Goal: Task Accomplishment & Management: Manage account settings

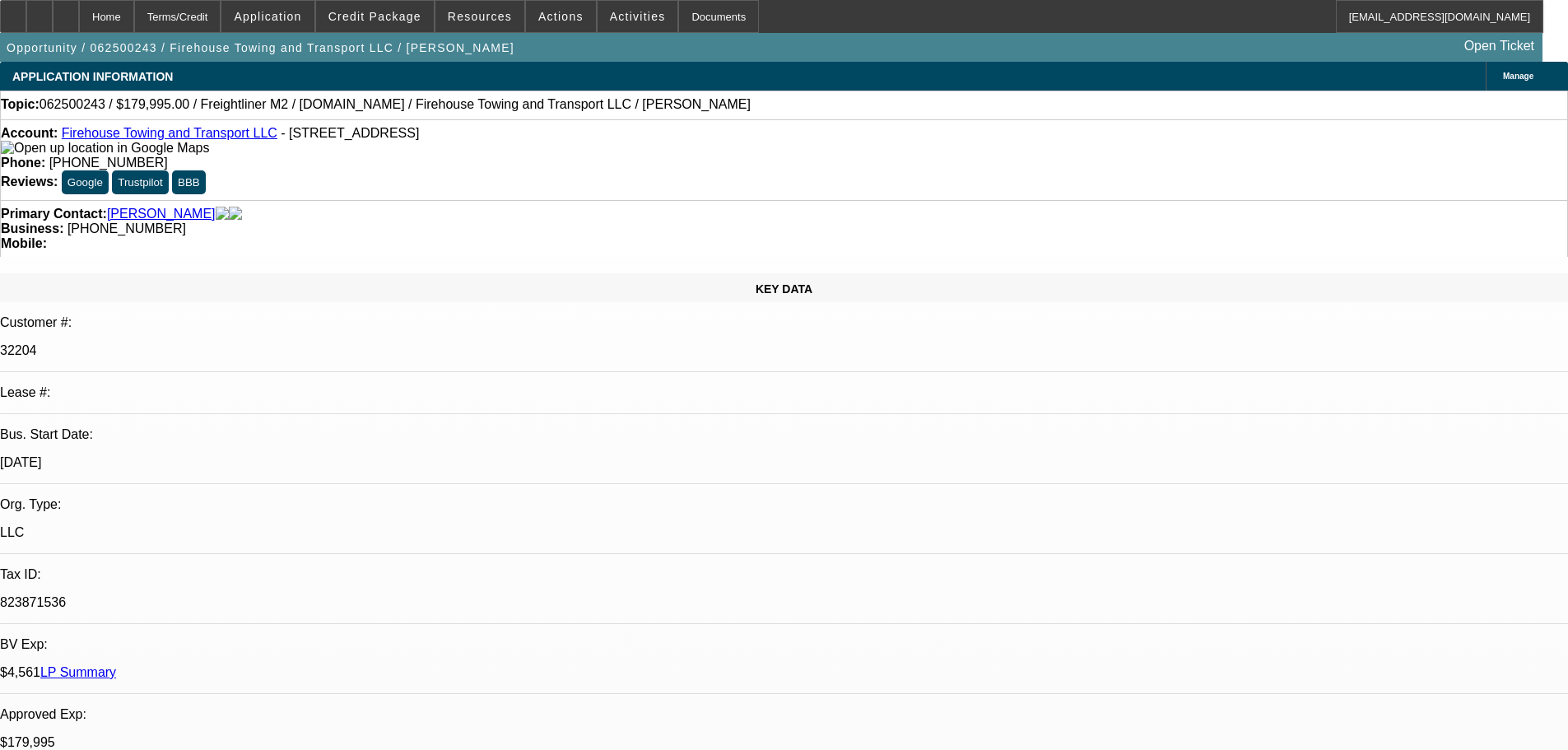
select select "0"
select select "6"
select select "0"
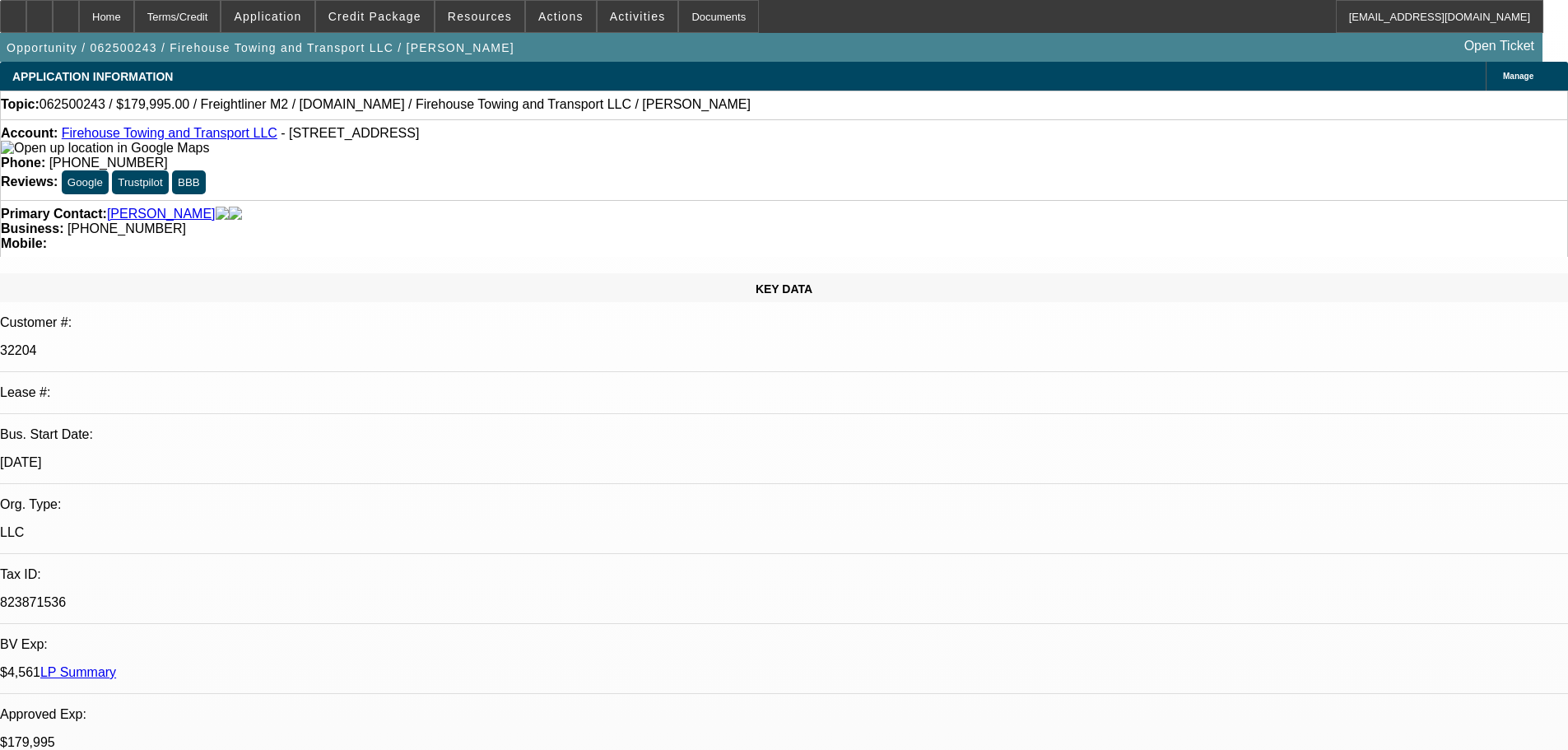
select select "0"
select select "0.1"
select select "4"
select select "0"
select select "2"
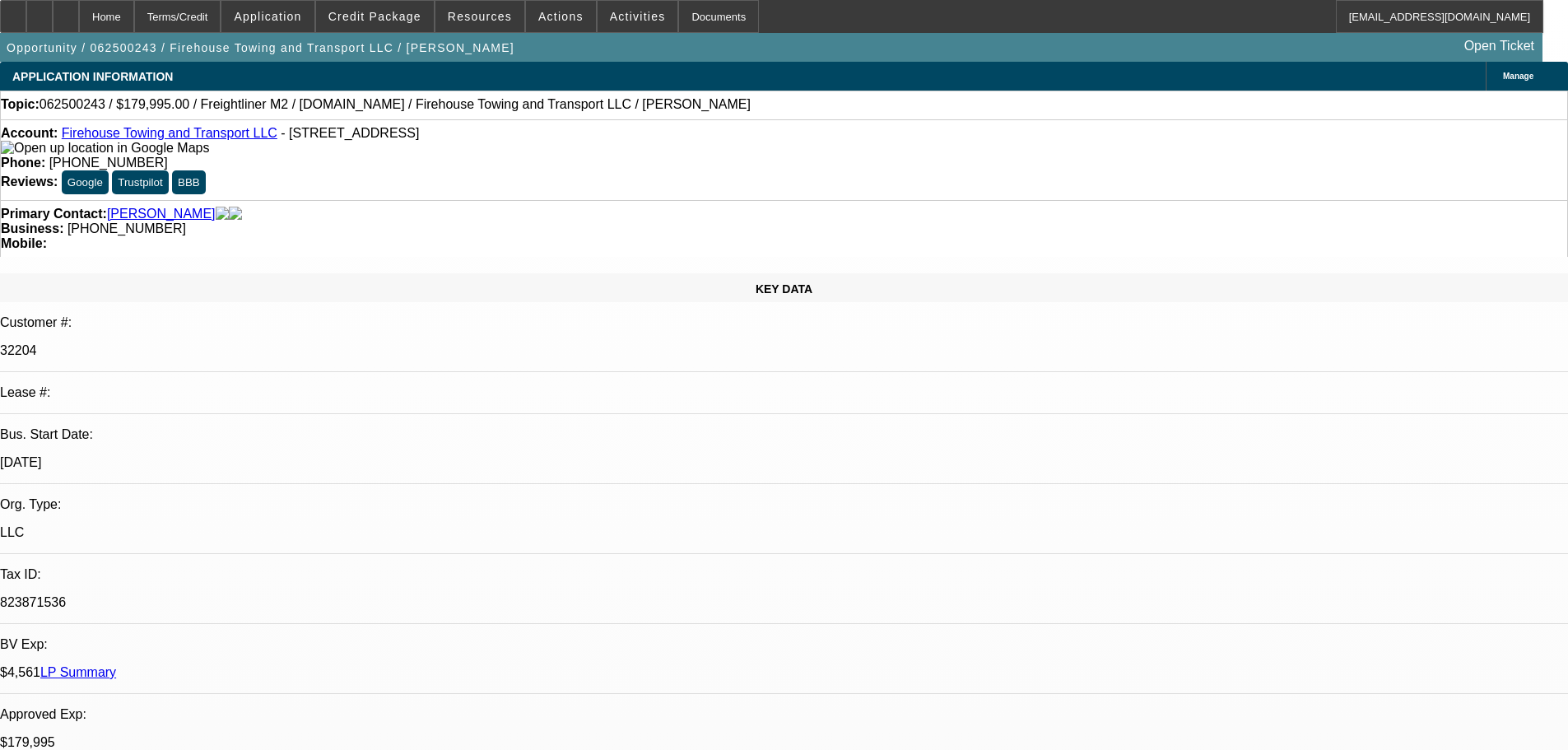
select select "2"
select select "0.1"
select select "4"
select select "0"
select select "2"
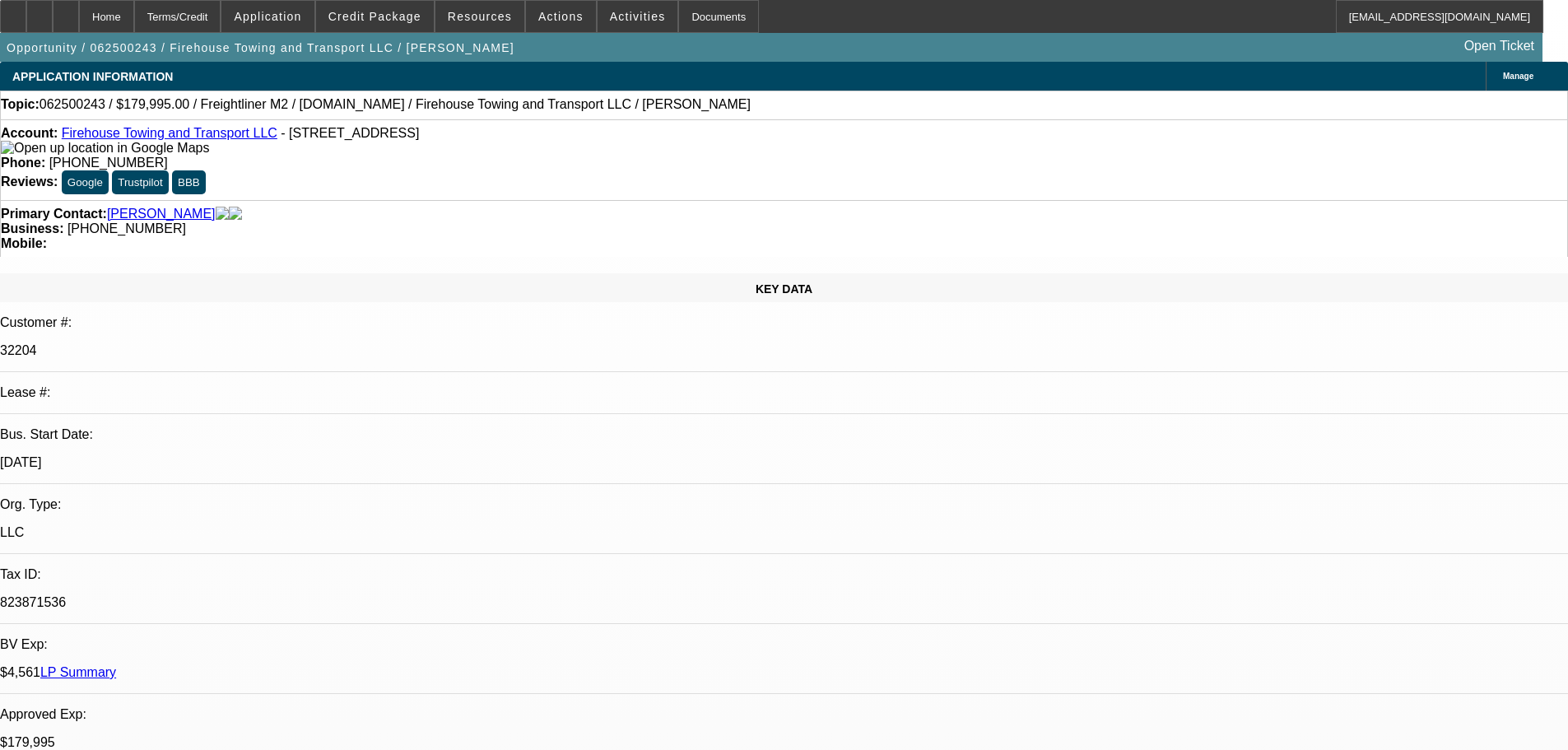
select select "2"
select select "0"
select select "6"
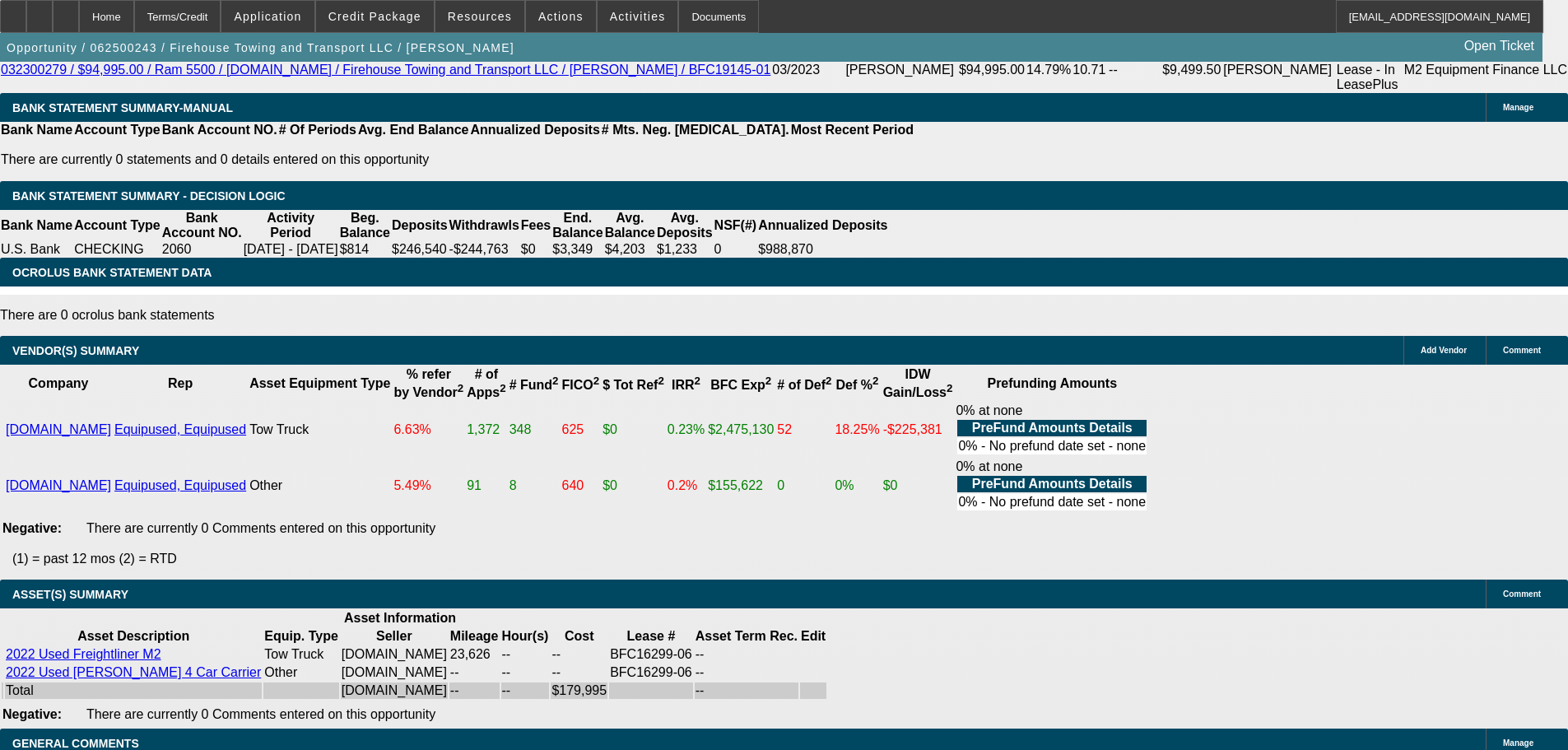
scroll to position [3129, 0]
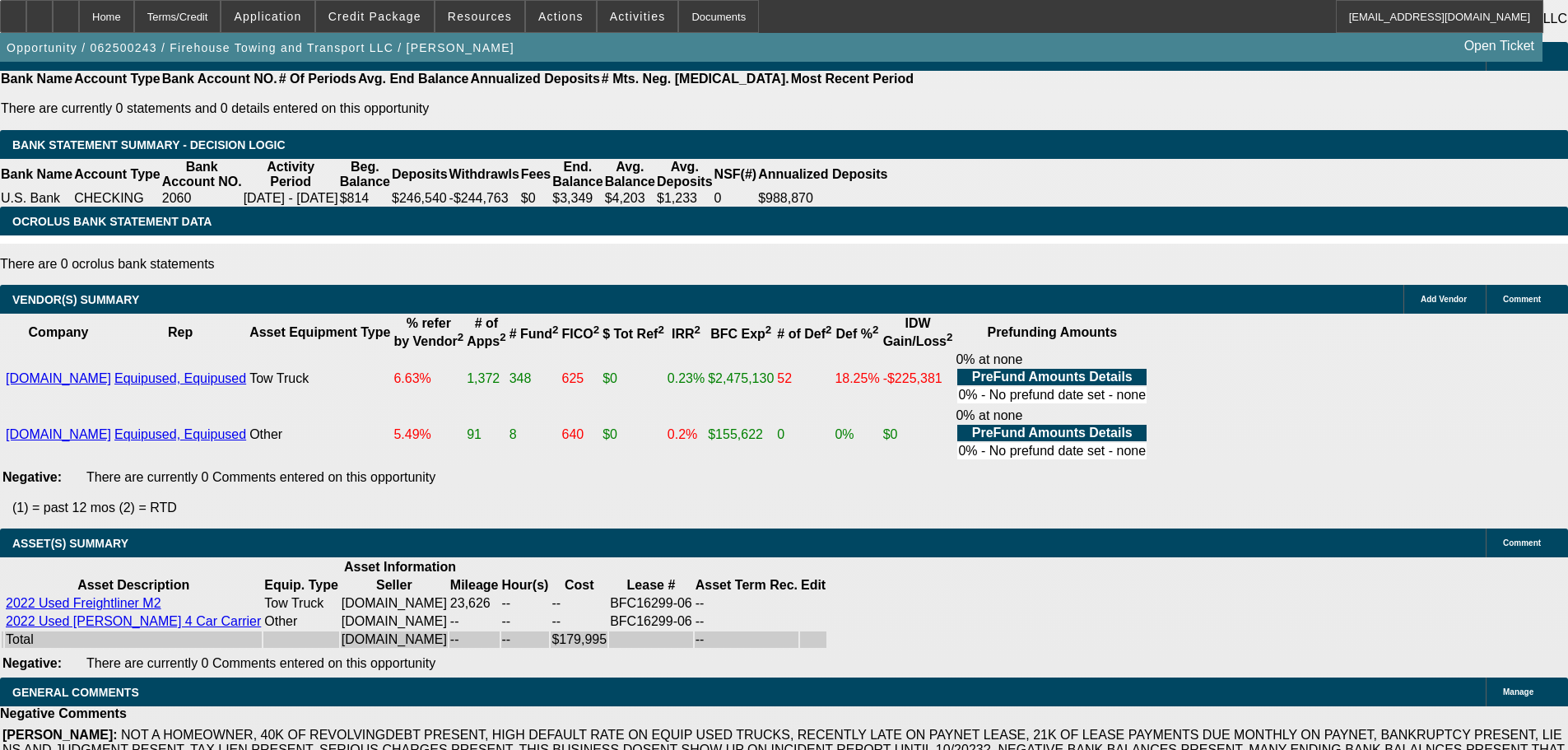
select select "4"
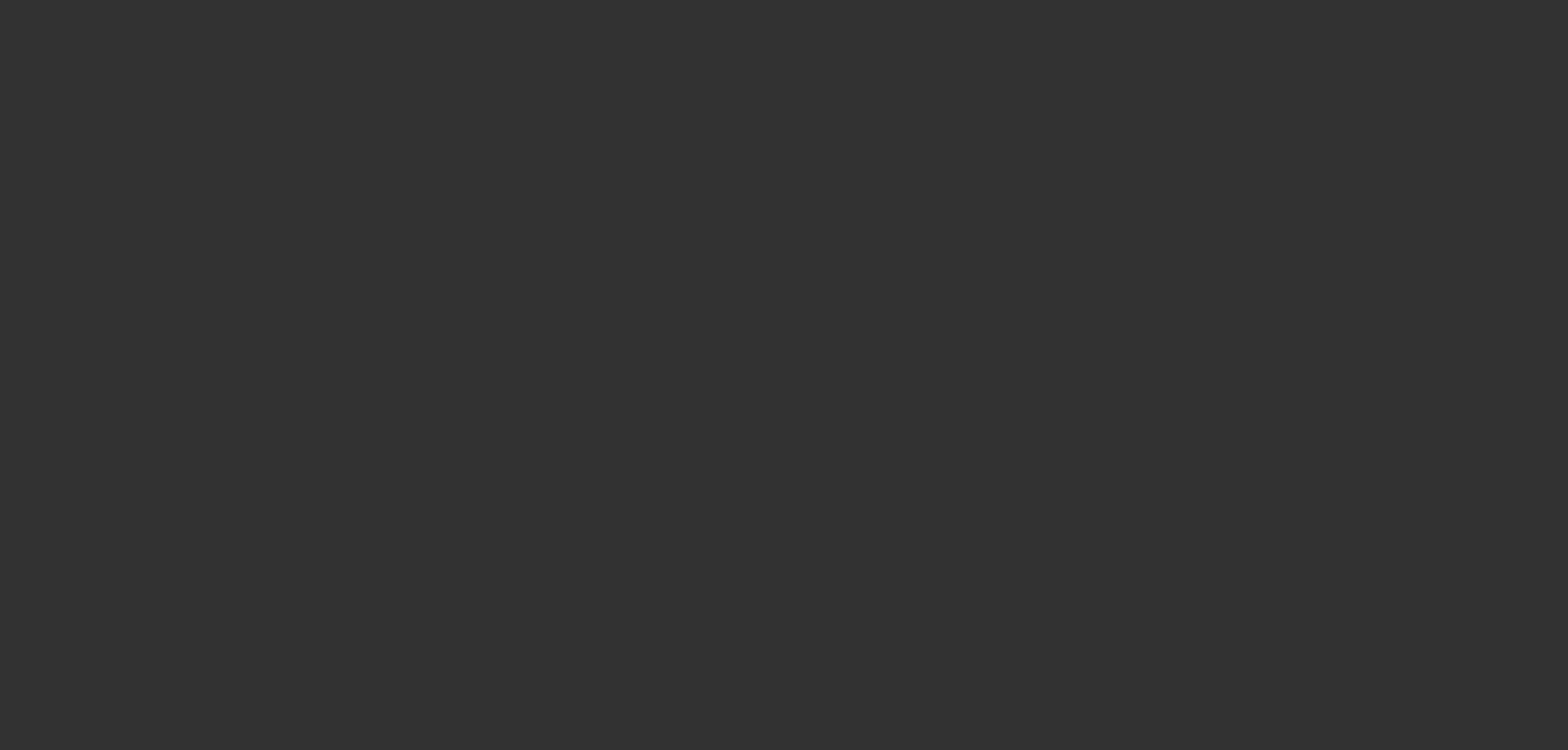
scroll to position [0, 0]
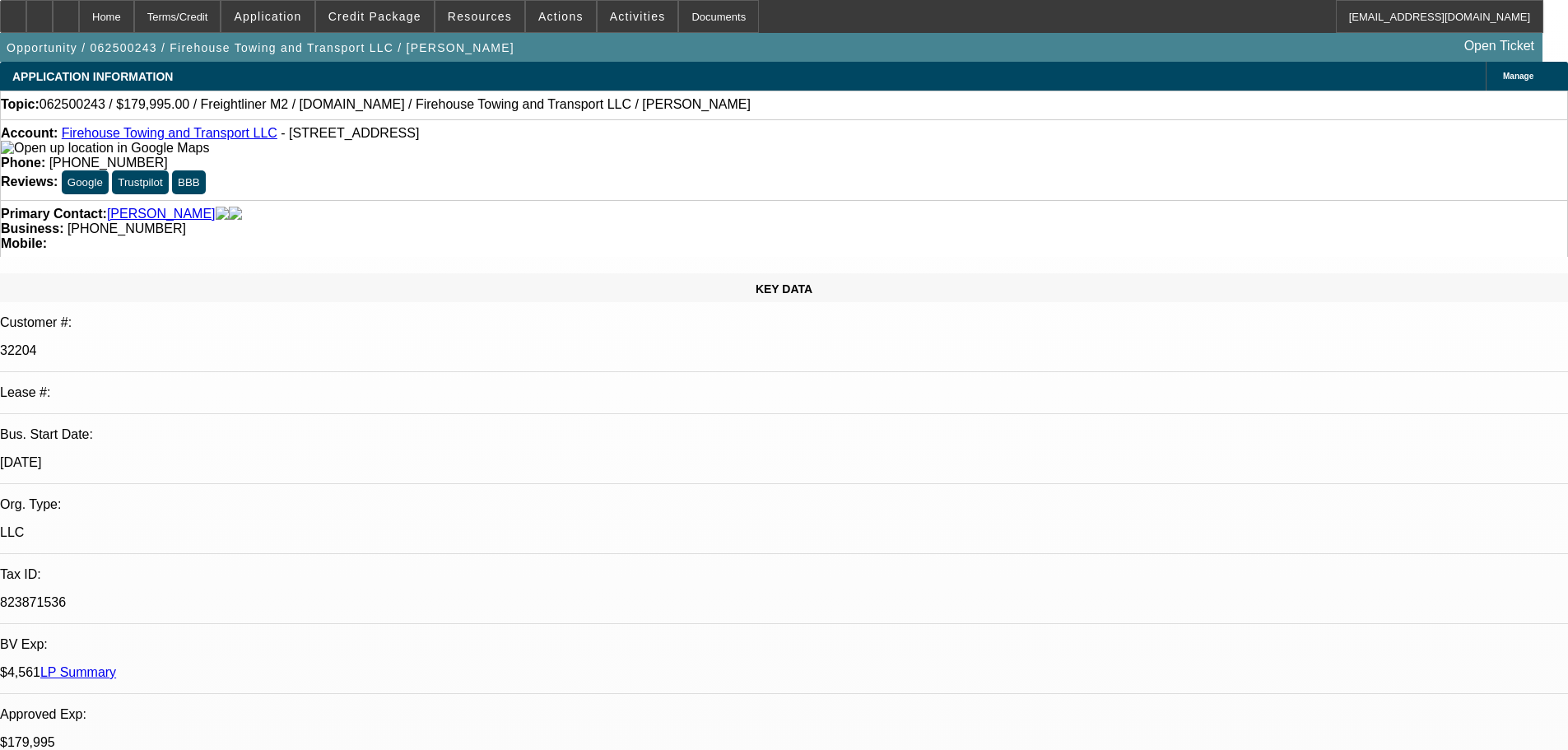
paste textarea "We're going to pass due to low scores (CBR an PNT are both below benchmark), re…"
type textarea "DECLINED BY OAKMONT: "We're going to pass due to low scores (CBR an PNT are bot…"
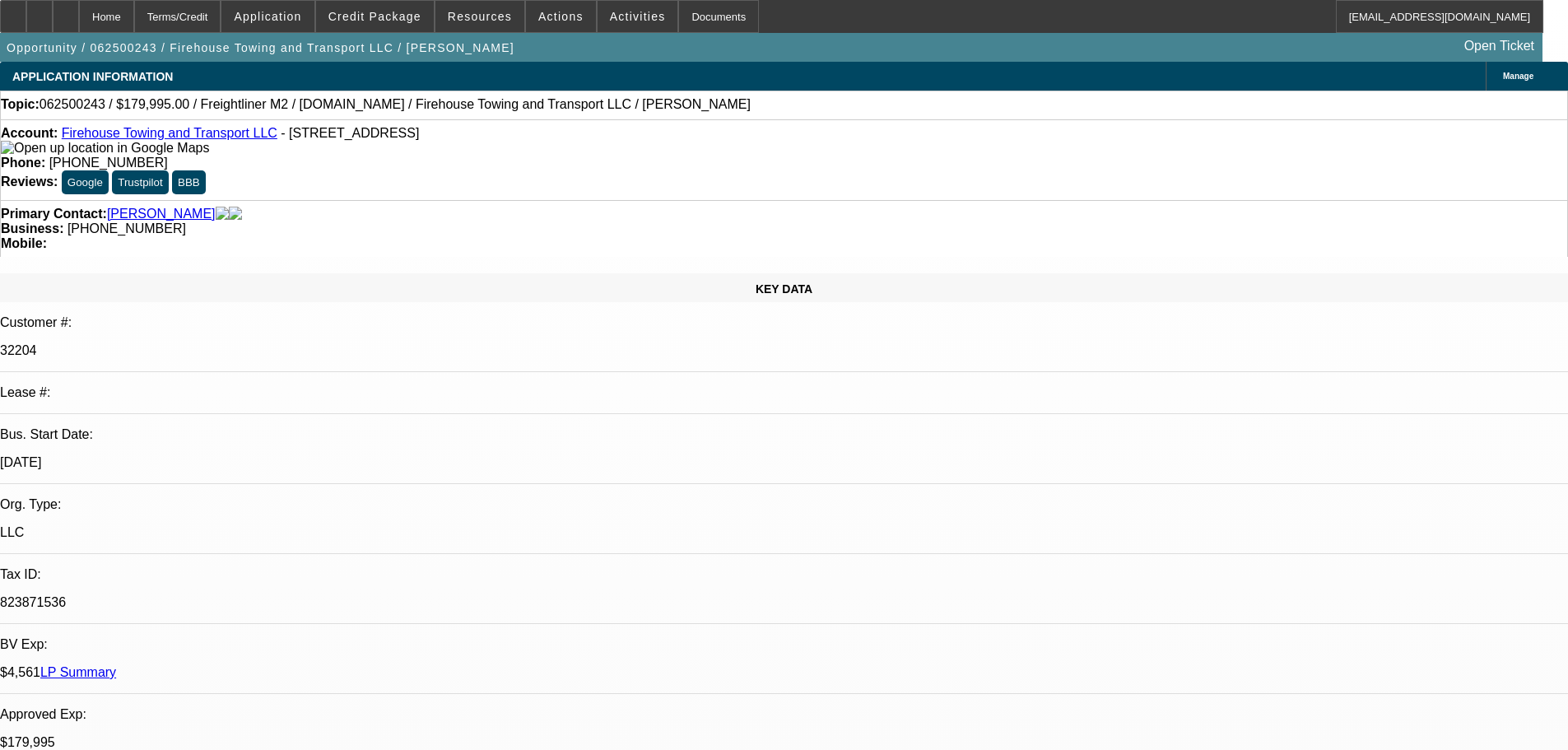
type input "03:28"
click at [1202, 334] on span "17" at bounding box center [1205, 334] width 30 height 30
type input "[DATE]"
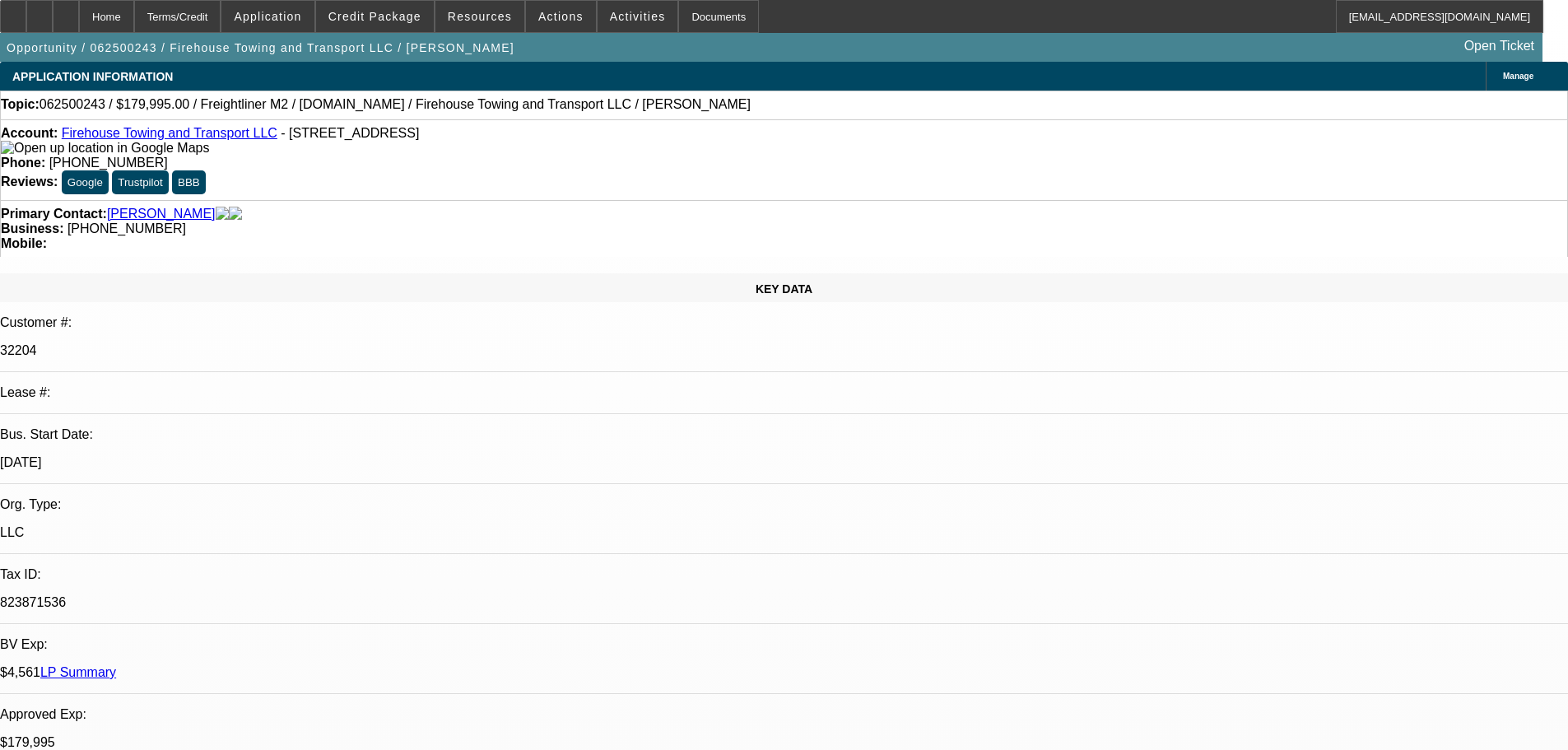
type input "11:38"
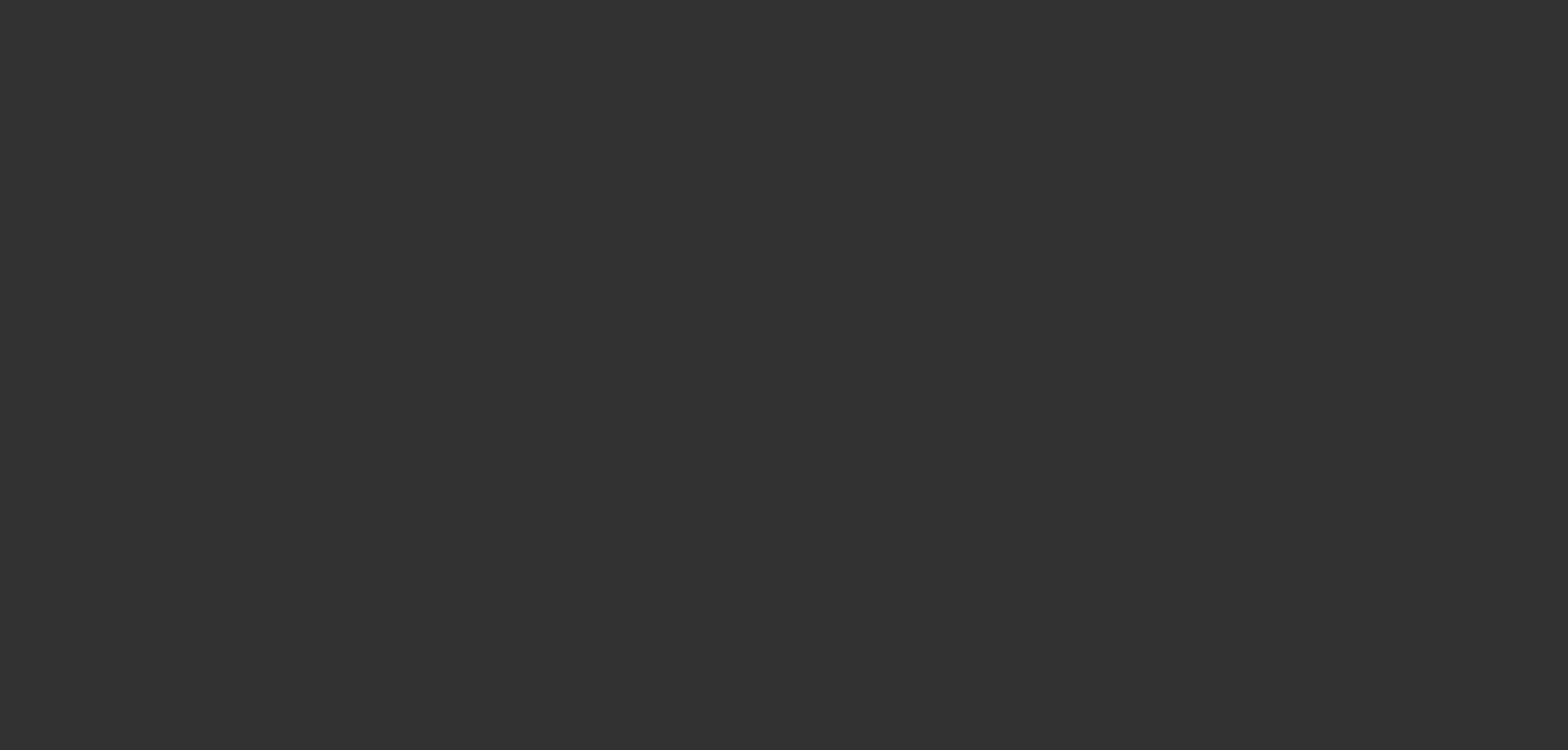
select select "0"
select select "6"
select select "0"
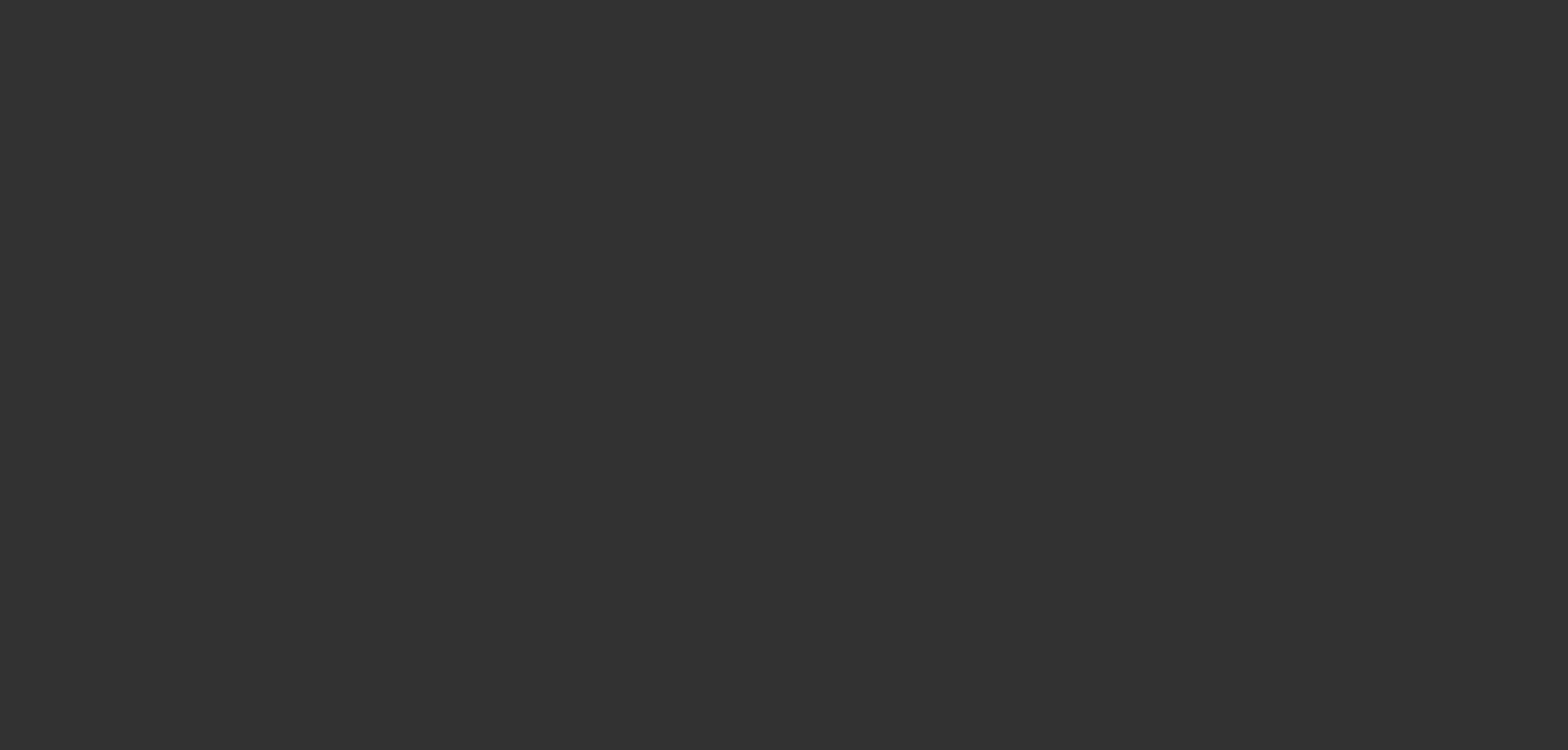
select select "0"
select select "0.1"
select select "4"
select select "0"
select select "2"
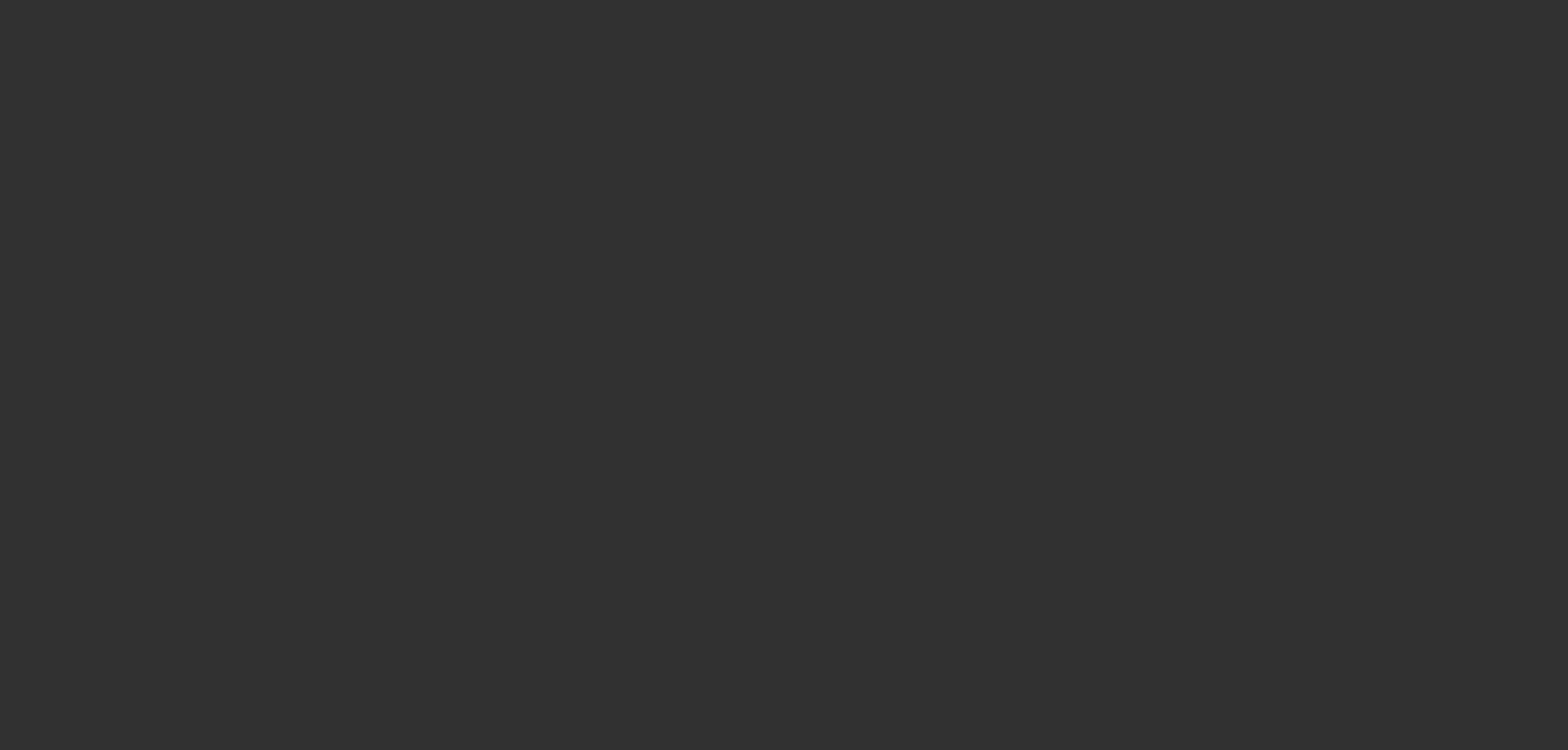
select select "2"
select select "0.1"
select select "4"
select select "0"
select select "2"
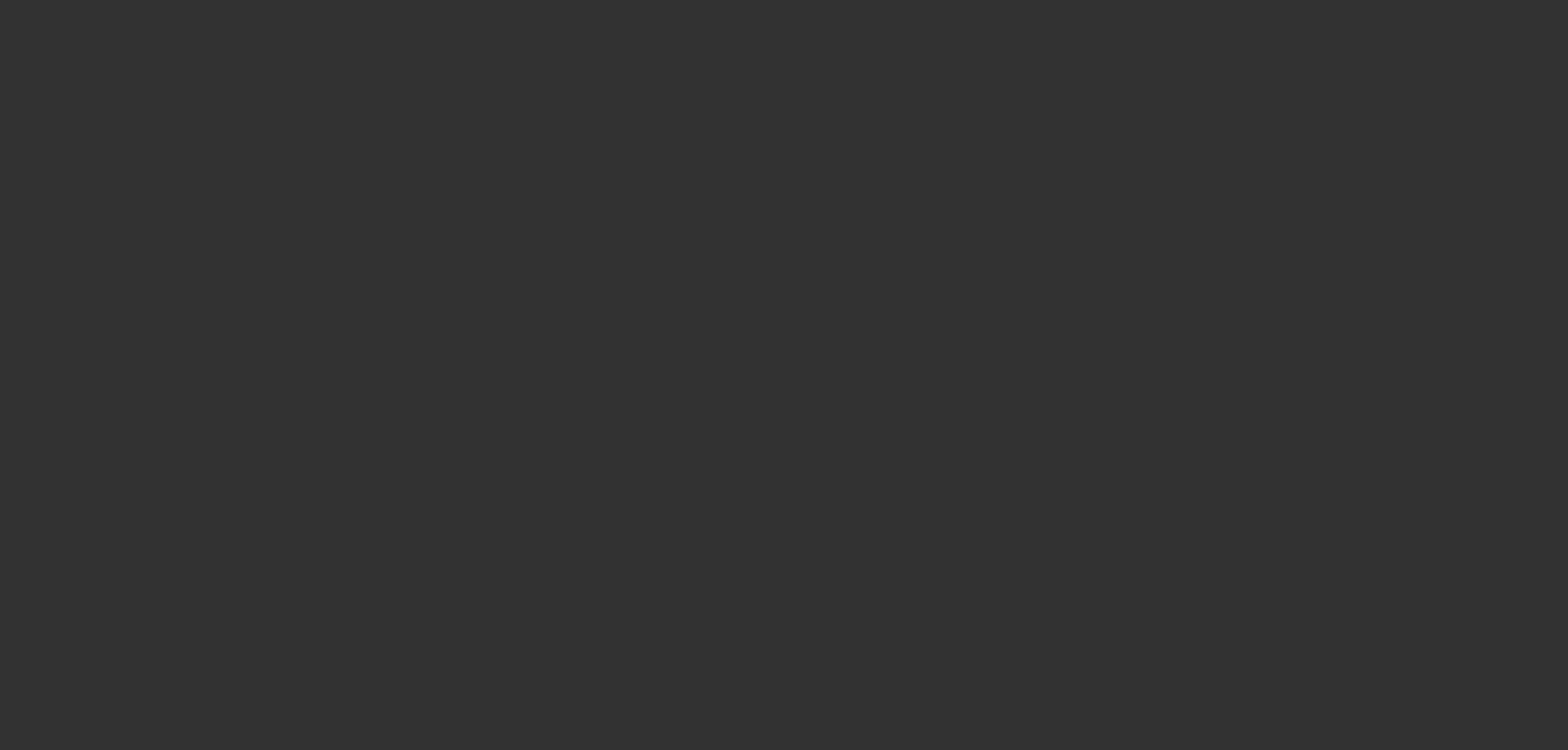
select select "2"
select select "0"
select select "6"
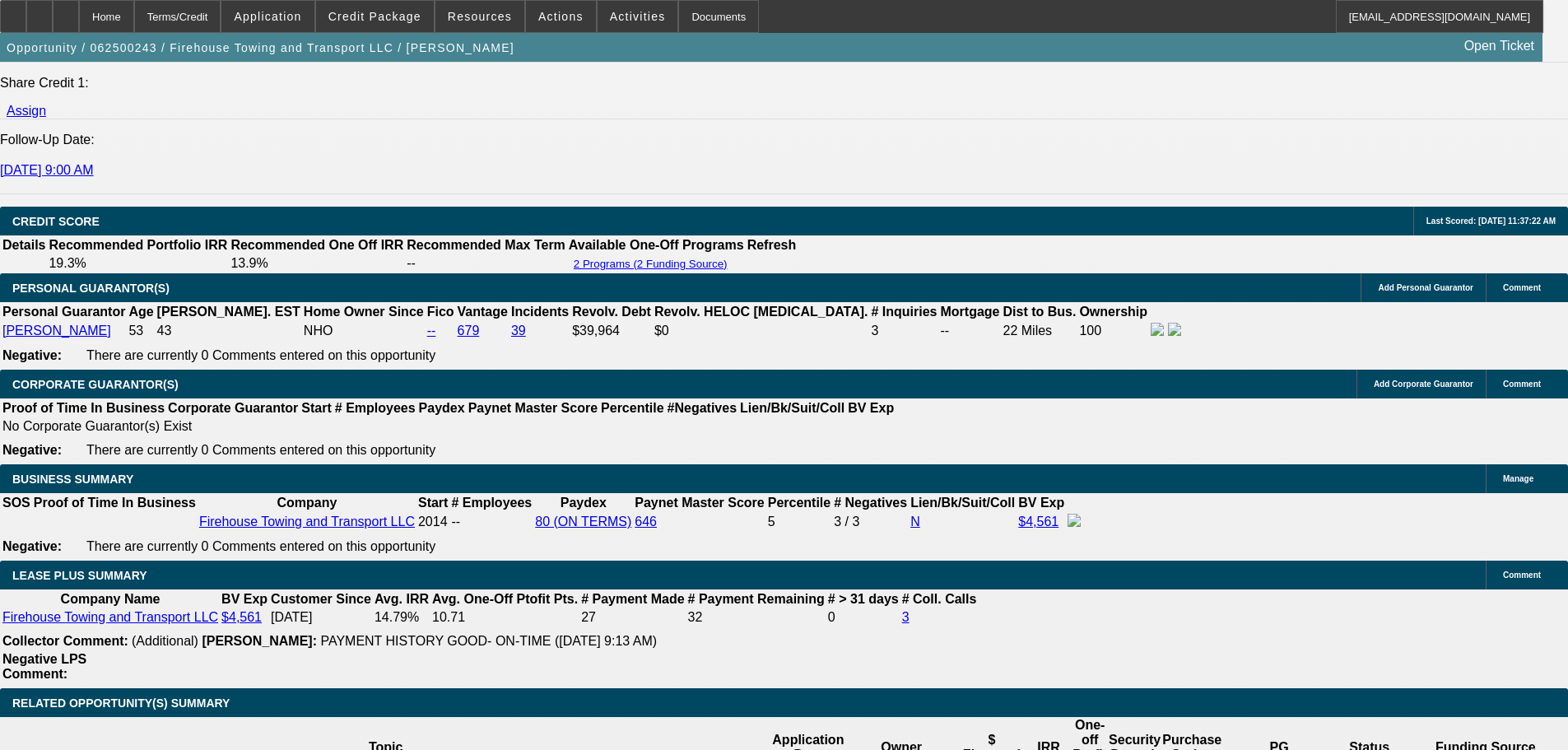
scroll to position [2470, 0]
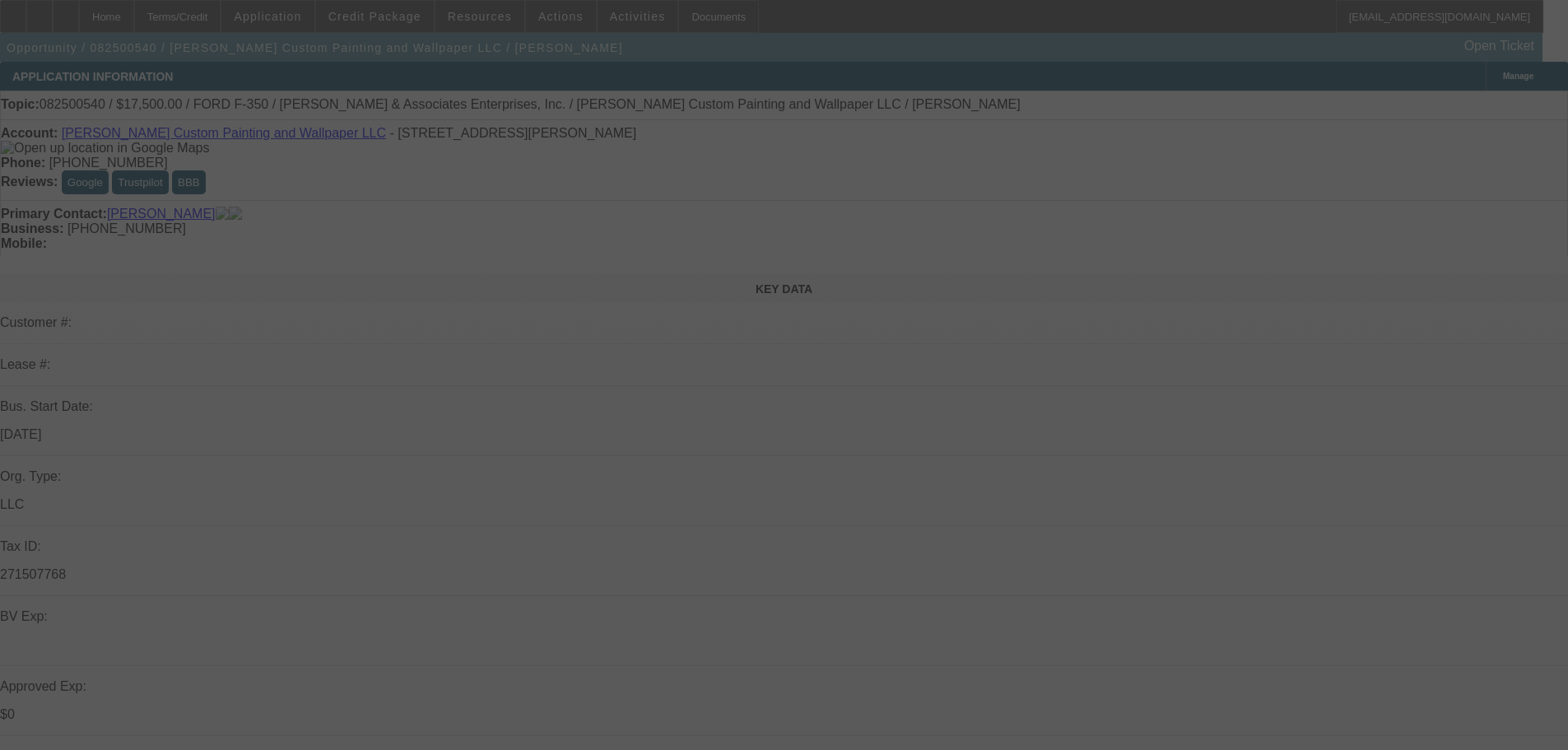
select select "0"
select select "3"
select select "0"
select select "6"
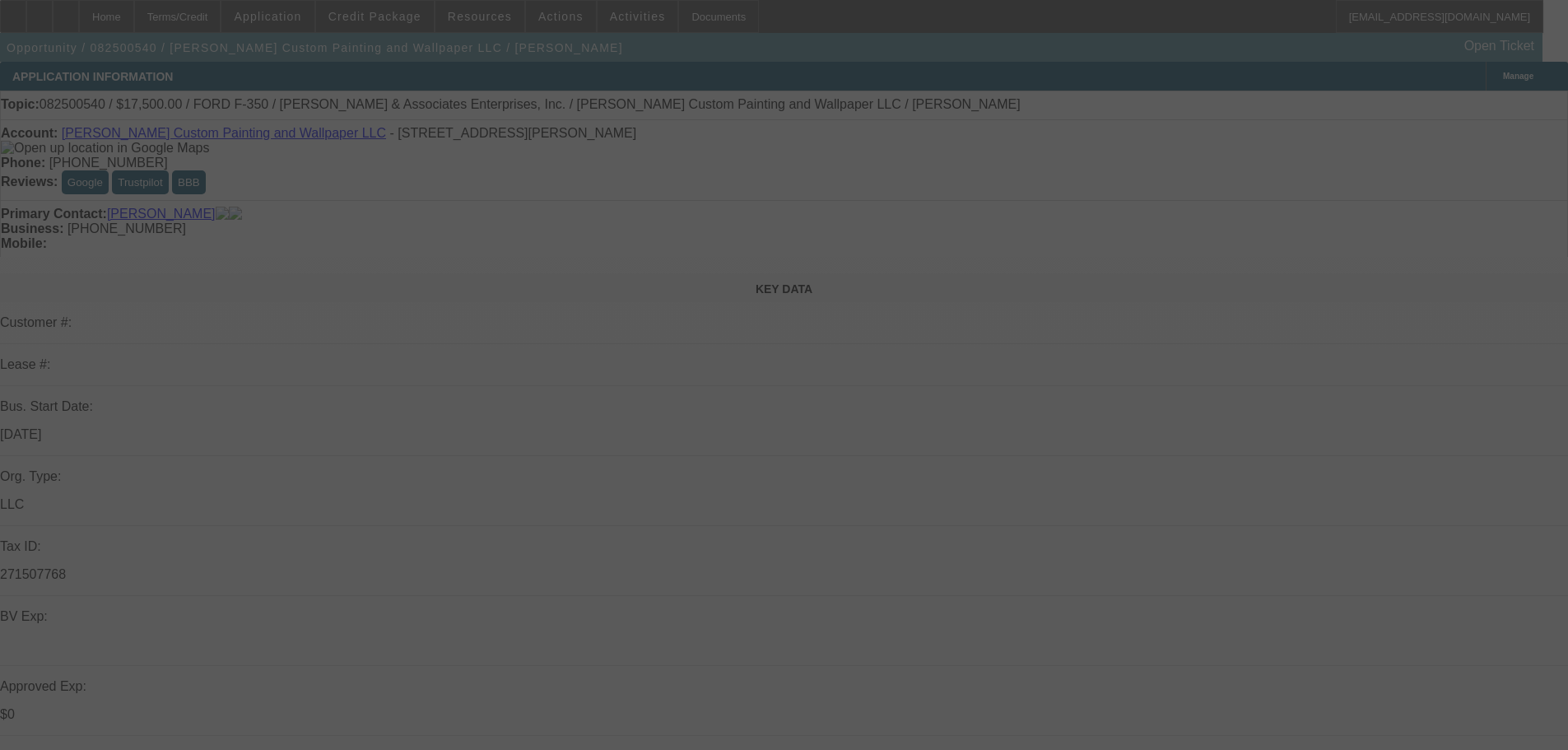
select select "0"
select select "3"
select select "0"
select select "6"
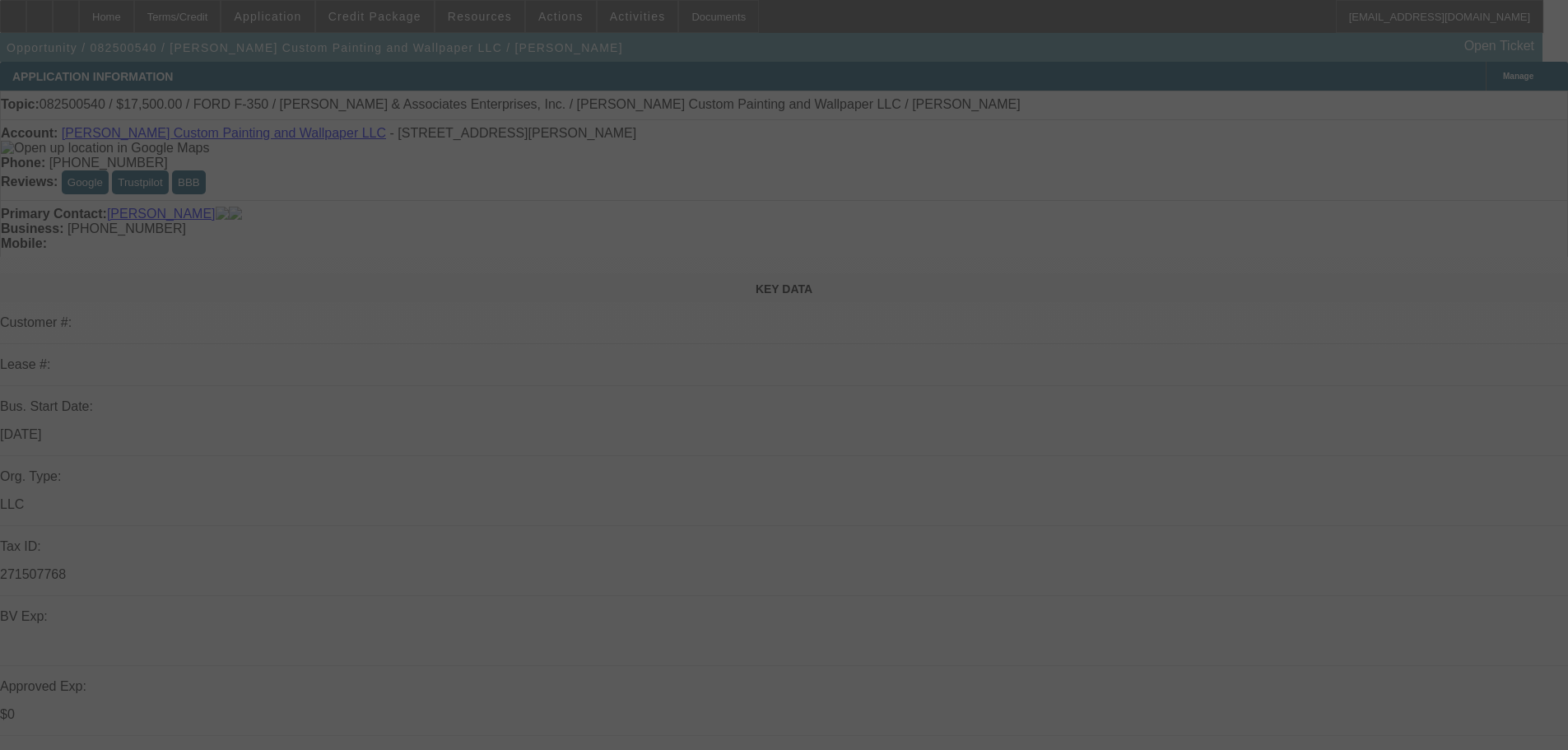
select select "0"
select select "3"
select select "0"
select select "6"
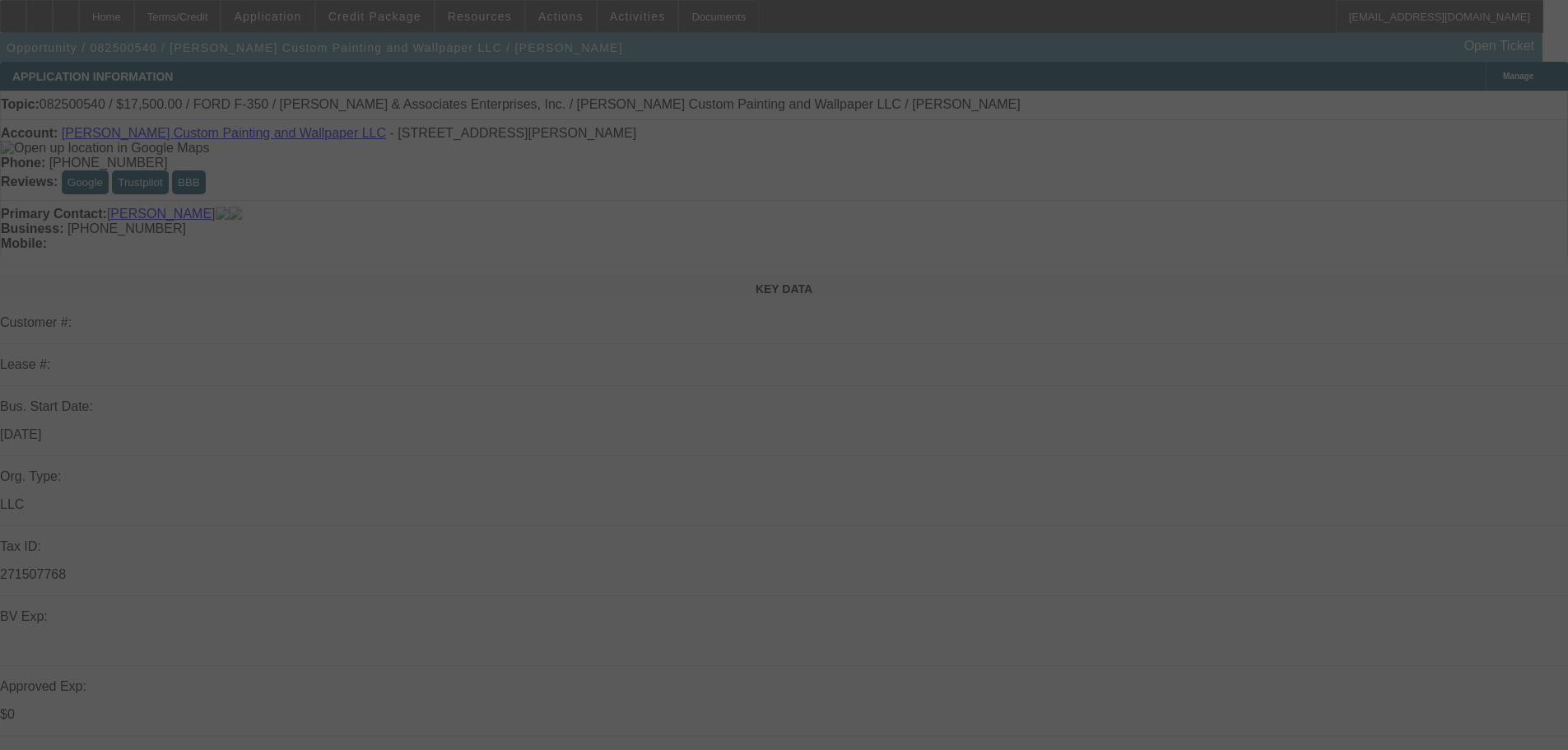
select select "0"
select select "3"
select select "0"
select select "6"
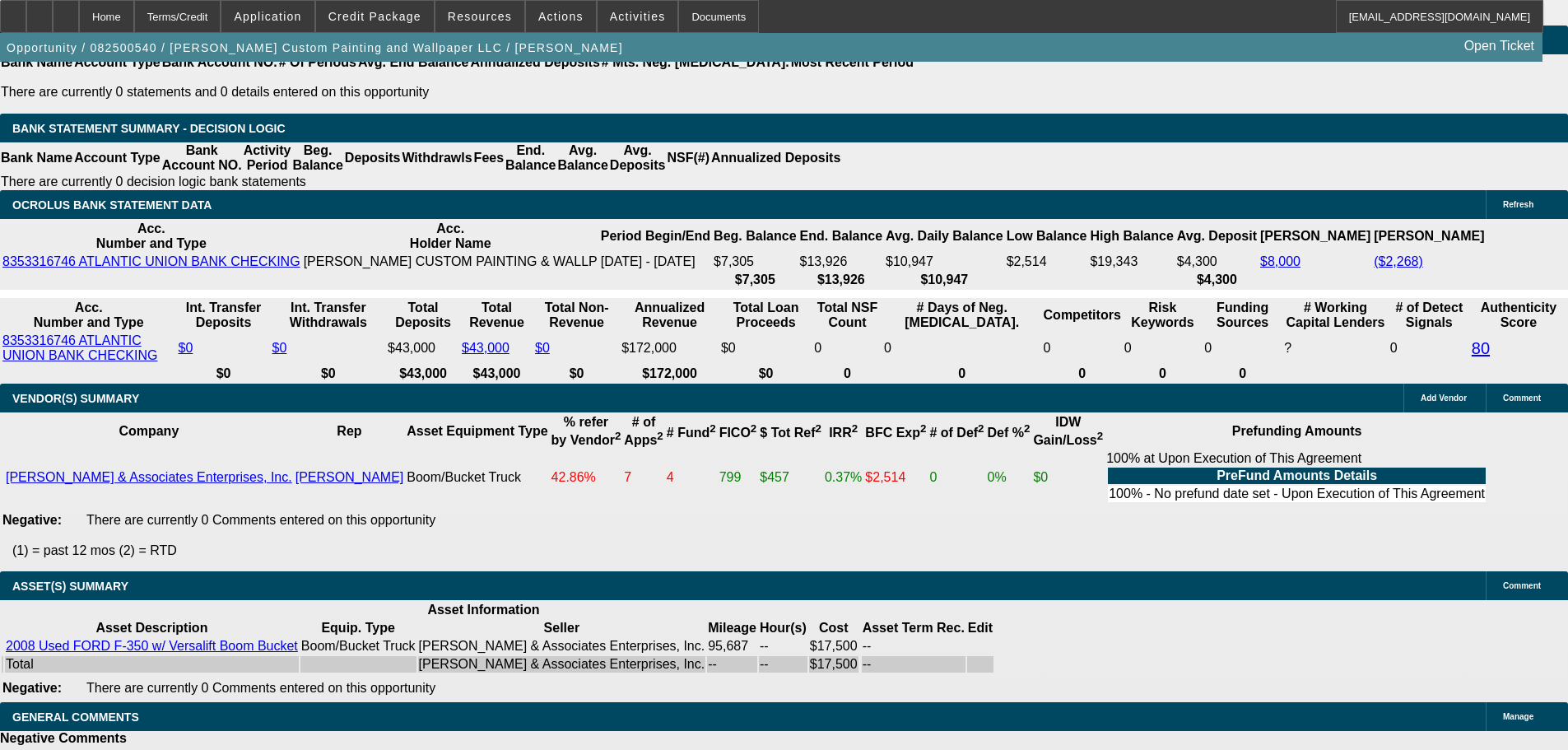
scroll to position [2990, 0]
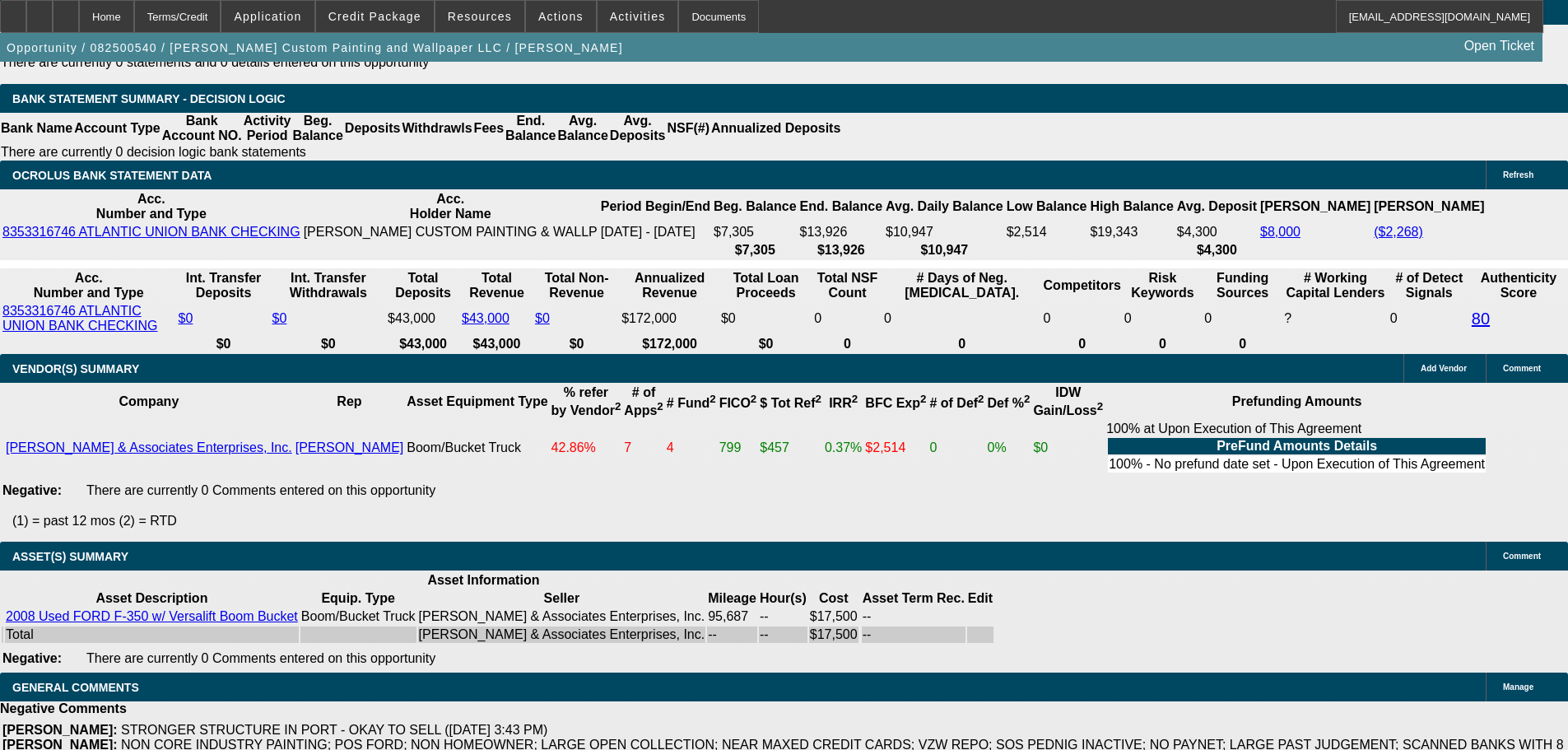
select select "3"
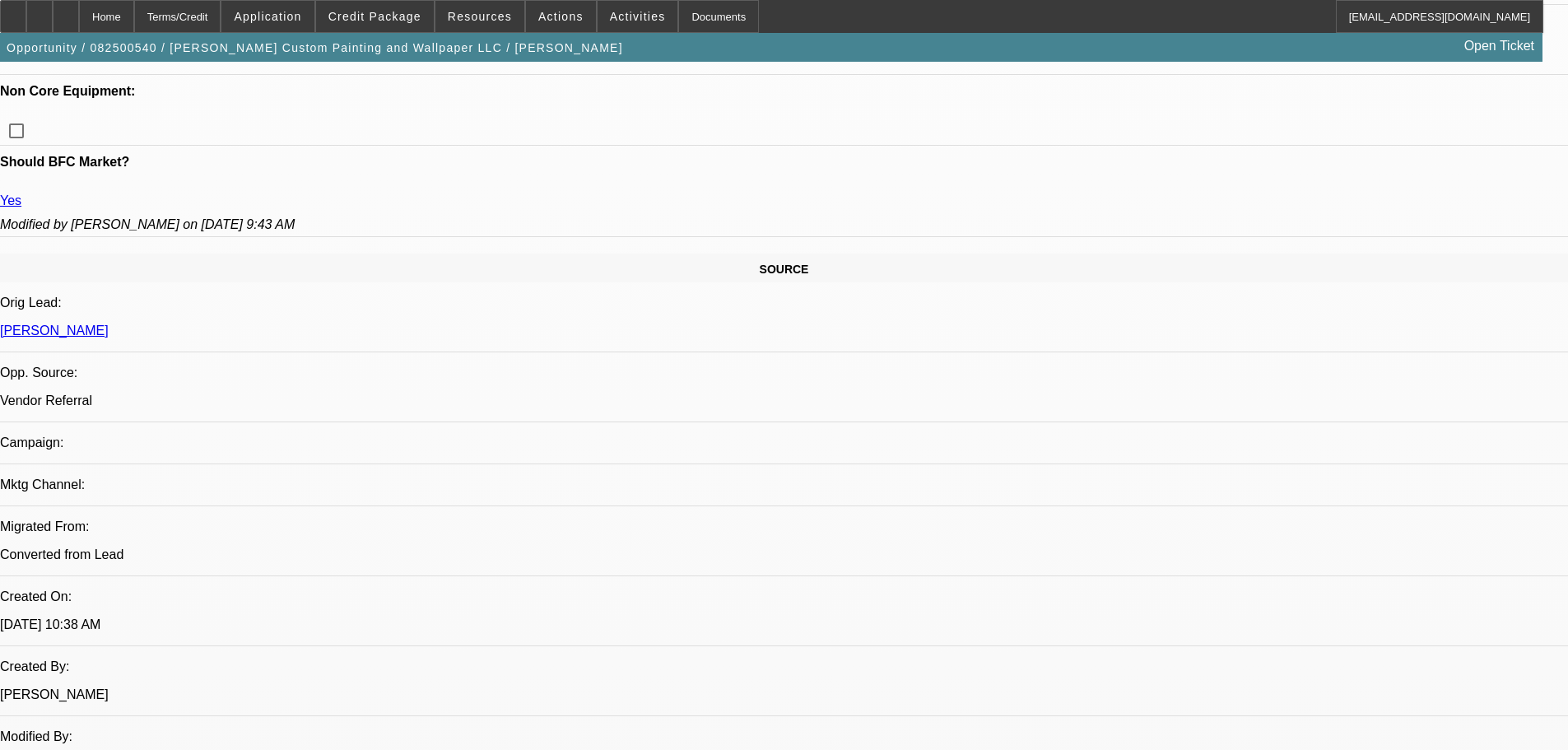
scroll to position [906, 0]
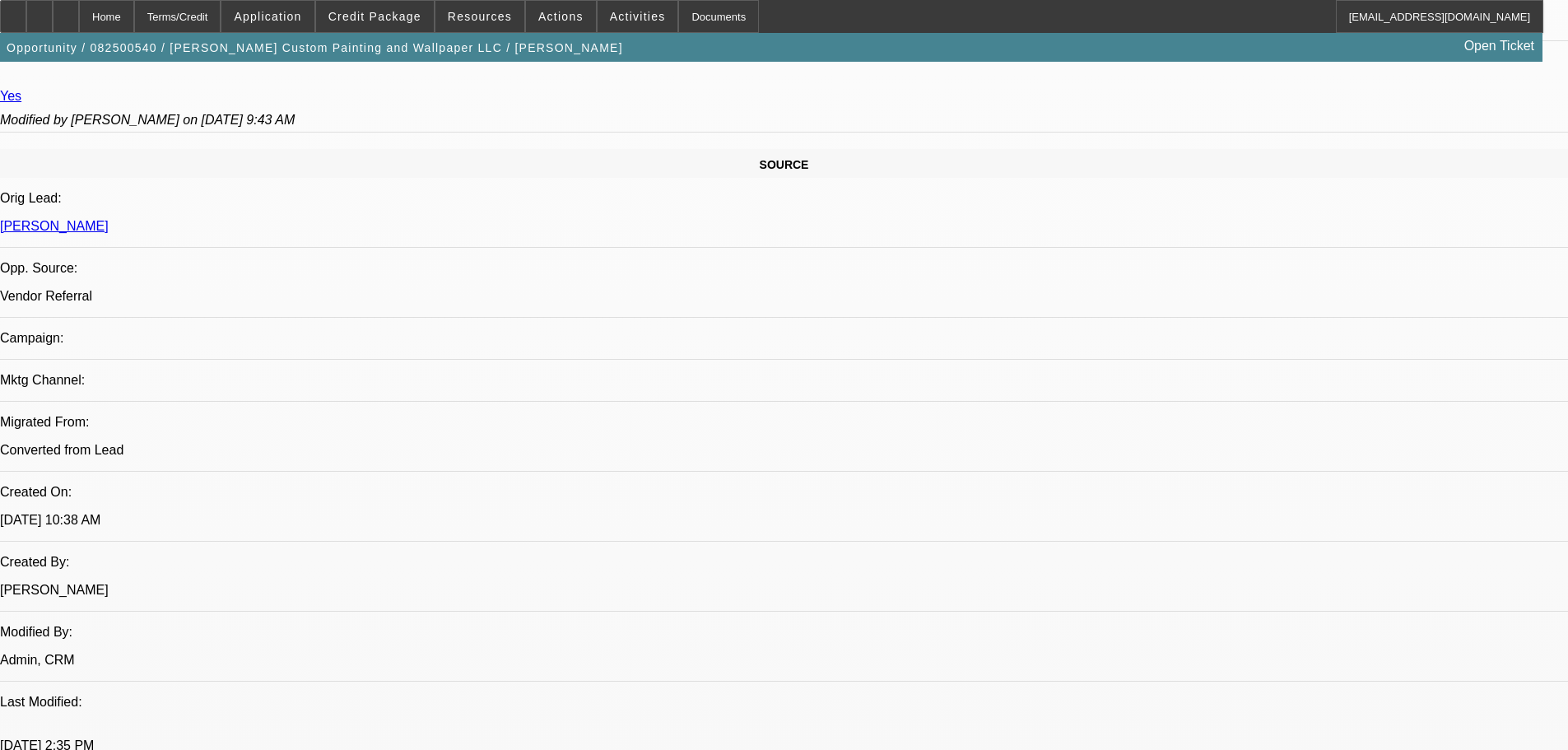
click at [1460, 328] on span "Previous month" at bounding box center [1468, 332] width 33 height 33
click at [1401, 510] on span "19" at bounding box center [1399, 498] width 30 height 30
type input "11/19/2025"
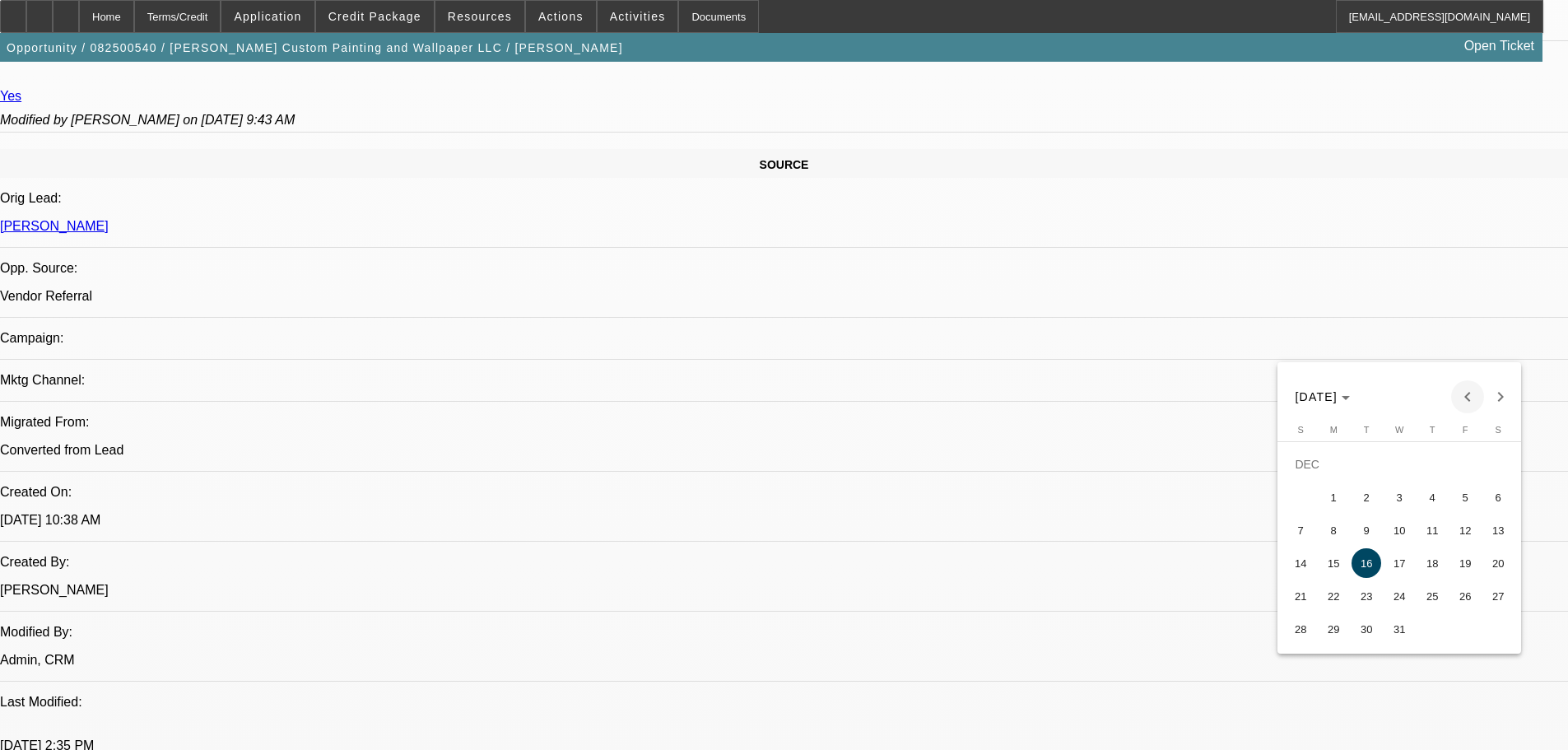
click at [1468, 397] on span "Previous month" at bounding box center [1468, 397] width 33 height 33
click at [1404, 561] on span "19" at bounding box center [1399, 564] width 30 height 30
type input "11/19/2025"
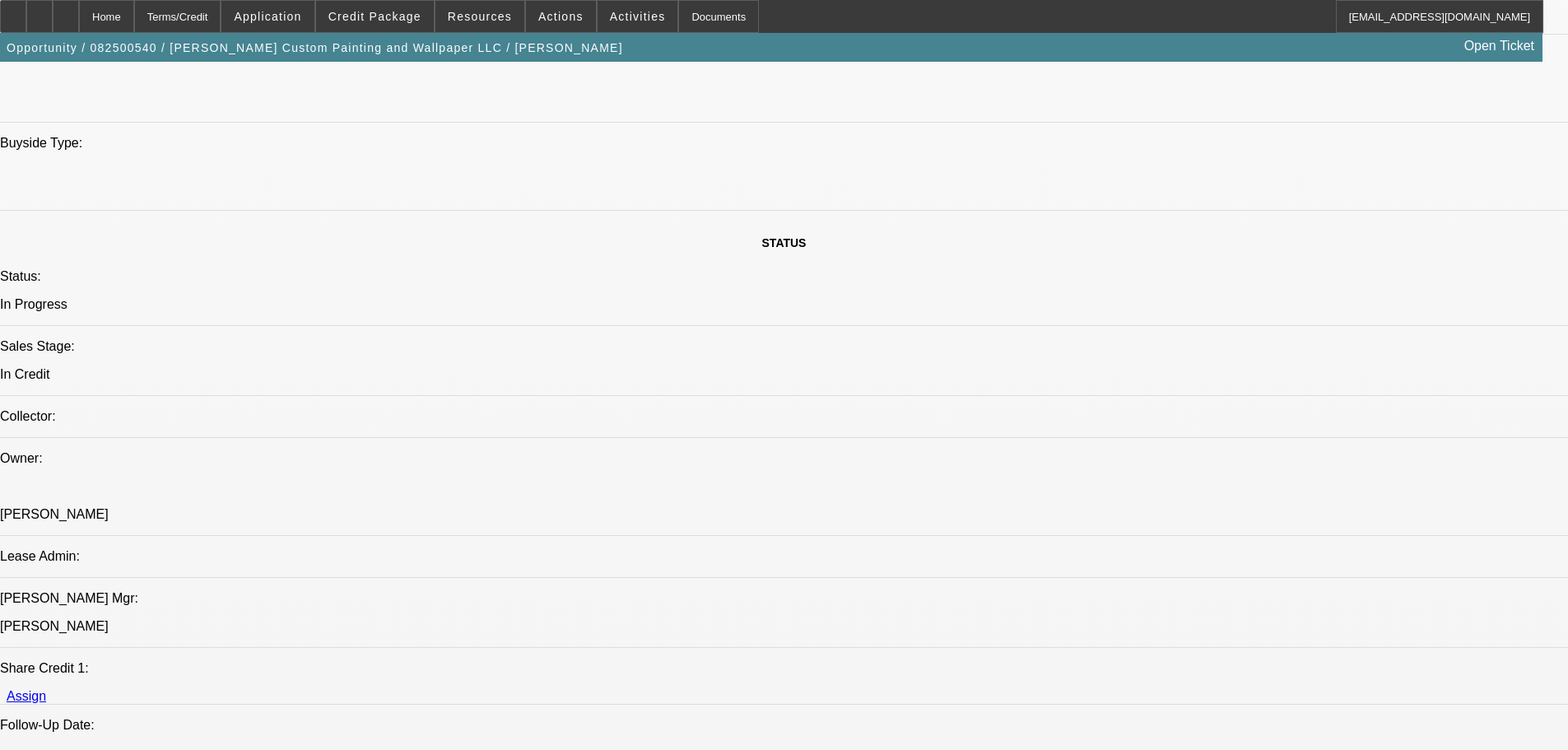
scroll to position [1483, 0]
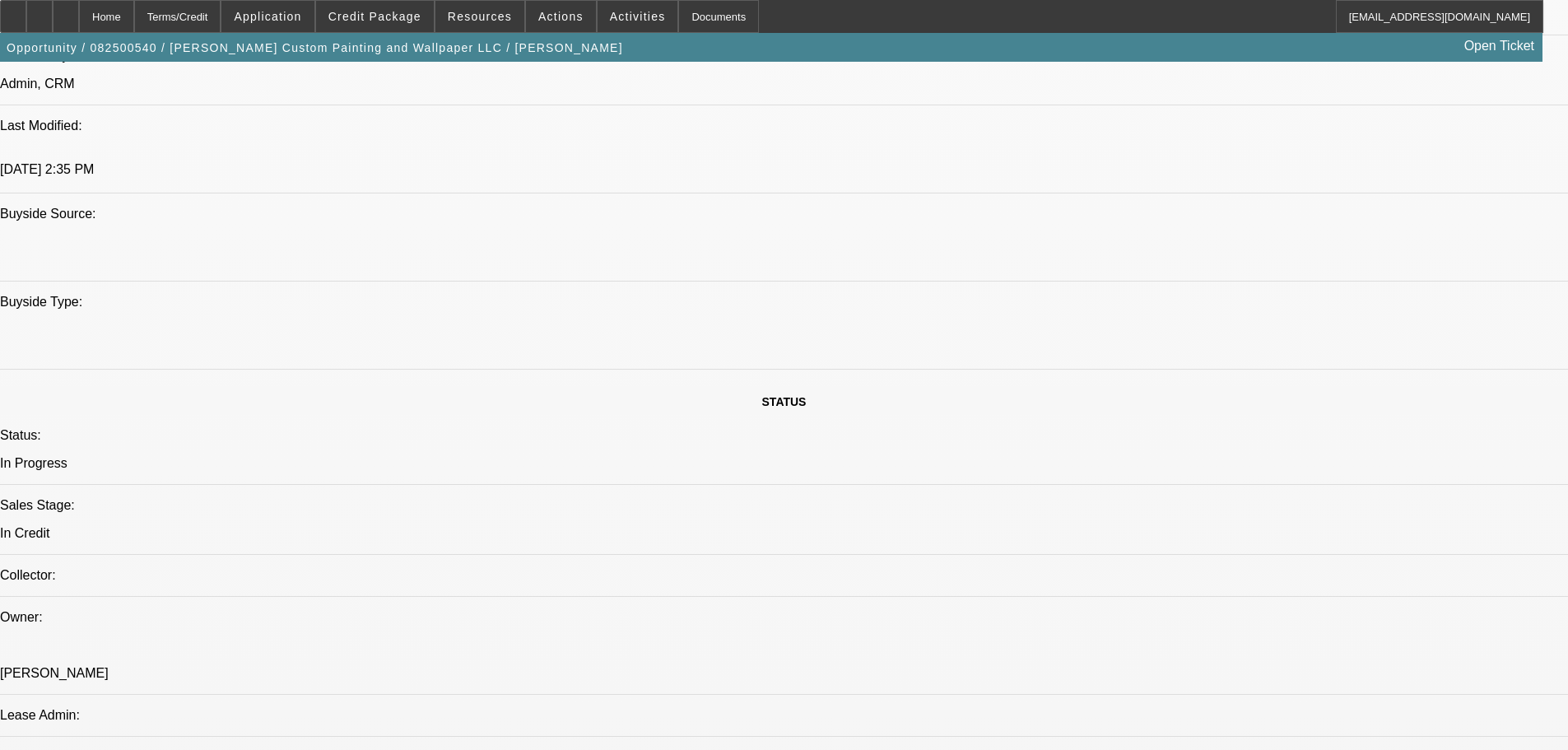
paste textarea "VENDOR AND EQUIPMENT APPROVED."
type textarea "VENDOR AND EQUIPMENT APPROVED."
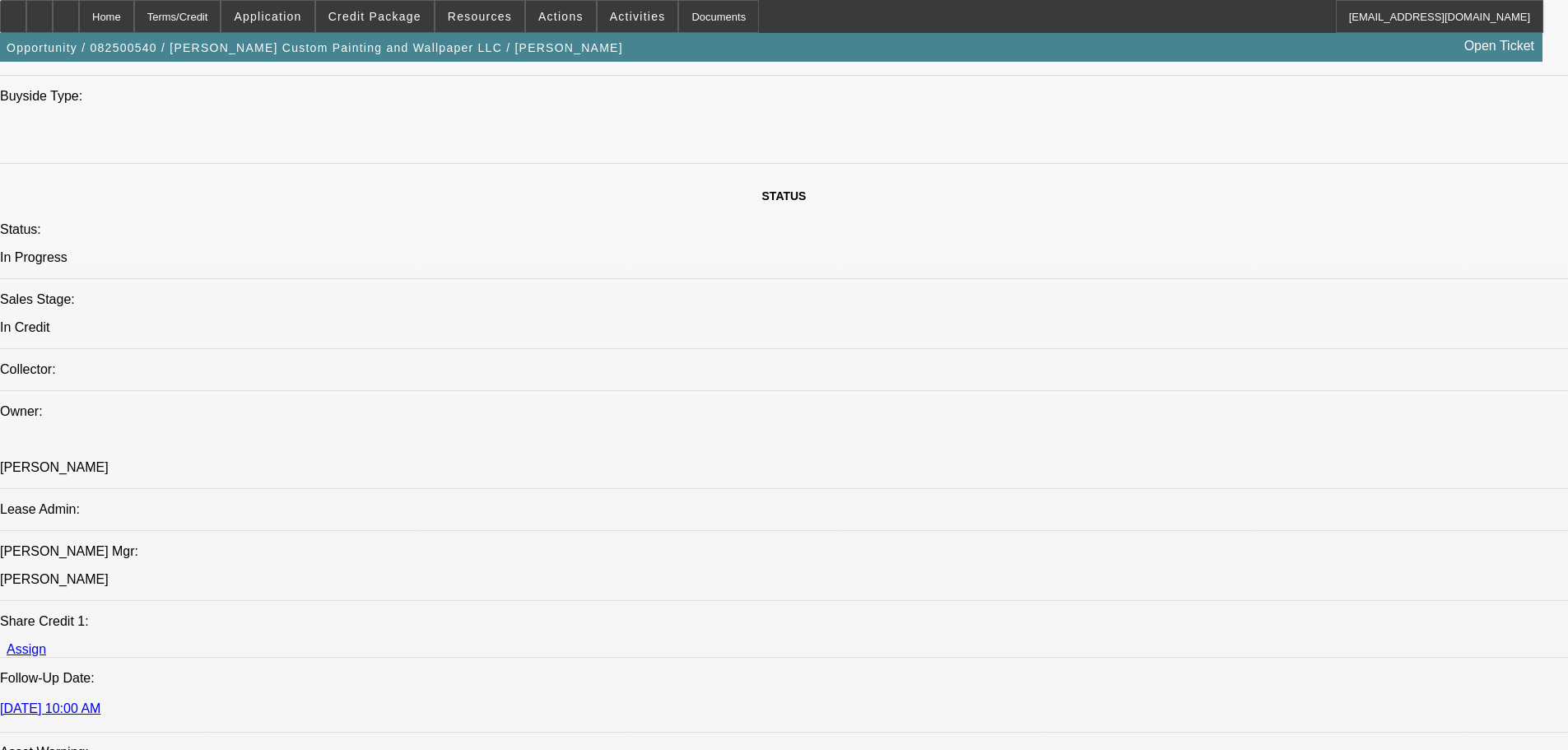
scroll to position [1729, 0]
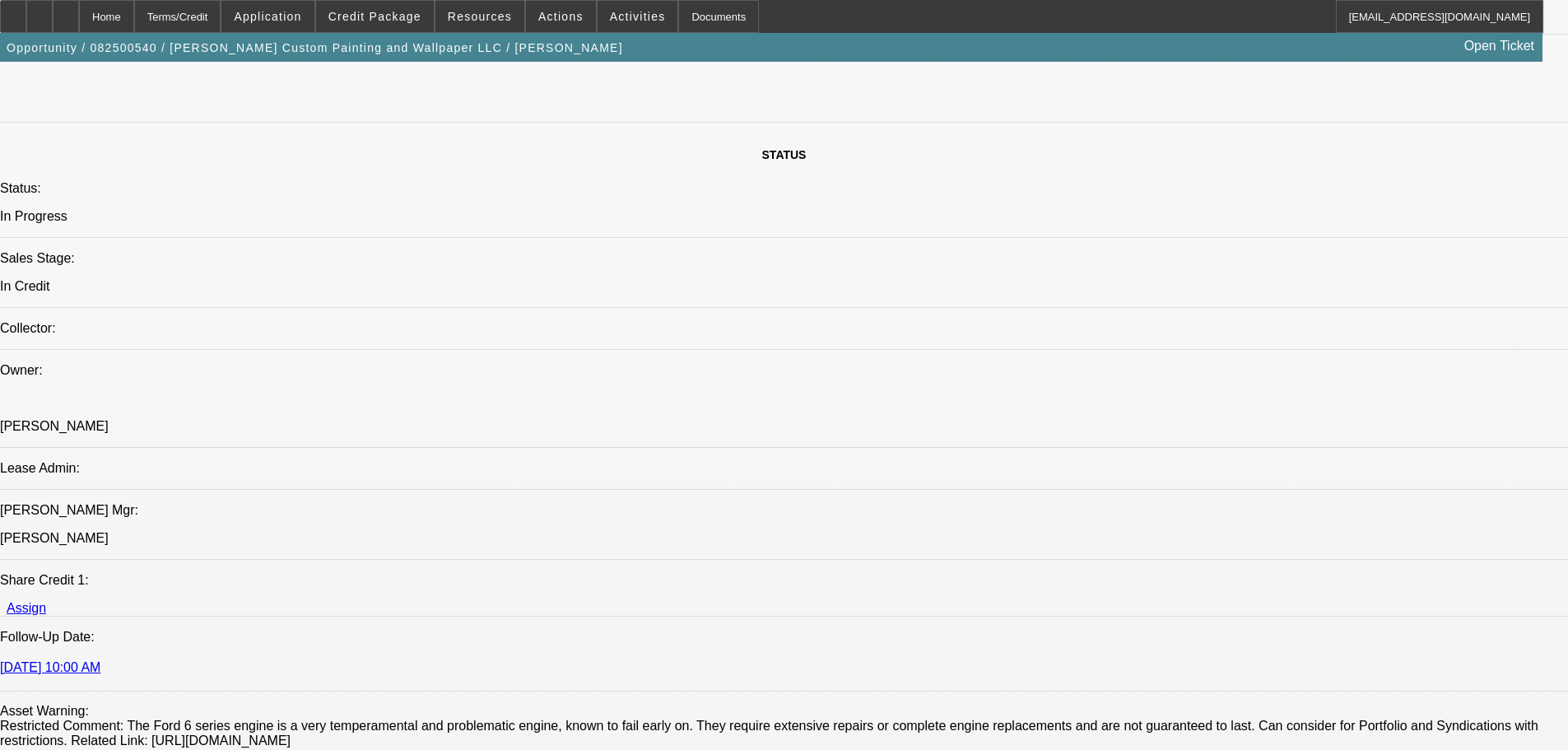
type input "03:02"
click at [1202, 376] on span "17" at bounding box center [1205, 370] width 30 height 30
type input "[DATE]"
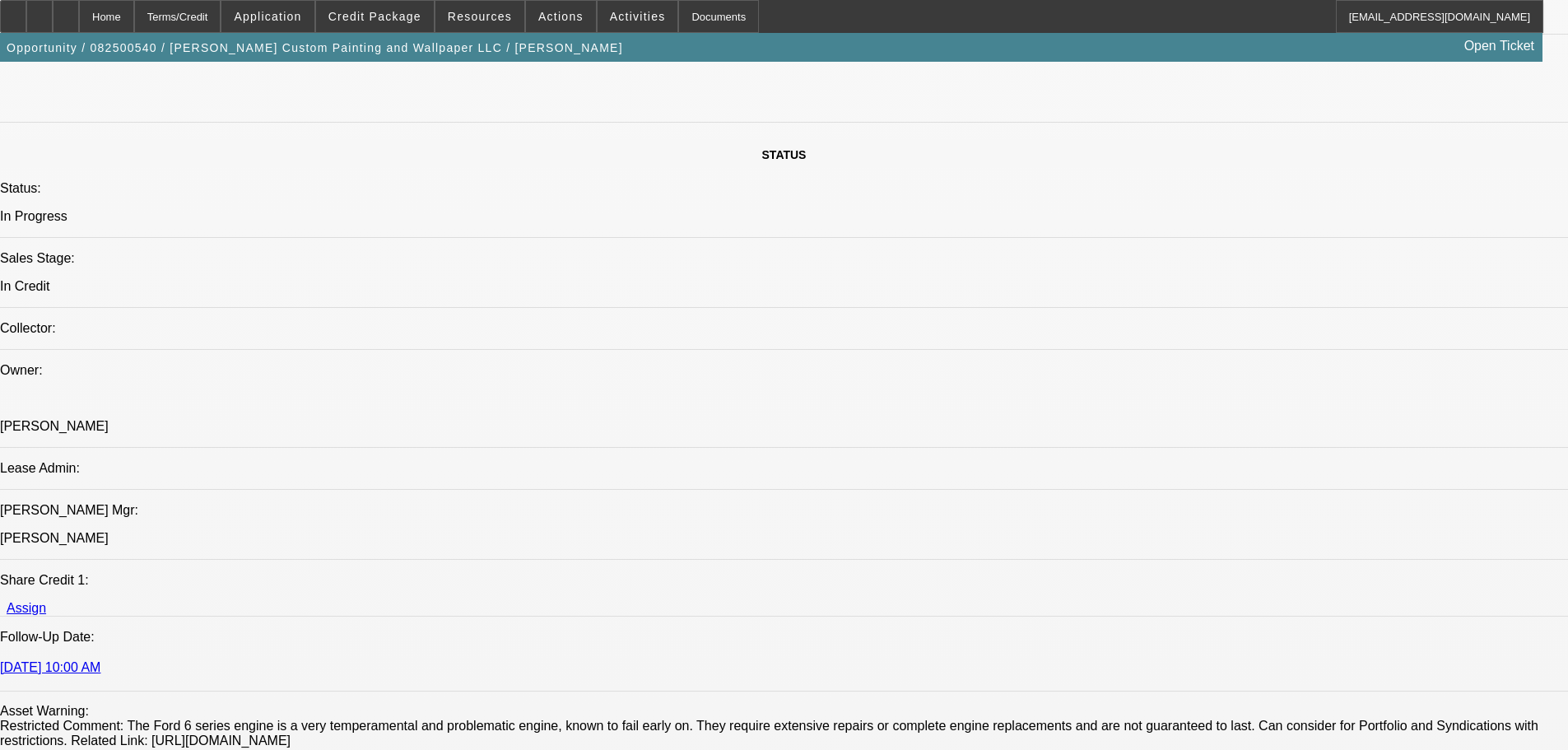
type input "02:30"
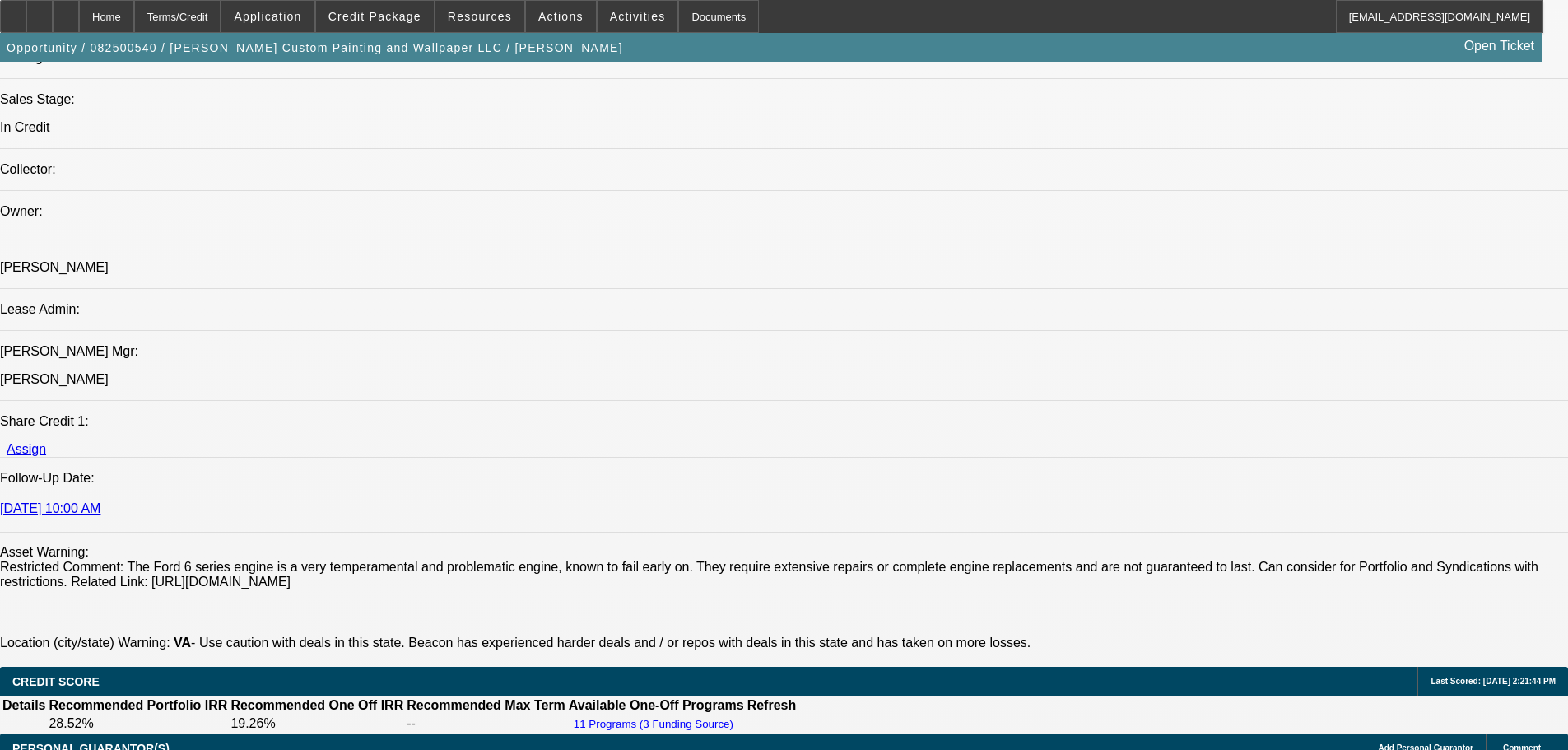
scroll to position [1894, 0]
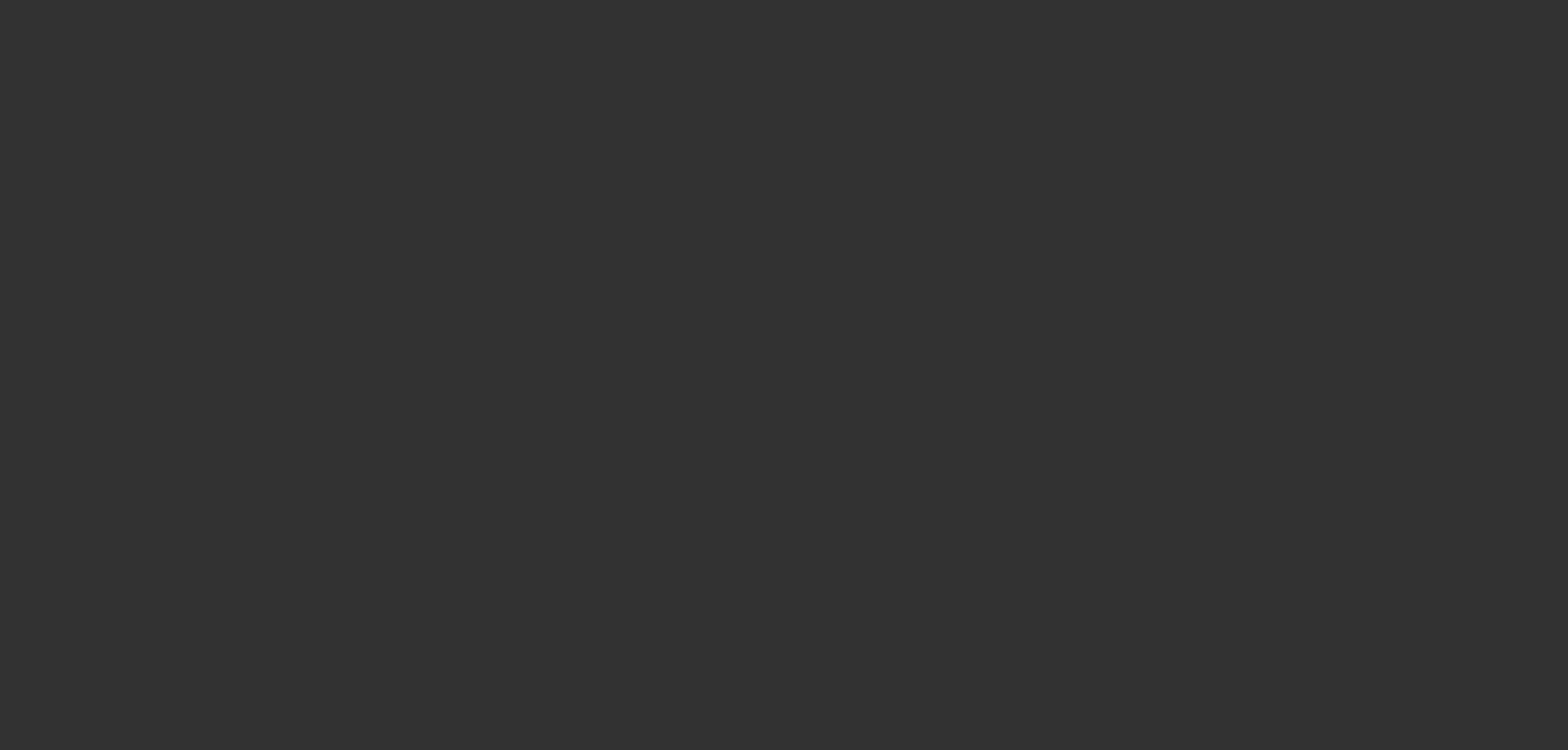
scroll to position [0, 0]
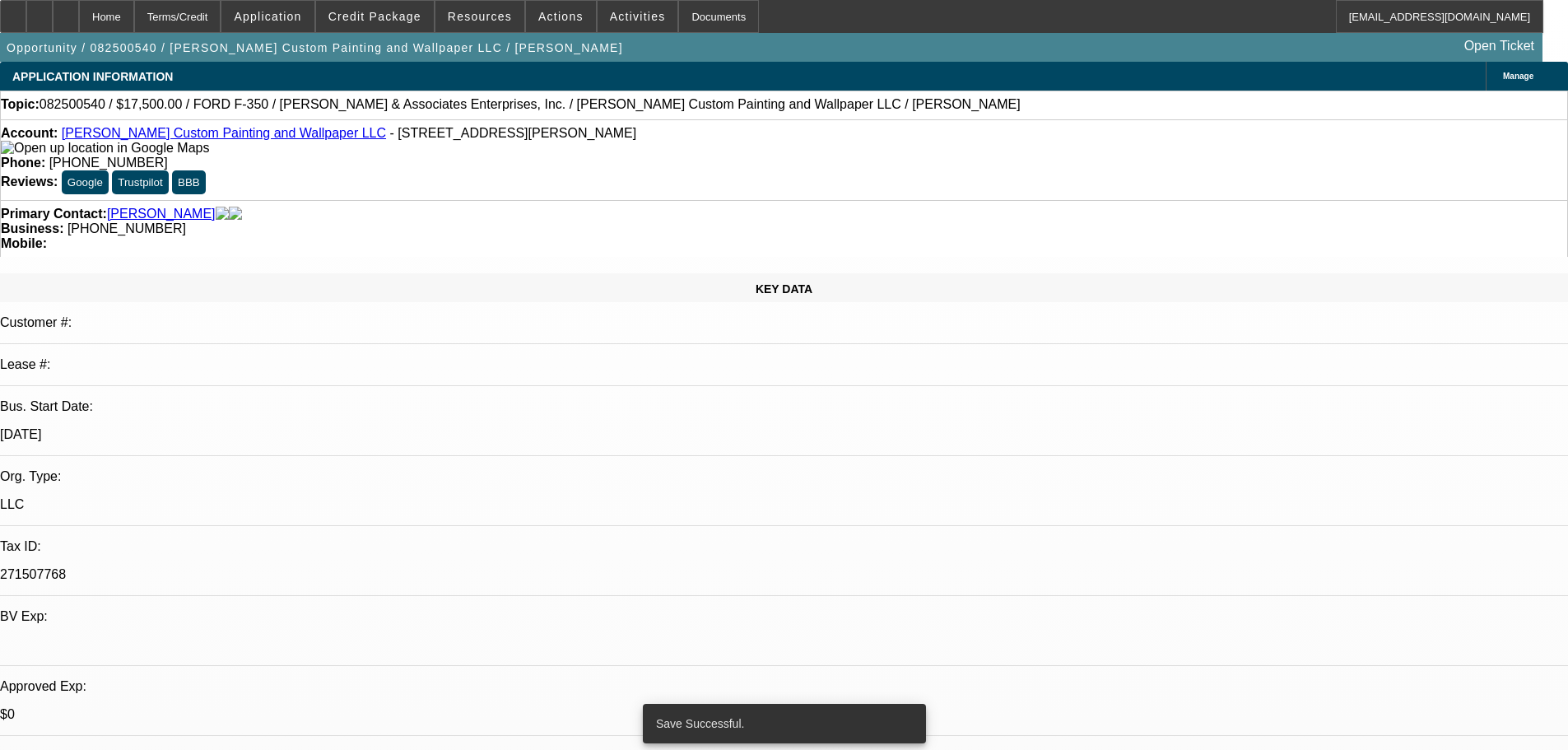
select select "0"
select select "3"
select select "0"
select select "6"
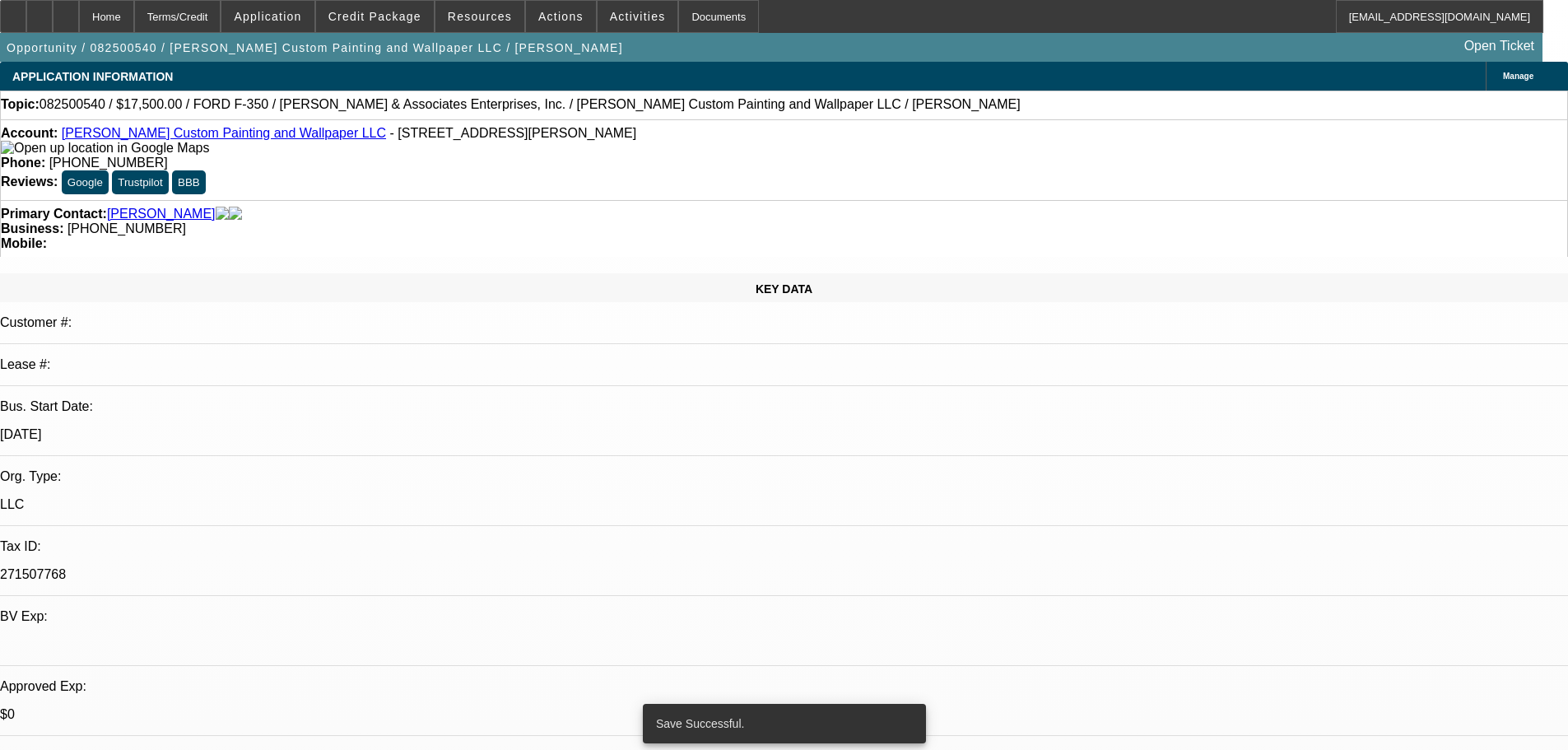
select select "0"
select select "3"
select select "0"
select select "6"
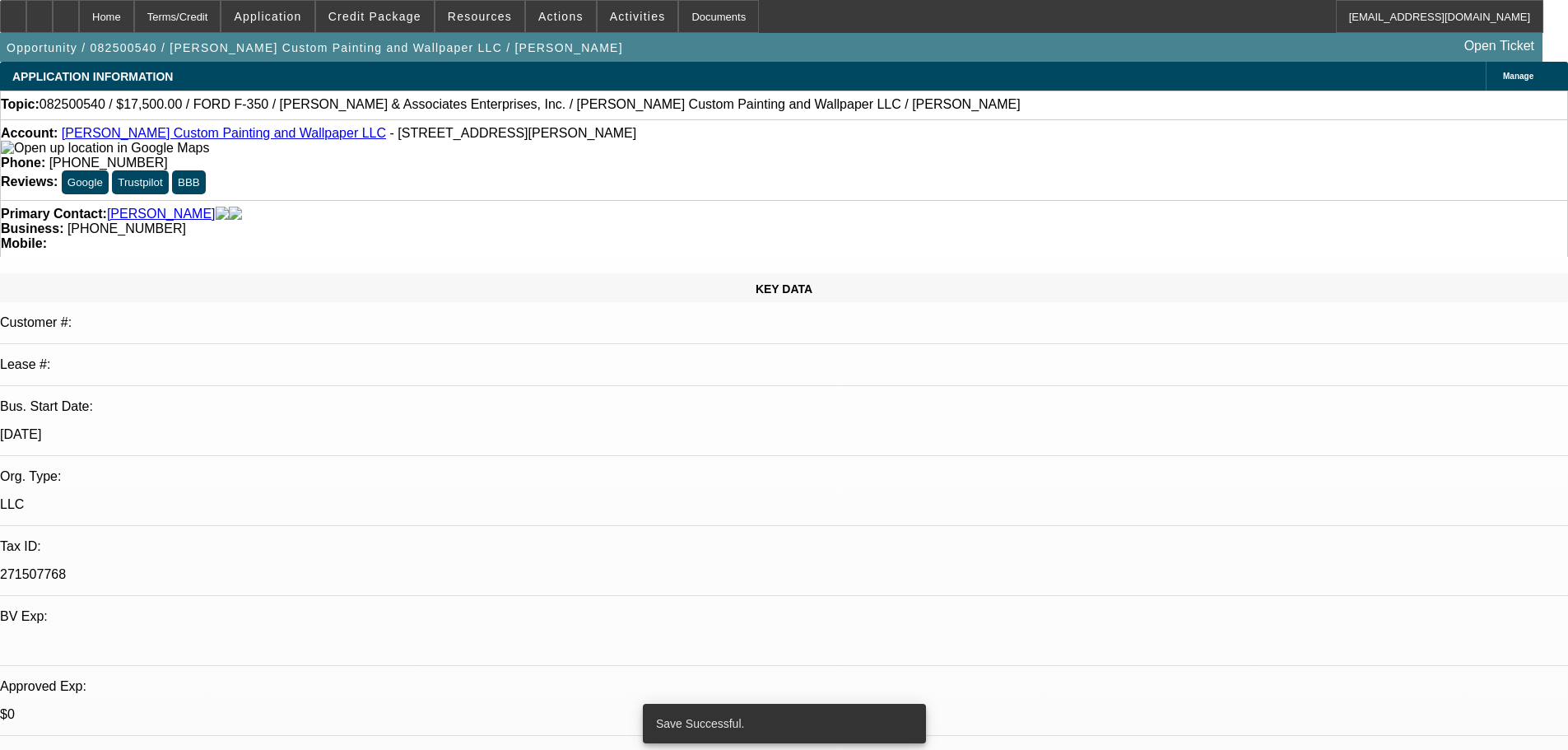
select select "0"
select select "3"
select select "0"
select select "6"
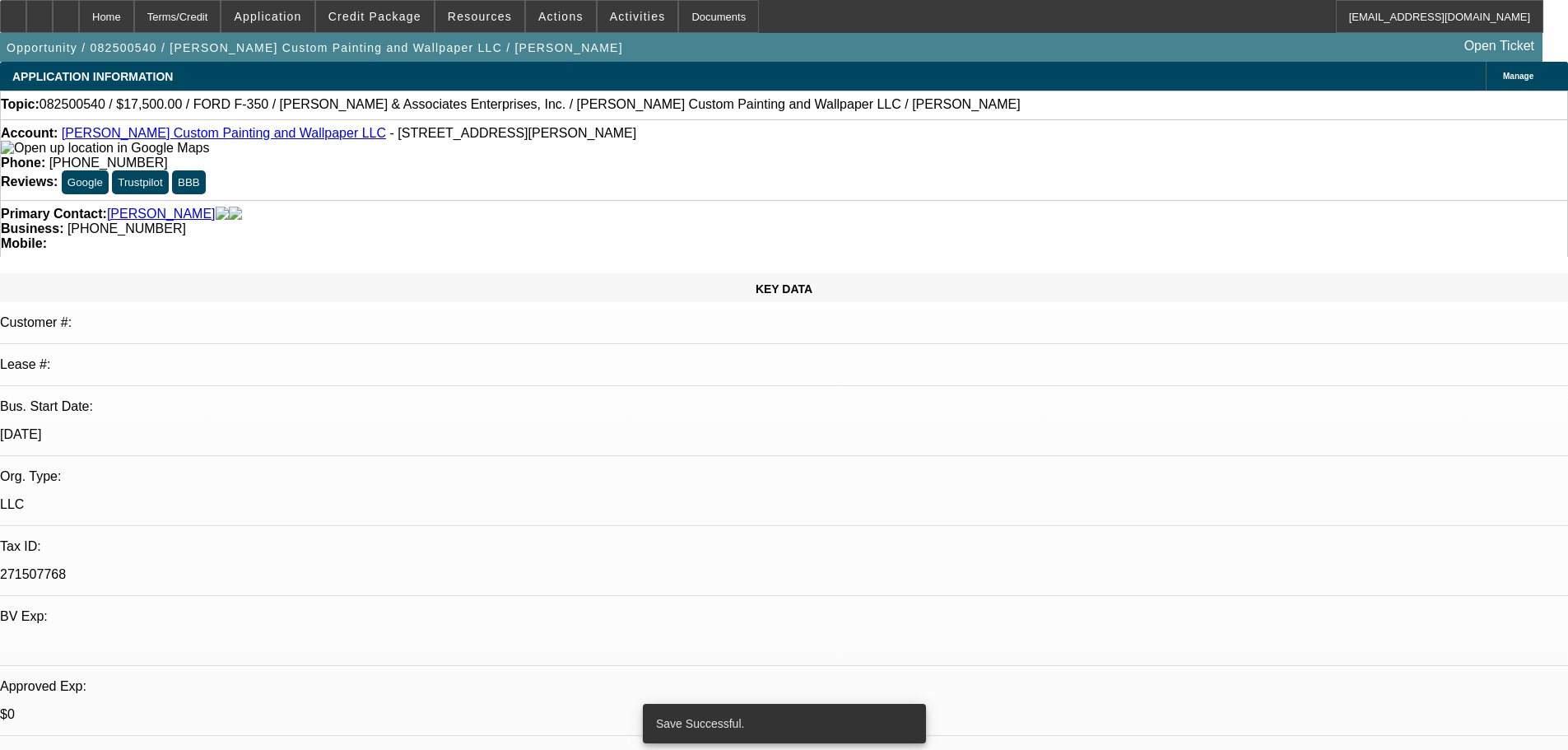
select select "0"
select select "3"
select select "0"
select select "6"
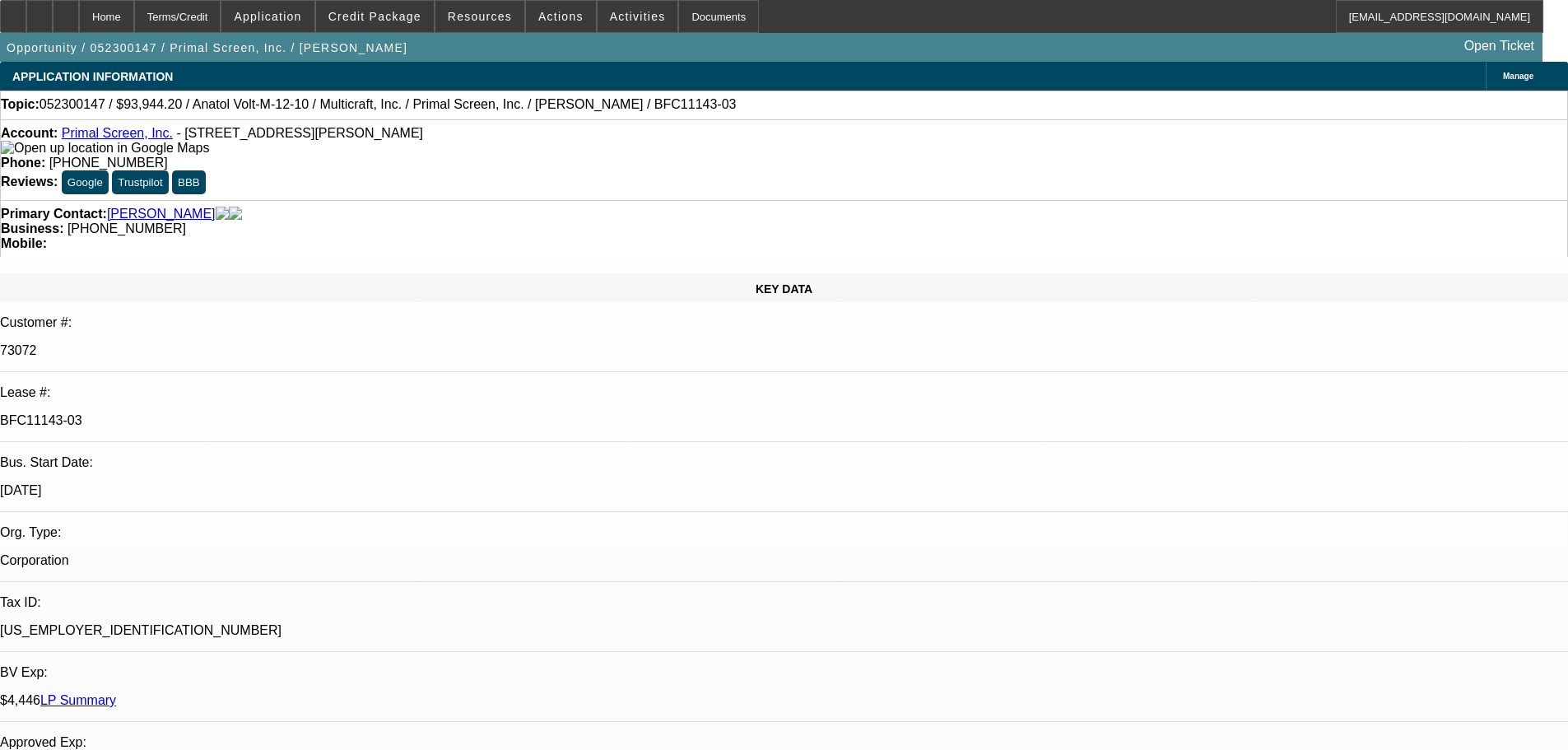
select select "0"
select select "2"
select select "0.1"
select select "4"
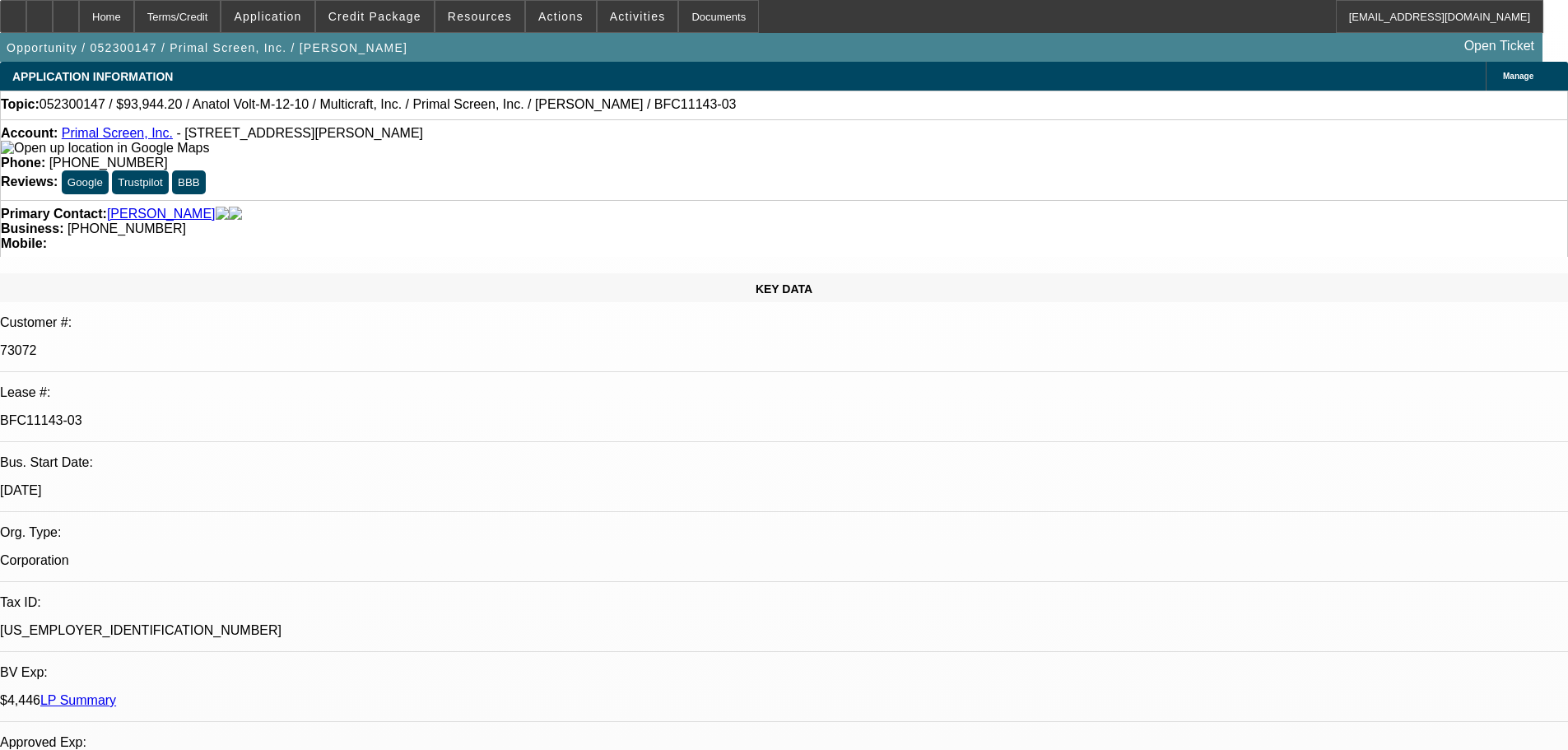
select select "0"
select select "2"
select select "0.1"
select select "4"
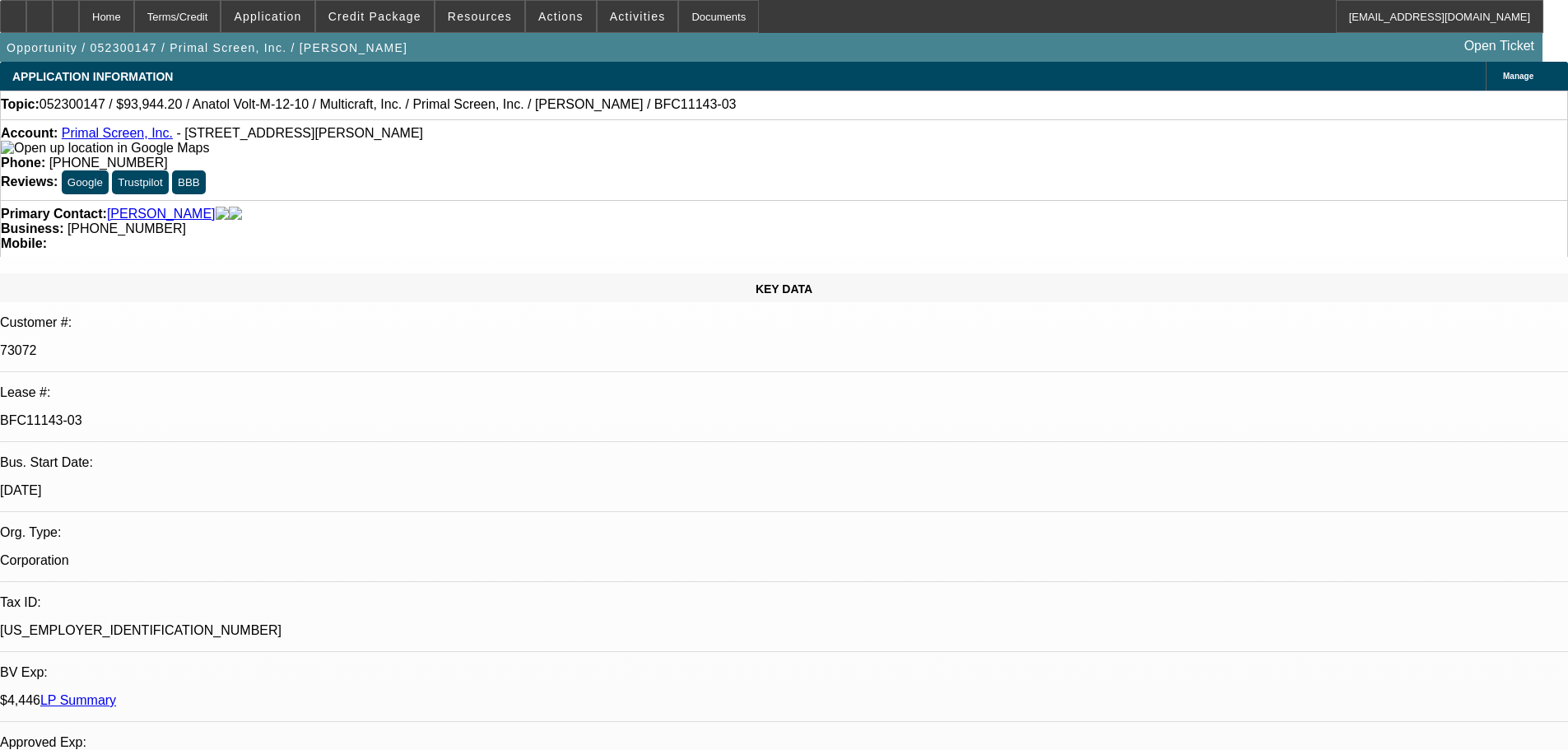
select select "0"
select select "2"
select select "0.1"
select select "4"
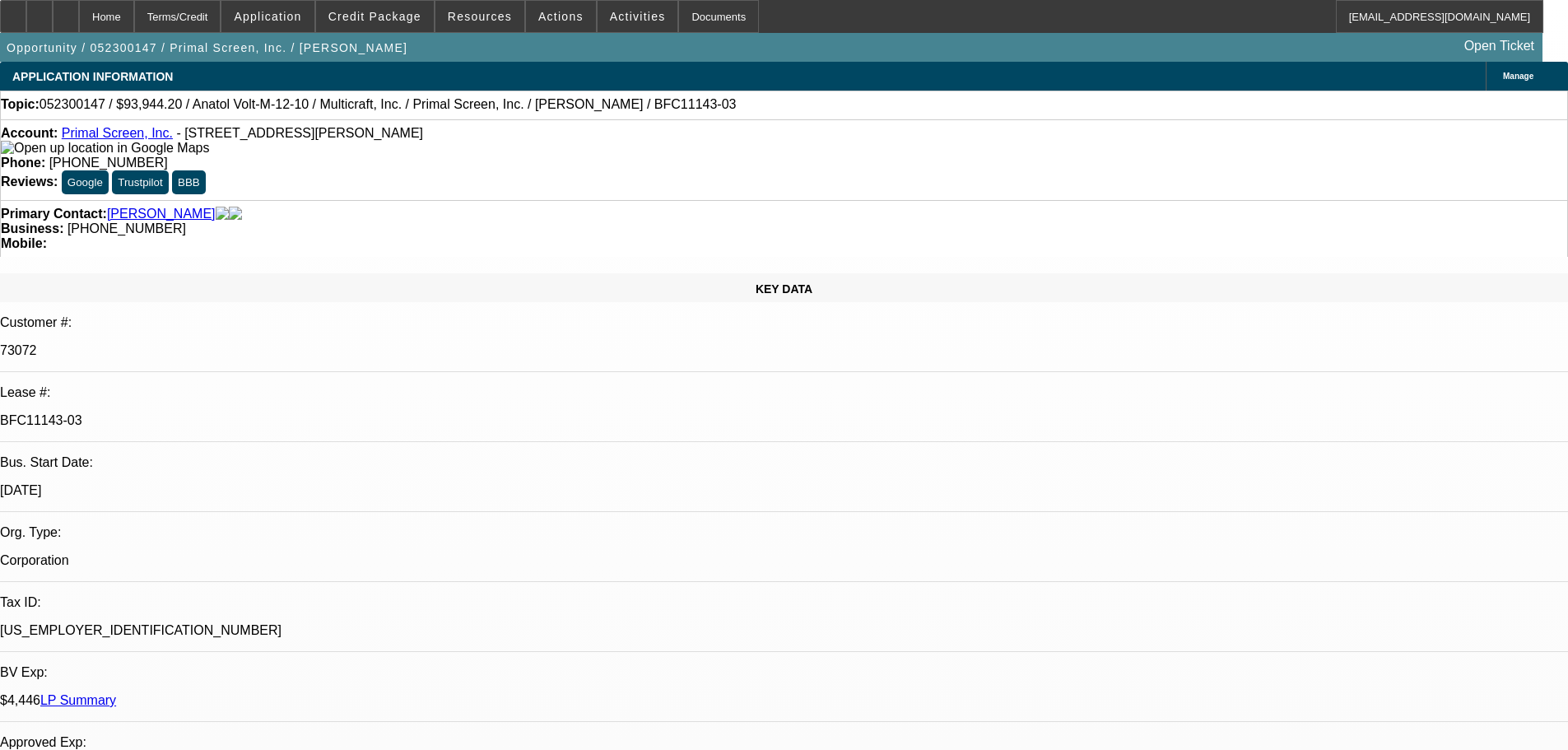
select select "0"
select select "2"
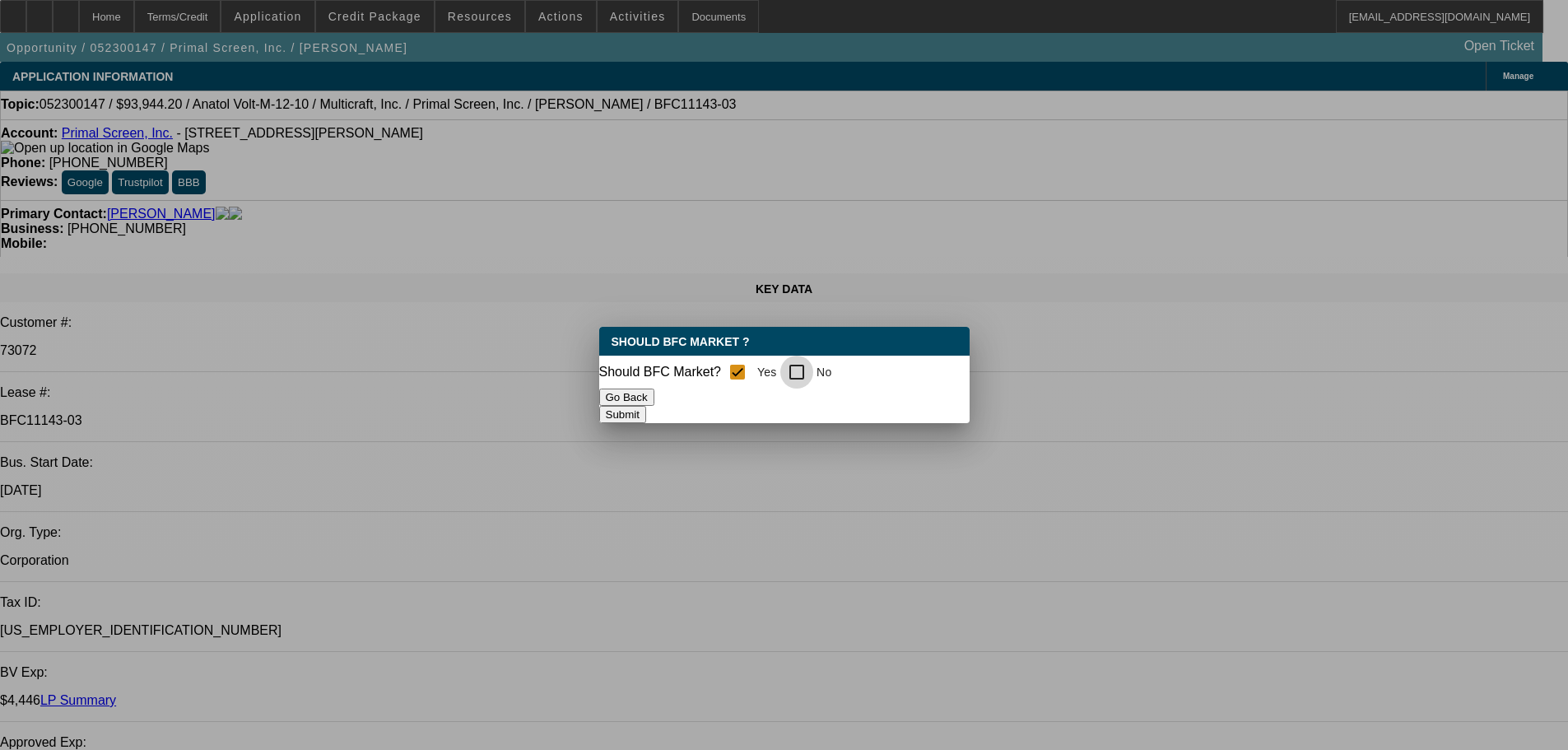
click at [806, 369] on input "No" at bounding box center [797, 372] width 33 height 33
checkbox input "true"
checkbox input "false"
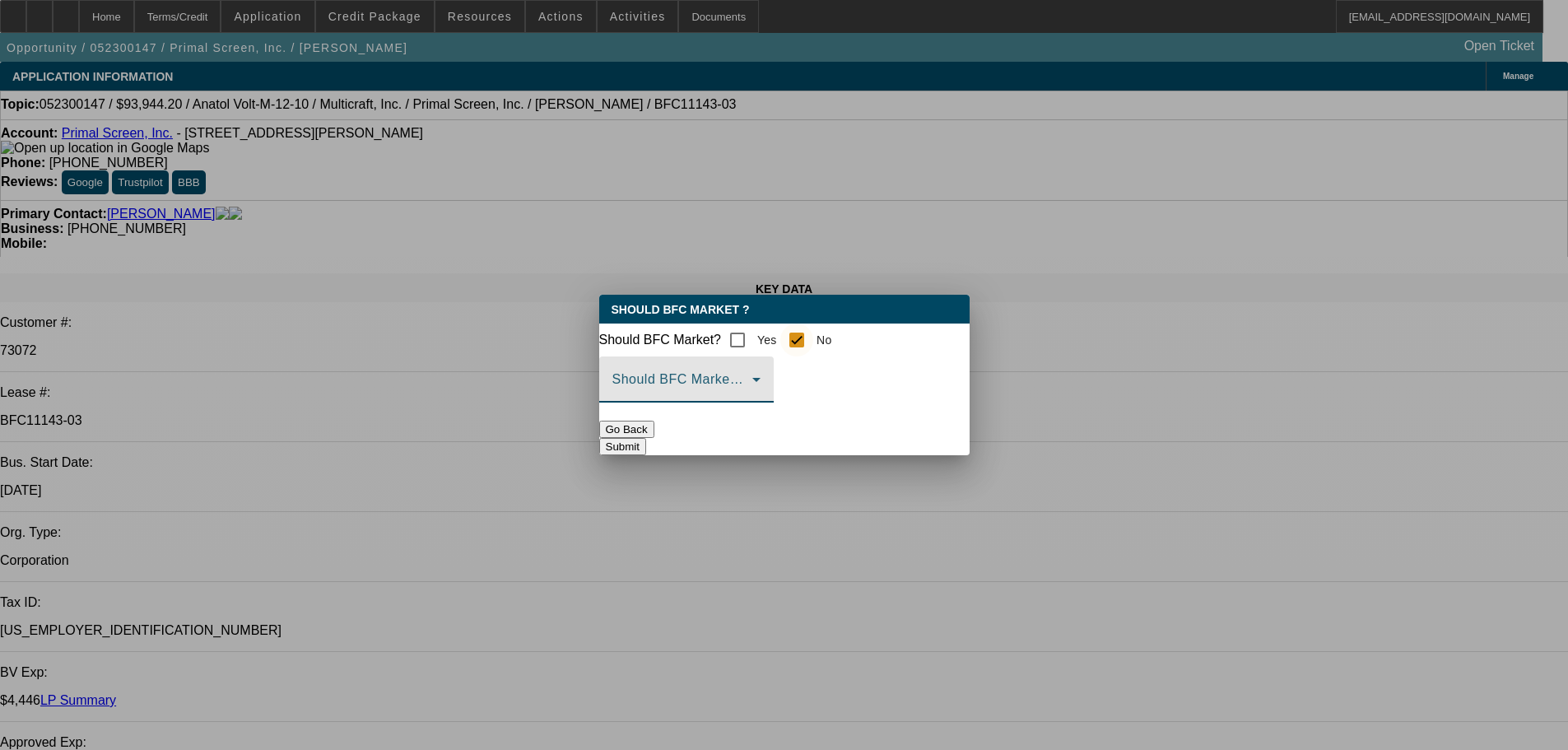
click at [752, 396] on span at bounding box center [682, 386] width 140 height 20
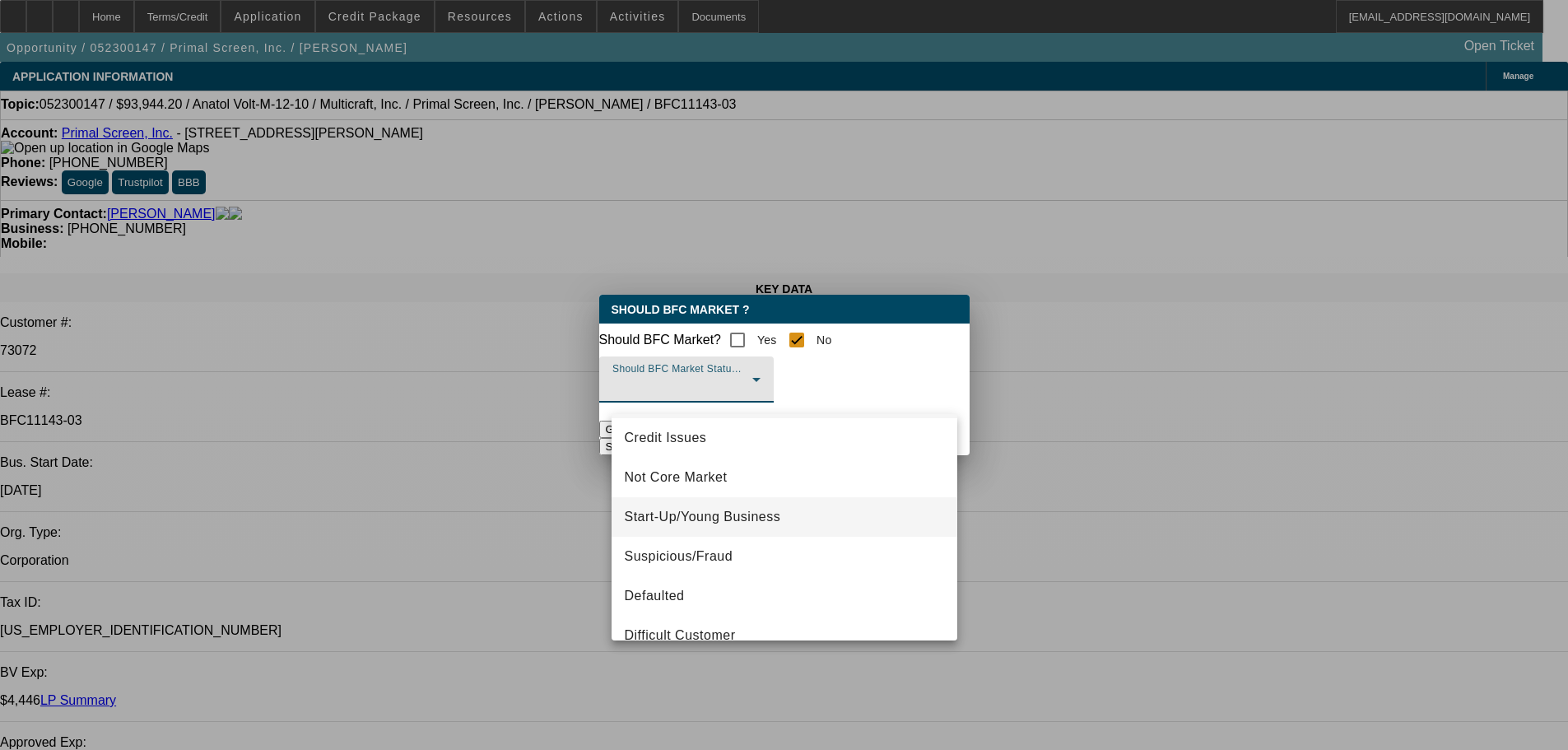
scroll to position [83, 0]
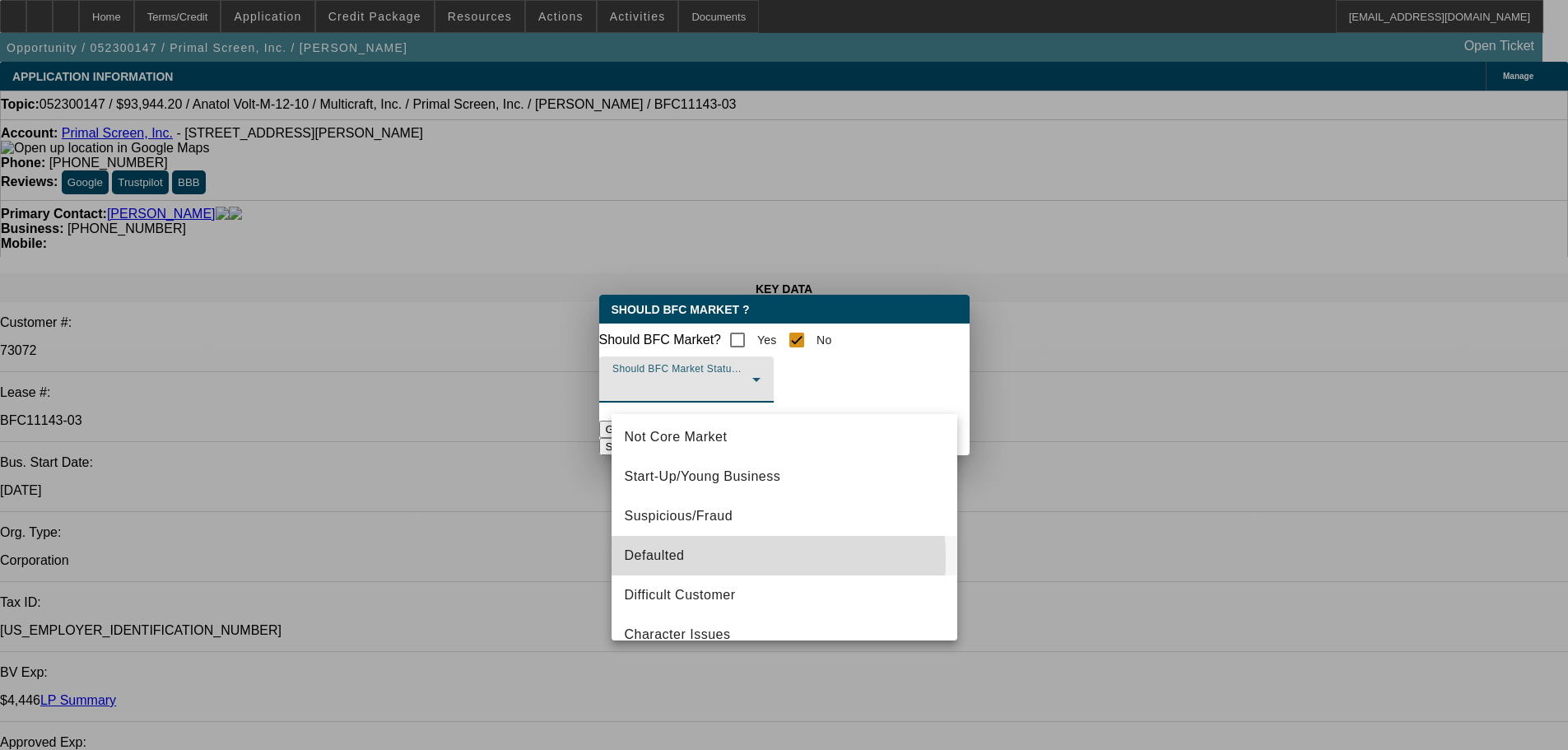
click at [644, 559] on span "Defaulted" at bounding box center [655, 556] width 60 height 20
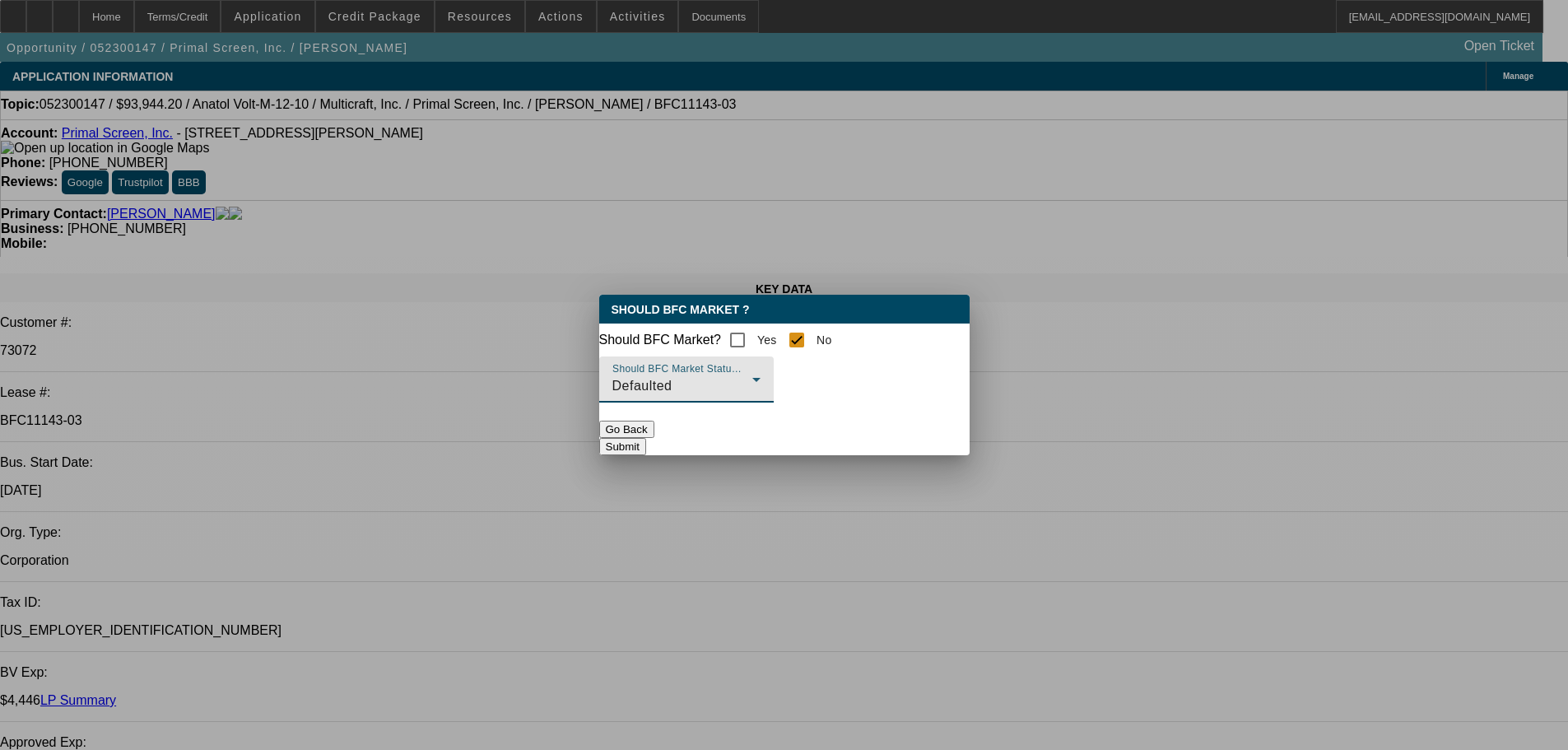
click at [646, 451] on button "Submit" at bounding box center [622, 447] width 47 height 17
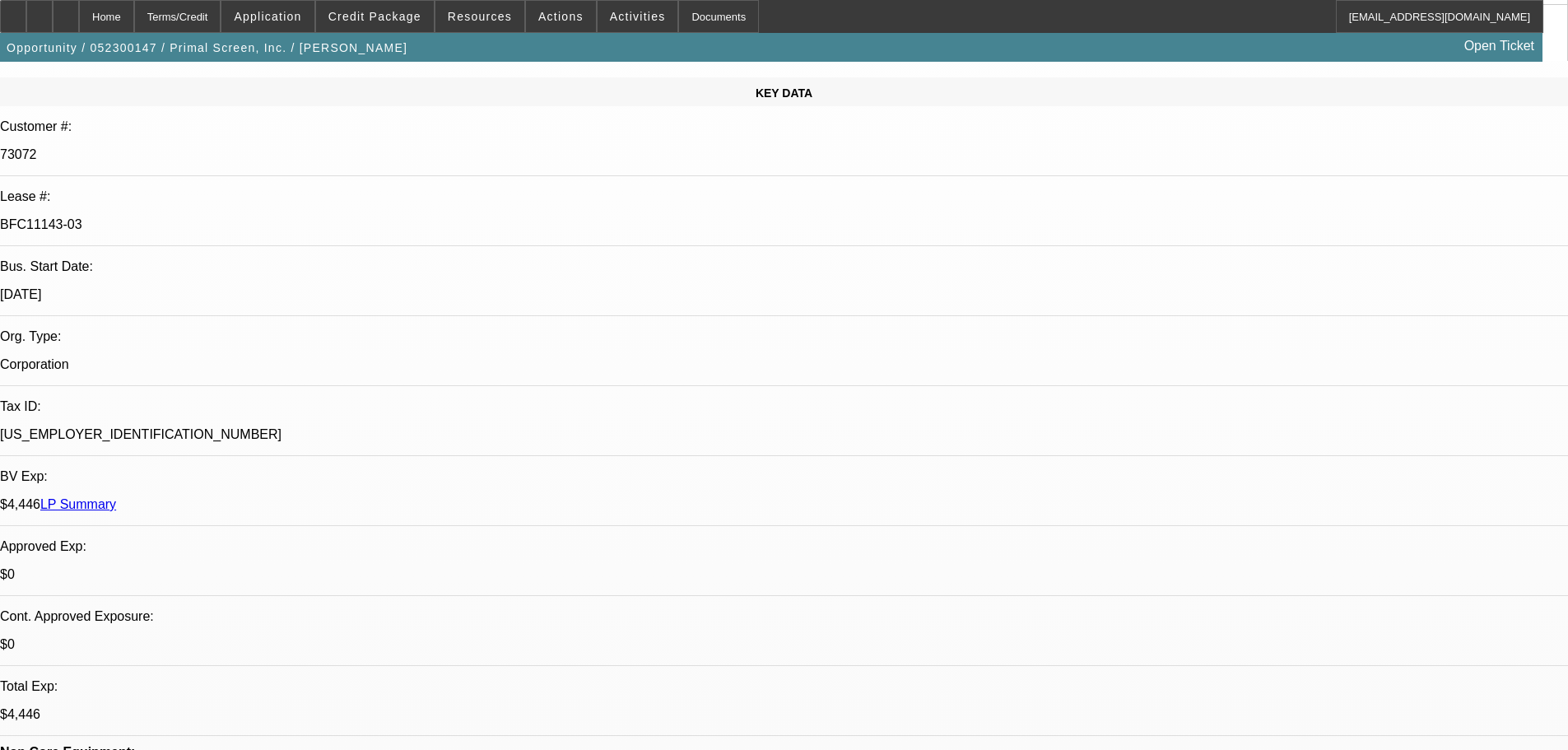
scroll to position [195, 0]
click at [116, 498] on link "LP Summary" at bounding box center [77, 505] width 76 height 14
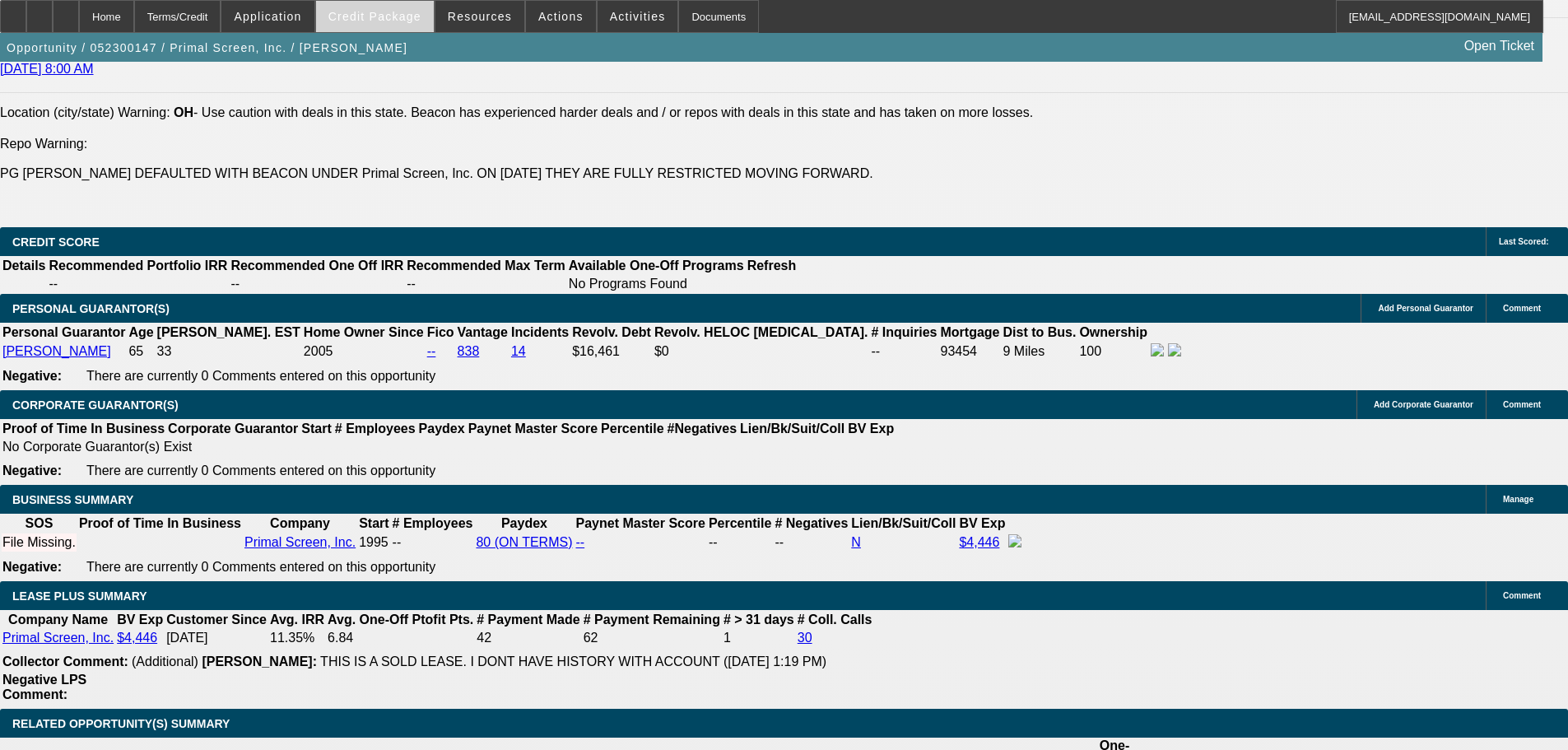
scroll to position [2419, 0]
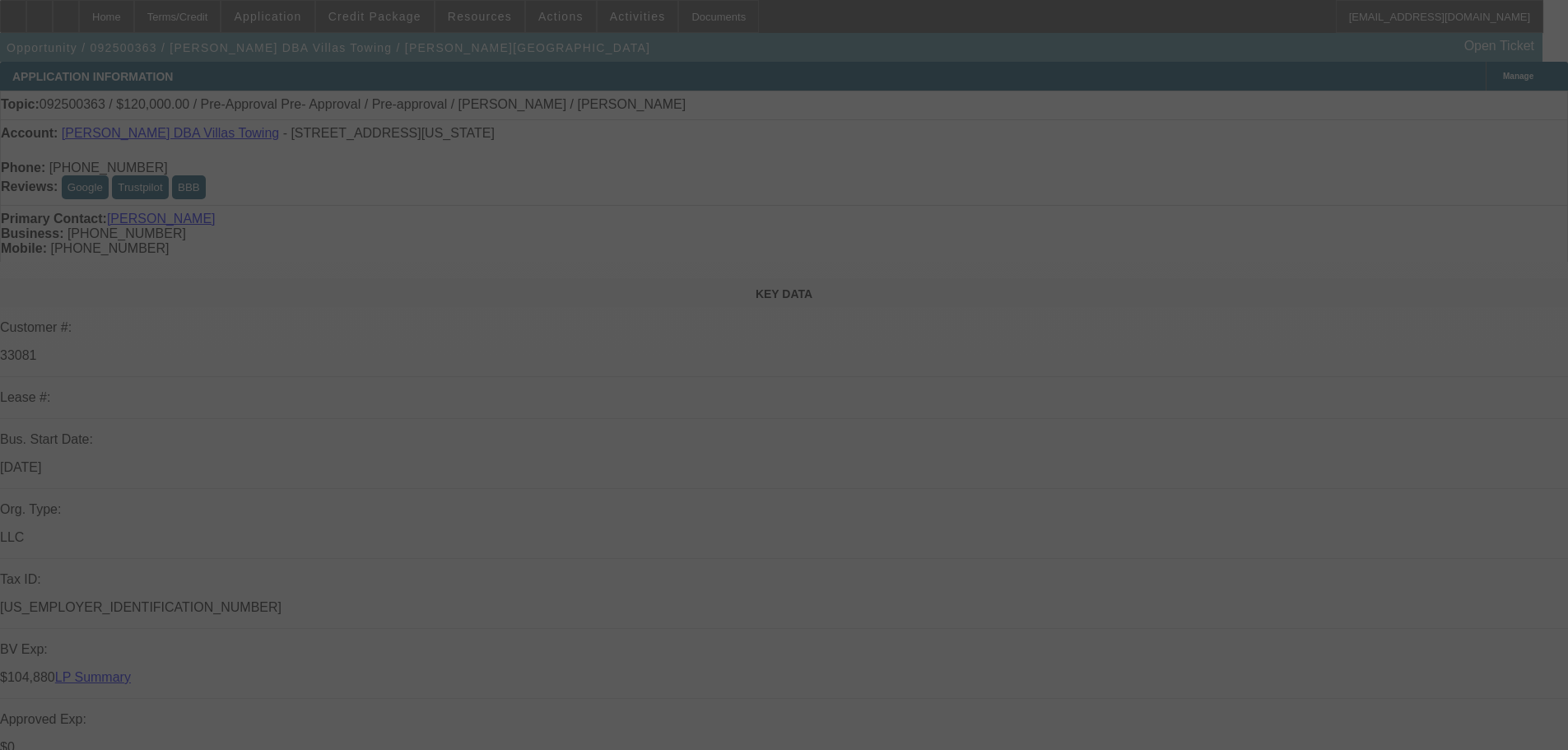
select select "0"
select select "2"
select select "0.1"
select select "4"
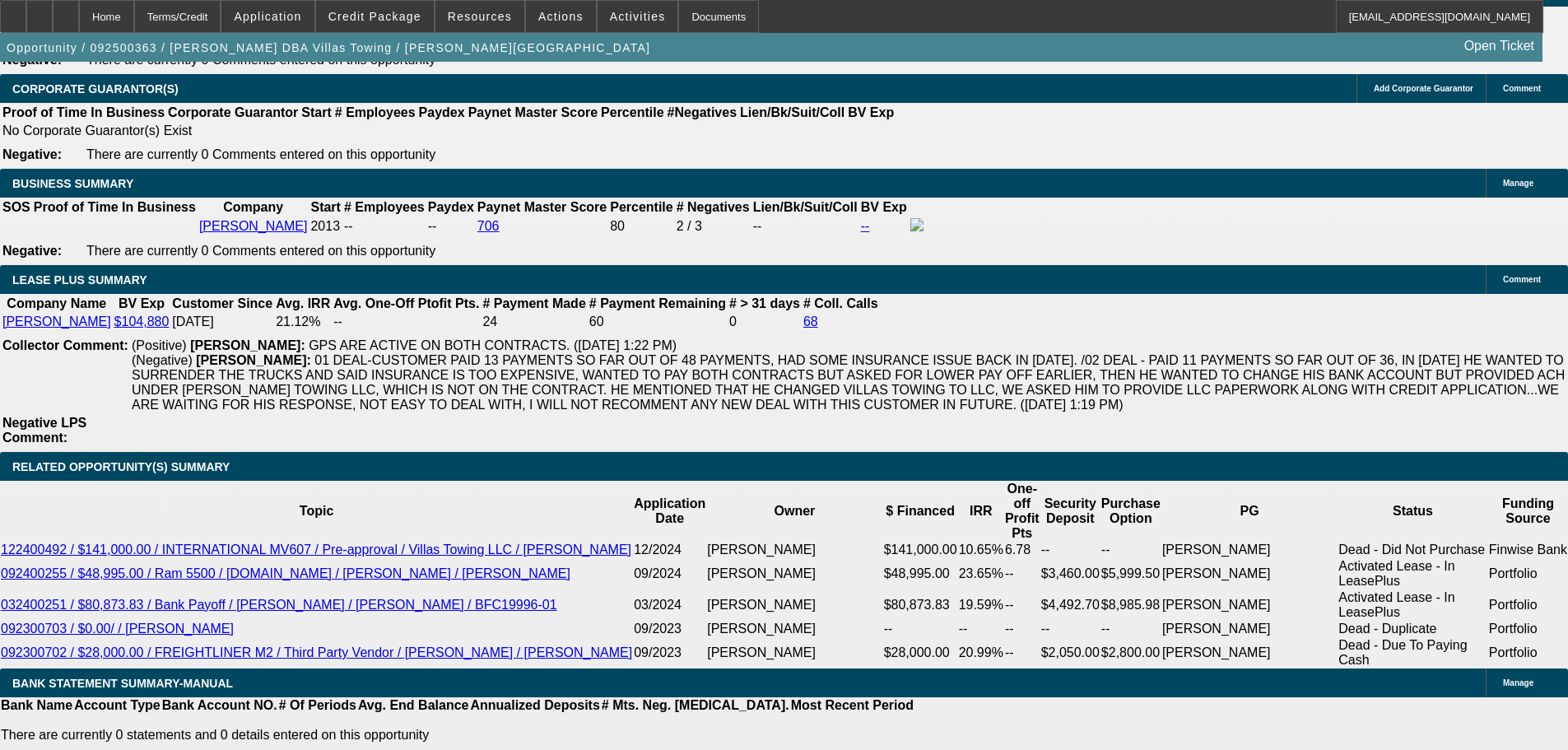
scroll to position [2933, 0]
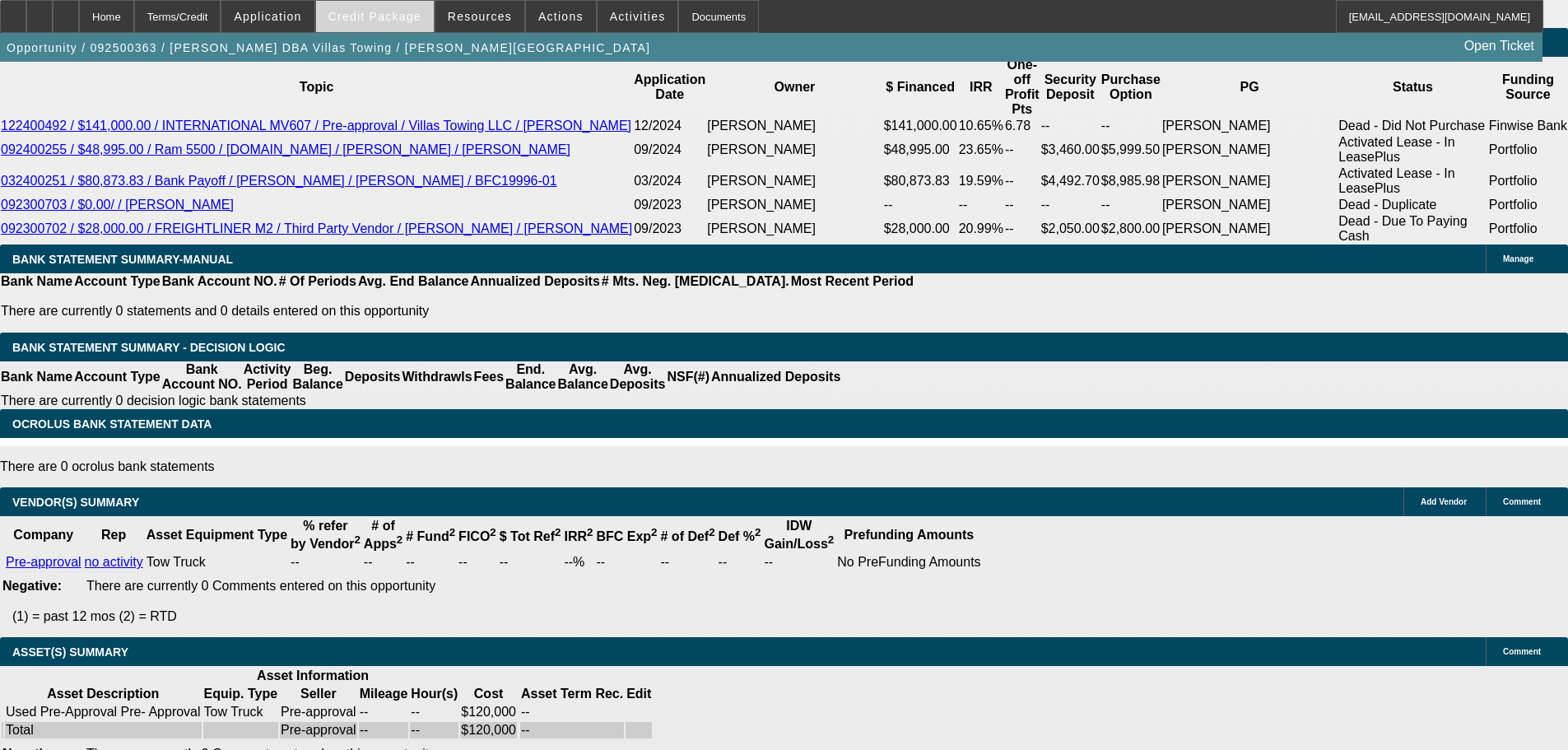
click at [415, 19] on span "Credit Package" at bounding box center [374, 16] width 93 height 13
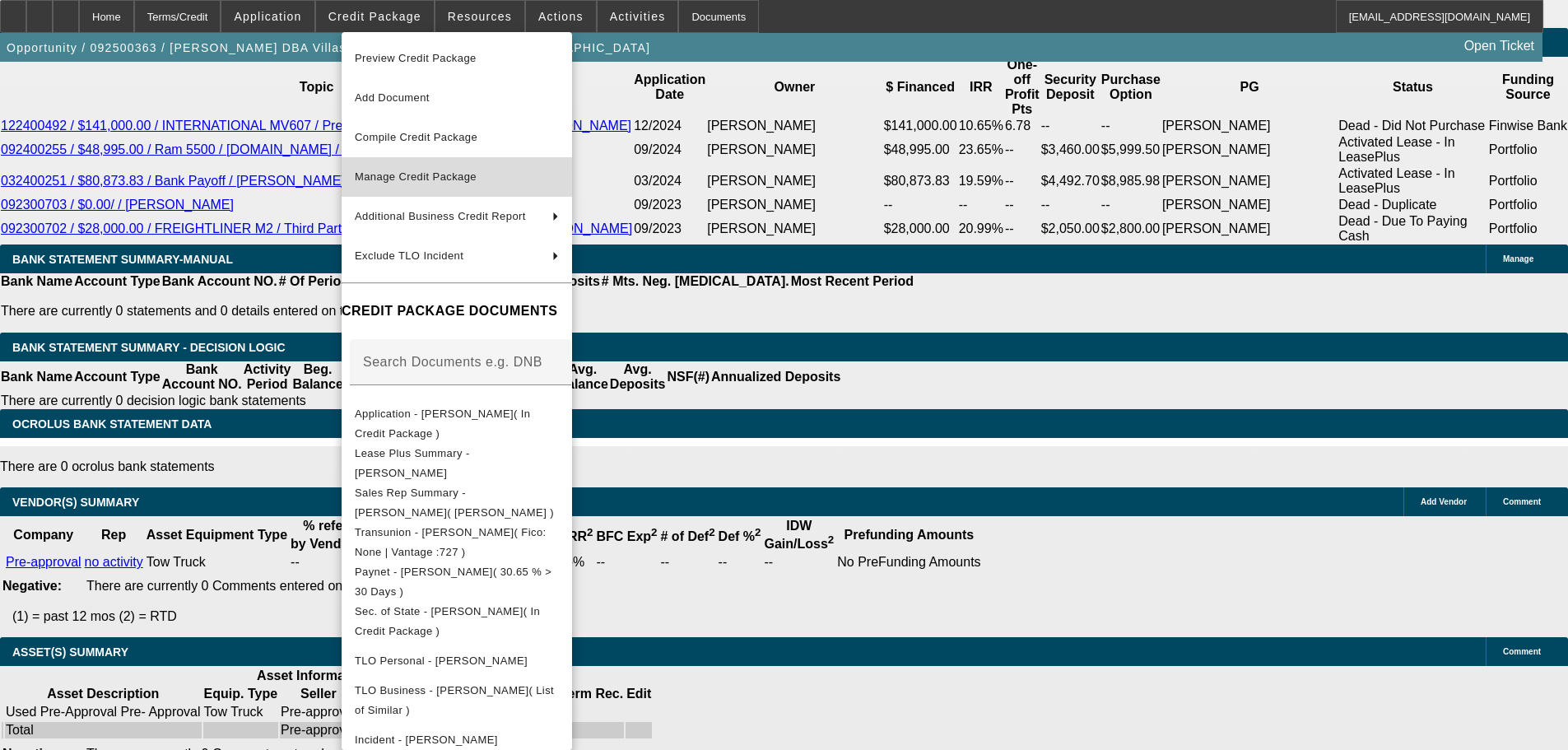
click at [439, 179] on span "Manage Credit Package" at bounding box center [415, 177] width 122 height 12
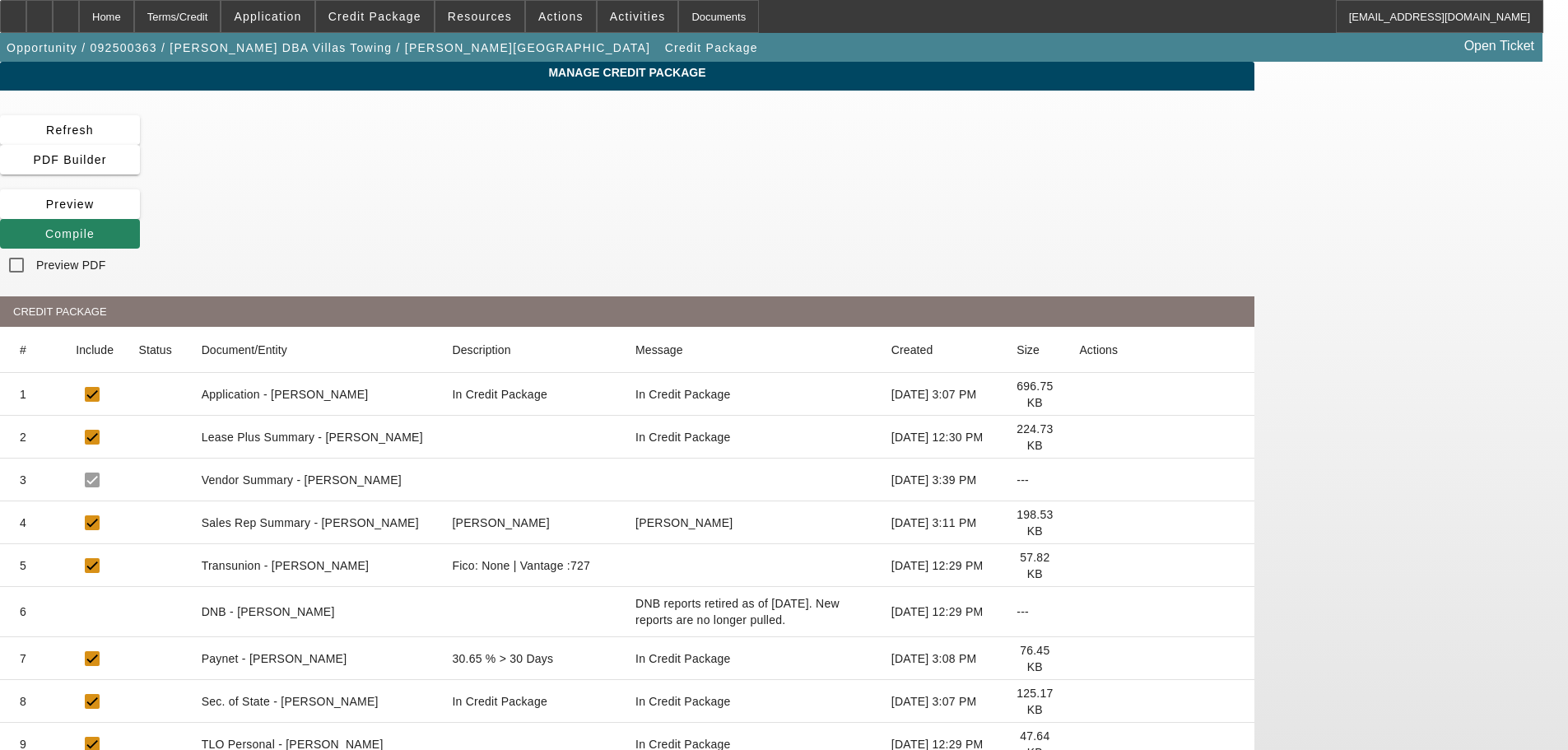
click at [1079, 437] on icon at bounding box center [1079, 437] width 0 height 0
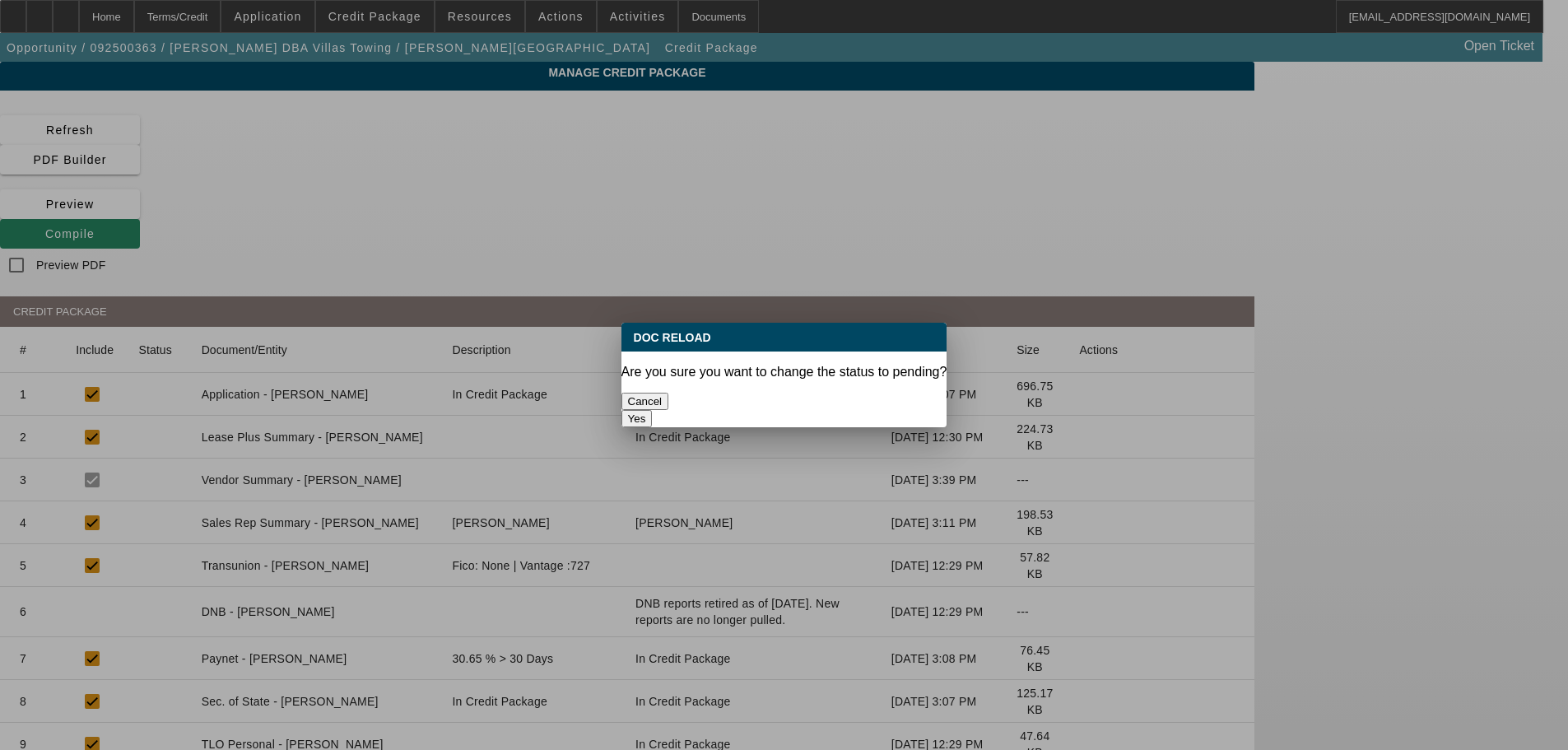
click at [653, 410] on button "Yes" at bounding box center [637, 419] width 31 height 17
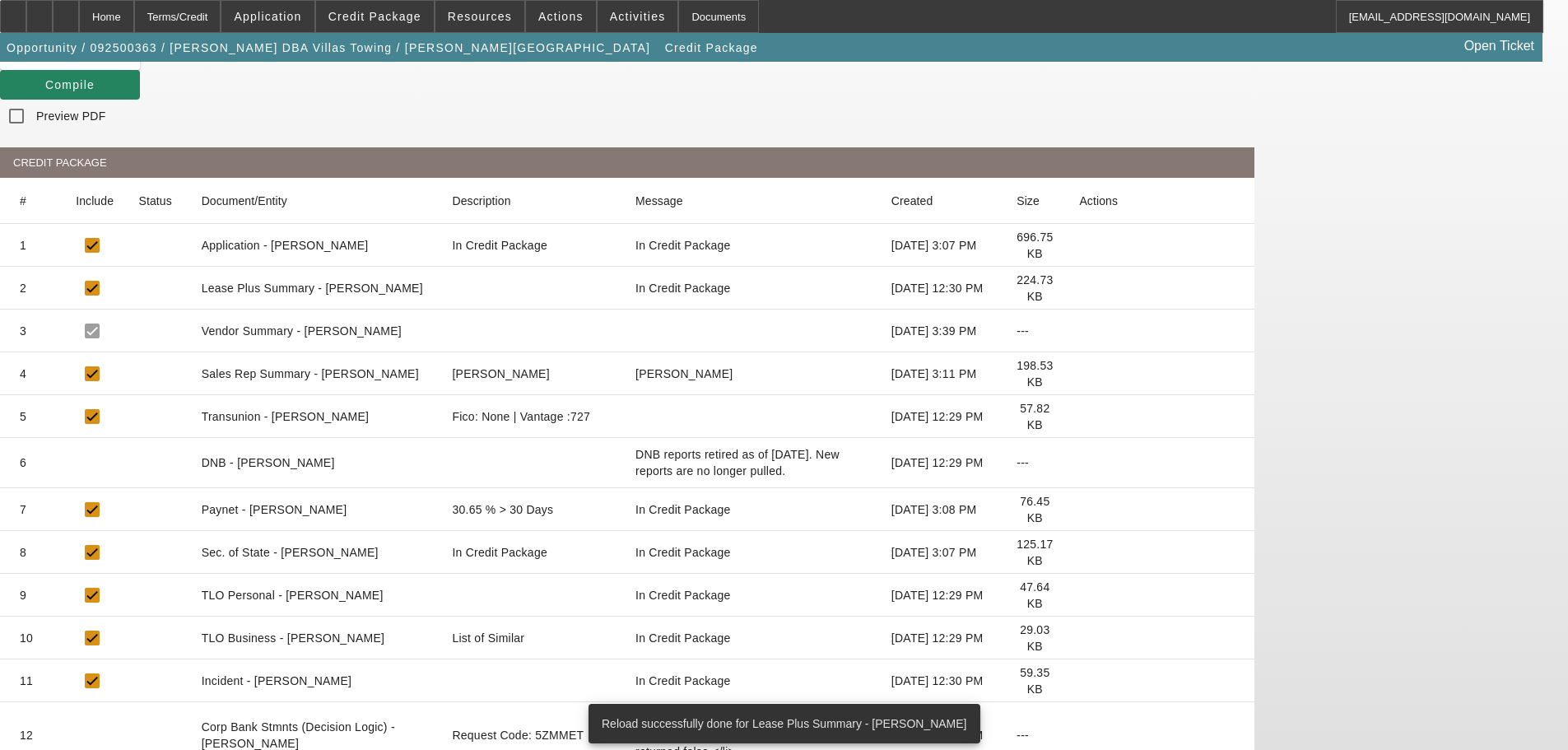
scroll to position [162, 0]
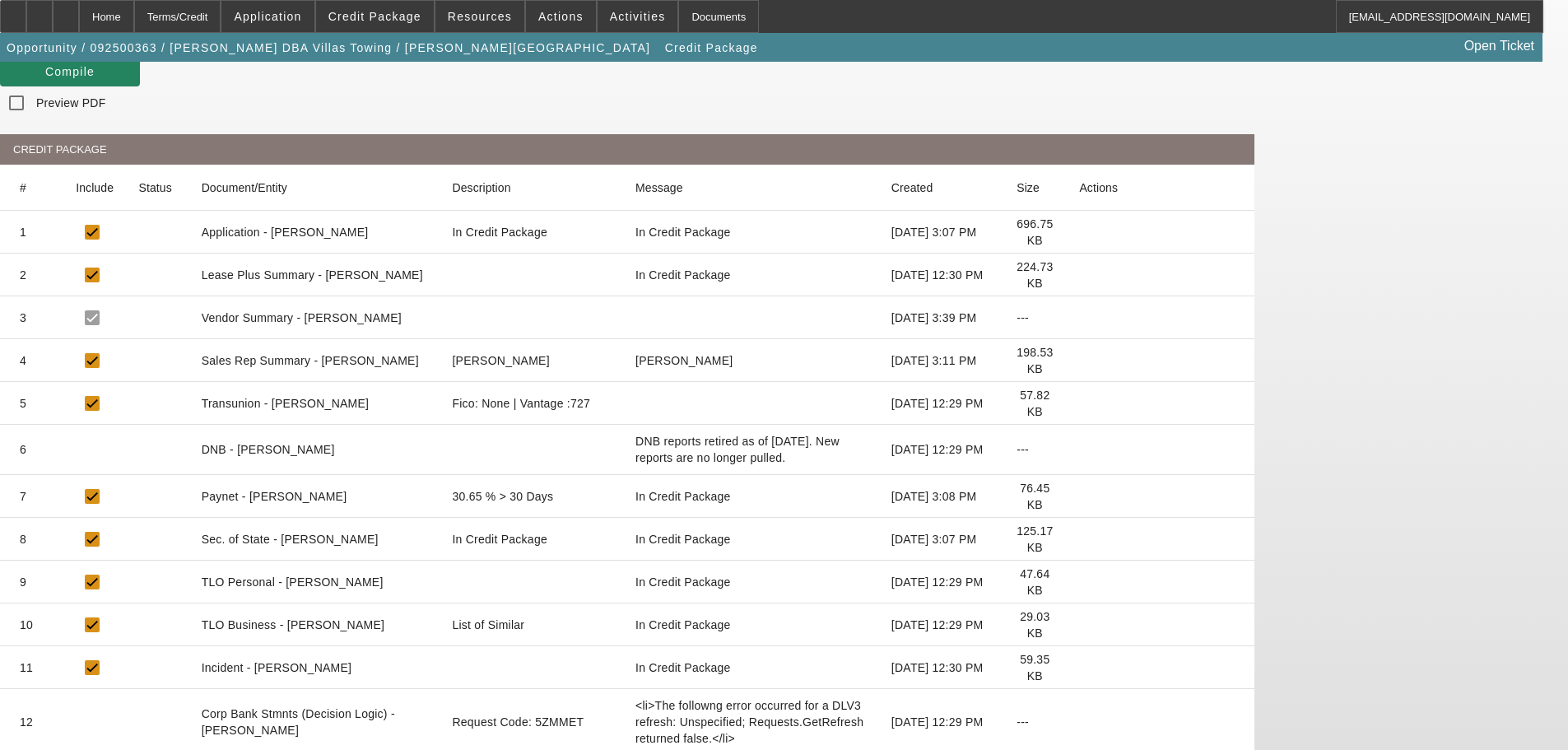
click at [1079, 625] on icon at bounding box center [1079, 625] width 0 height 0
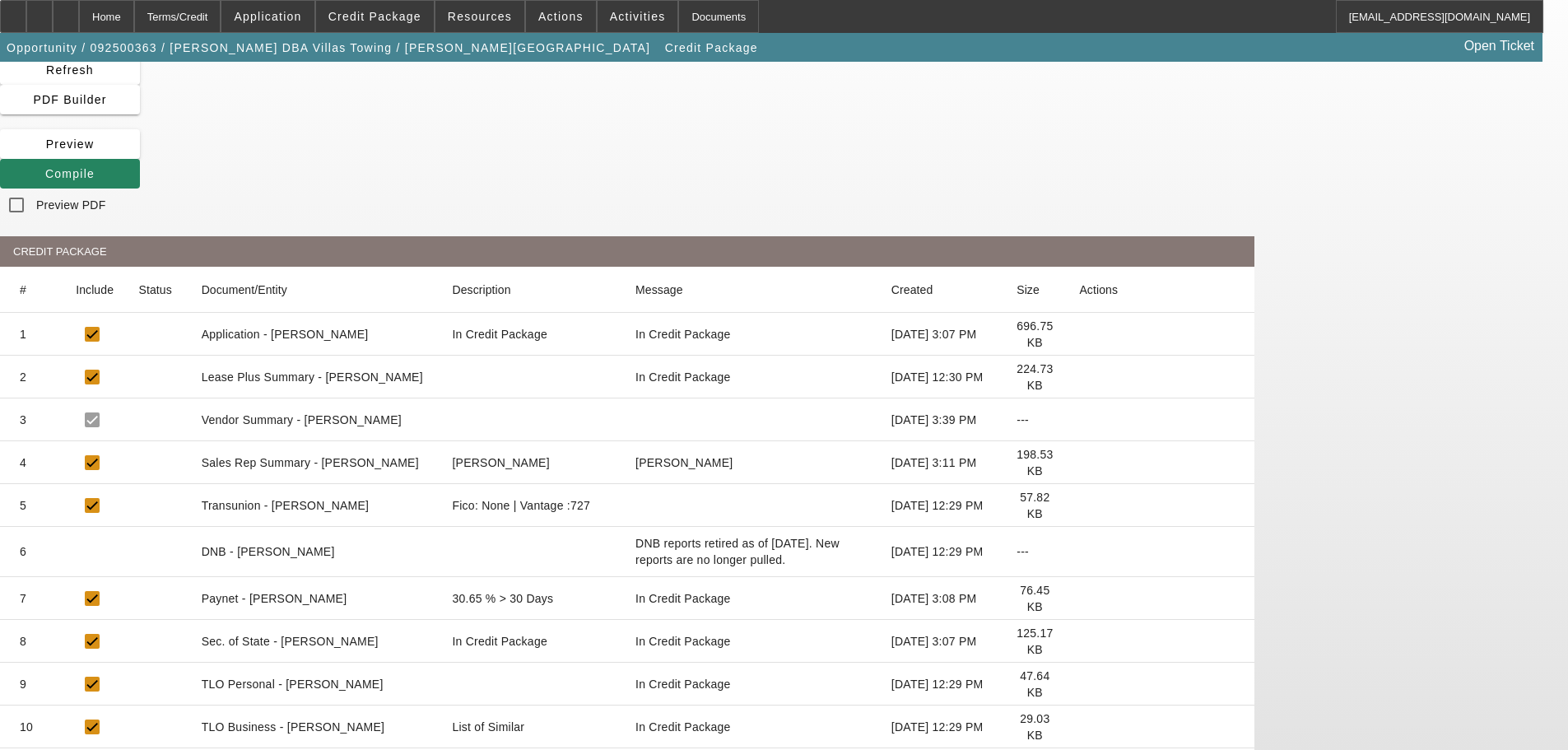
scroll to position [0, 0]
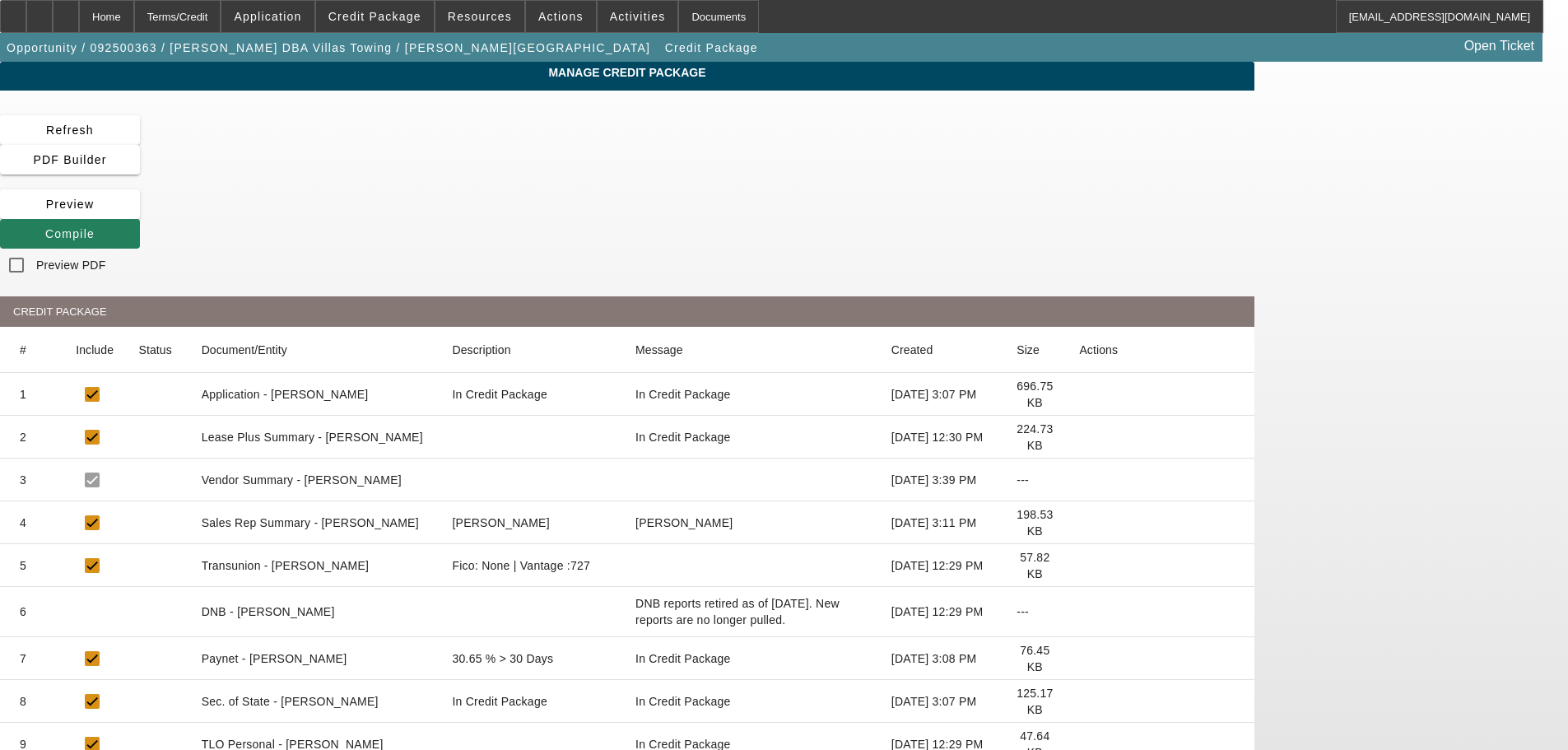
click at [95, 227] on span "Compile" at bounding box center [70, 233] width 50 height 13
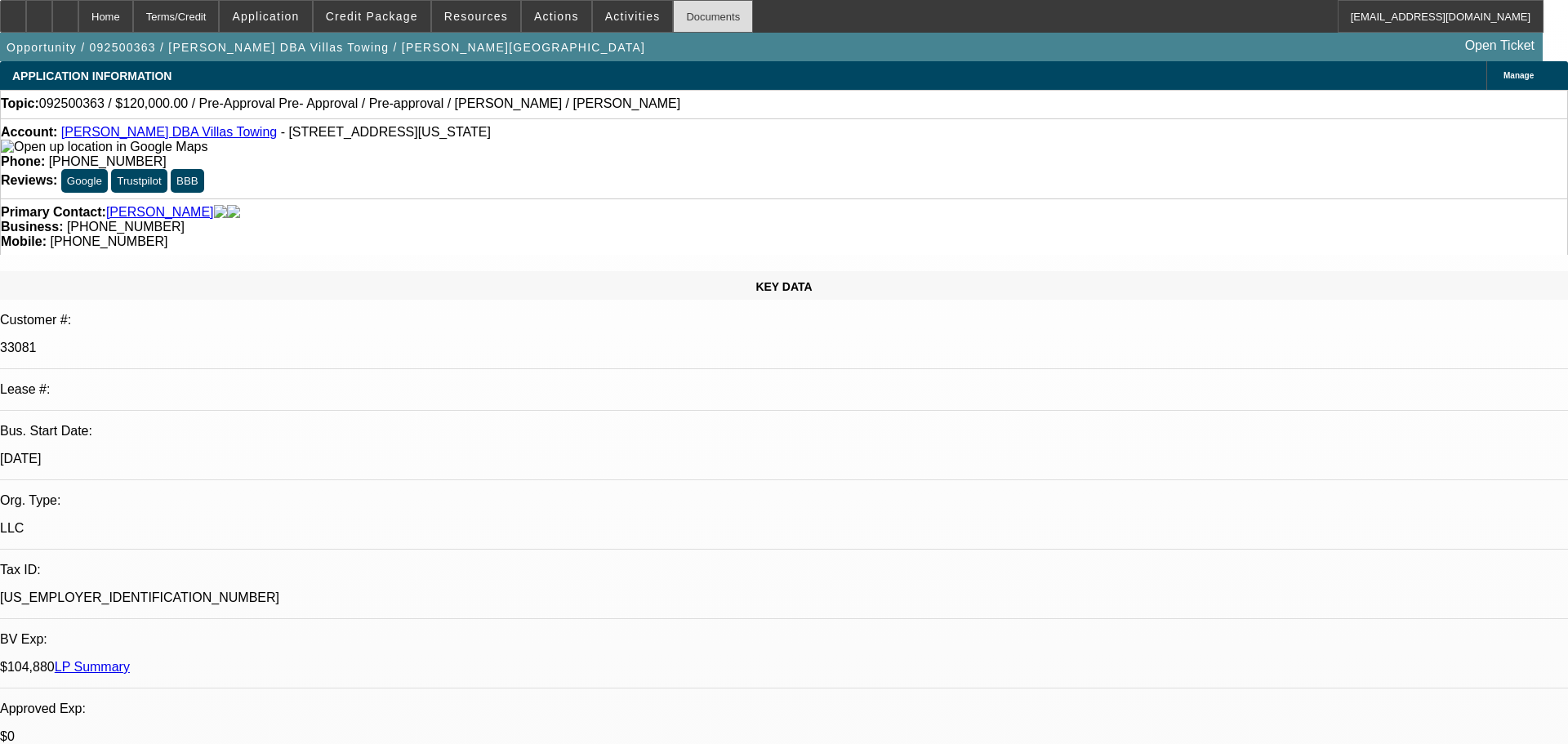
select select "0"
select select "2"
select select "0.1"
select select "4"
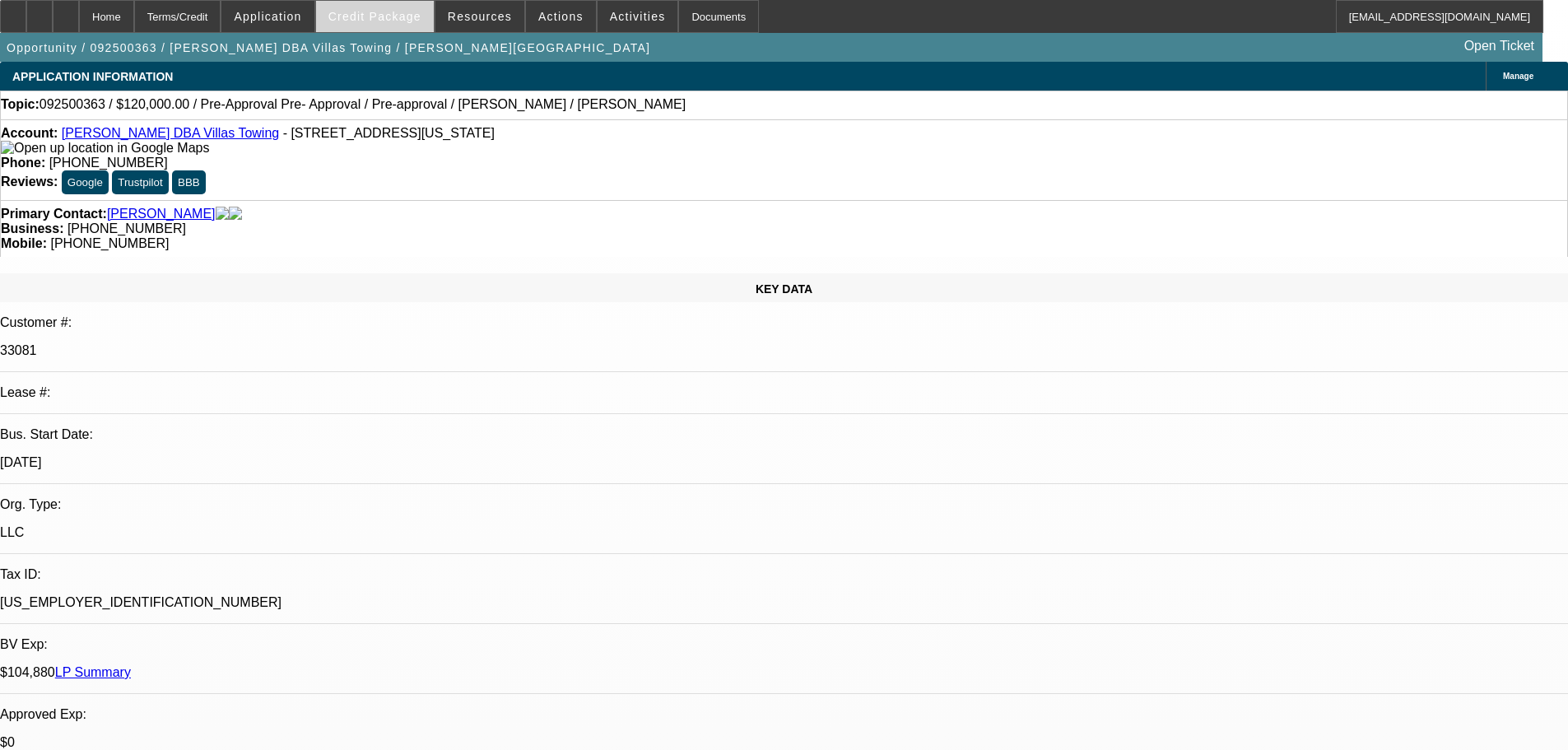
click at [384, 17] on span "Credit Package" at bounding box center [374, 16] width 93 height 13
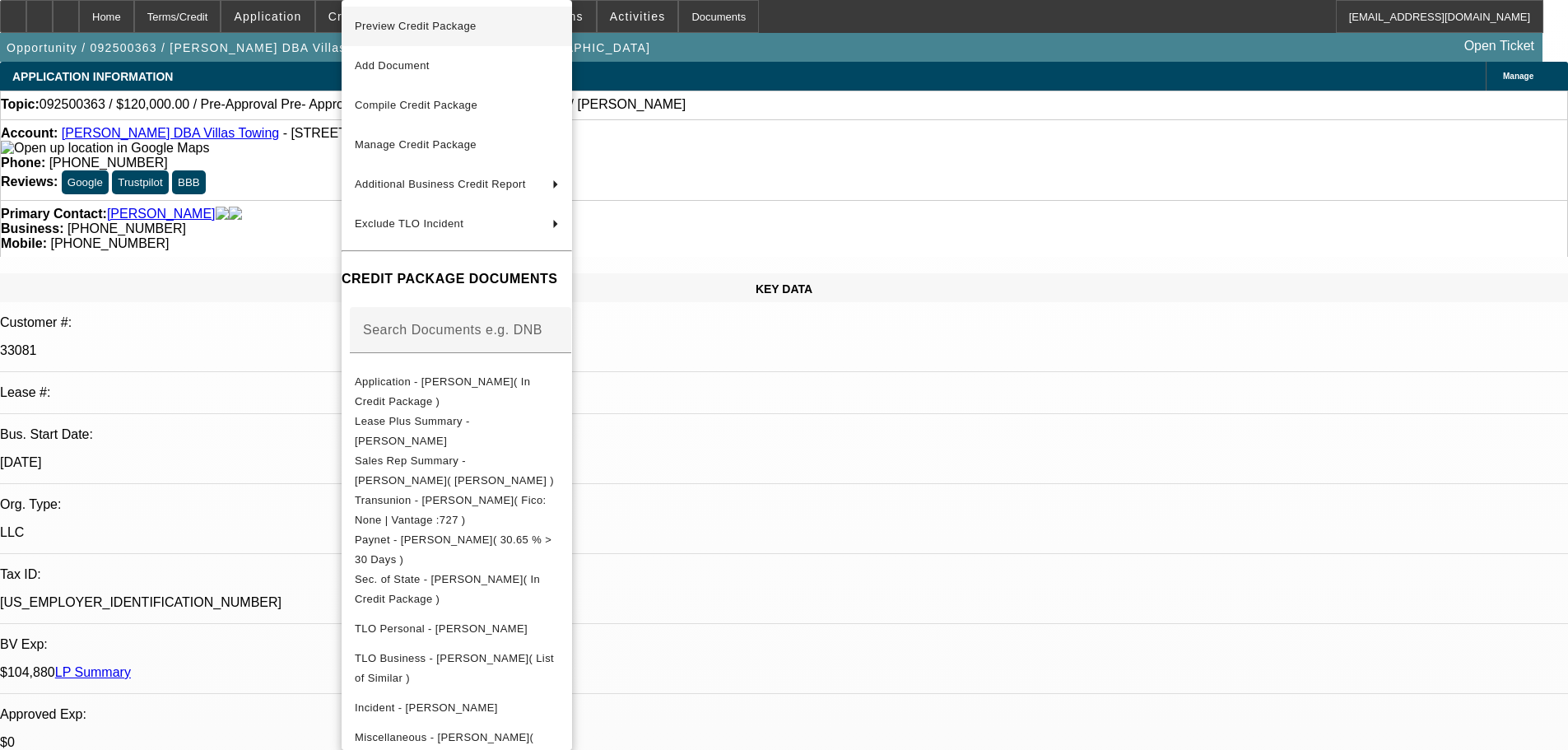
click at [430, 37] on button "Preview Credit Package" at bounding box center [456, 26] width 231 height 39
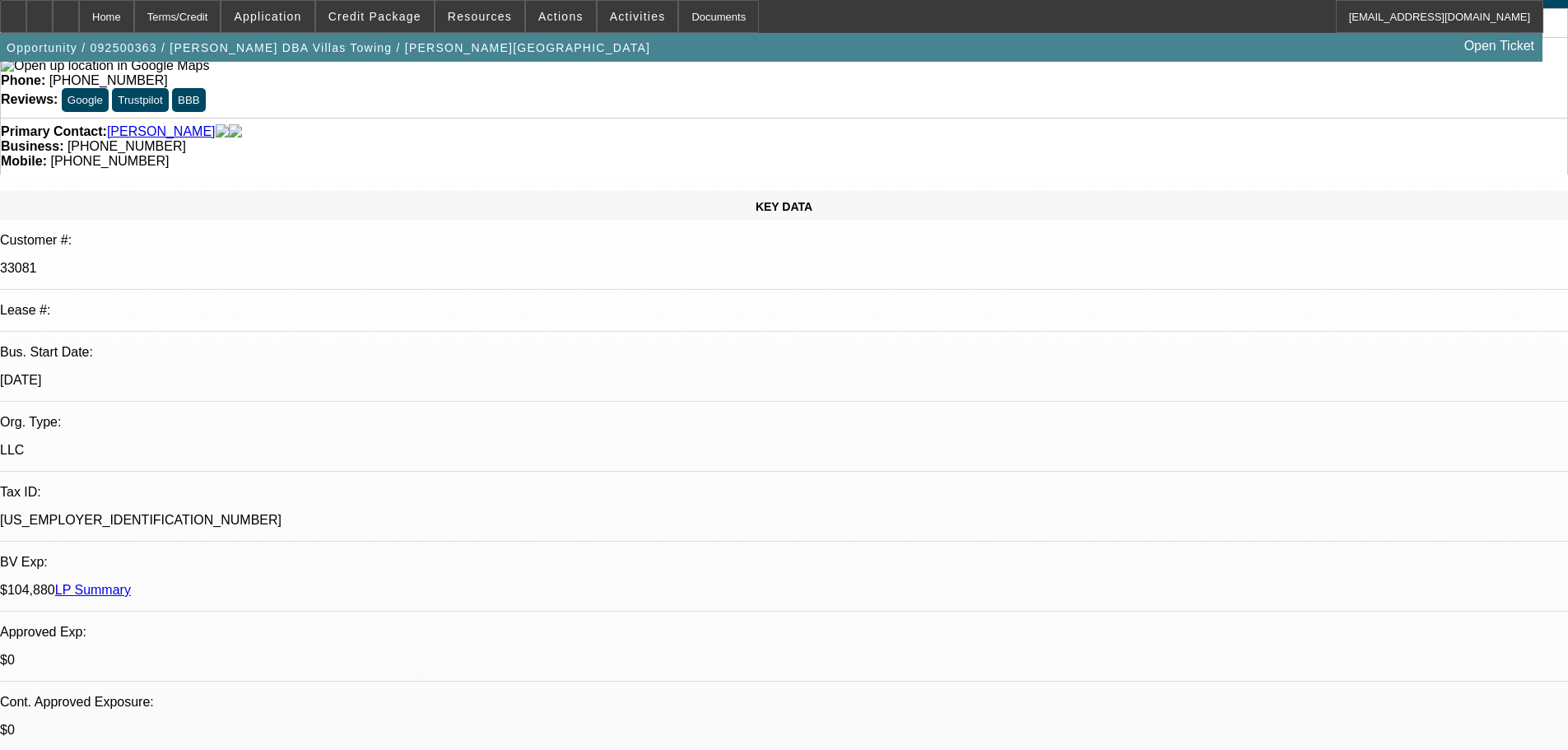
scroll to position [83, 0]
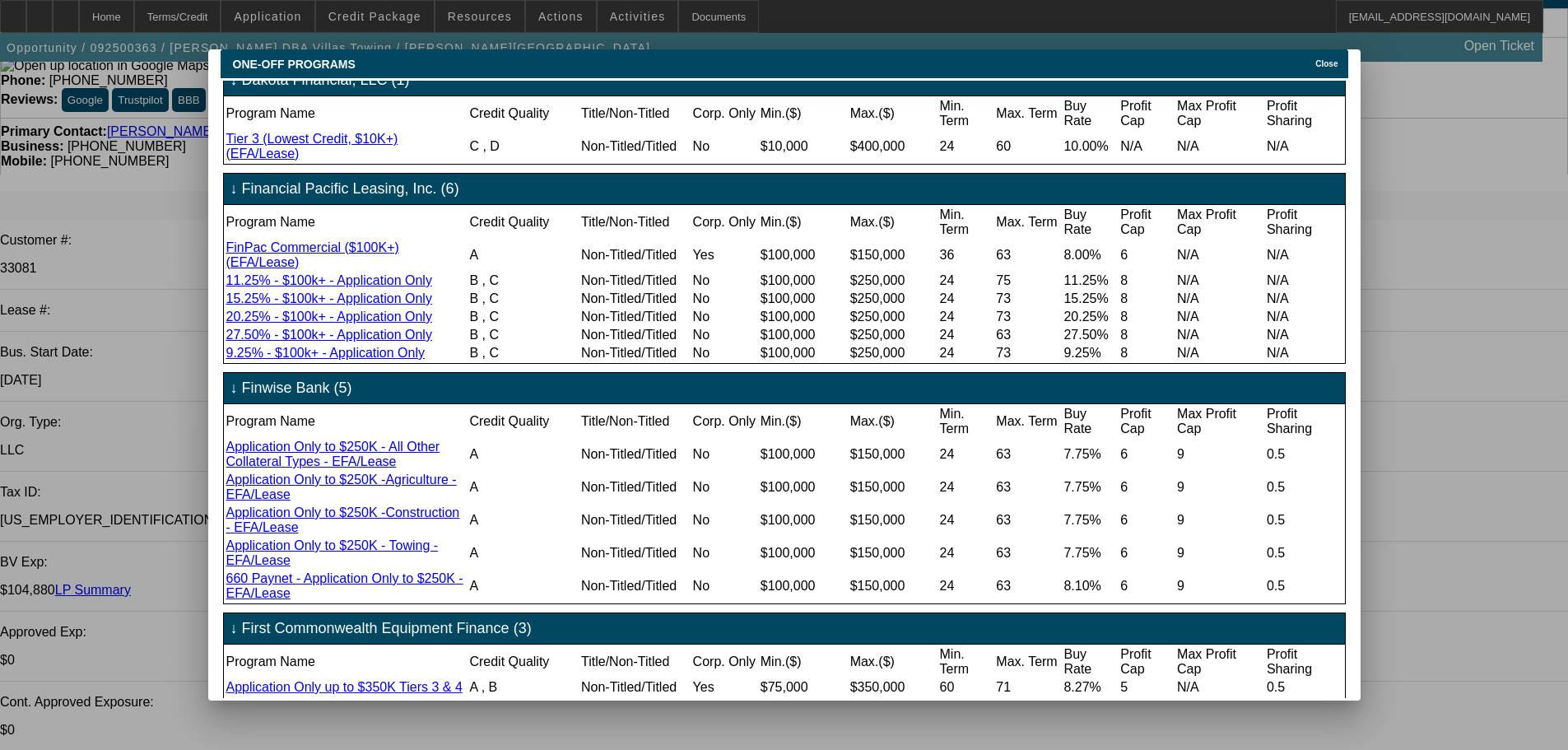
scroll to position [0, 0]
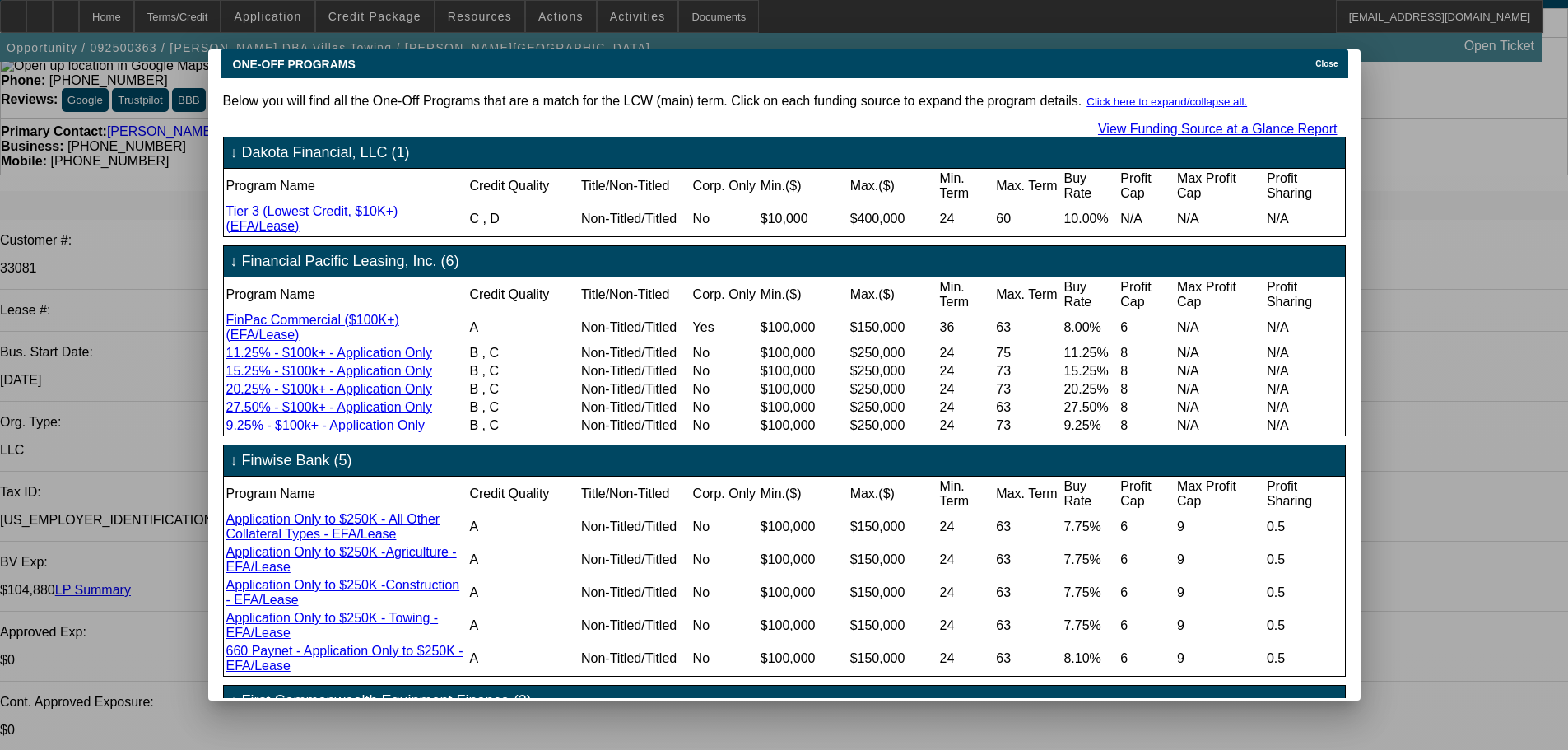
click at [1325, 59] on span "Close" at bounding box center [1327, 64] width 23 height 9
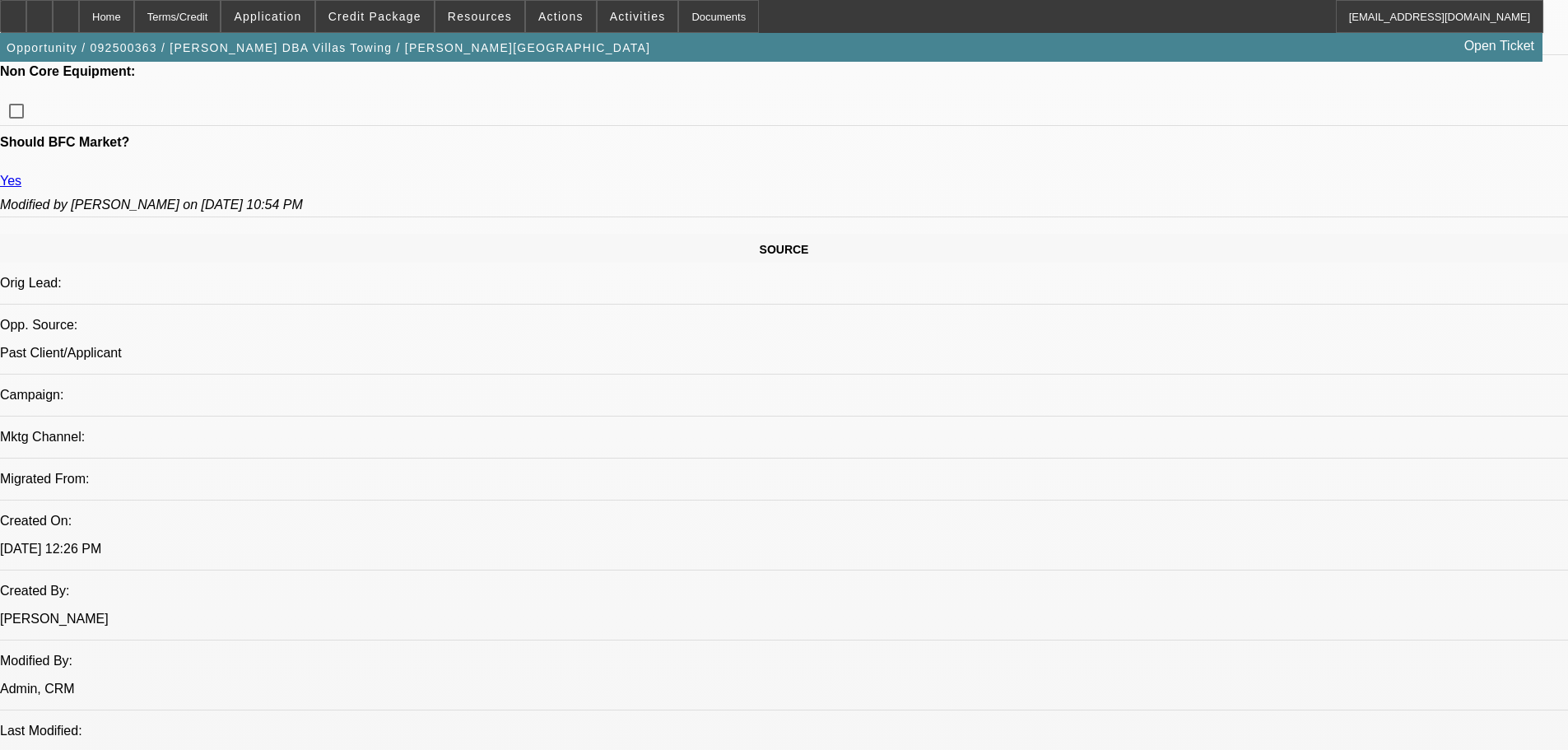
scroll to position [988, 0]
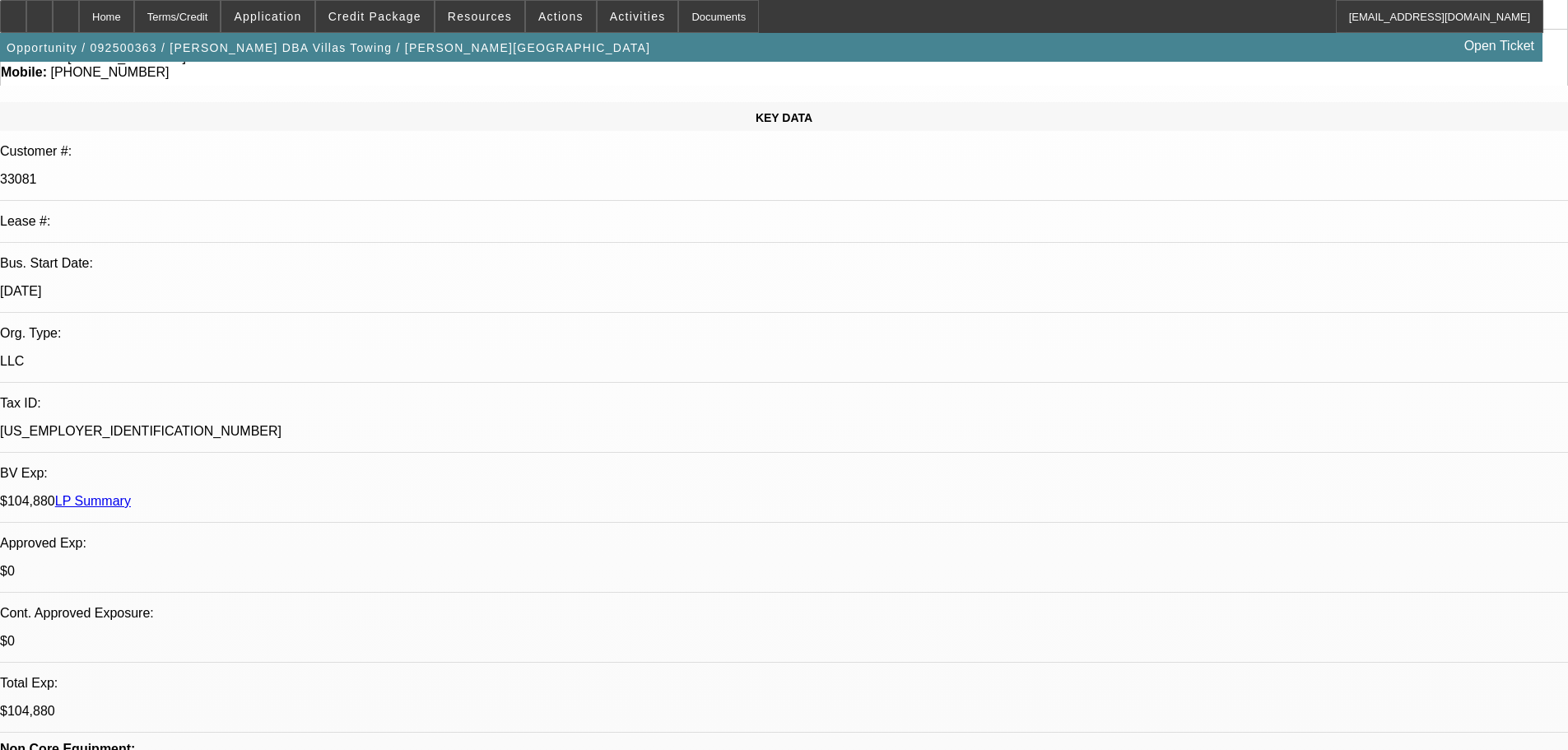
scroll to position [0, 0]
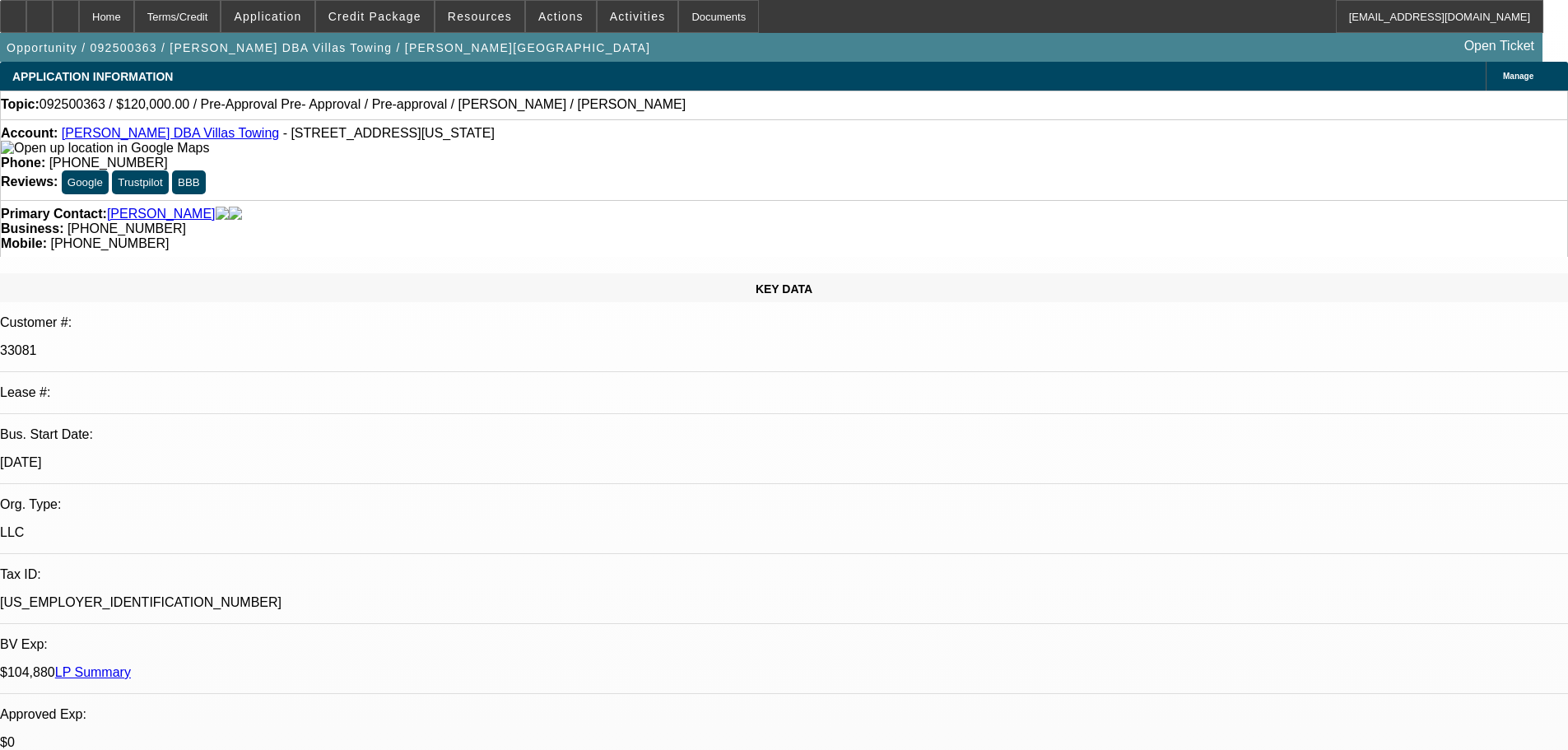
click at [131, 666] on link "LP Summary" at bounding box center [92, 672] width 76 height 14
click at [279, 596] on div "81-1498209" at bounding box center [784, 603] width 1568 height 15
click at [131, 666] on link "LP Summary" at bounding box center [92, 672] width 76 height 14
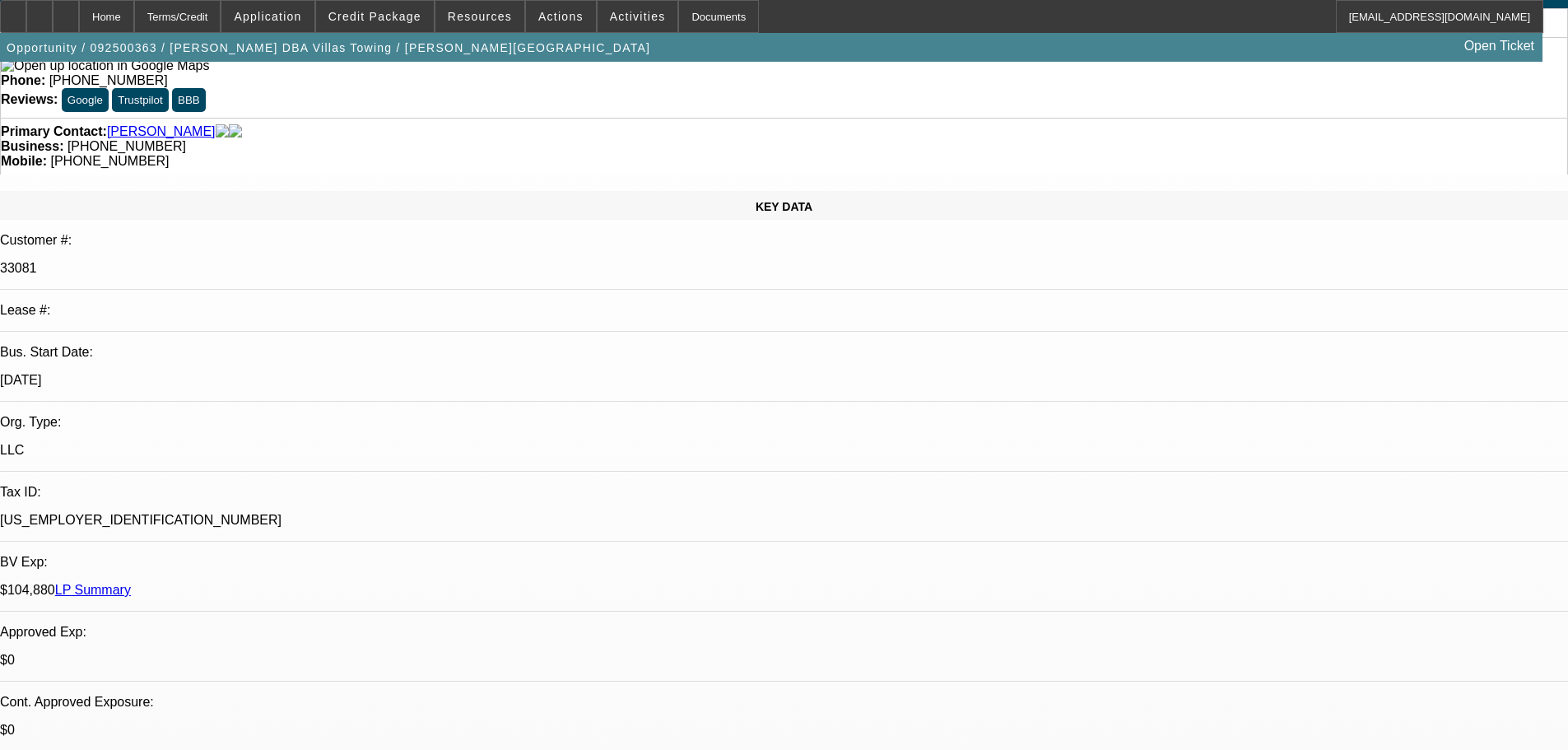
drag, startPoint x: 1265, startPoint y: 562, endPoint x: 1312, endPoint y: 632, distance: 84.3
drag, startPoint x: 1266, startPoint y: 558, endPoint x: 1304, endPoint y: 612, distance: 66.0
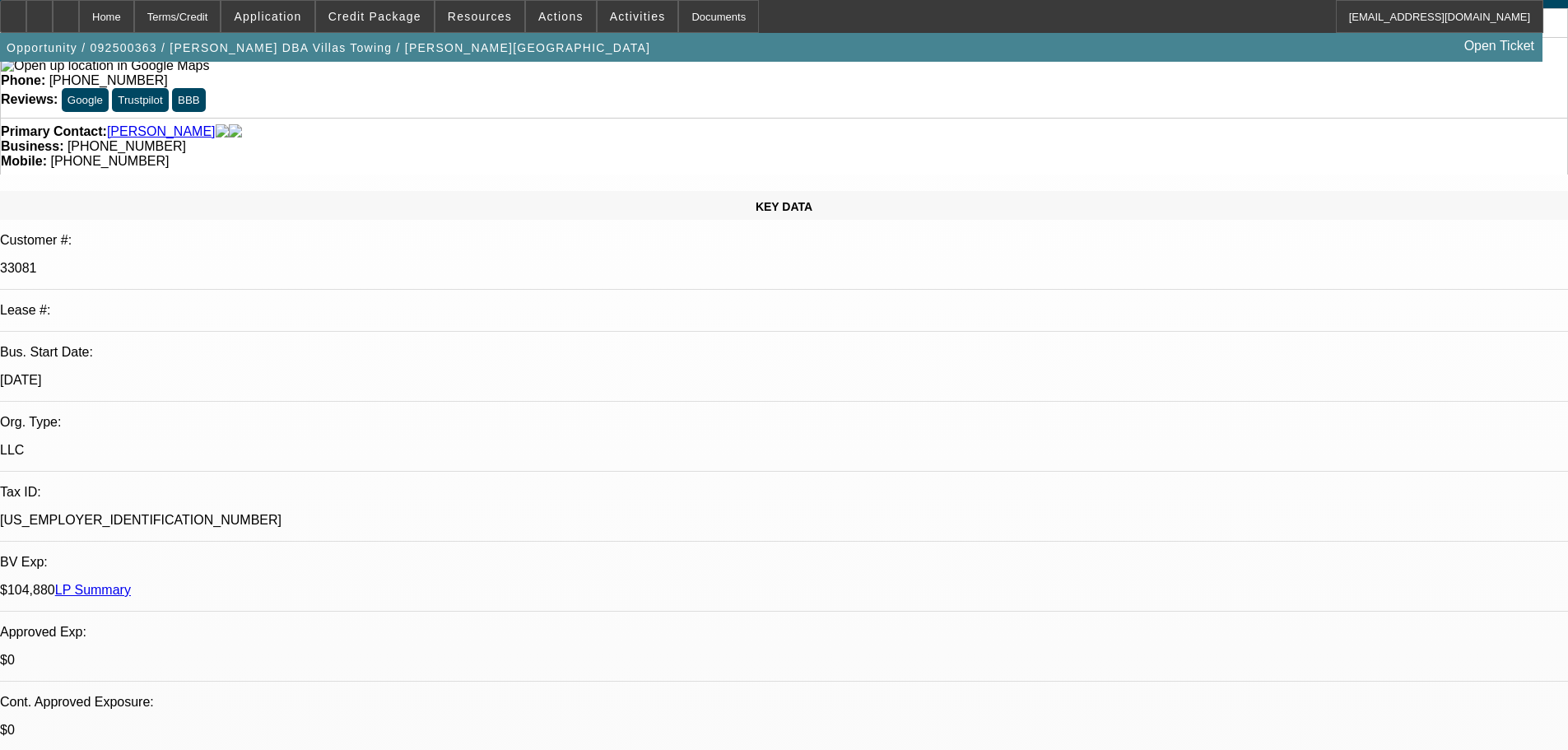
drag, startPoint x: 1267, startPoint y: 563, endPoint x: 1301, endPoint y: 645, distance: 88.8
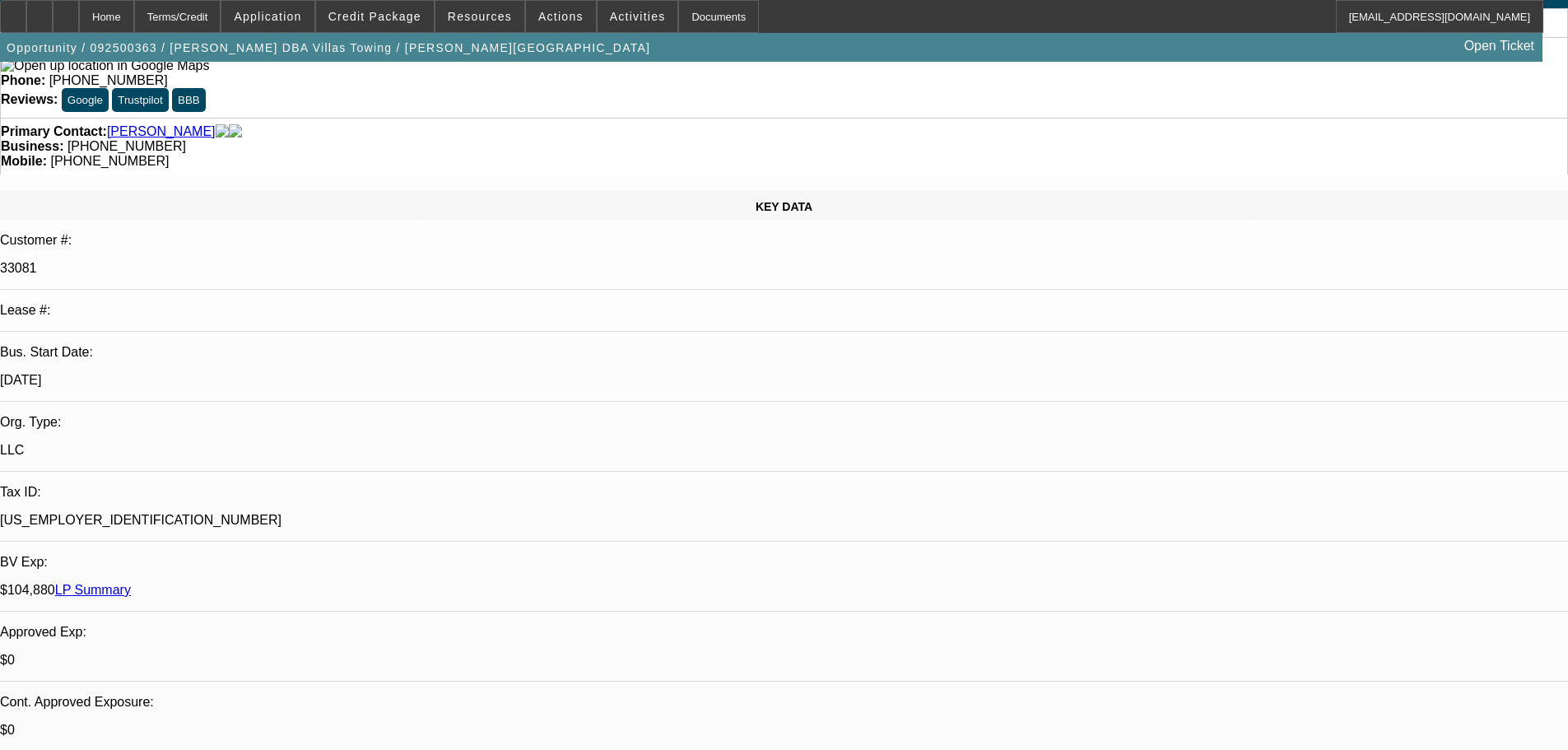
drag, startPoint x: 1262, startPoint y: 560, endPoint x: 1322, endPoint y: 679, distance: 133.3
copy div "IN JULY 2025 HE WANTED TO SURRENDER THE TRUCKS AND SAID INSURANCE IS TOO EXPENS…"
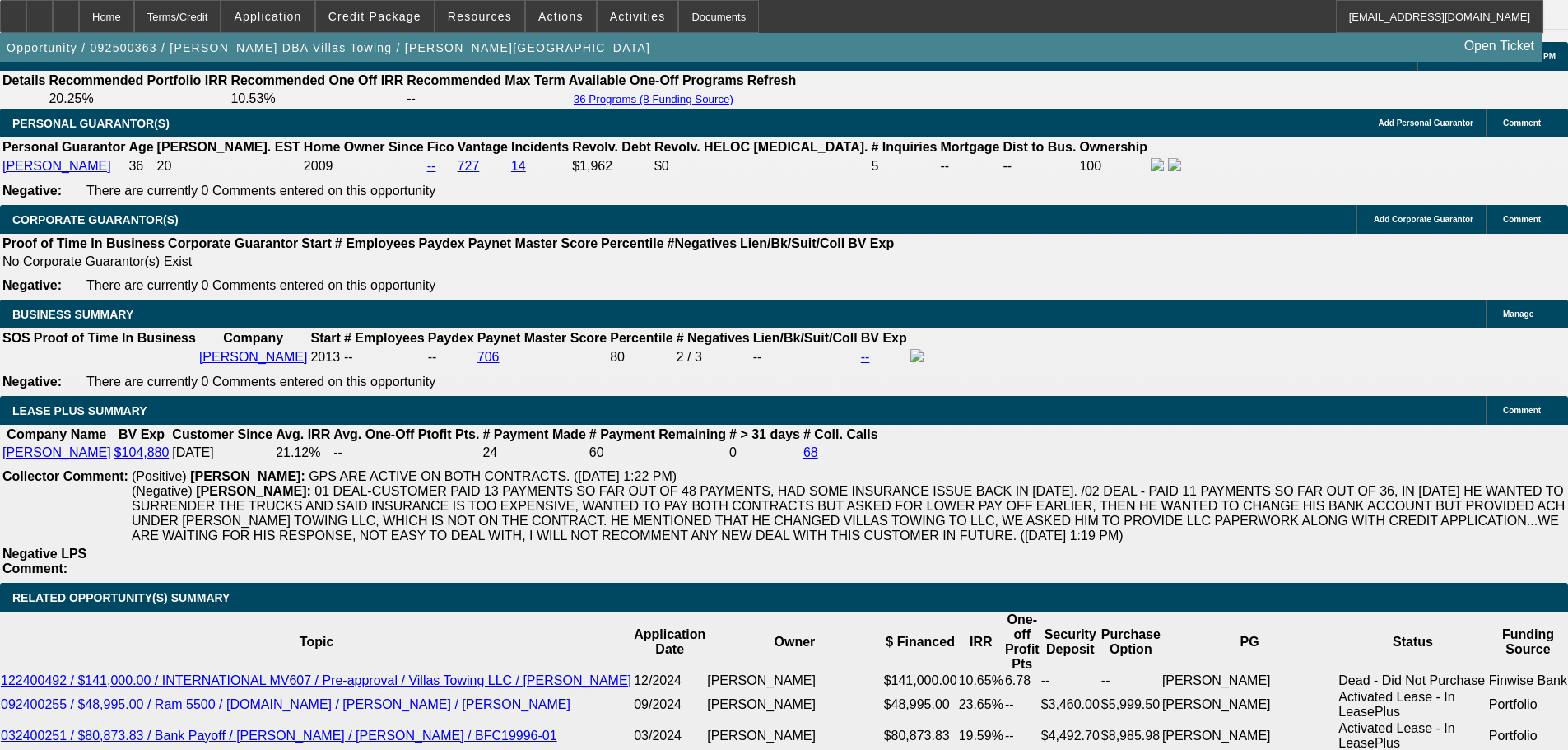
scroll to position [2718, 0]
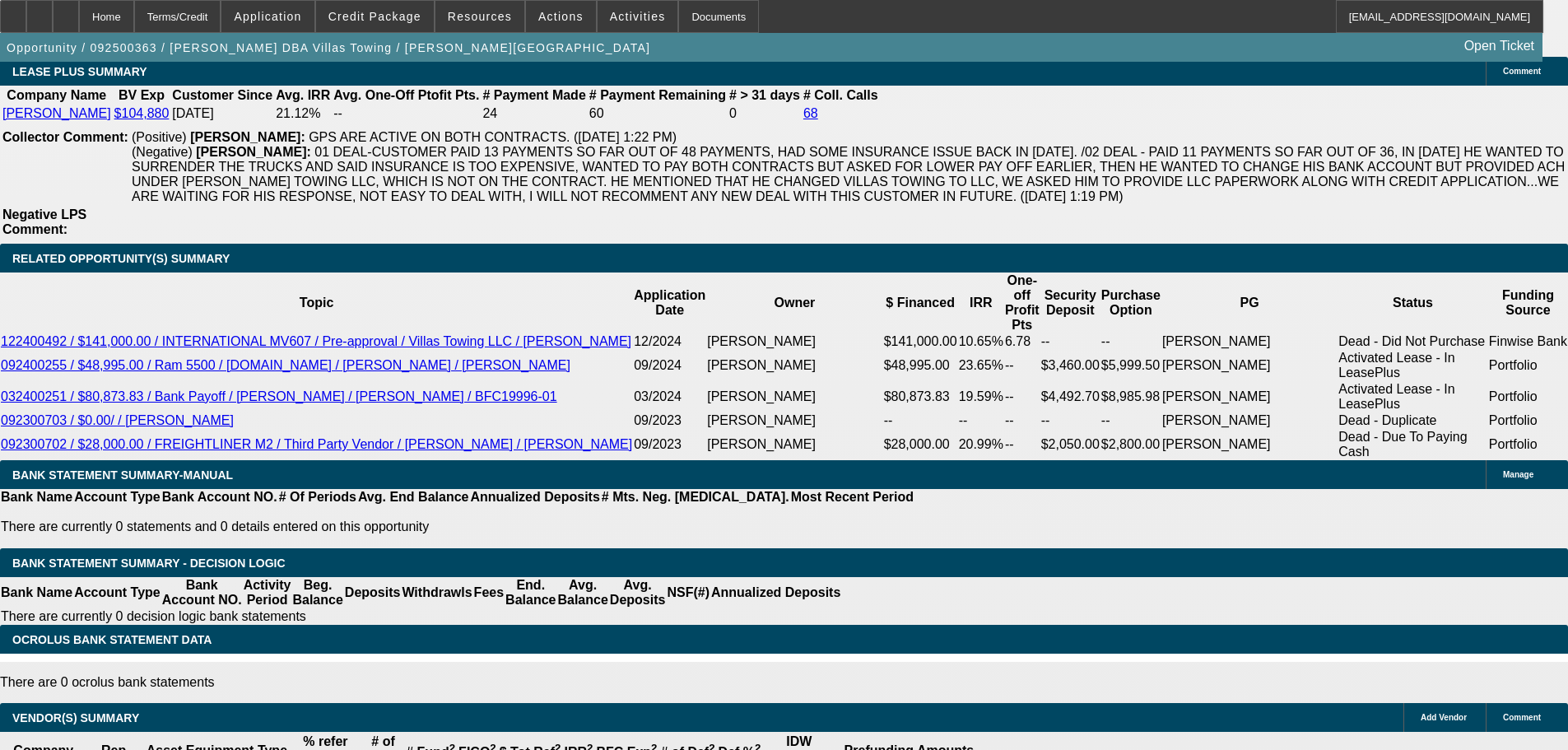
select select "4"
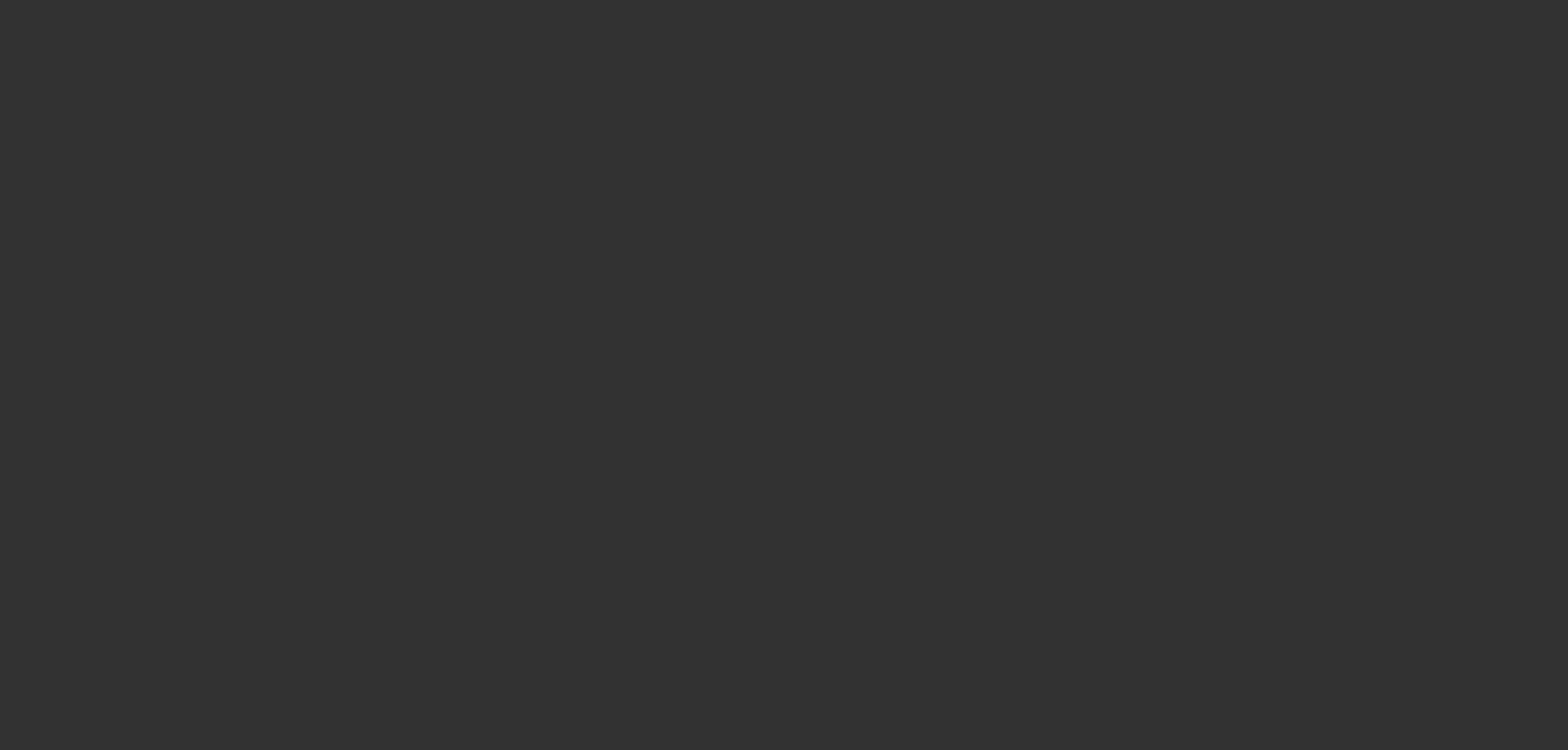
scroll to position [0, 0]
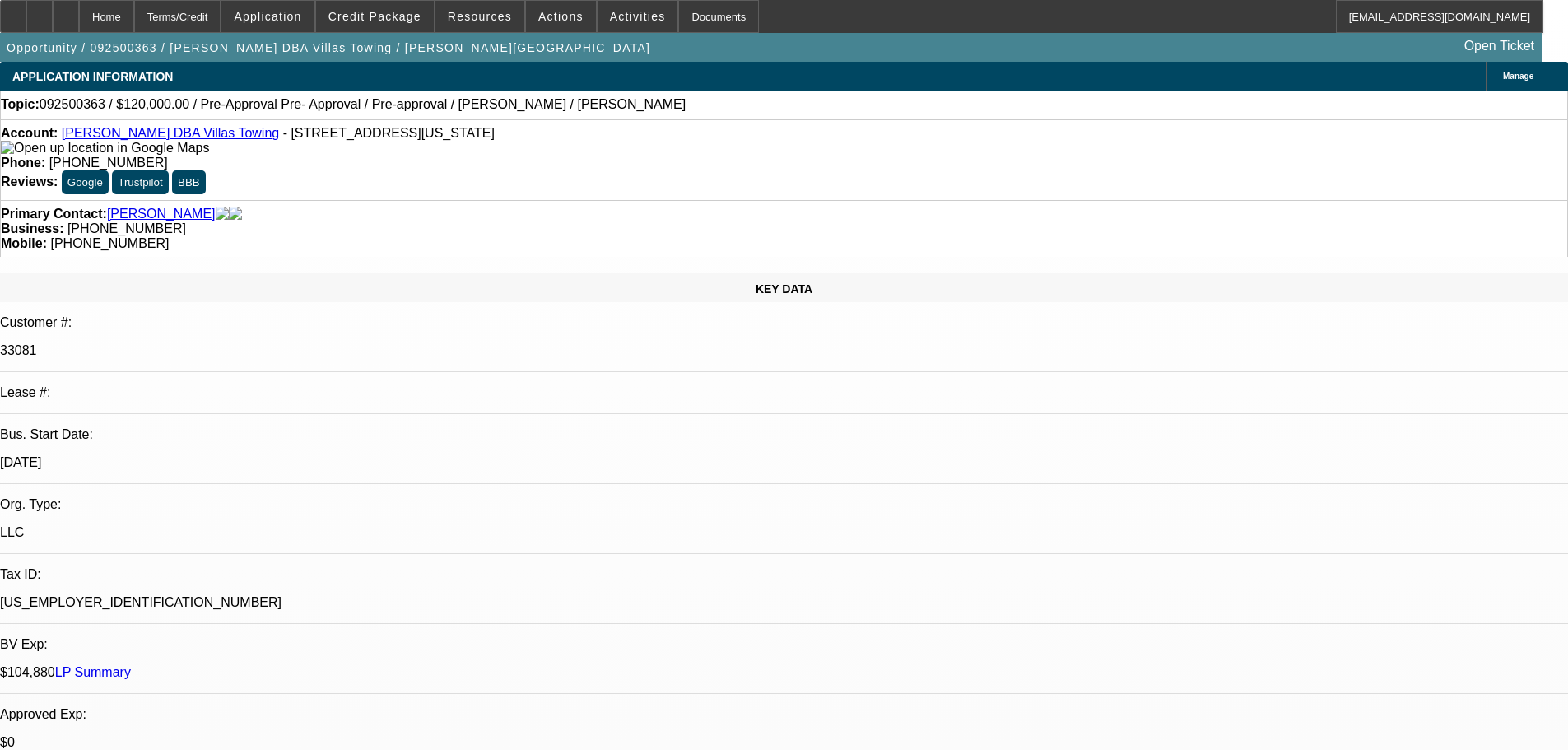
checkbox input "true"
click at [373, 10] on span "Credit Package" at bounding box center [374, 16] width 93 height 13
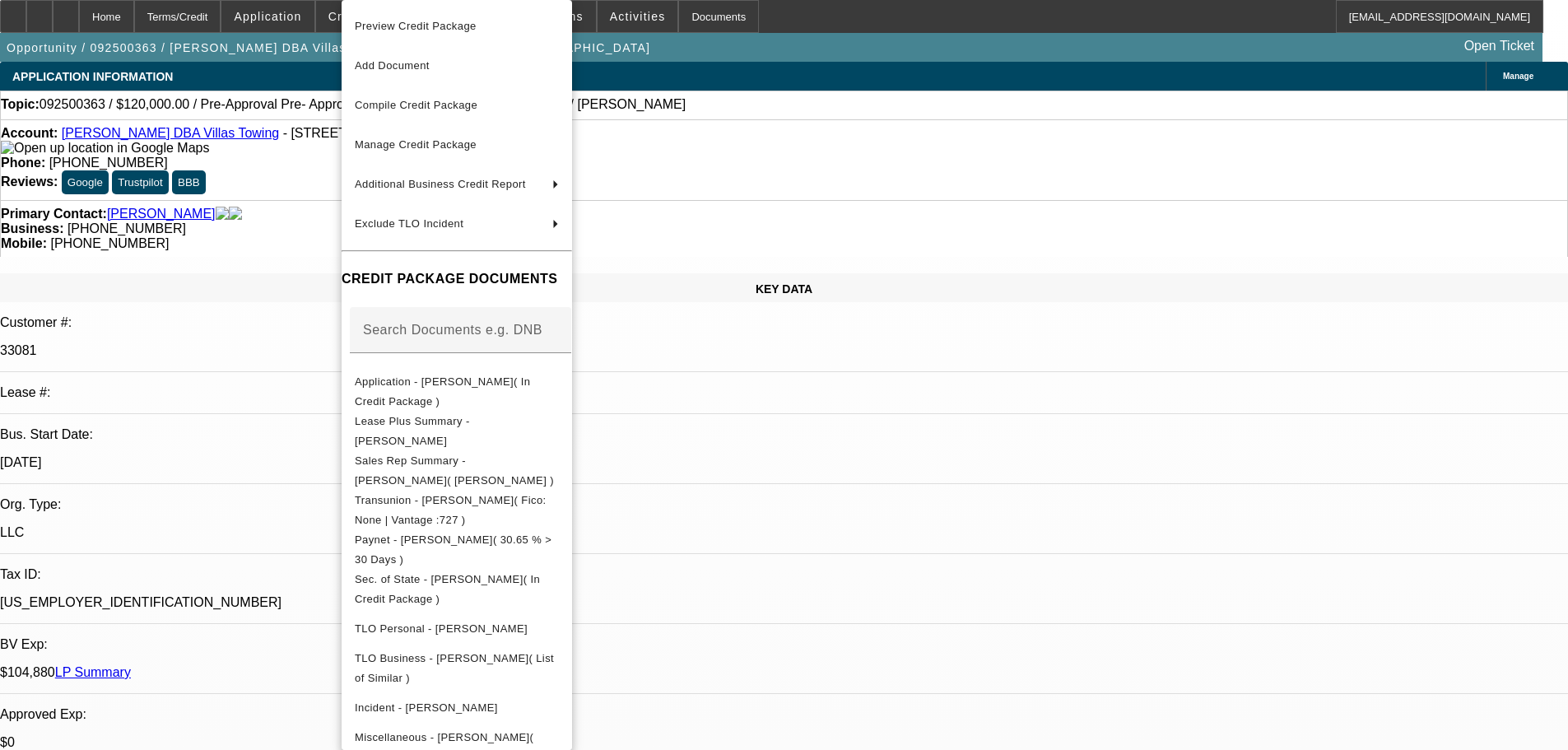
click at [947, 477] on div at bounding box center [784, 375] width 1568 height 750
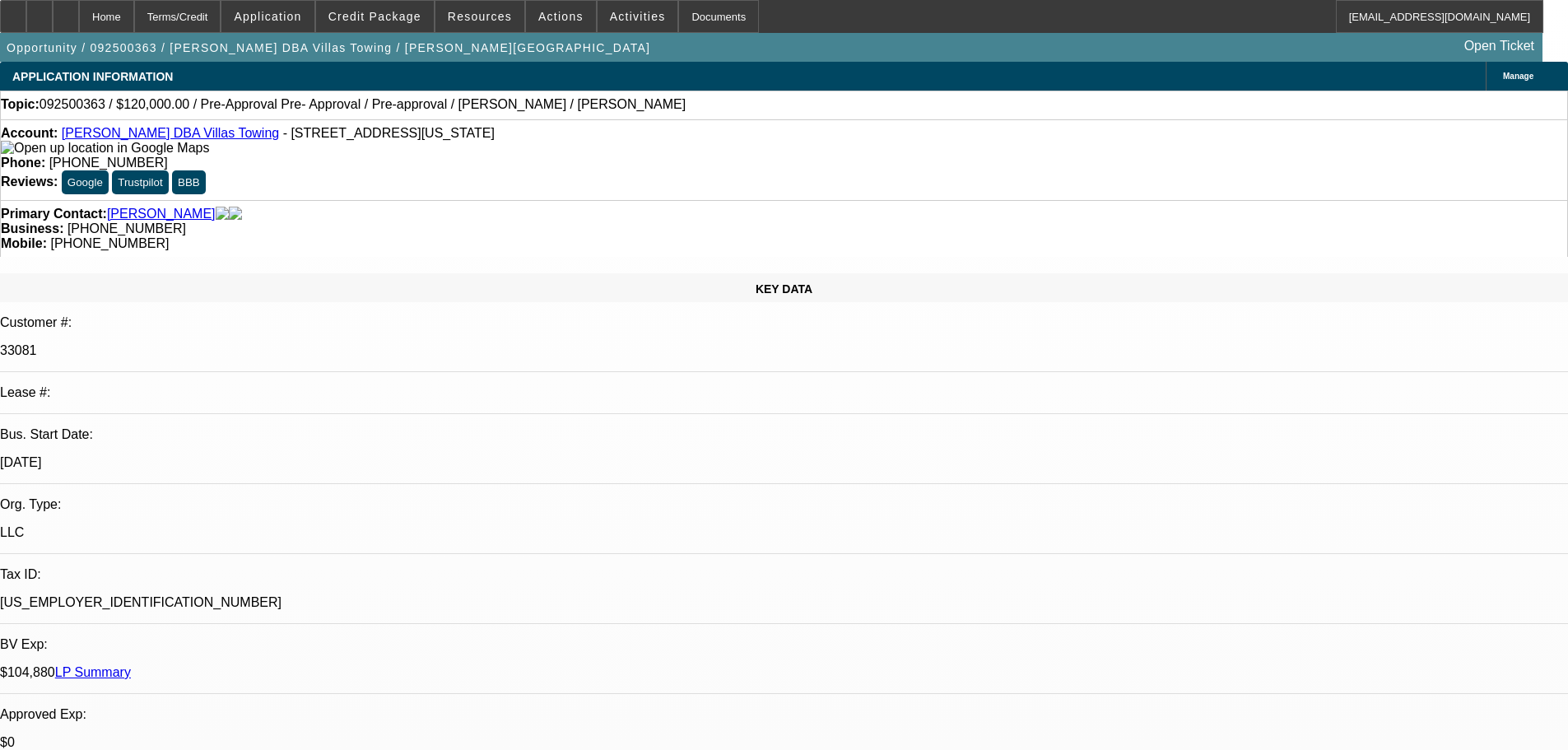
drag, startPoint x: 1230, startPoint y: 350, endPoint x: 957, endPoint y: 363, distance: 273.3
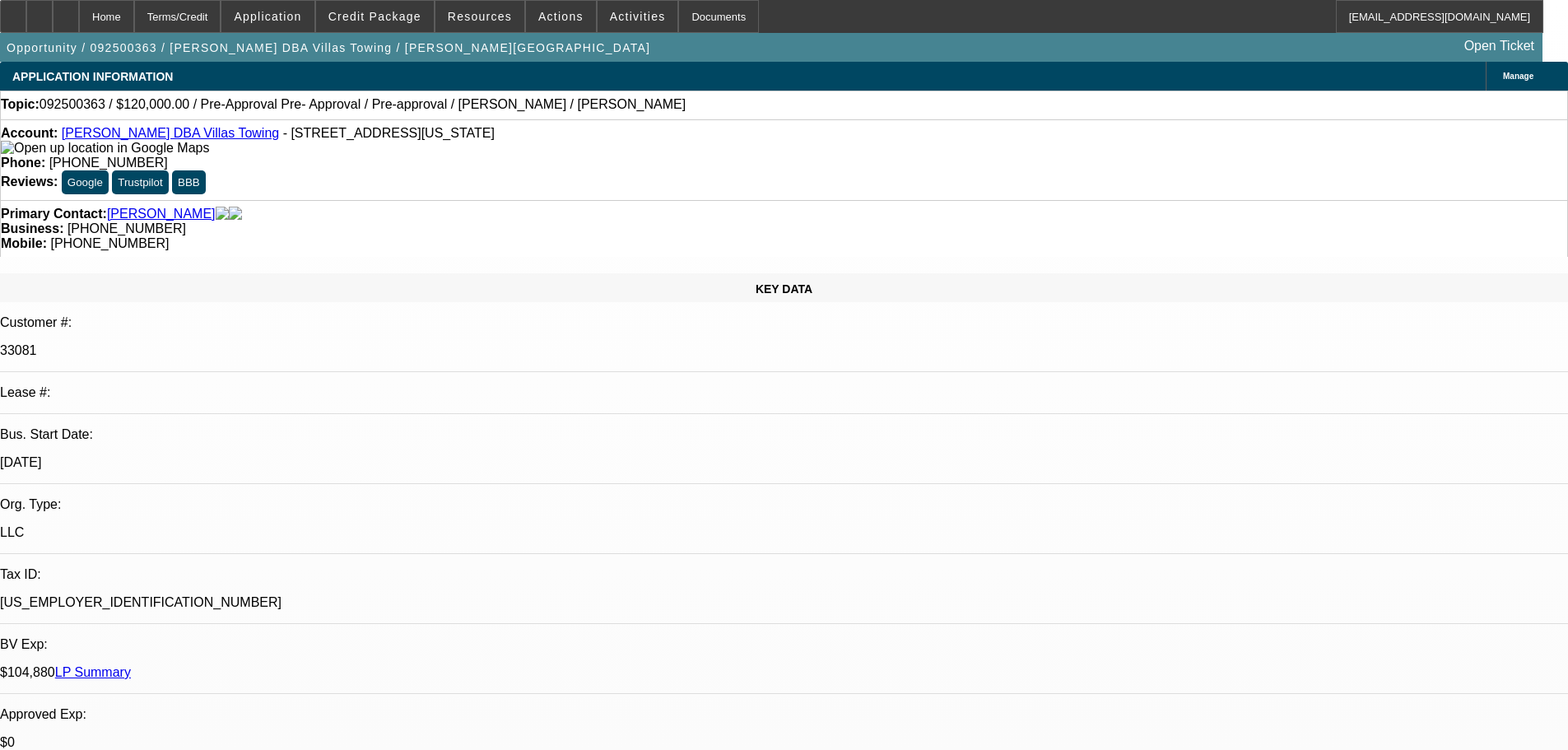
drag, startPoint x: 1364, startPoint y: 315, endPoint x: 1559, endPoint y: 489, distance: 261.3
type textarea "SORRY, BASED ON BILLS COMMENTS IN JULY AND CURRENT COLLECTION COMMENTS AND ISSU…"
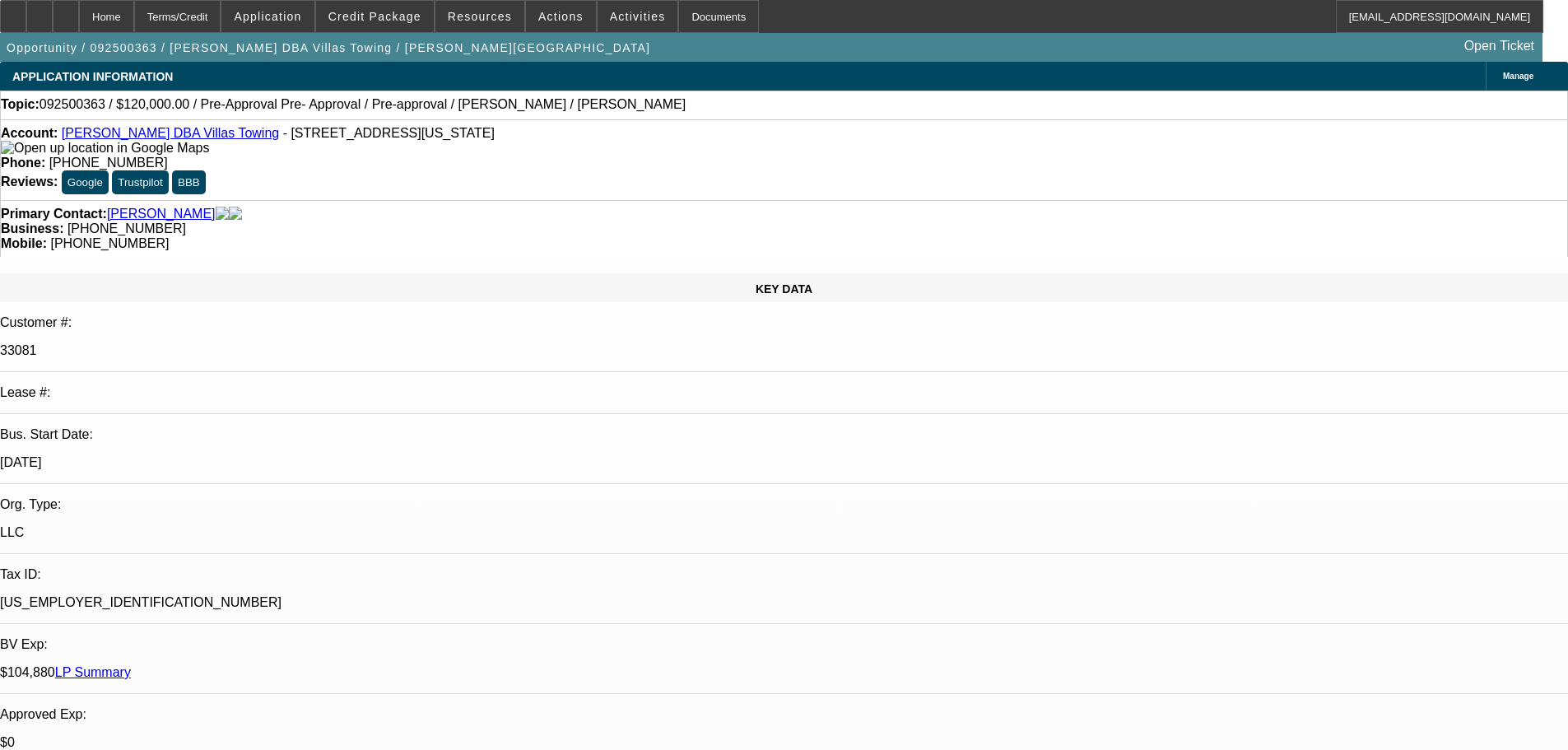
drag, startPoint x: 1363, startPoint y: 344, endPoint x: 996, endPoint y: 274, distance: 373.6
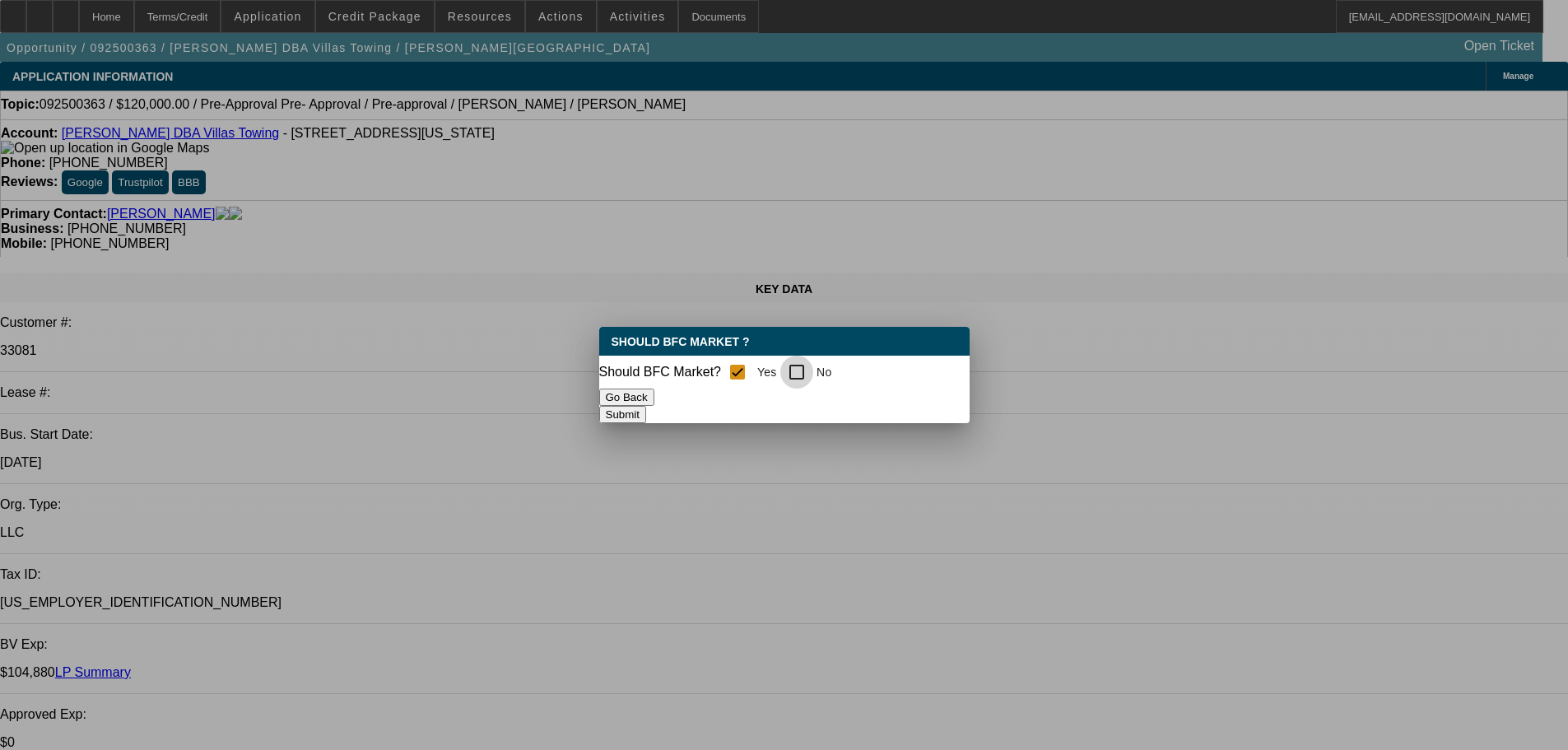
click at [809, 369] on input "No" at bounding box center [797, 372] width 33 height 33
checkbox input "true"
checkbox input "false"
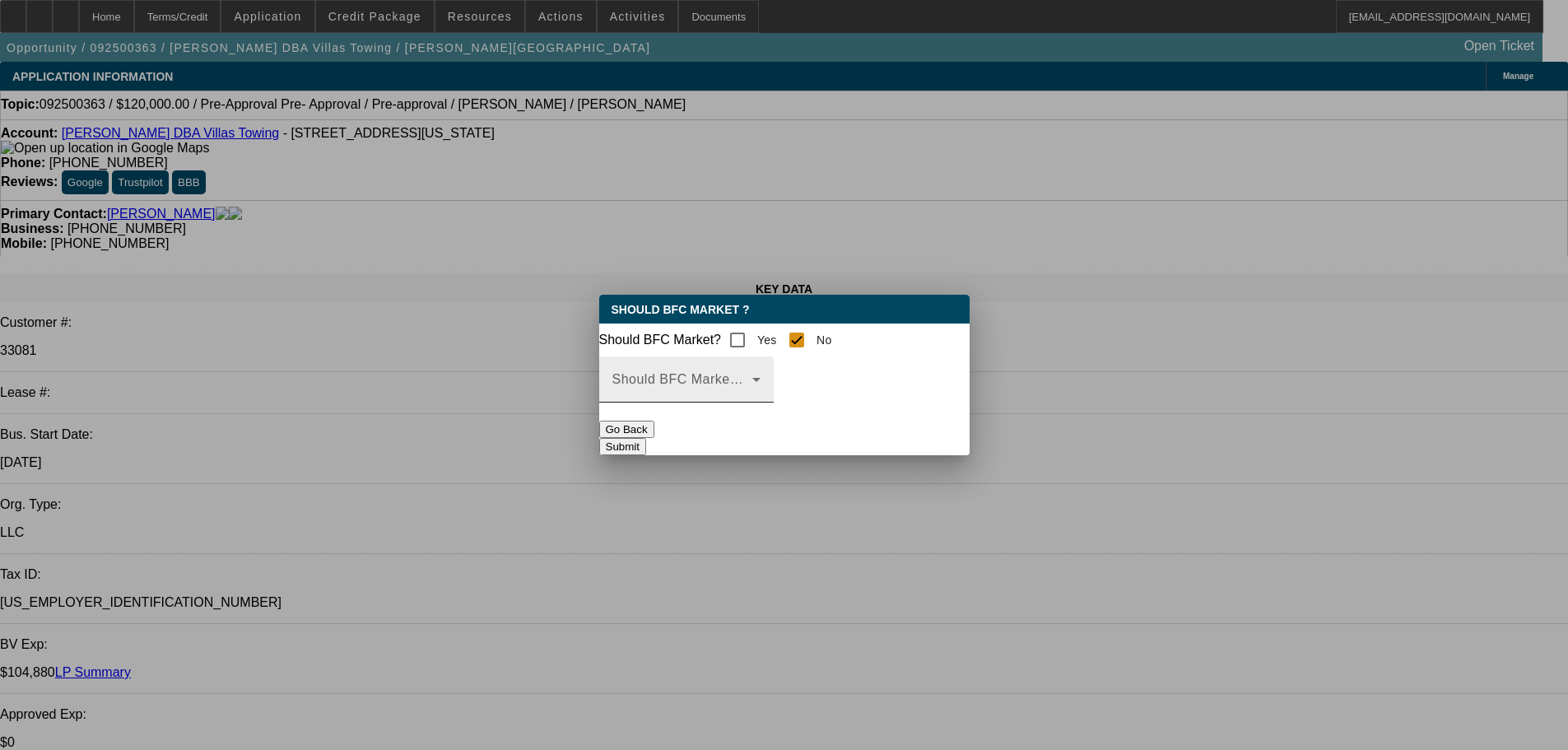
click at [752, 396] on span at bounding box center [682, 386] width 140 height 20
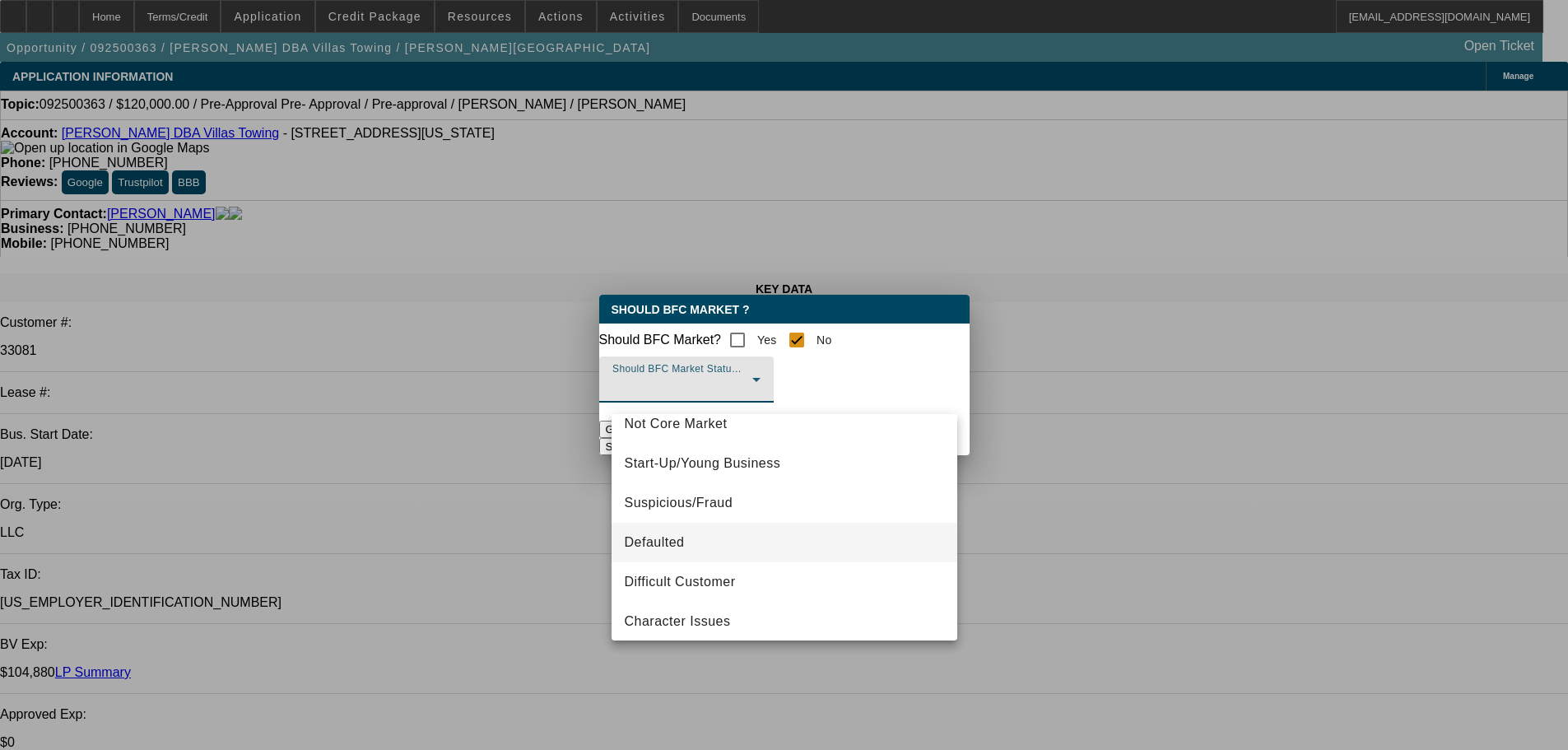
scroll to position [103, 0]
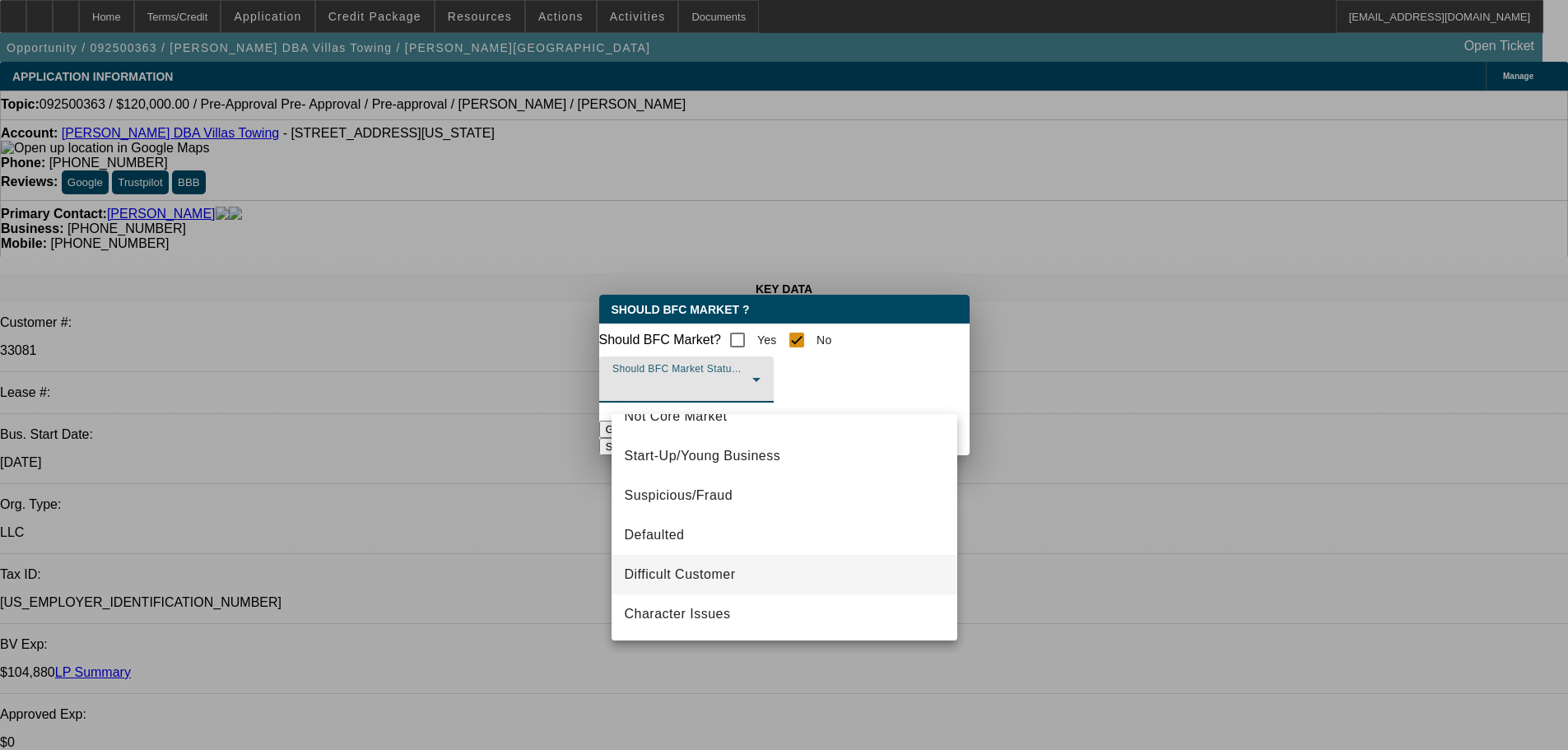
click at [739, 569] on mat-option "Difficult Customer" at bounding box center [784, 574] width 346 height 39
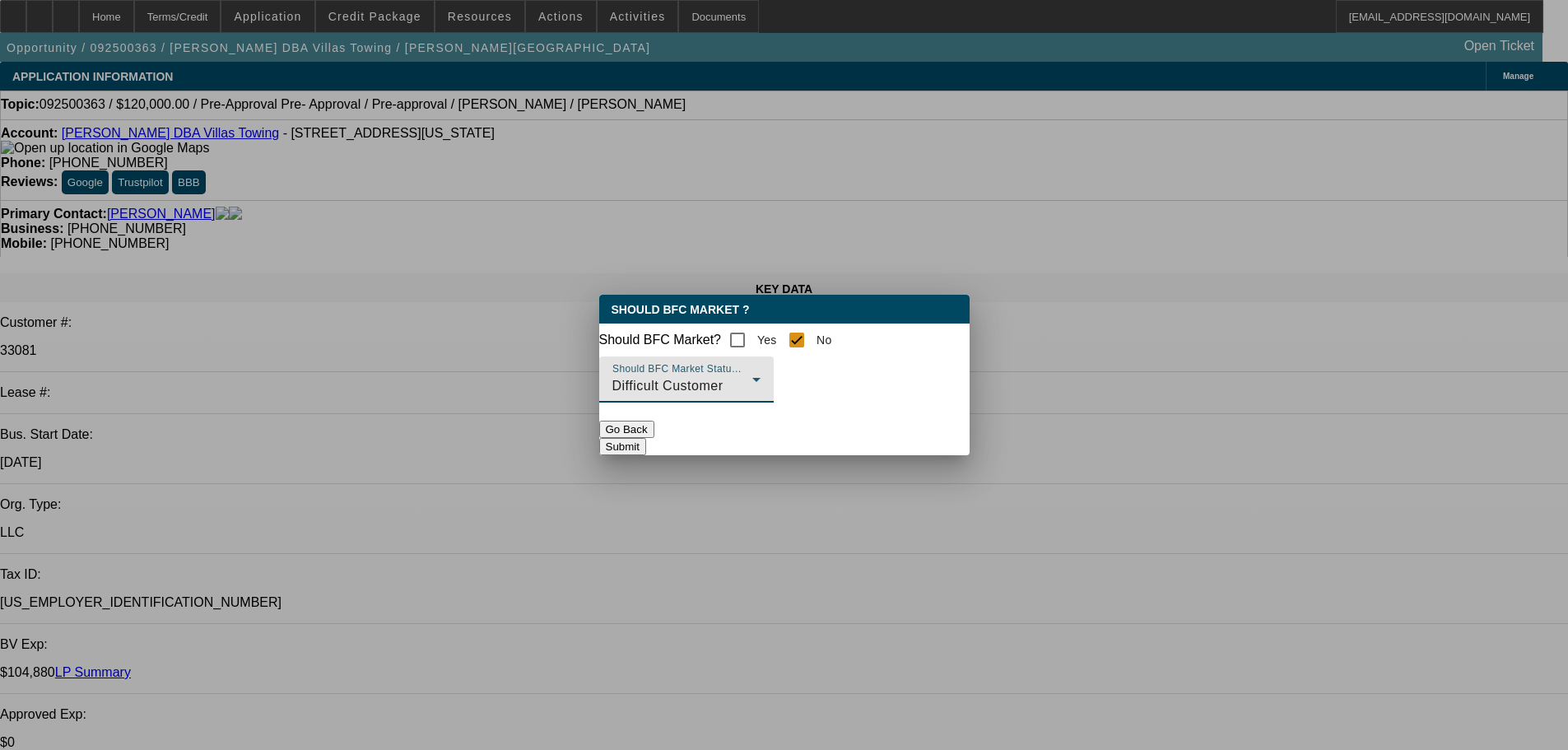
click at [646, 438] on button "Submit" at bounding box center [622, 447] width 47 height 17
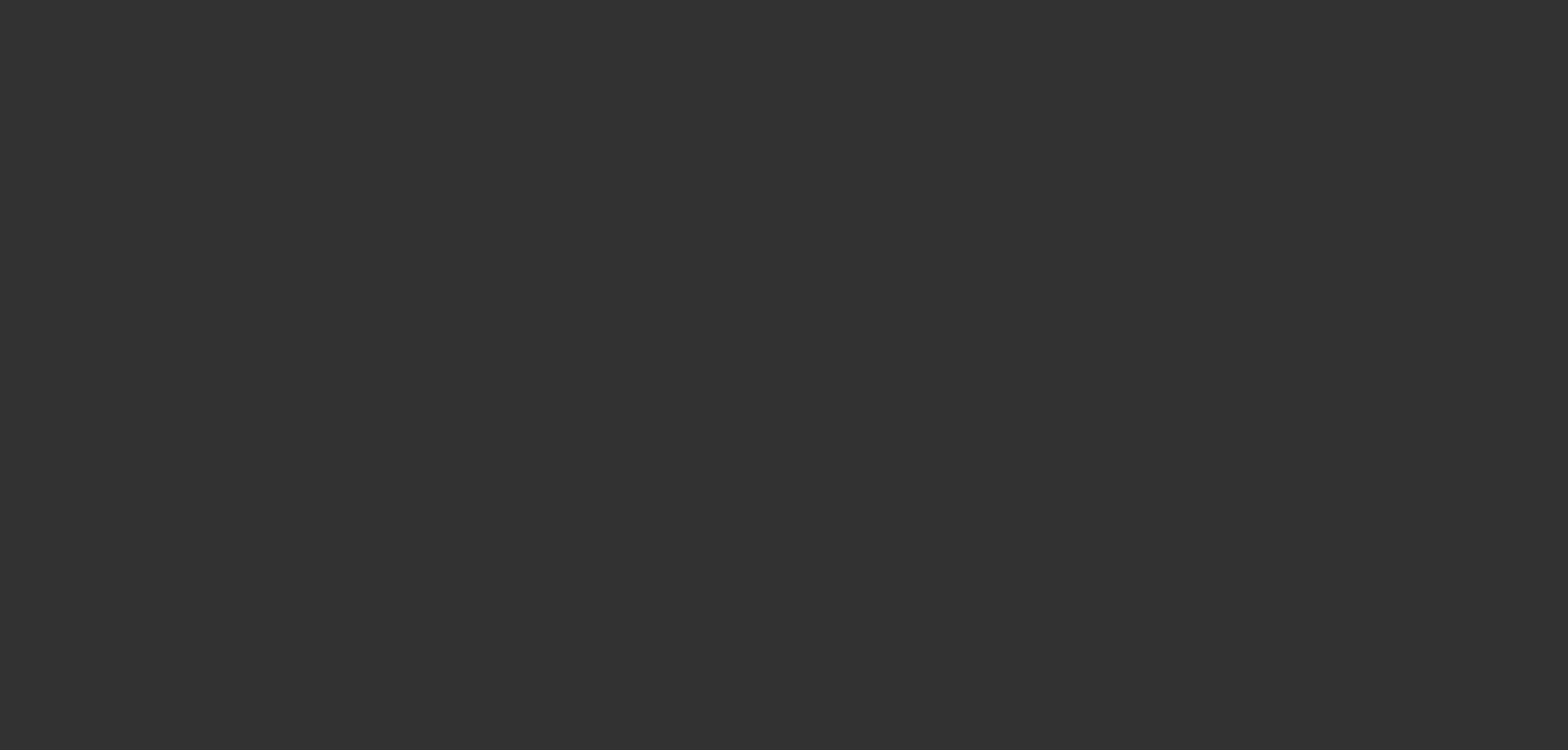
select select "0"
select select "2"
select select "0.1"
select select "4"
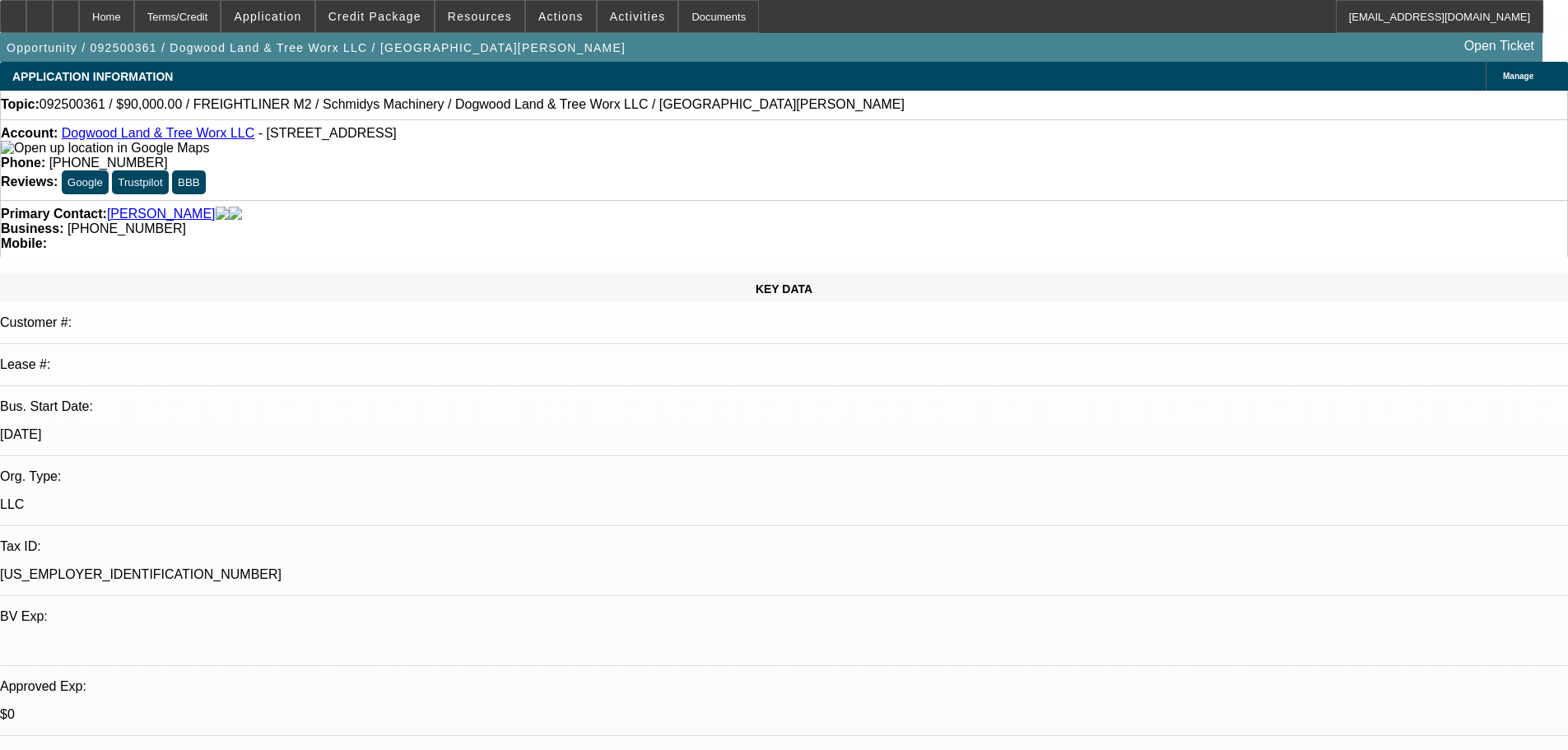
select select "0"
select select "3"
select select "0"
select select "6"
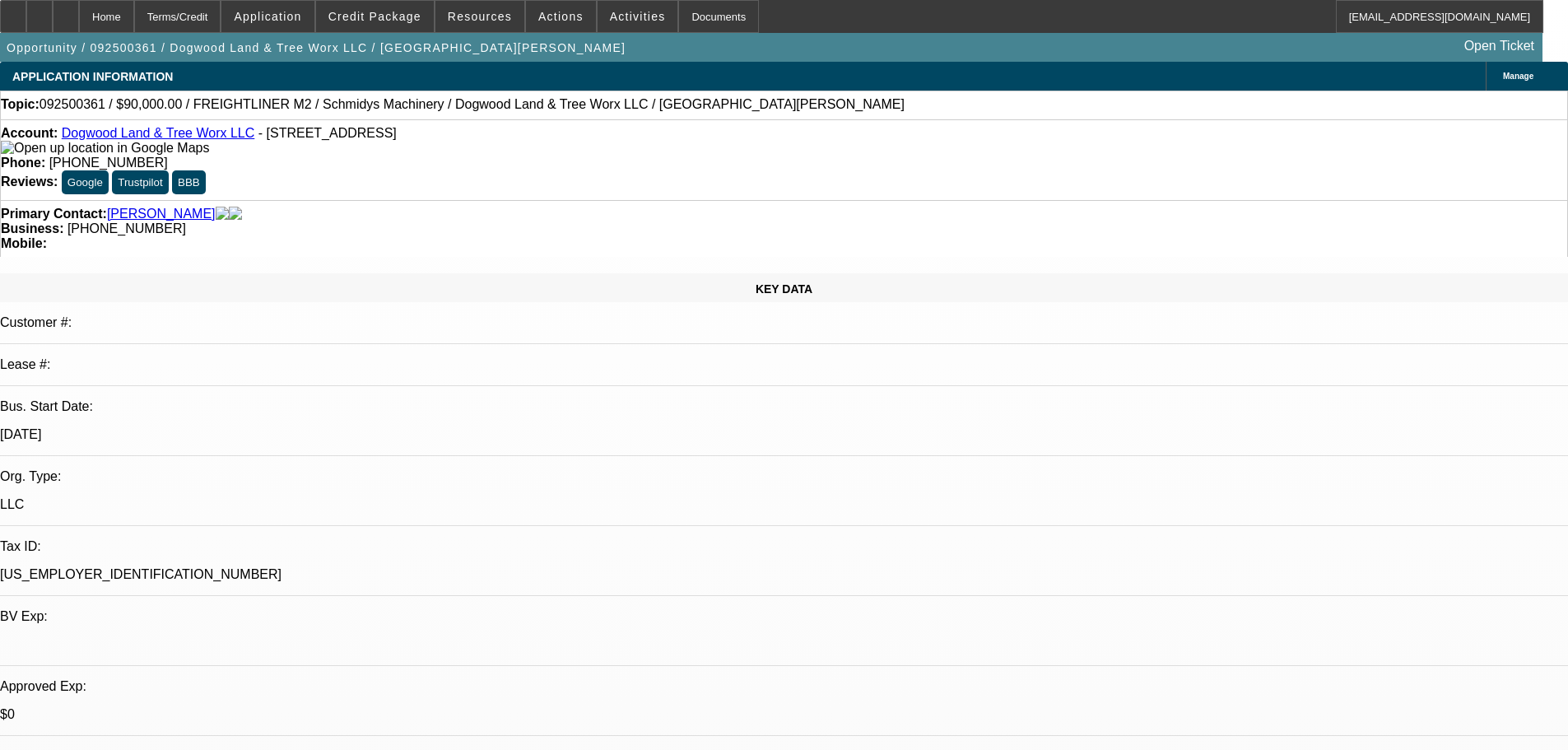
select select "0"
select select "3"
select select "0"
select select "6"
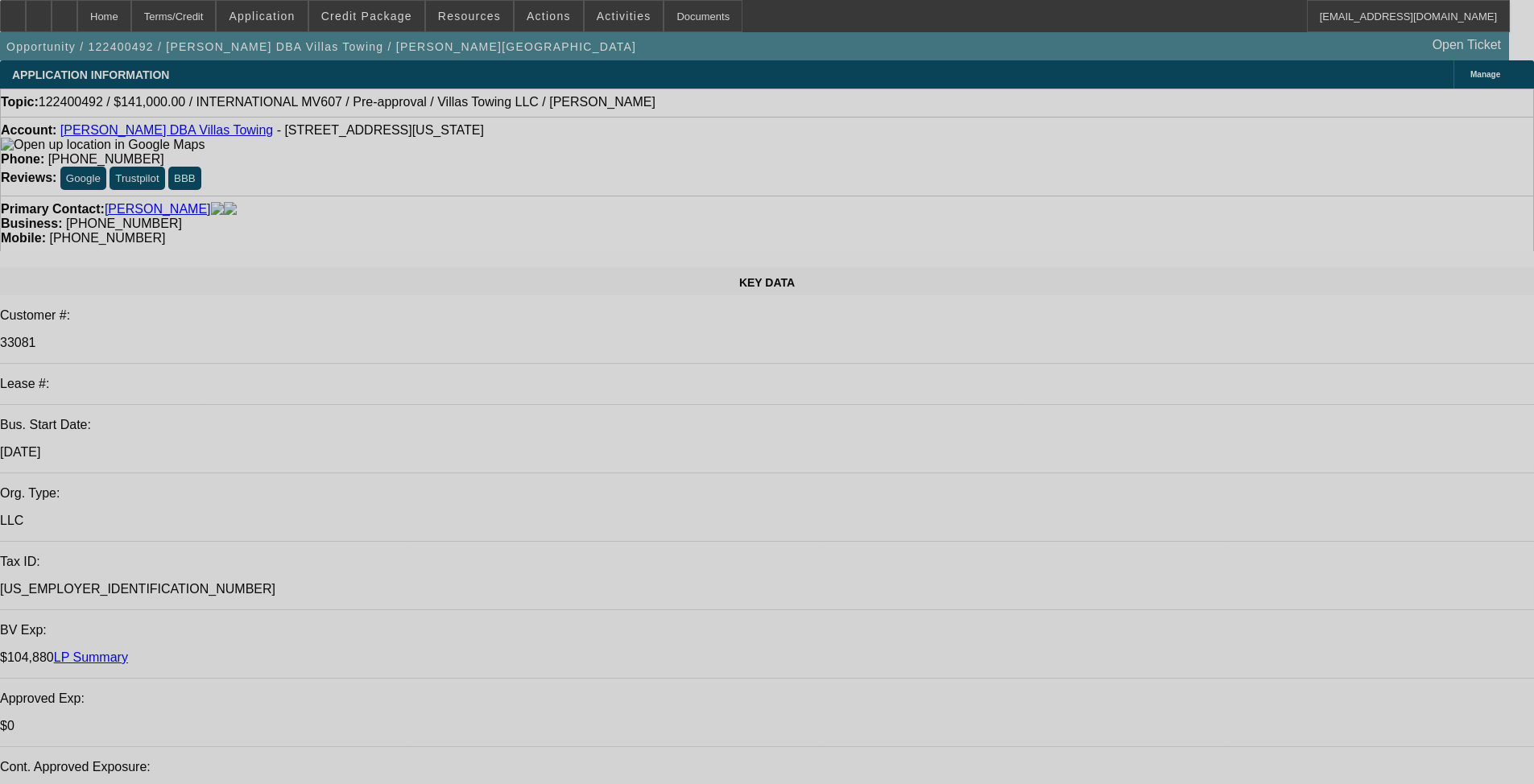
select select "0"
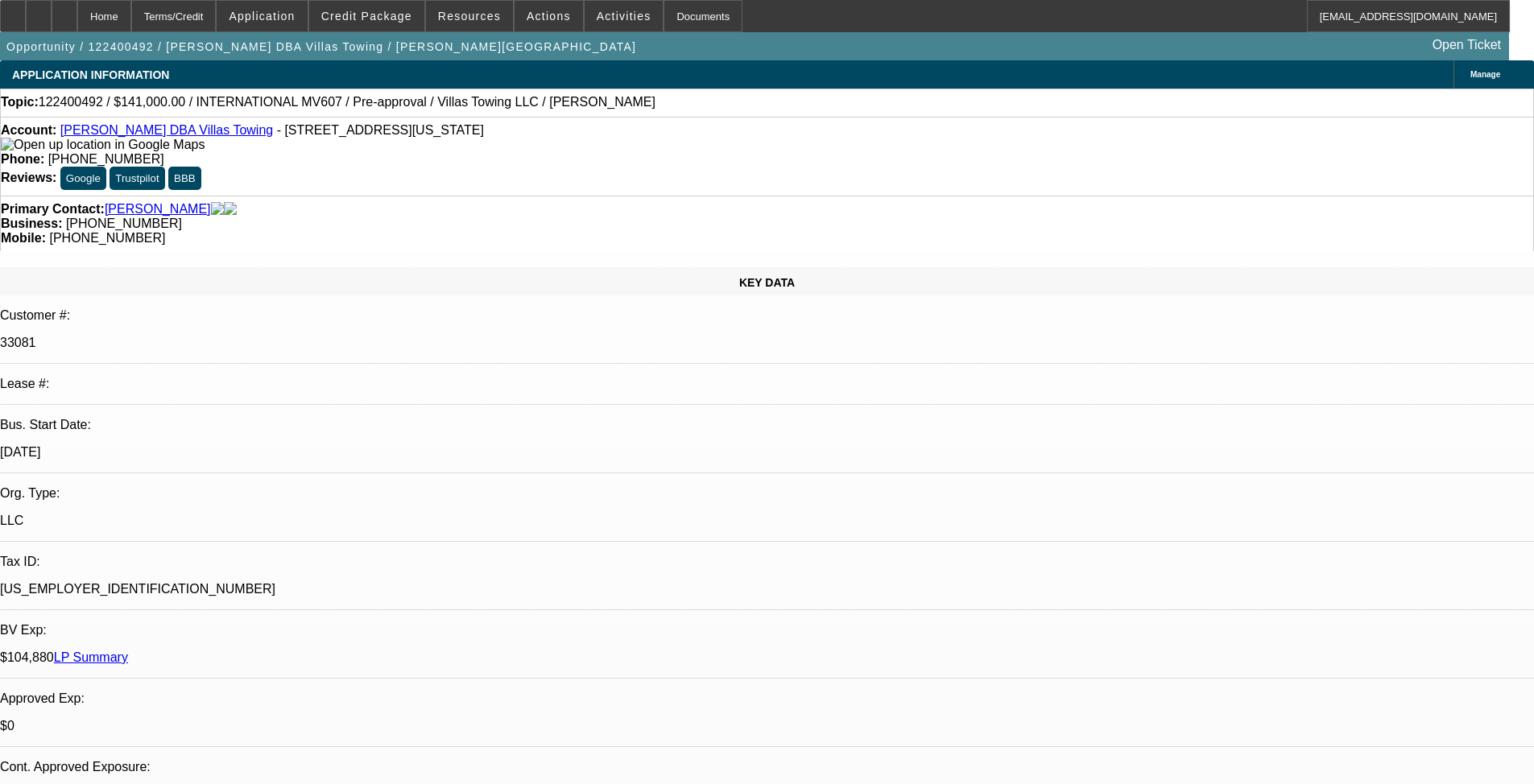
select select "0.1"
select select "4"
select select "0"
select select "0.1"
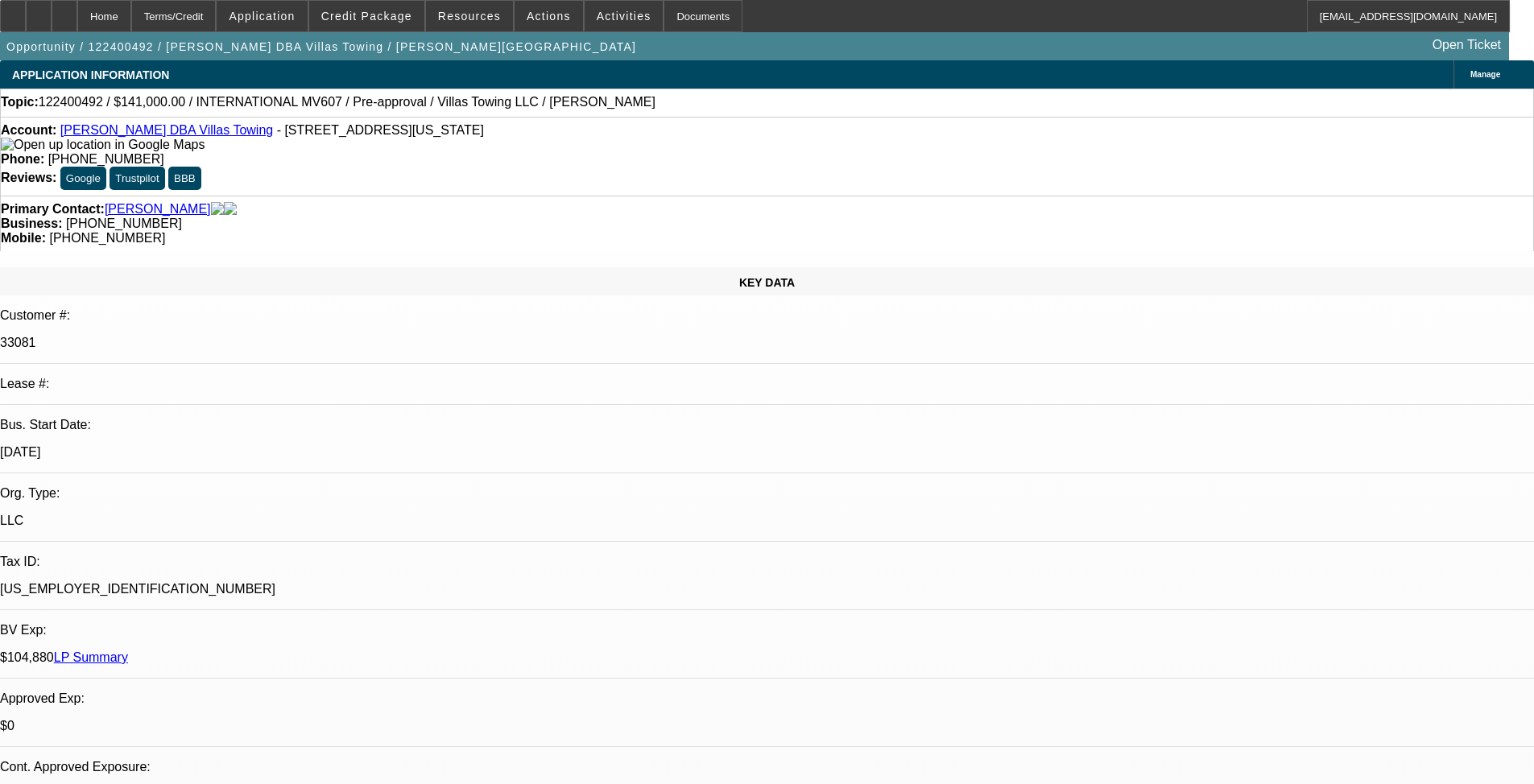
select select "4"
select select "0"
select select "0.1"
select select "4"
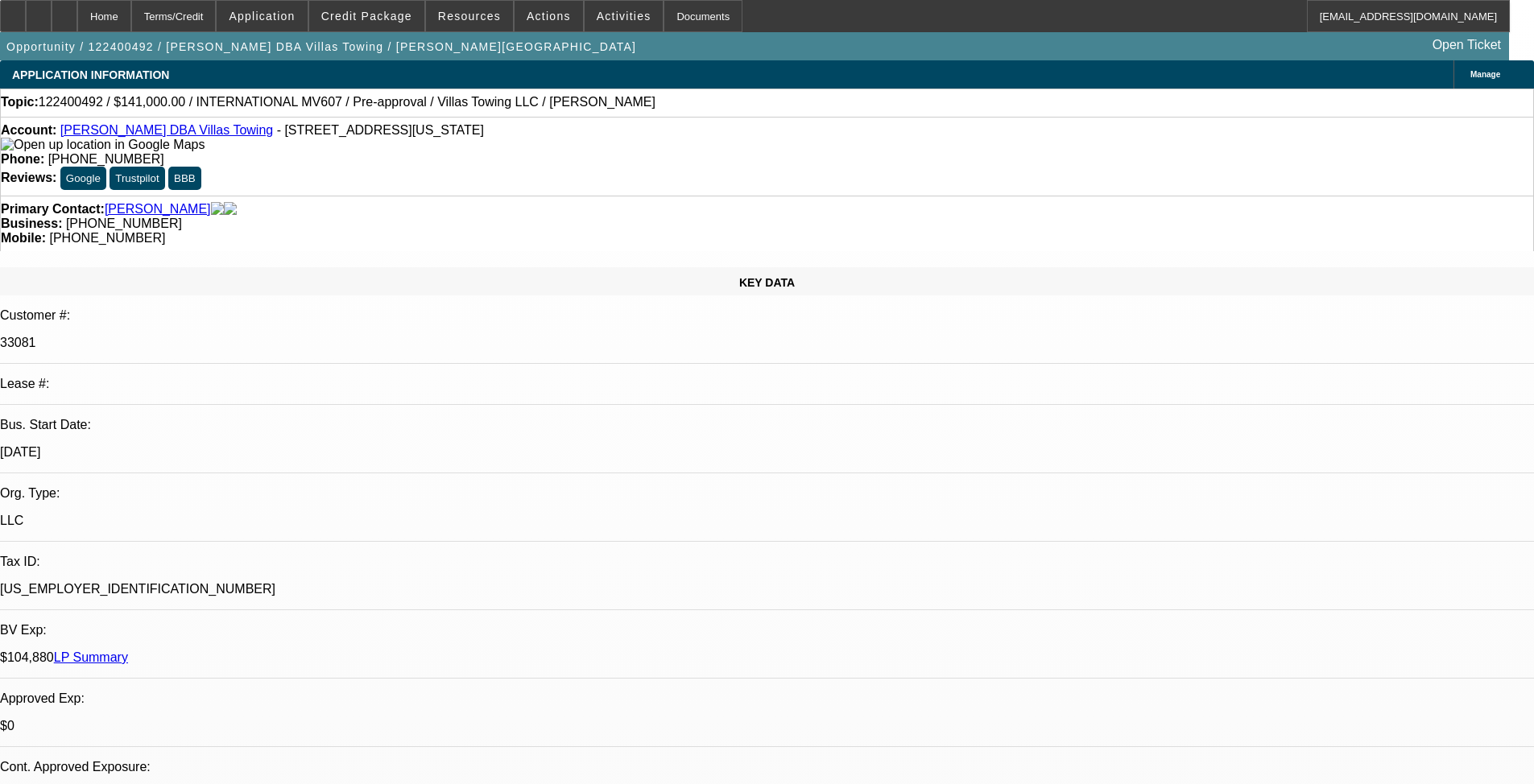
select select "0"
select select "6"
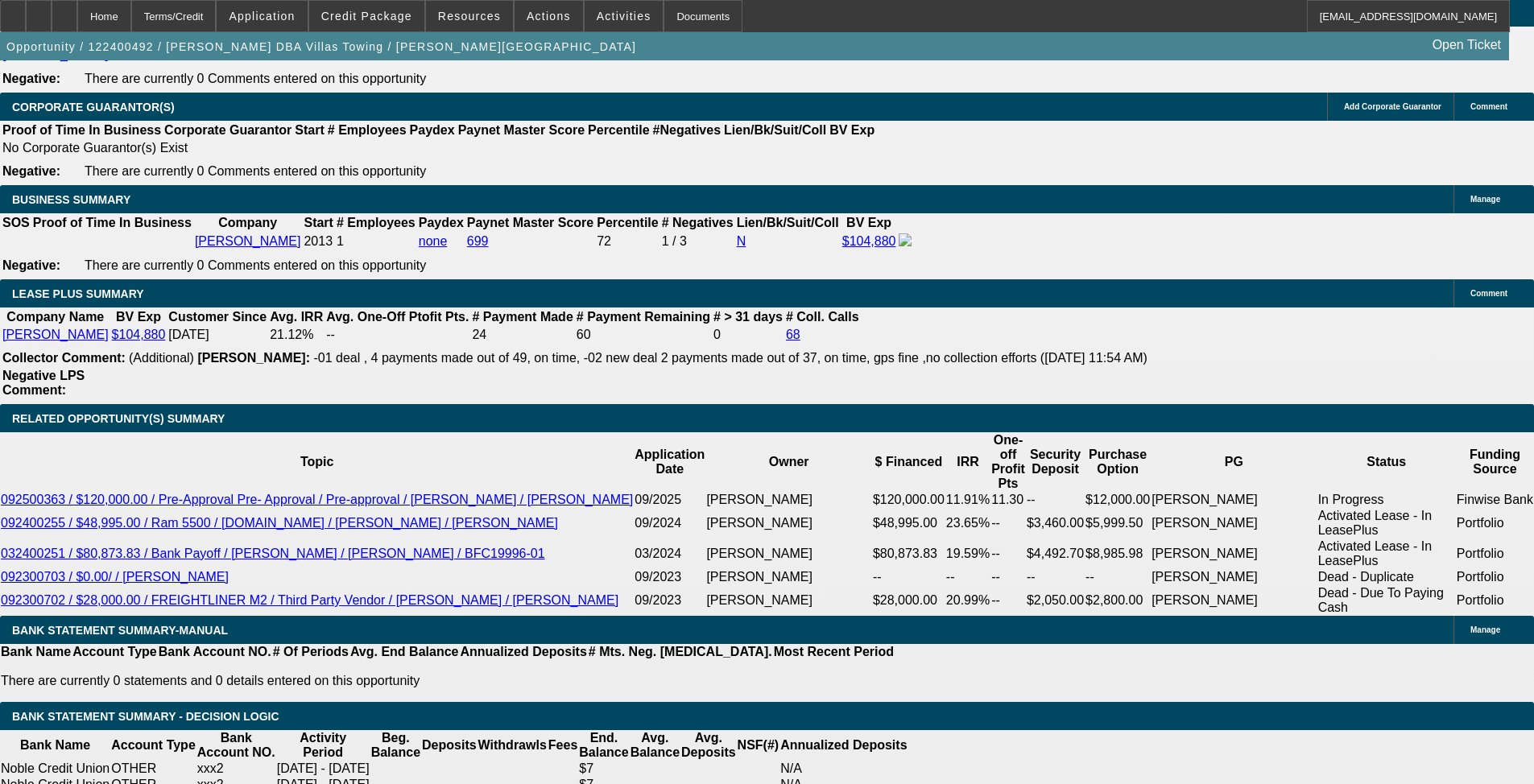
scroll to position [2251, 0]
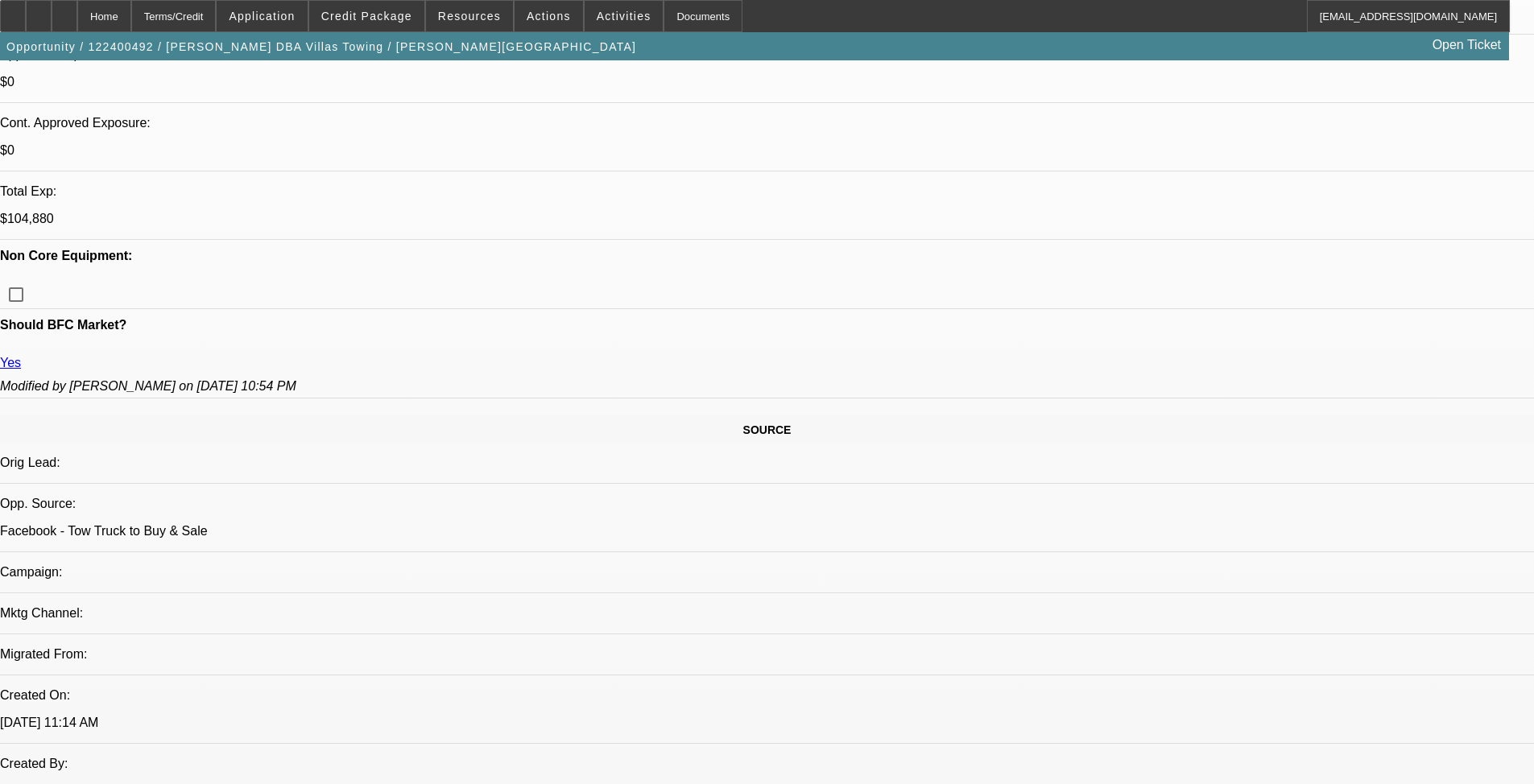
drag, startPoint x: 1152, startPoint y: 231, endPoint x: 1145, endPoint y: 221, distance: 12.2
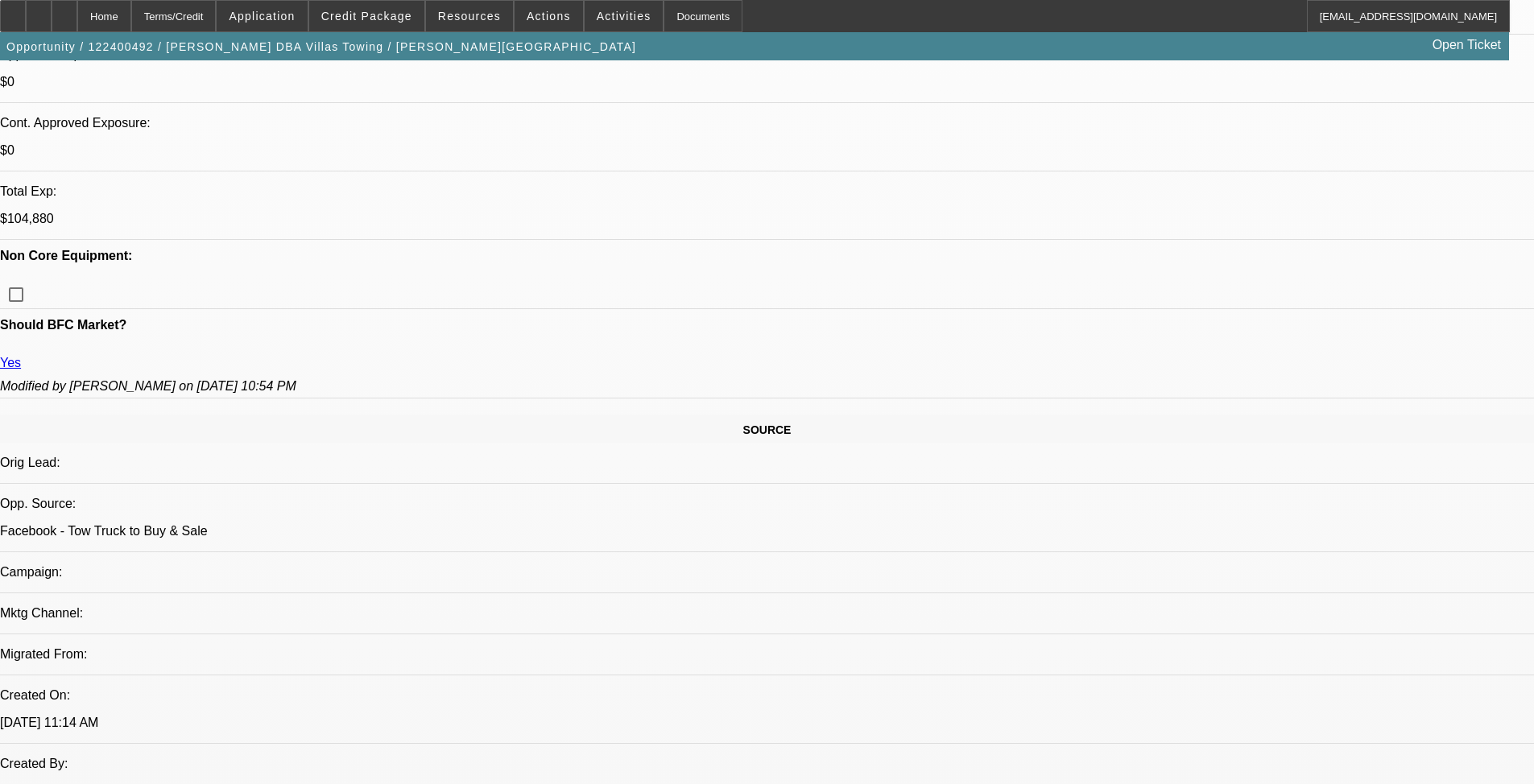
drag, startPoint x: 1041, startPoint y: 553, endPoint x: 1231, endPoint y: 625, distance: 203.2
copy div "Gents, need to rescind this recent approval this guy just called claiming he wo…"
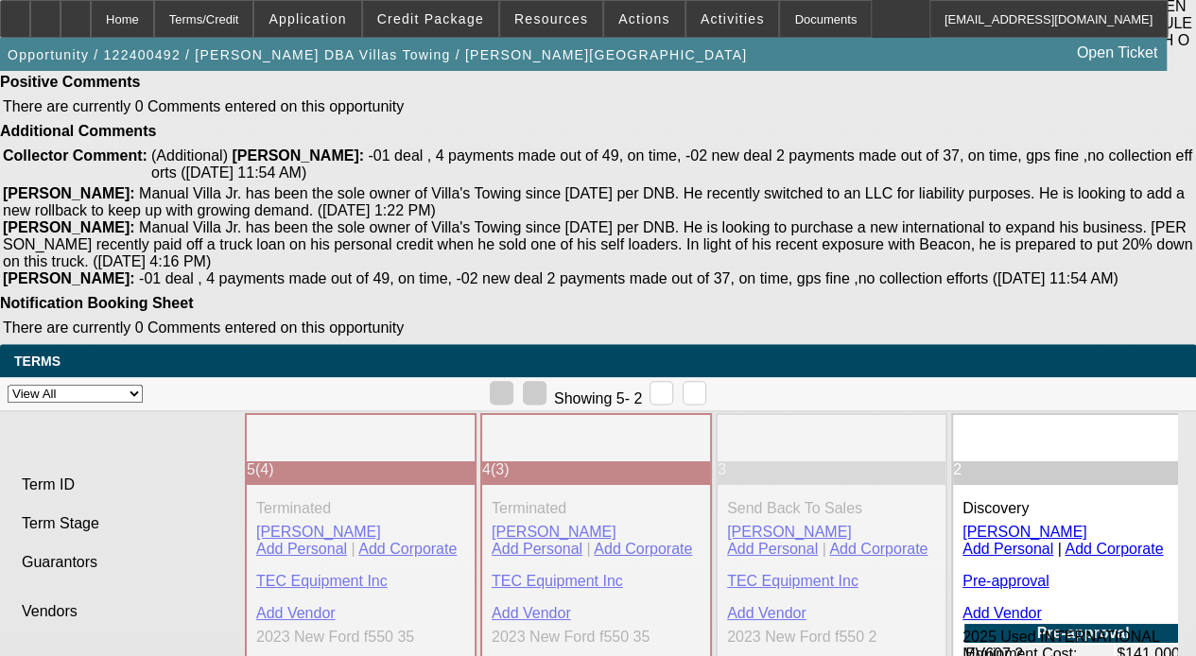
scroll to position [0, 0]
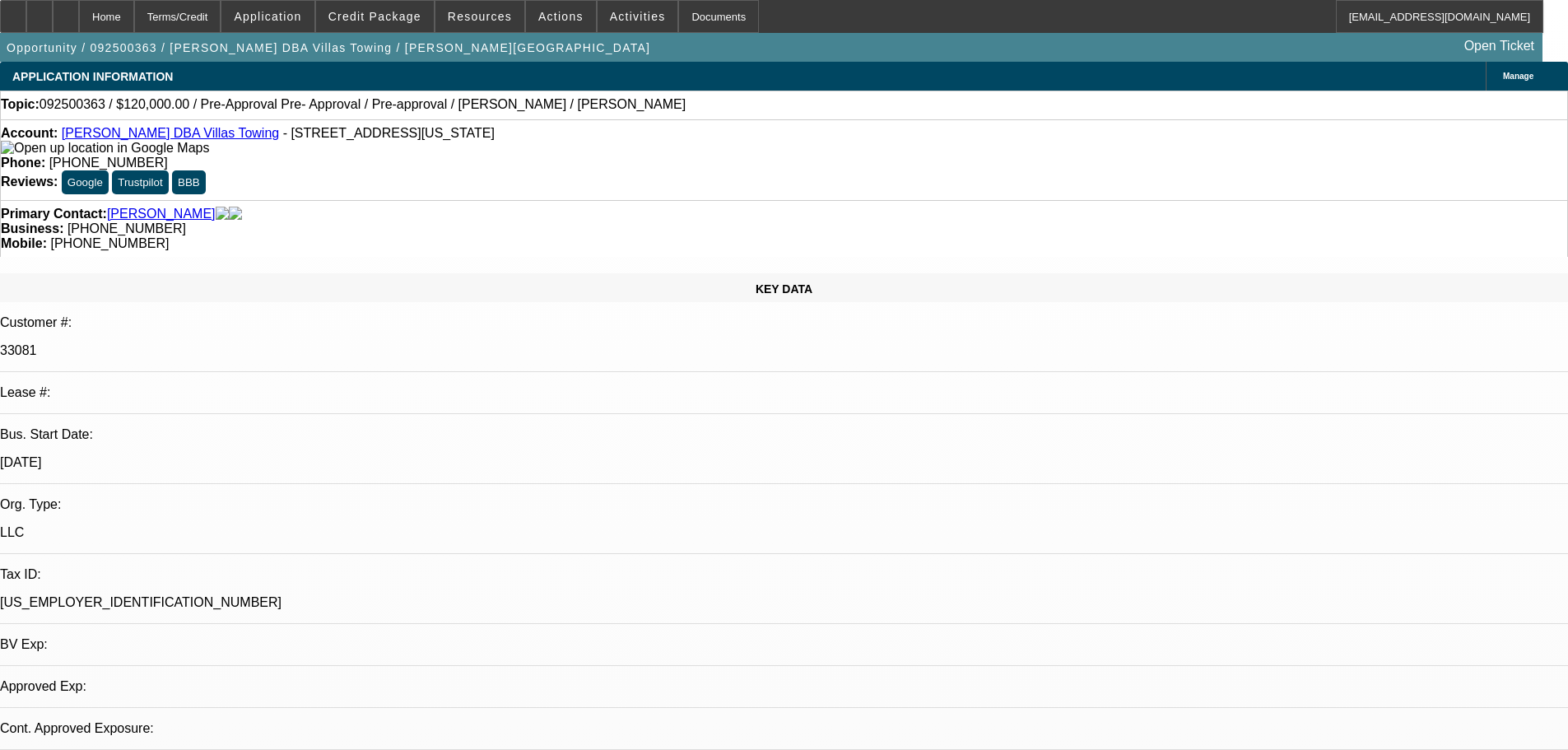
select select "0"
select select "2"
select select "0.1"
select select "4"
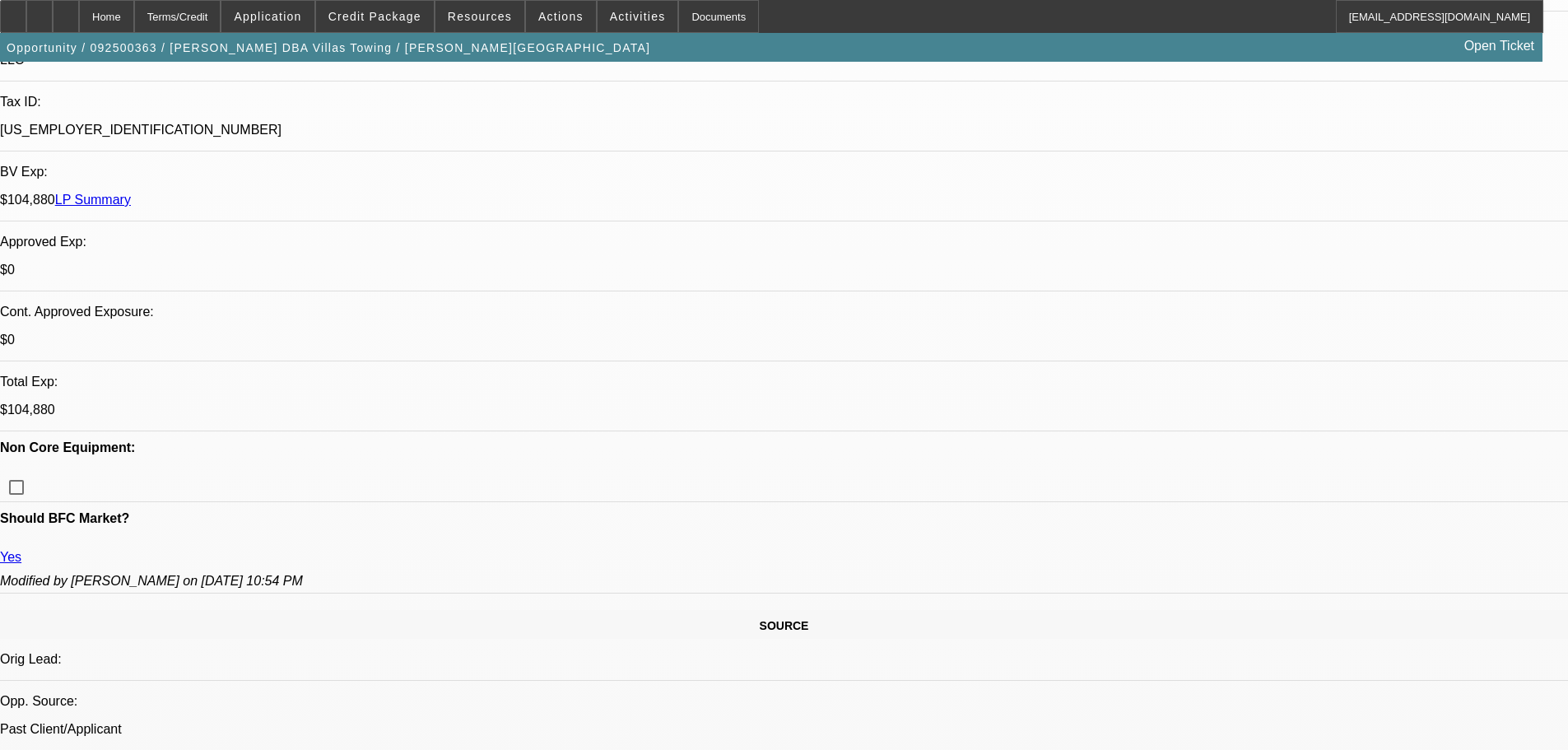
scroll to position [741, 0]
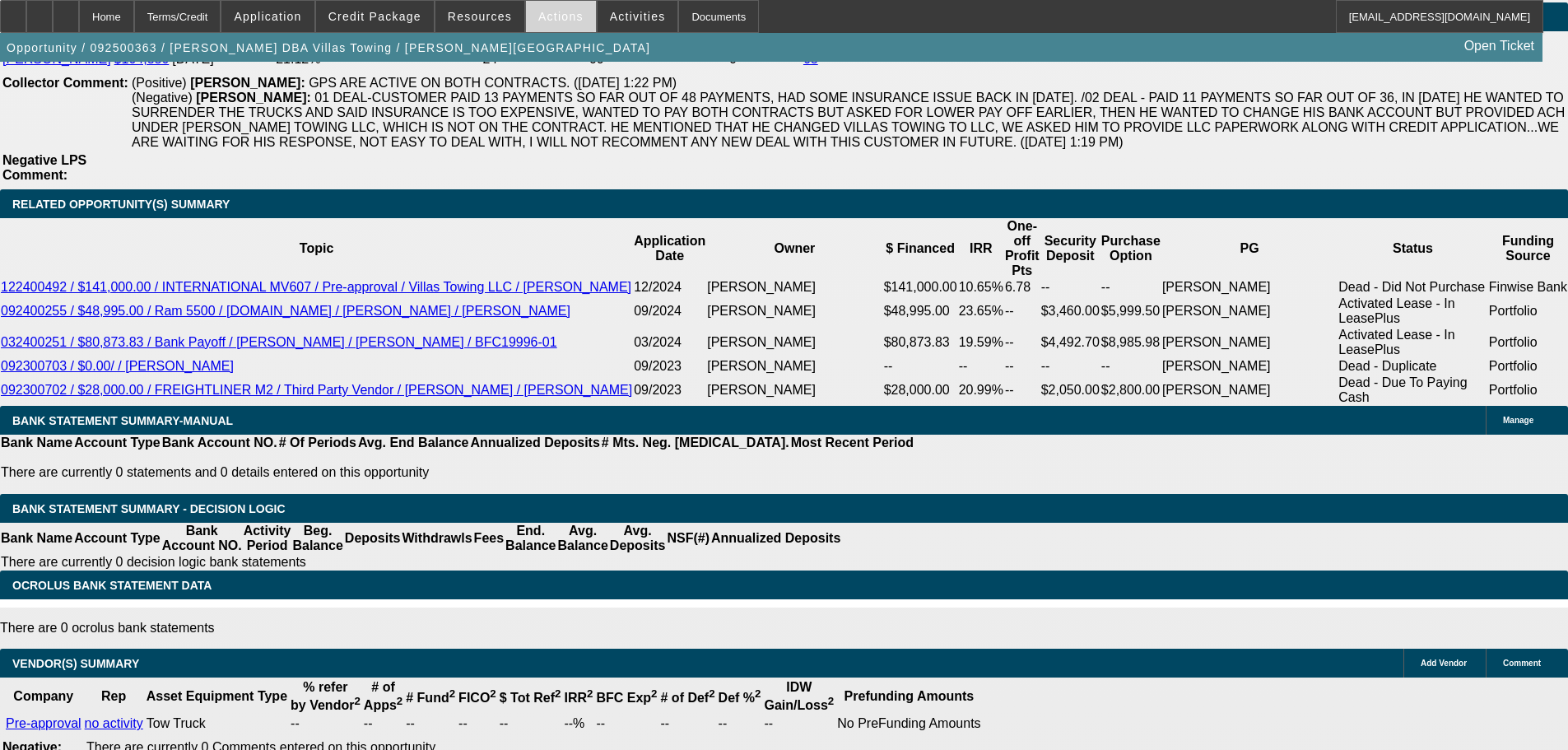
scroll to position [2635, 0]
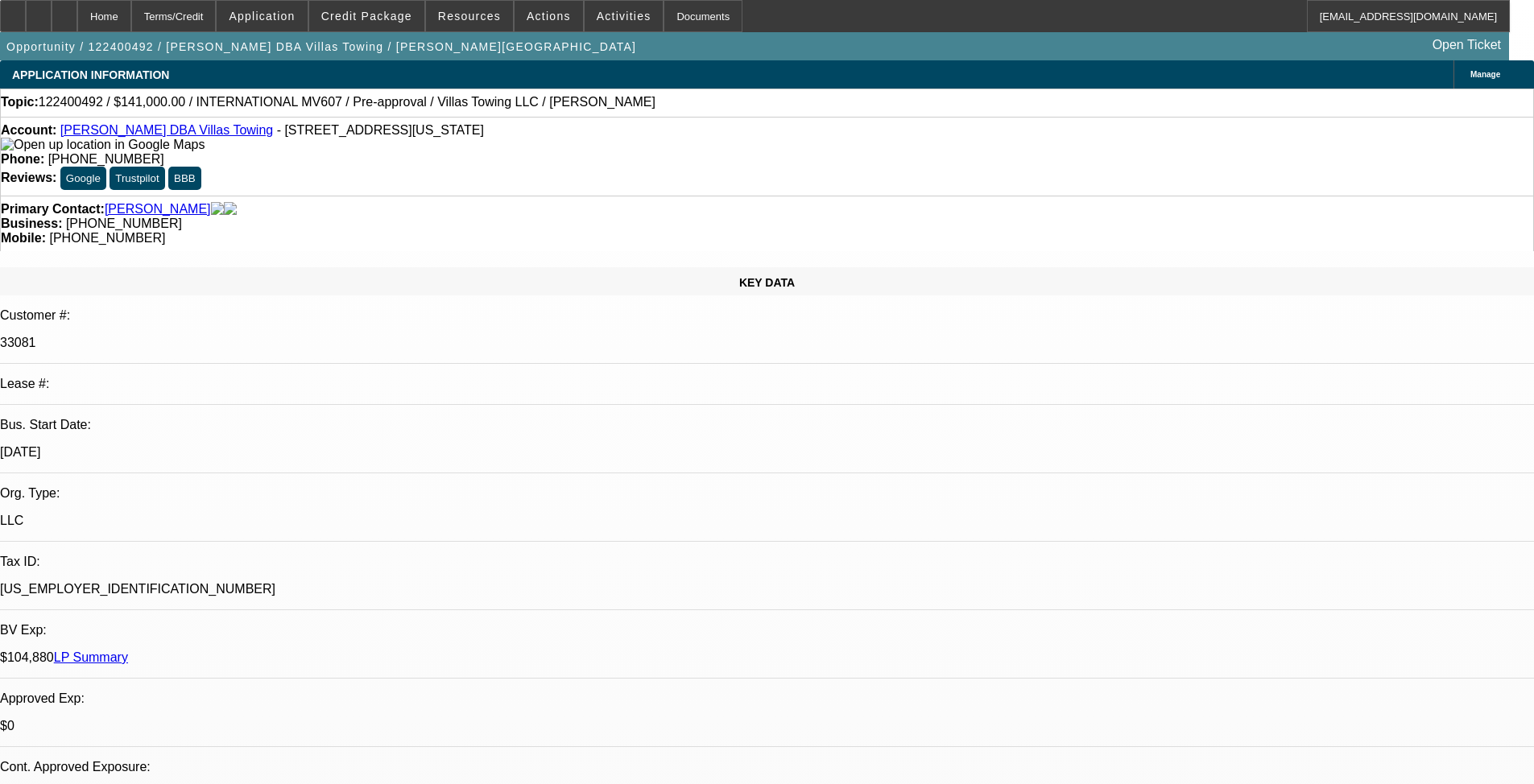
select select "0"
select select "0.1"
select select "4"
select select "0"
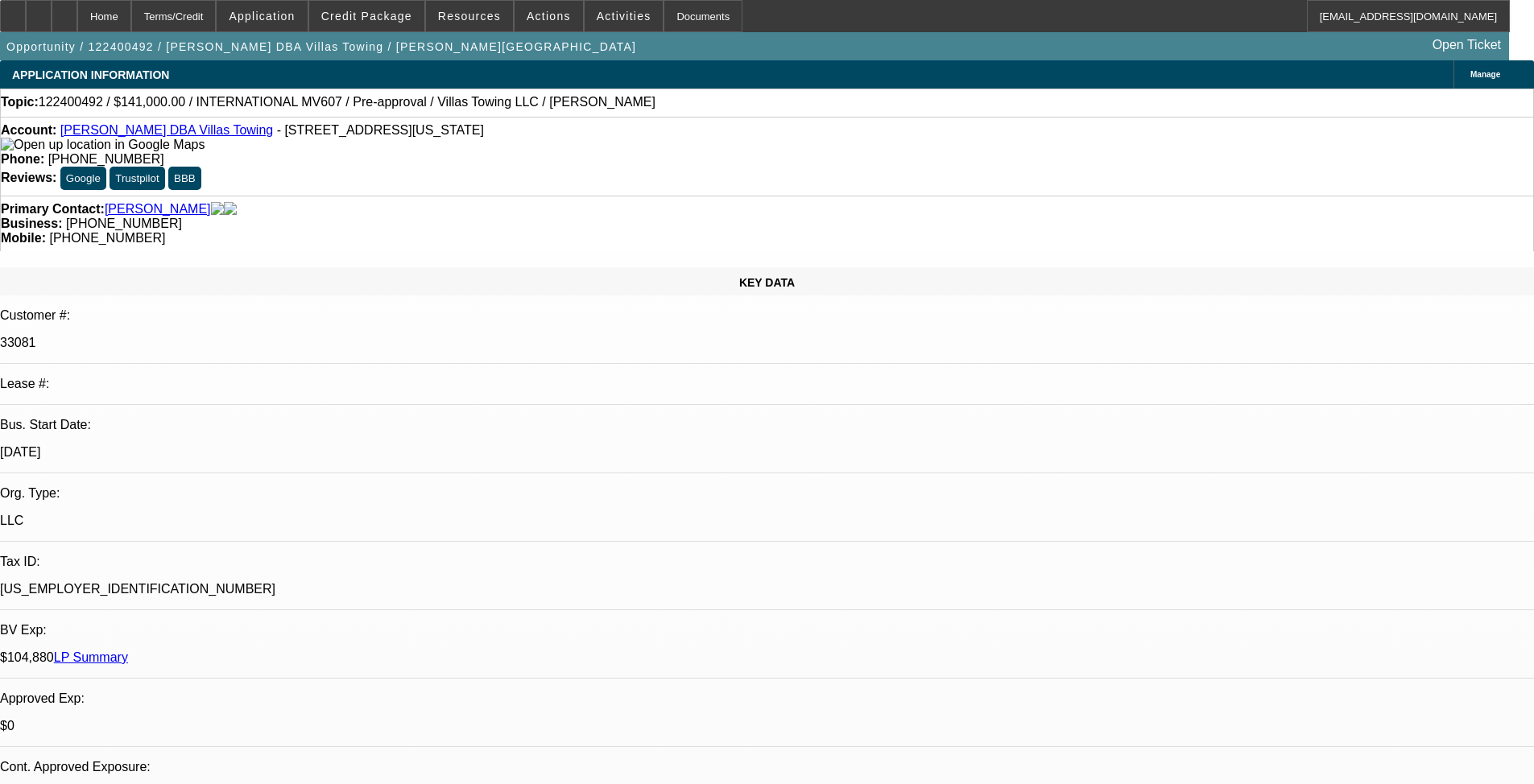
select select "0"
select select "0.1"
select select "4"
select select "0"
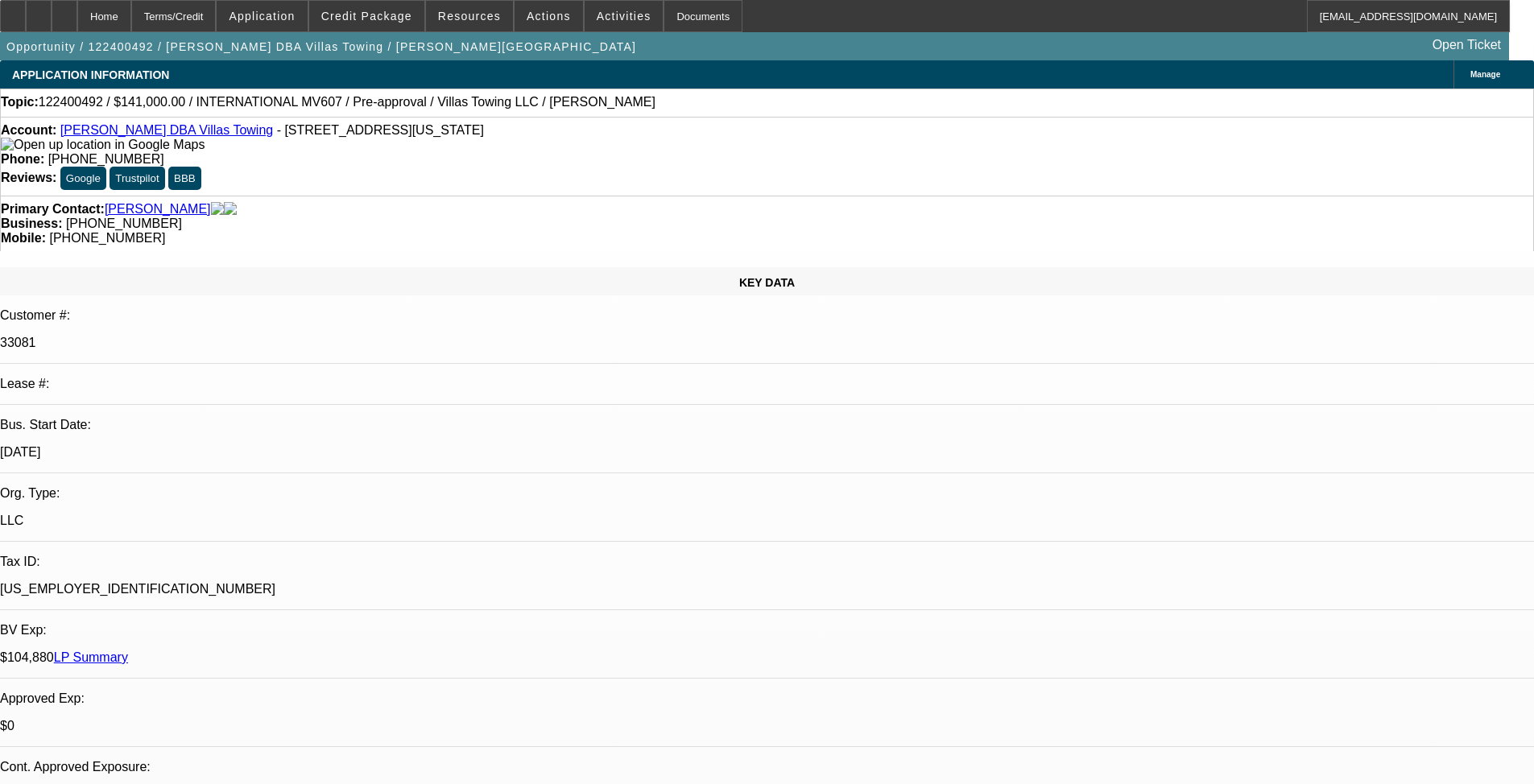
select select "0.1"
select select "4"
select select "0"
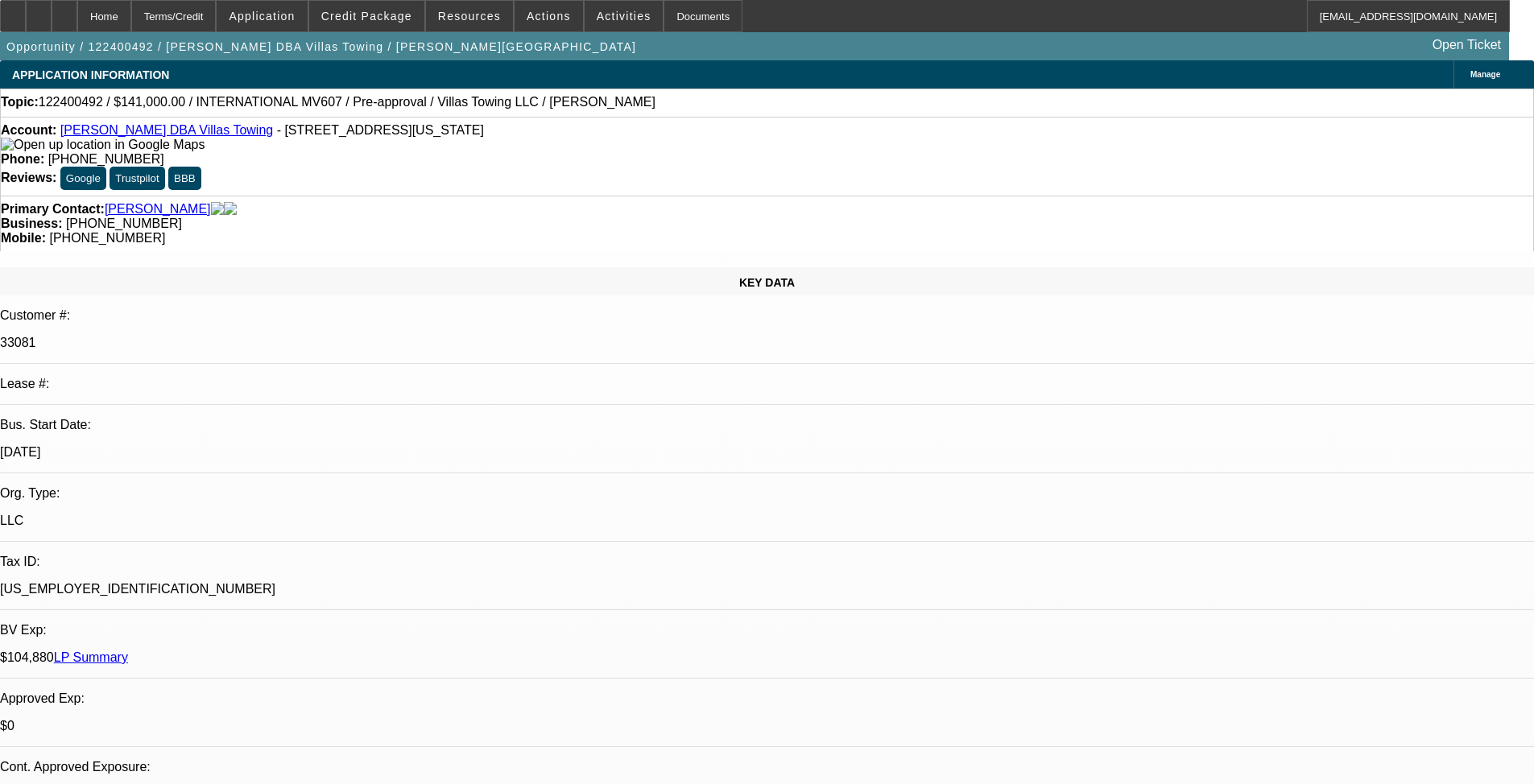
select select "6"
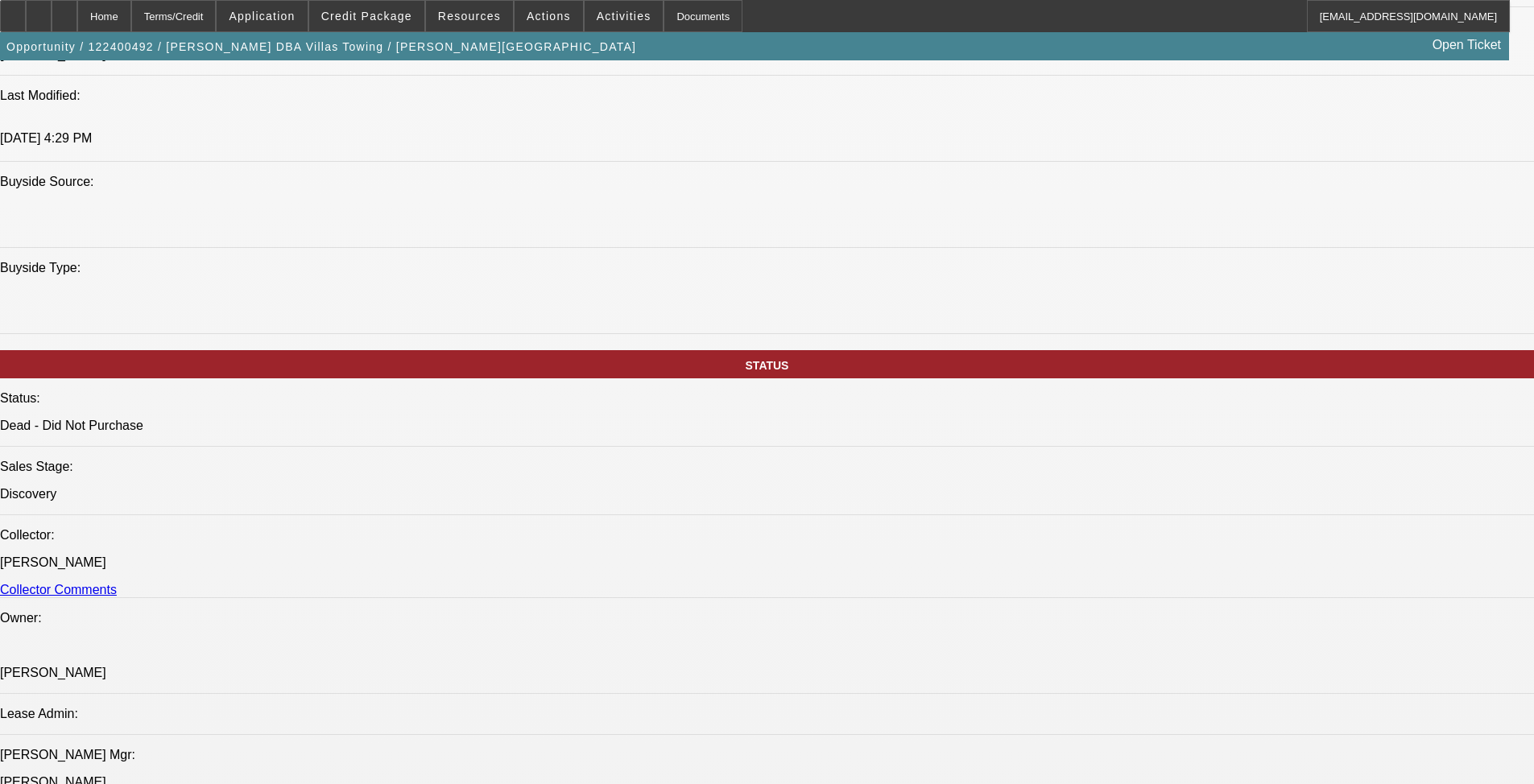
scroll to position [161, 0]
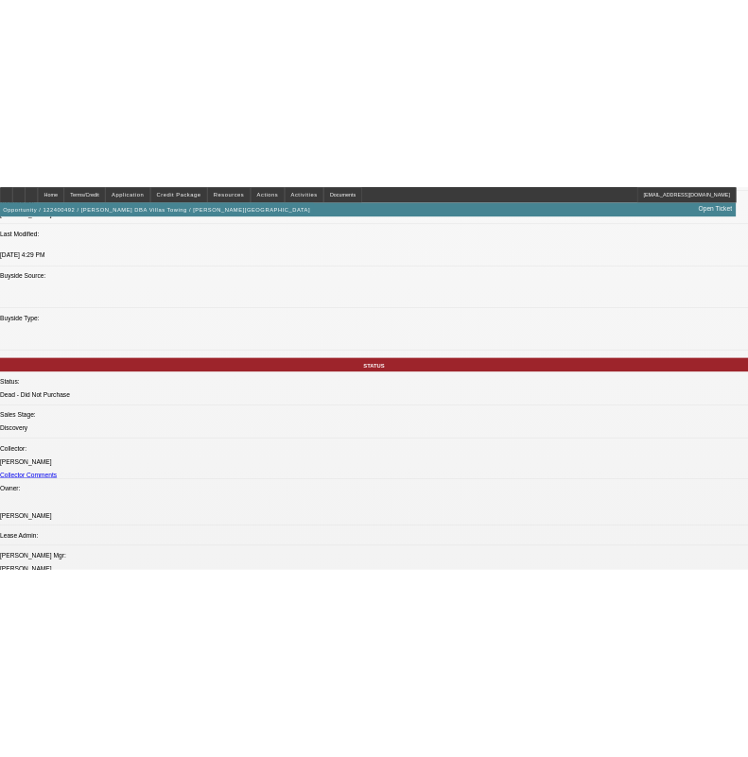
scroll to position [284, 0]
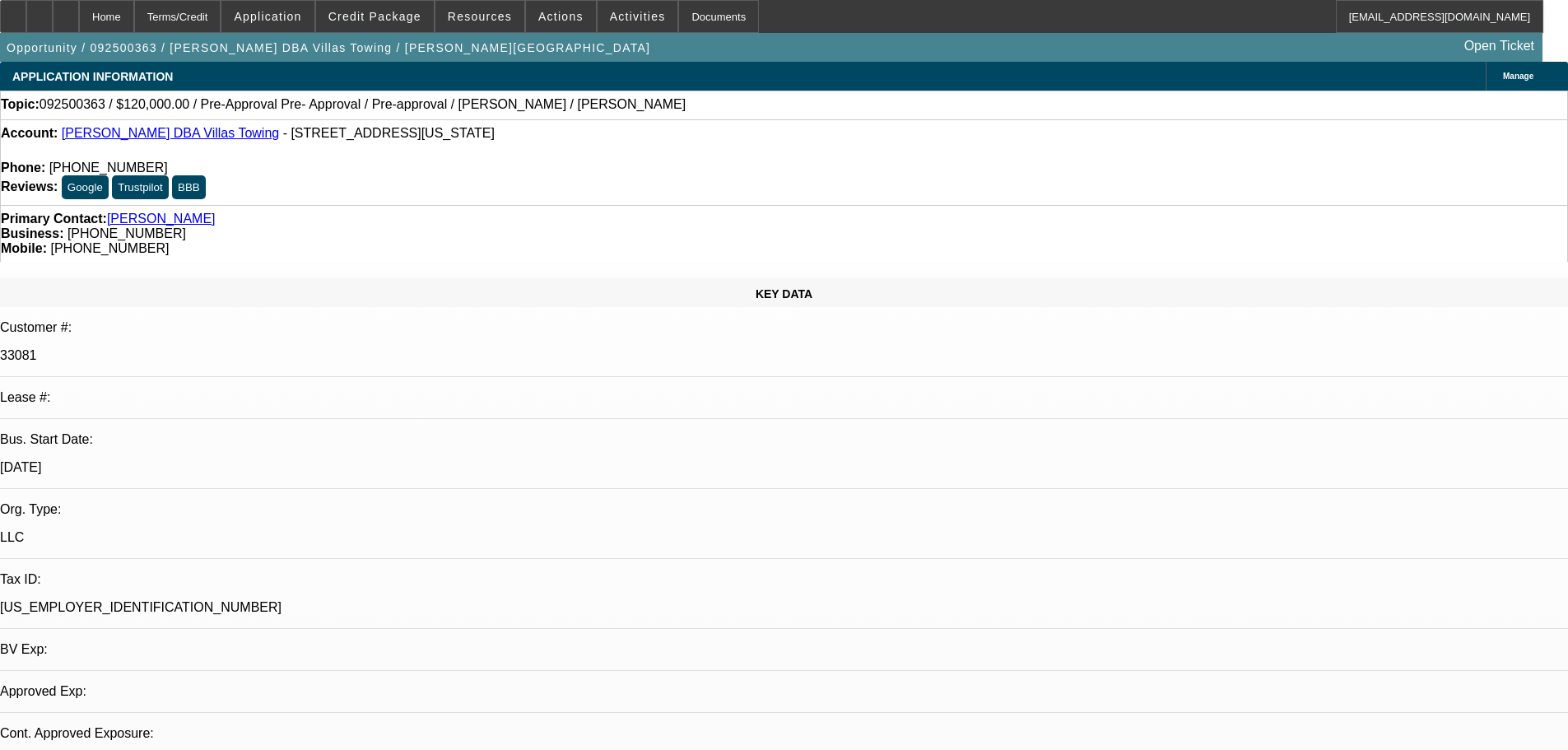
select select "0"
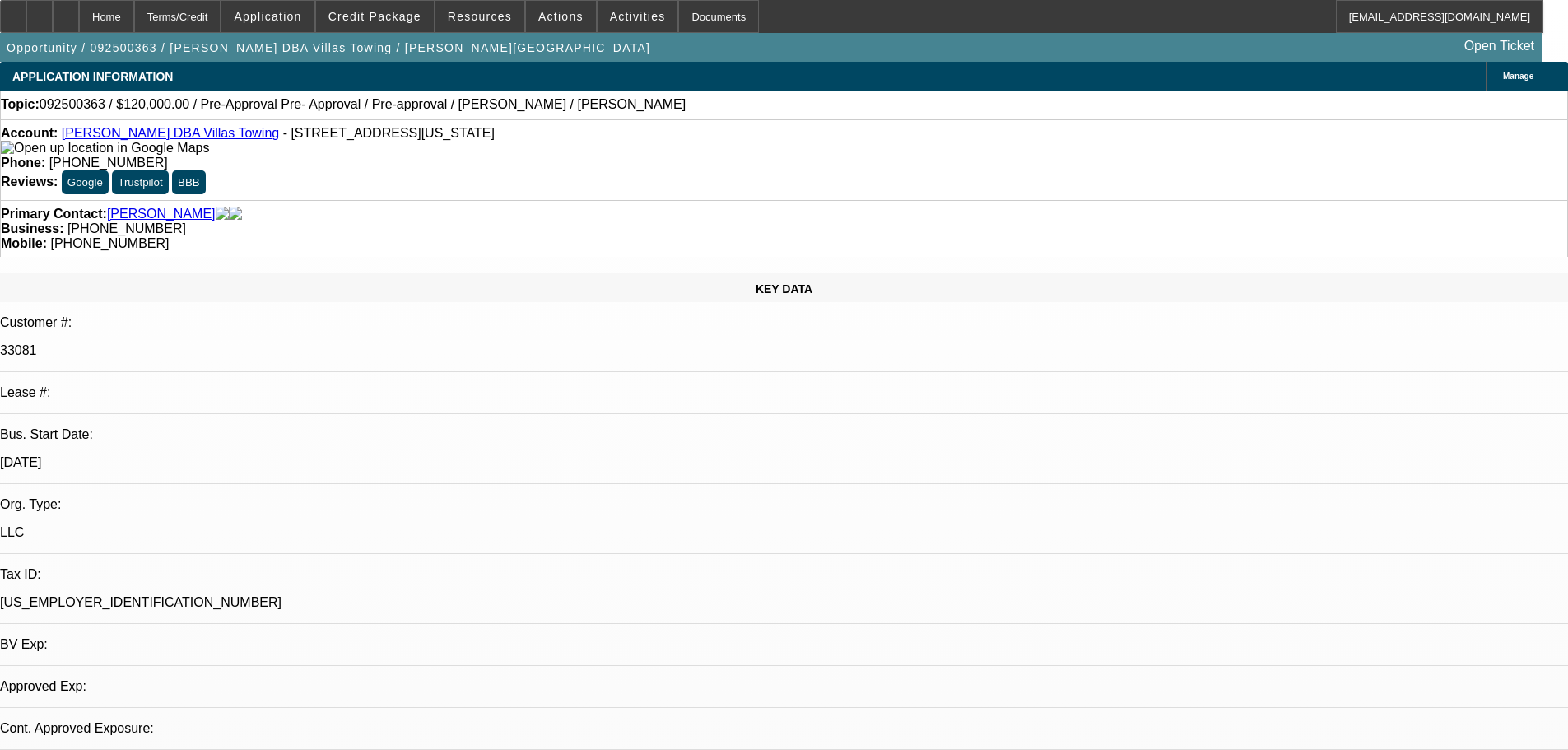
select select "0"
select select "2"
select select "0.1"
select select "4"
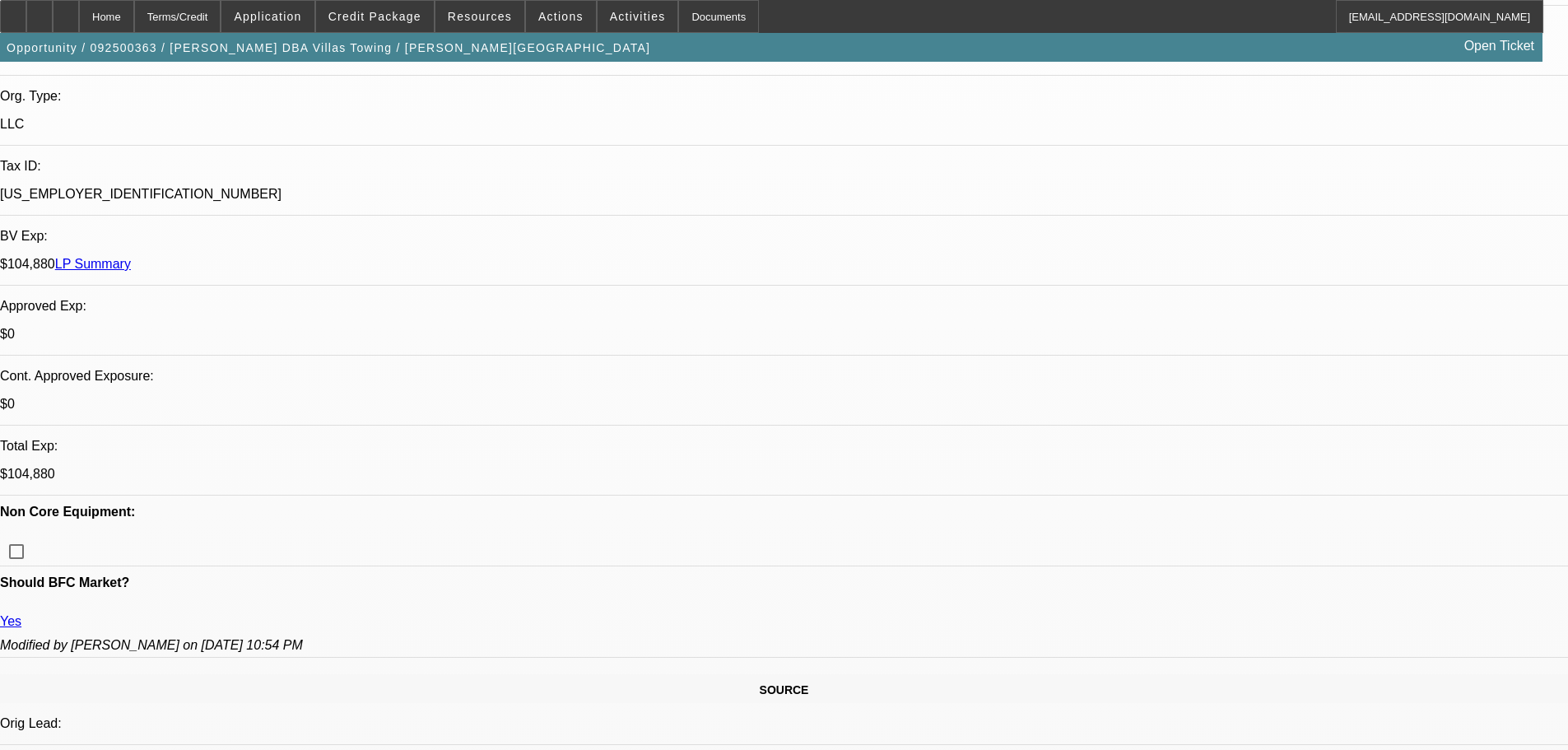
scroll to position [412, 0]
drag, startPoint x: 1222, startPoint y: 296, endPoint x: 1221, endPoint y: 307, distance: 11.0
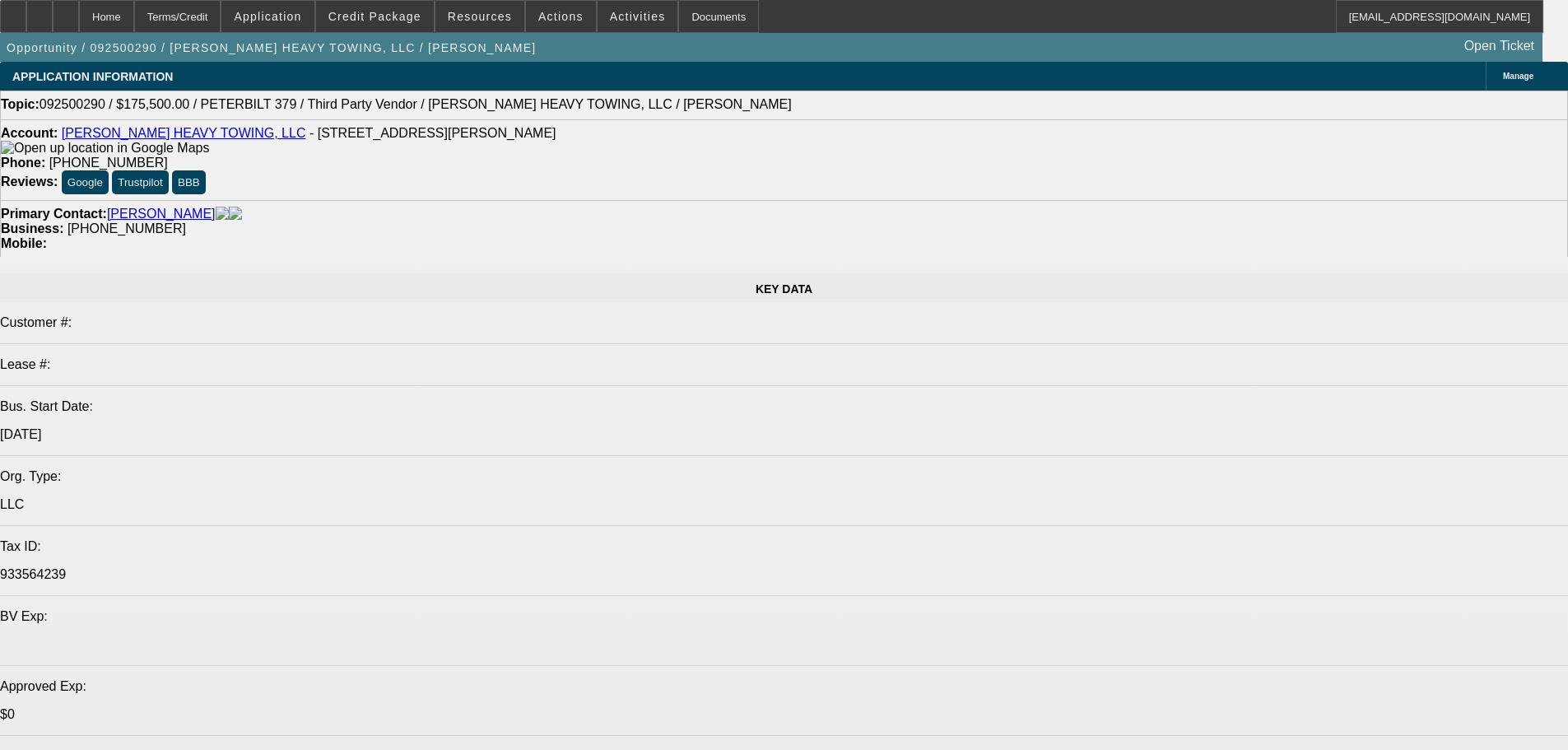
select select "0.1"
select select "2"
select select "0"
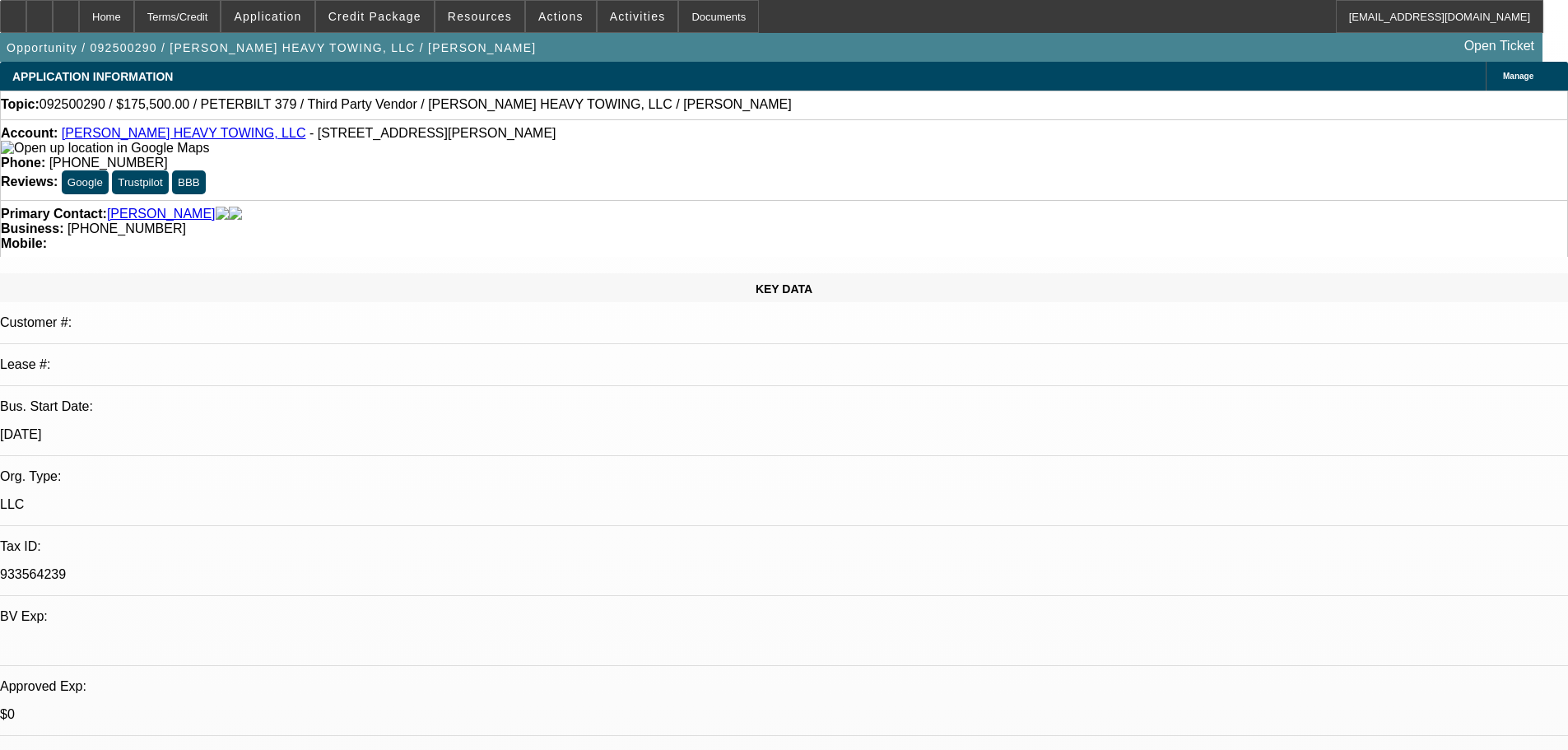
select select "6"
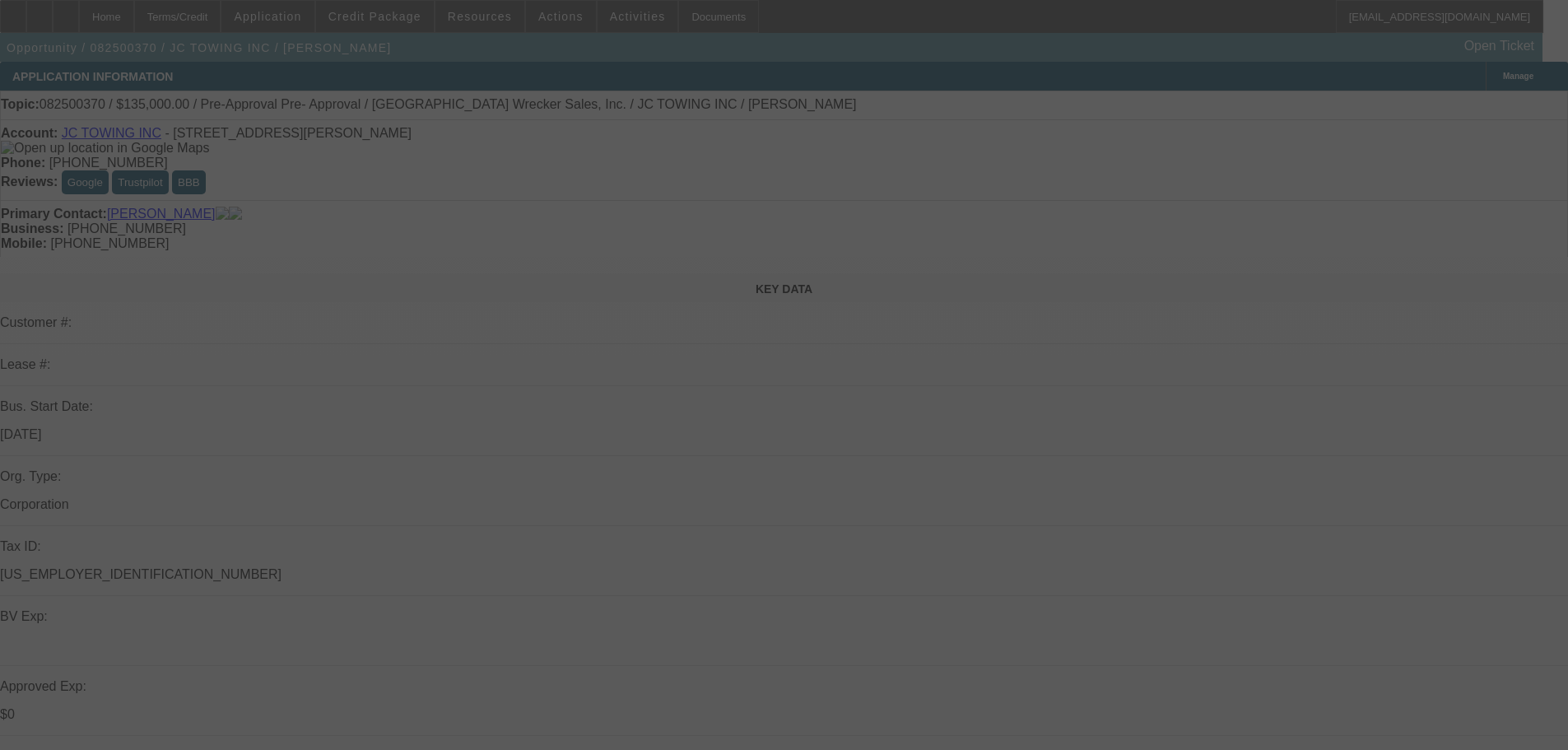
select select "0"
select select "2"
select select "0"
select select "6"
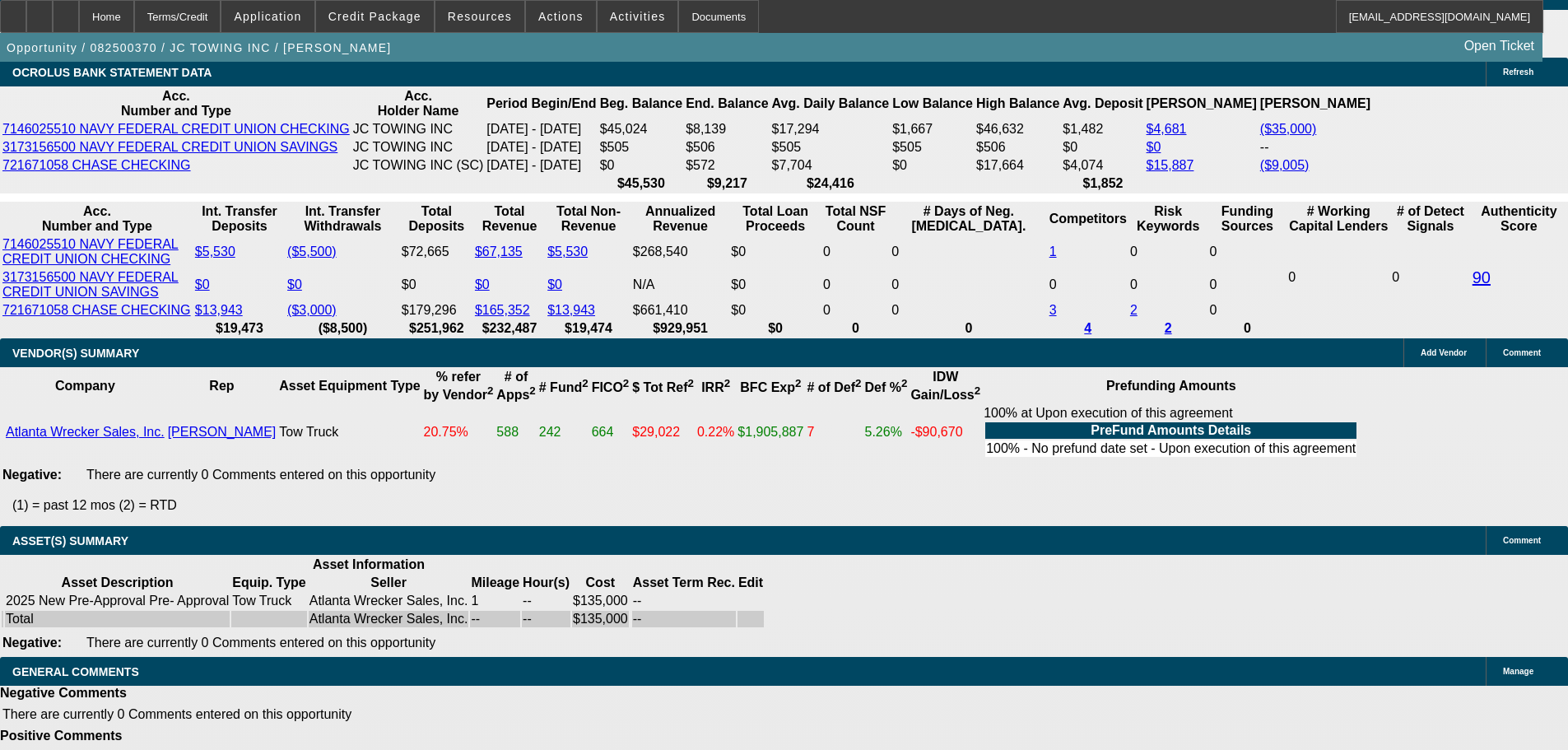
scroll to position [3129, 0]
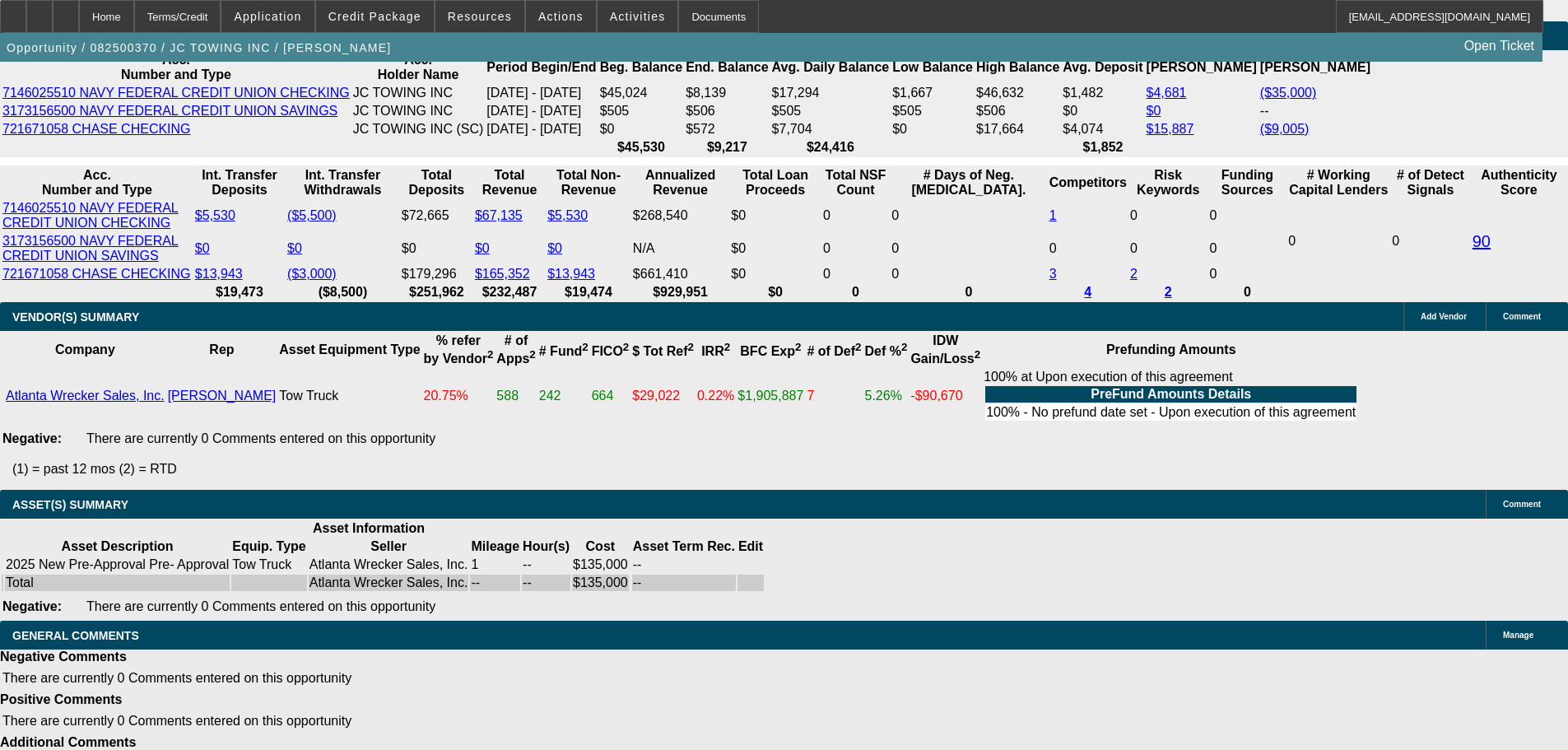
select select "6"
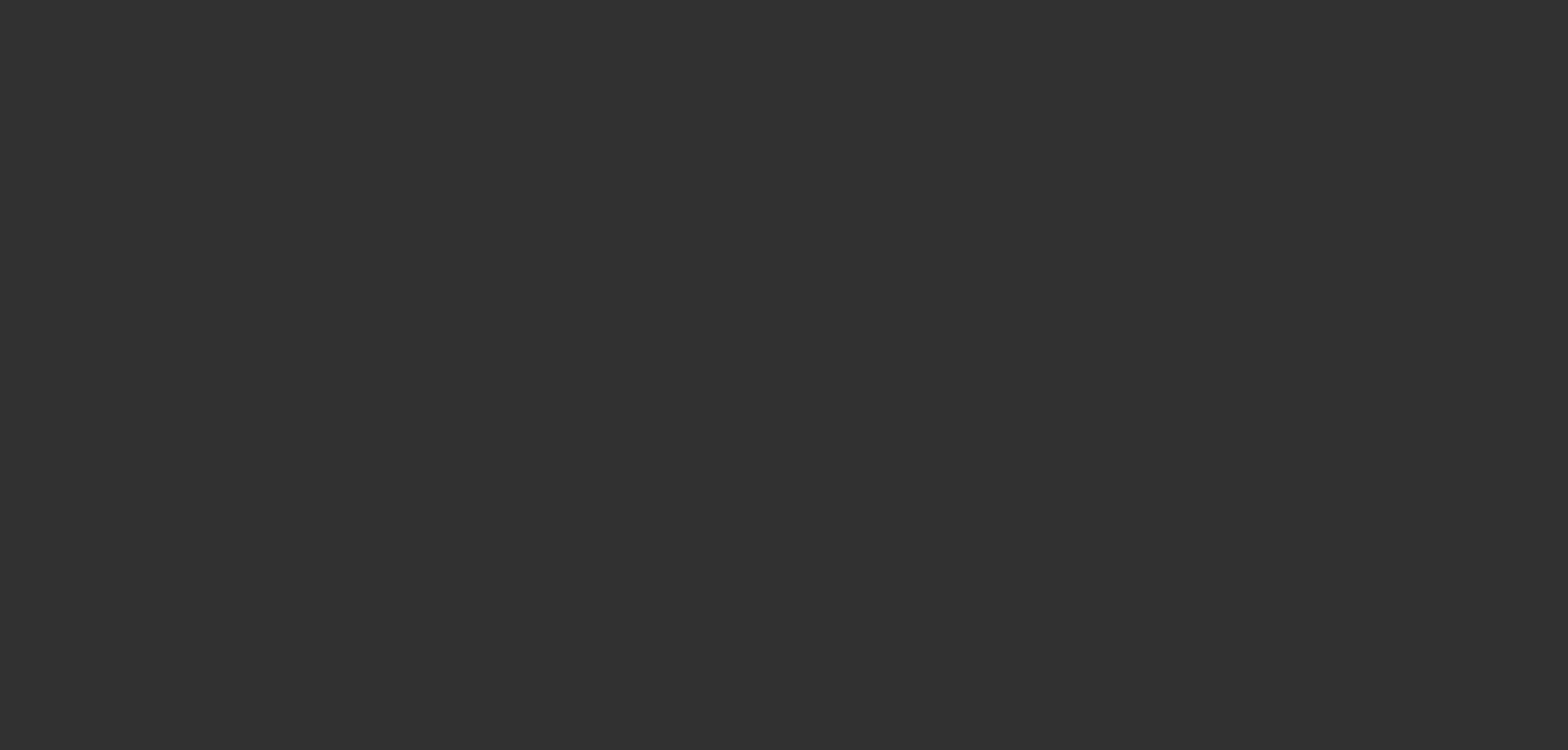
scroll to position [0, 0]
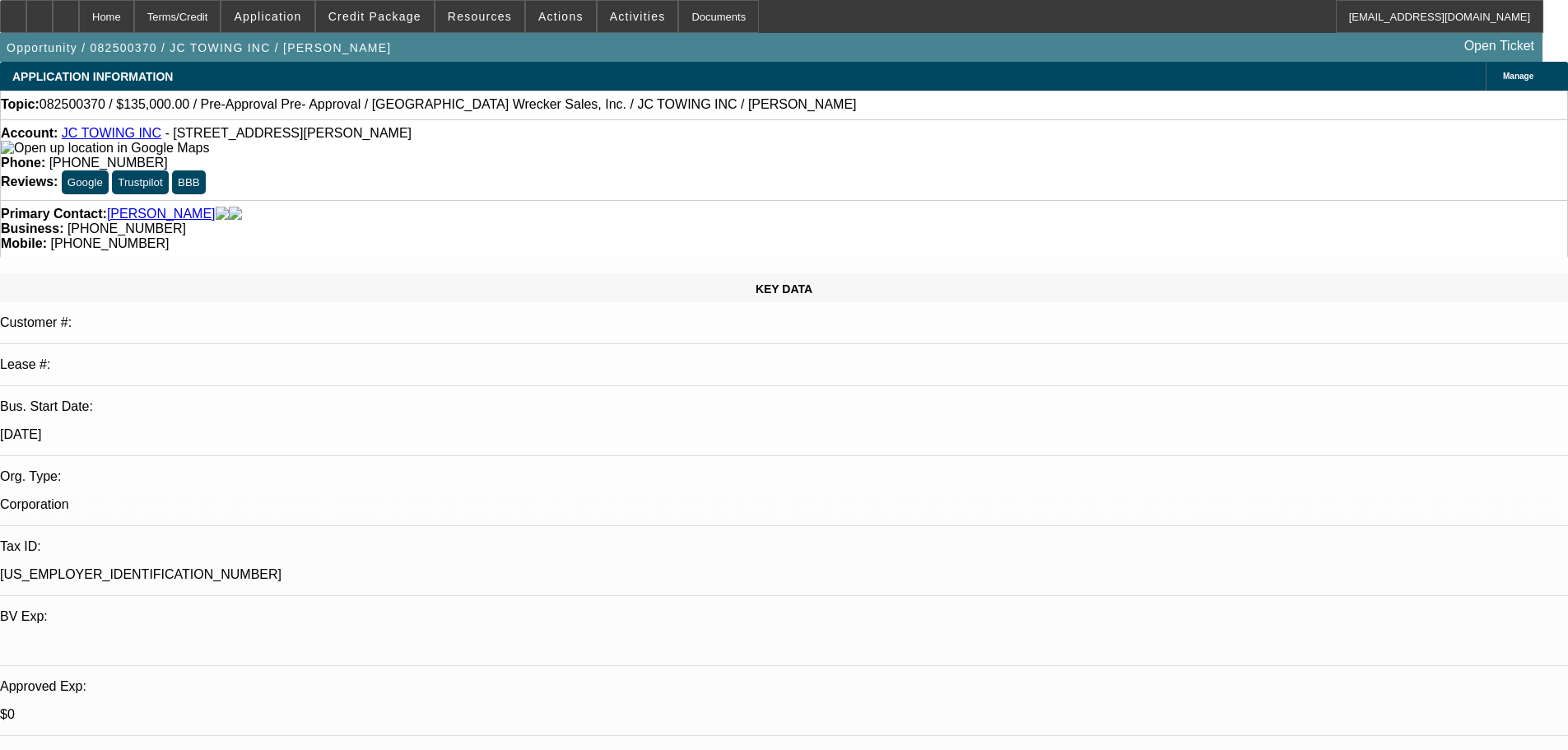
drag, startPoint x: 1106, startPoint y: 233, endPoint x: 1063, endPoint y: 371, distance: 144.5
type textarea "Tell him where he can mail us a $7,000 check first!"
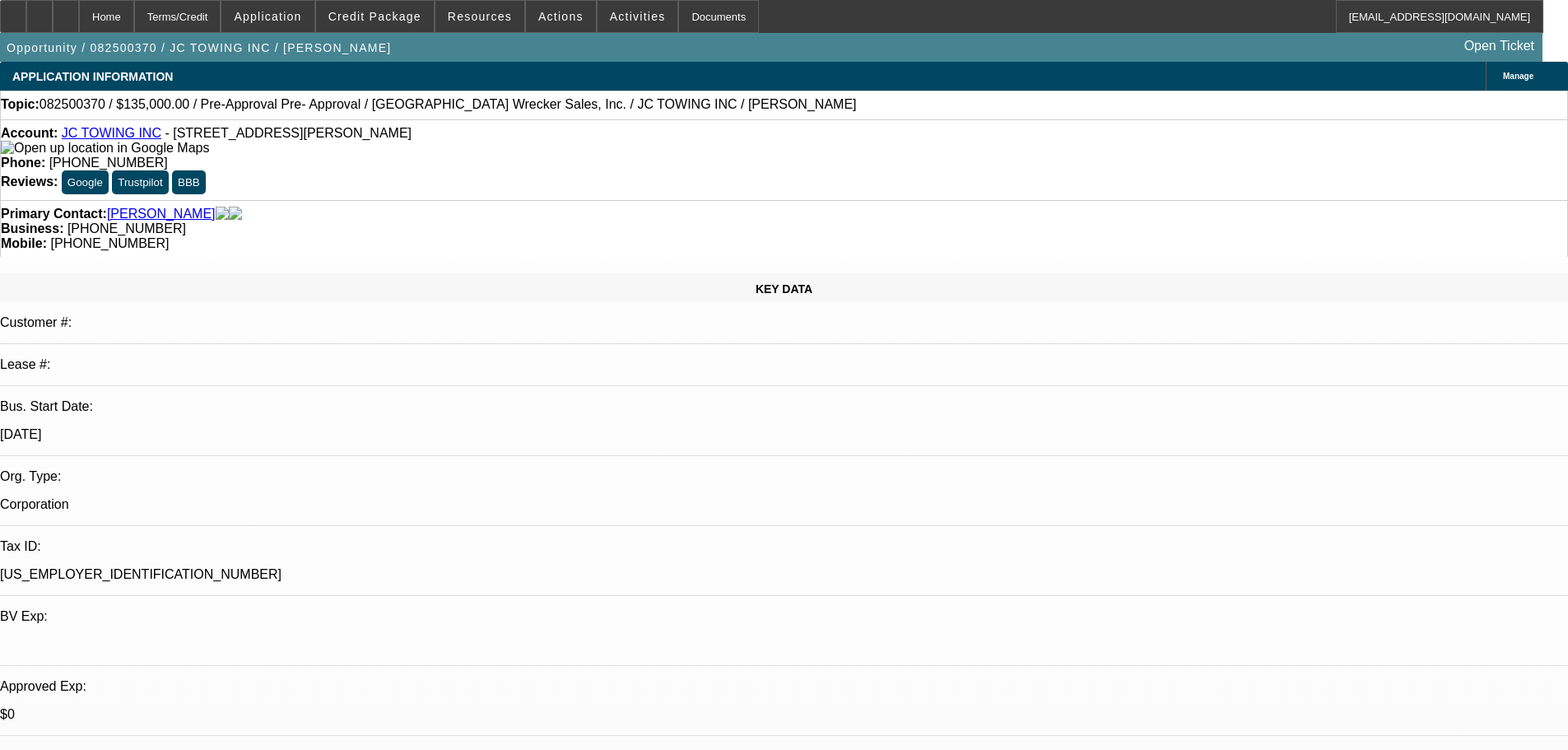
checkbox input "true"
type textarea "Tell him where he can mail us a $7,000 check first! Let him make good on his ba…"
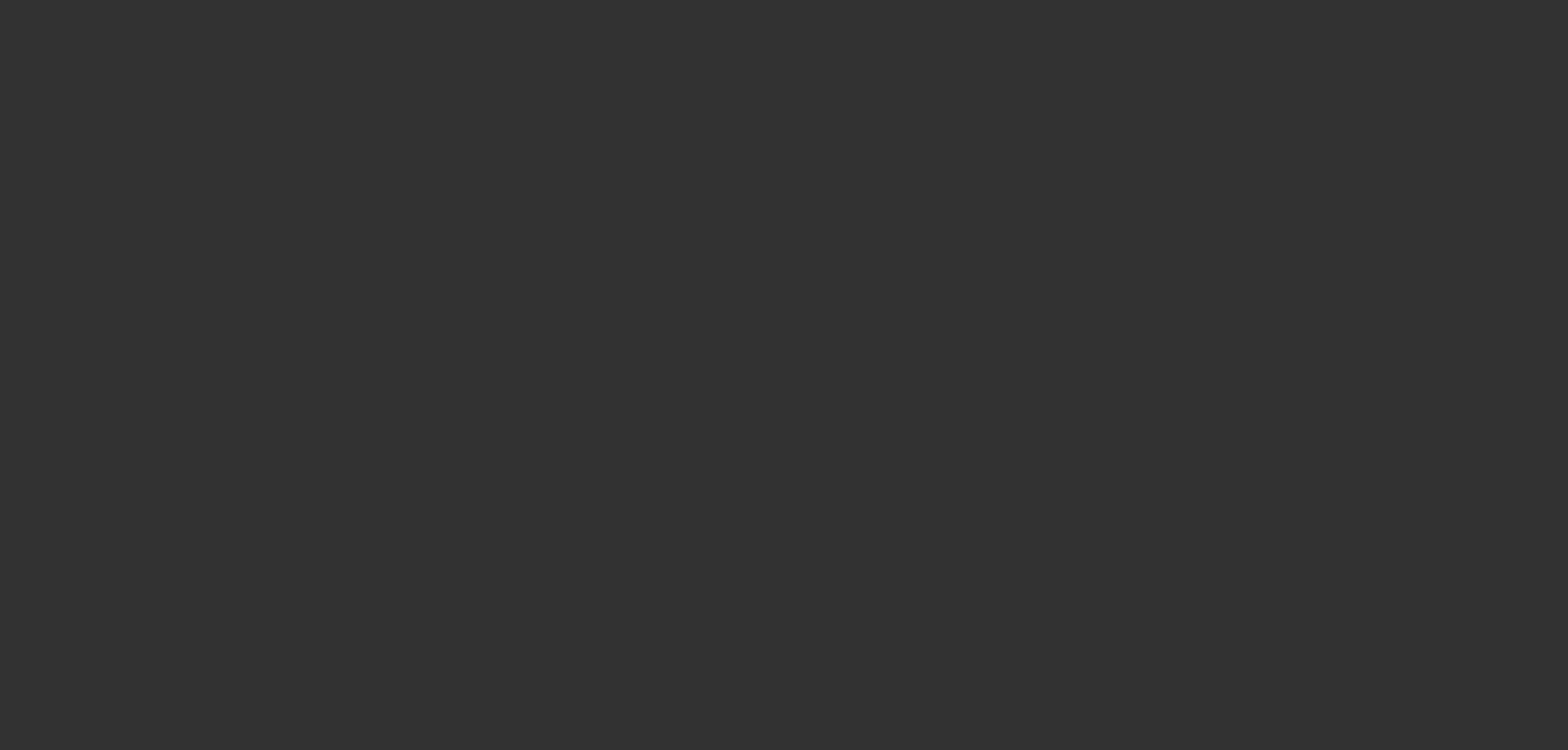
select select "0"
select select "2"
select select "0"
select select "6"
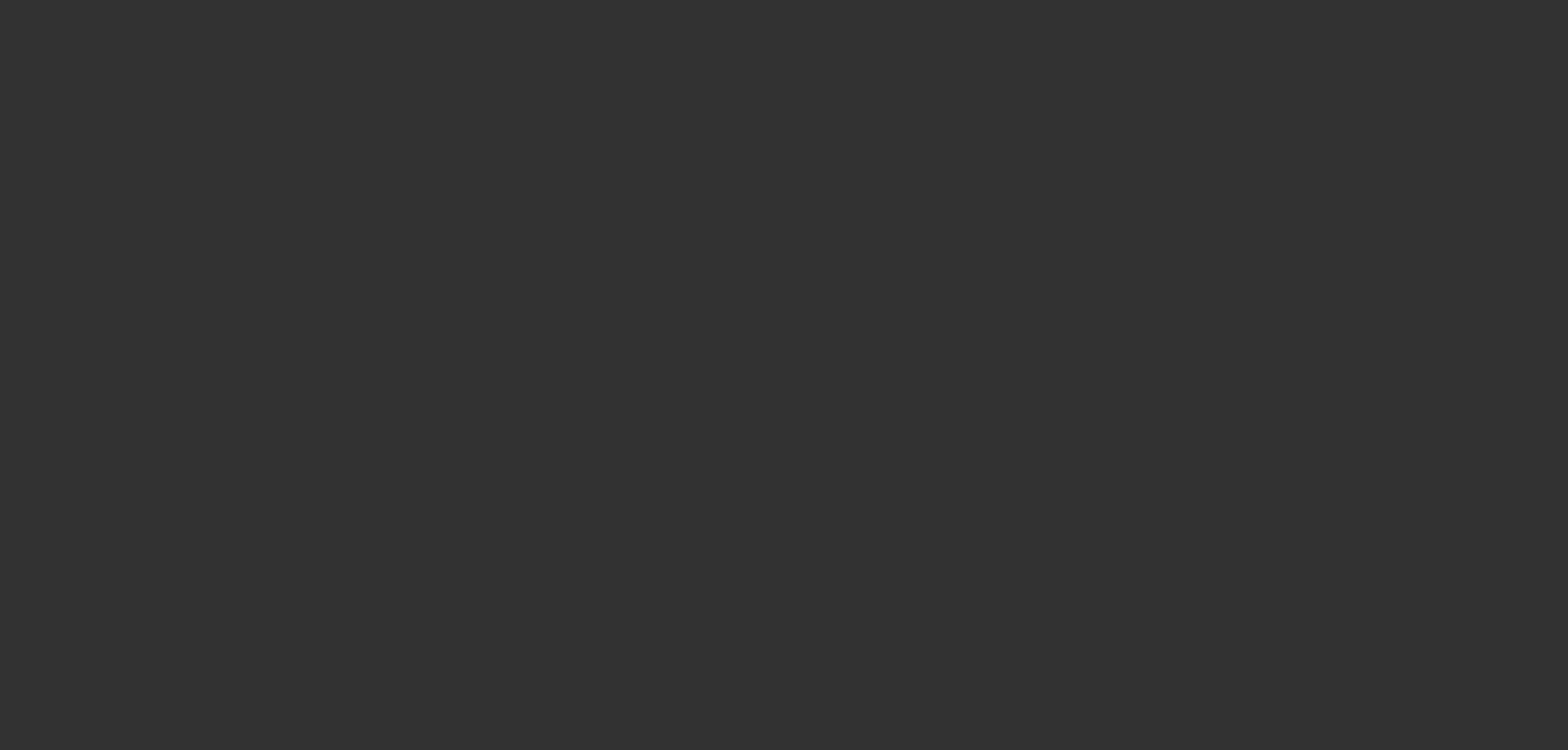
select select "0"
select select "2"
select select "0"
select select "6"
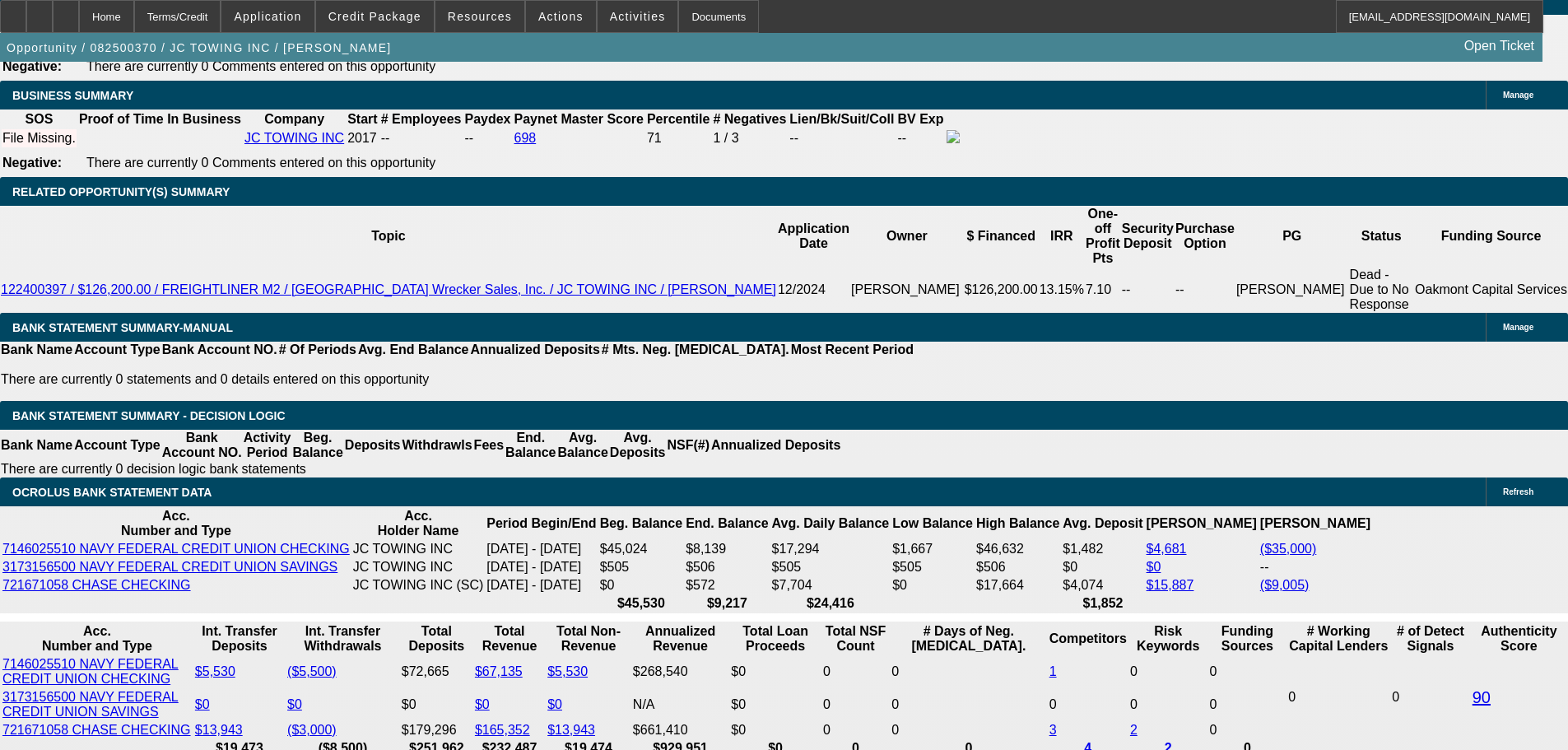
scroll to position [2635, 0]
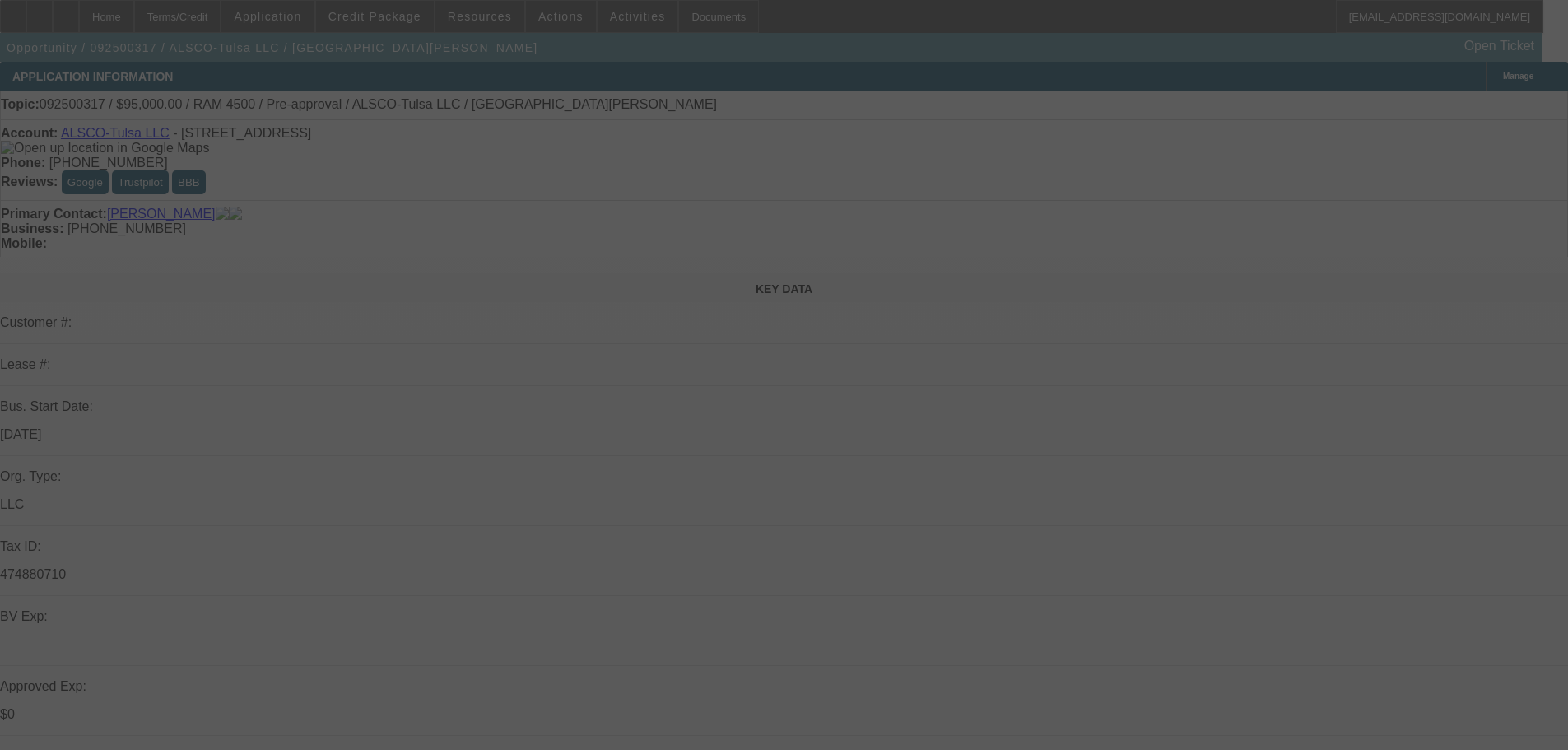
select select "0"
select select "6"
select select "0"
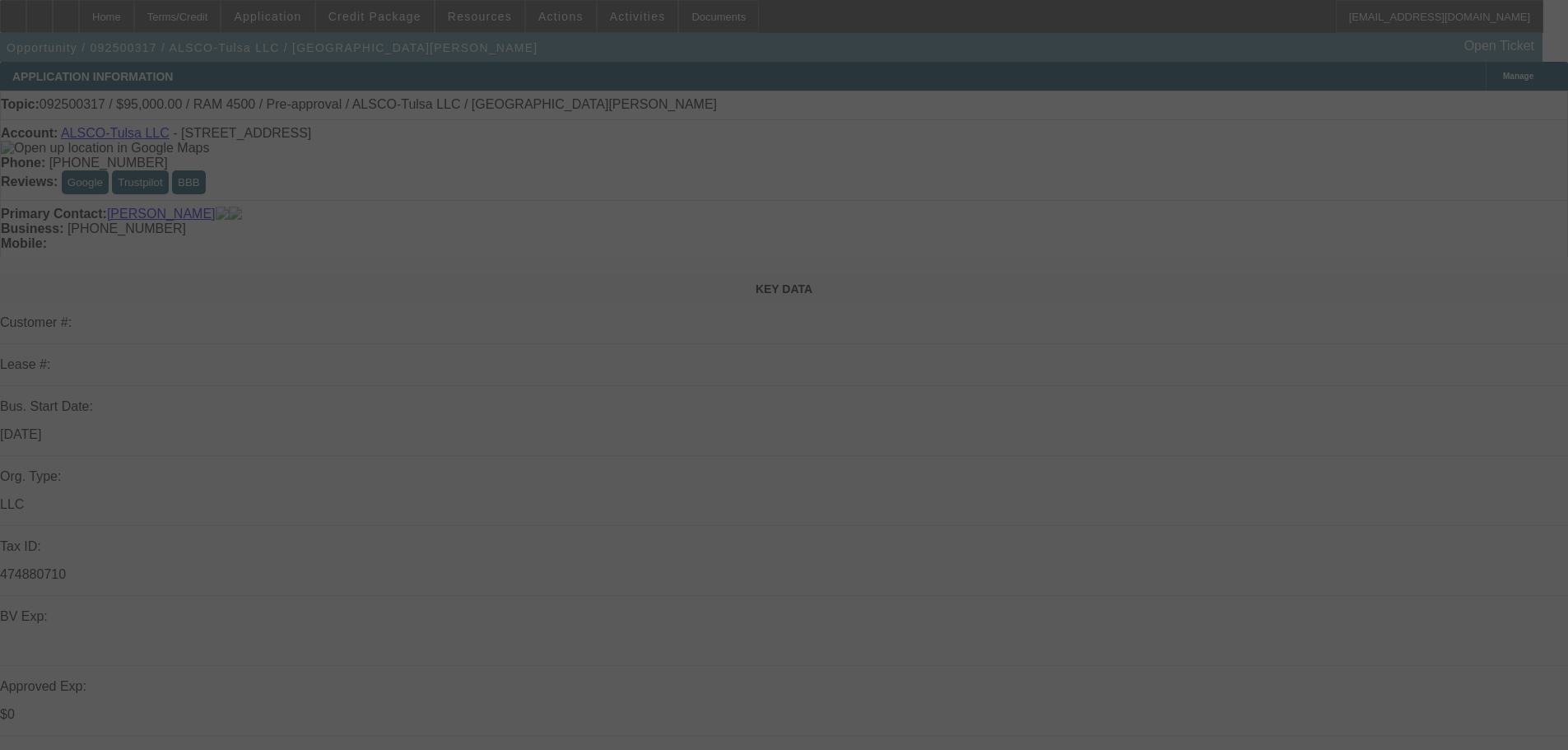
select select "0"
select select "6"
select select "0"
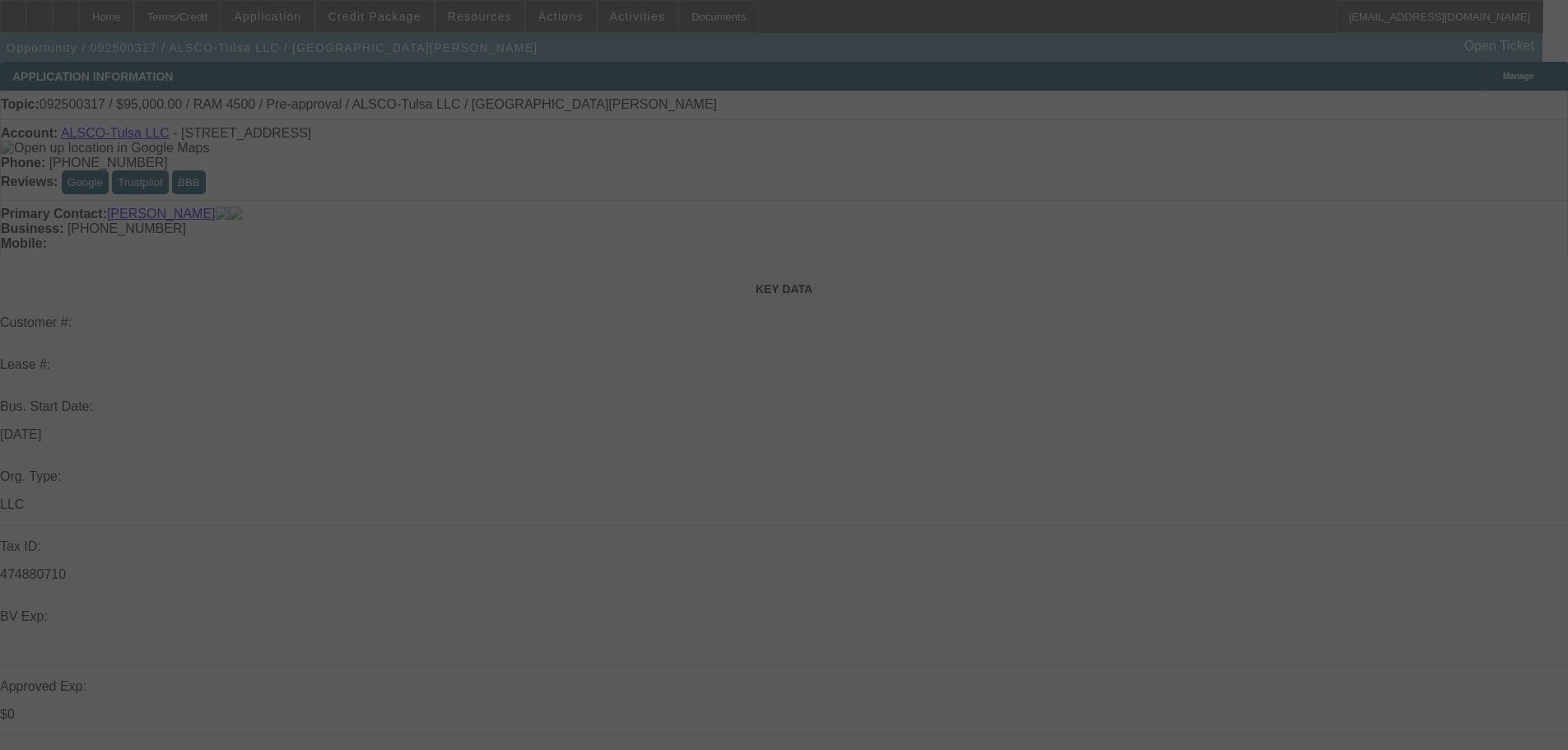
select select "0"
select select "6"
select select "0"
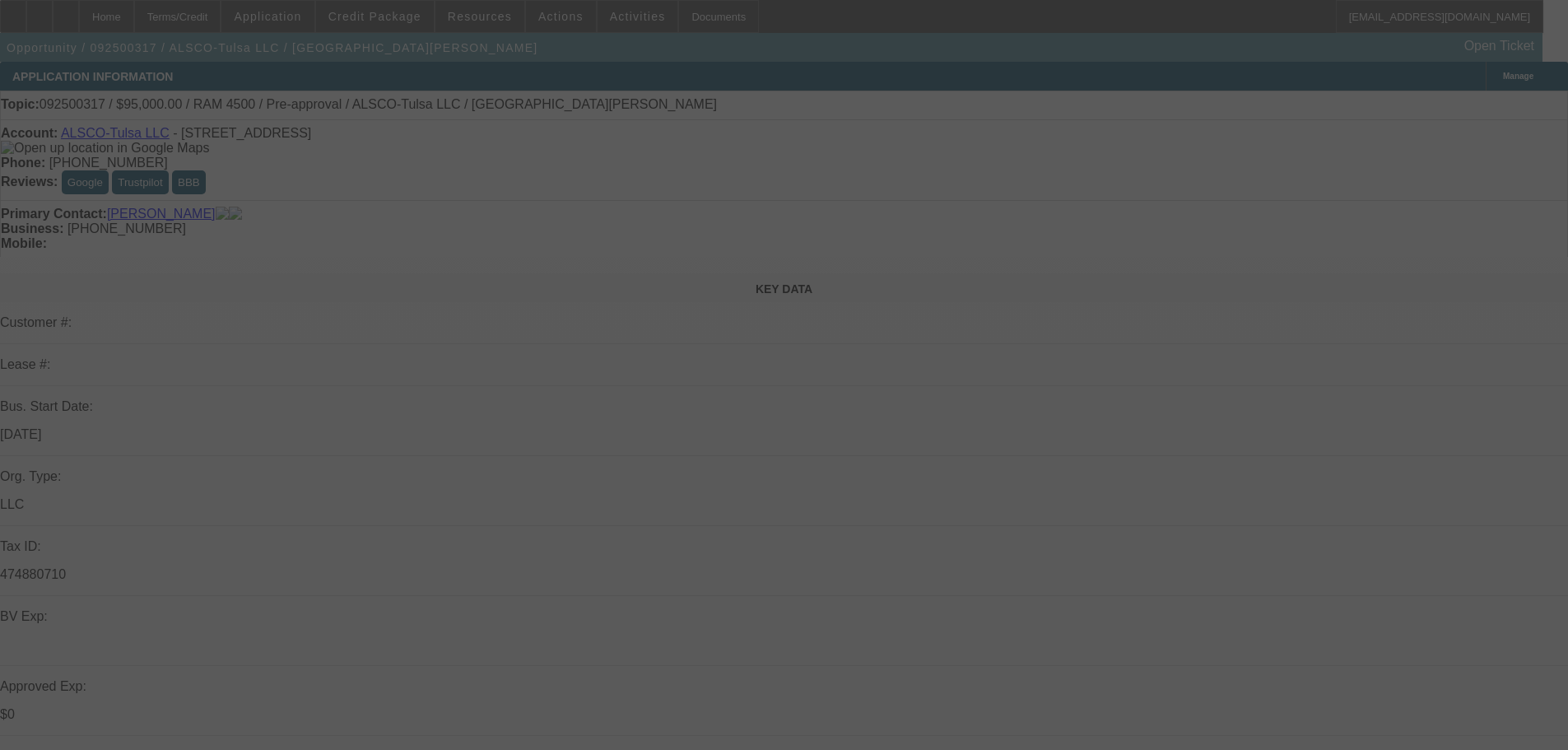
select select "6"
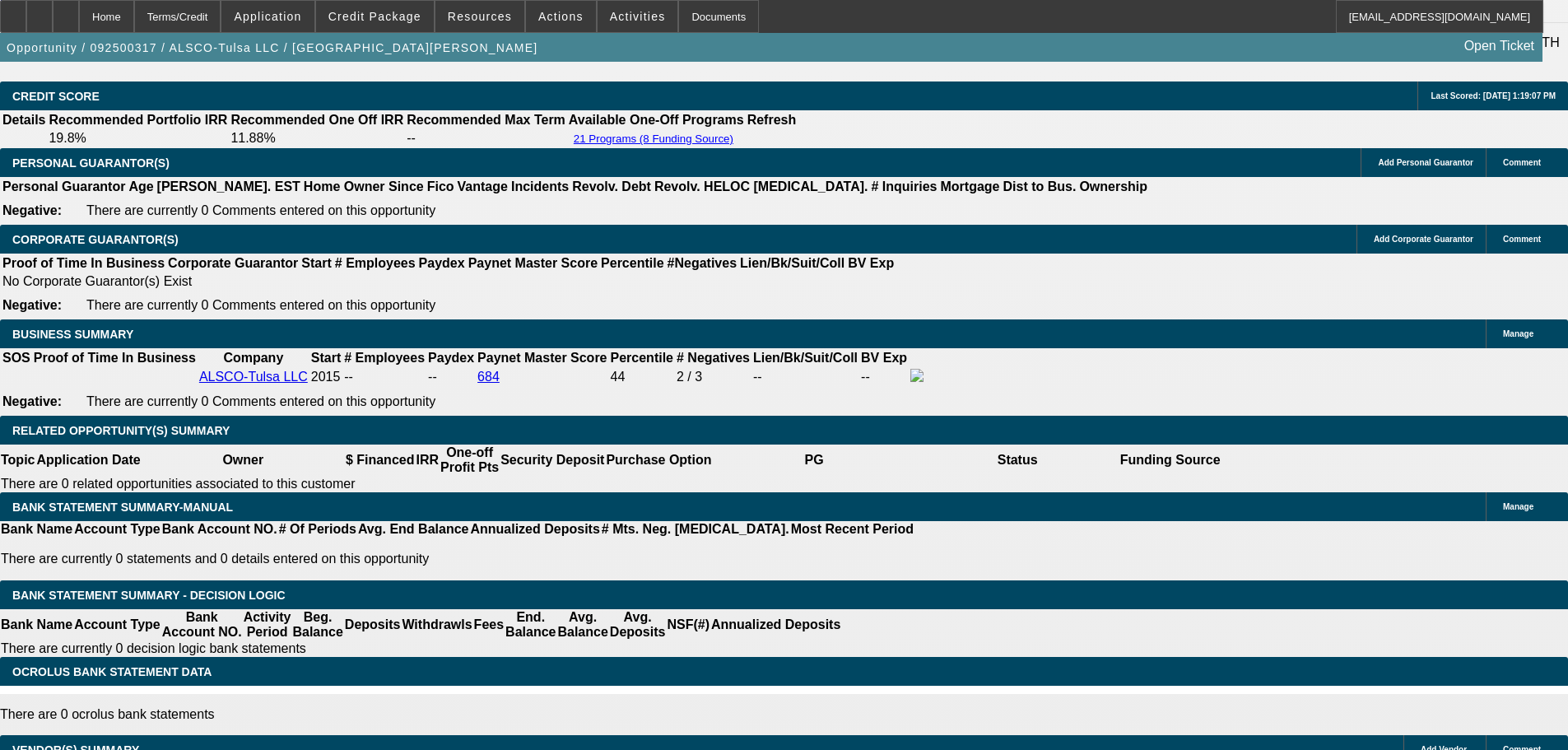
scroll to position [2718, 0]
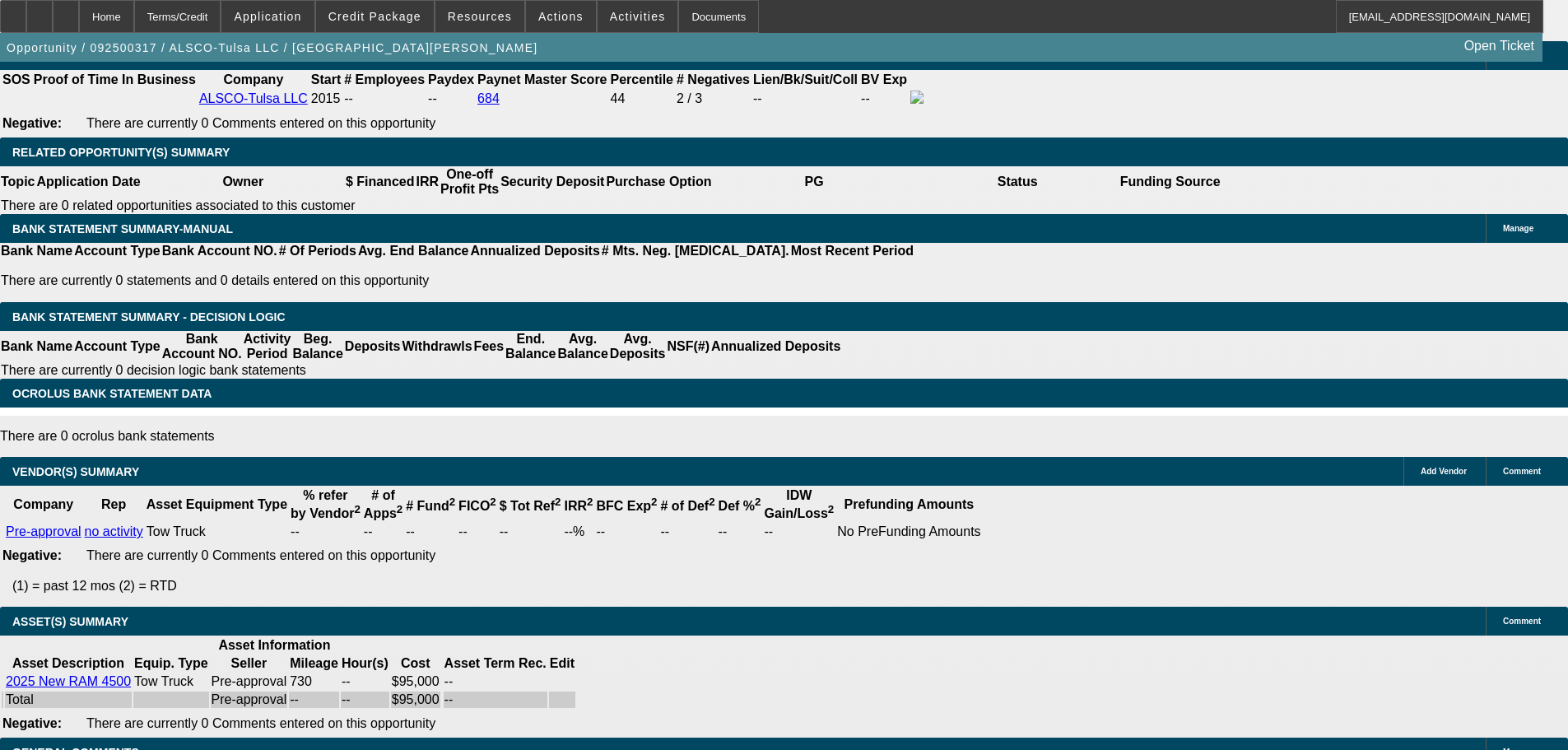
select select "4"
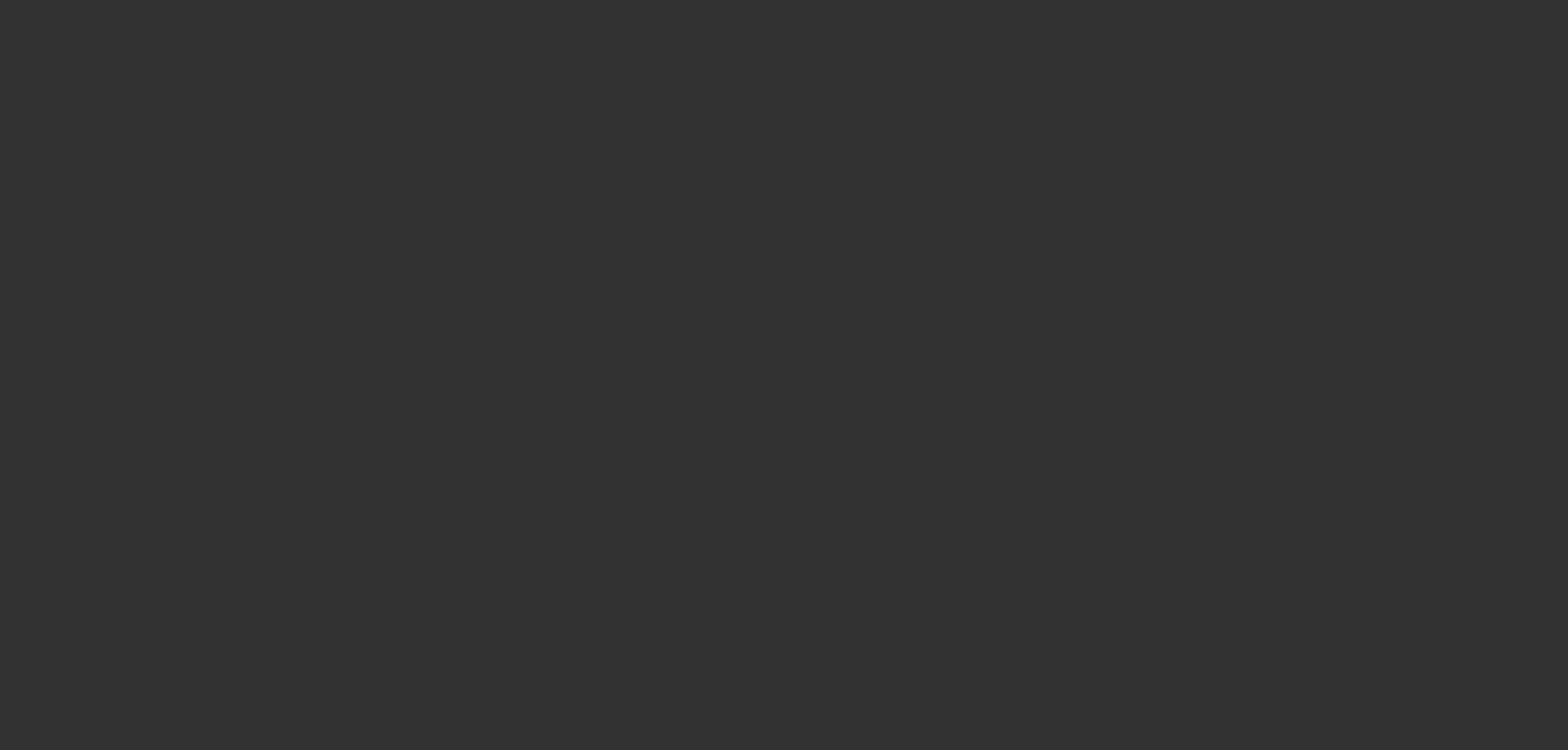
scroll to position [0, 0]
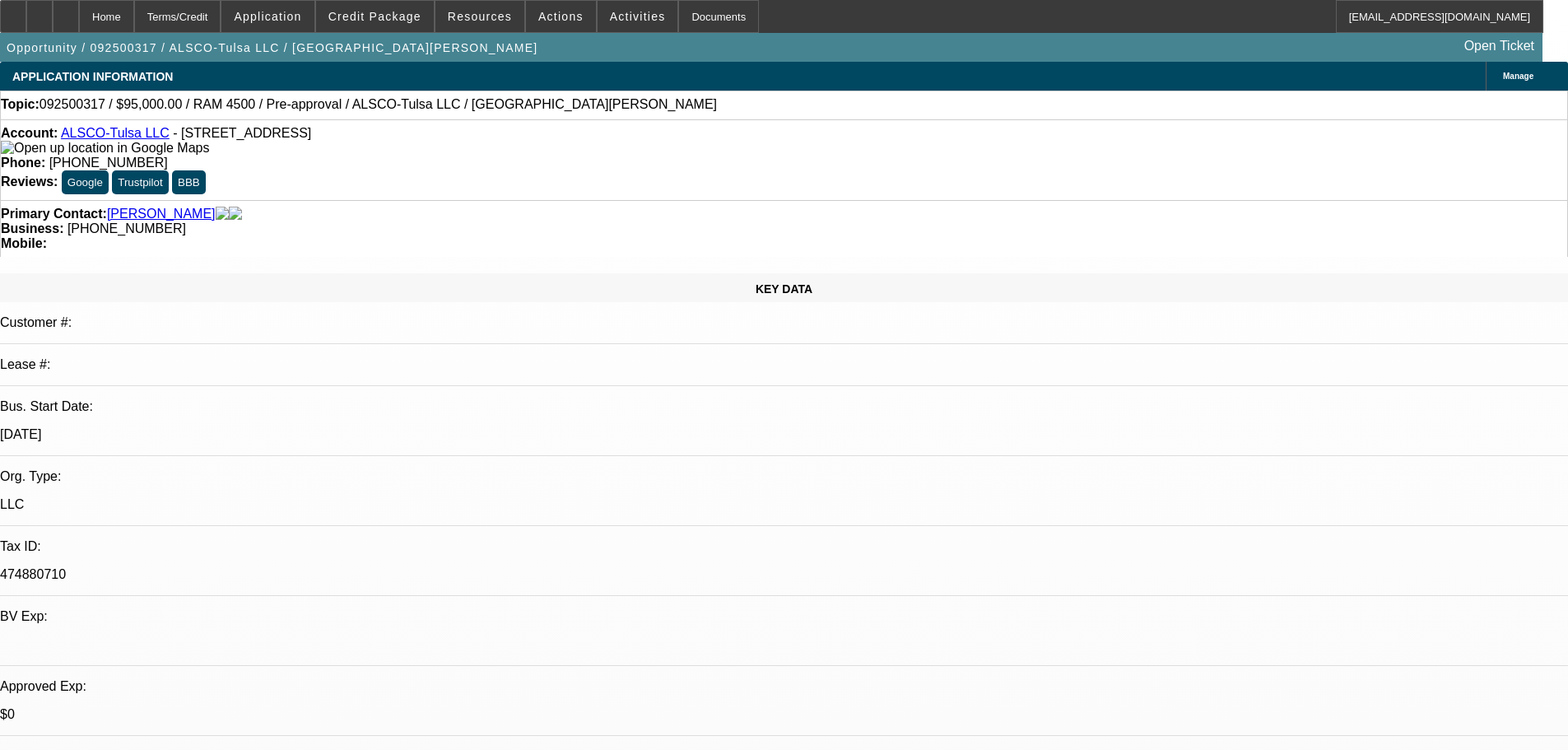
paste textarea "As it sits, we’re going to have to decline as corp only due to thin business bo…"
type textarea "DECLINED BY [PERSON_NAME]: 'As it sits, we’re going to have to decline as corp …"
type input "03:52"
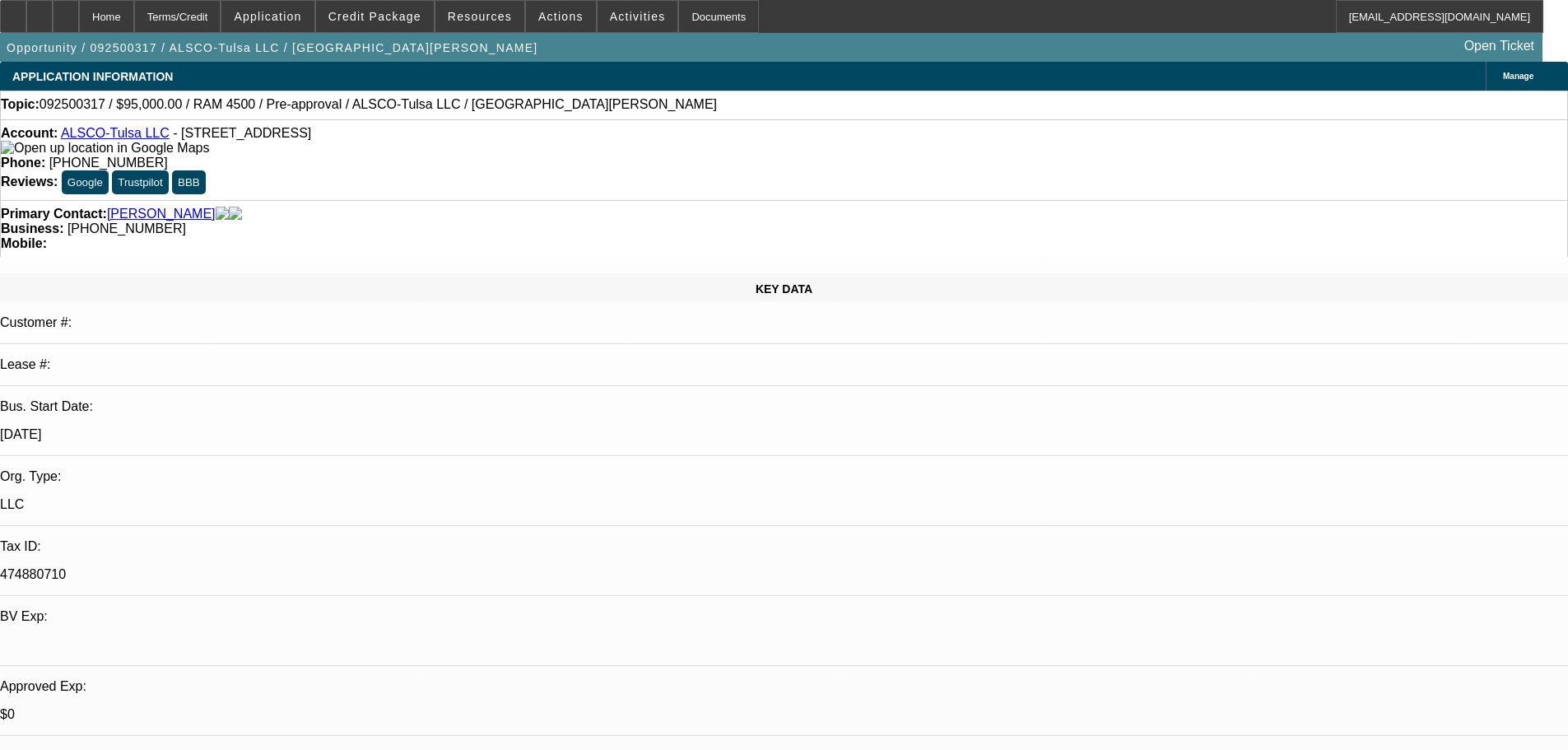
click at [1201, 344] on span "17" at bounding box center [1205, 334] width 30 height 30
type input "[DATE]"
drag, startPoint x: 1336, startPoint y: 455, endPoint x: 1349, endPoint y: 444, distance: 17.0
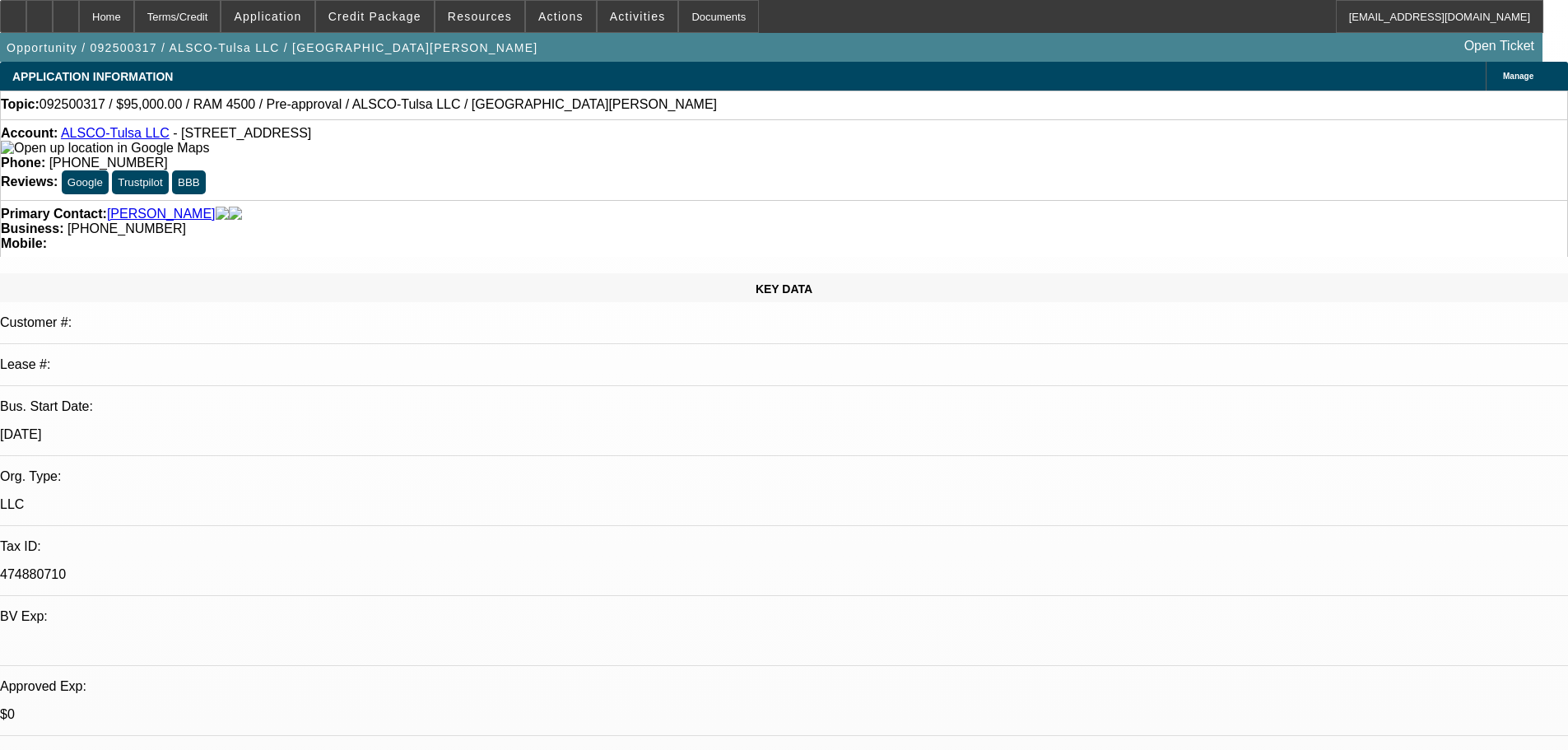
type input "01:22"
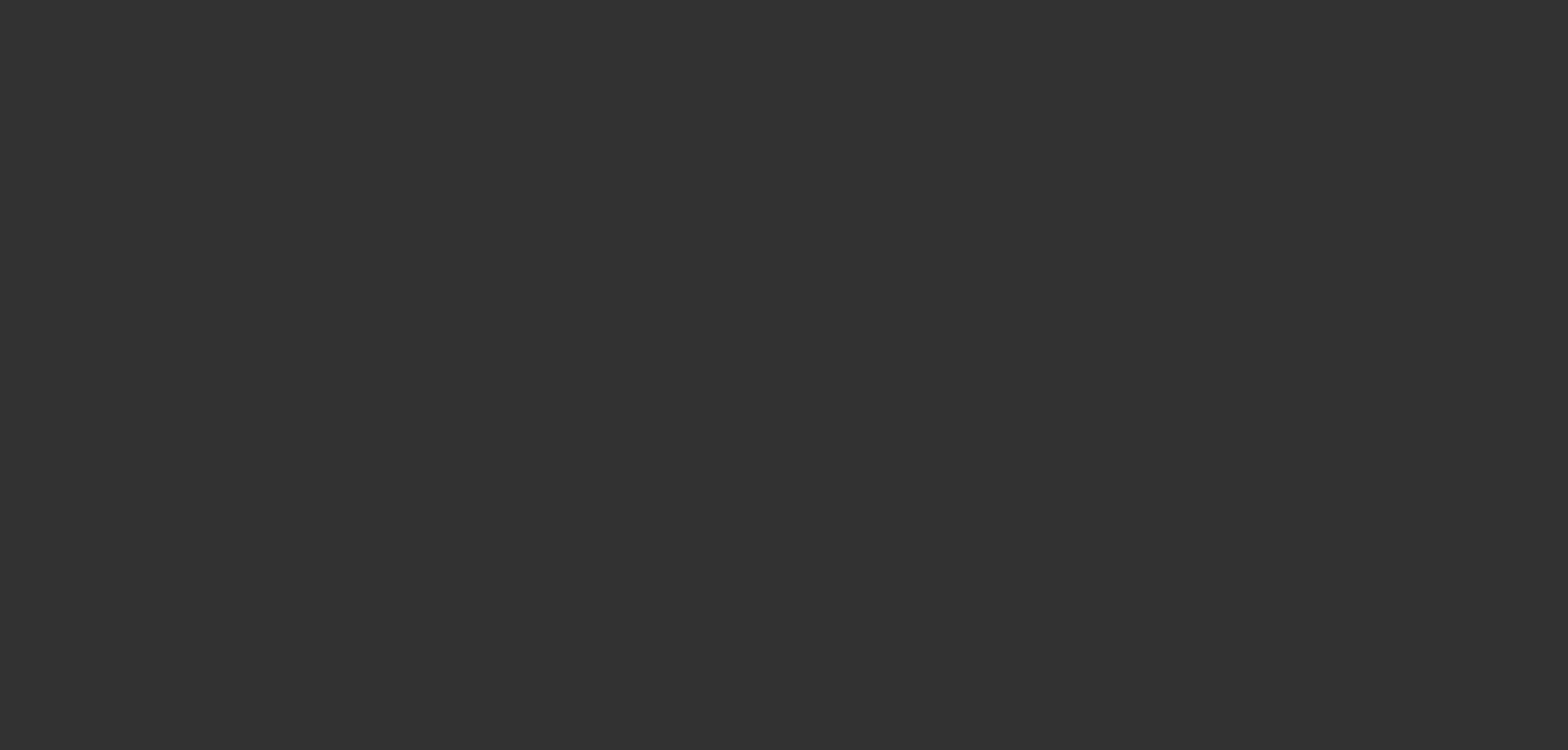
select select "0"
select select "6"
select select "0"
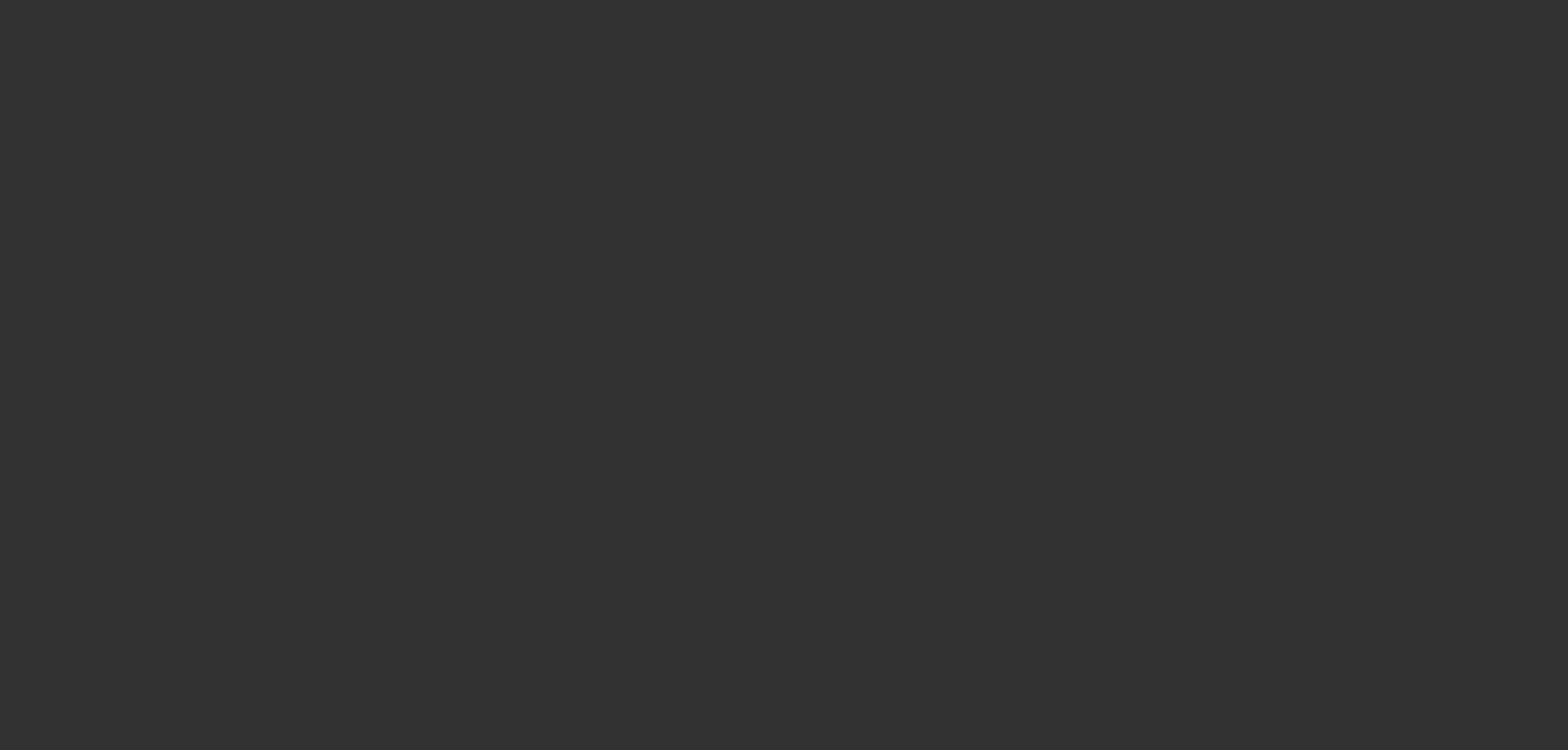
select select "0"
select select "6"
select select "0"
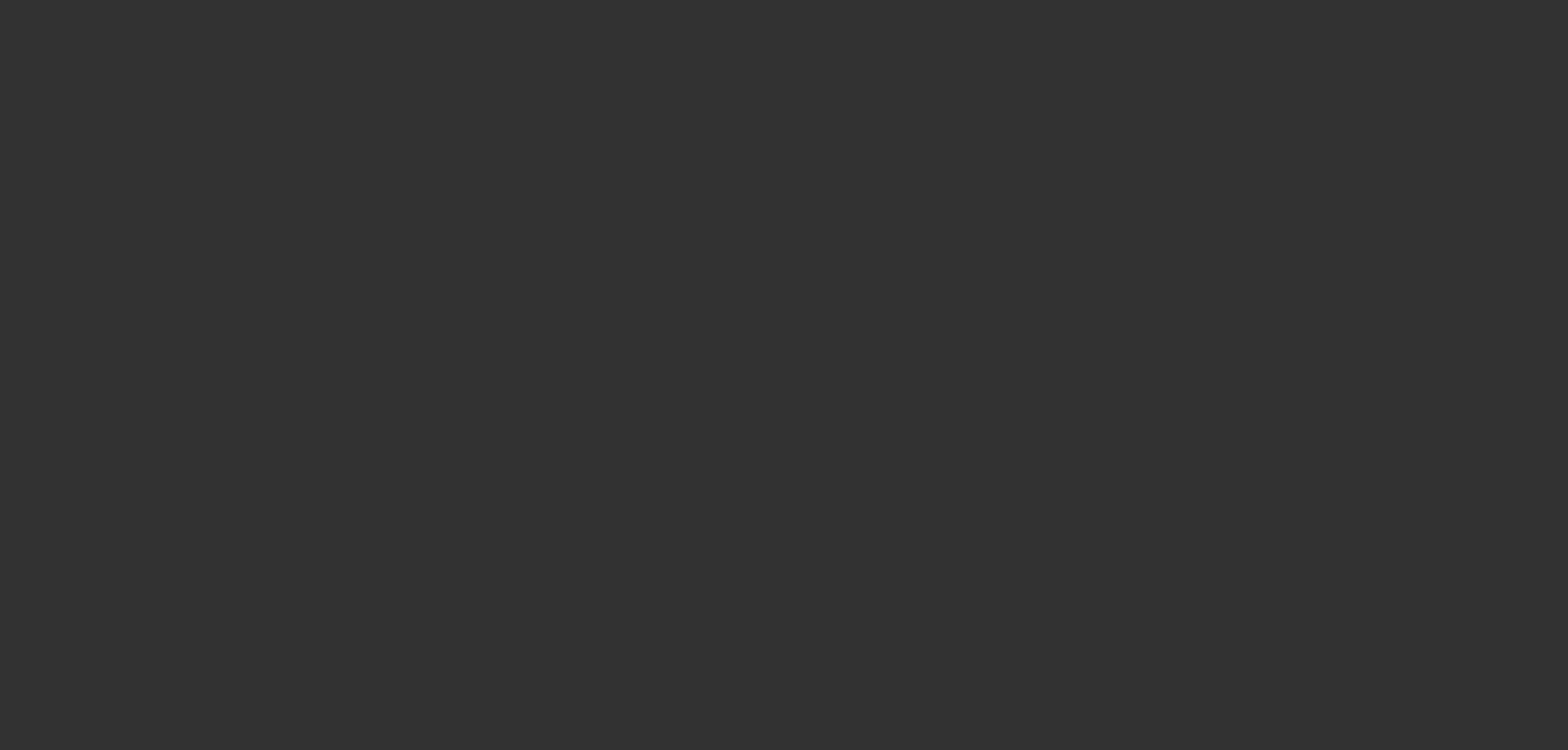
select select "0"
select select "6"
select select "0"
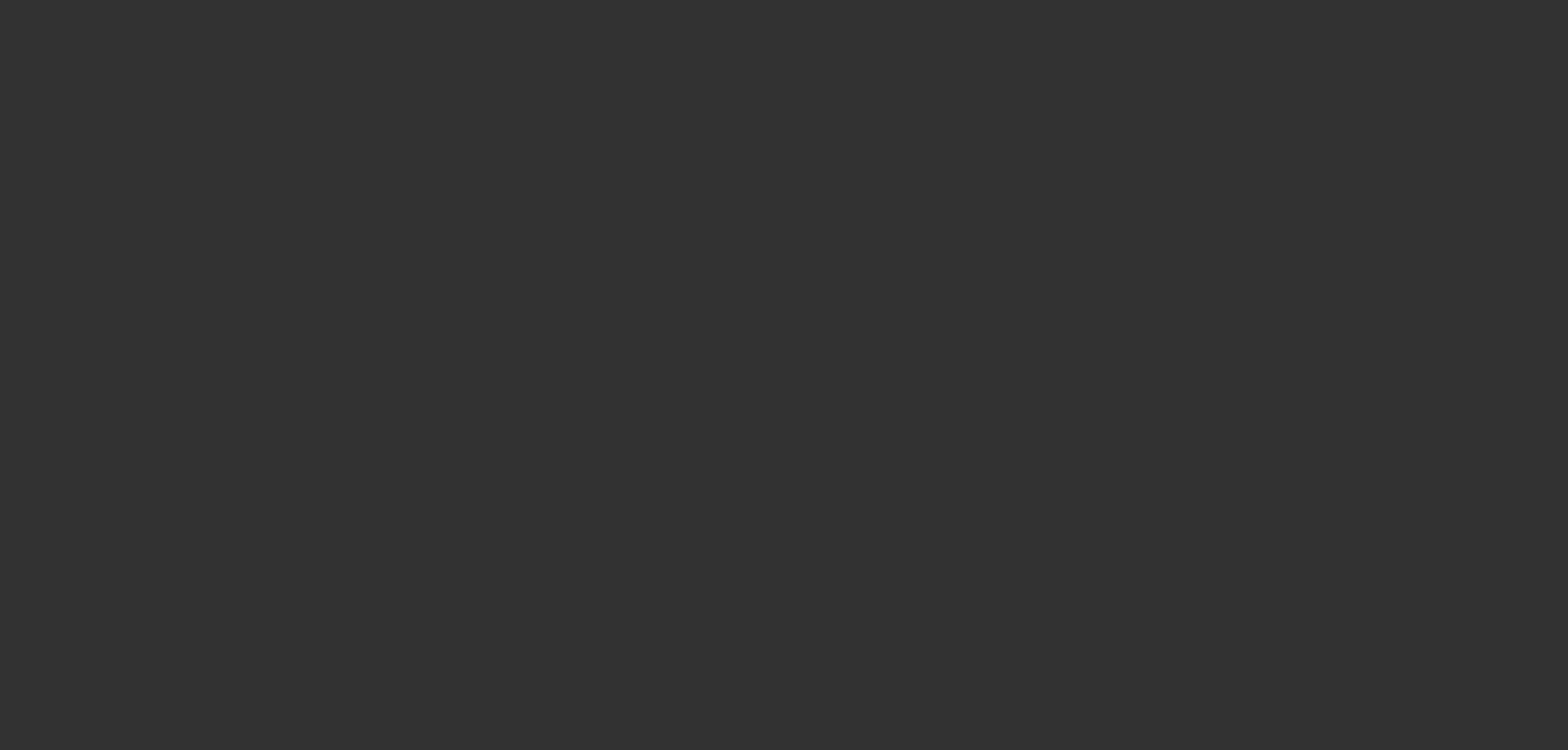
select select "6"
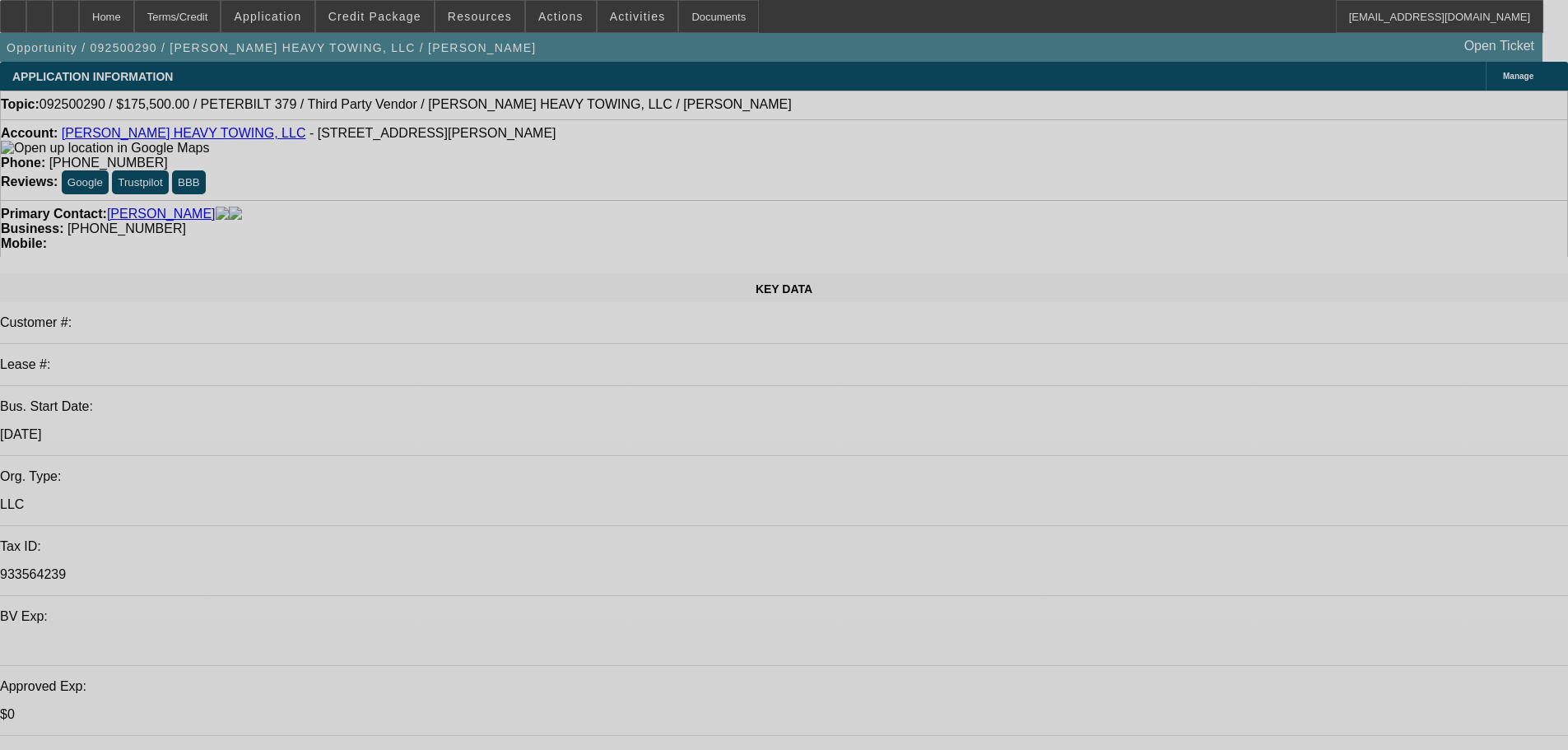
select select "0.1"
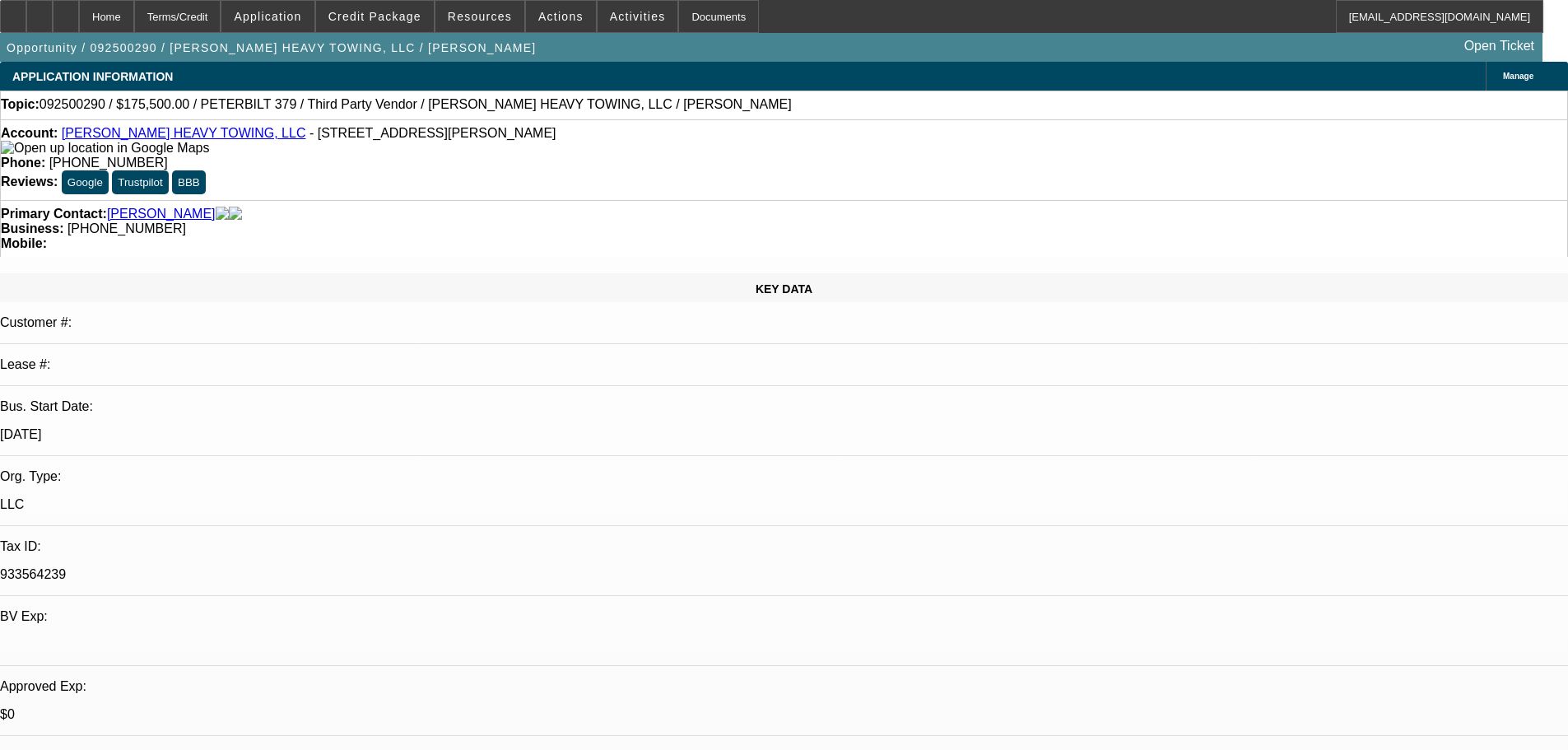
select select "2"
select select "0"
select select "6"
click at [403, 23] on span at bounding box center [374, 16] width 118 height 39
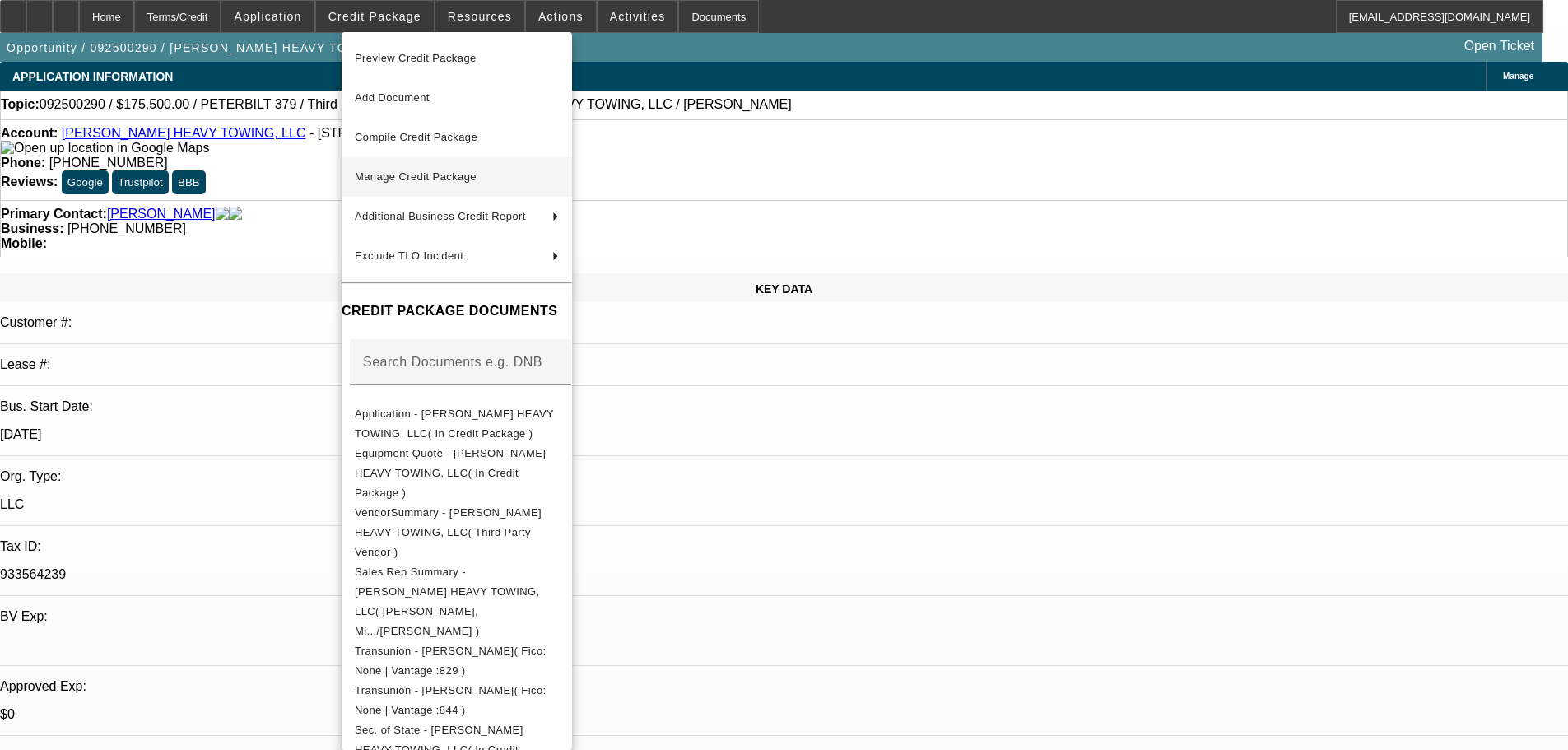
click at [408, 181] on span "Manage Credit Package" at bounding box center [415, 177] width 122 height 12
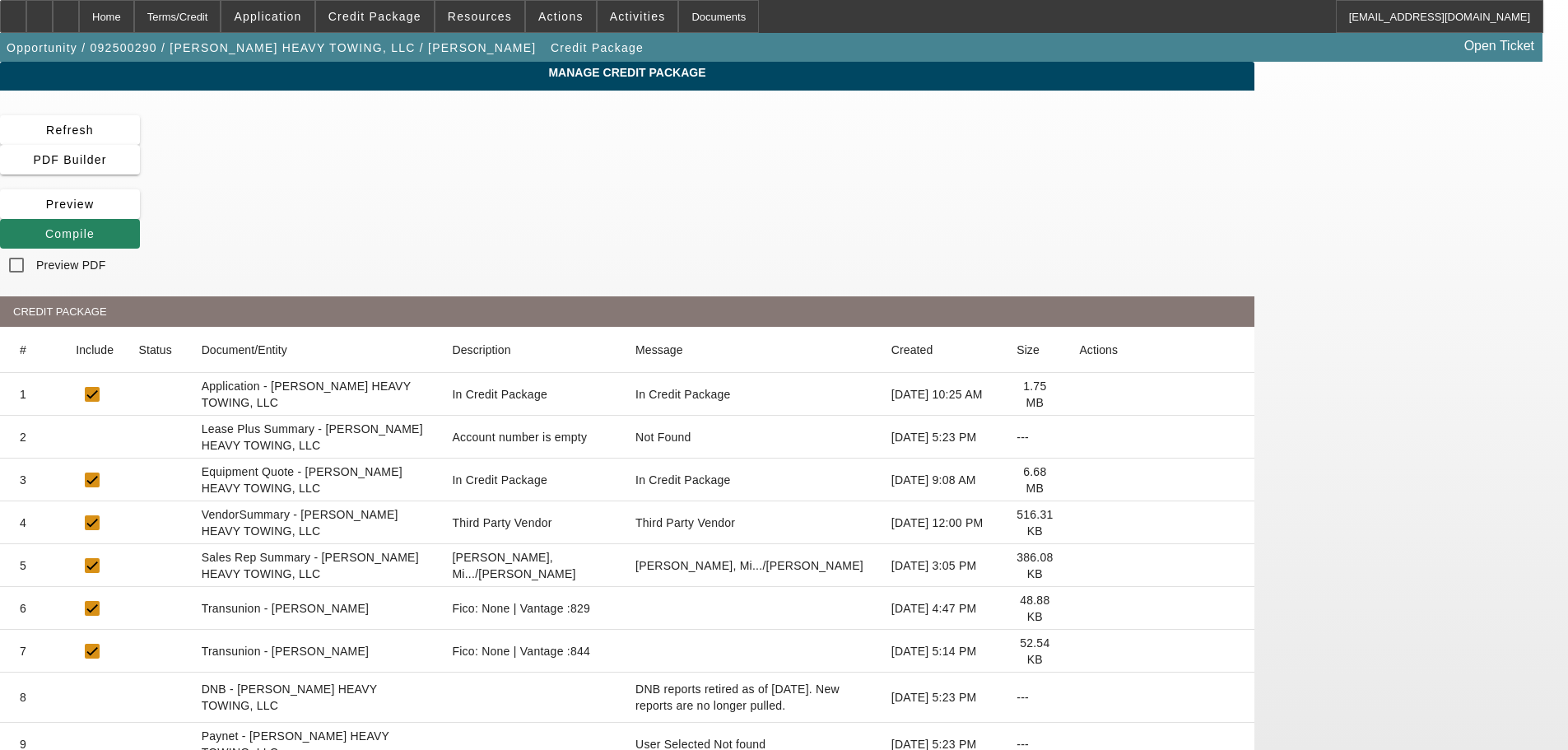
click at [1079, 437] on icon at bounding box center [1079, 437] width 0 height 0
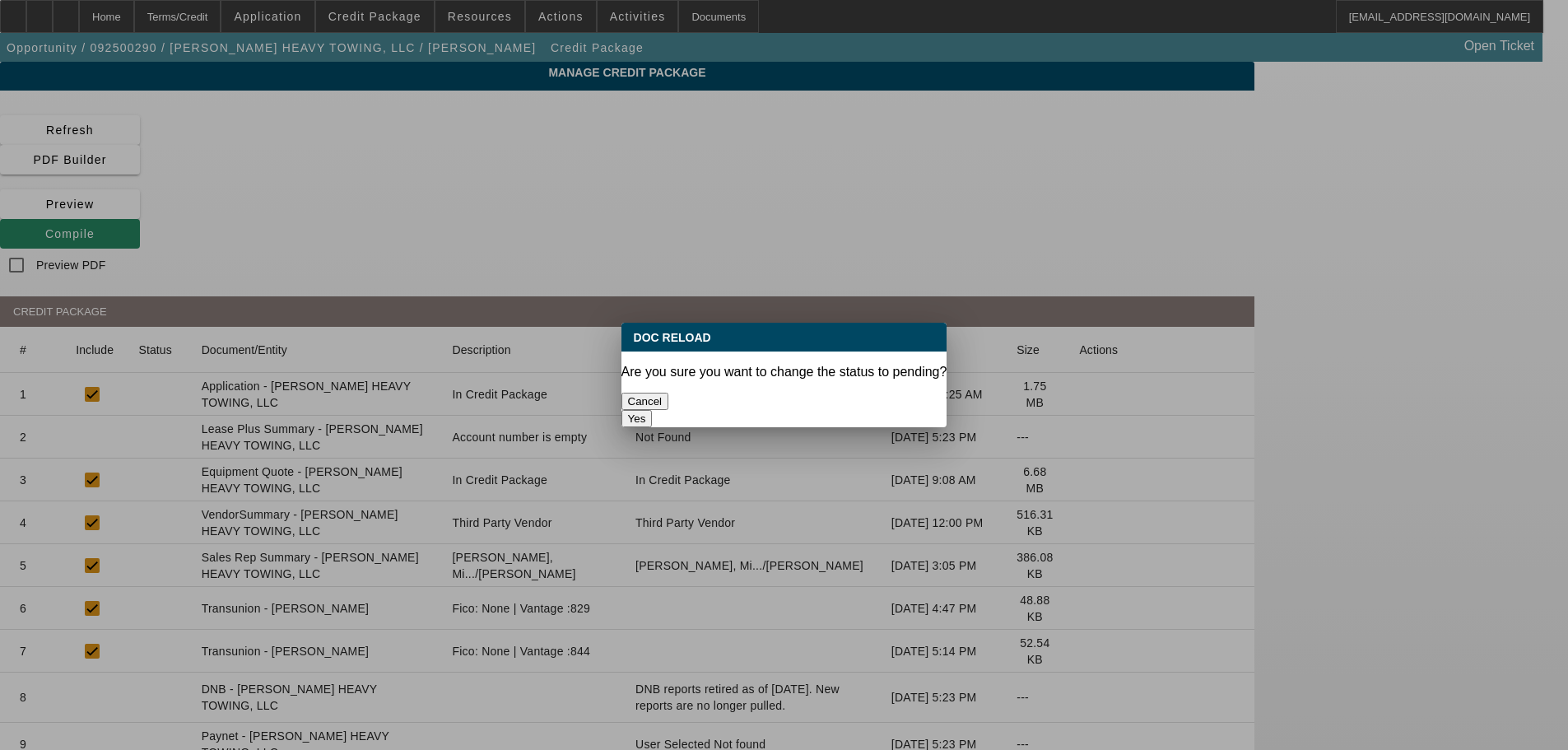
click at [653, 410] on button "Yes" at bounding box center [637, 419] width 31 height 17
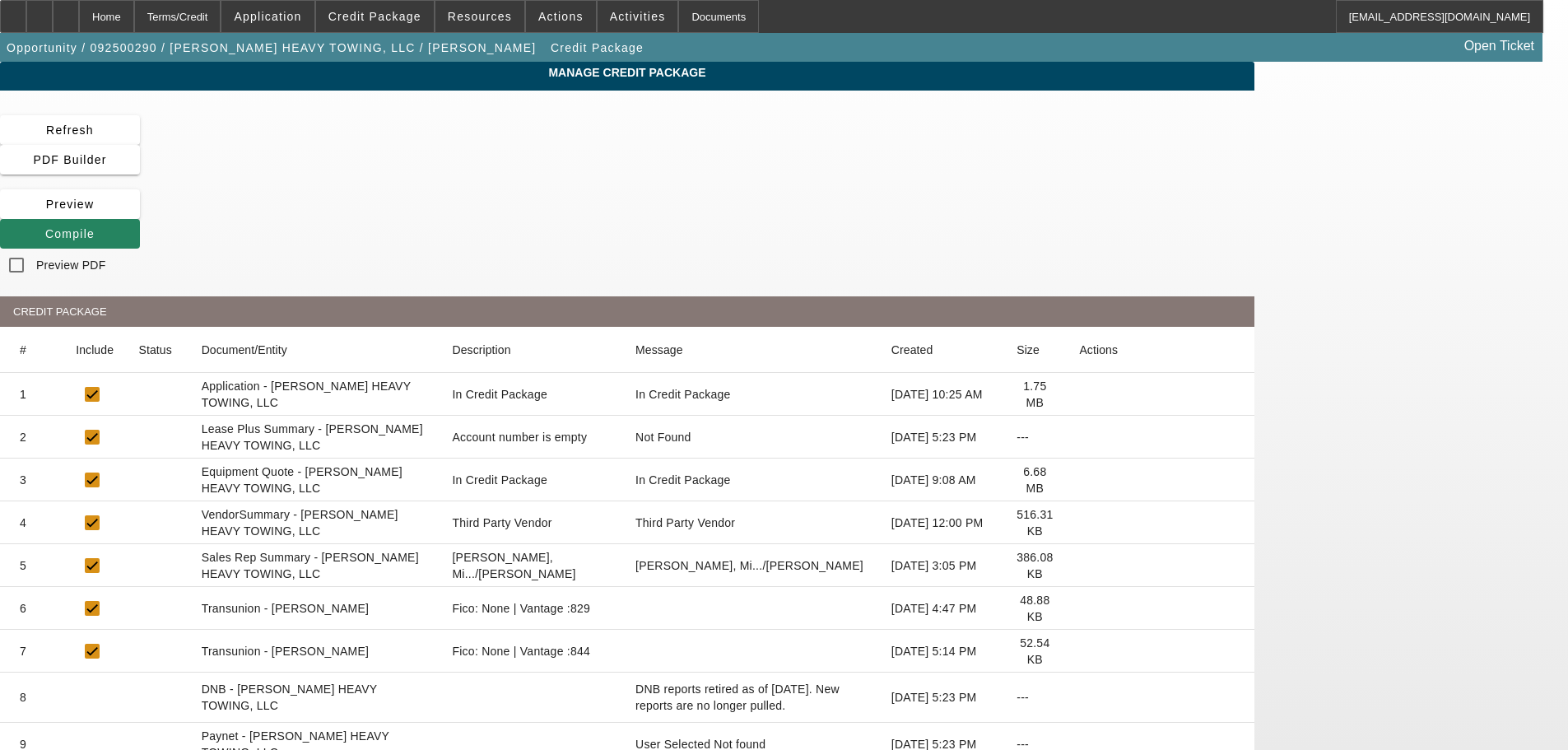
click at [1079, 523] on icon at bounding box center [1079, 523] width 0 height 0
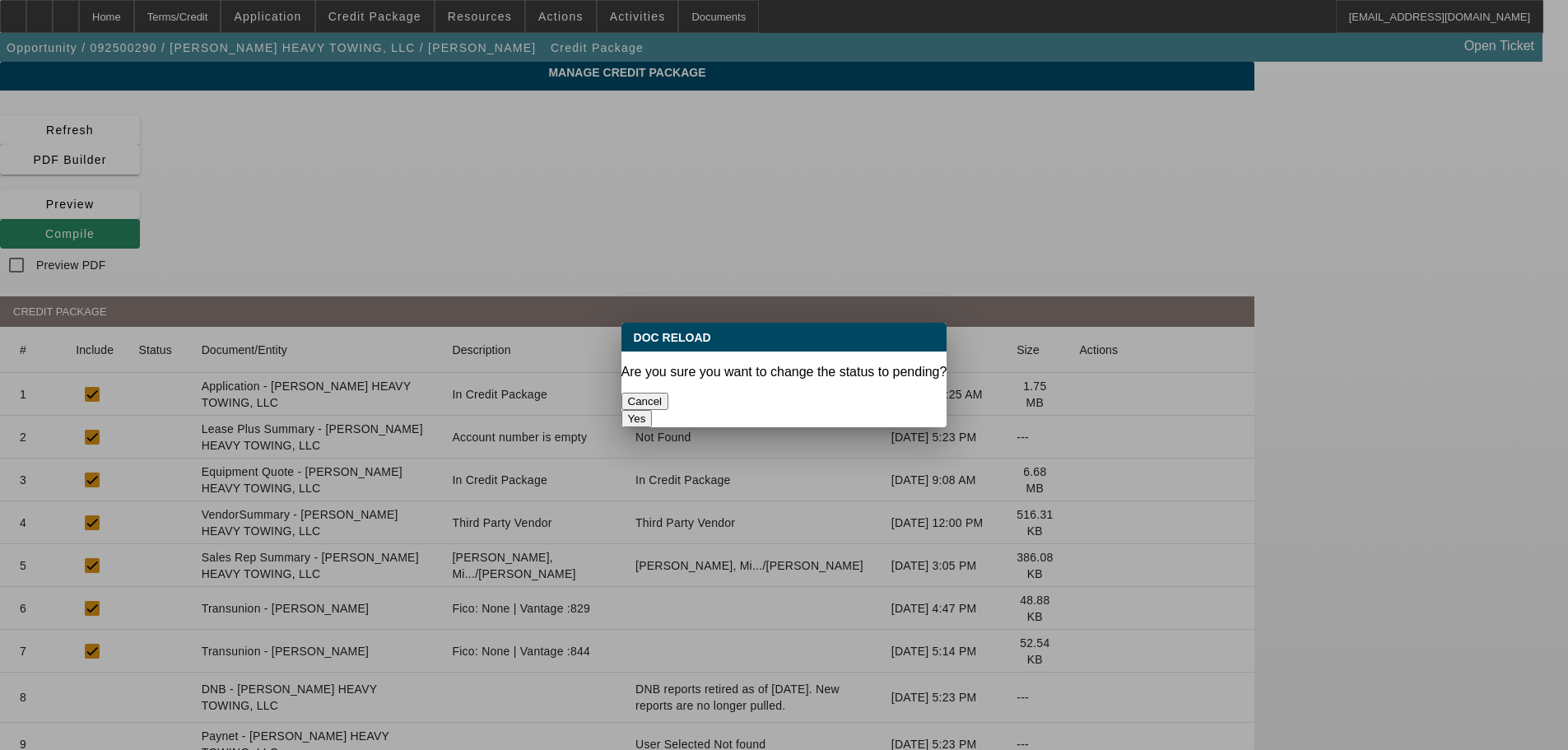
click at [653, 410] on button "Yes" at bounding box center [637, 419] width 31 height 17
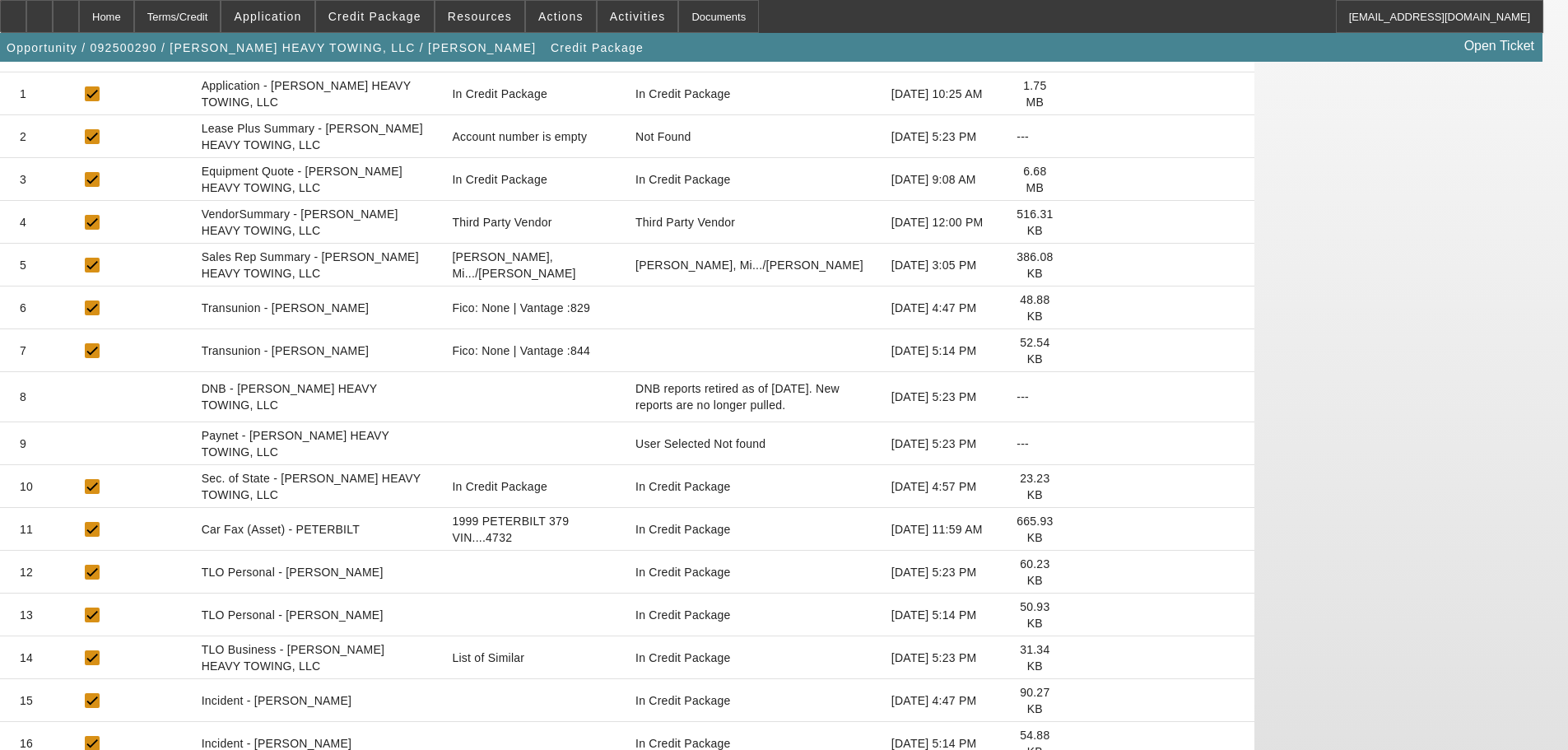
scroll to position [329, 0]
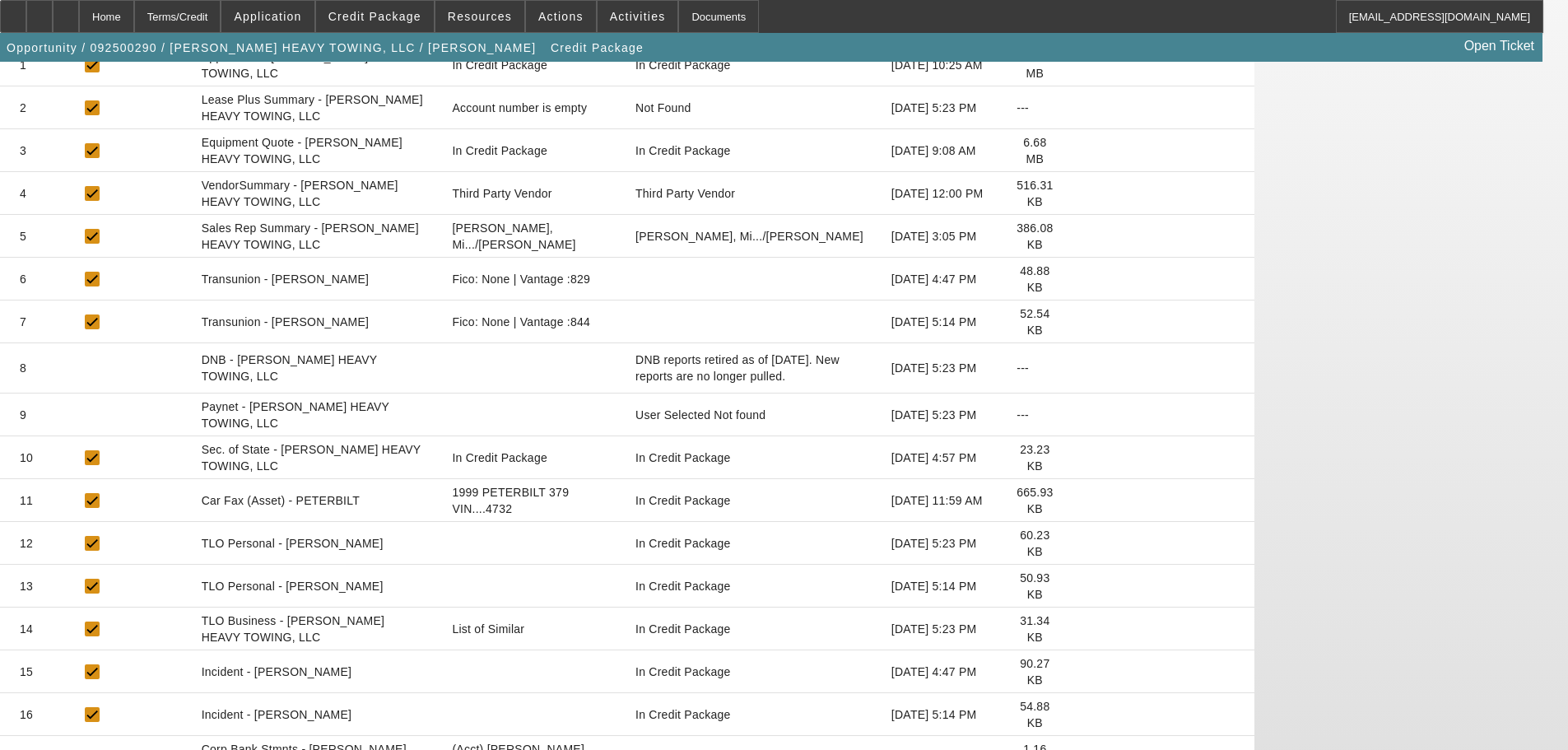
click at [1079, 629] on icon at bounding box center [1079, 629] width 0 height 0
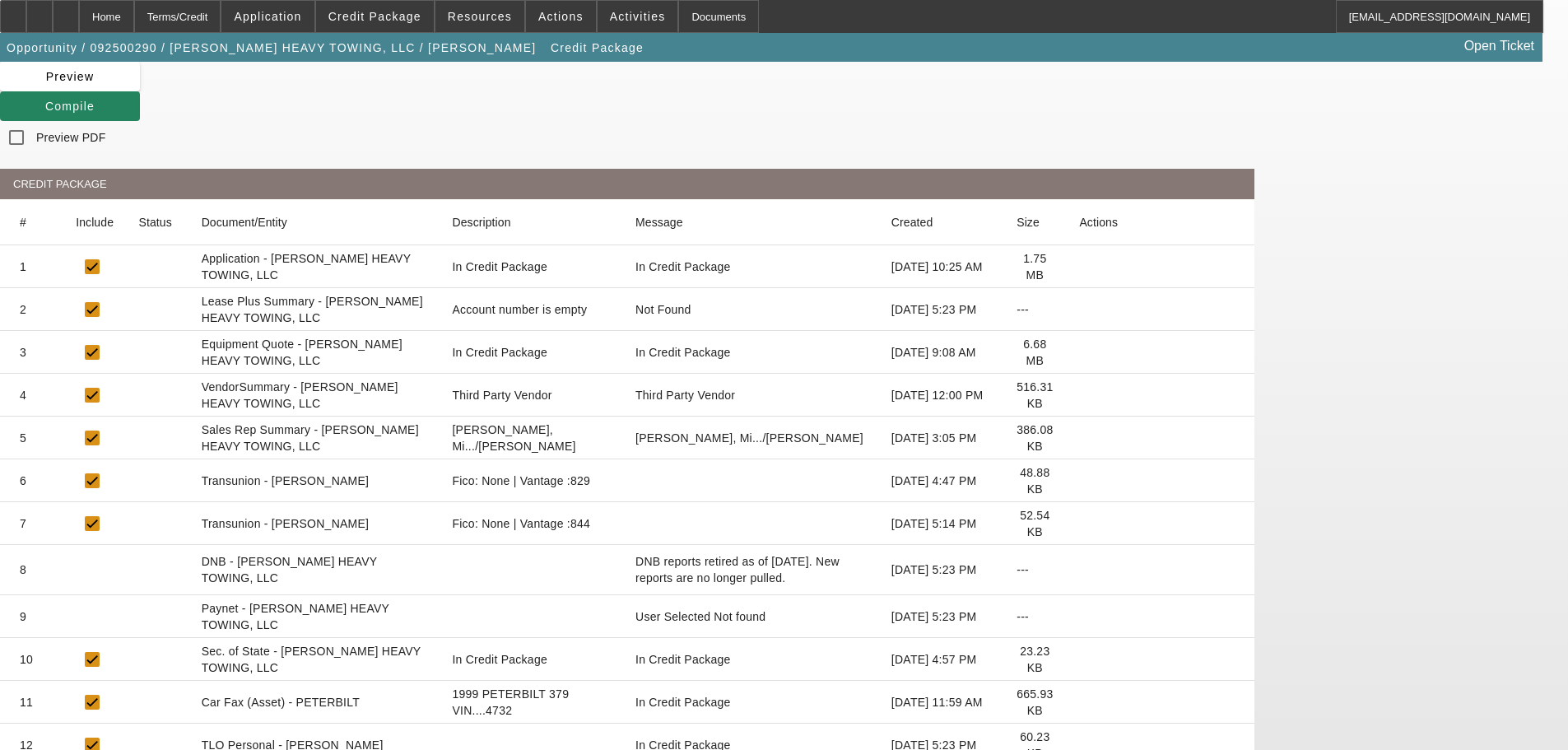
scroll to position [0, 0]
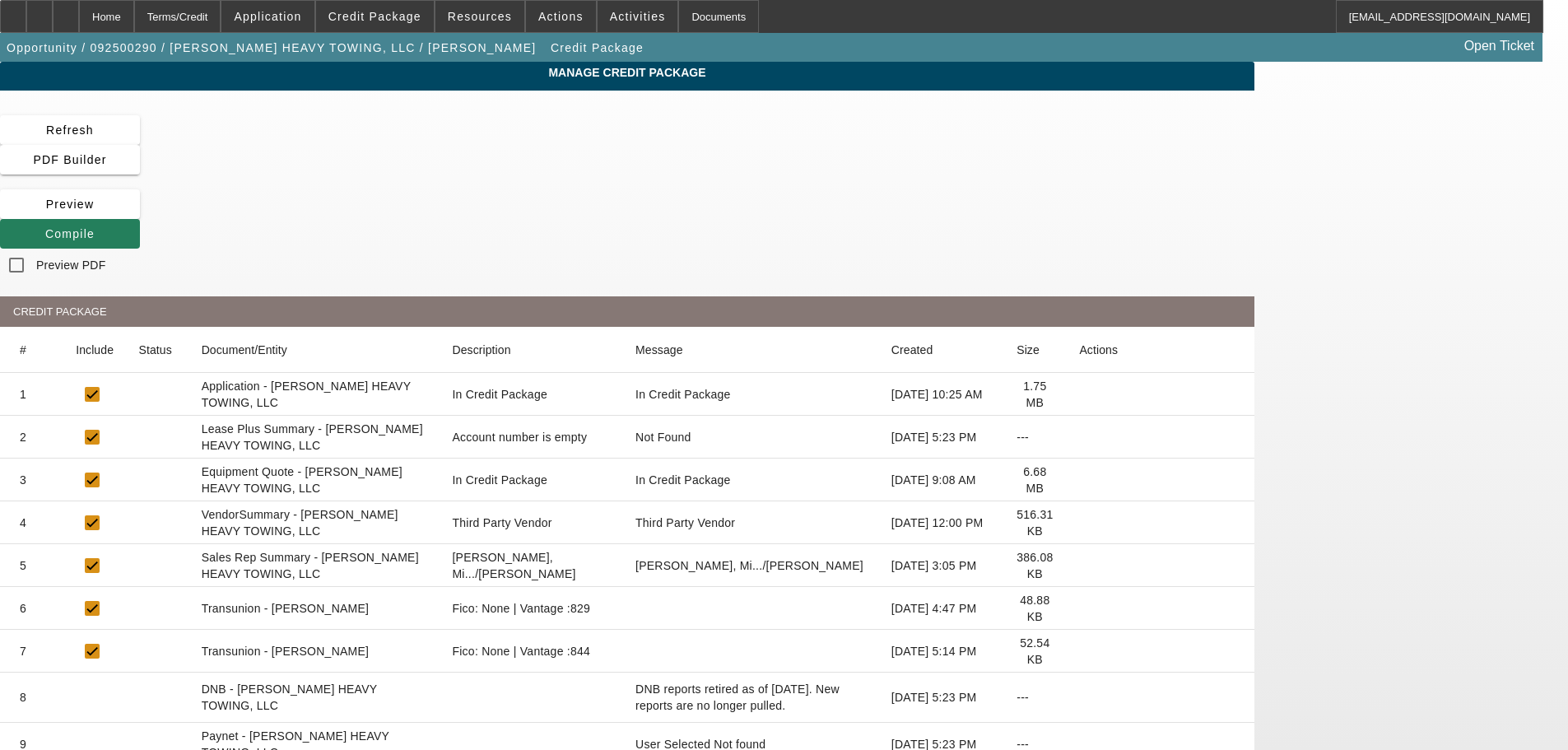
click at [140, 214] on span at bounding box center [70, 233] width 140 height 39
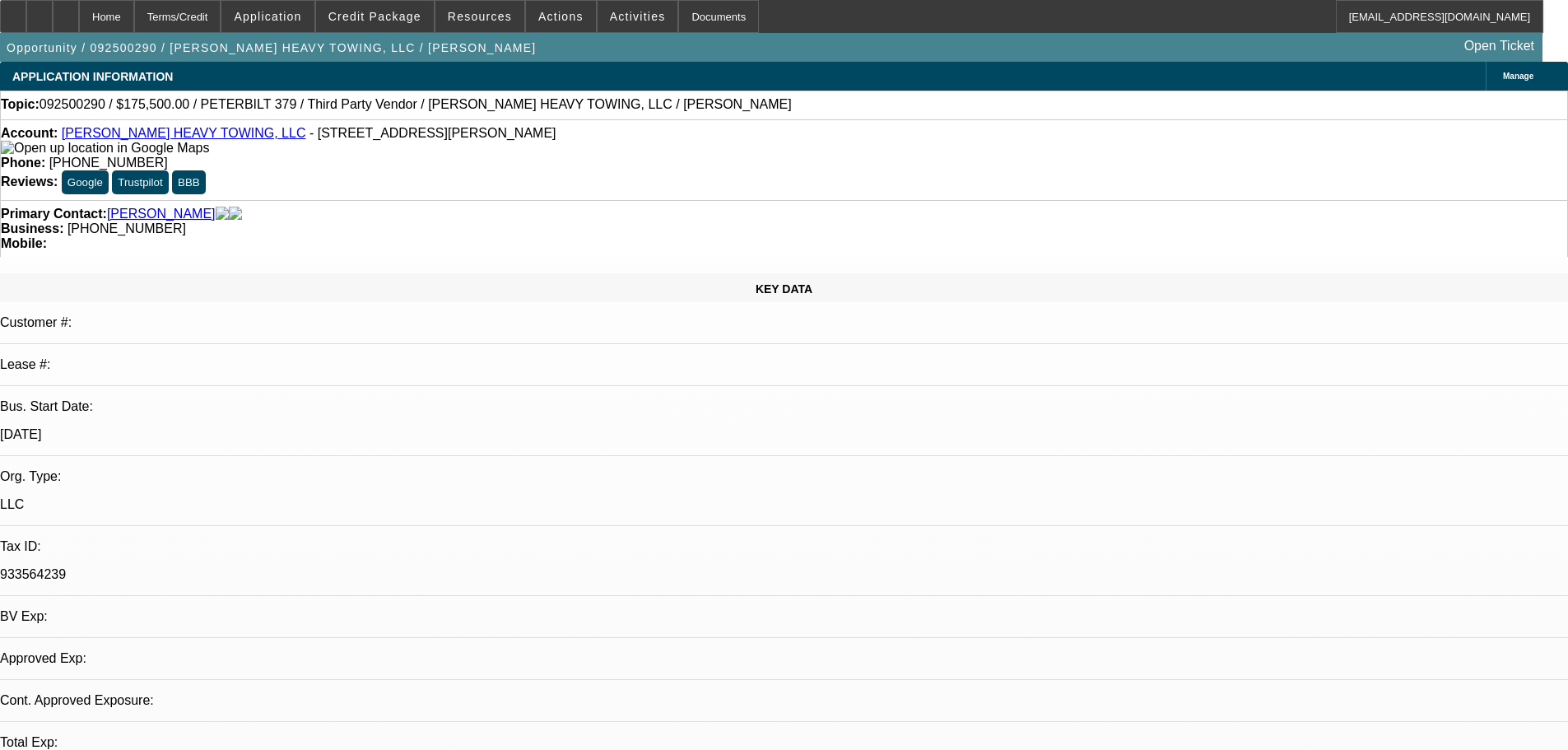
select select "0.1"
select select "2"
select select "0"
select select "6"
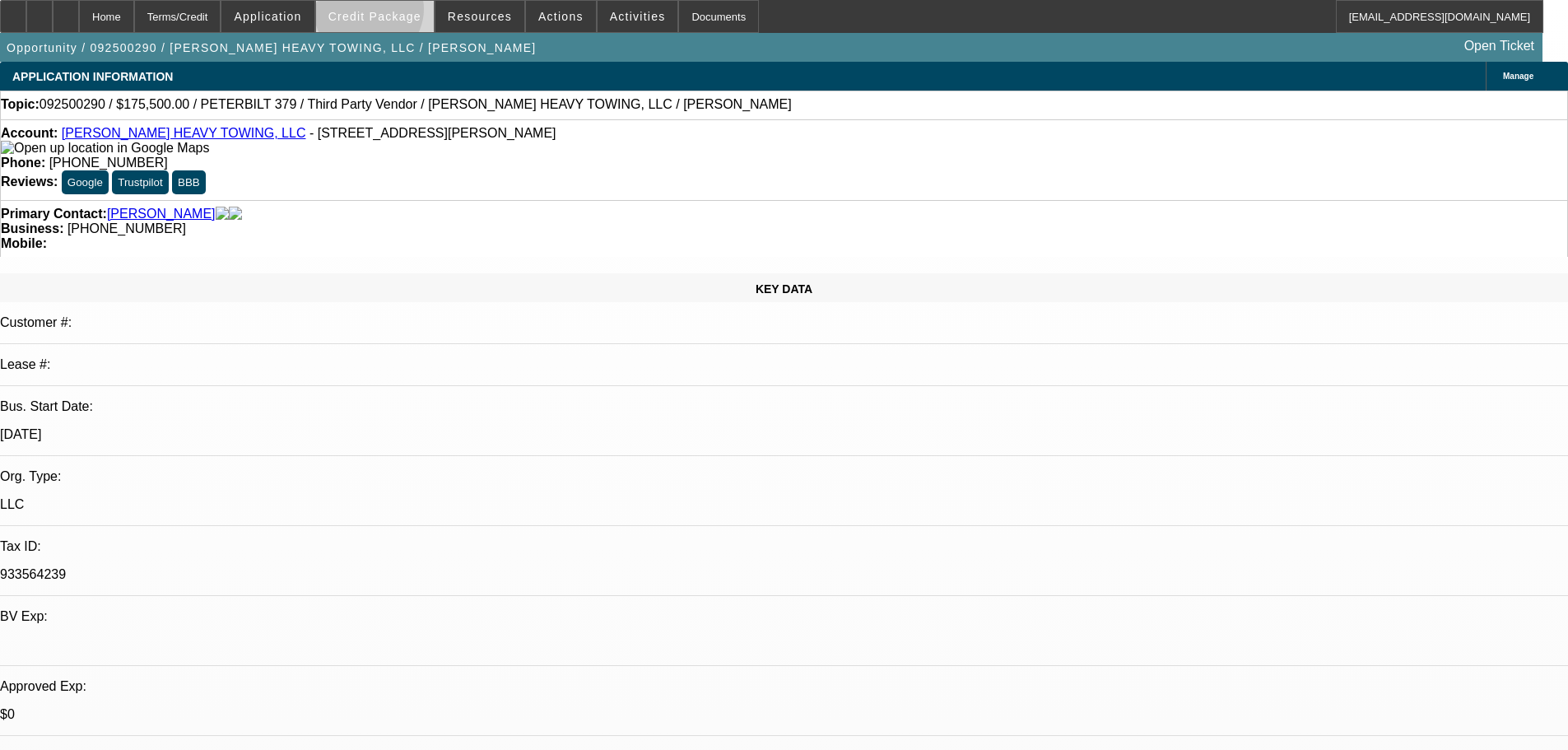
click at [395, 13] on span "Credit Package" at bounding box center [374, 16] width 93 height 13
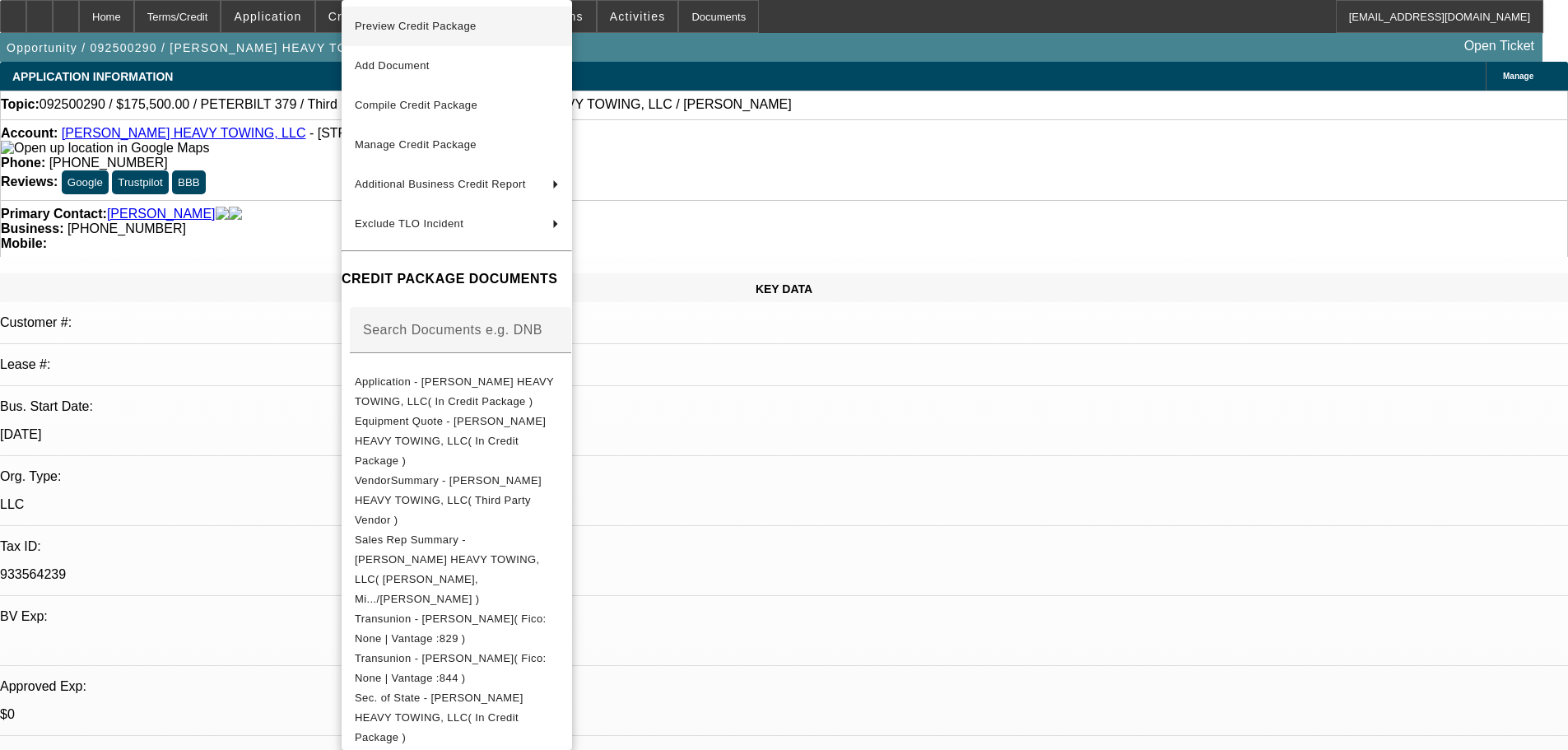
click at [395, 34] on span "Preview Credit Package" at bounding box center [456, 26] width 204 height 20
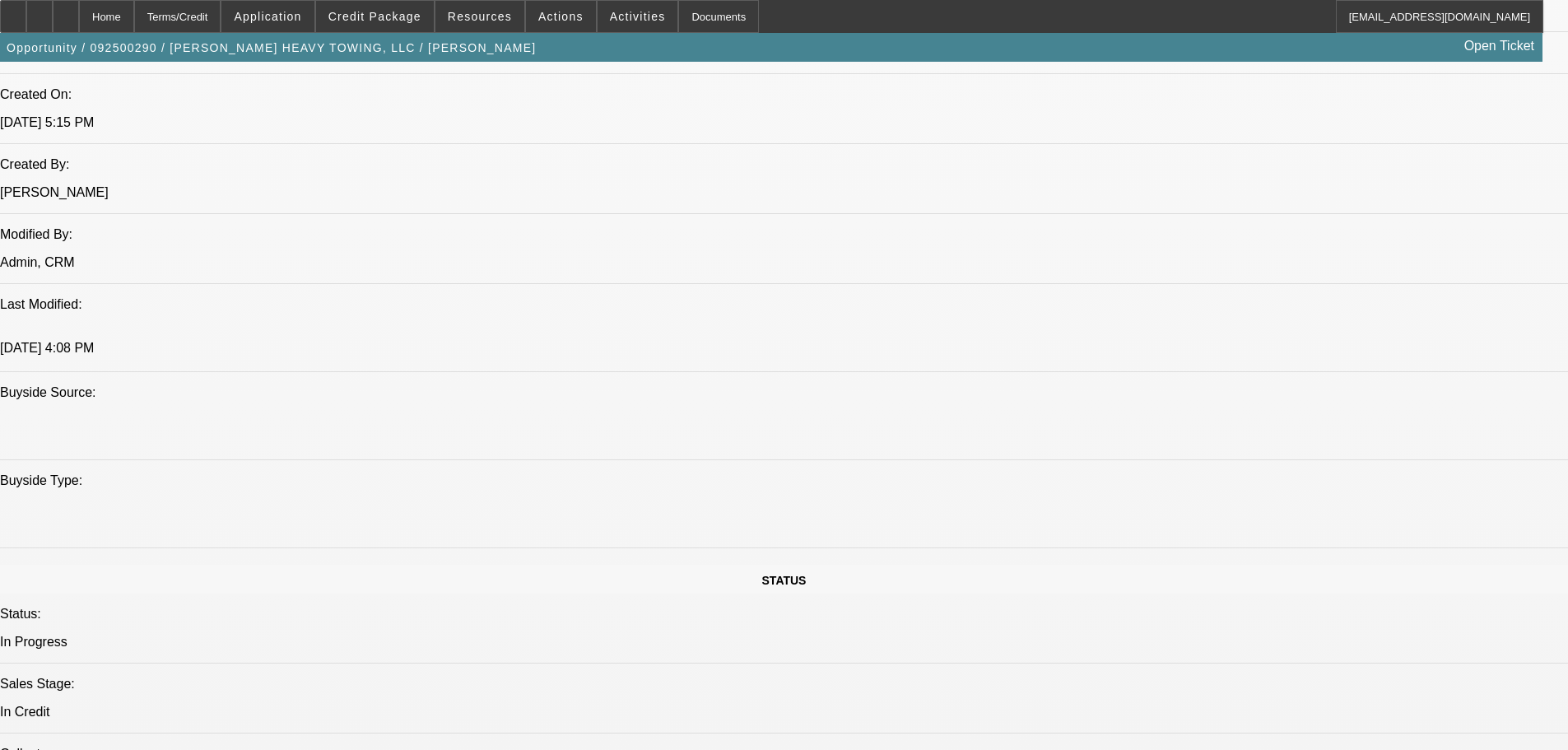
scroll to position [1318, 0]
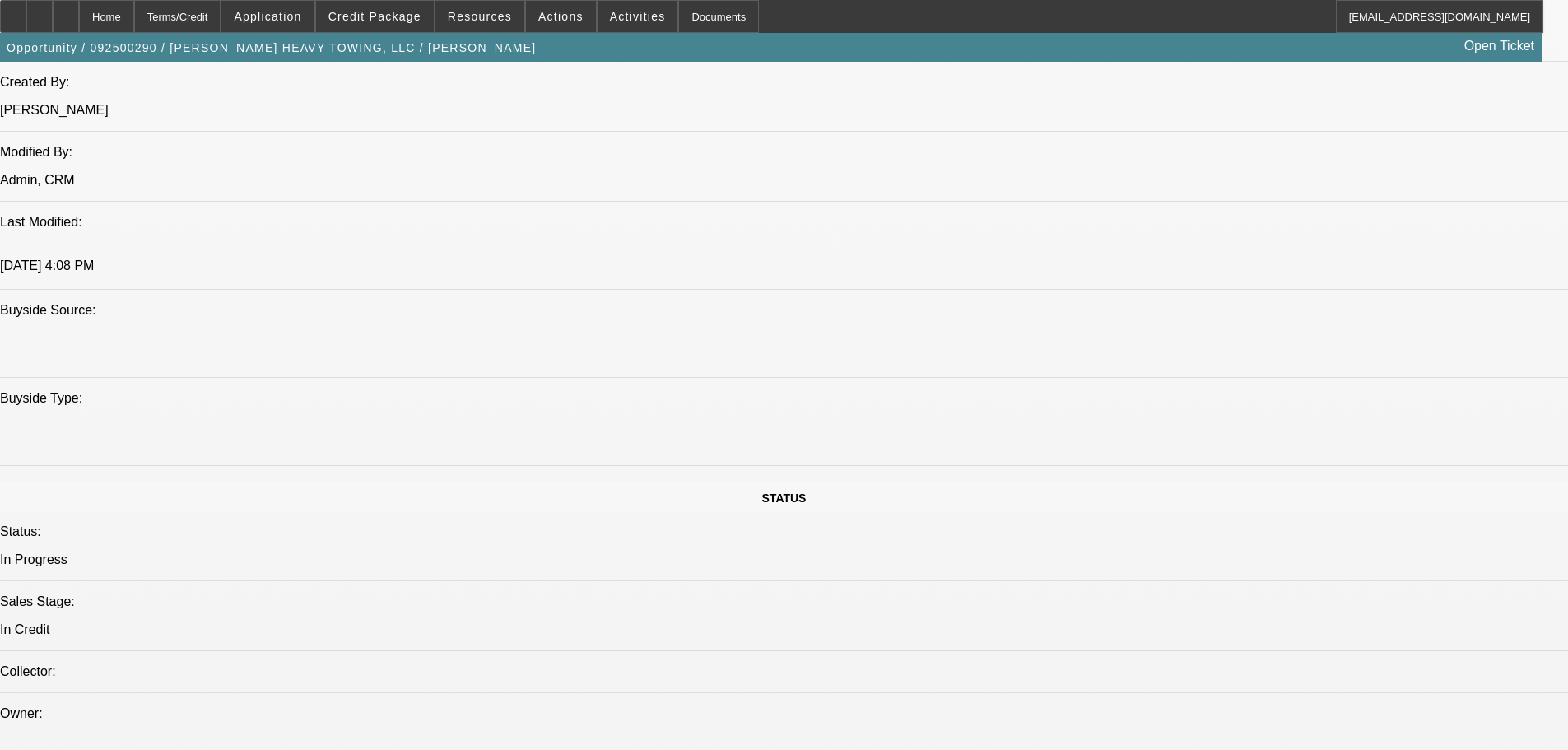
paste textarea "NEWER TIB; [DEMOGRAPHIC_DATA] TRUCK; ([DEMOGRAPHIC_DATA] BED) 2MM MILES ON TRUC…"
type textarea "NEWER TIB; [DEMOGRAPHIC_DATA] TRUCK; ([DEMOGRAPHIC_DATA] BED) 2MM MILES ON TRUC…"
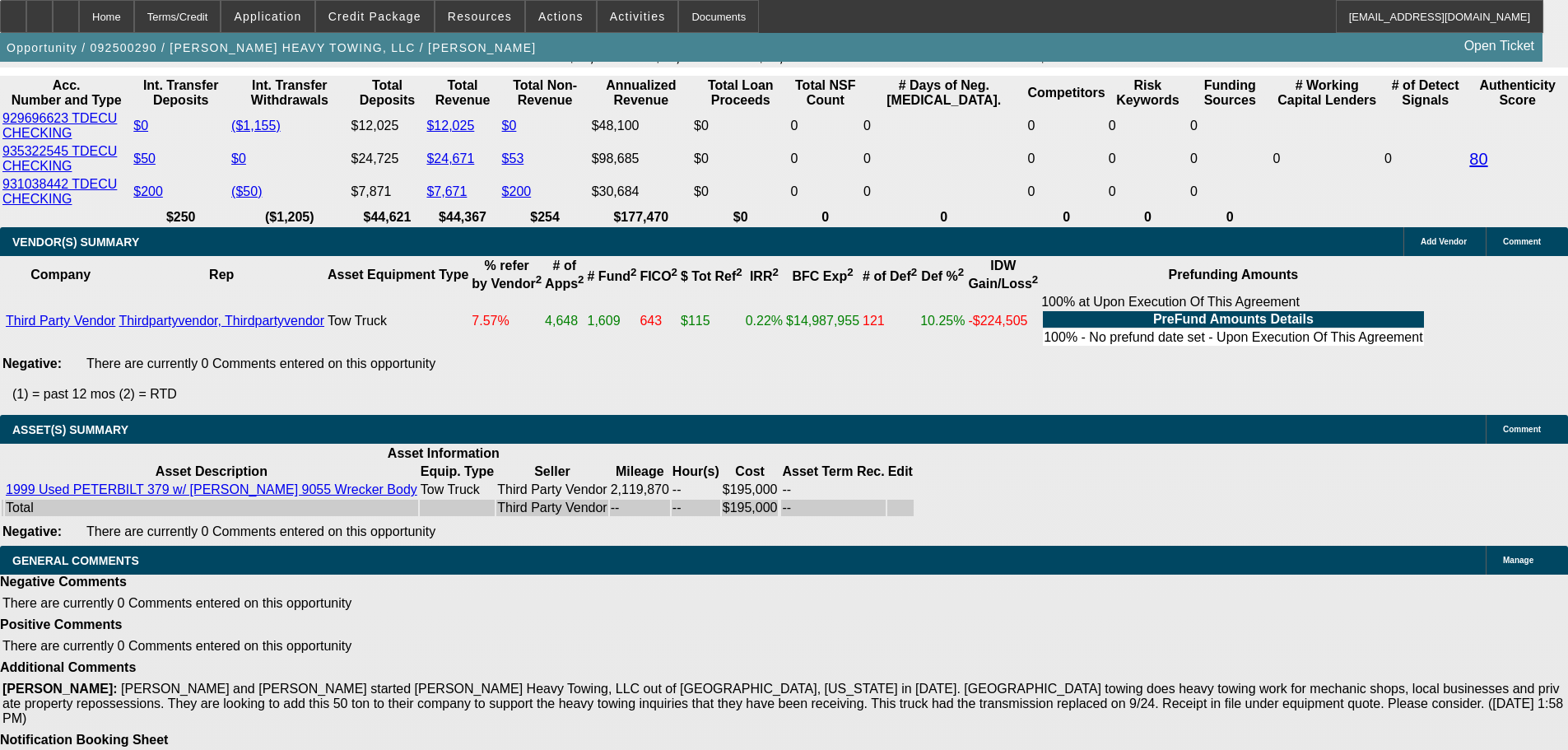
scroll to position [3141, 0]
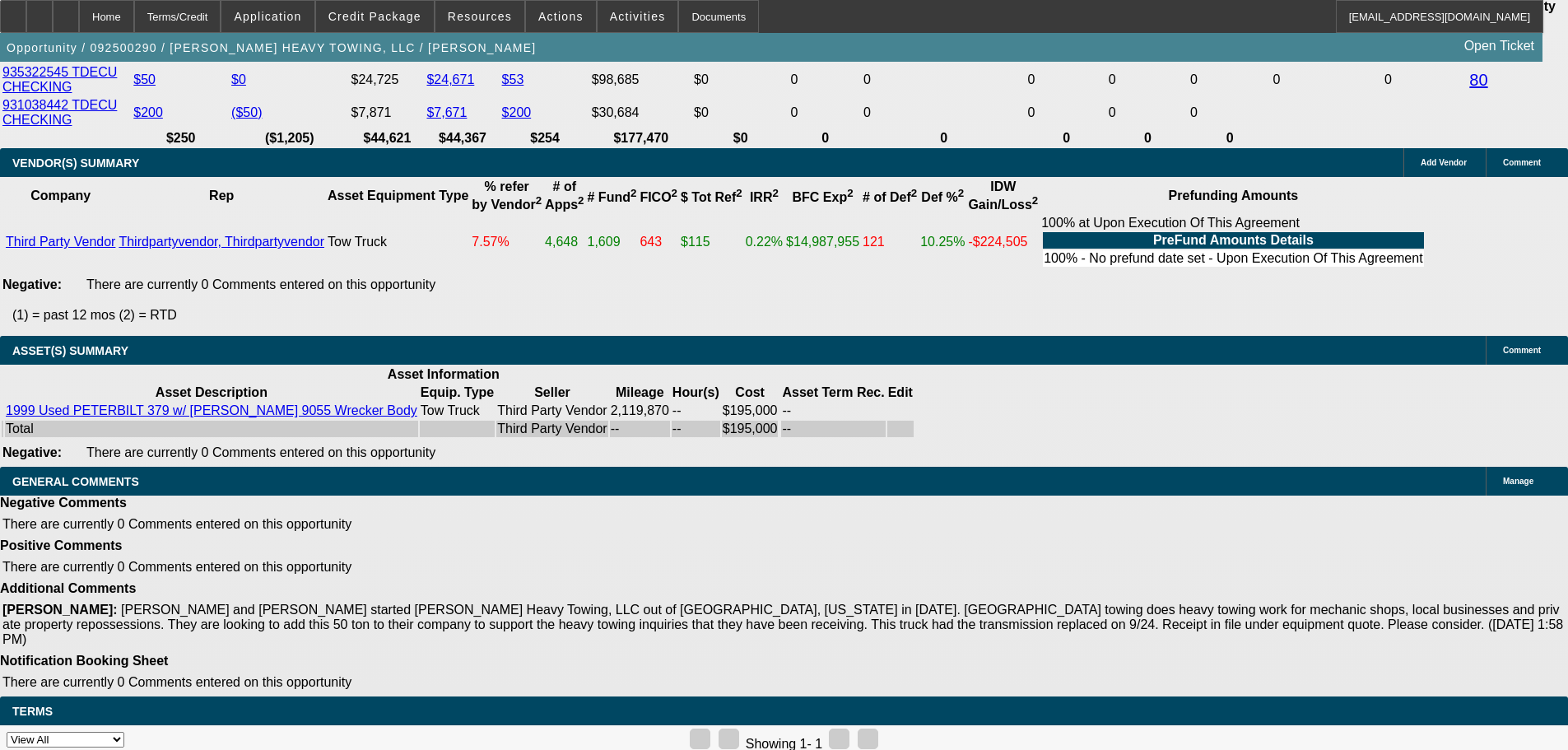
select select "5"
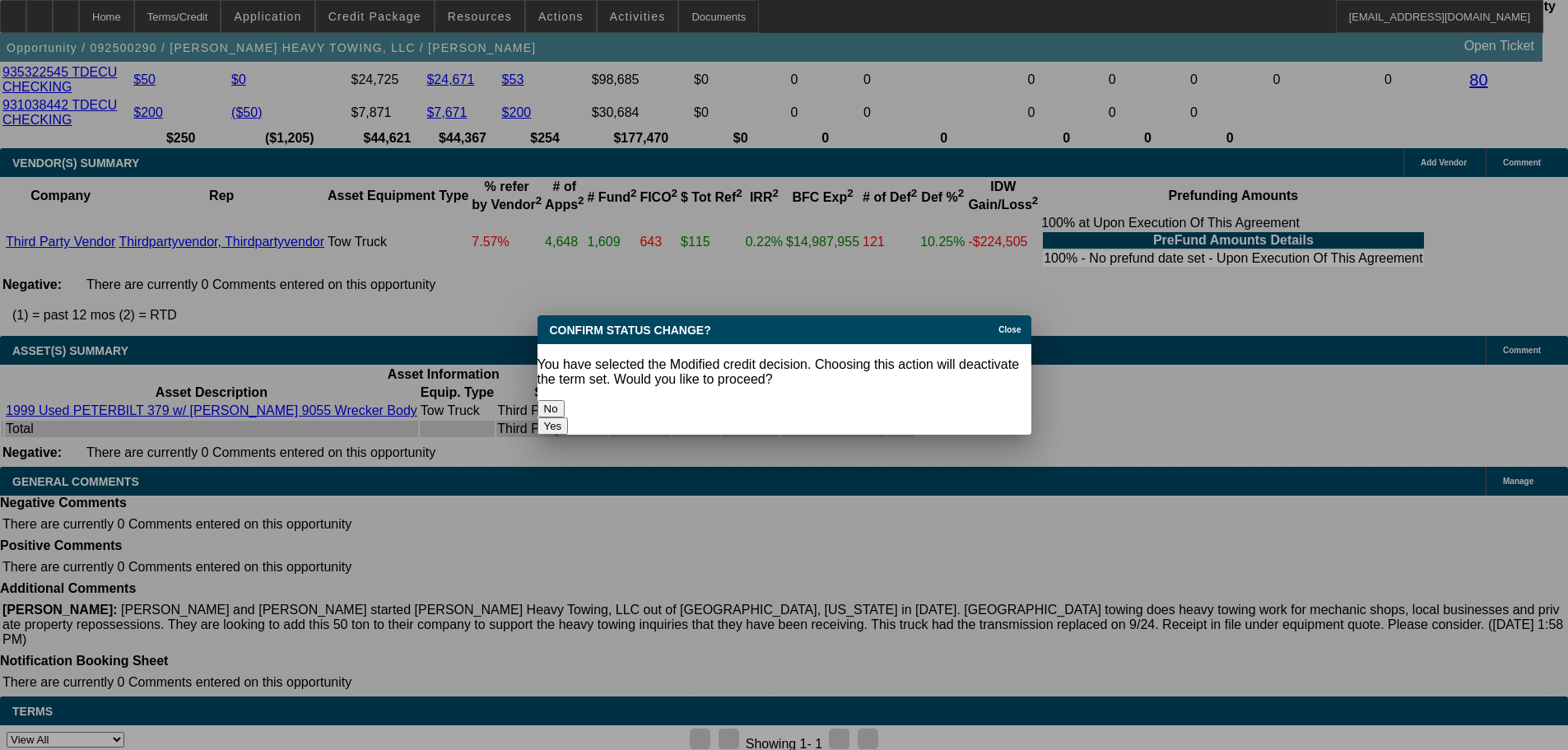
scroll to position [0, 0]
click at [569, 417] on button "Yes" at bounding box center [553, 426] width 31 height 17
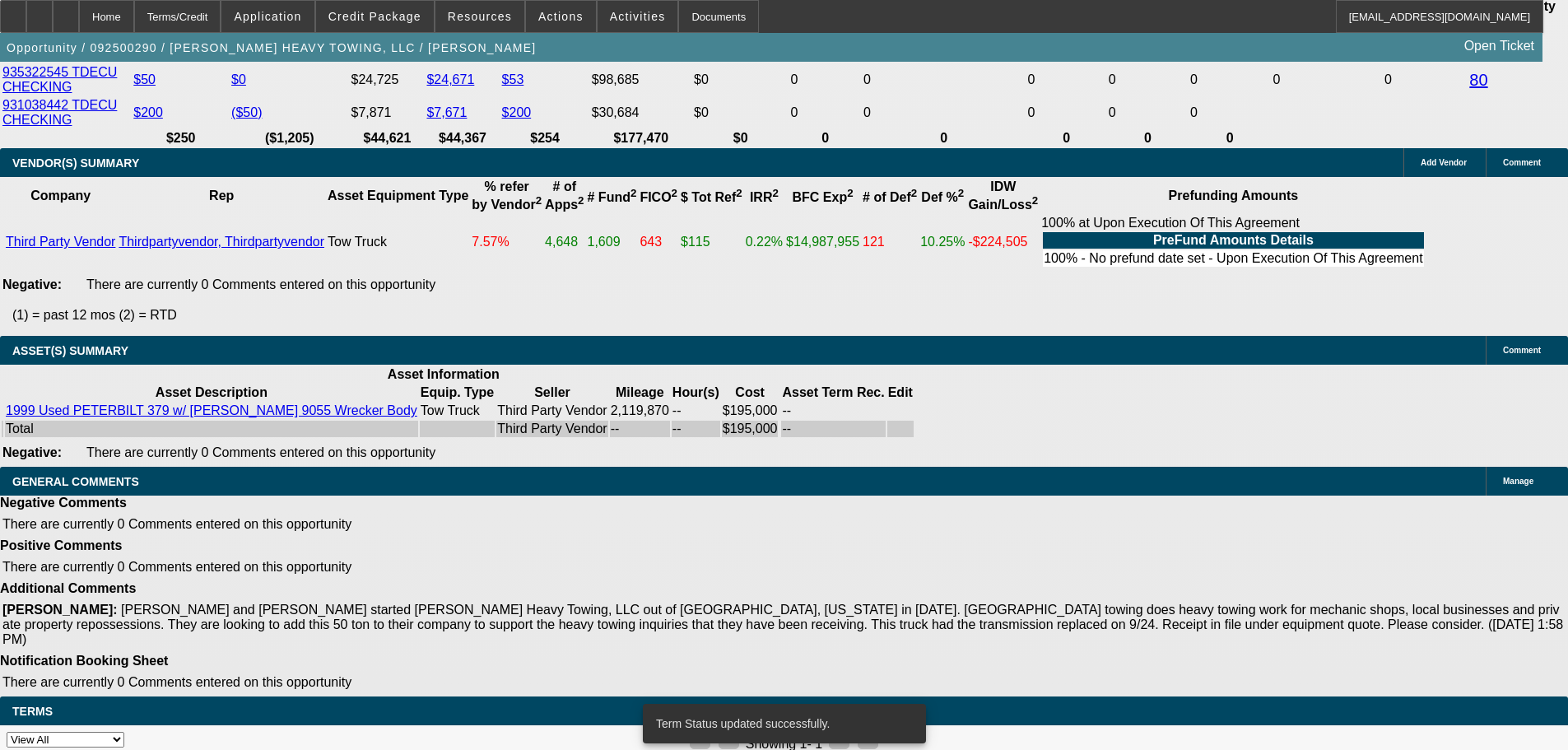
scroll to position [3105, 0]
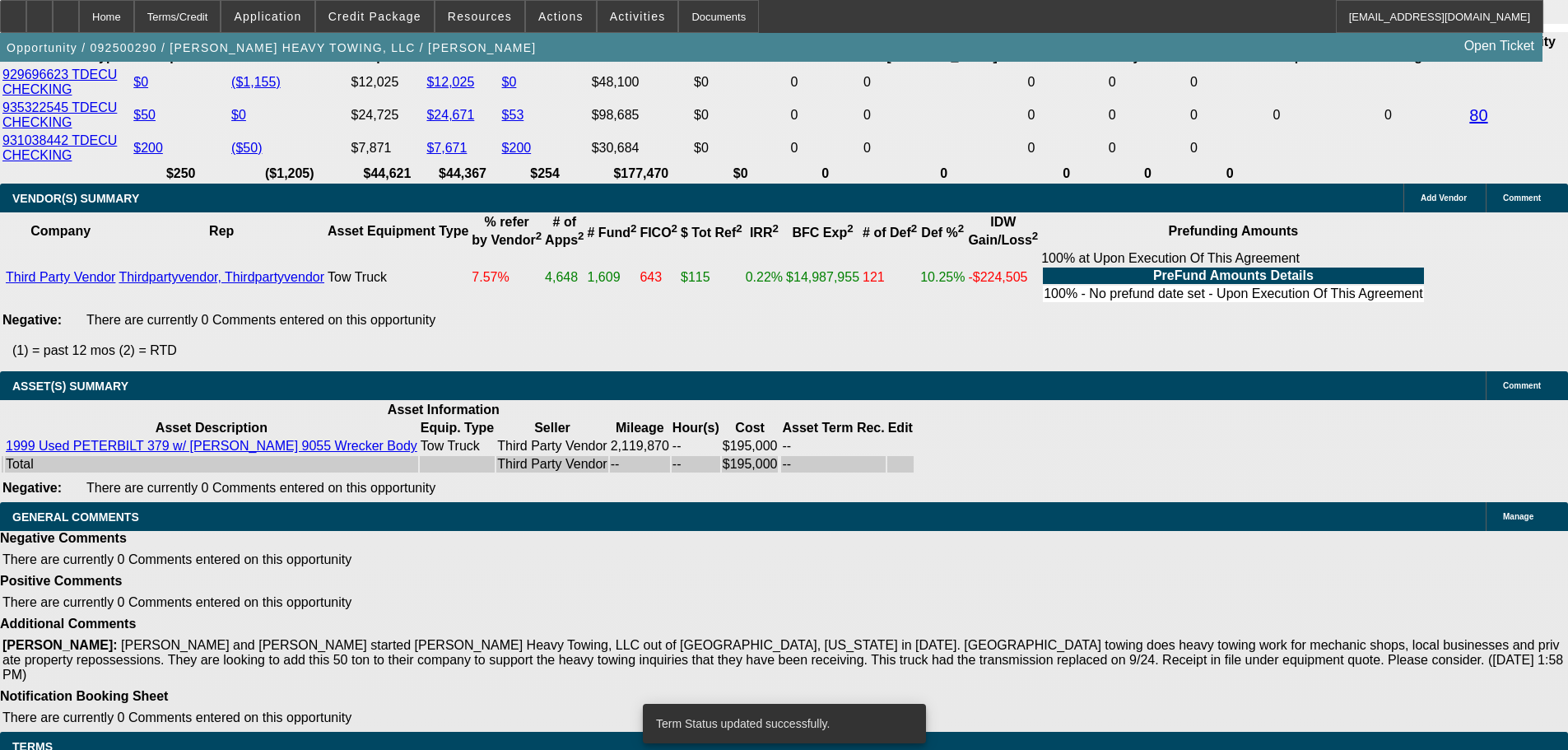
select select "0.1"
select select "2"
select select "0"
select select "6"
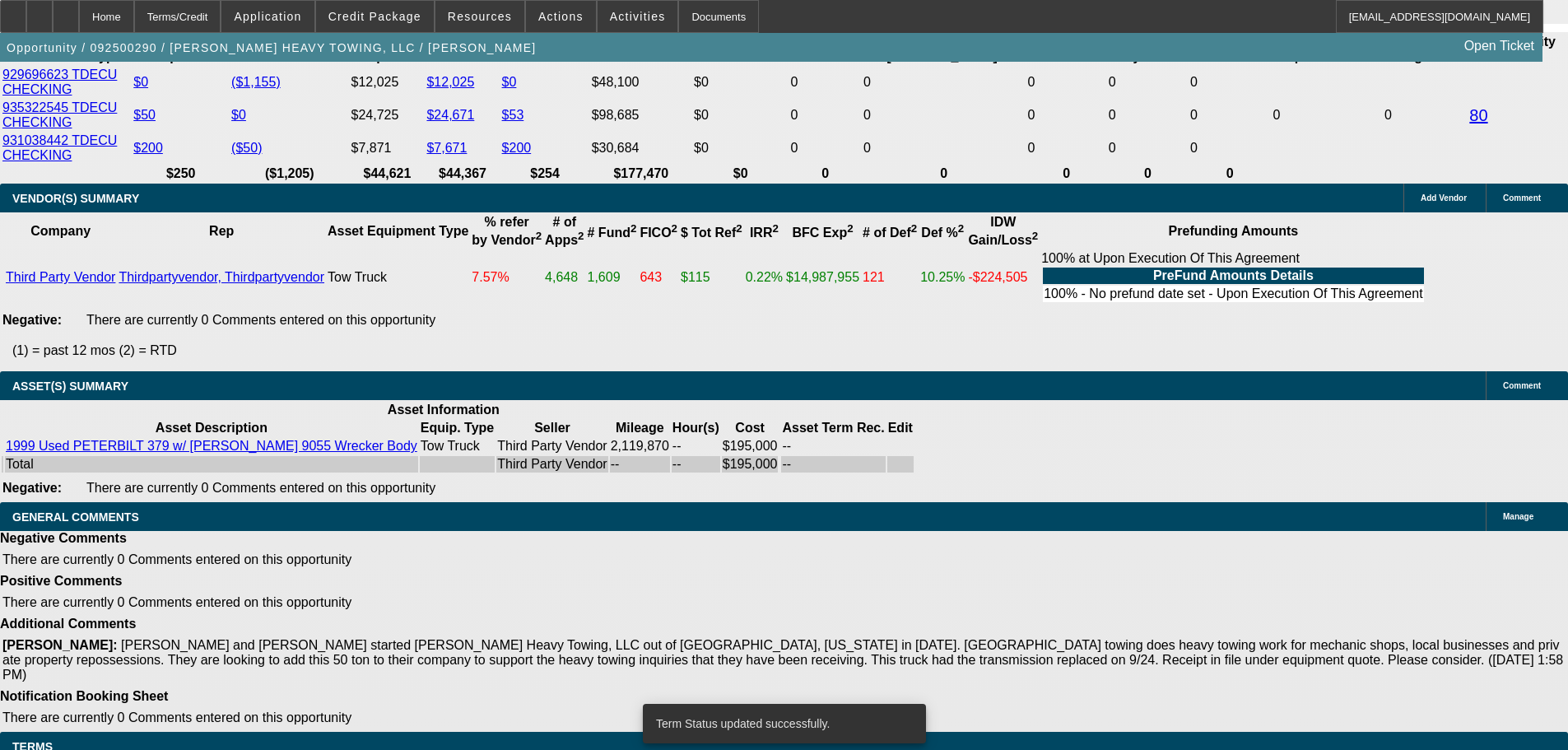
select select "0.1"
select select "2"
select select "0"
select select "6"
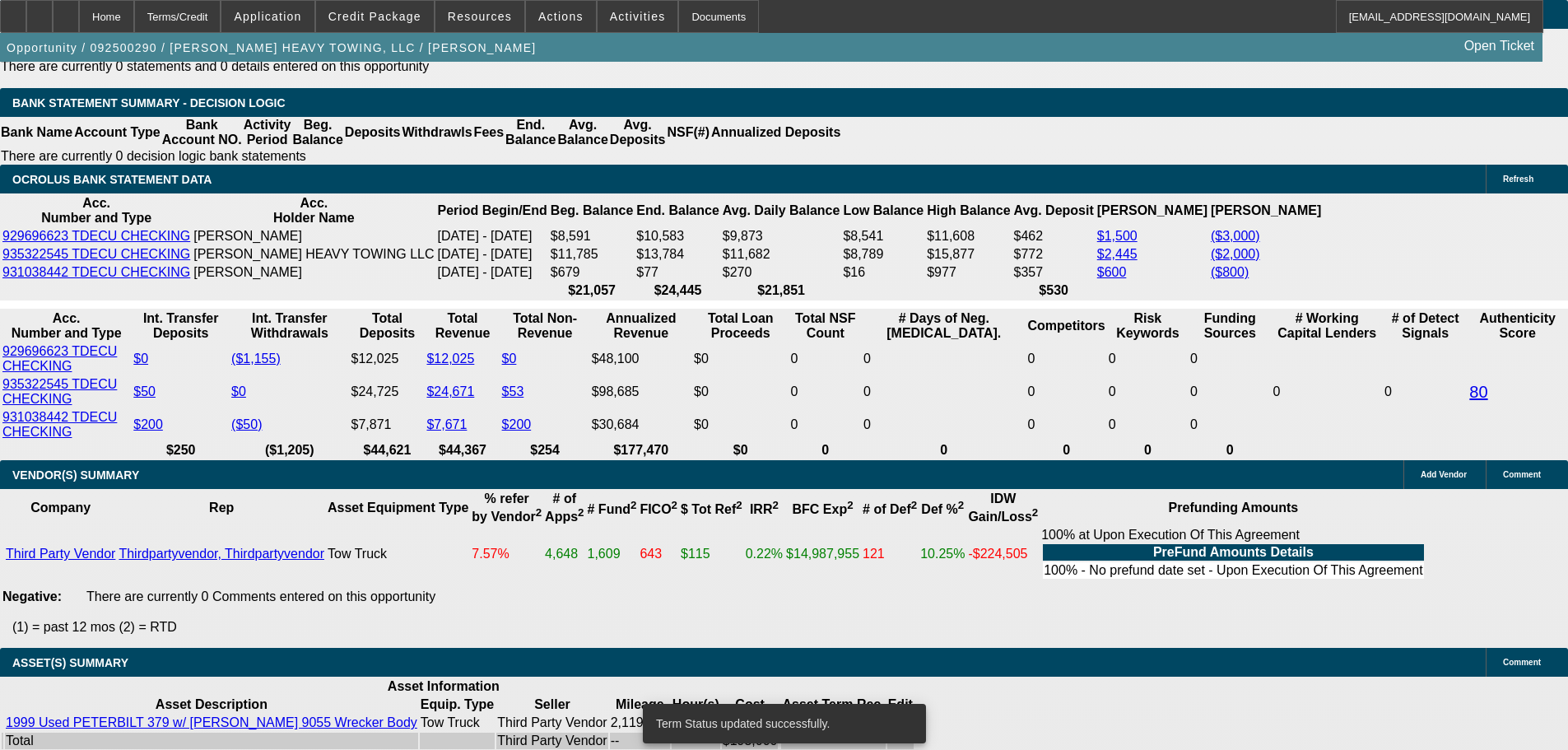
scroll to position [2646, 0]
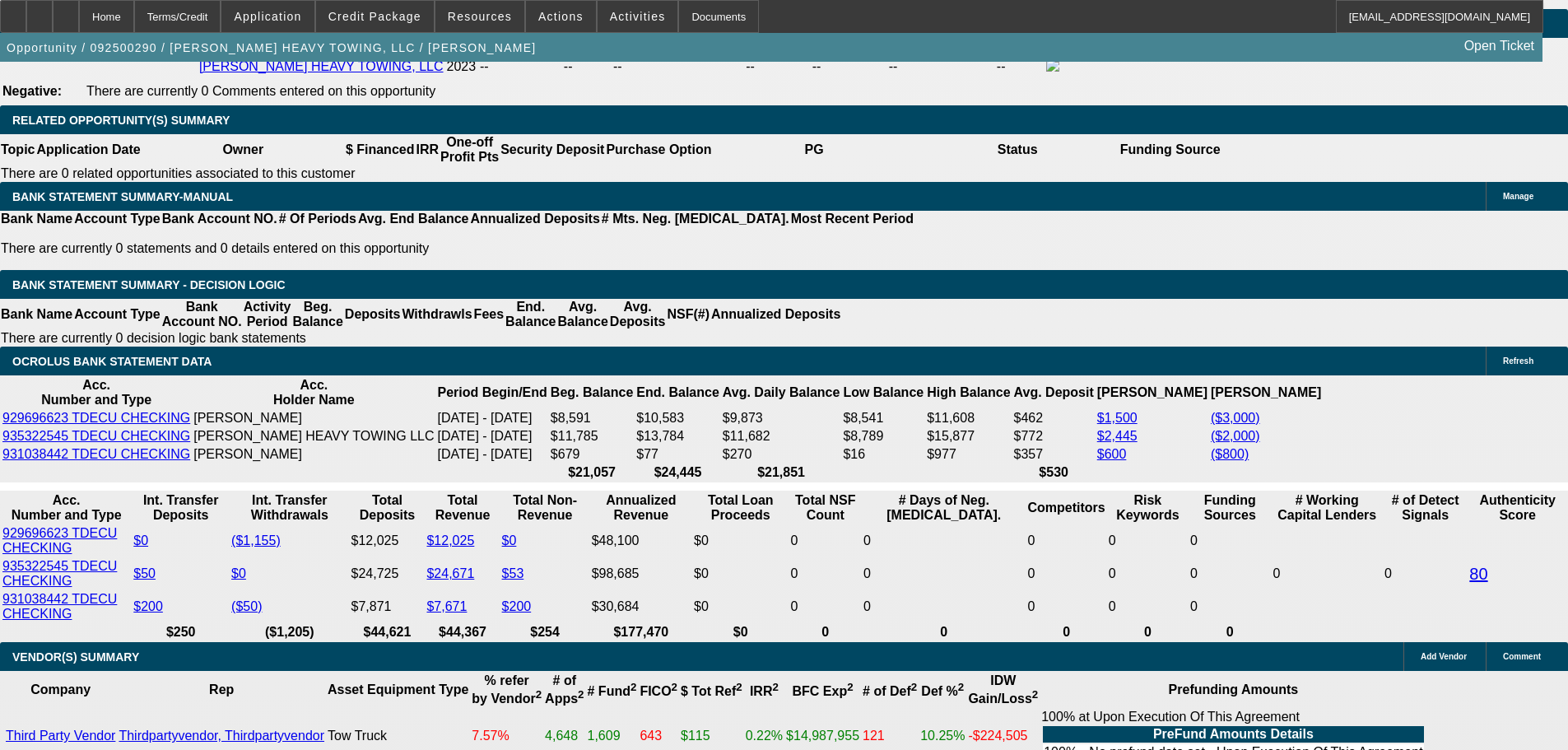
select select "0.15"
type input "$29,250.00"
type input "UNKNOWN"
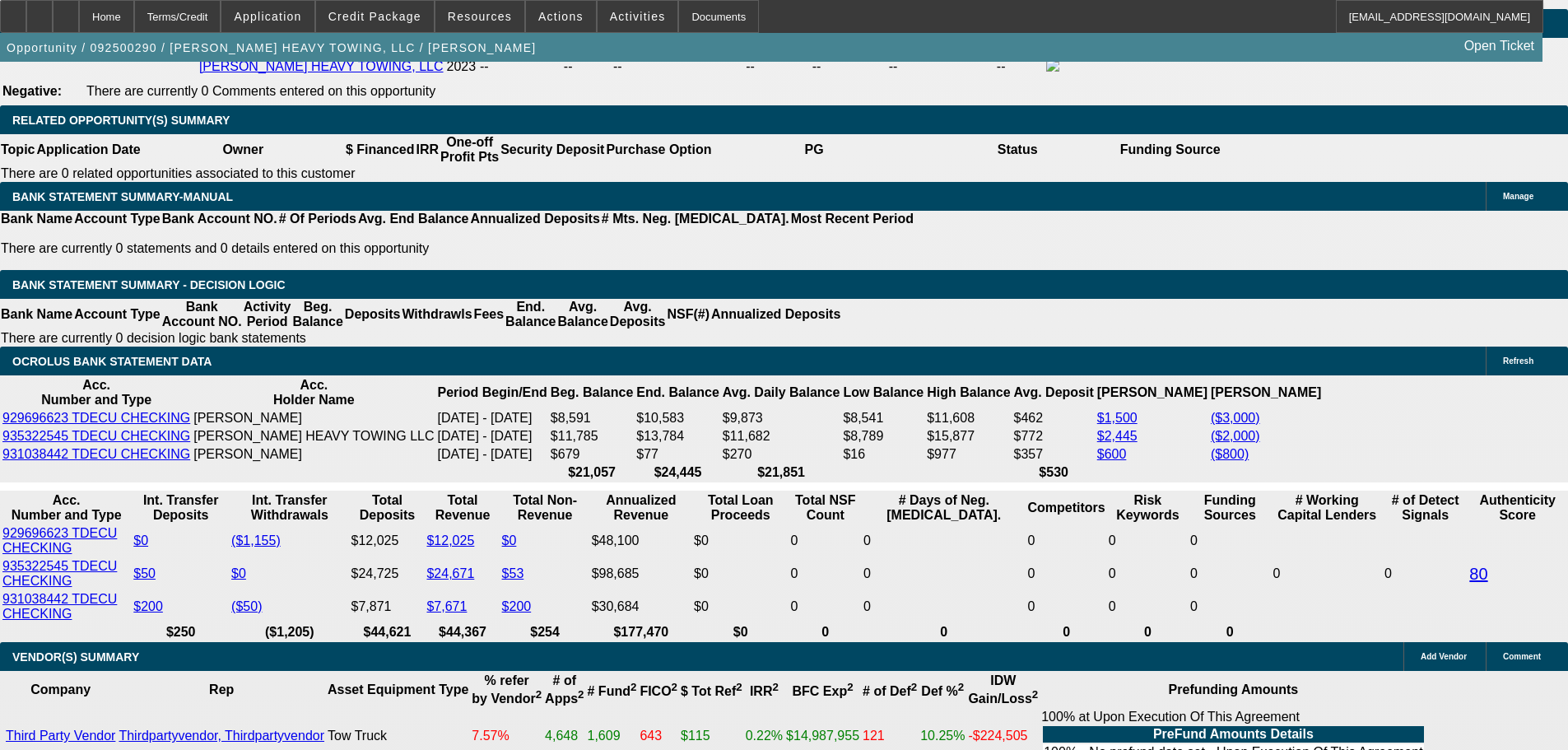
type input "$7,627.76"
drag, startPoint x: 248, startPoint y: 416, endPoint x: 487, endPoint y: 407, distance: 239.2
type input "3"
type input "$6.00"
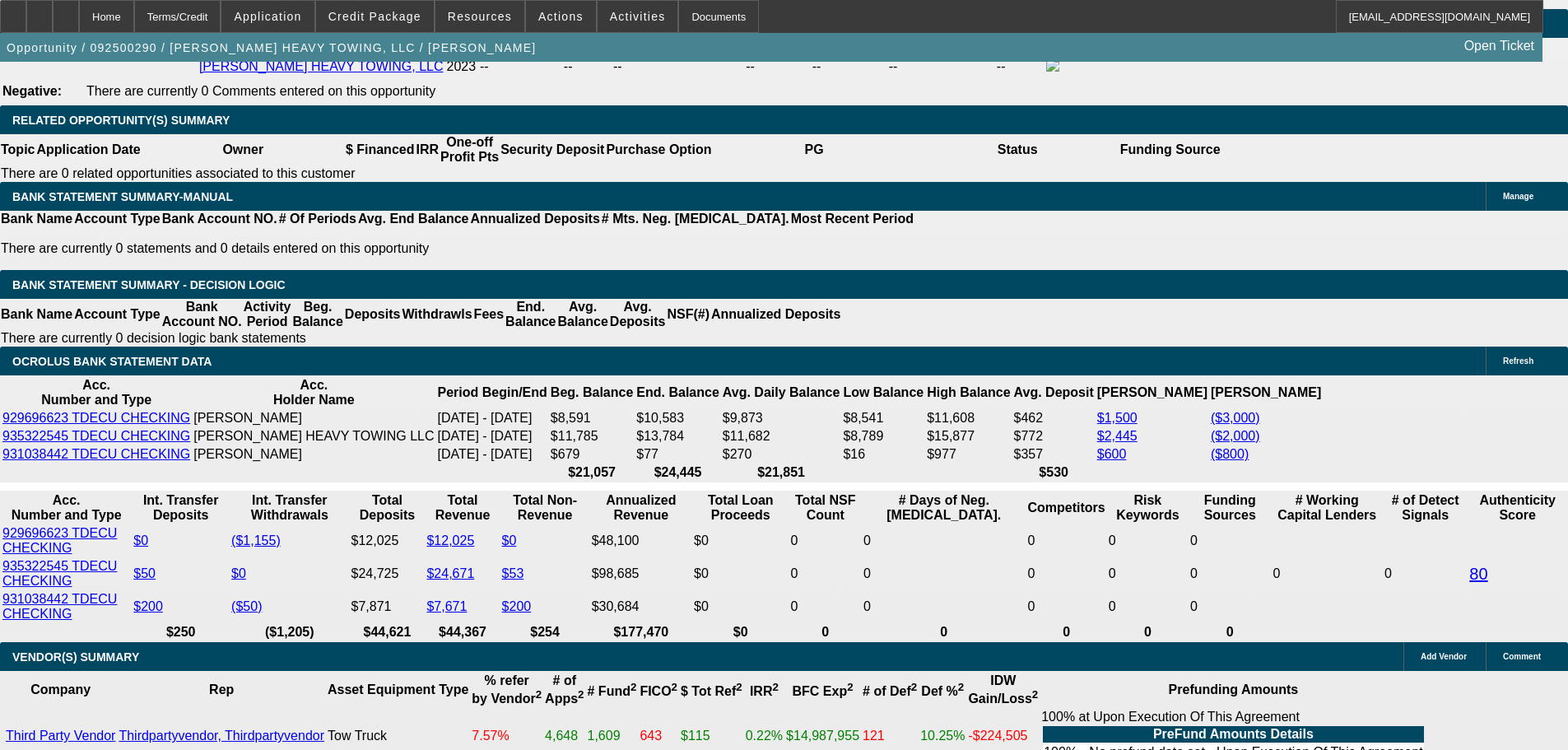
type input "3995"
type input "$7,990.00"
type input "15.6"
type input "$3,995.00"
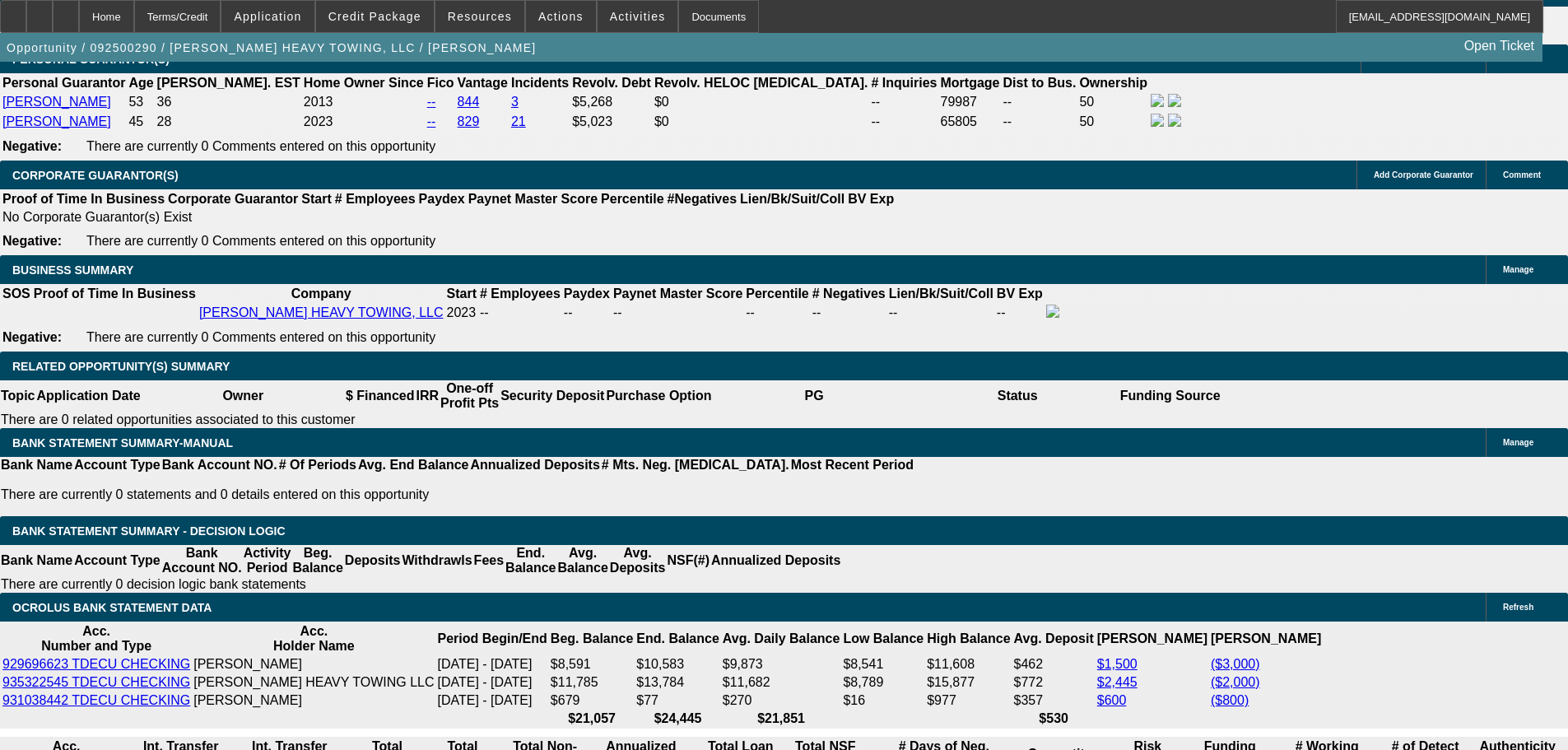
scroll to position [2400, 0]
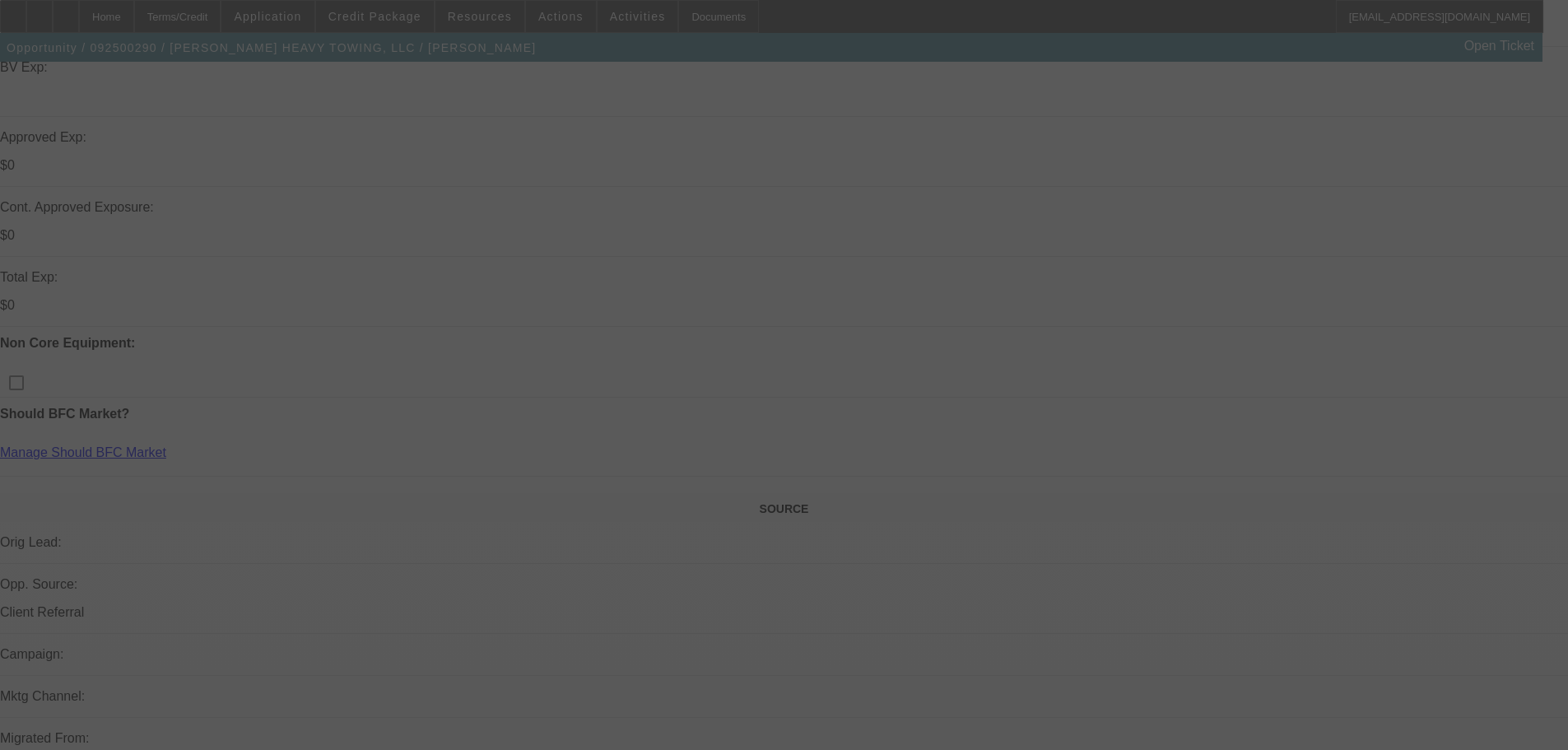
scroll to position [176, 0]
select select "0.15"
select select "2"
select select "0"
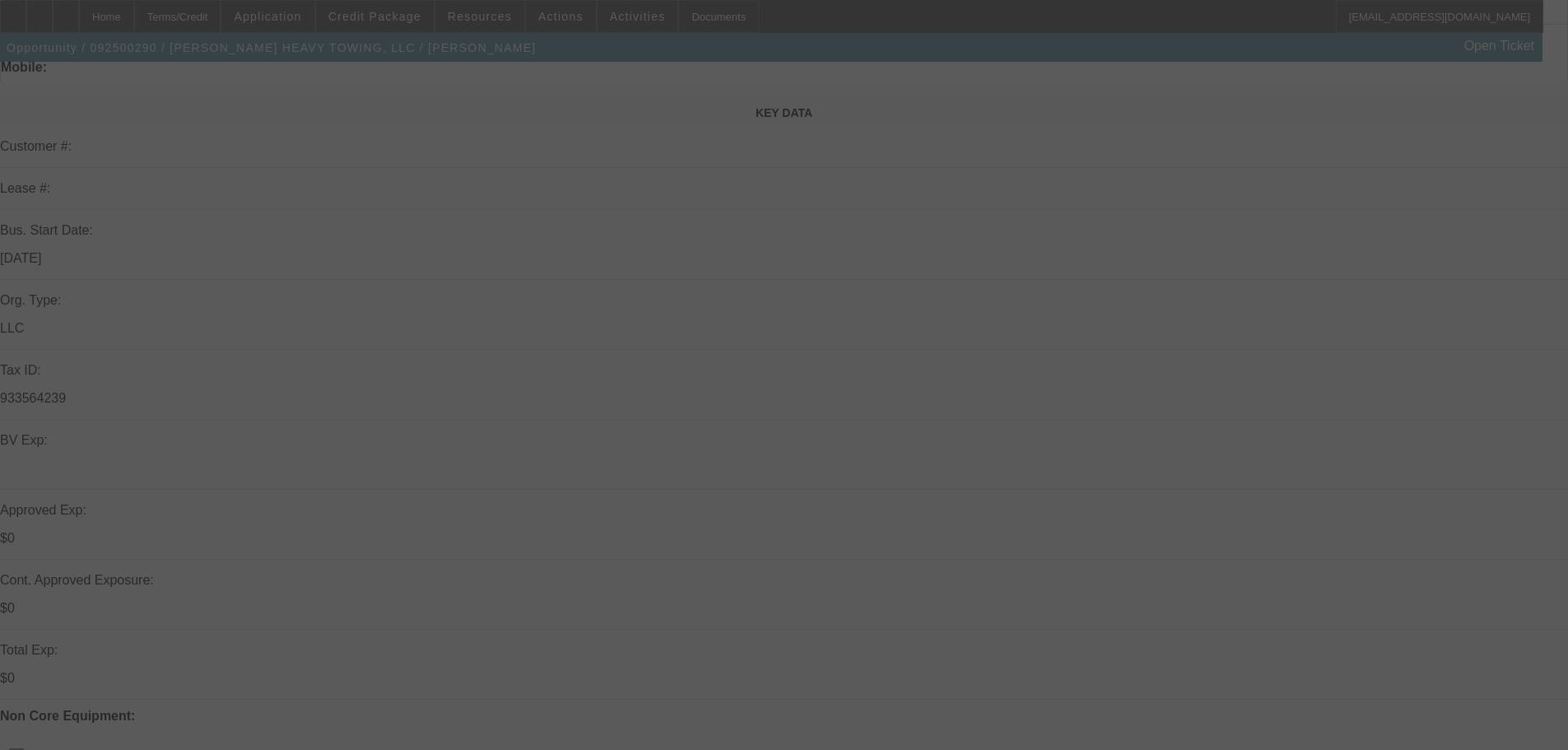
select select "6"
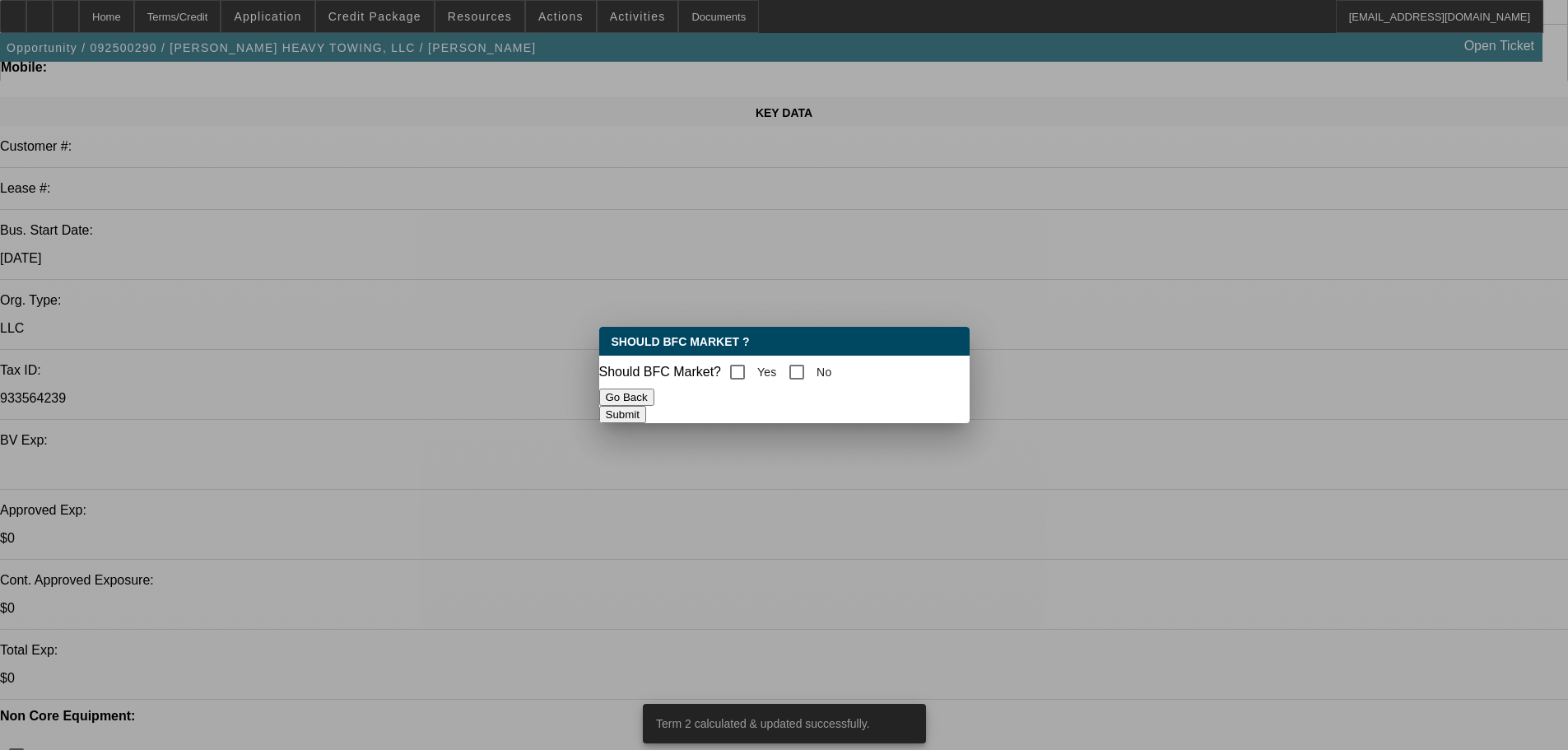
scroll to position [0, 0]
drag, startPoint x: 743, startPoint y: 366, endPoint x: 790, endPoint y: 391, distance: 53.2
click at [744, 366] on input "Yes" at bounding box center [737, 372] width 33 height 33
checkbox input "true"
click at [646, 419] on button "Submit" at bounding box center [622, 415] width 47 height 17
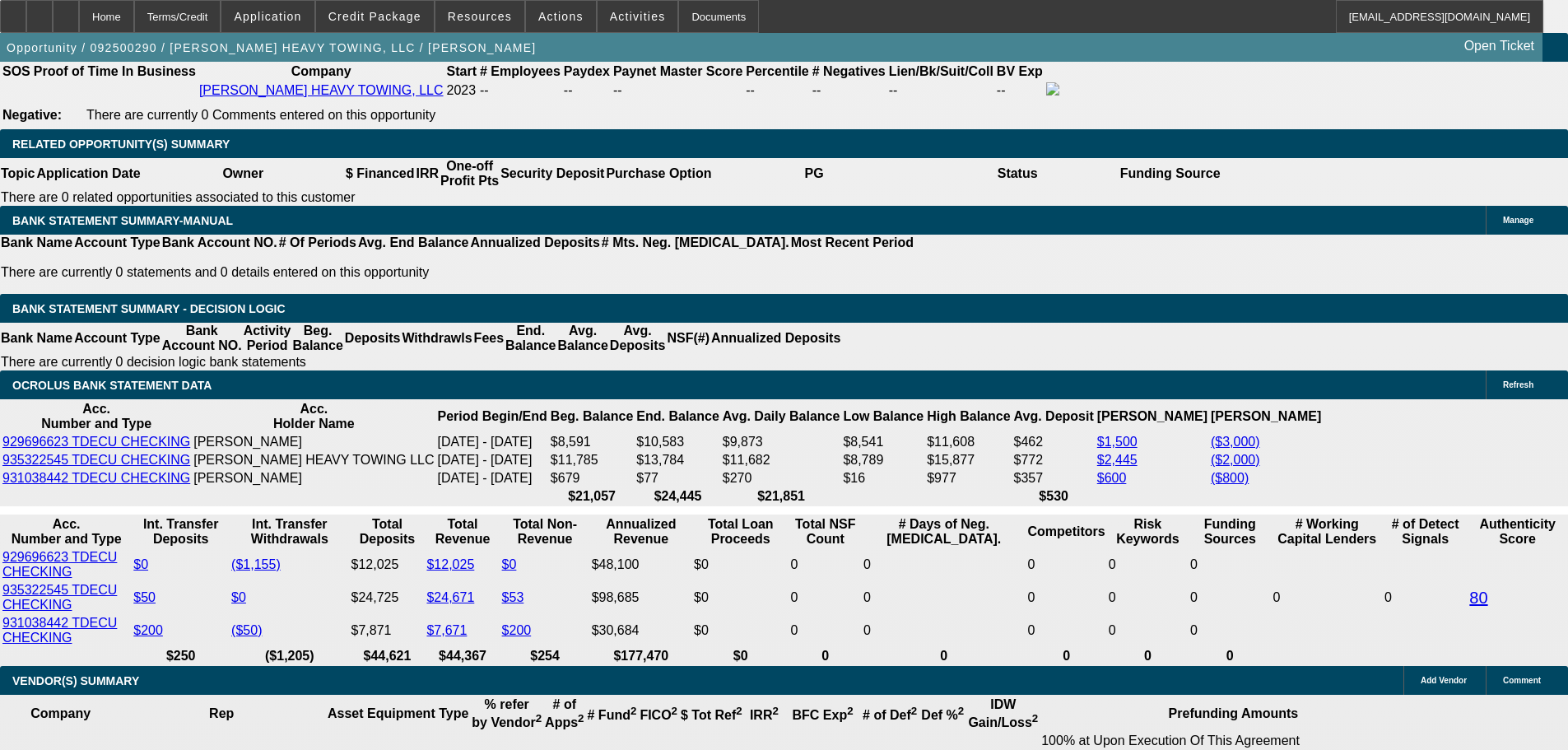
scroll to position [2718, 0]
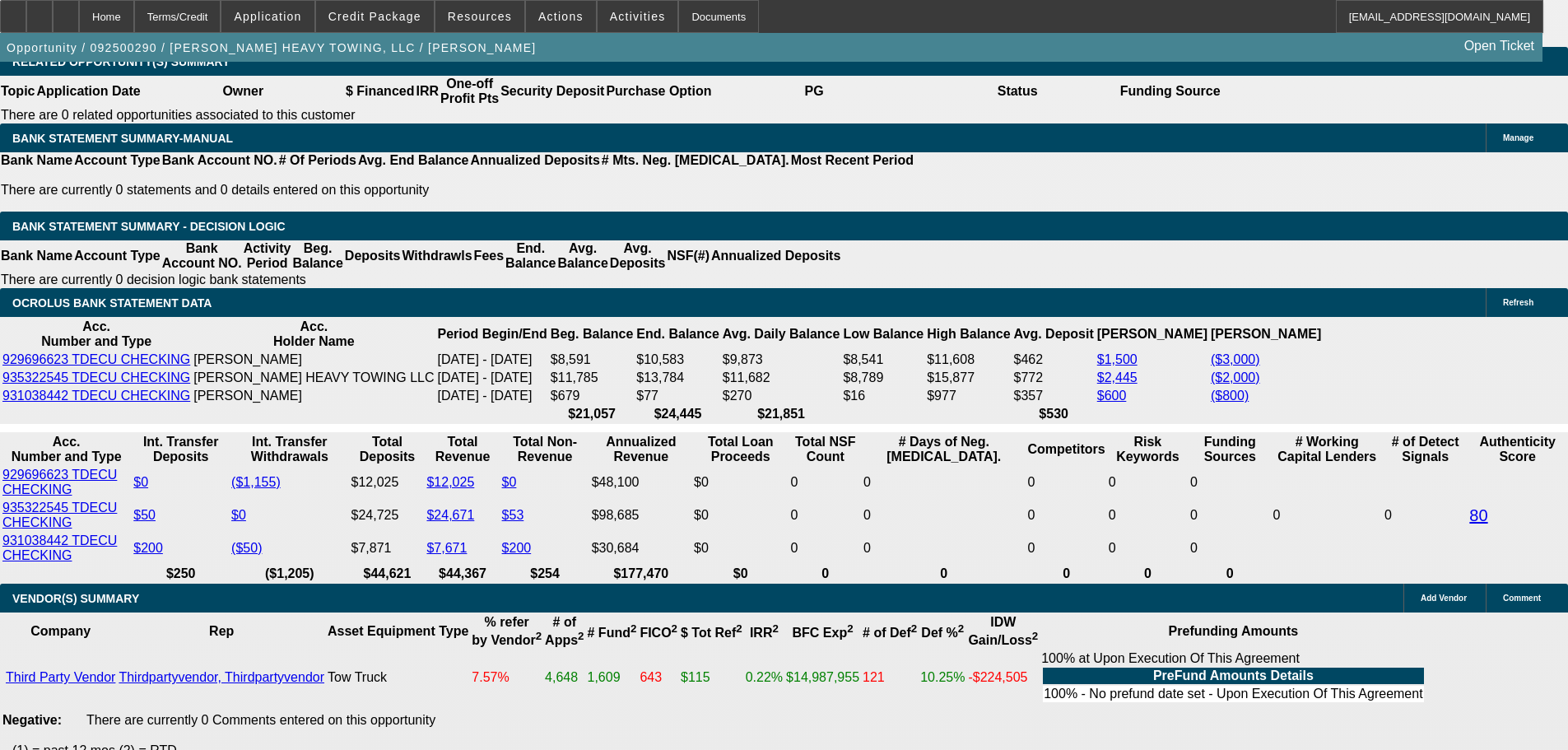
drag, startPoint x: 351, startPoint y: 344, endPoint x: 606, endPoint y: 323, distance: 255.9
type input "1"
type input "UNKNOWN"
type input "18"
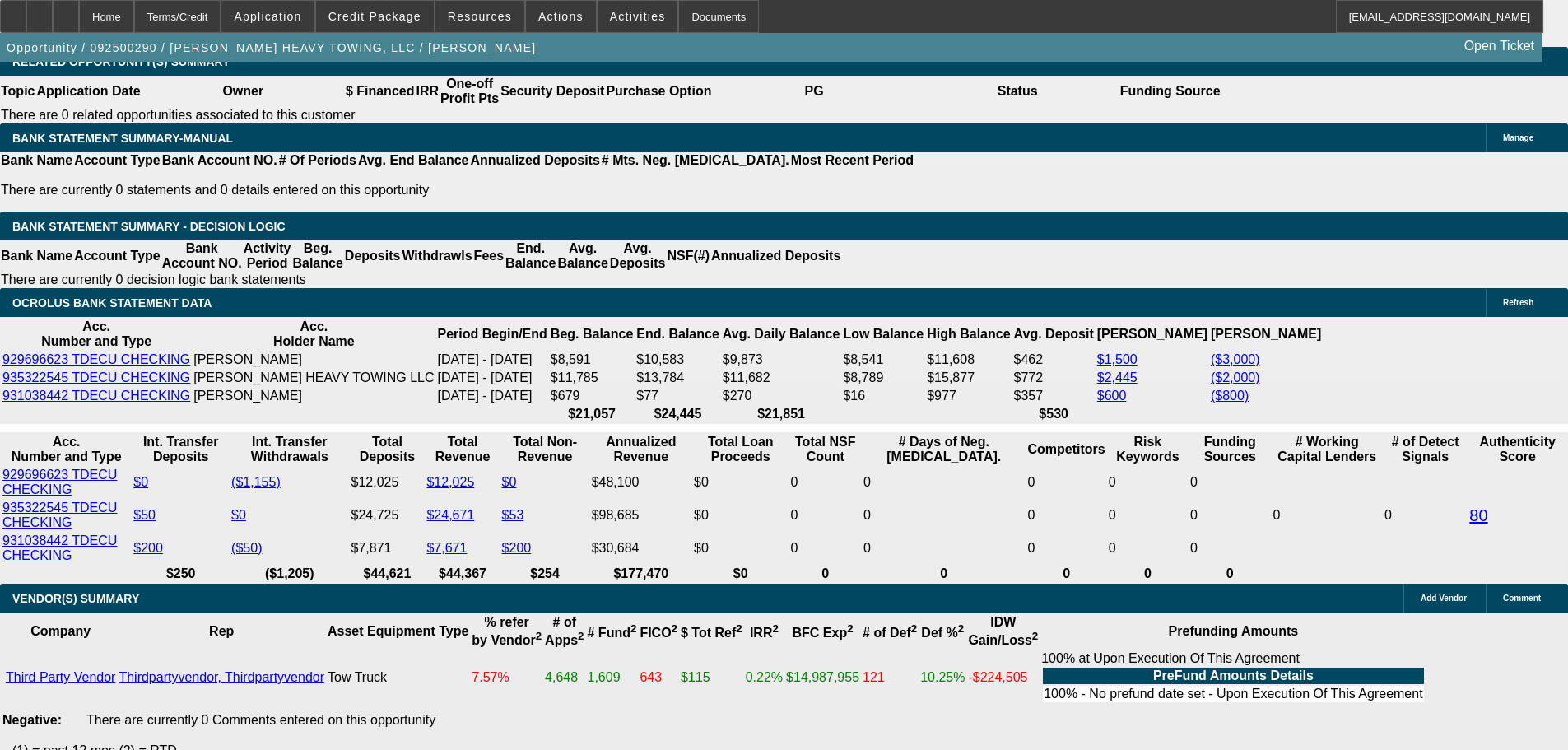
type input "$2,833.29"
type input "$5,666.58"
type input "$4,208.96"
type input "$8,417.92"
type input "18"
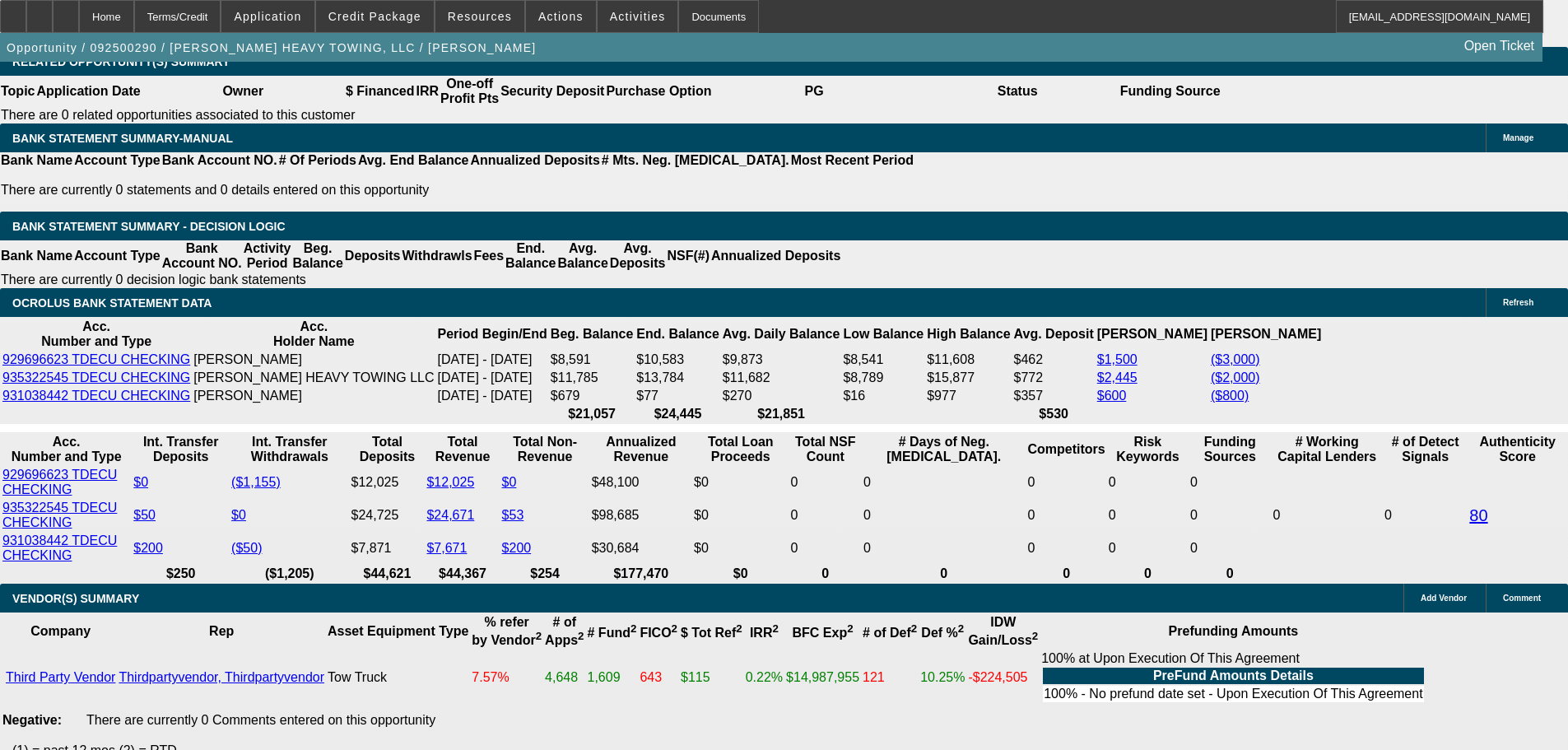
drag, startPoint x: 249, startPoint y: 350, endPoint x: 796, endPoint y: 293, distance: 550.0
type input "420"
type input "$840.00"
type input "4200"
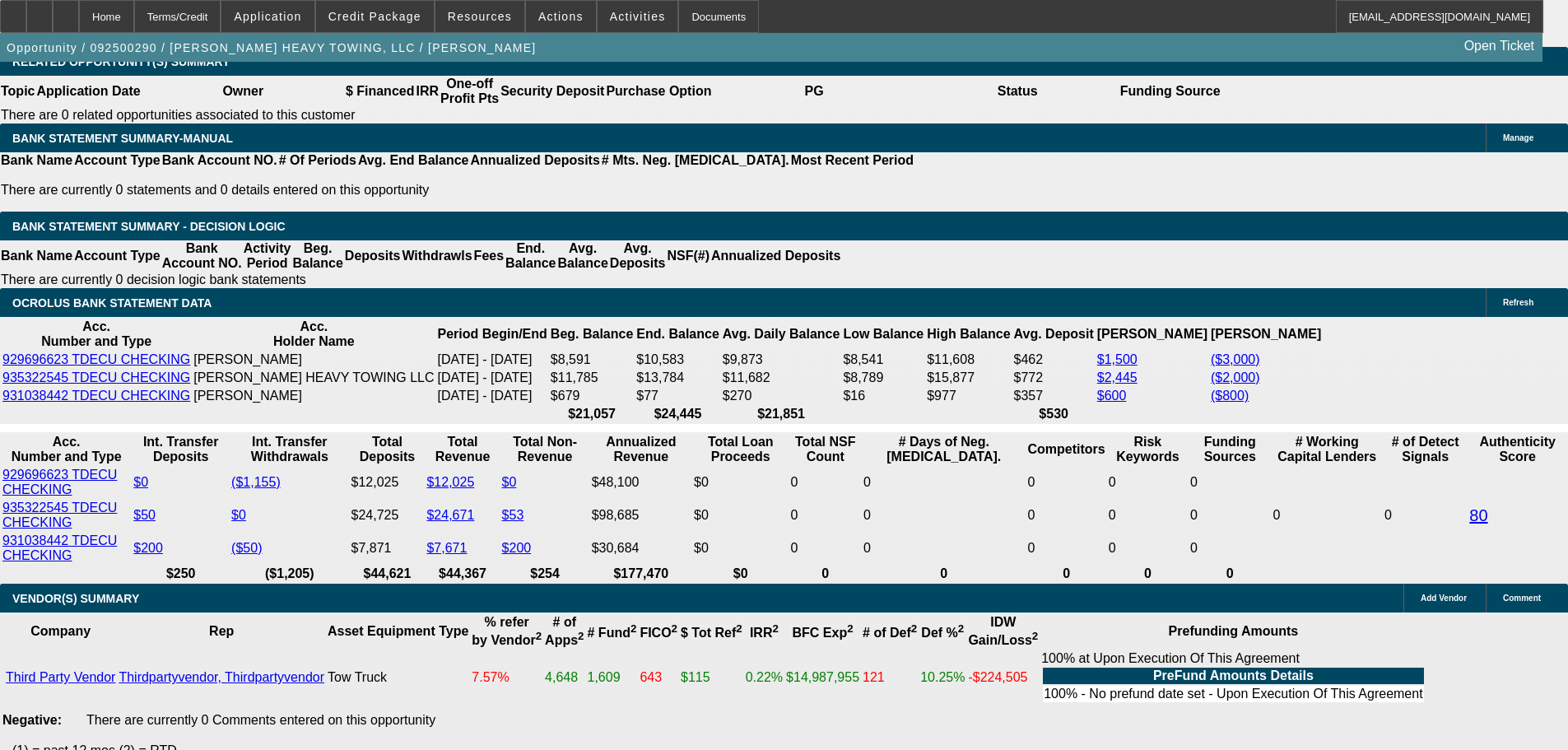
type input "17.9"
type input "$8,400.00"
type input "$4,200.00"
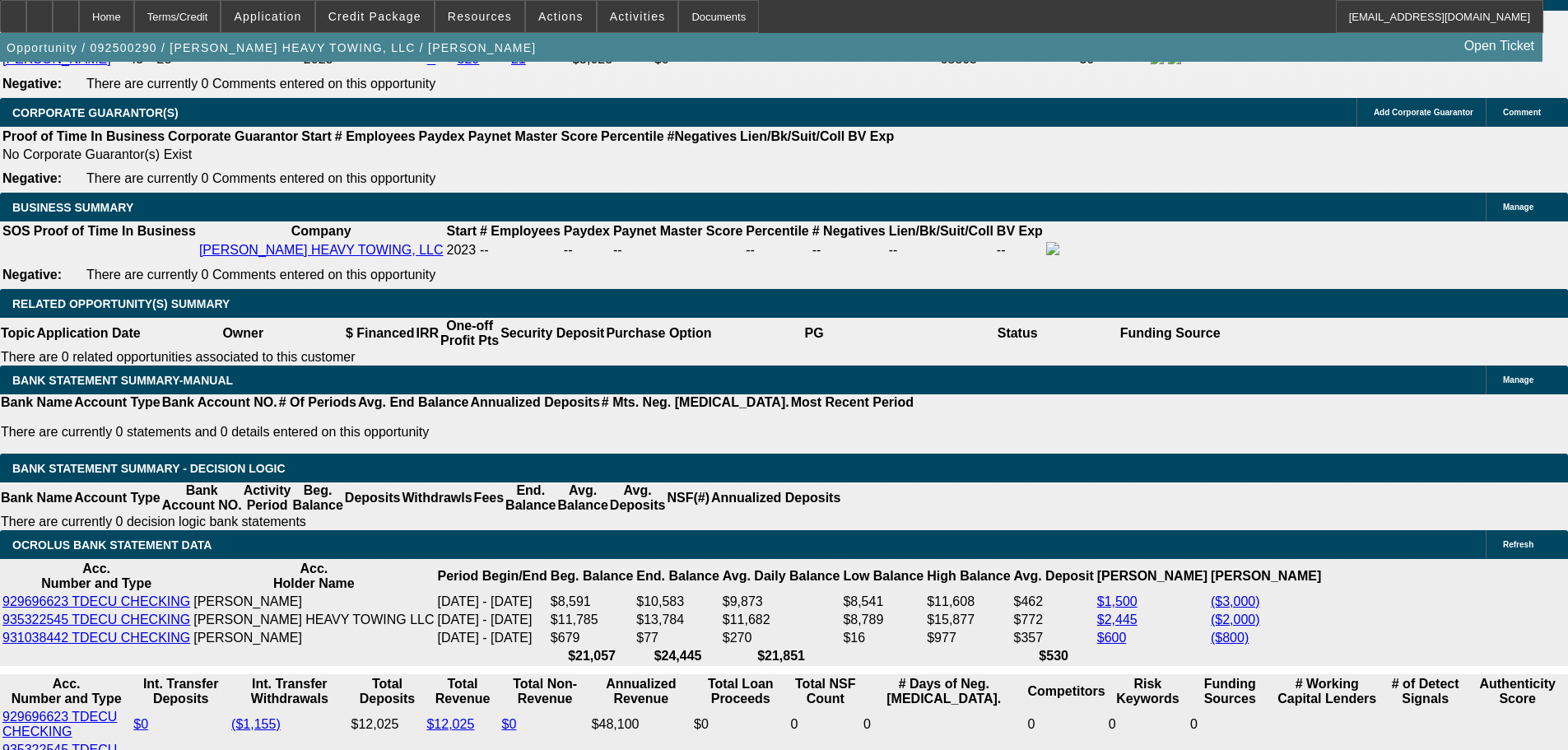
scroll to position [2470, 0]
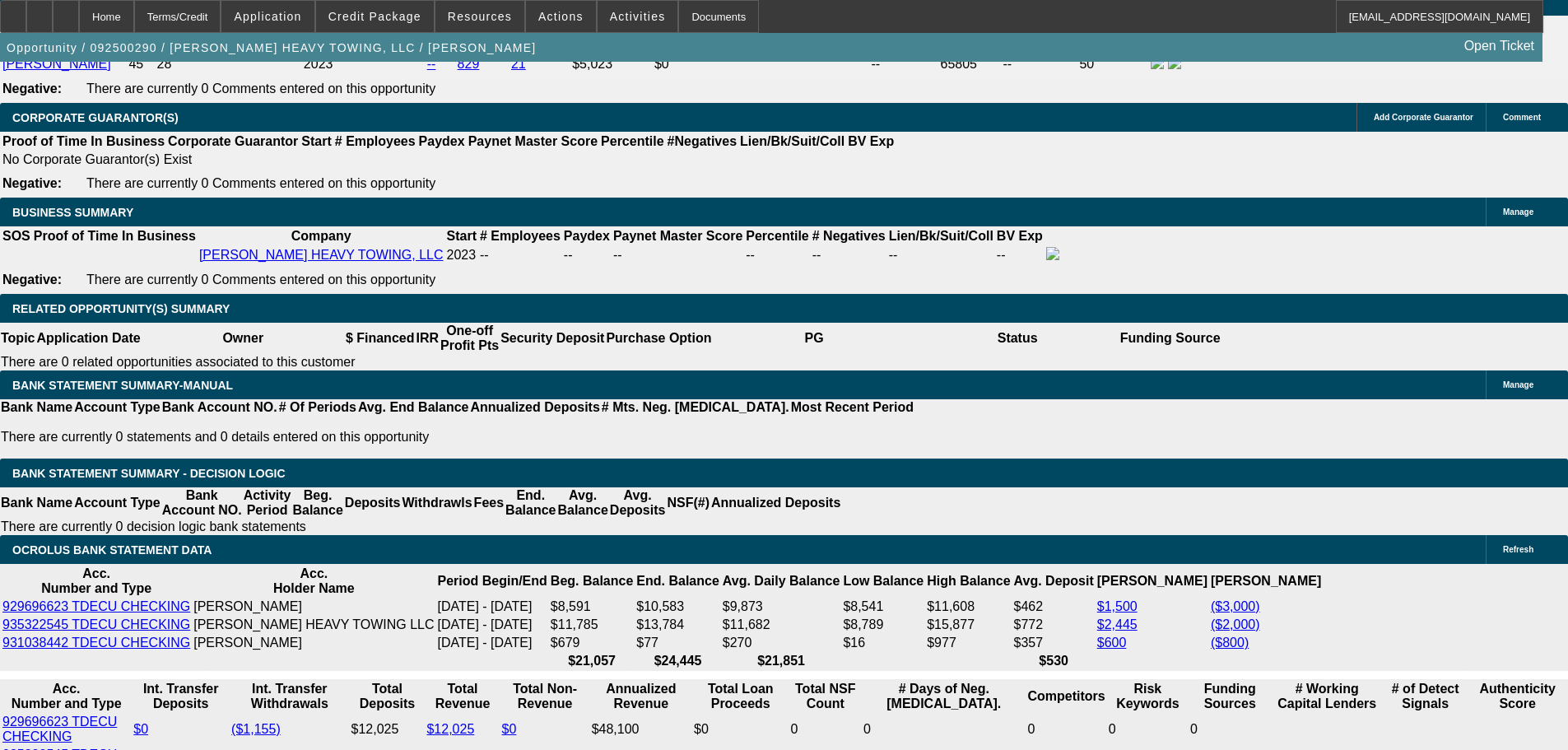
drag, startPoint x: 444, startPoint y: 463, endPoint x: 563, endPoint y: 440, distance: 121.2
type input "$30,000.00"
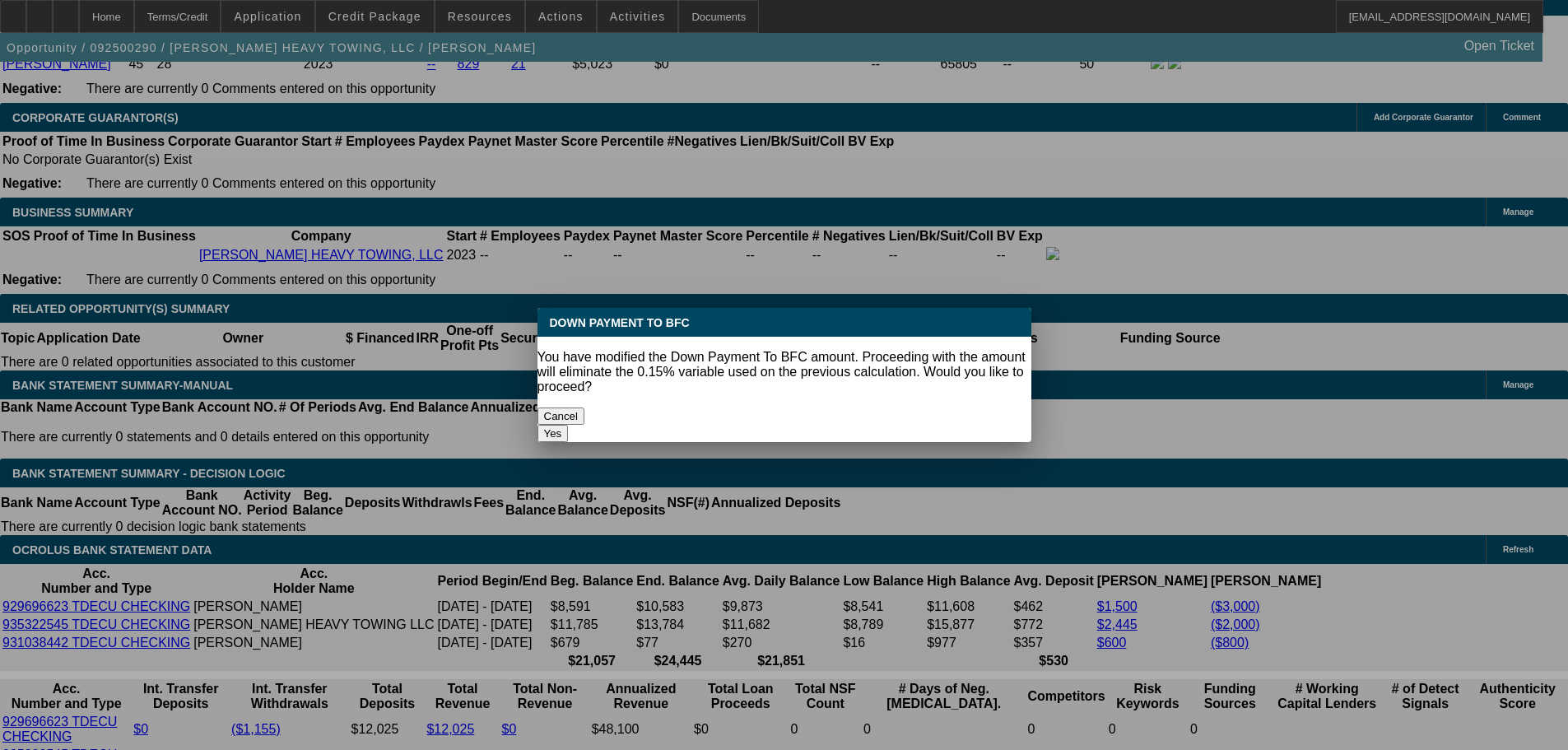
click at [627, 466] on body "Home Terms/Credit Application Credit Package Resources Actions Activities Docum…" at bounding box center [784, 593] width 1568 height 6127
click at [569, 425] on button "Yes" at bounding box center [553, 434] width 31 height 17
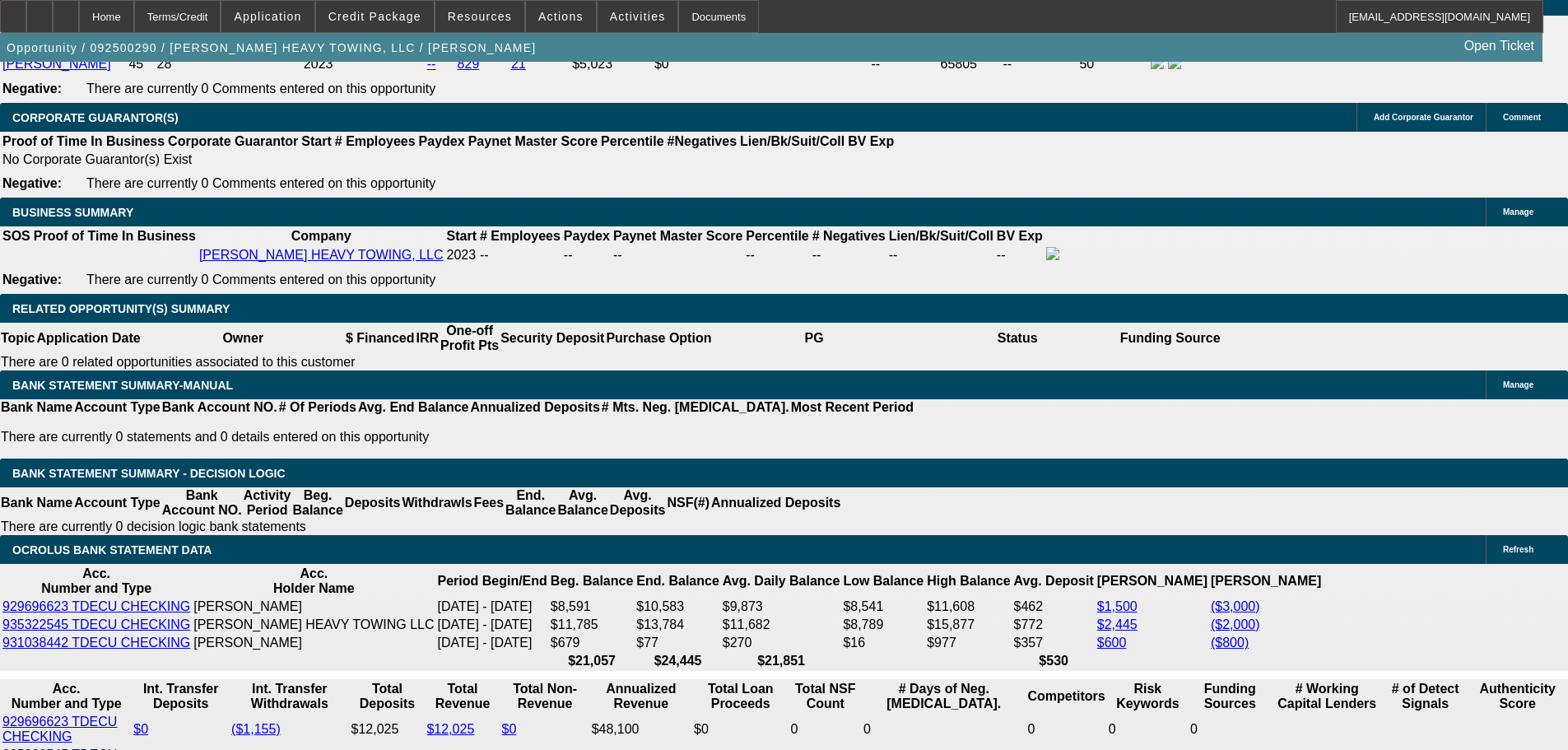
select select "0"
type input "$4,181.00"
type input "$8,362.00"
drag, startPoint x: 246, startPoint y: 596, endPoint x: 561, endPoint y: 584, distance: 315.2
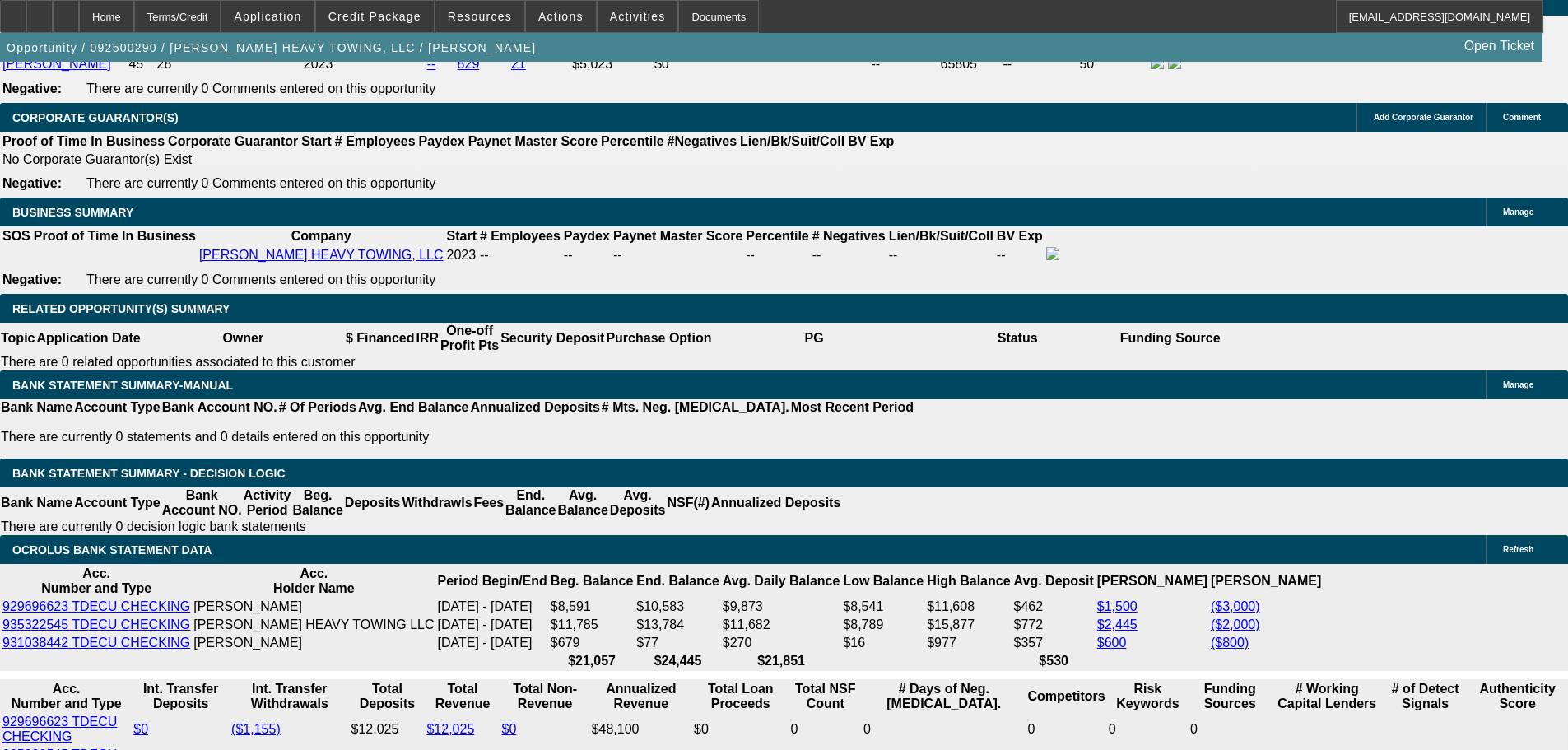
type input "4"
type input "$8.00"
type input "4195"
type input "18.1"
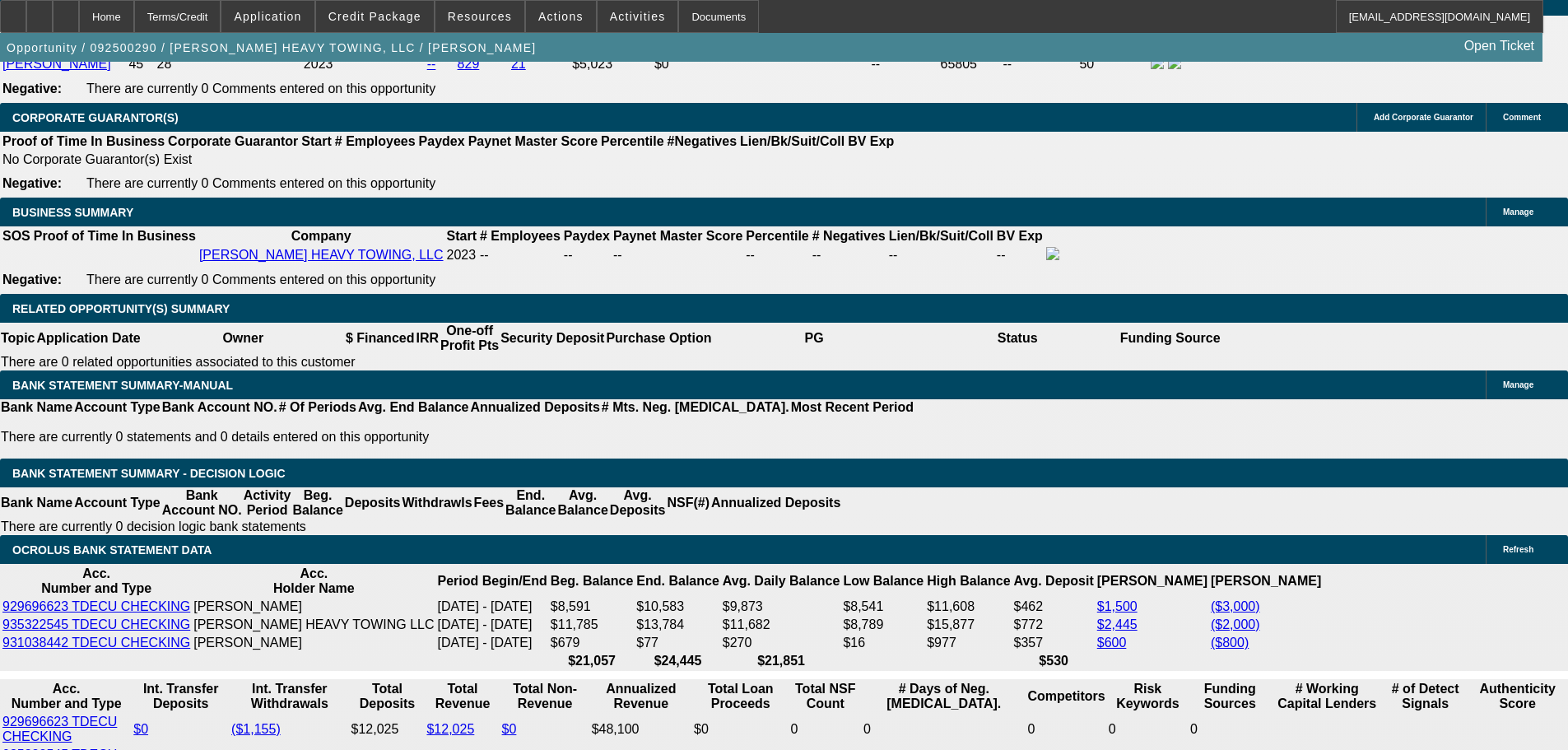
type input "$8,390.00"
type input "$4,195.00"
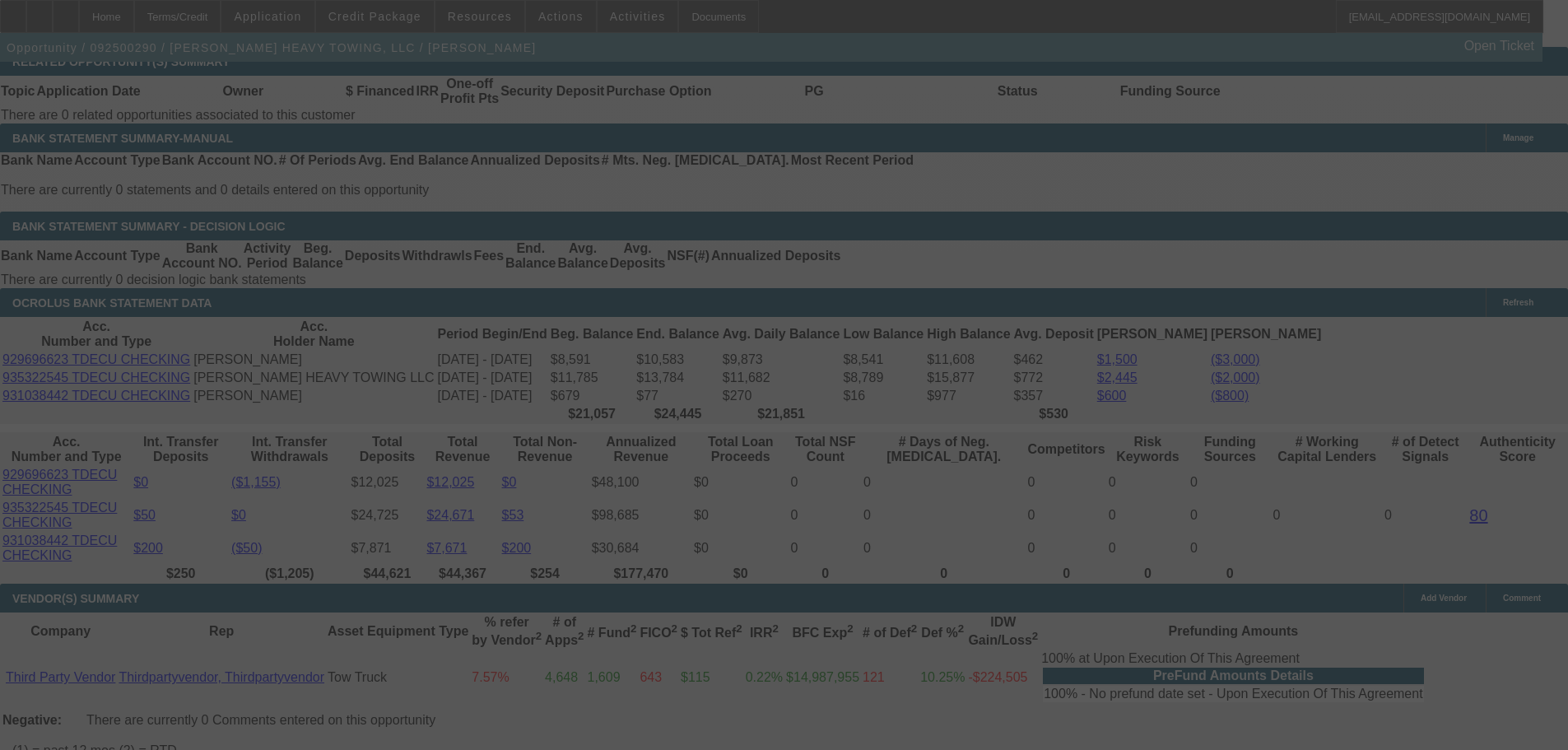
scroll to position [2693, 0]
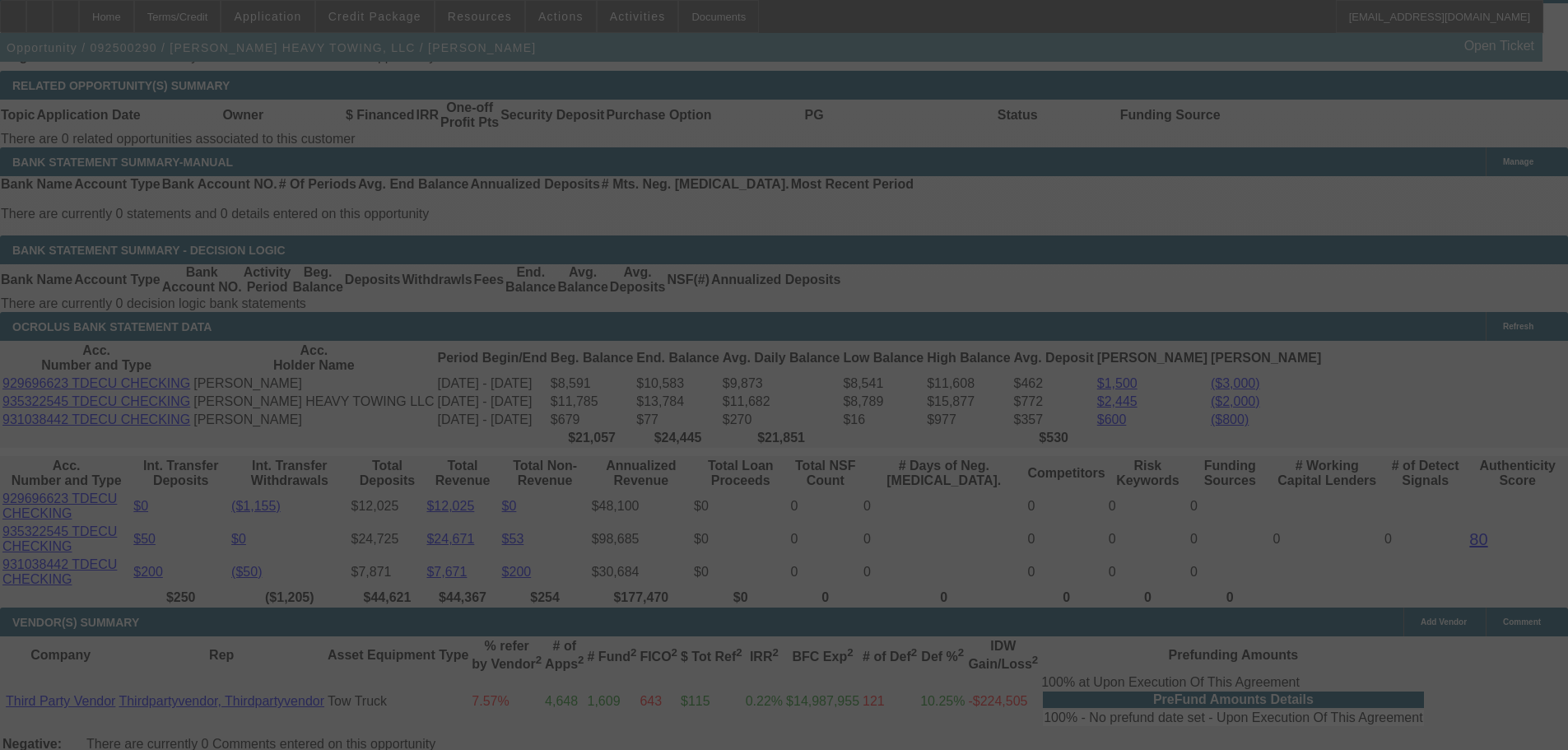
select select "0"
select select "2"
select select "0"
select select "6"
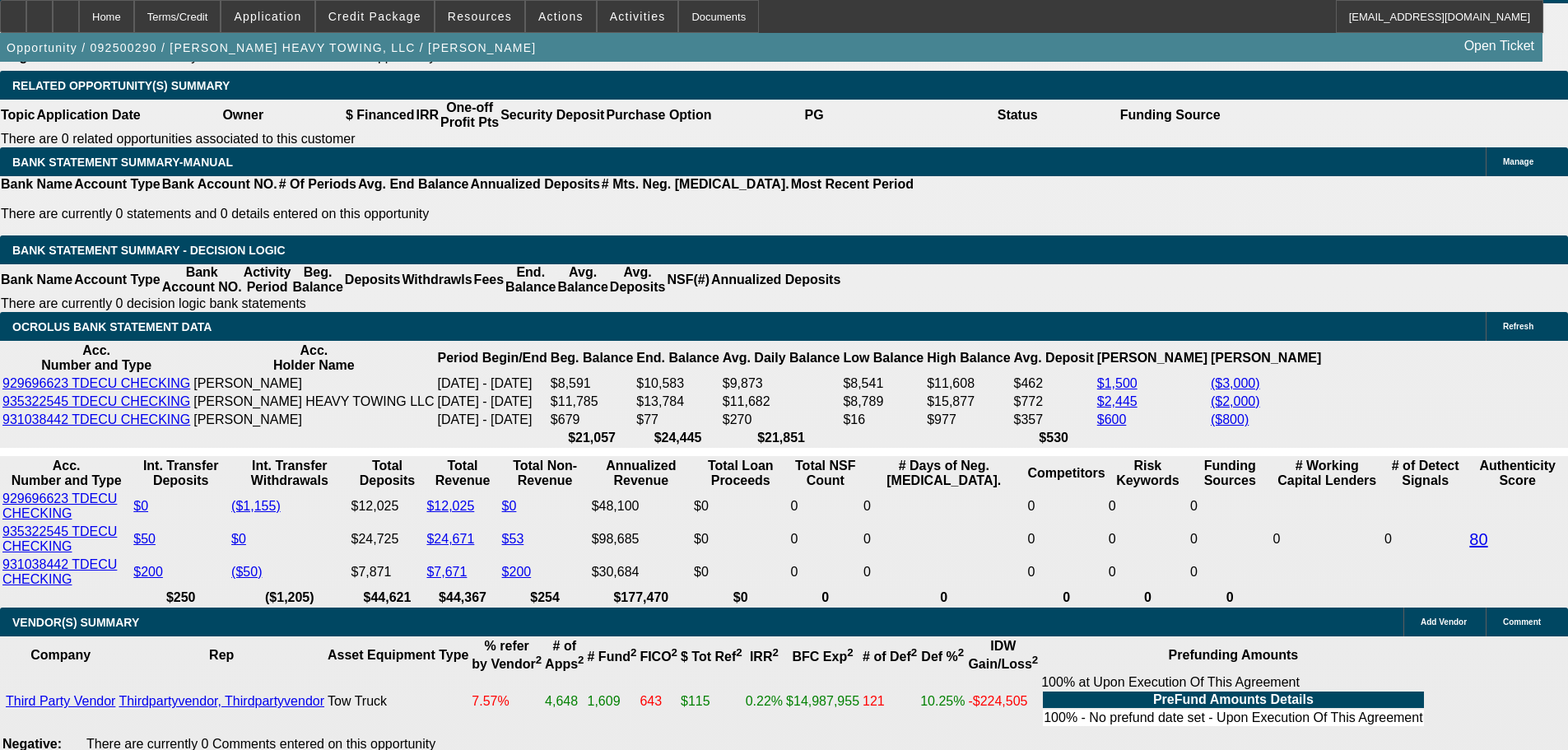
drag, startPoint x: 286, startPoint y: 239, endPoint x: 632, endPoint y: 208, distance: 347.4
type input "$35,000.00"
type input "UNKNOWN"
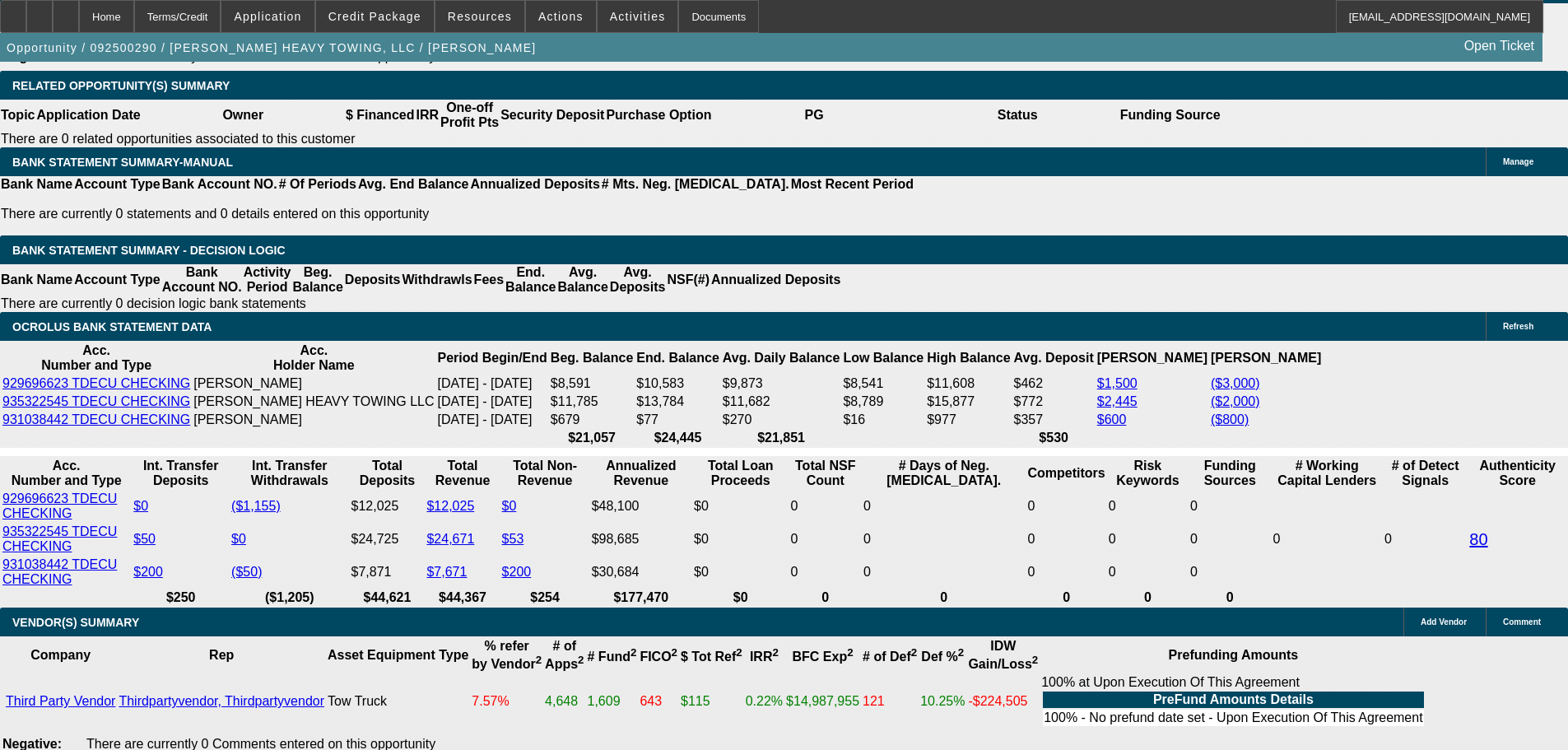
type input "$8,135.82"
drag, startPoint x: 249, startPoint y: 372, endPoint x: 531, endPoint y: 361, distance: 282.2
type input "40"
type input "$80.00"
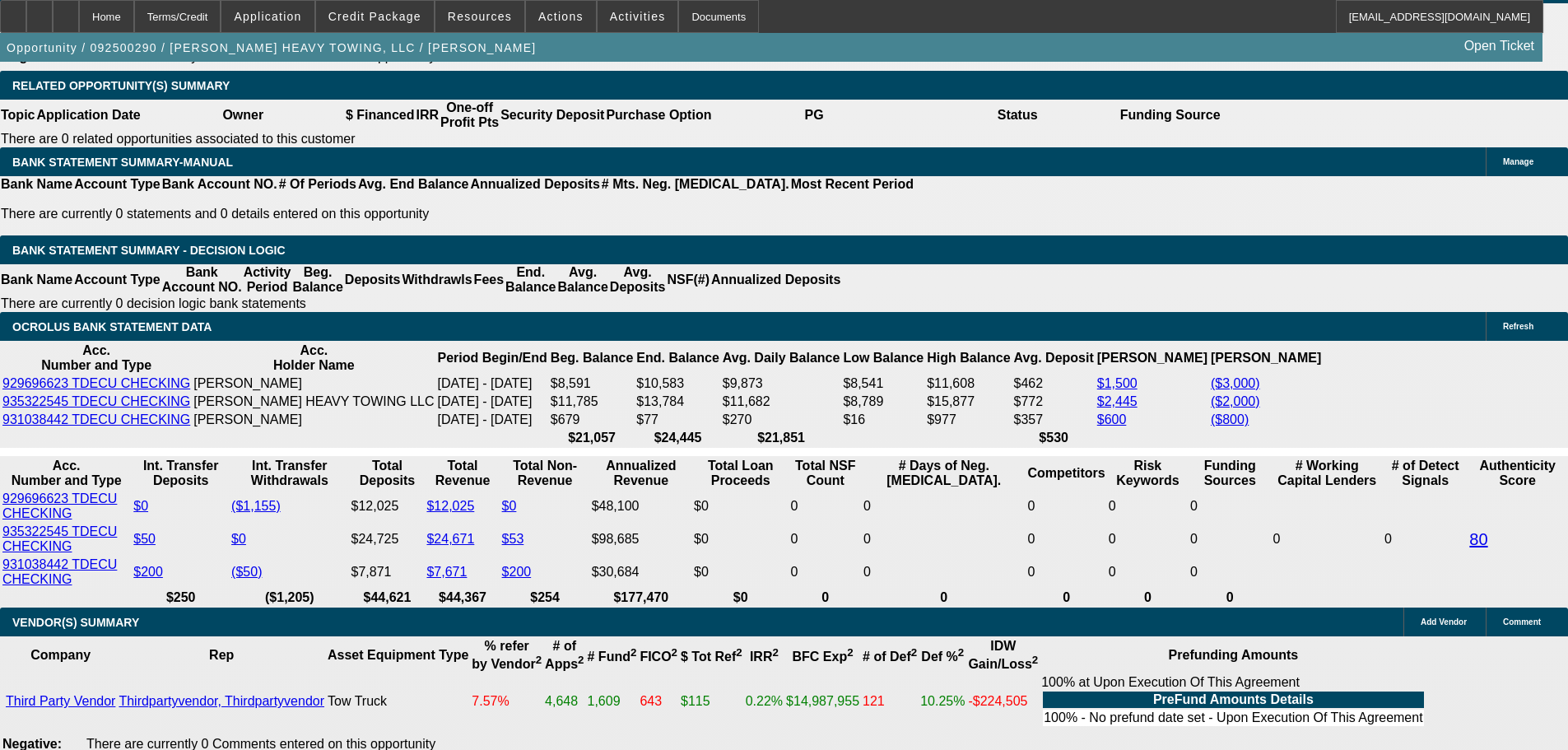
type input "4065"
type input "$8,130.00"
type input "18"
type input "$4,065.00"
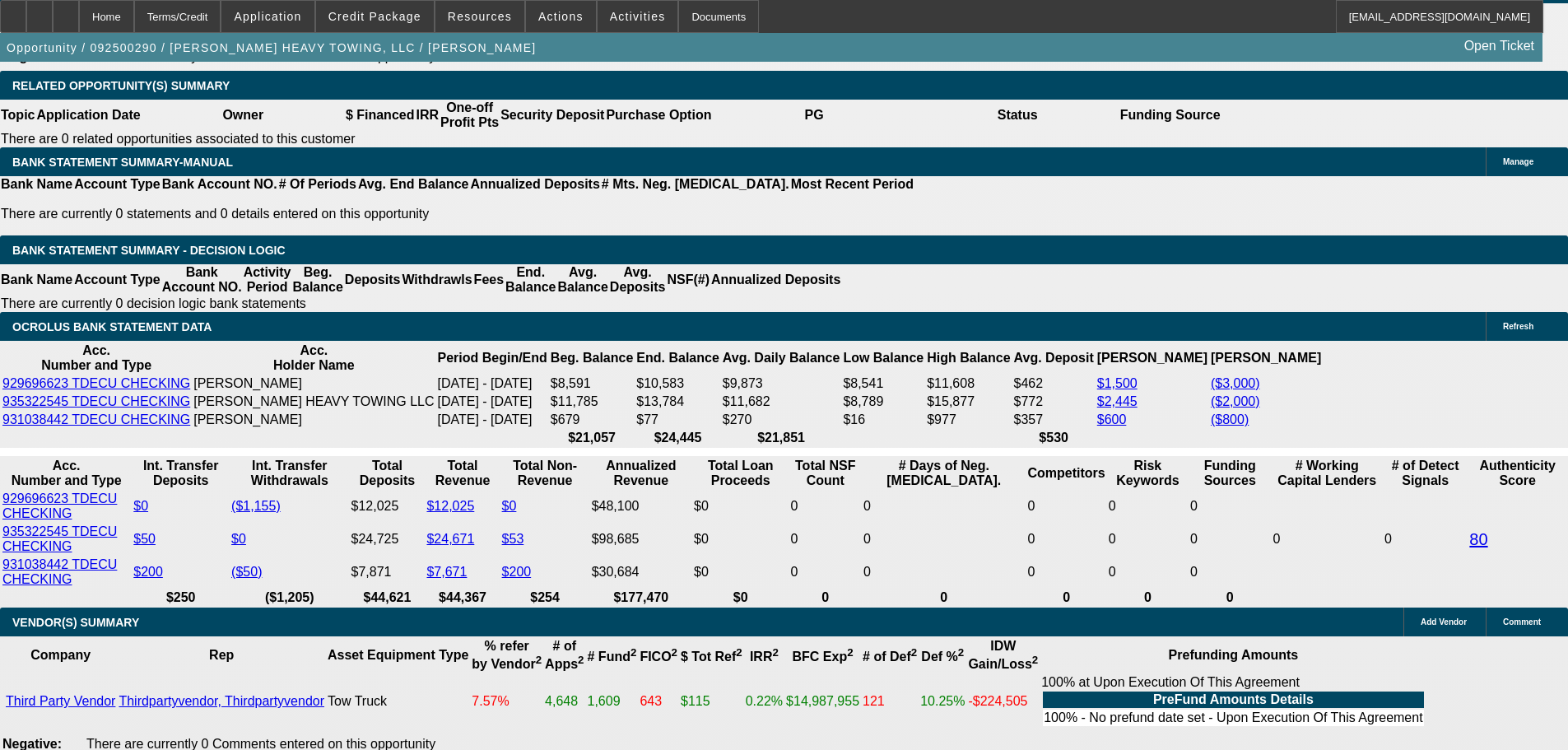
scroll to position [2447, 0]
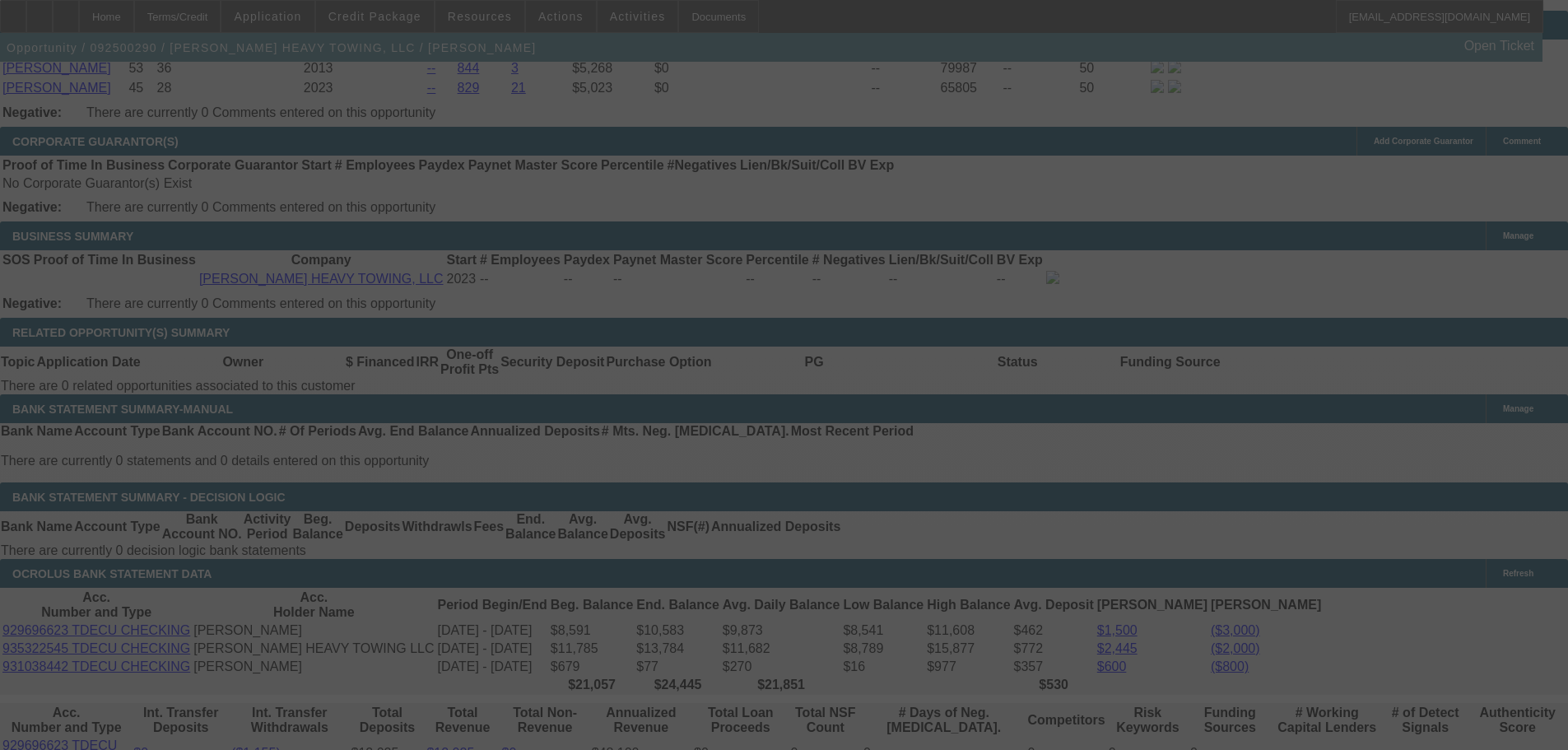
select select "0"
select select "2"
select select "0"
select select "6"
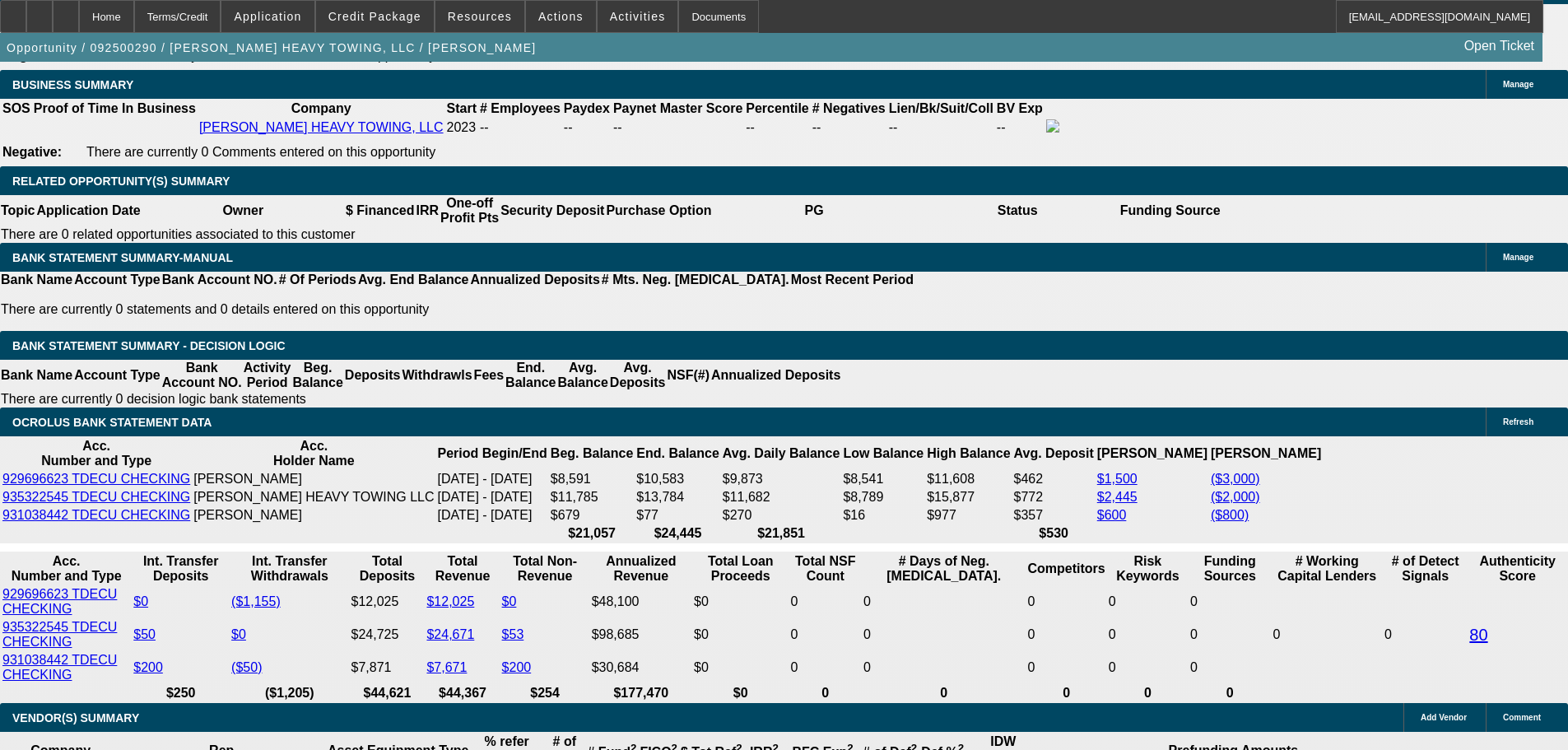
scroll to position [2693, 0]
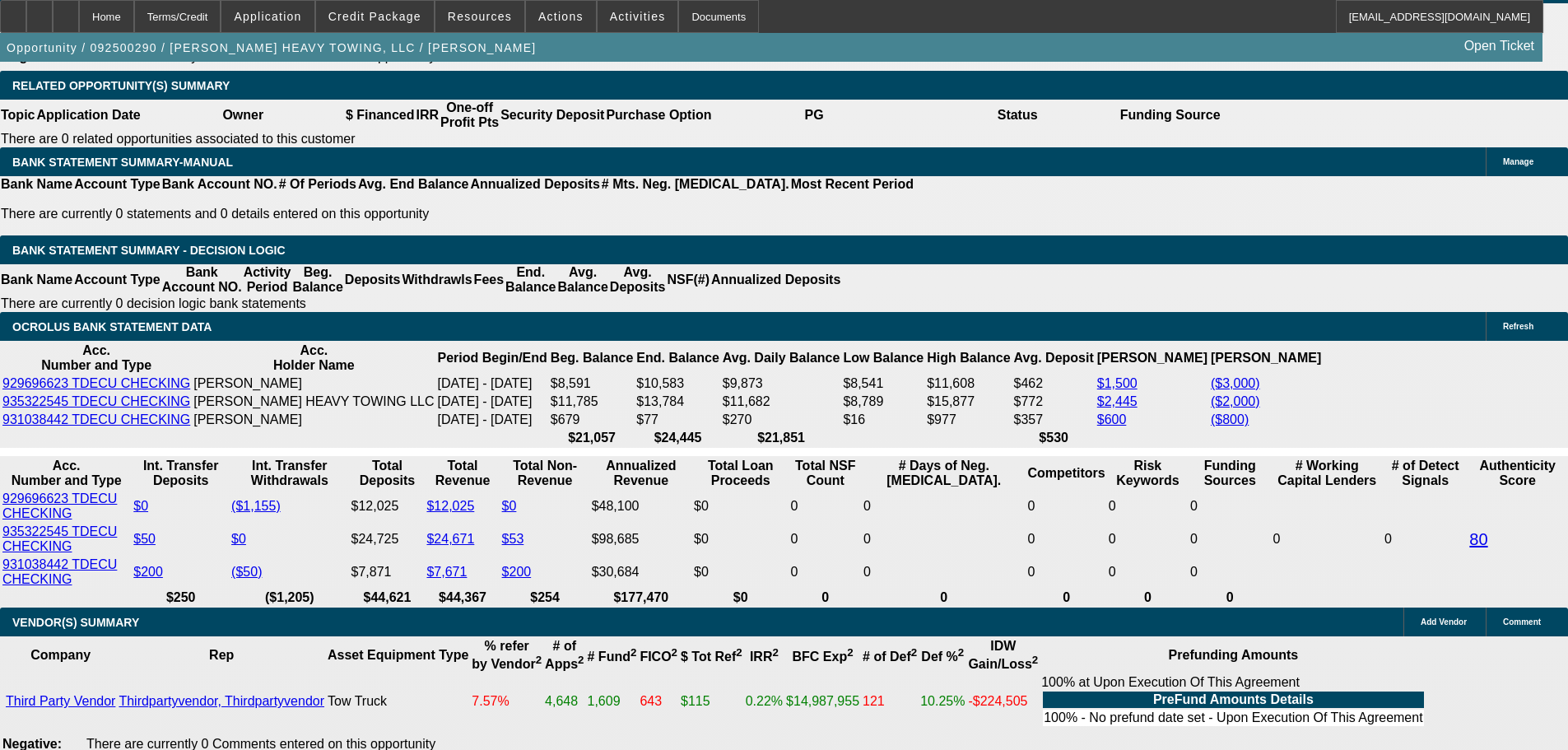
drag, startPoint x: 249, startPoint y: 375, endPoint x: 697, endPoint y: 325, distance: 450.8
type input "40"
type input "$80.00"
type input "UNKNOWN"
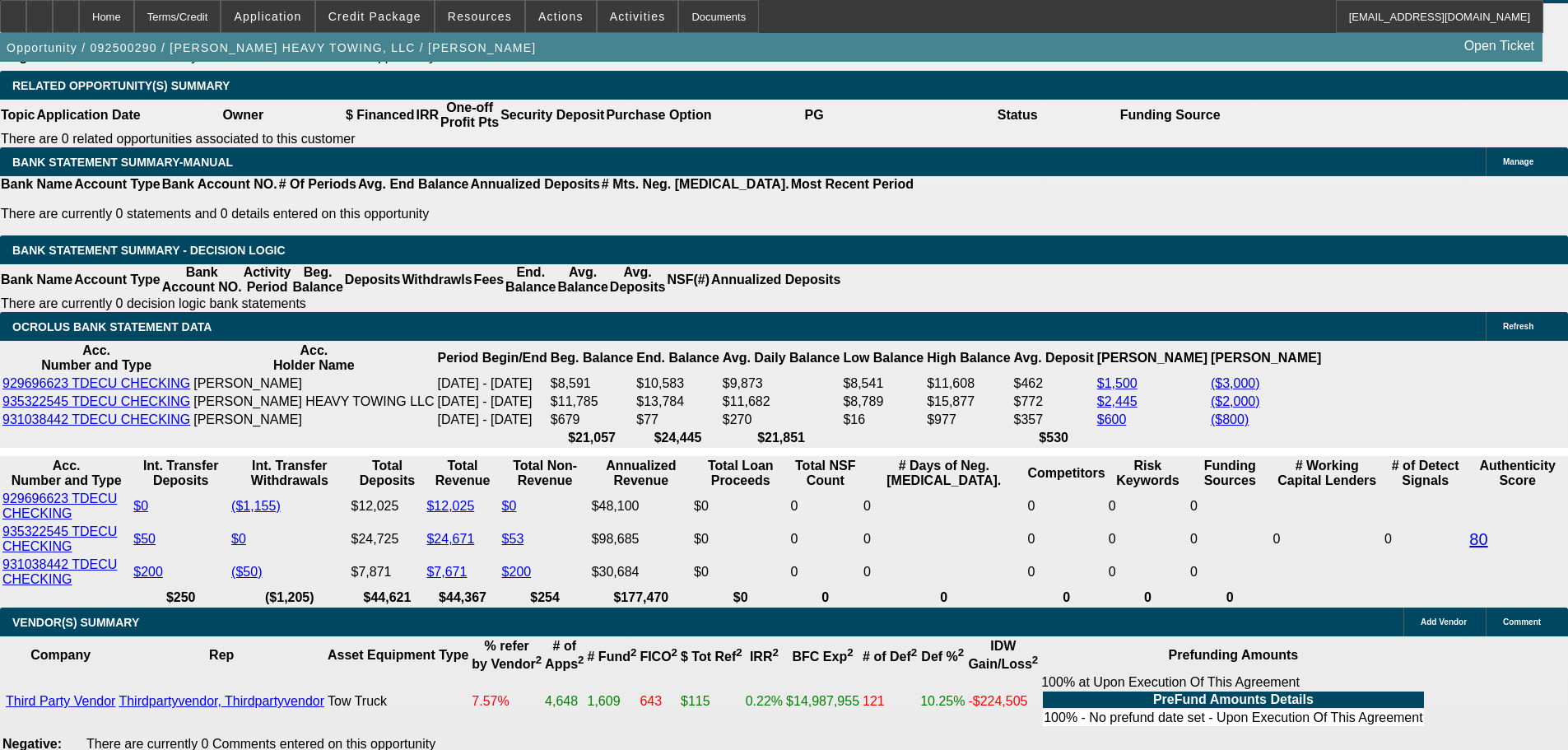
type input "4095"
type input "$8,190.00"
type input "18.4"
type input "$4,095.00"
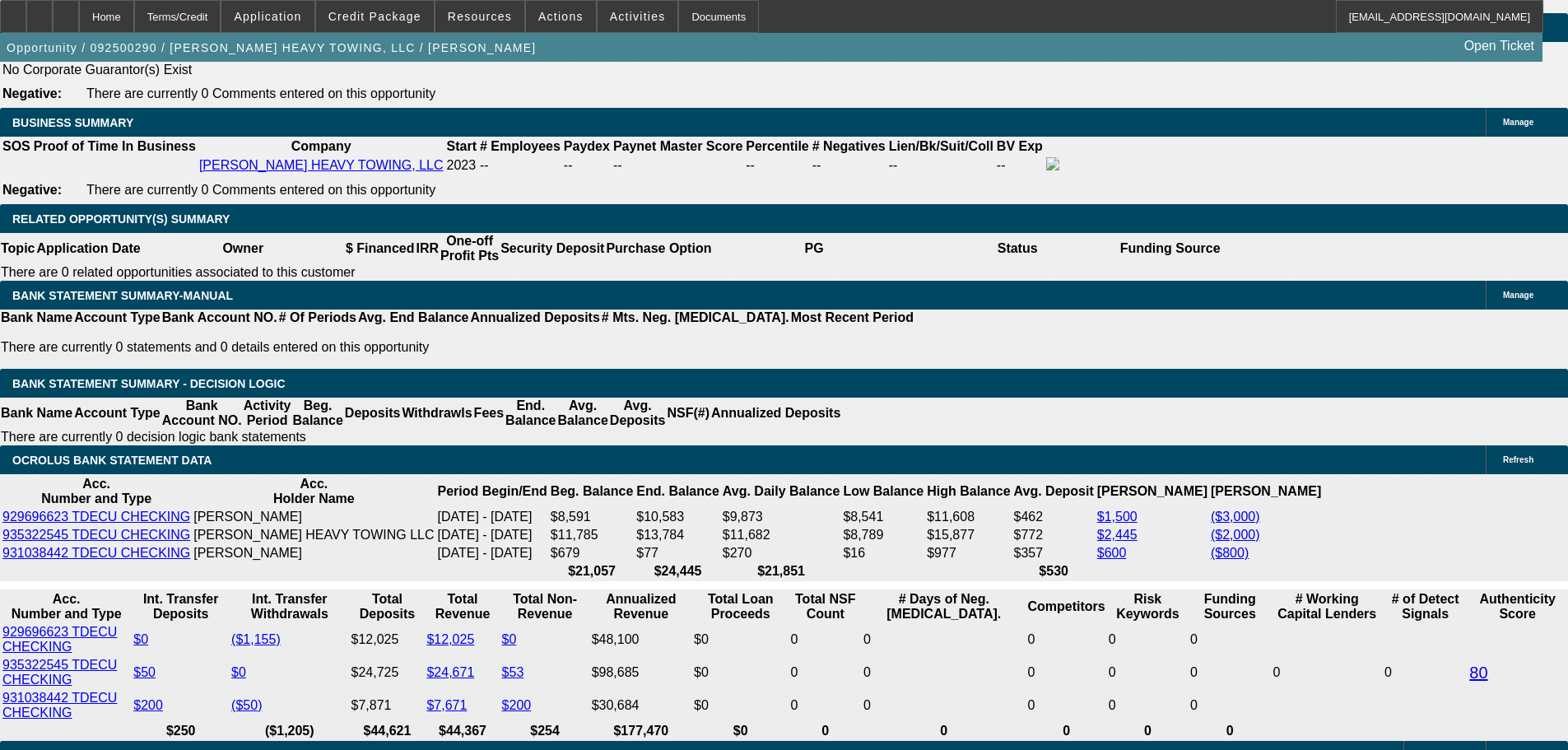
scroll to position [2364, 0]
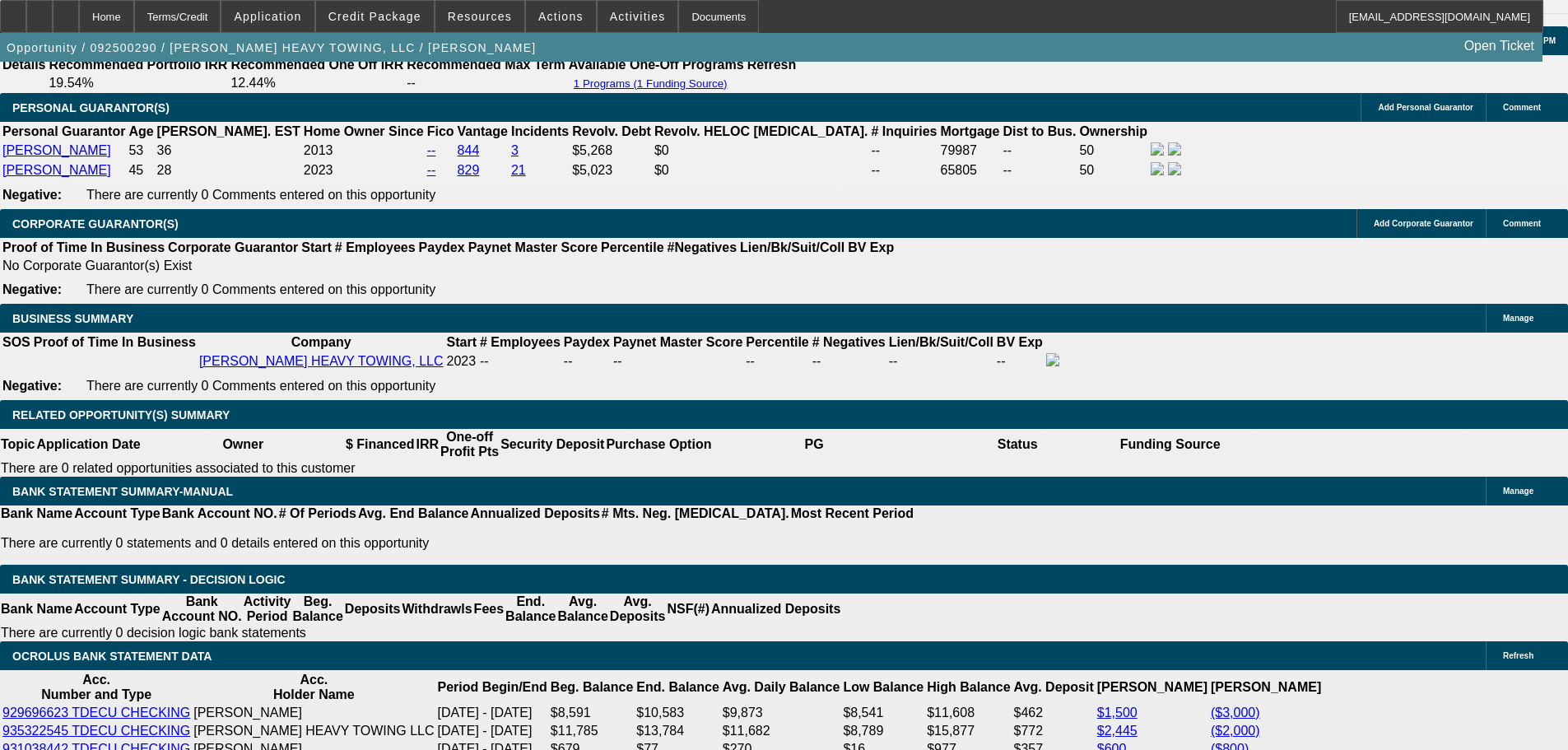
drag, startPoint x: 245, startPoint y: 248, endPoint x: 239, endPoint y: 275, distance: 27.7
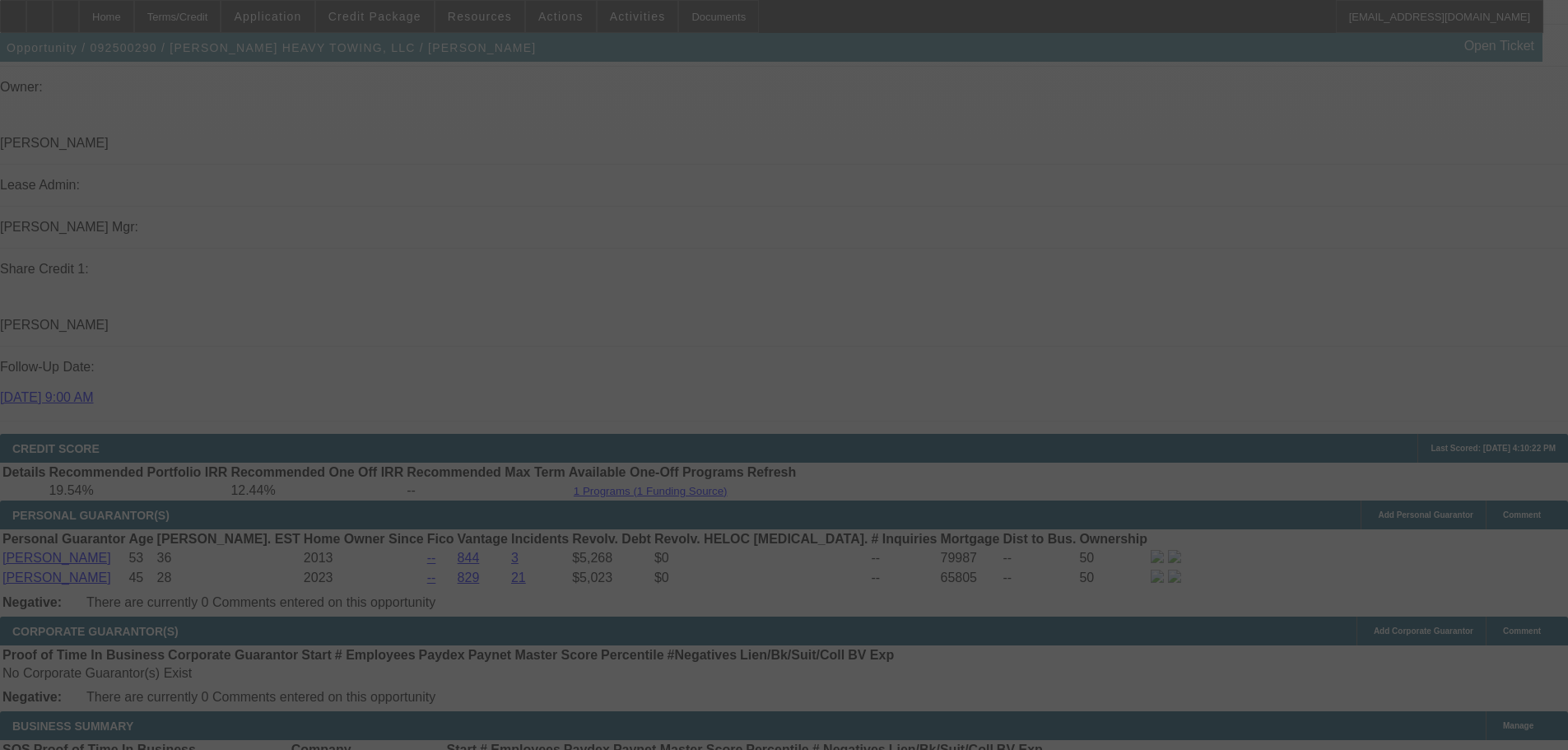
scroll to position [1953, 0]
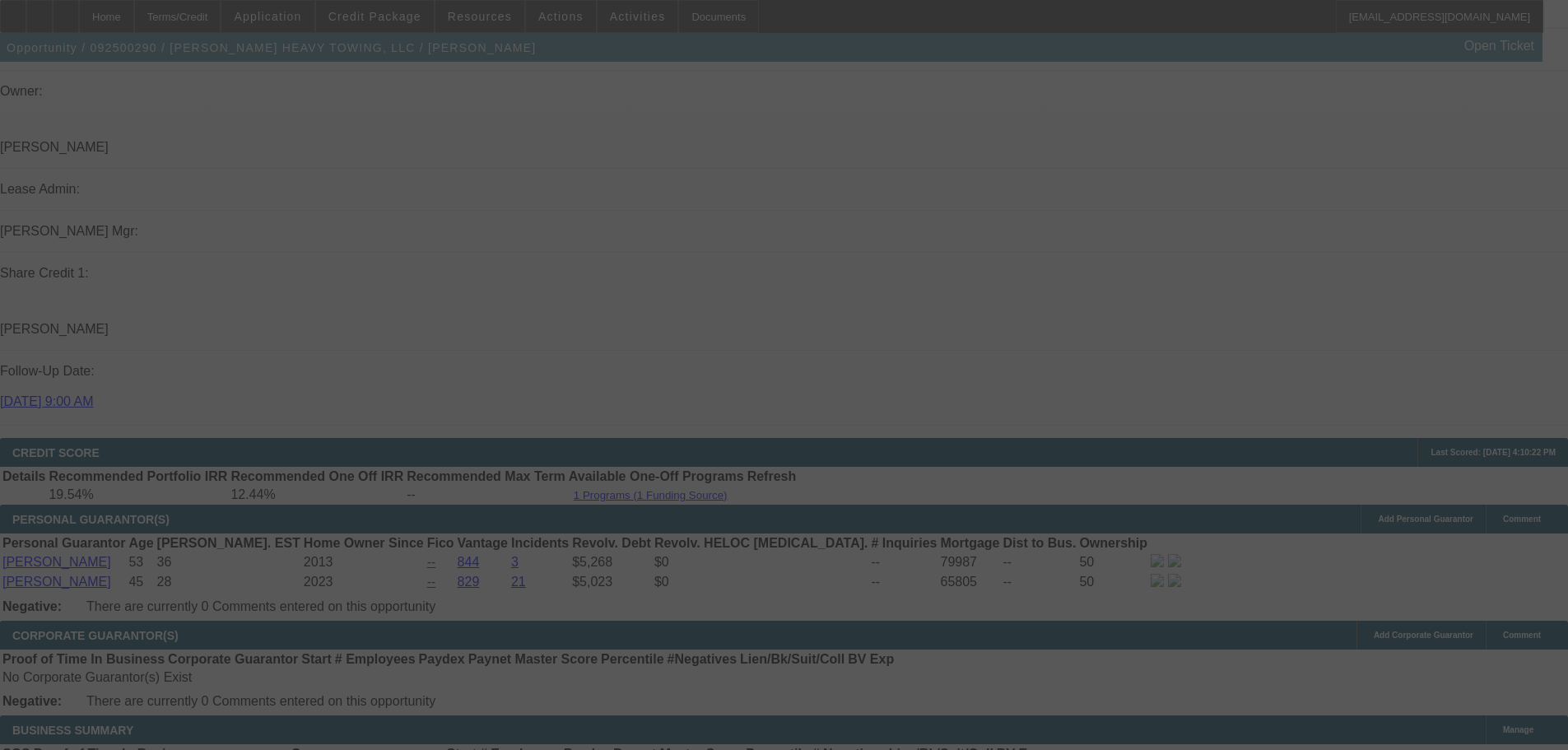
select select "0"
select select "2"
select select "0"
select select "6"
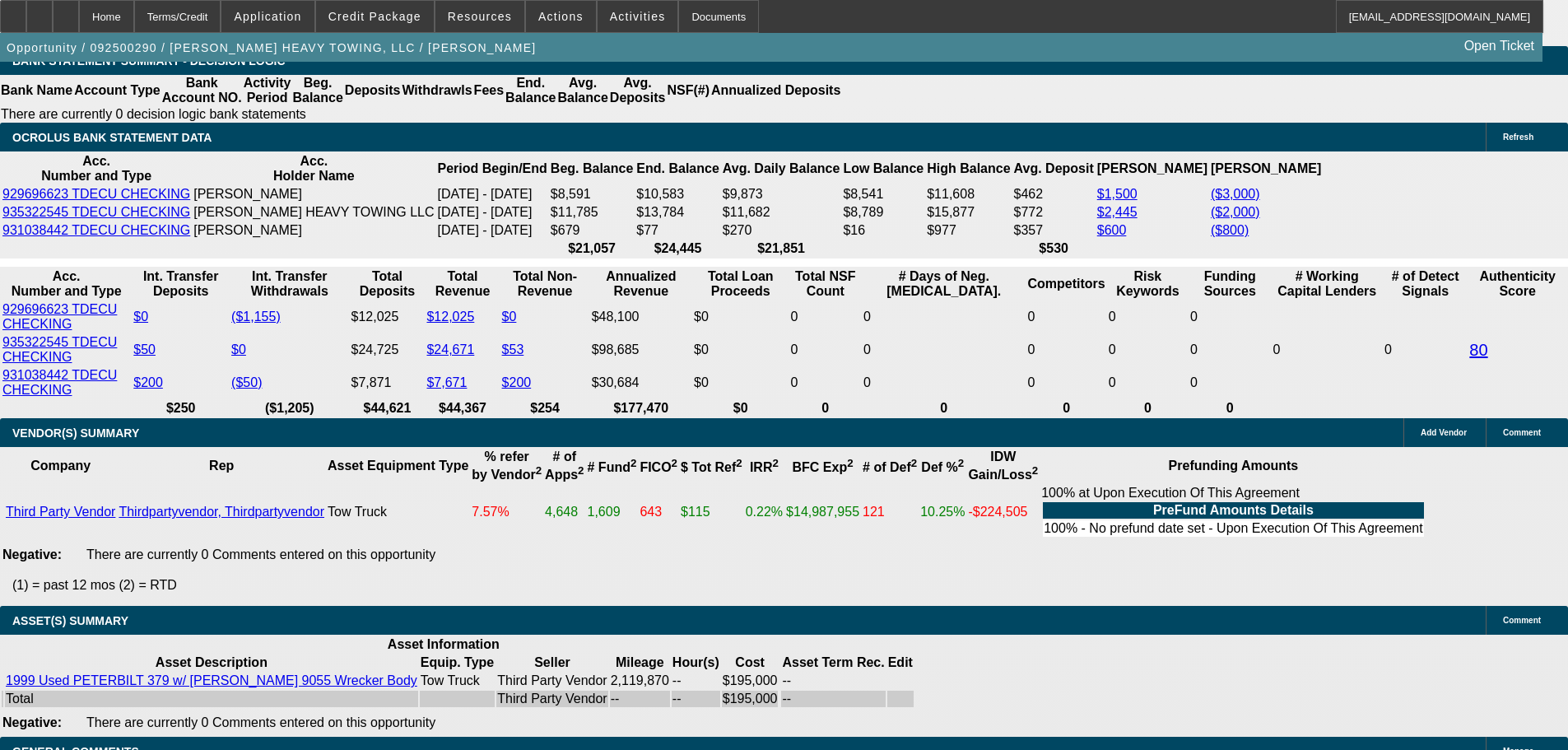
scroll to position [3105, 0]
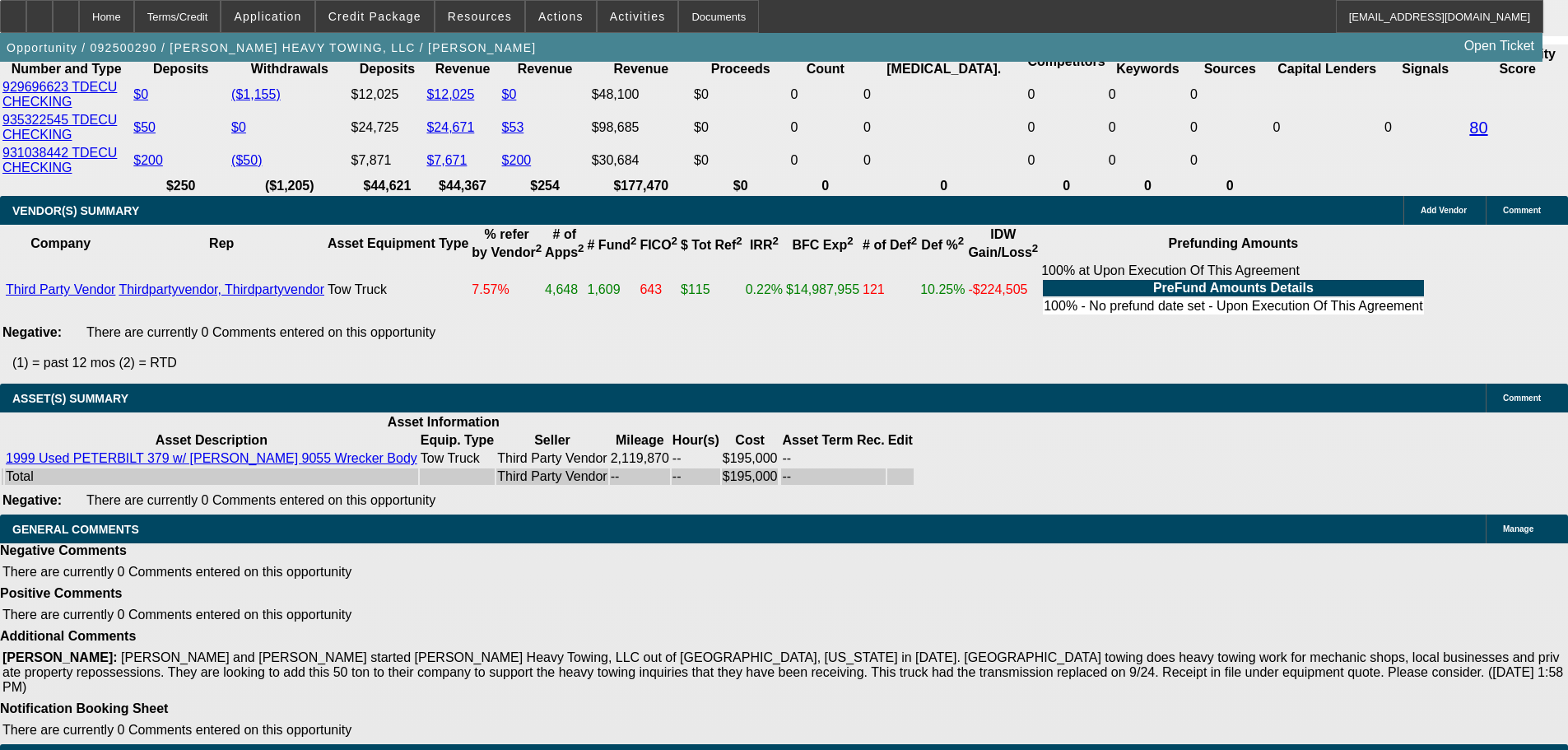
select select "3"
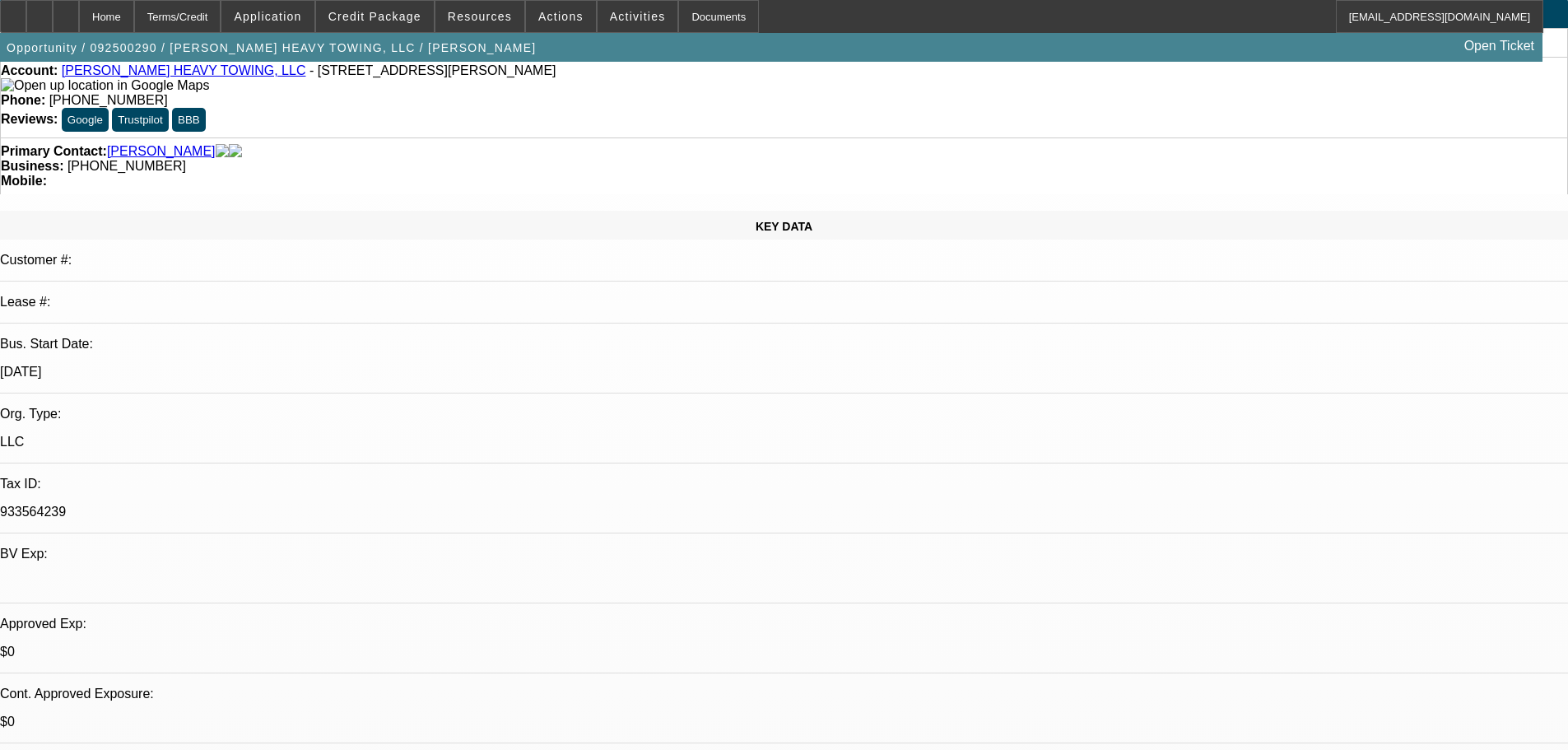
scroll to position [165, 0]
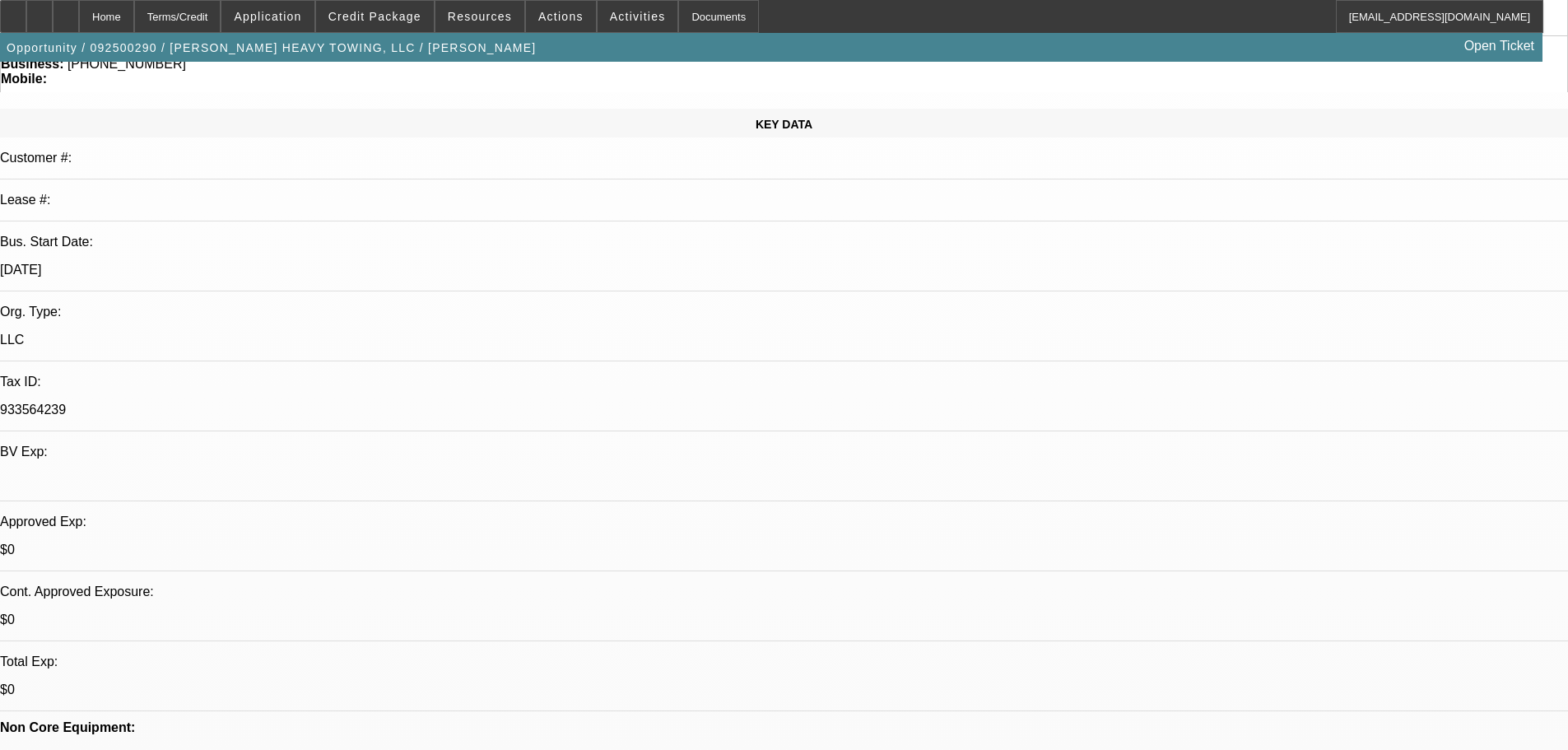
paste textarea "THIS IS A LOT OF TRUCK FOR THEIR LIGHTER CREDIT AND NEWER BUSINESS. APPROVED WI…"
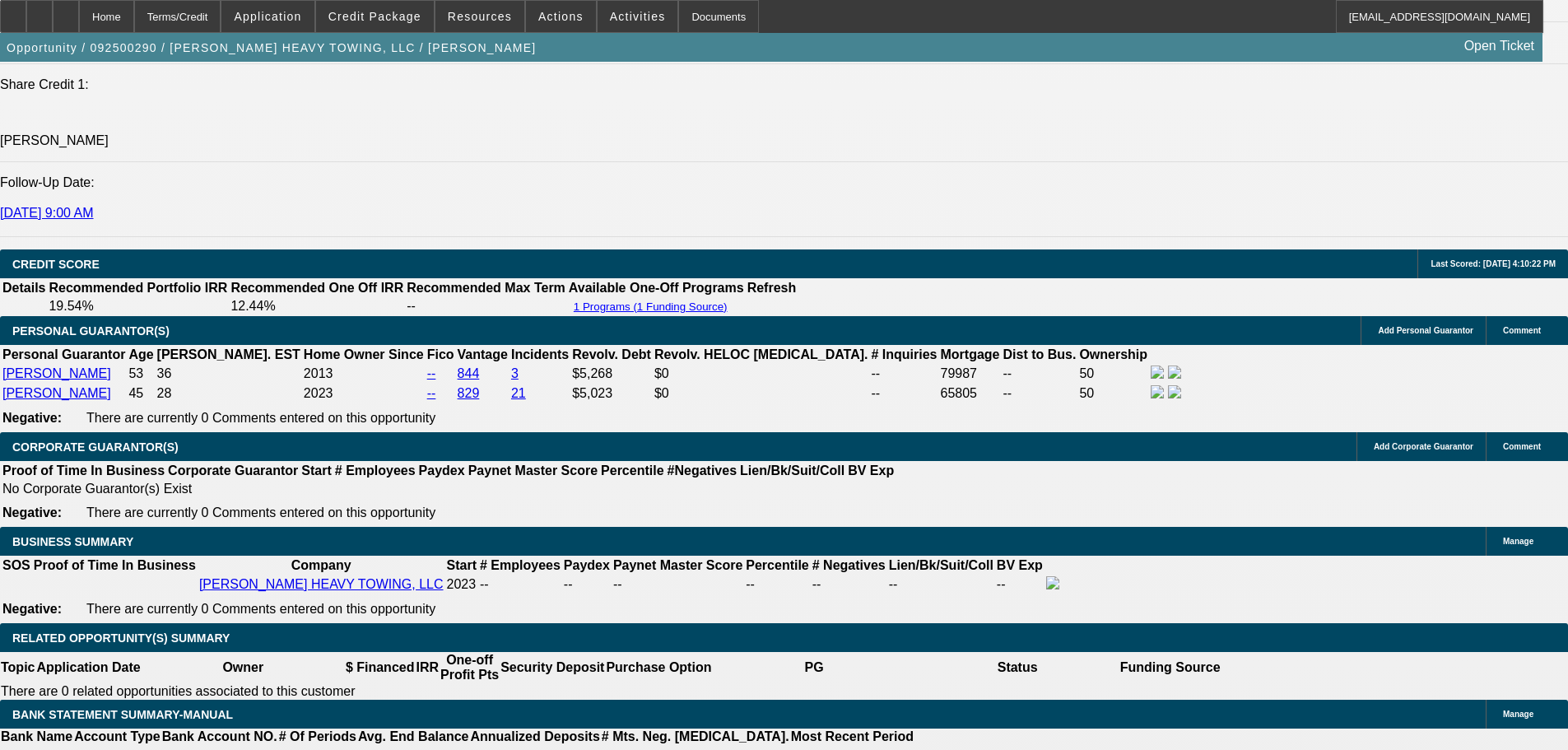
scroll to position [2718, 0]
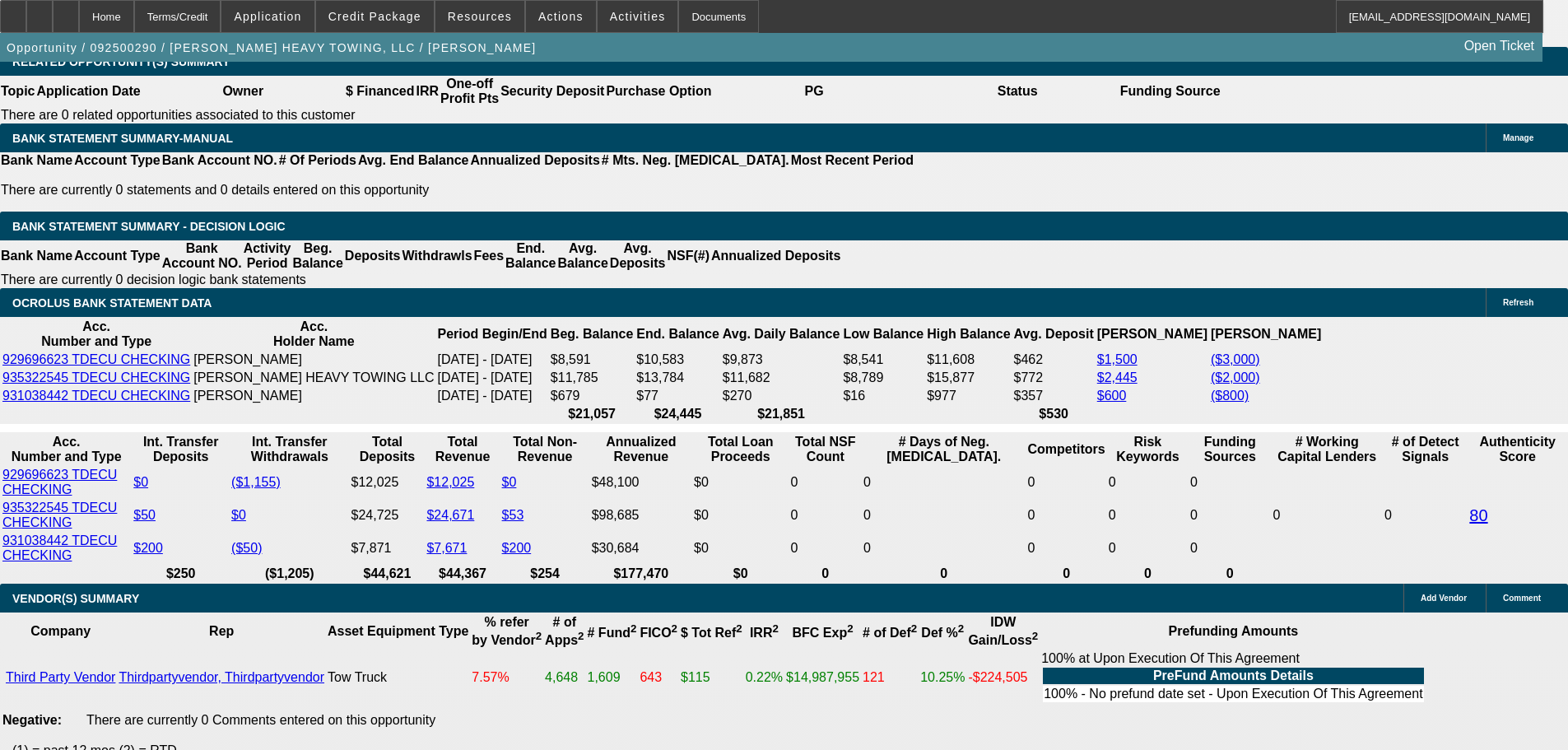
type textarea "THIS IS A LOT OF TRUCK FOR THEIR LIGHTER CREDIT AND NEWER BUSINESS. APPROVED WI…"
drag, startPoint x: 310, startPoint y: 218, endPoint x: 777, endPoint y: 233, distance: 467.2
type input "$40,000.00"
type input "UNKNOWN"
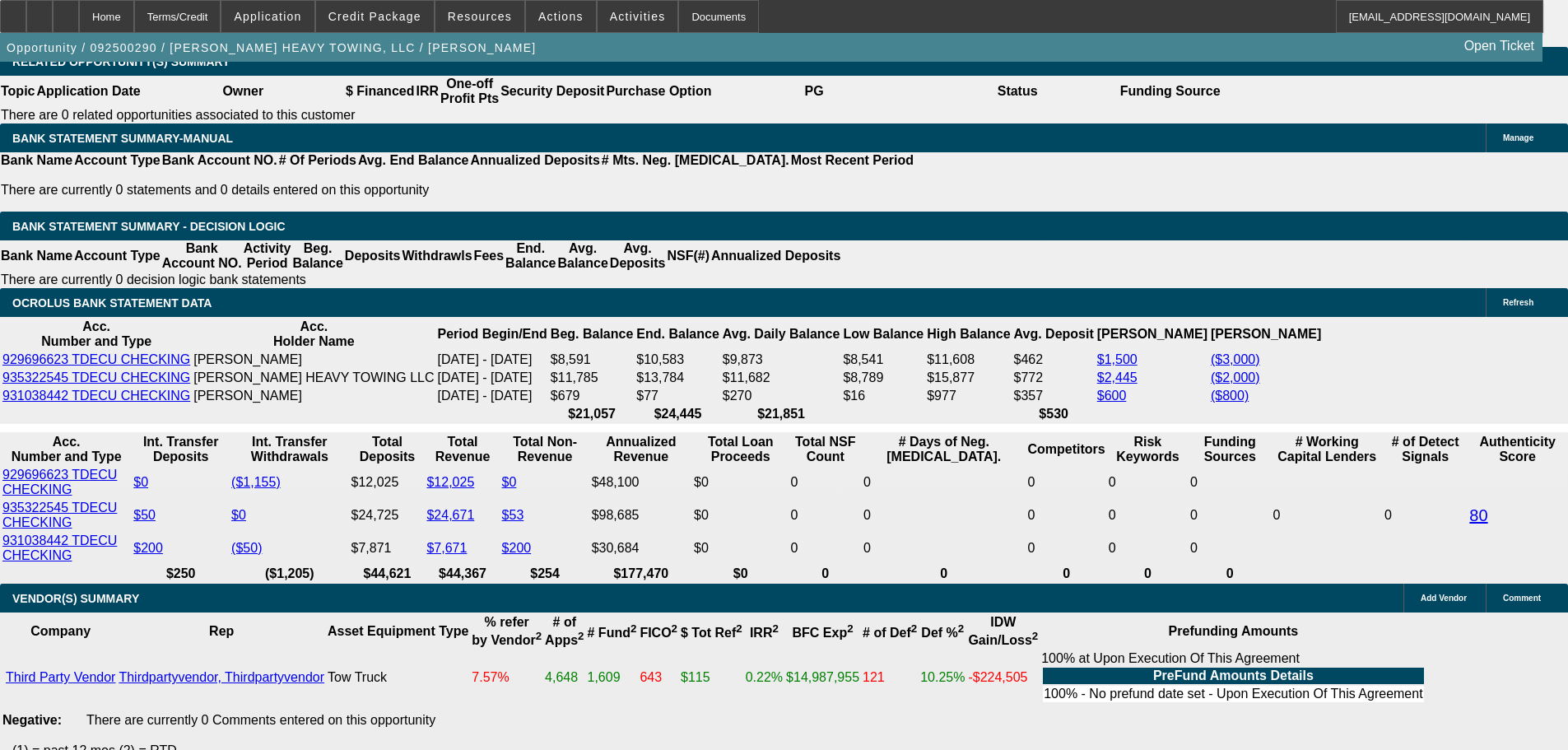
type input "$7,933.98"
drag, startPoint x: 249, startPoint y: 350, endPoint x: 488, endPoint y: 355, distance: 239.1
type input "3"
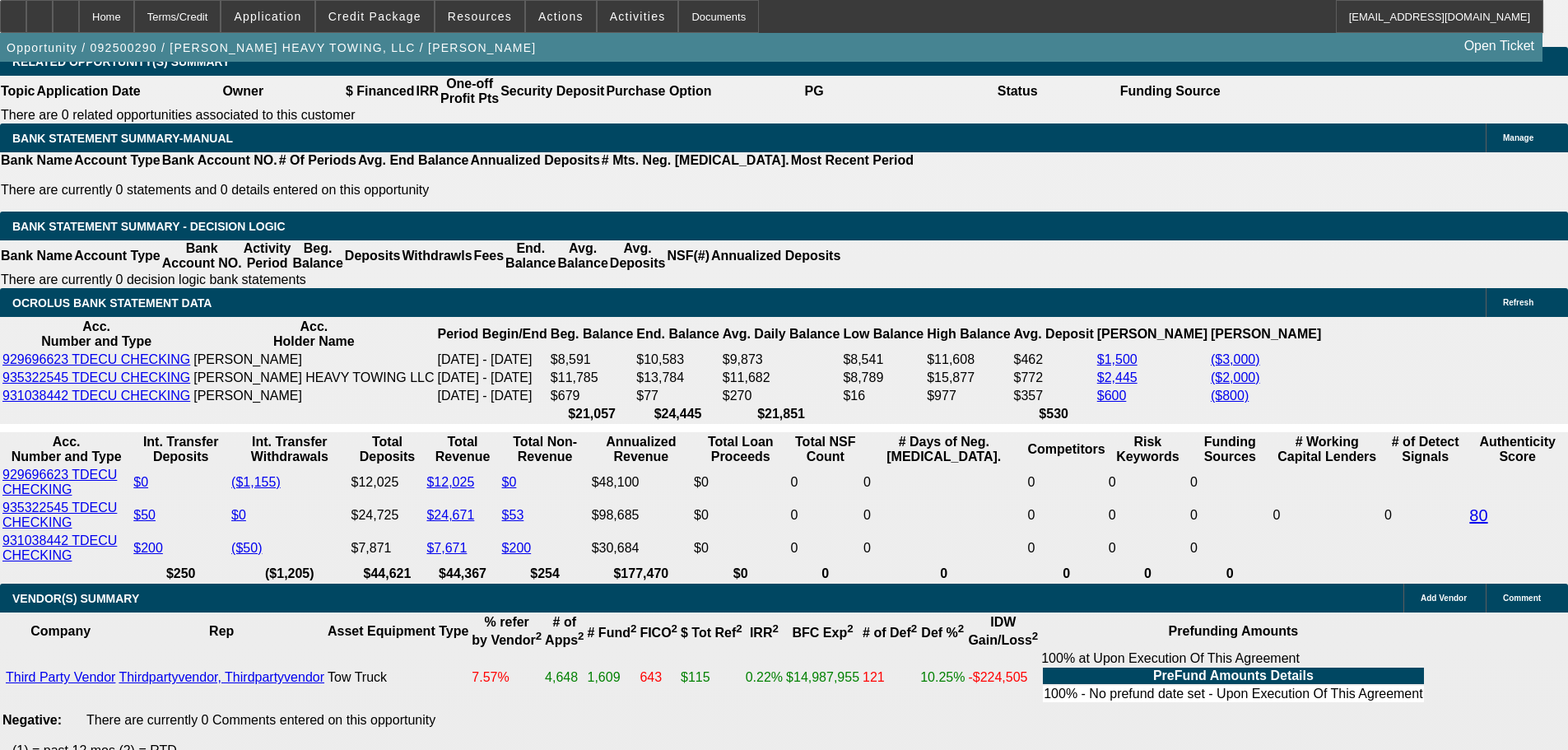
type input "$6.00"
type input "3965"
type input "$7,930.00"
type input "18.3"
type input "$3,965.00"
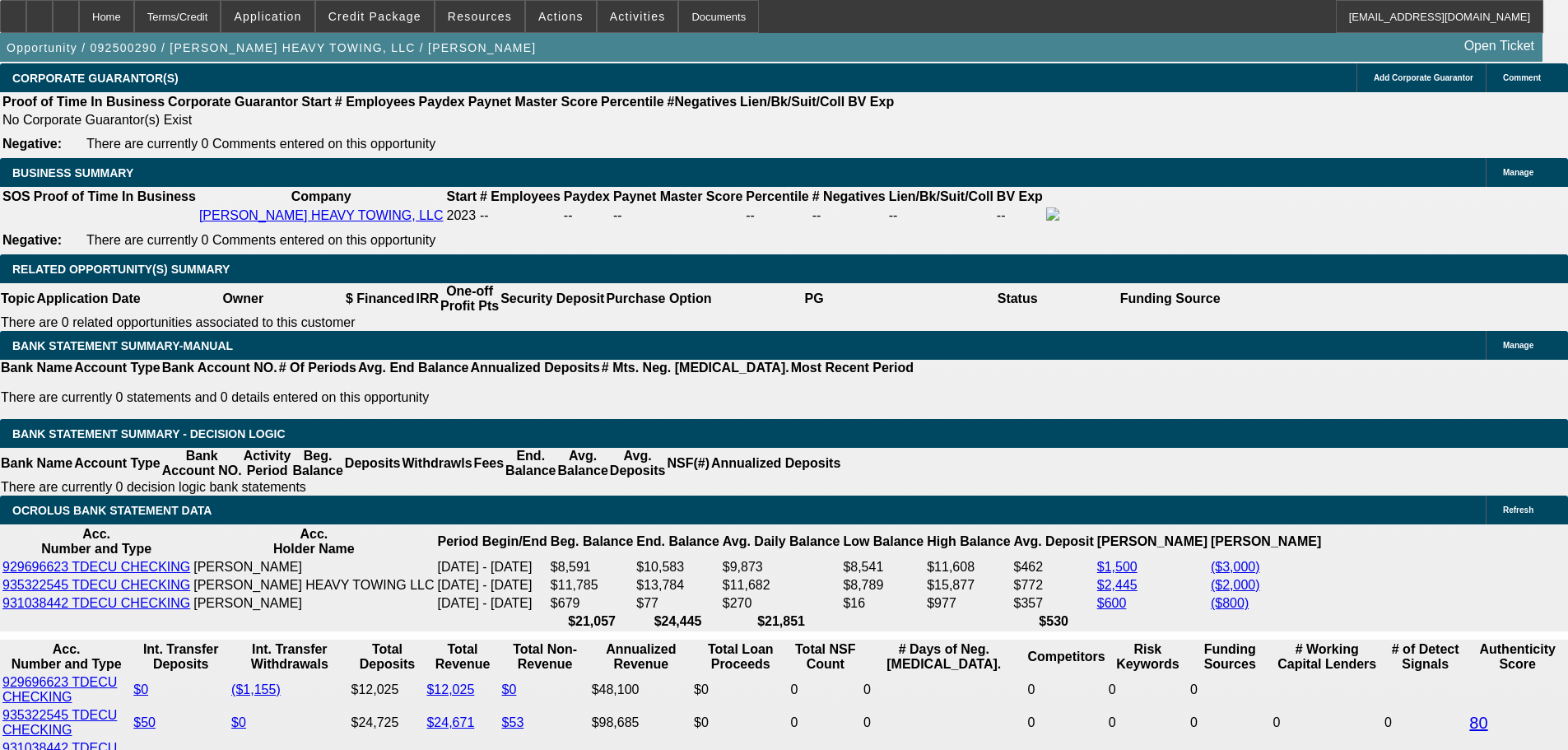
scroll to position [2470, 0]
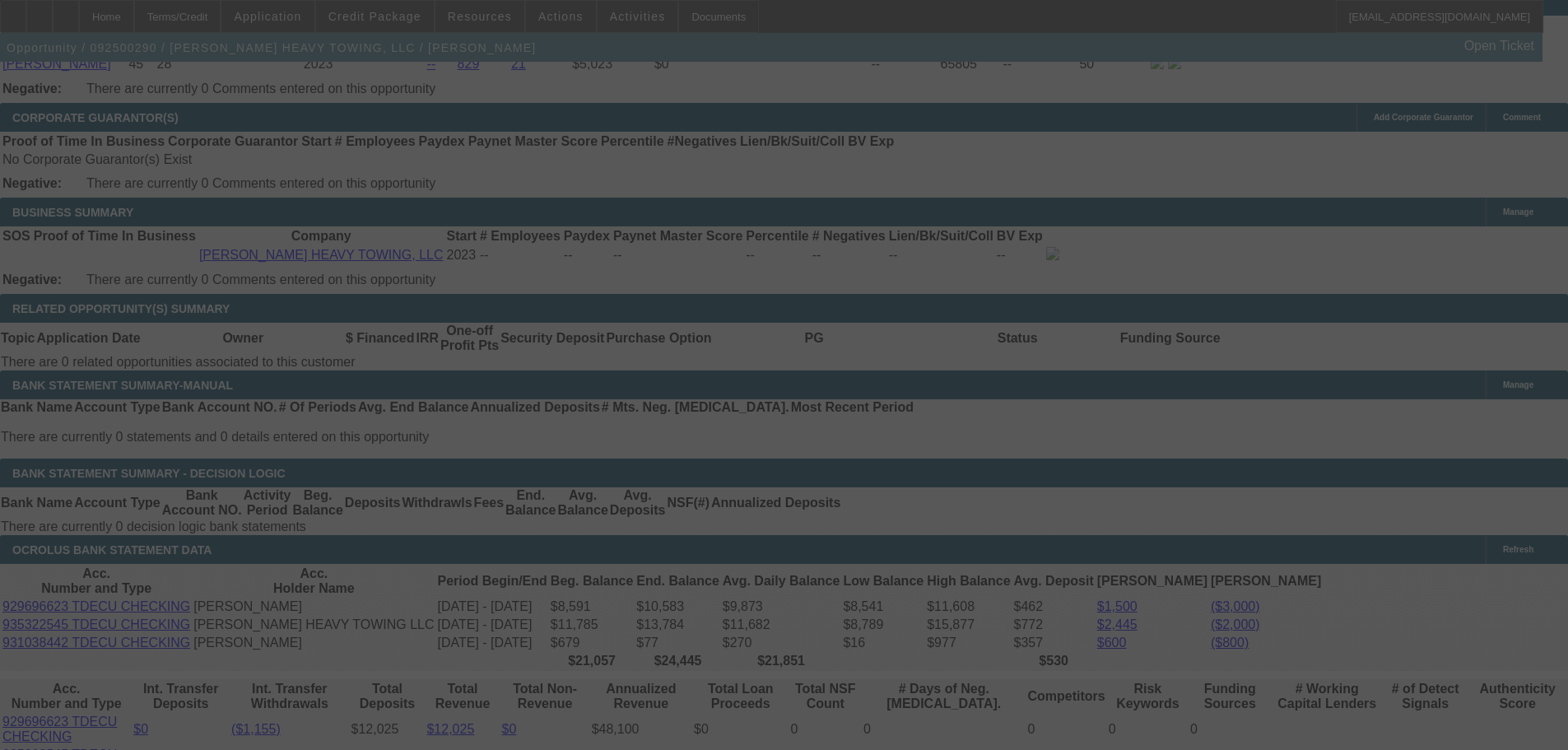
select select "0"
select select "2"
select select "0"
select select "6"
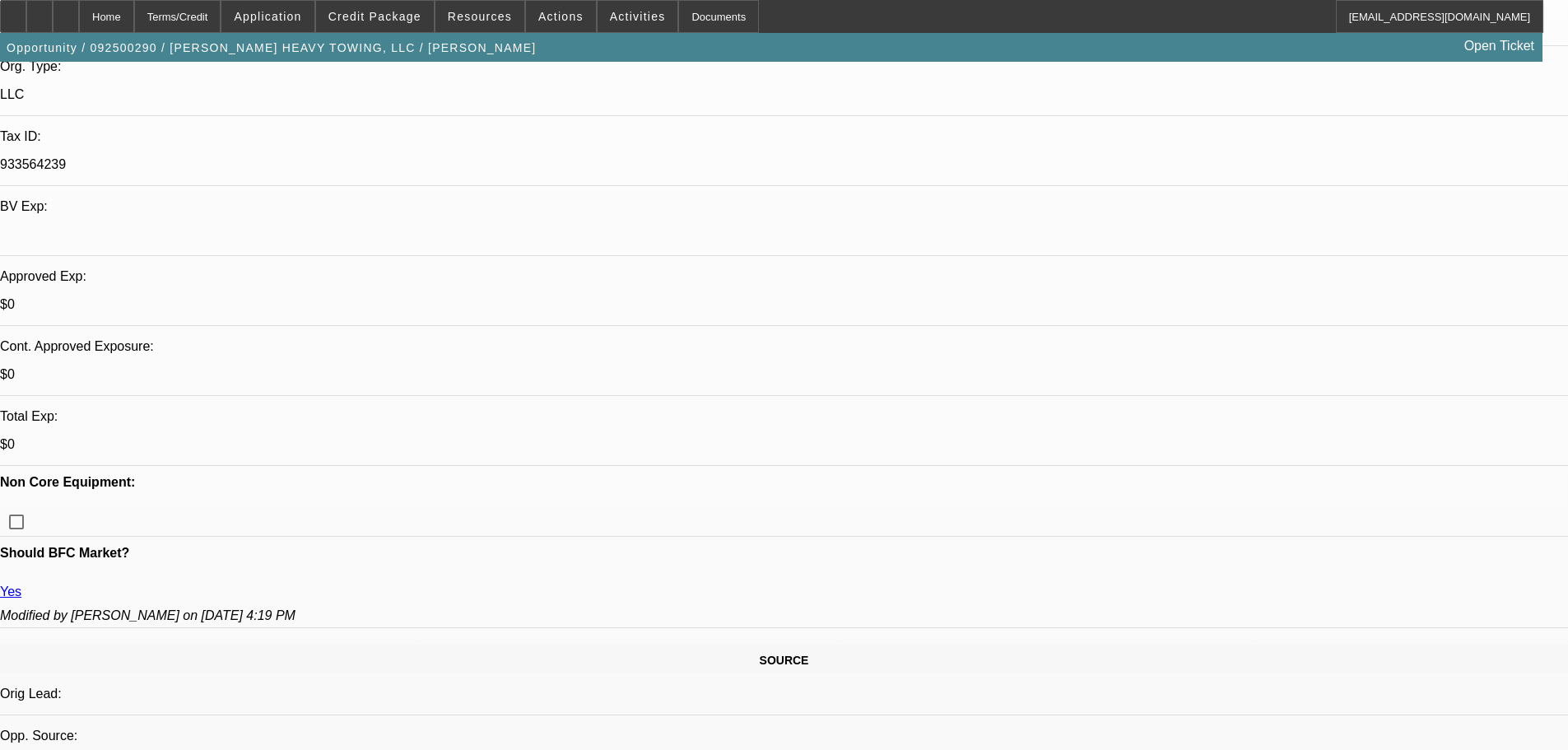
scroll to position [247, 0]
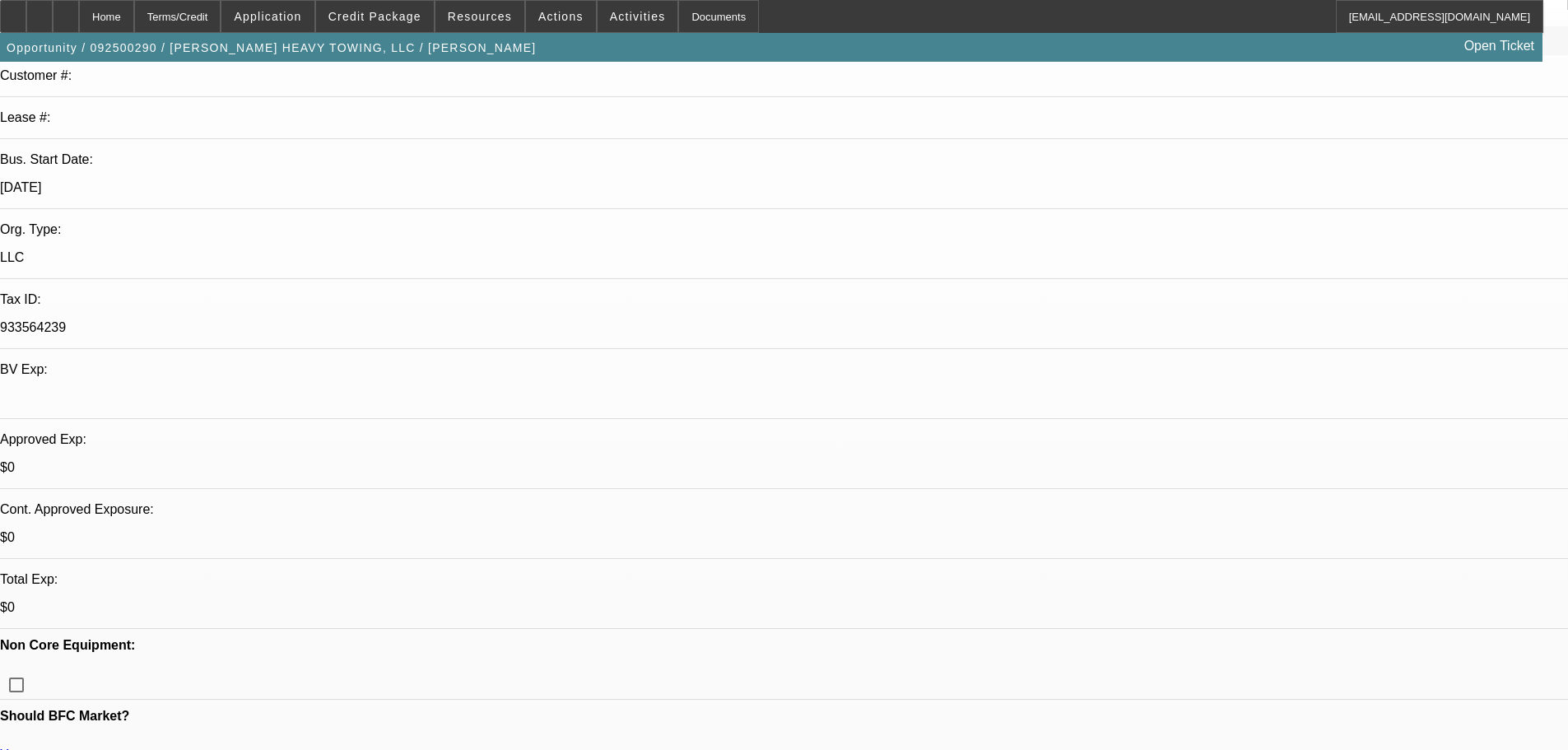
drag, startPoint x: 1170, startPoint y: 624, endPoint x: 872, endPoint y: 431, distance: 355.0
paste textarea "IM OPEN TO LOOKING AT OTHER TERMS, IF HE FINDS A LESS EXPENSIVE TRUCK."
type textarea "THIS IS A LOT OF TRUCK FOR THEIR LIGHTER CREDIT AND NEWER BUSINESS. APPROVED WI…"
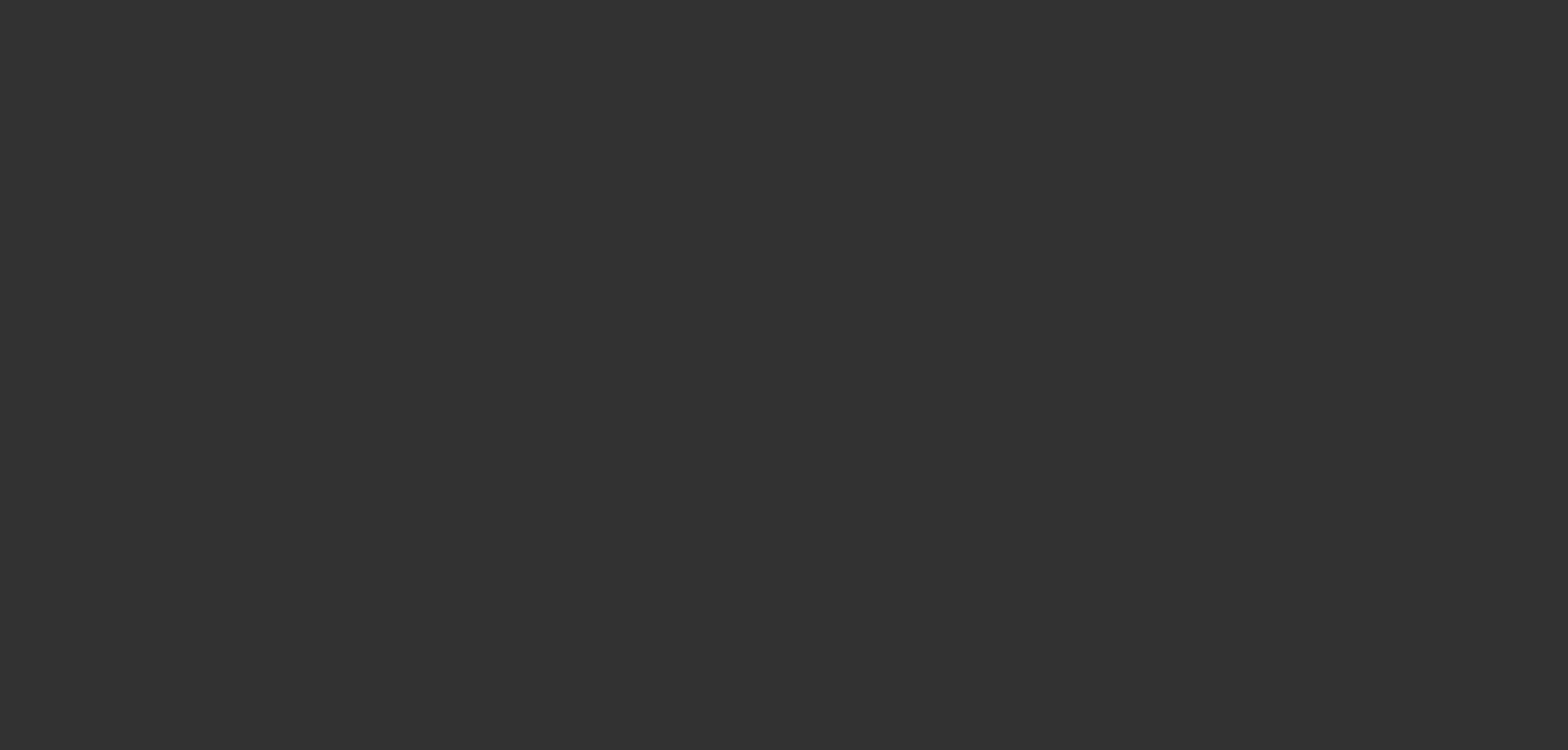
scroll to position [0, 0]
select select "0"
select select "2"
select select "0"
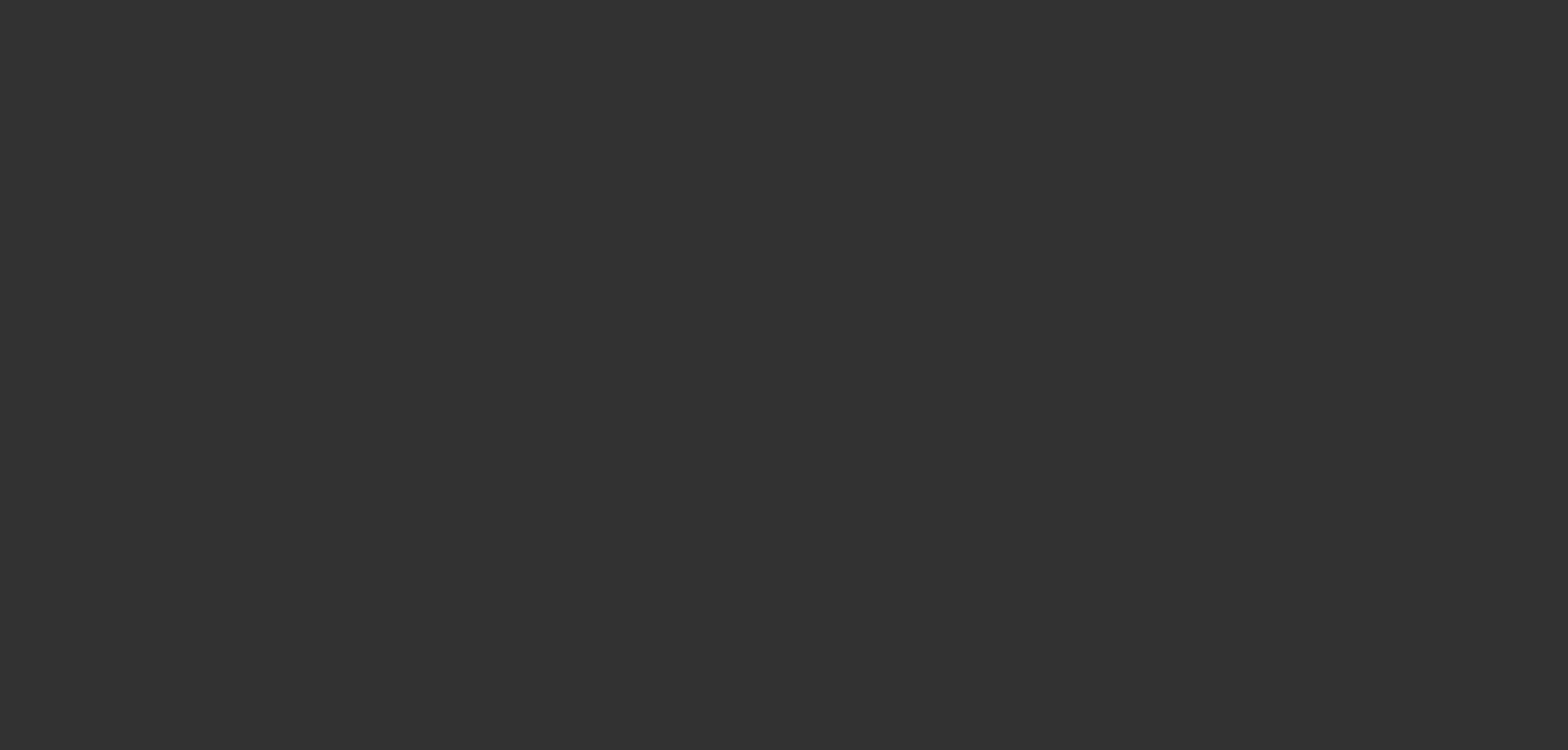
select select "6"
select select "0.1"
select select "2"
select select "0"
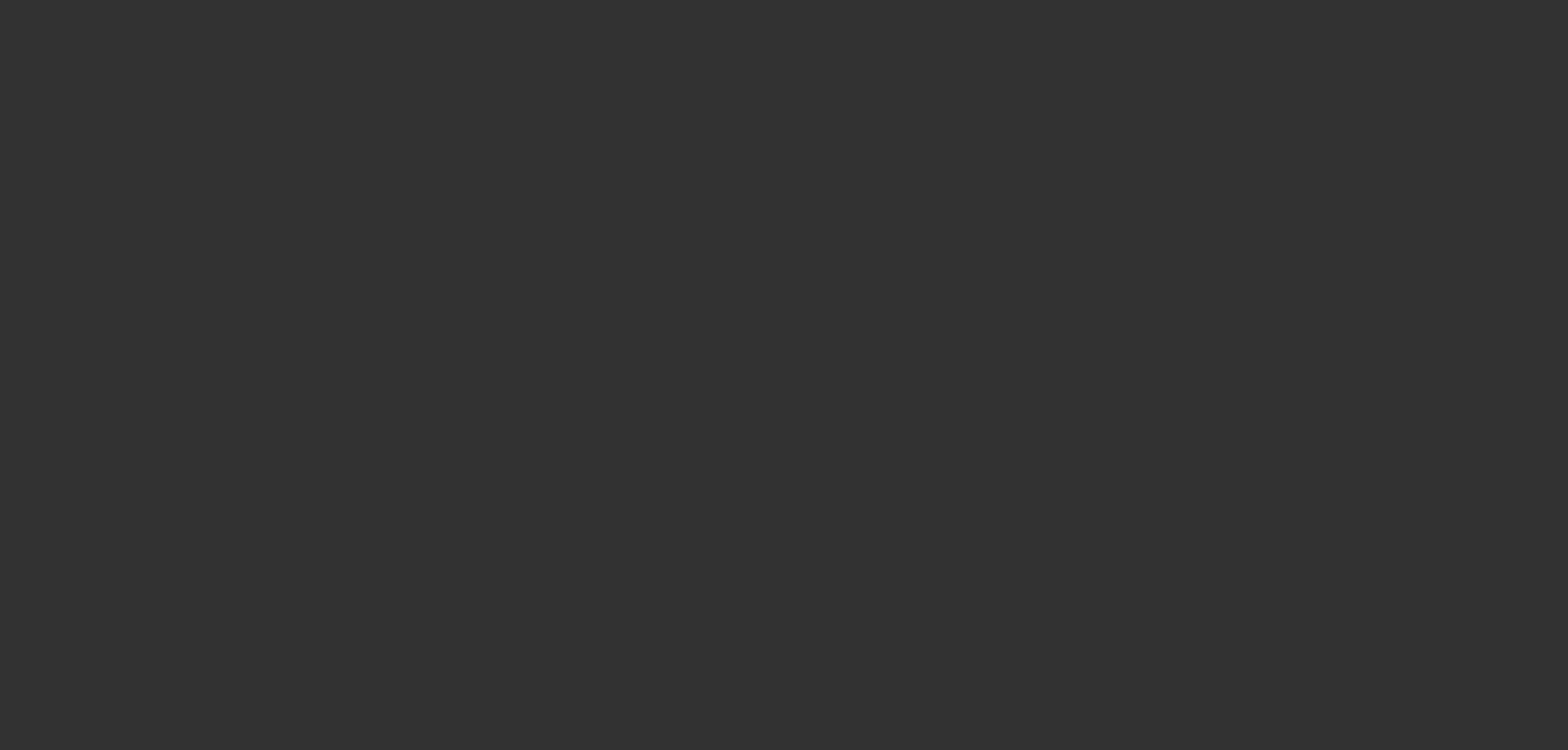
select select "6"
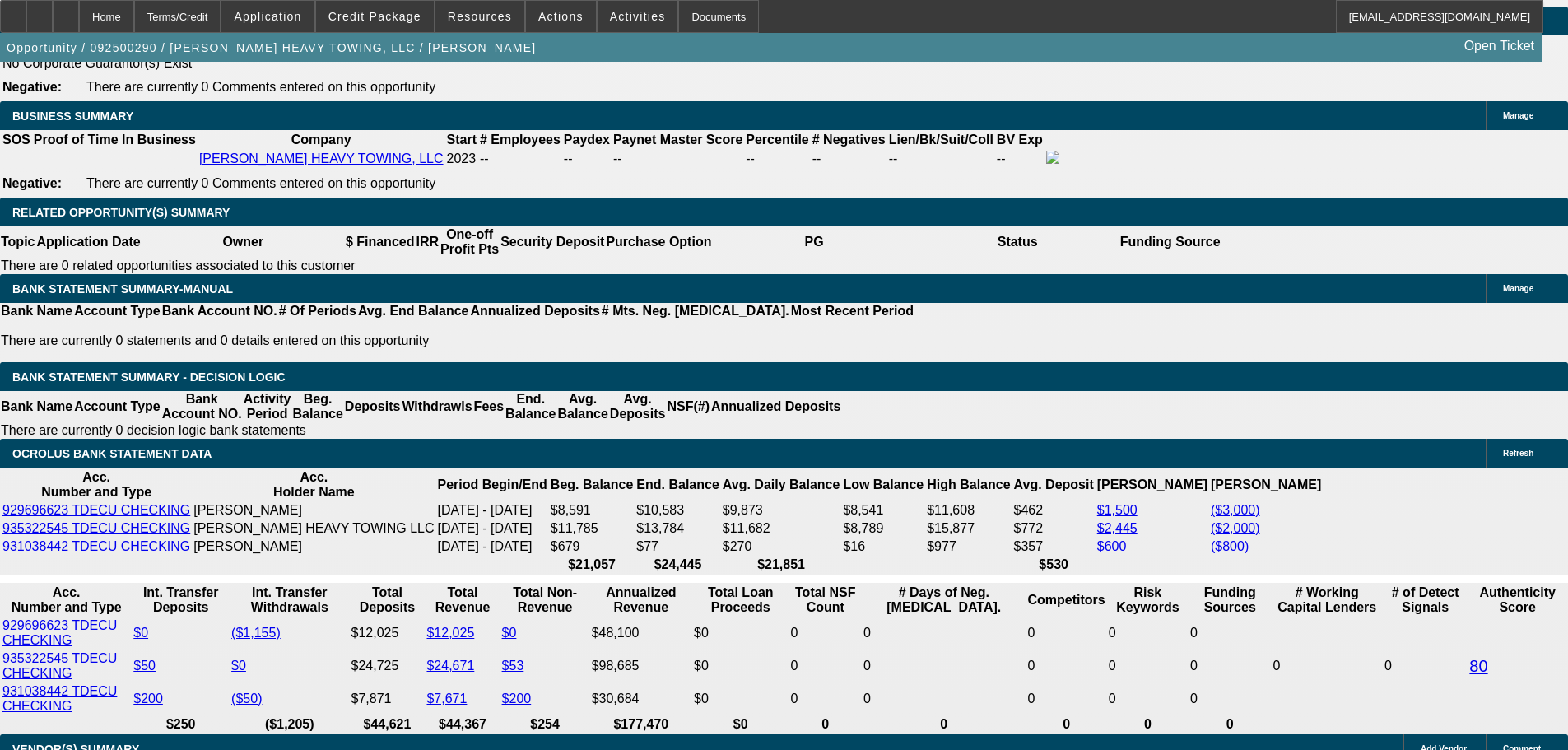
scroll to position [2649, 0]
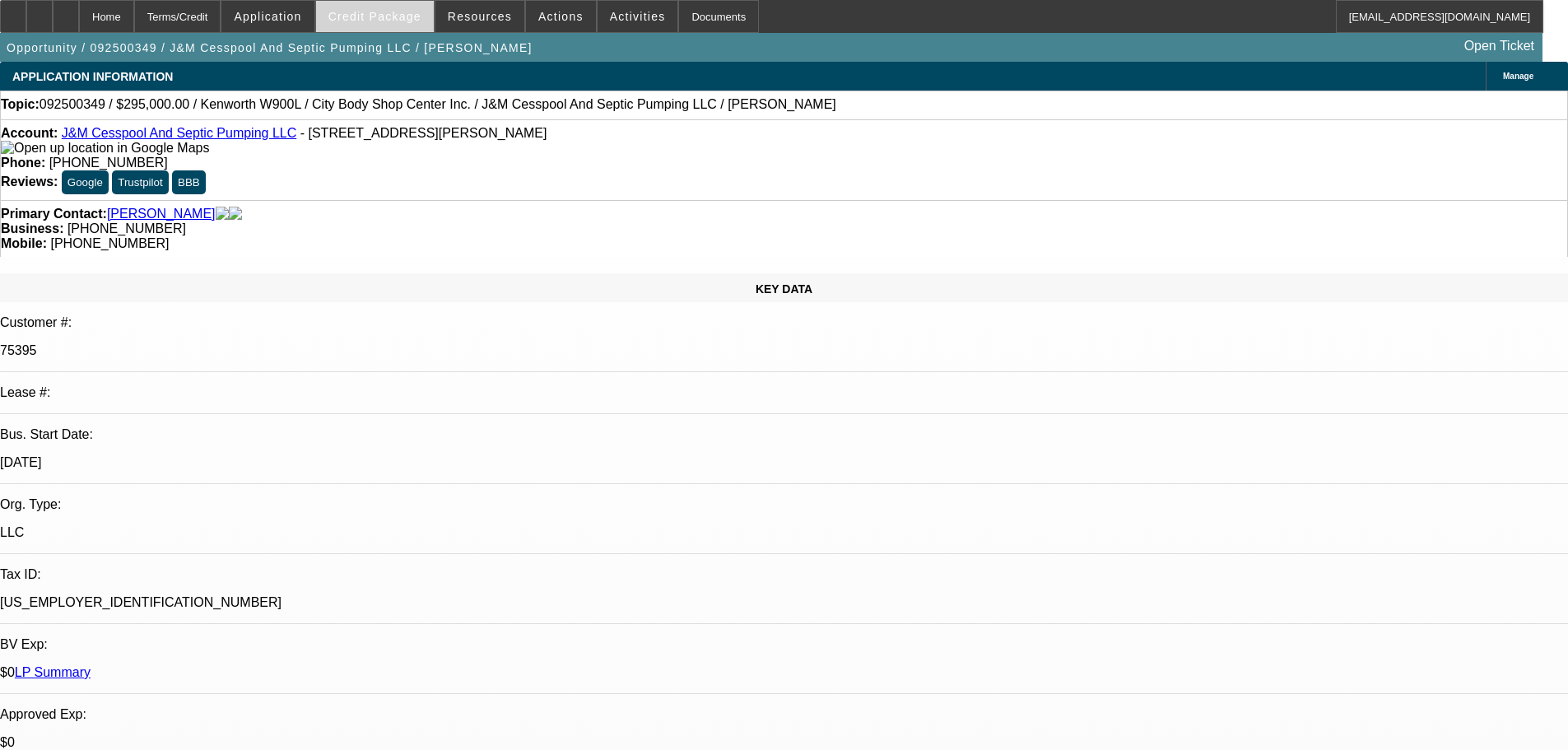
select select "0"
select select "2"
select select "0"
select select "6"
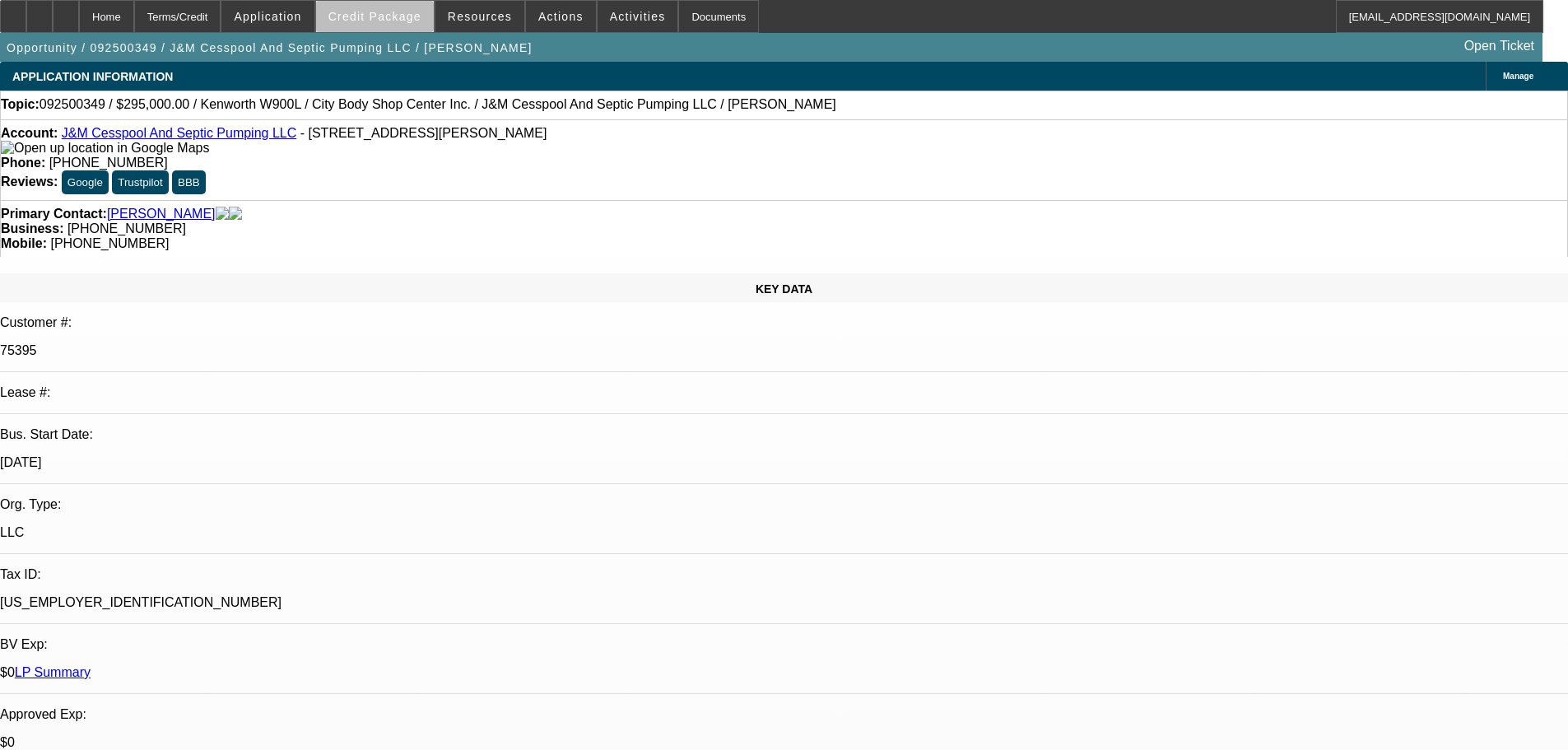
click at [421, 18] on span "Credit Package" at bounding box center [374, 16] width 93 height 13
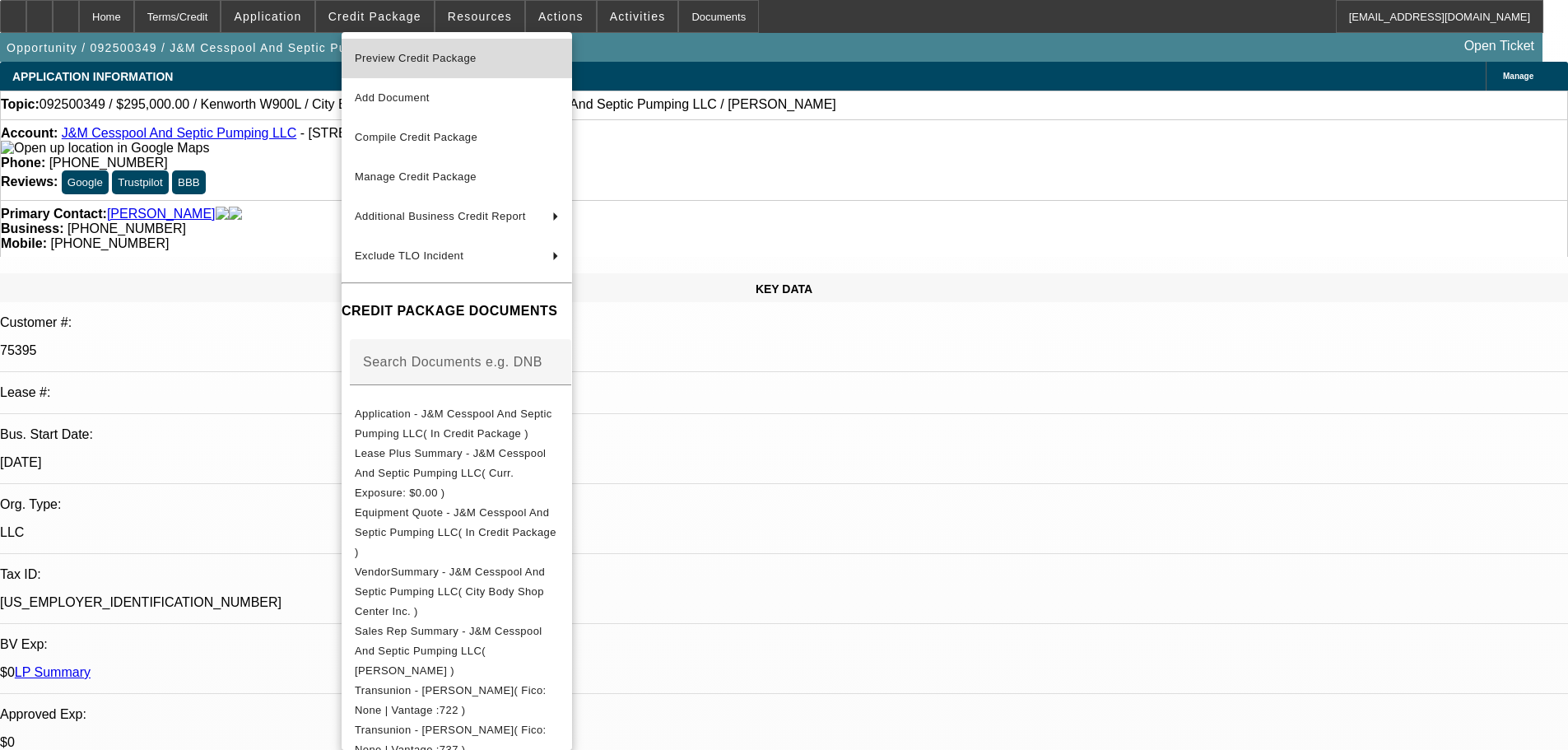
click at [441, 54] on span "Preview Credit Package" at bounding box center [415, 58] width 122 height 12
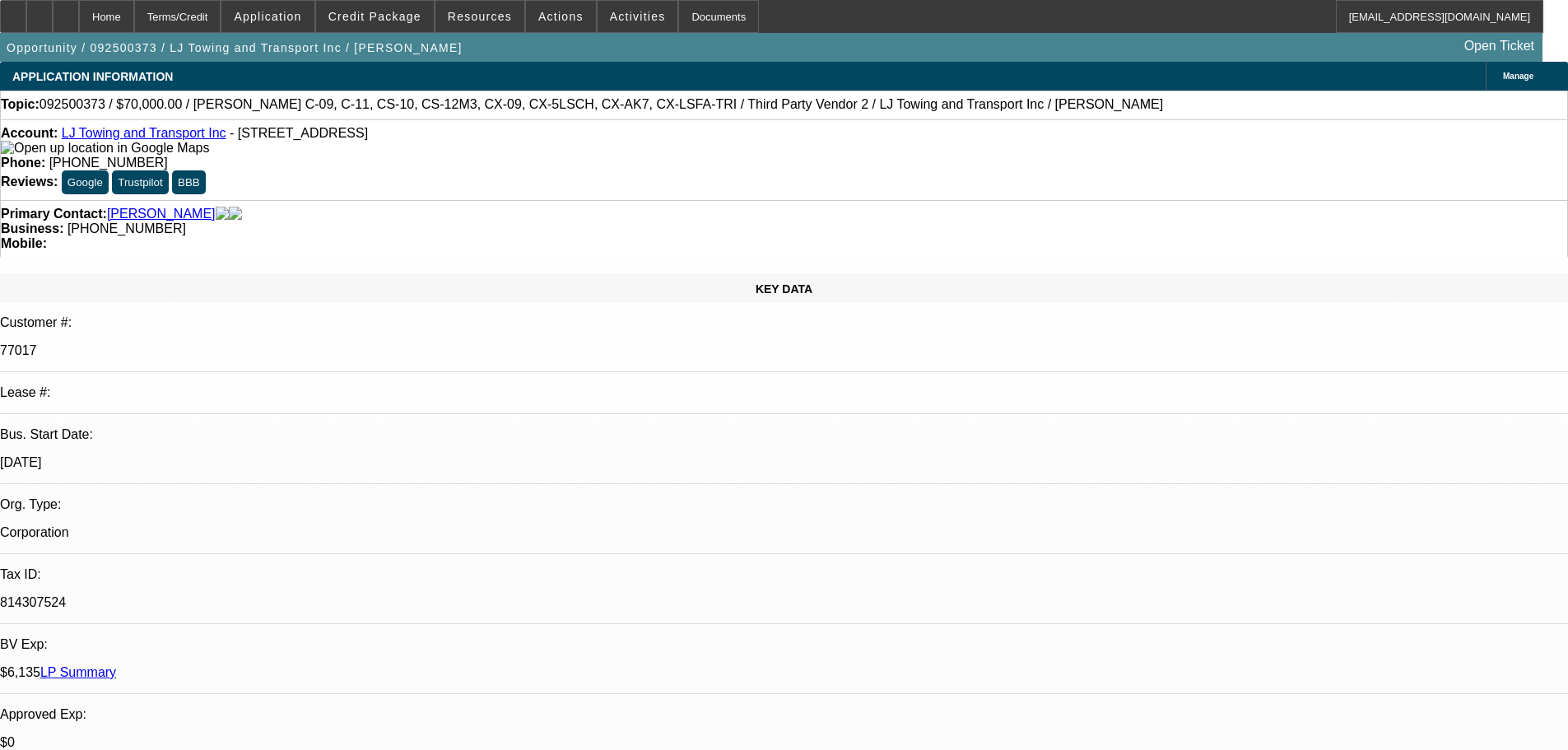
select select "0"
select select "3"
select select "0.1"
select select "4"
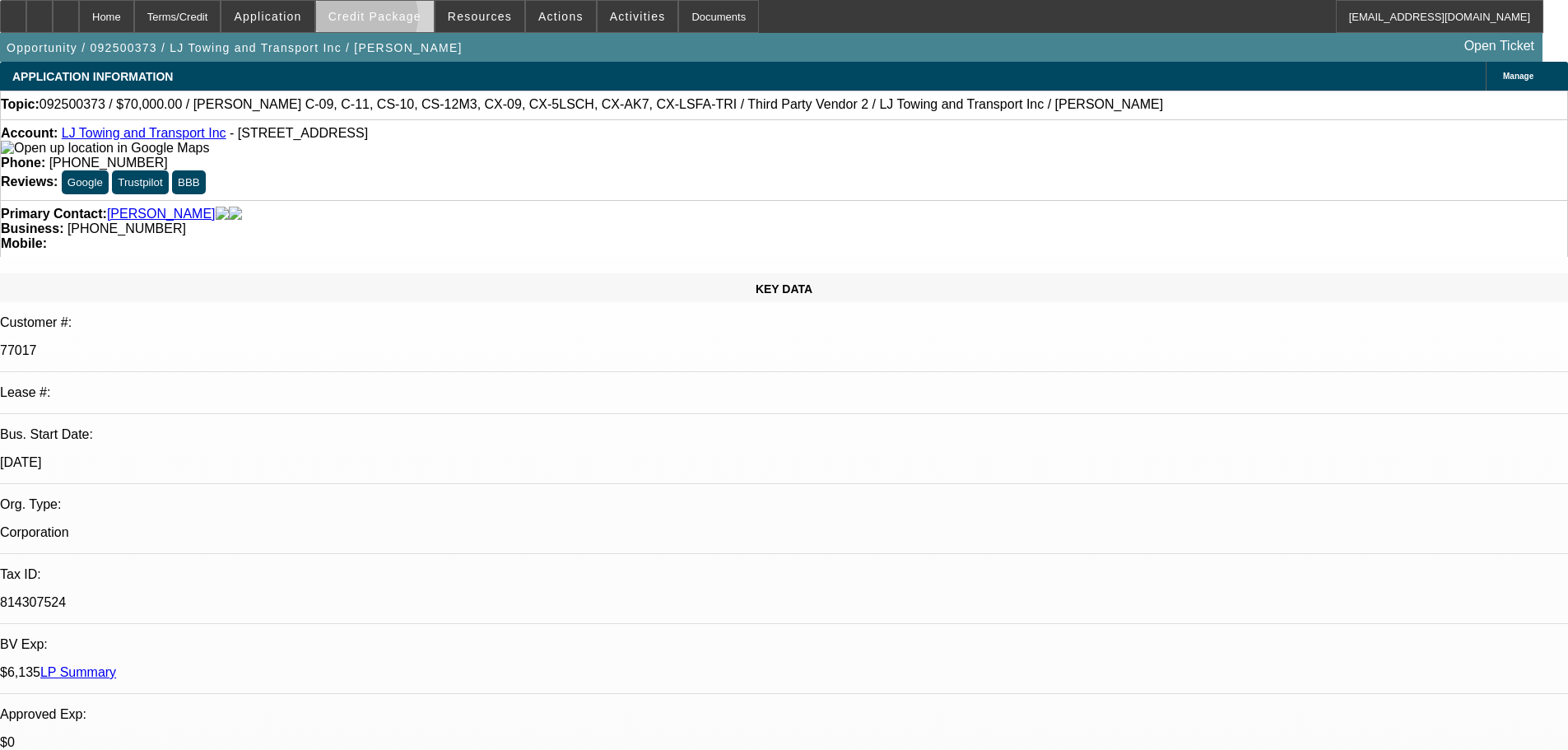
click at [392, 21] on span "Credit Package" at bounding box center [374, 16] width 93 height 13
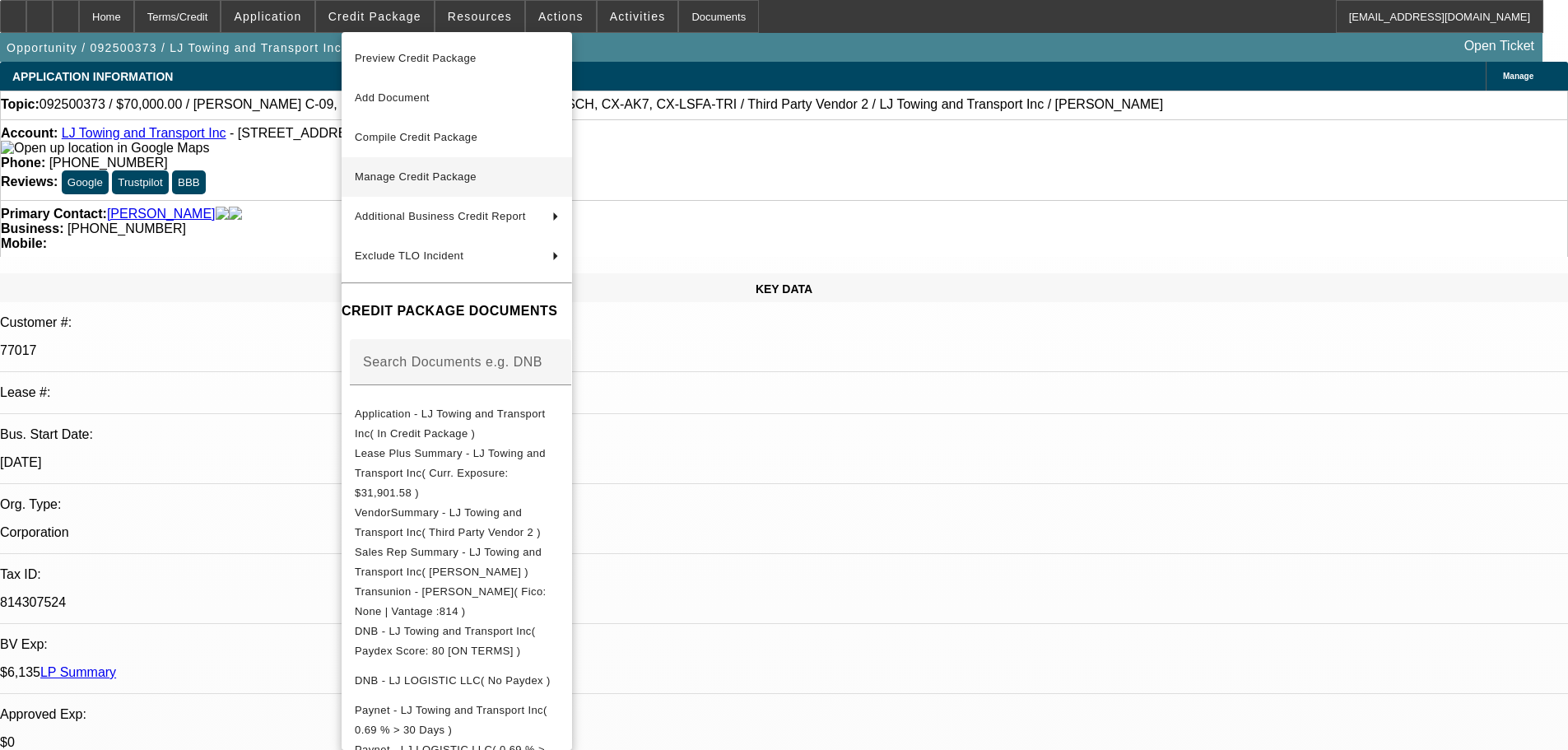
click at [429, 170] on span "Manage Credit Package" at bounding box center [456, 177] width 204 height 20
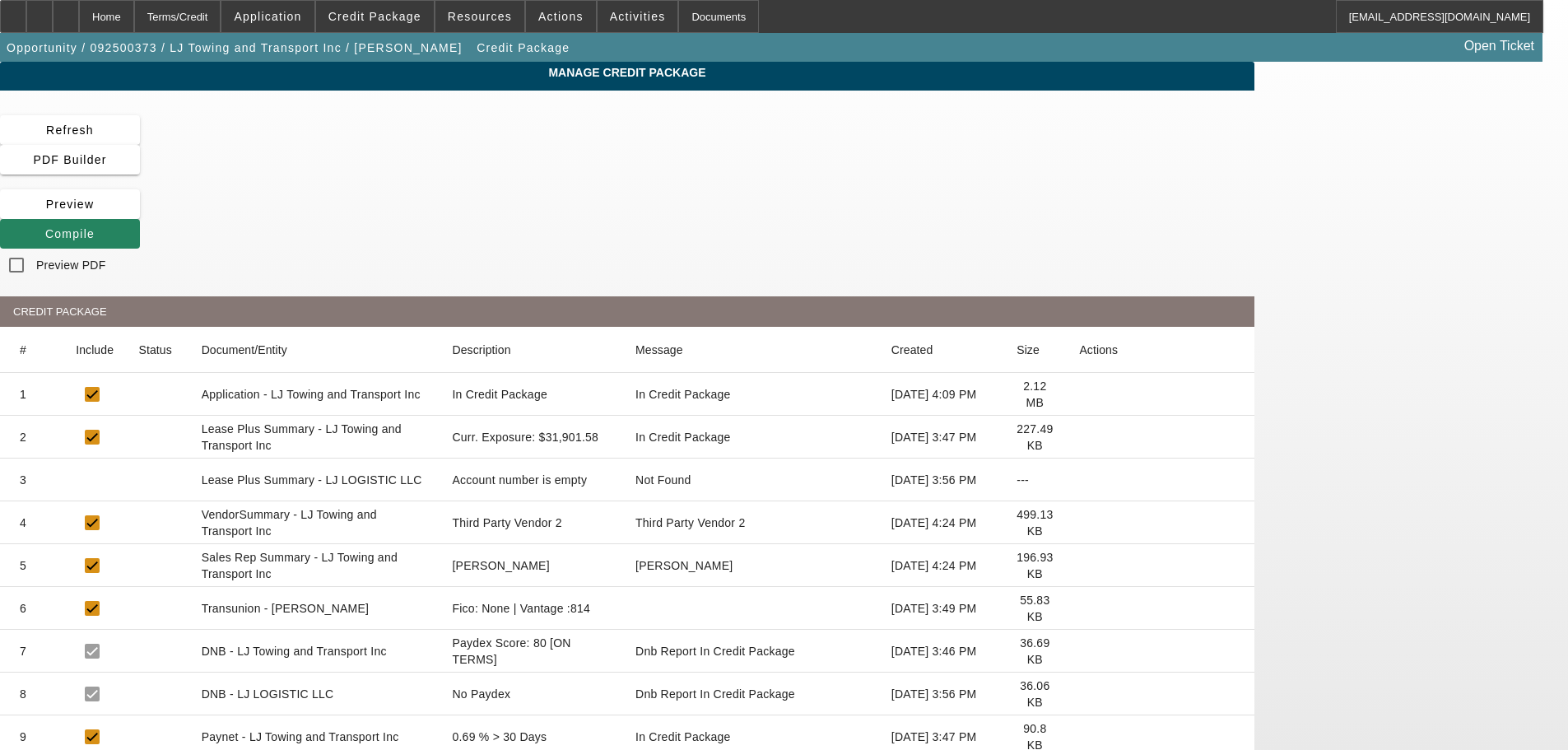
click at [1079, 437] on icon at bounding box center [1079, 437] width 0 height 0
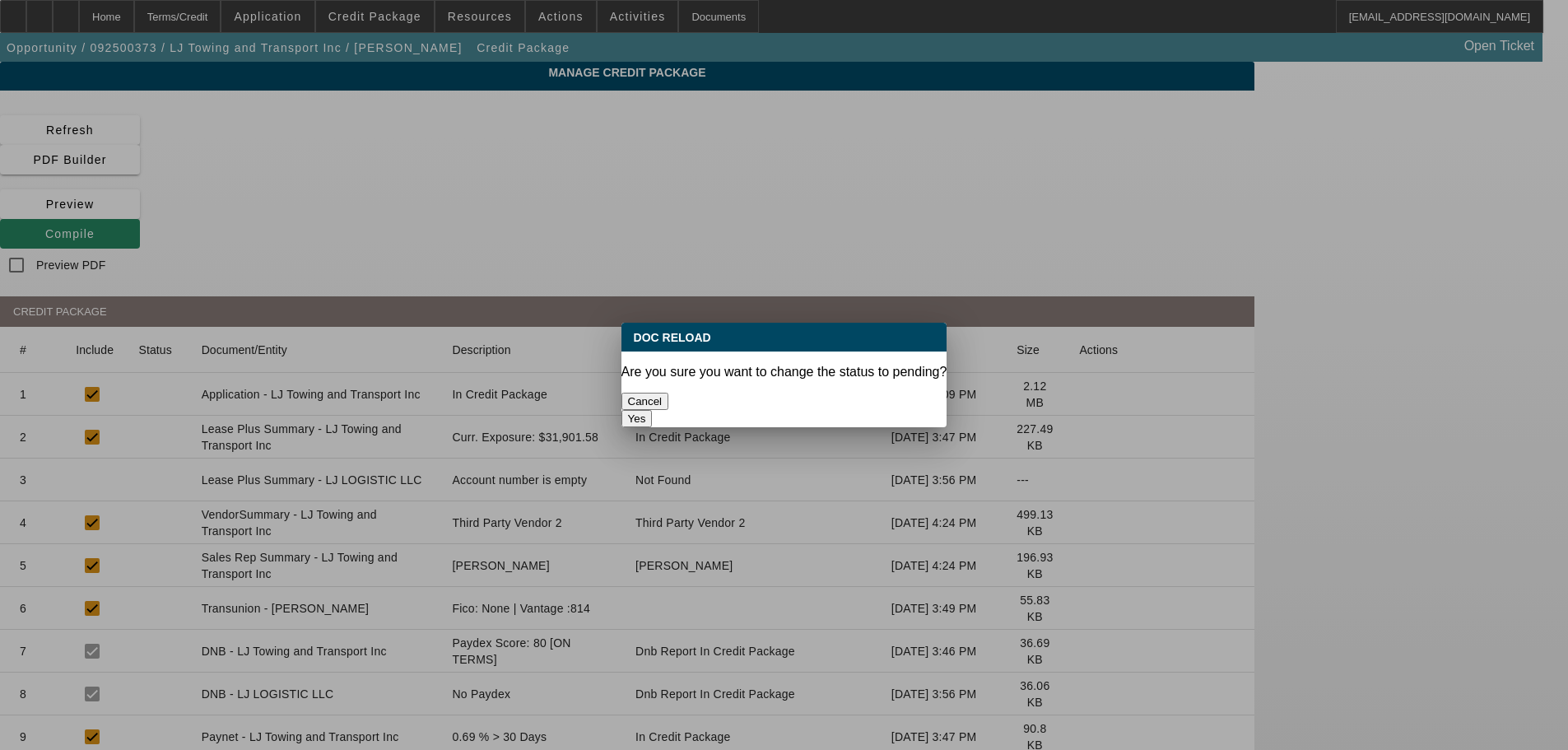
click at [653, 410] on button "Yes" at bounding box center [637, 419] width 31 height 17
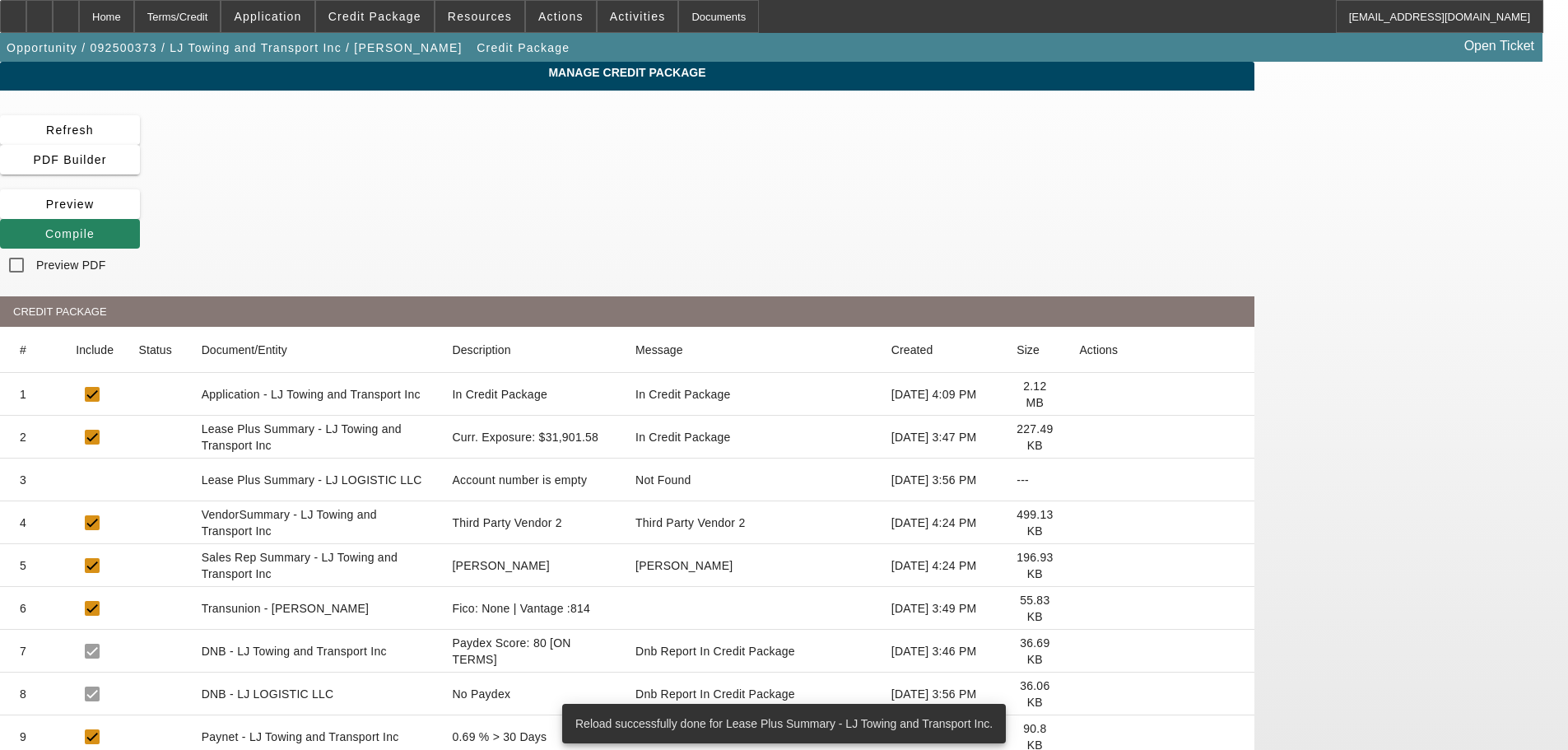
click at [1079, 523] on icon at bounding box center [1079, 523] width 0 height 0
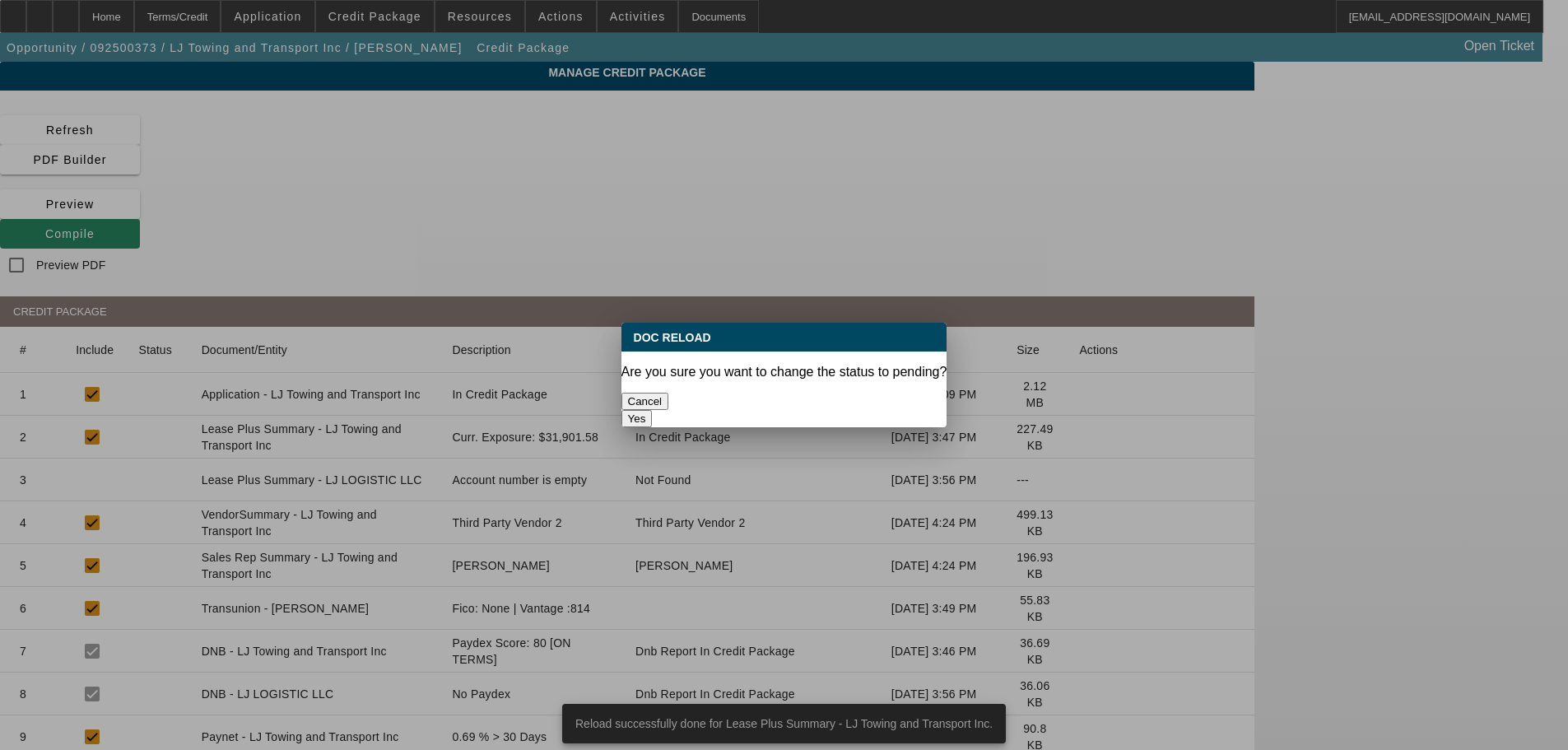
click at [653, 410] on button "Yes" at bounding box center [637, 419] width 31 height 17
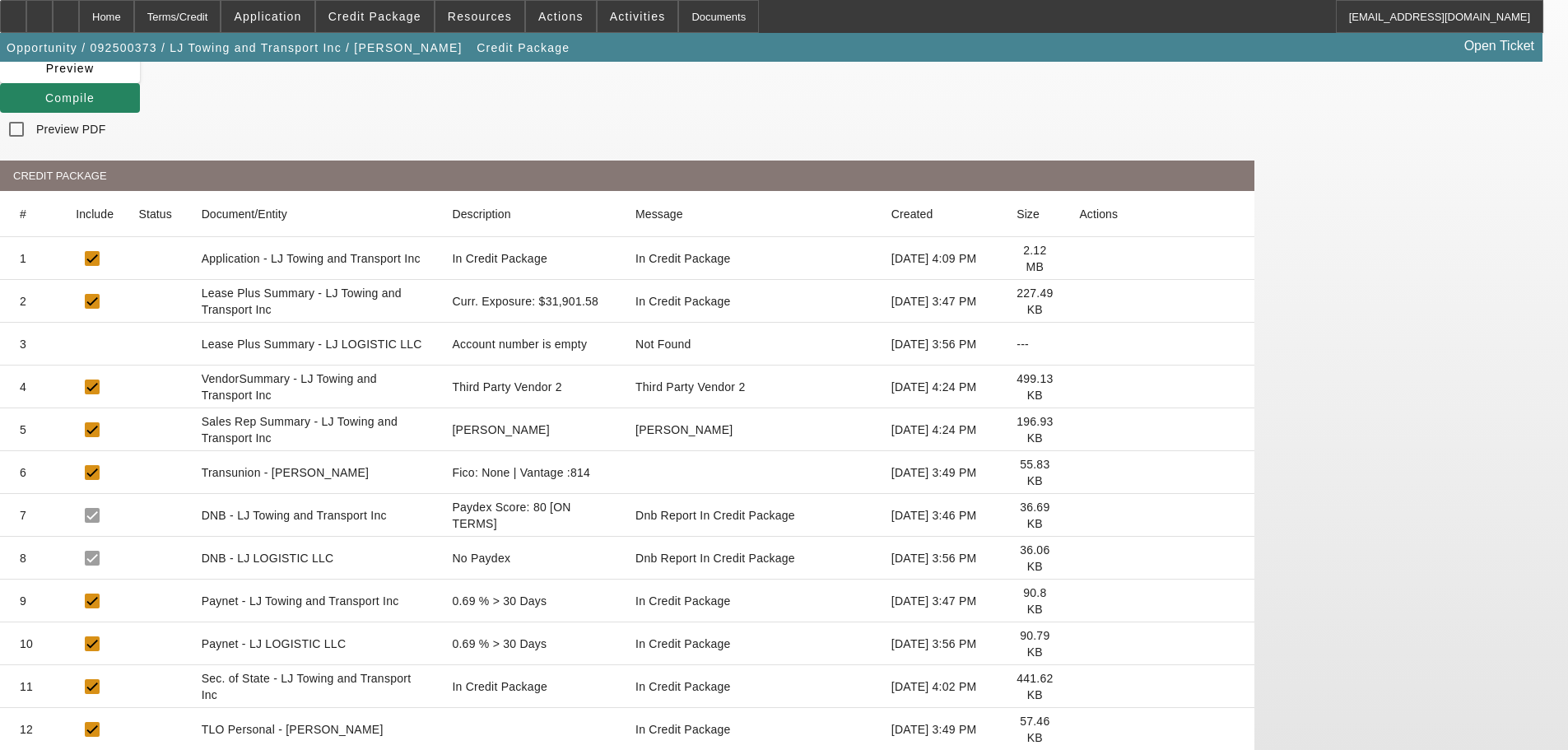
scroll to position [165, 0]
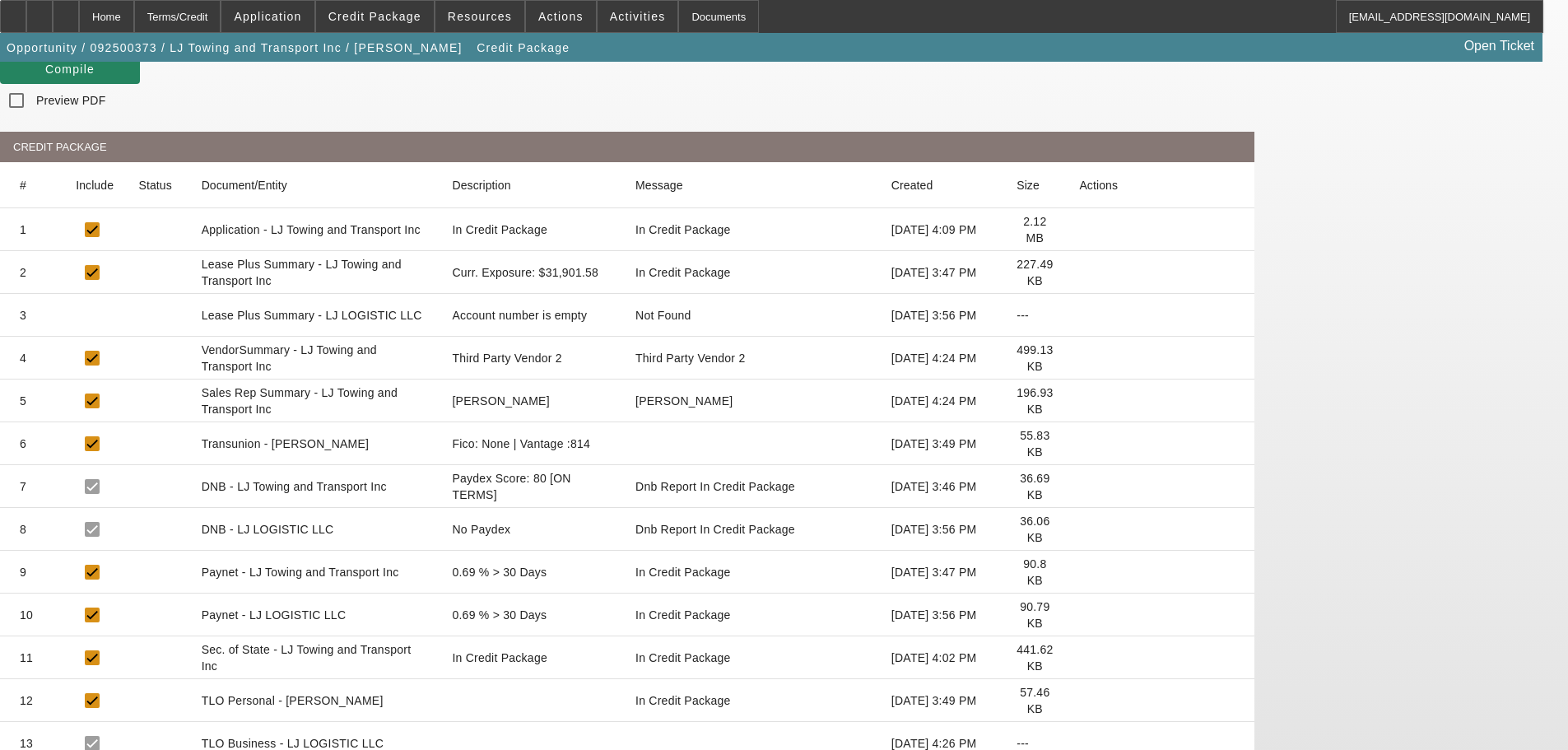
click at [1079, 658] on icon at bounding box center [1079, 658] width 0 height 0
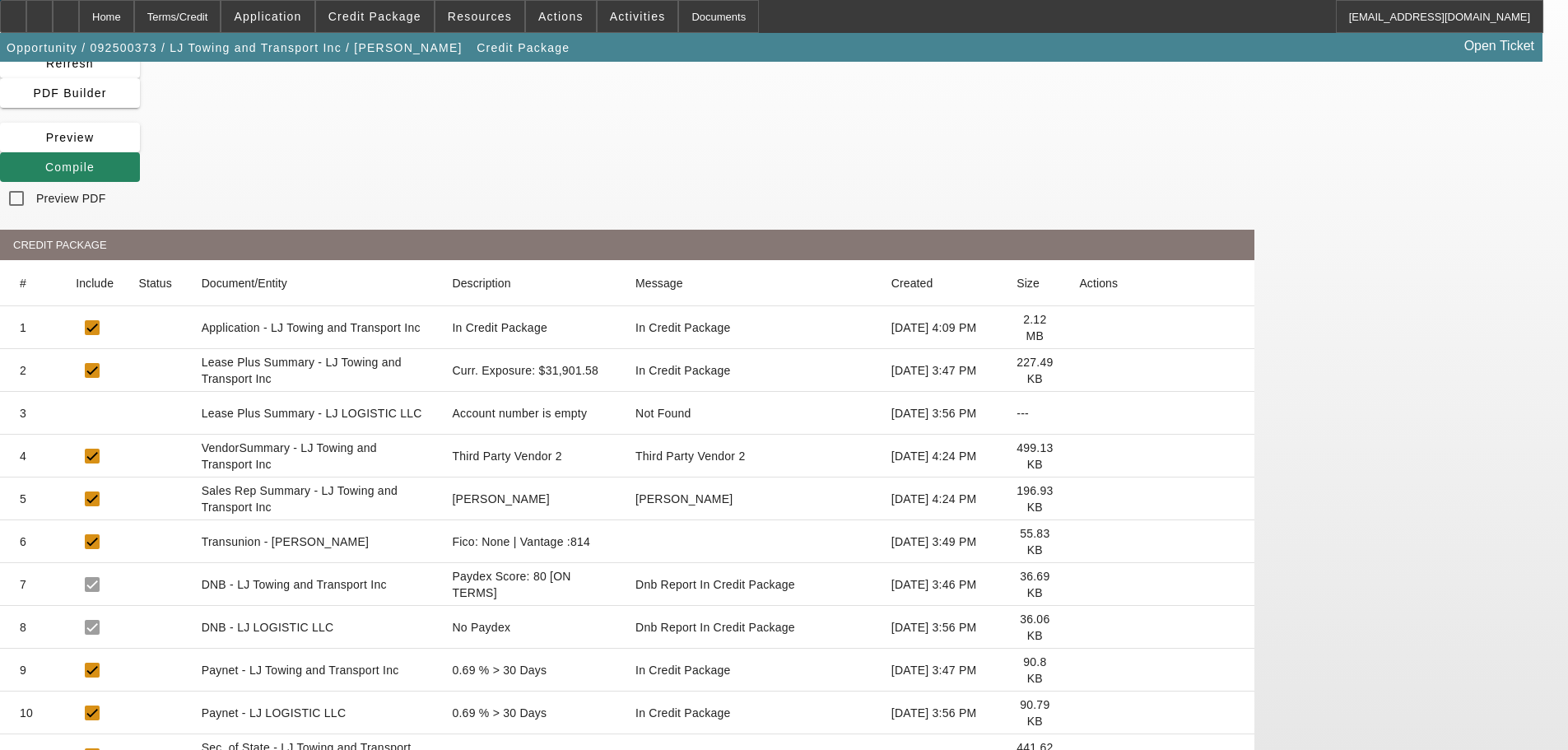
scroll to position [0, 0]
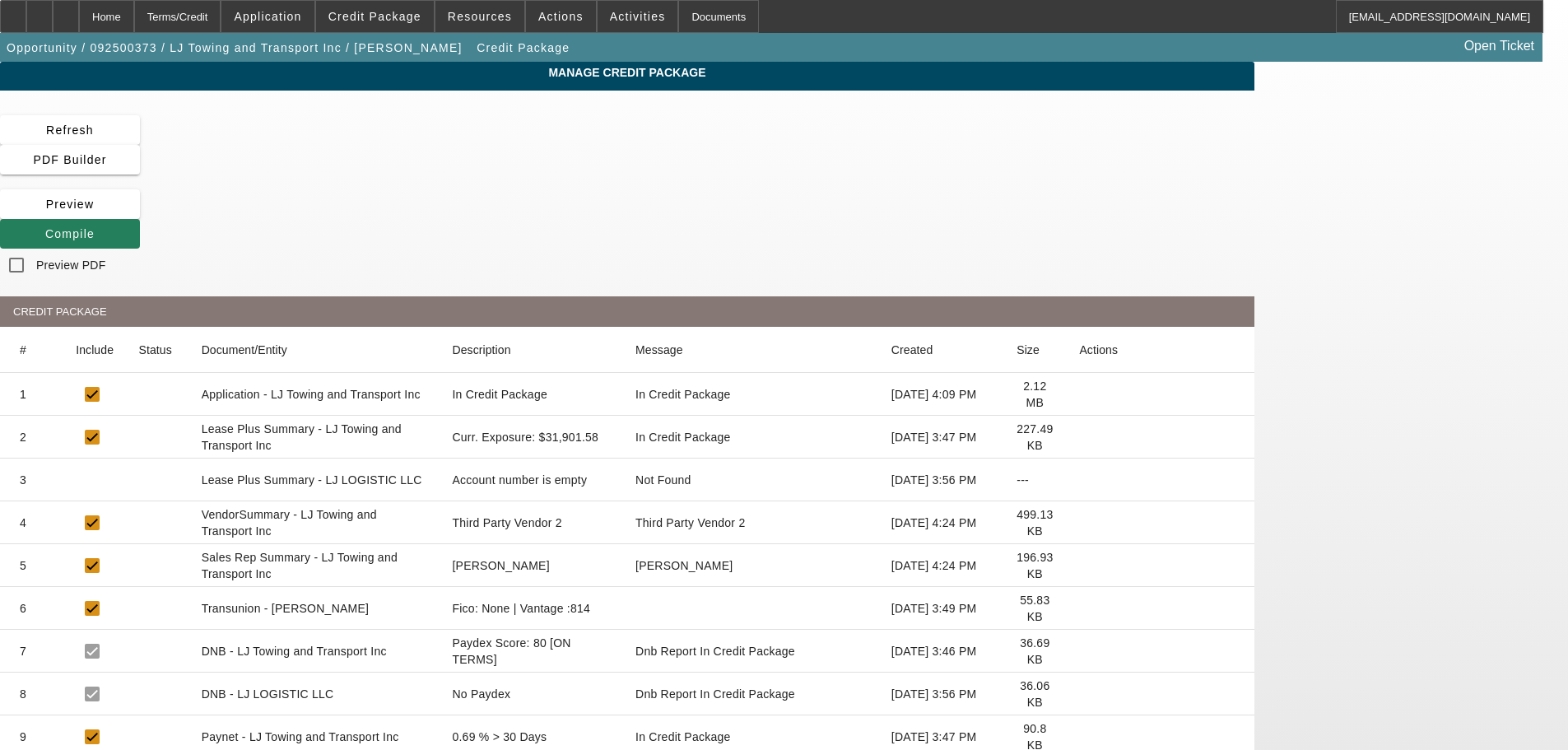
click at [140, 214] on span at bounding box center [70, 233] width 140 height 39
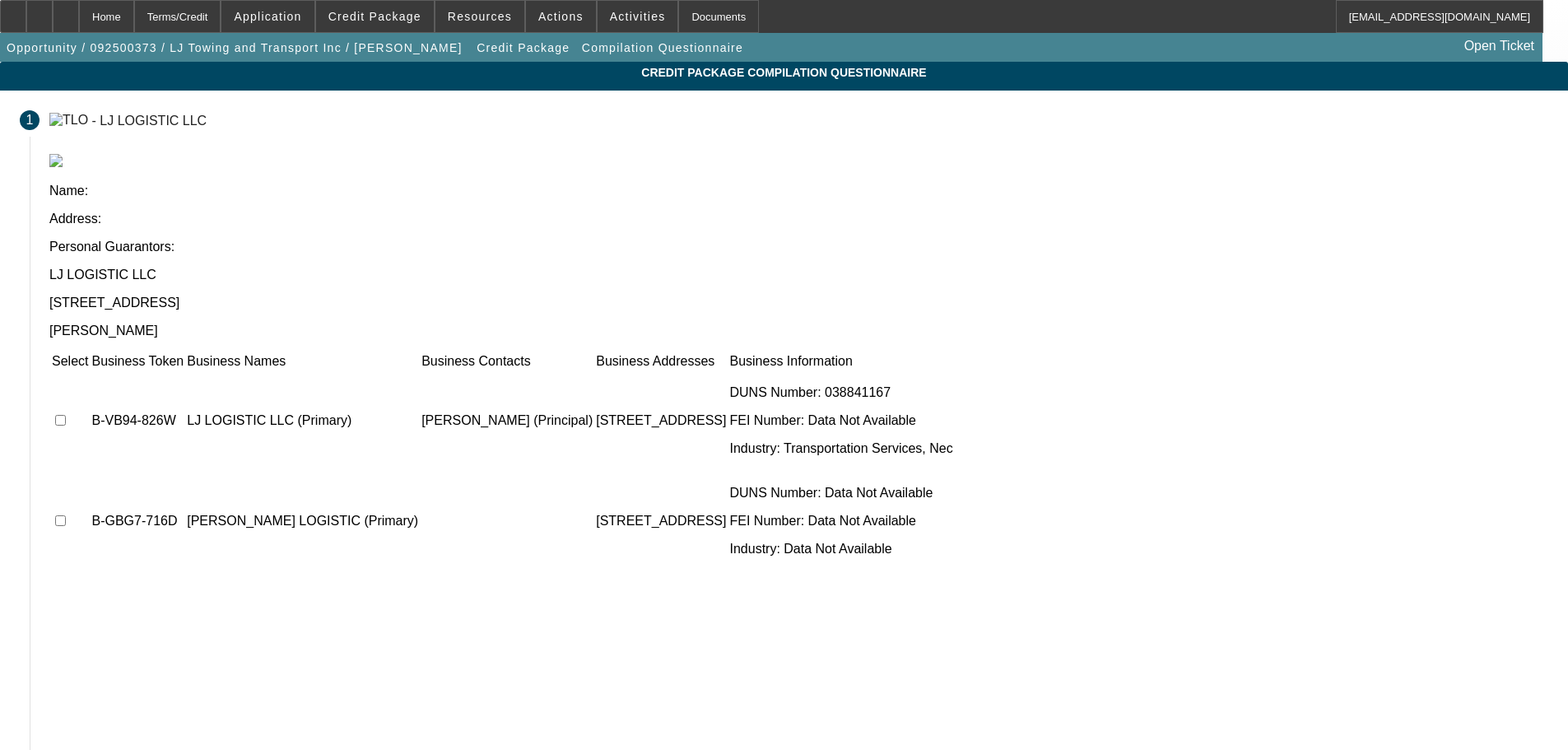
click at [66, 415] on input "checkbox" at bounding box center [60, 420] width 10 height 10
checkbox input "true"
click at [66, 516] on input "checkbox" at bounding box center [60, 521] width 10 height 10
checkbox input "true"
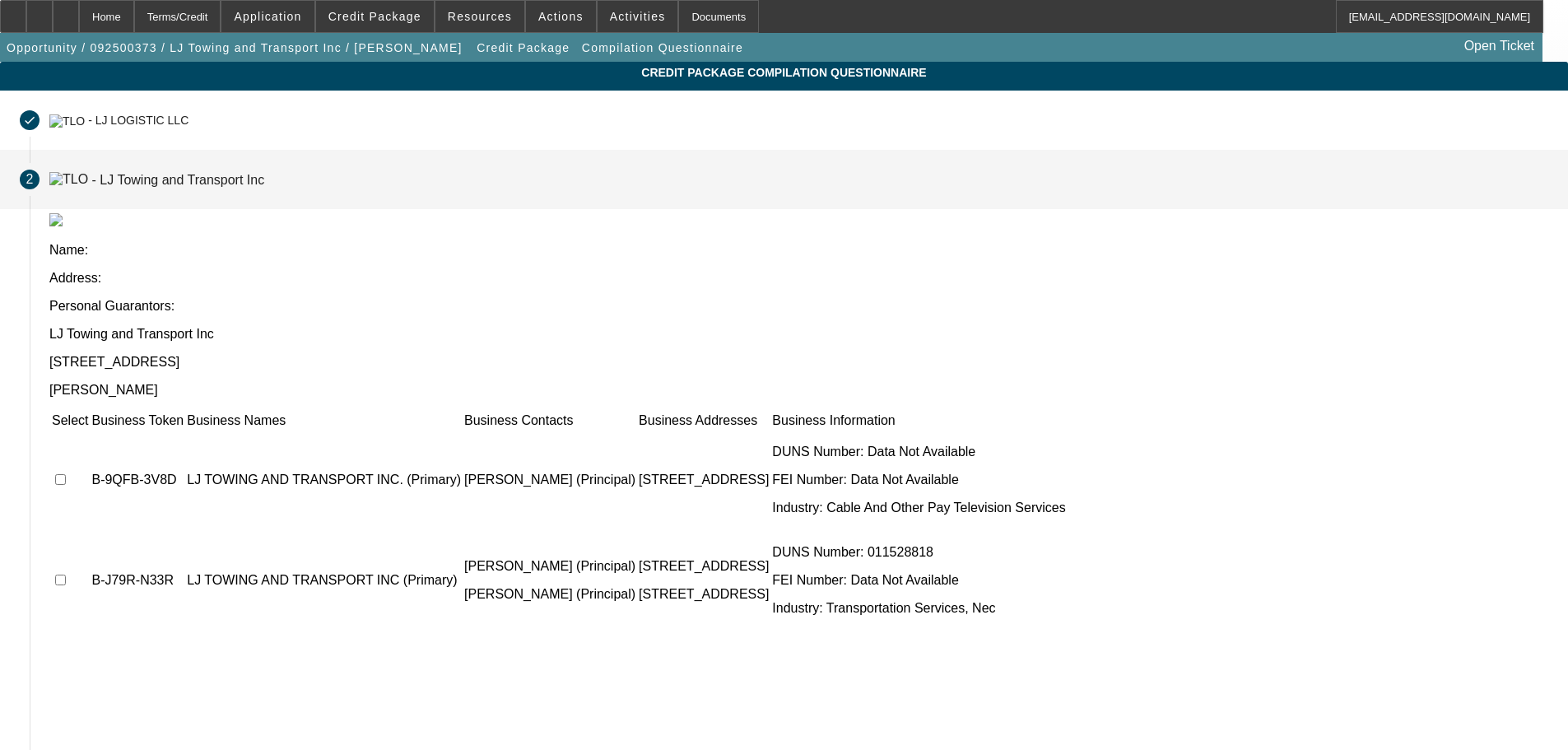
scroll to position [32, 0]
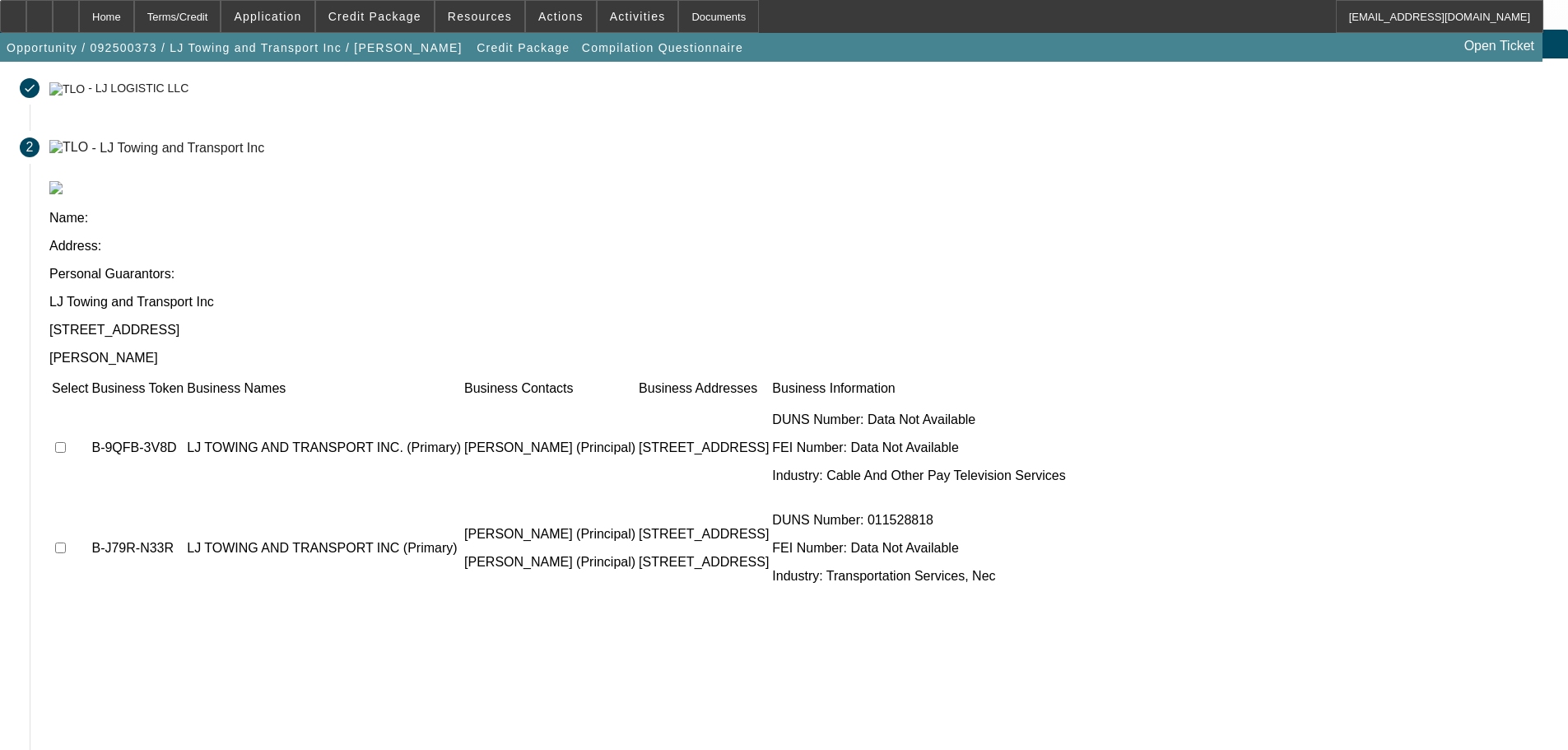
click at [66, 443] on input "checkbox" at bounding box center [60, 448] width 10 height 10
checkbox input "true"
click at [66, 543] on input "checkbox" at bounding box center [60, 548] width 10 height 10
checkbox input "true"
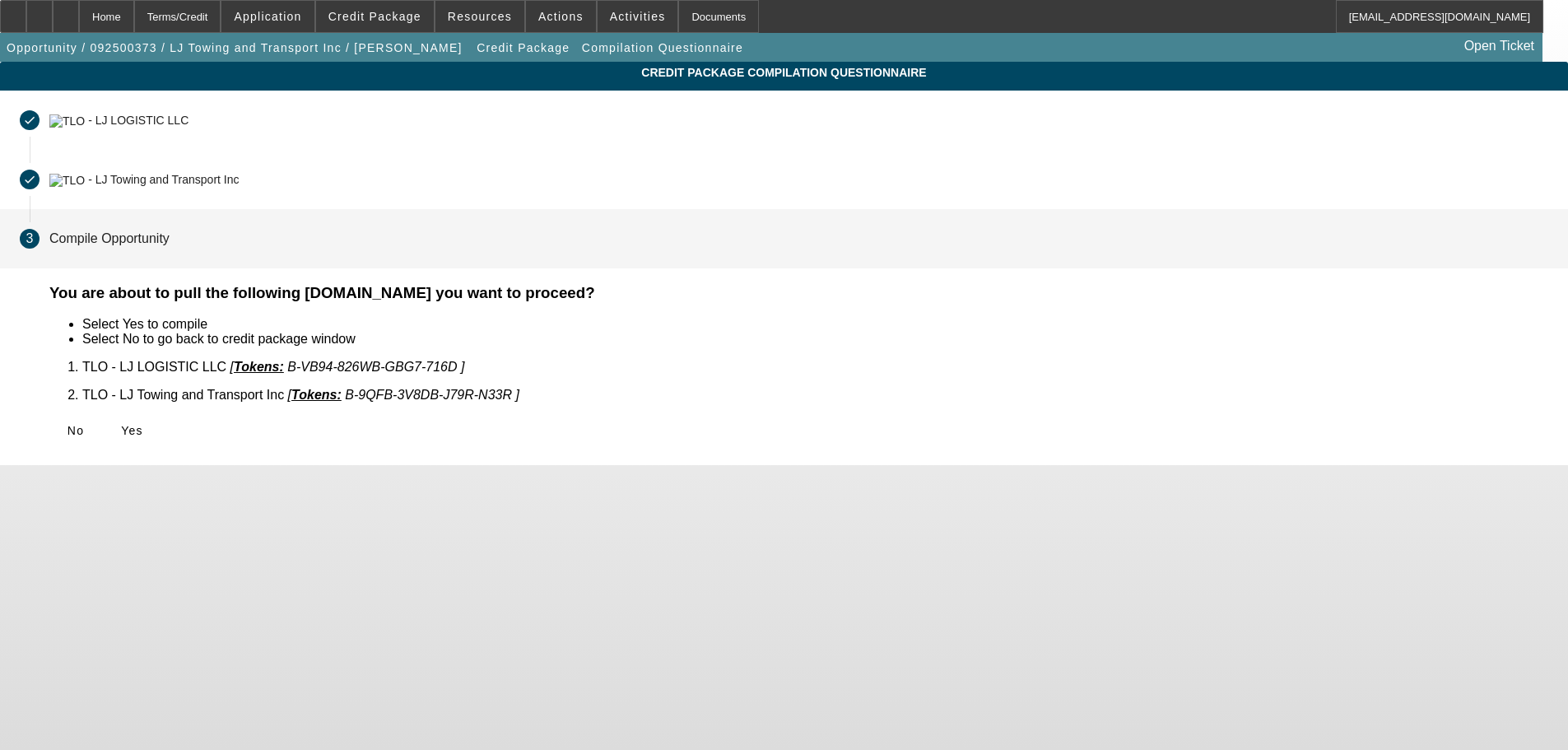
scroll to position [0, 0]
click at [158, 411] on span at bounding box center [131, 430] width 53 height 39
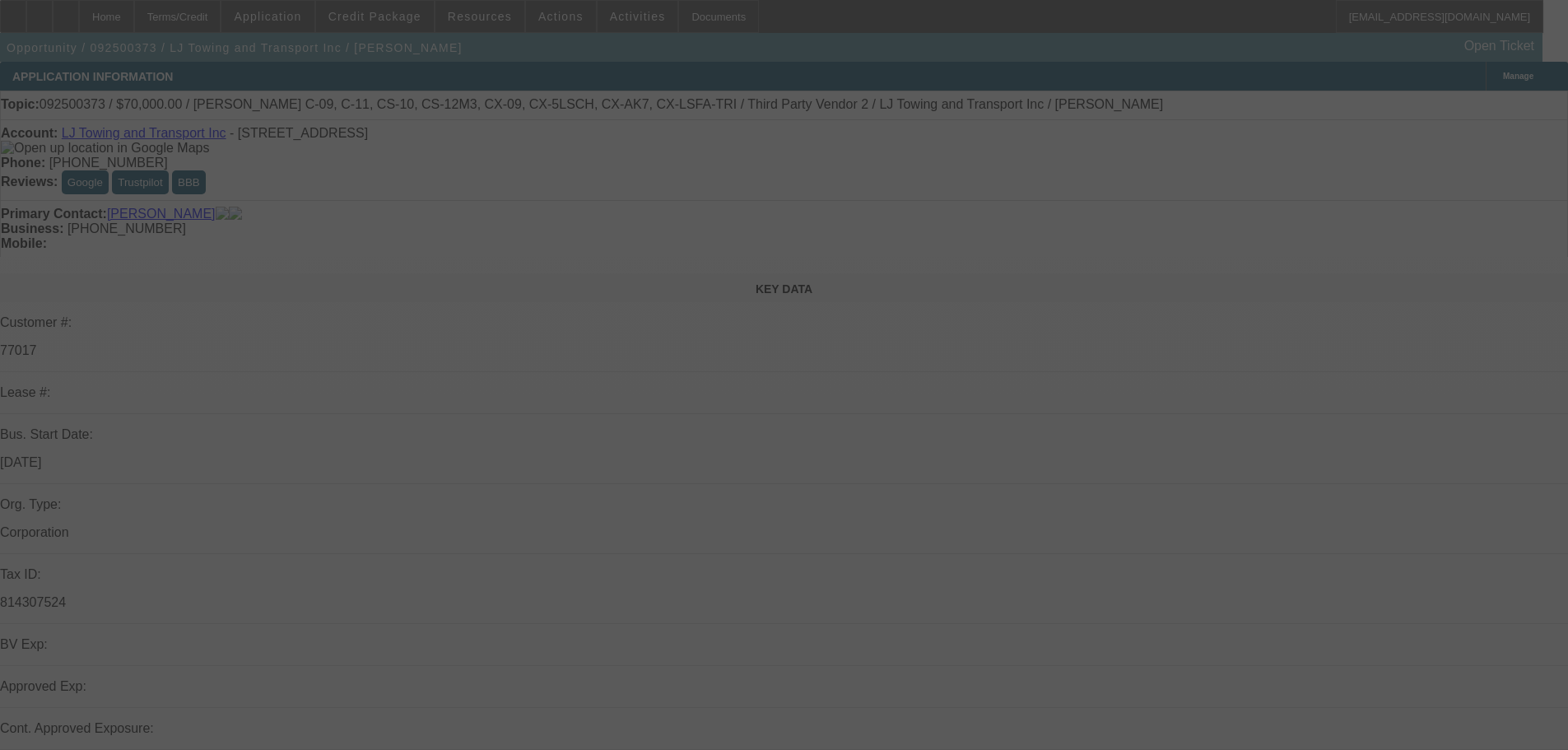
select select "0"
select select "3"
select select "0.1"
select select "4"
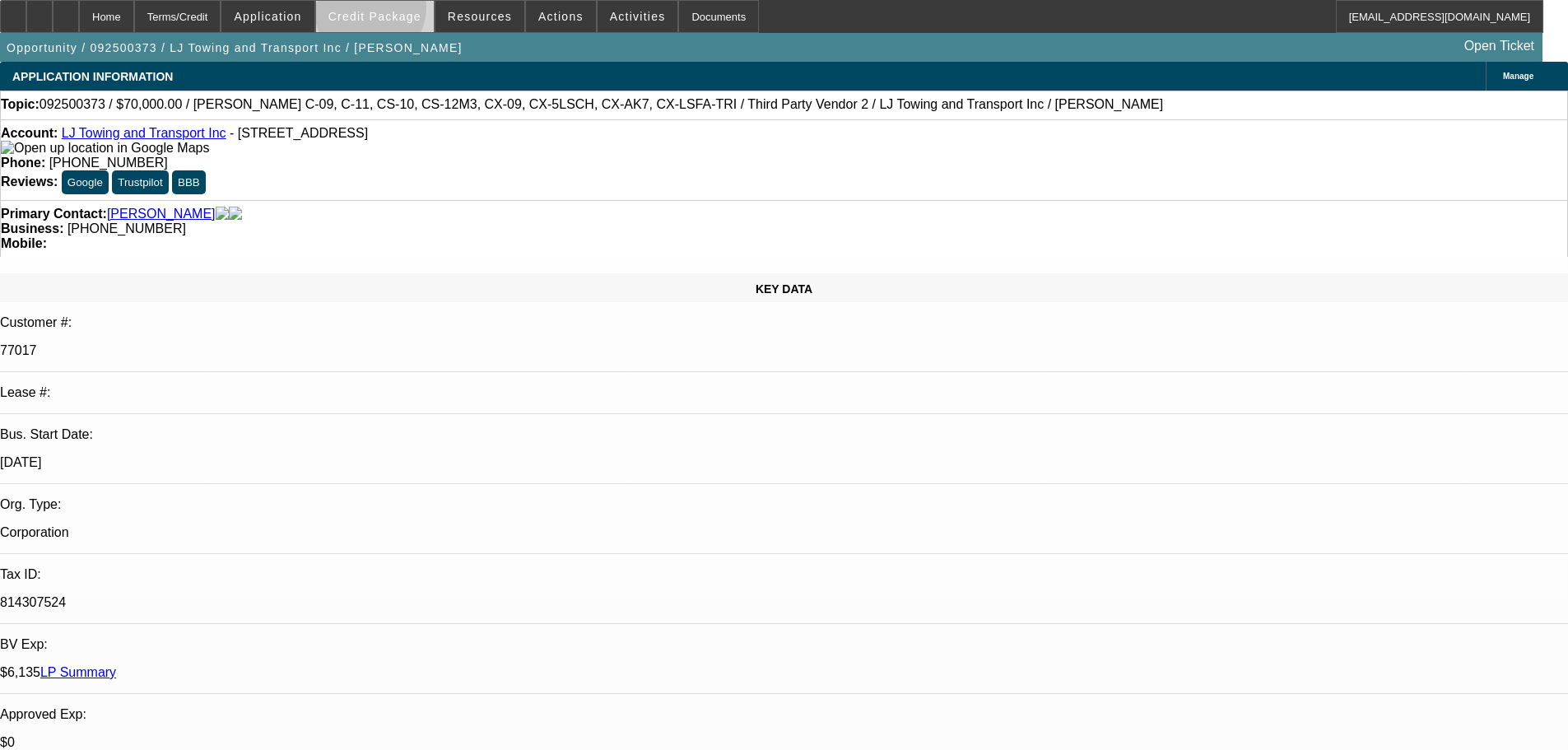
click at [396, 11] on span "Credit Package" at bounding box center [374, 16] width 93 height 13
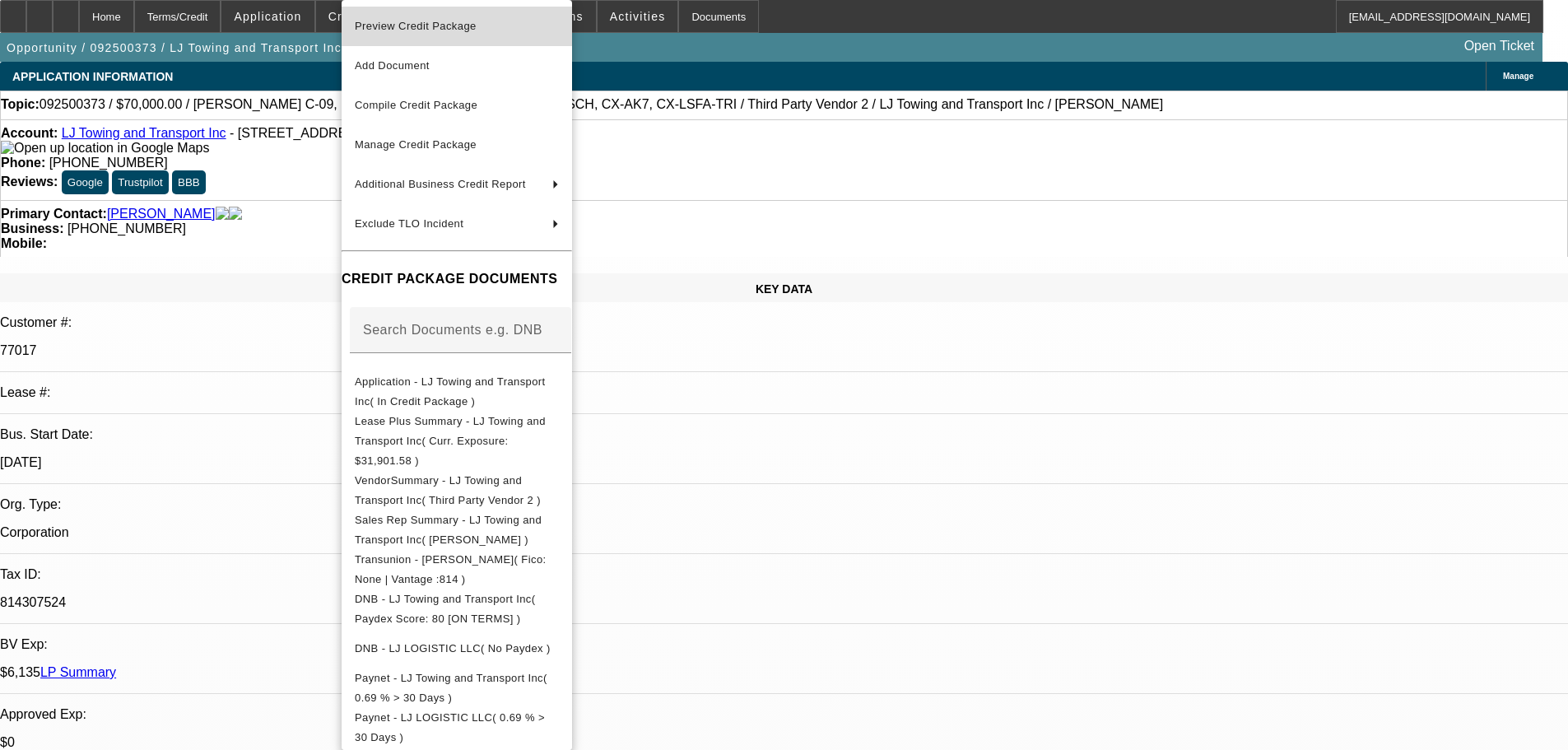
click at [414, 27] on span "Preview Credit Package" at bounding box center [415, 26] width 122 height 12
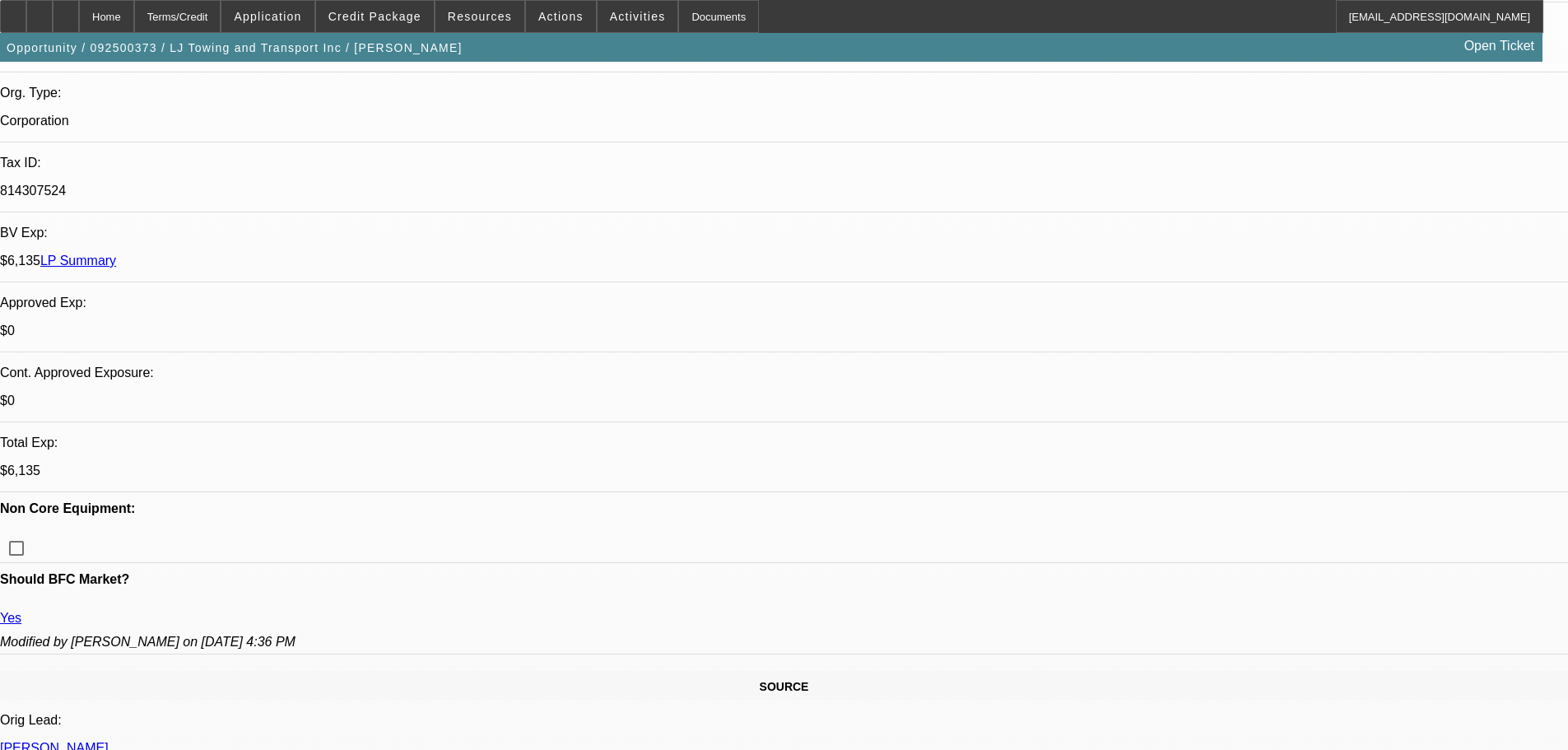
scroll to position [577, 0]
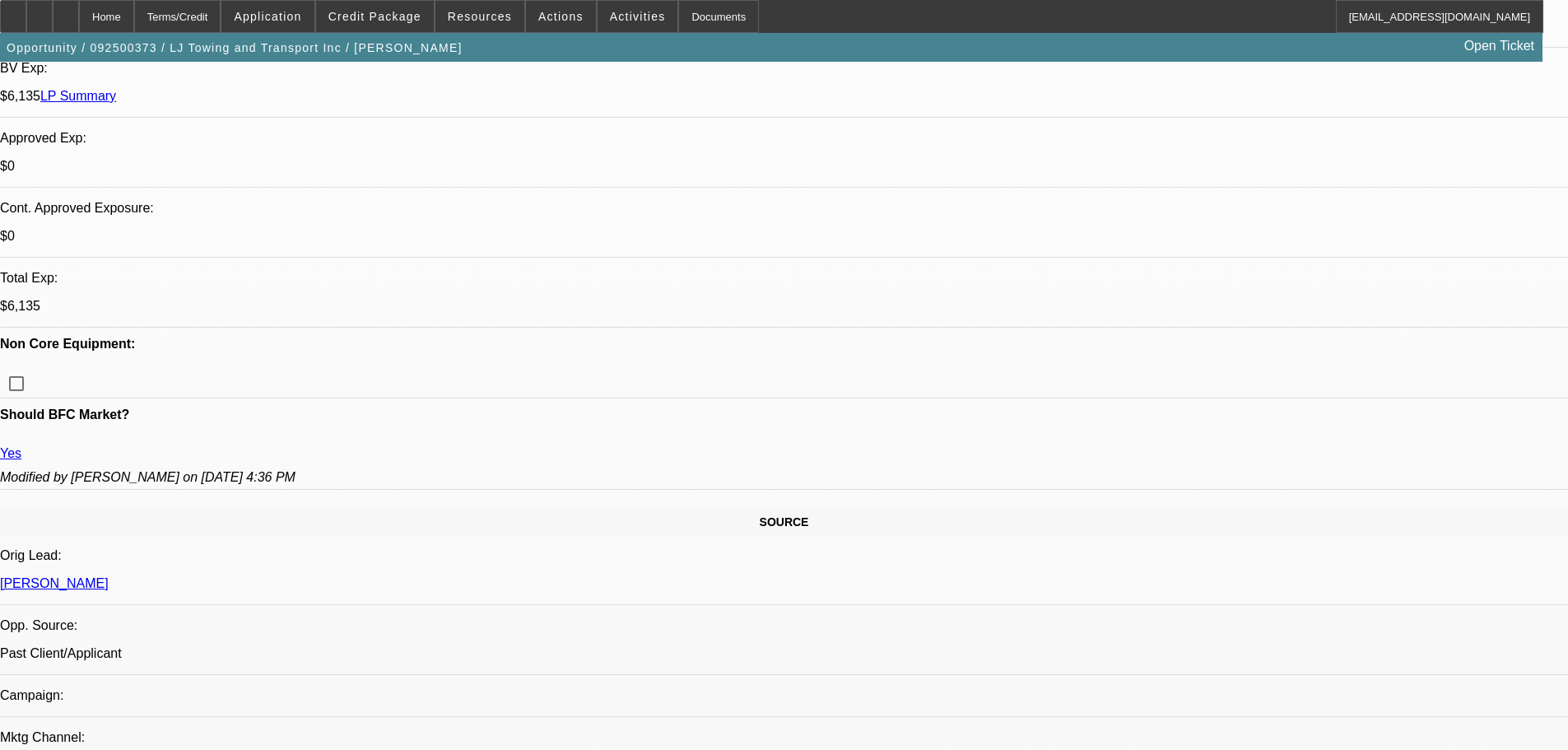
type textarea "OK TO SELL ONE OFF TO CP"
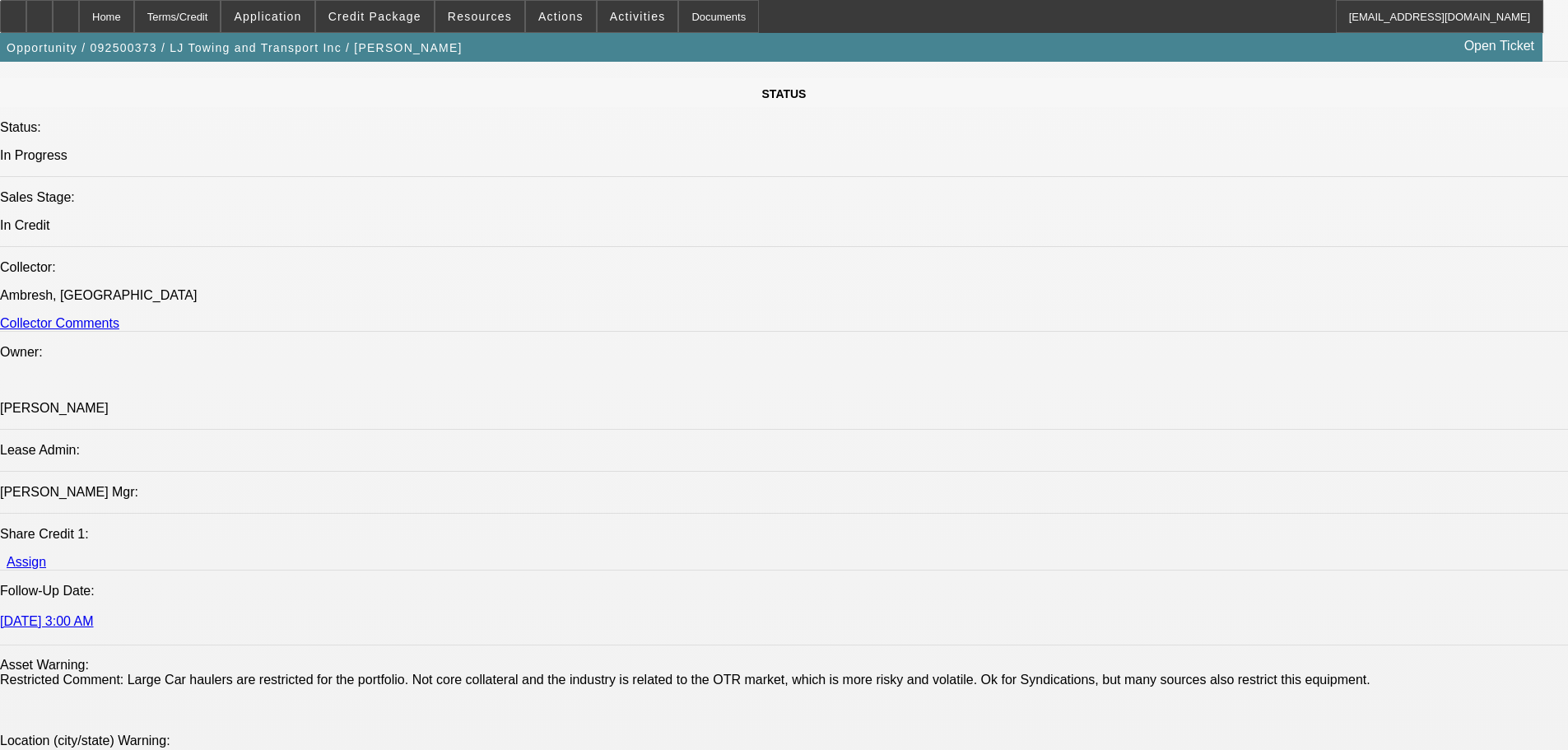
scroll to position [1976, 0]
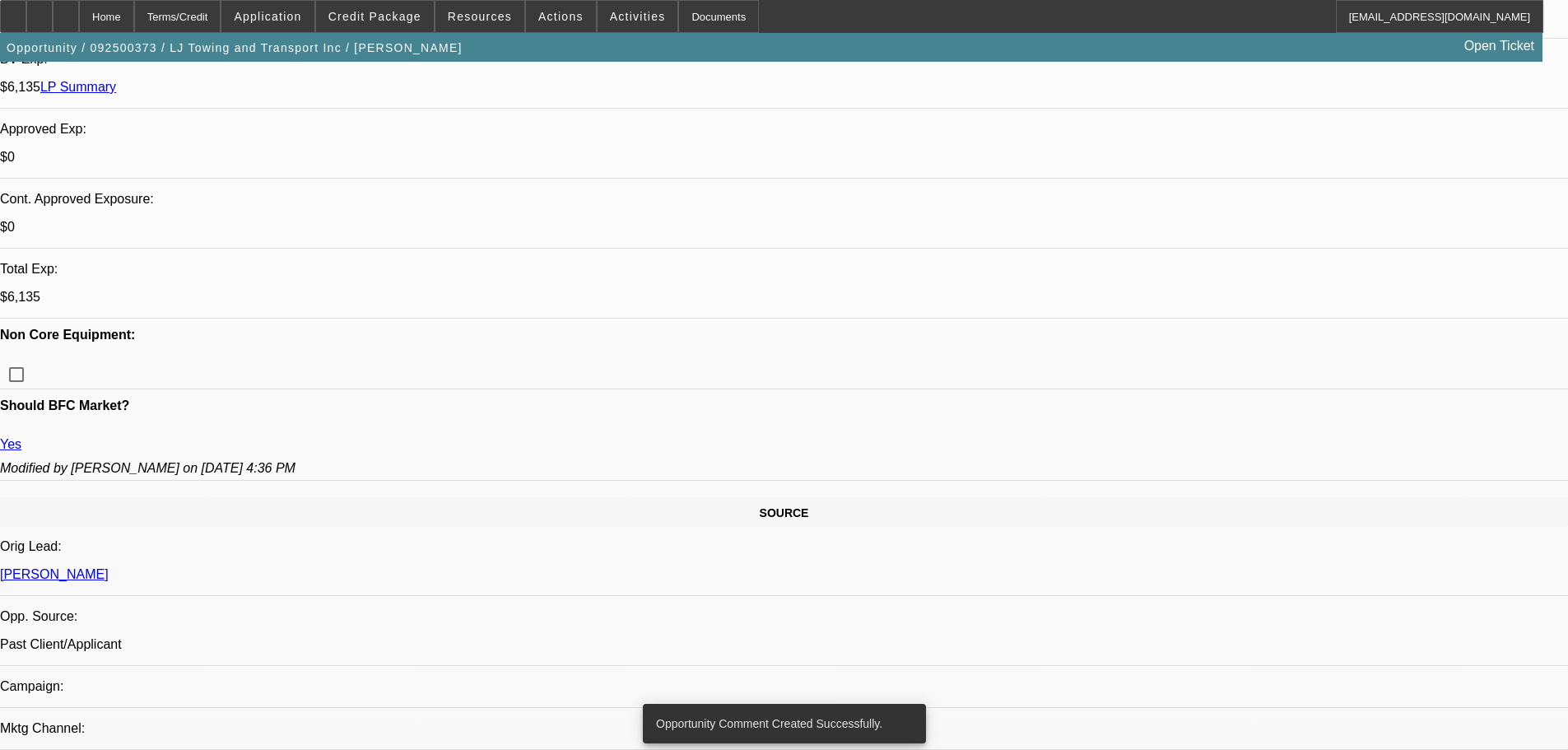
scroll to position [412, 0]
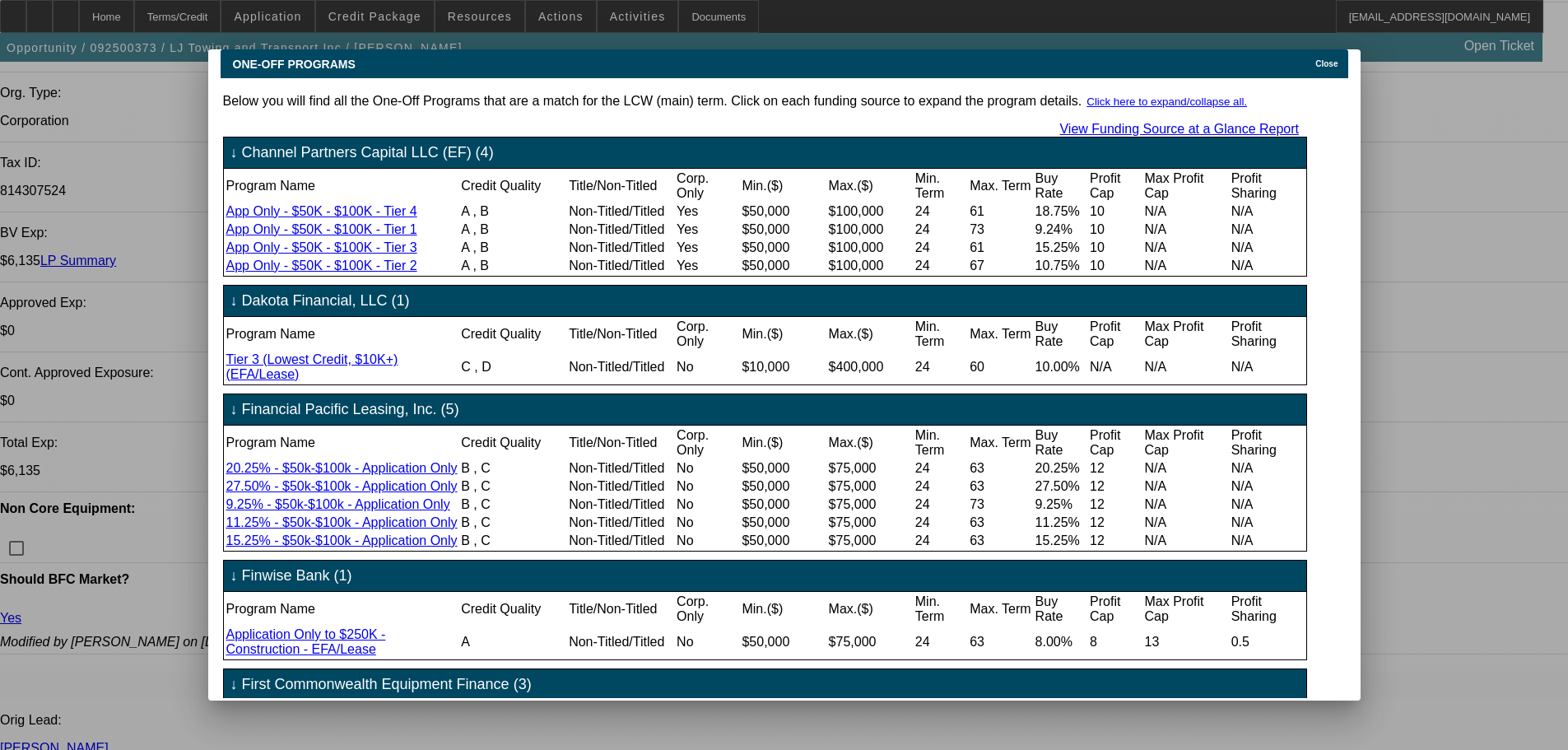
click at [1332, 59] on span "Close" at bounding box center [1327, 64] width 23 height 9
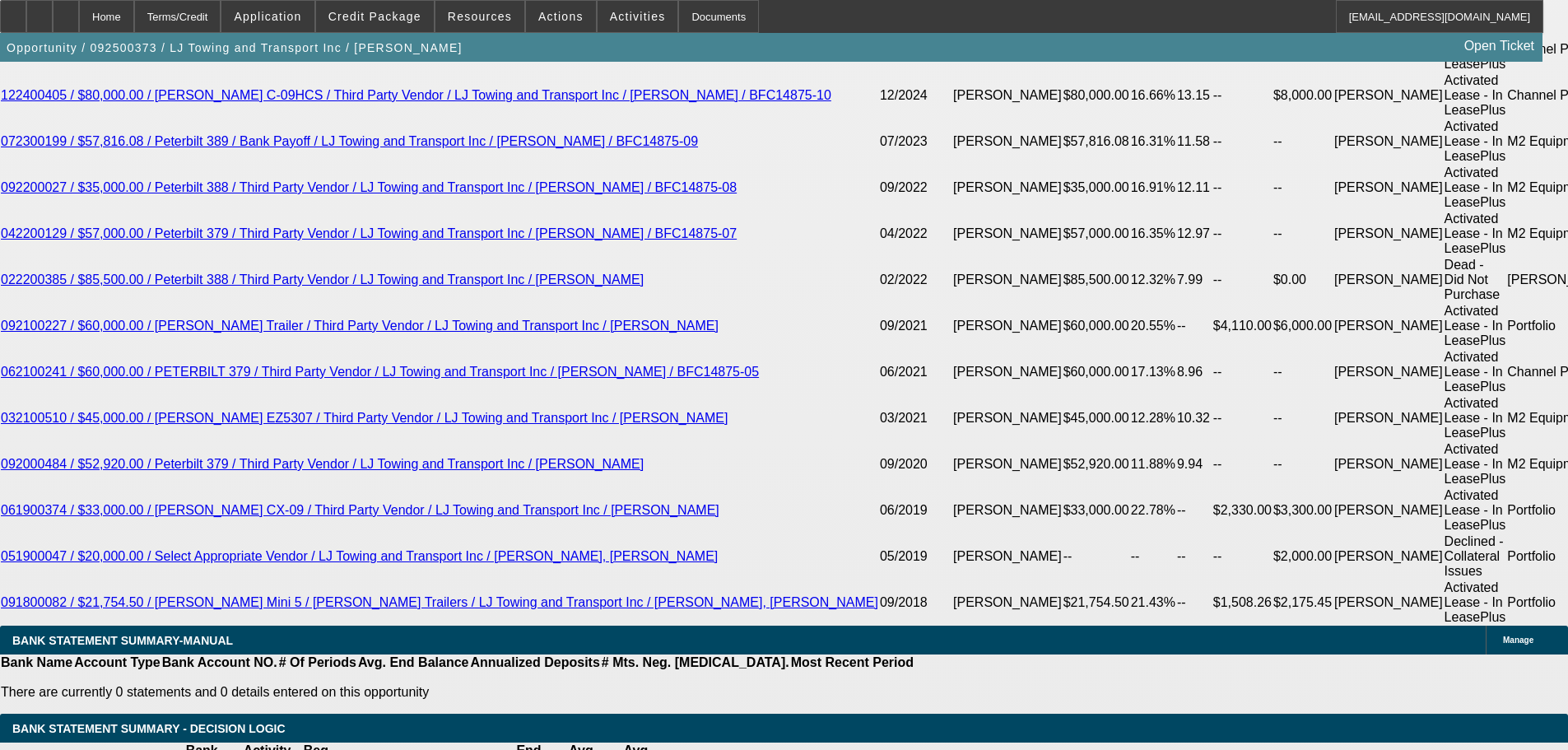
scroll to position [3103, 0]
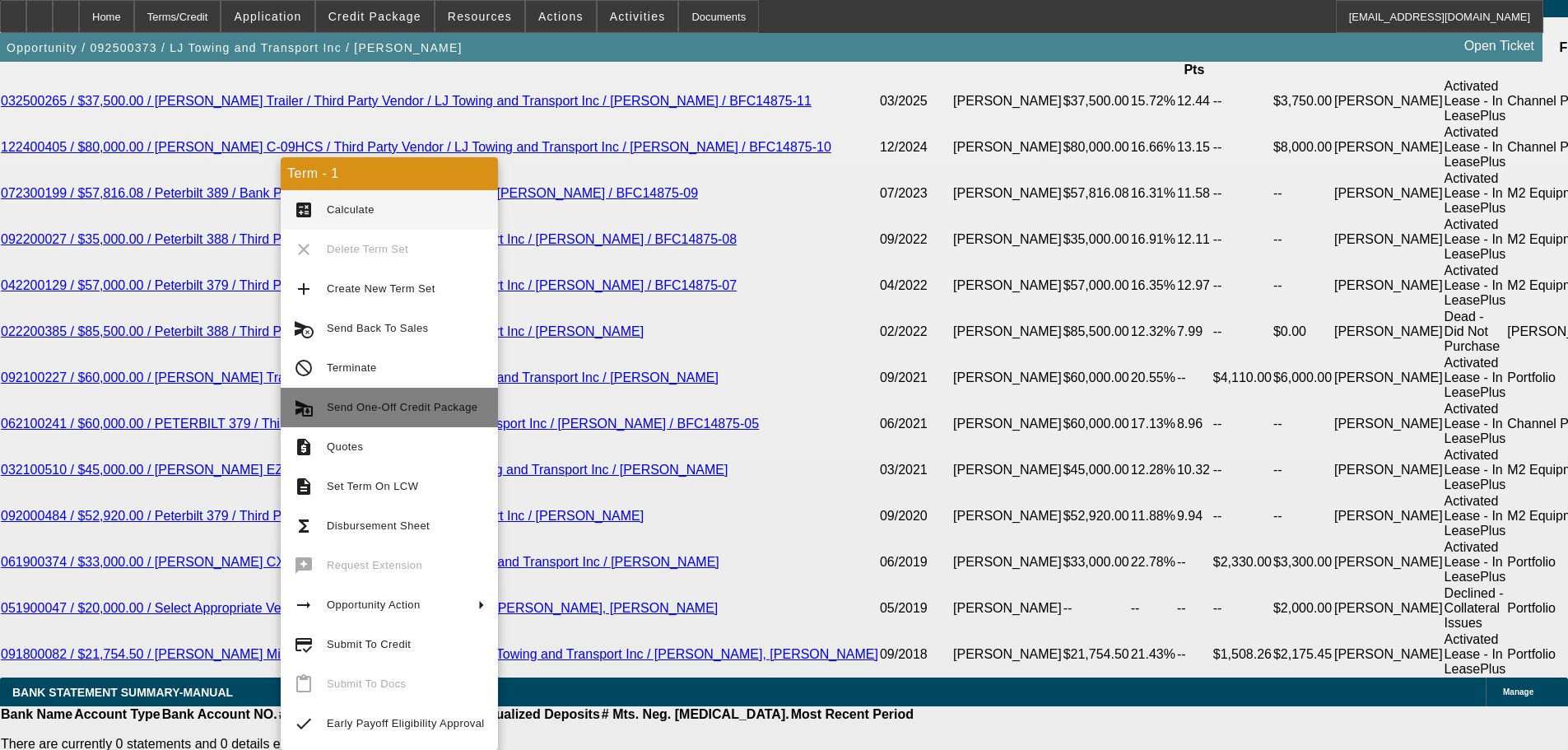
click at [430, 407] on span "Send One-Off Credit Package" at bounding box center [401, 407] width 151 height 12
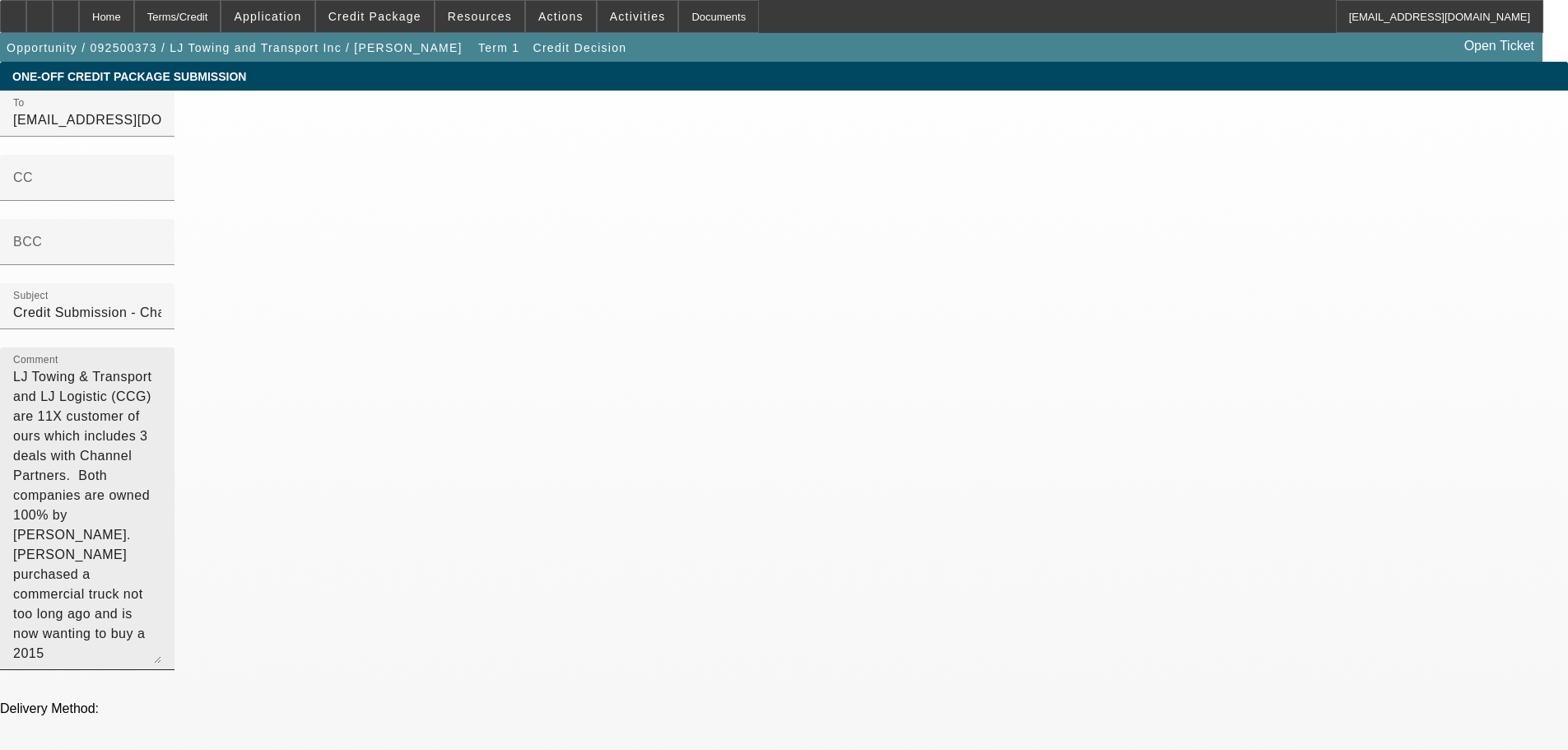
click at [161, 368] on textarea "LJ Towing & Transport and LJ Logistic (CCG) are 11X customer of ours which incl…" at bounding box center [87, 516] width 148 height 296
type textarea "LJ Towing & Transport and LJ Logistic (CCG) are 11X customer of ours which incl…"
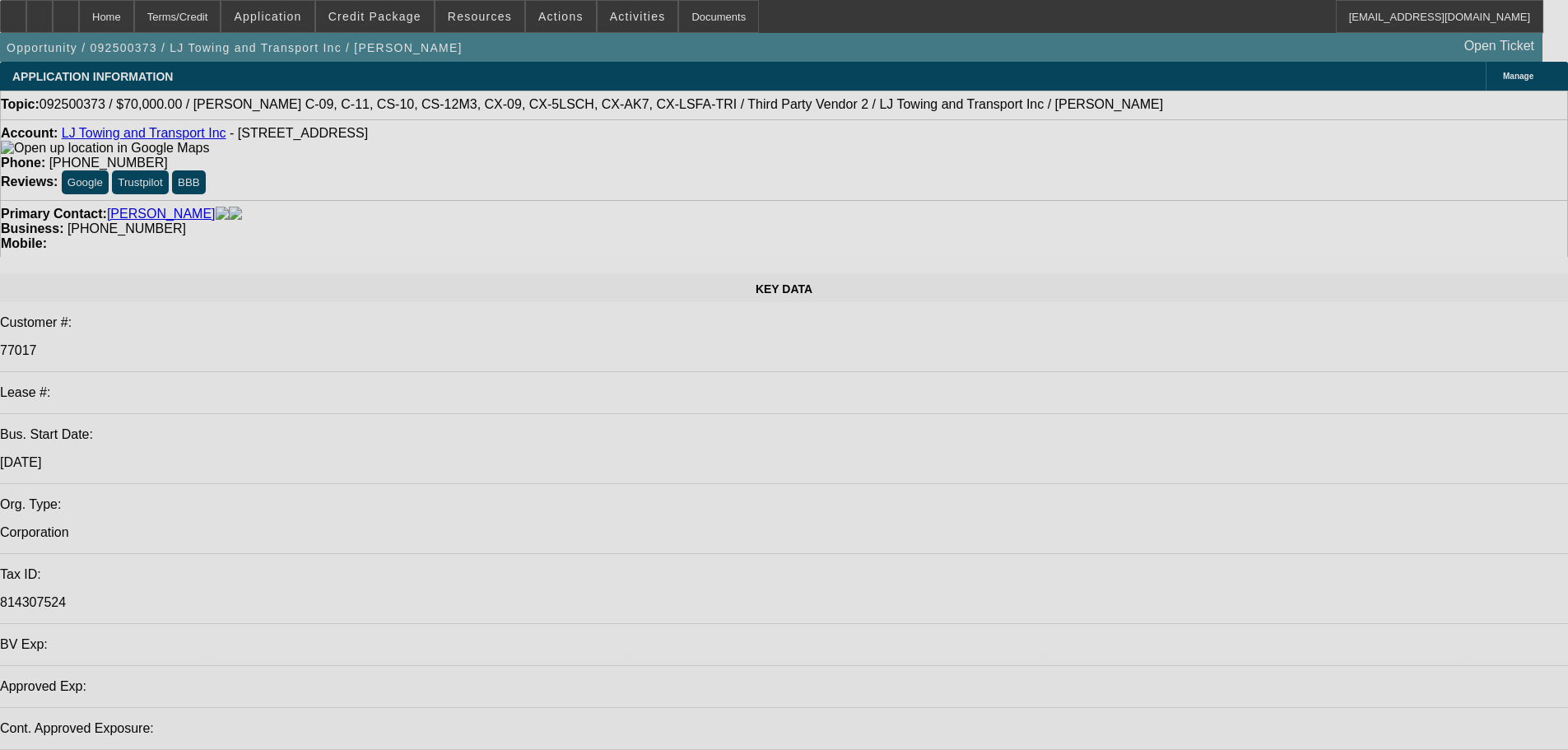
select select "0"
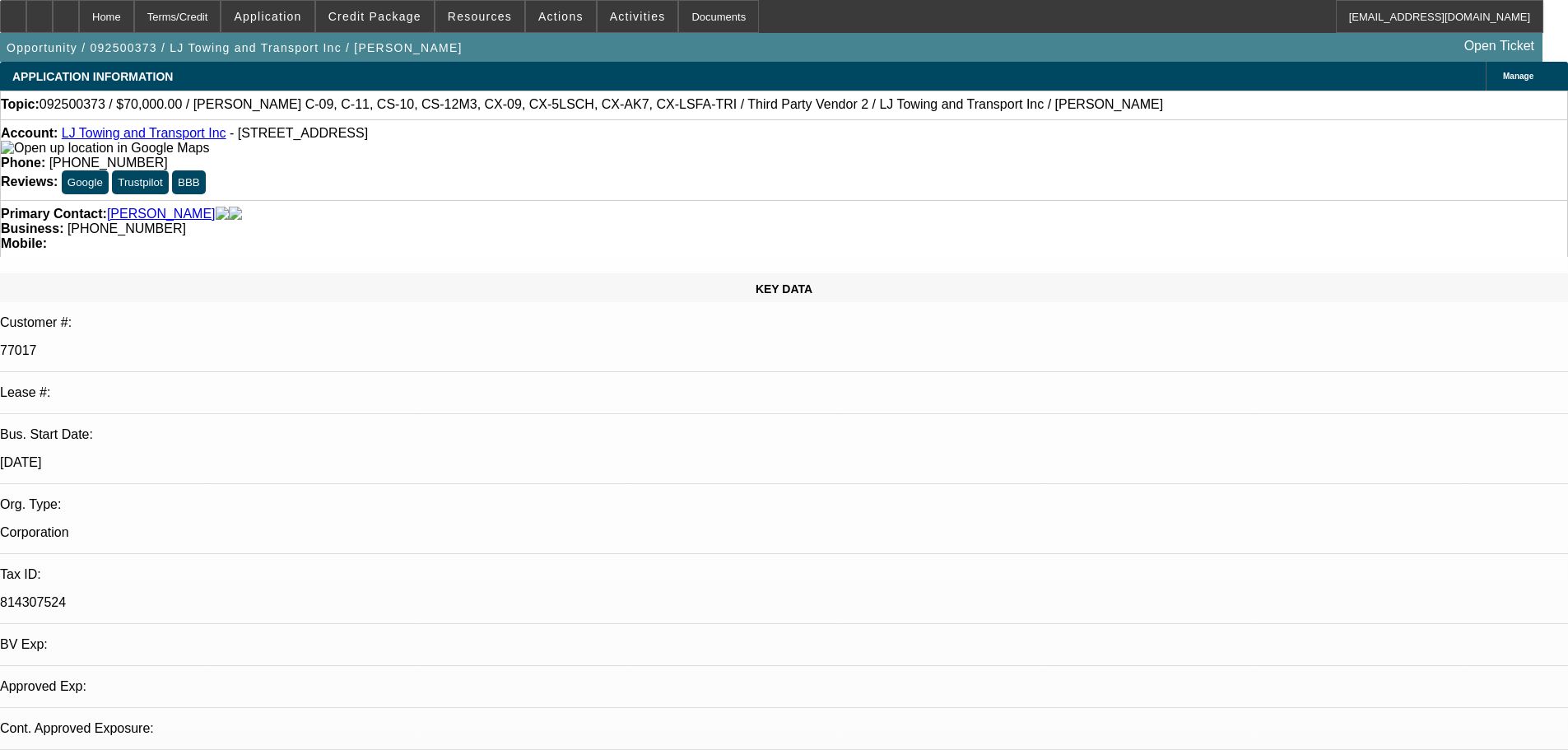
select select "0"
select select "3"
select select "0.1"
select select "4"
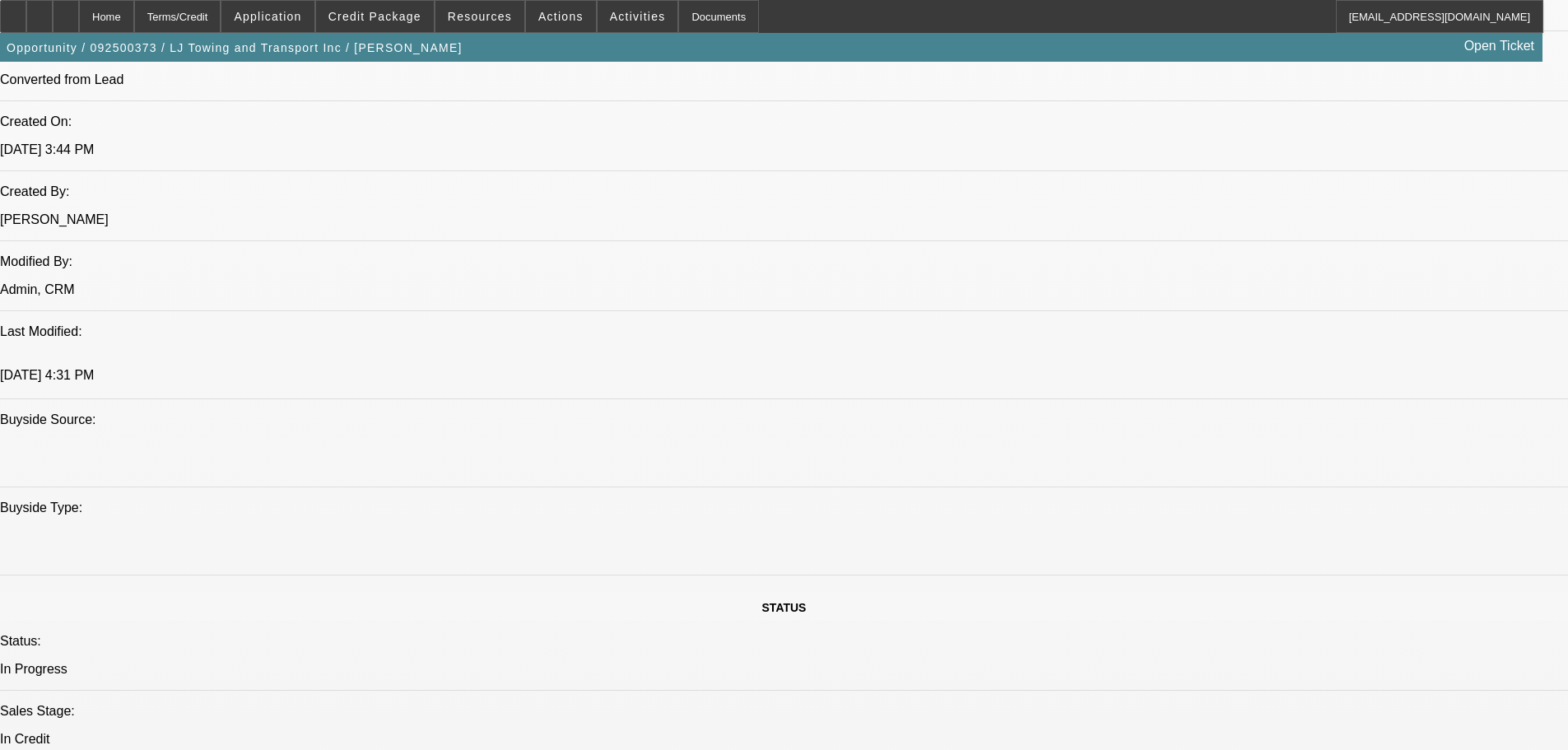
scroll to position [1153, 0]
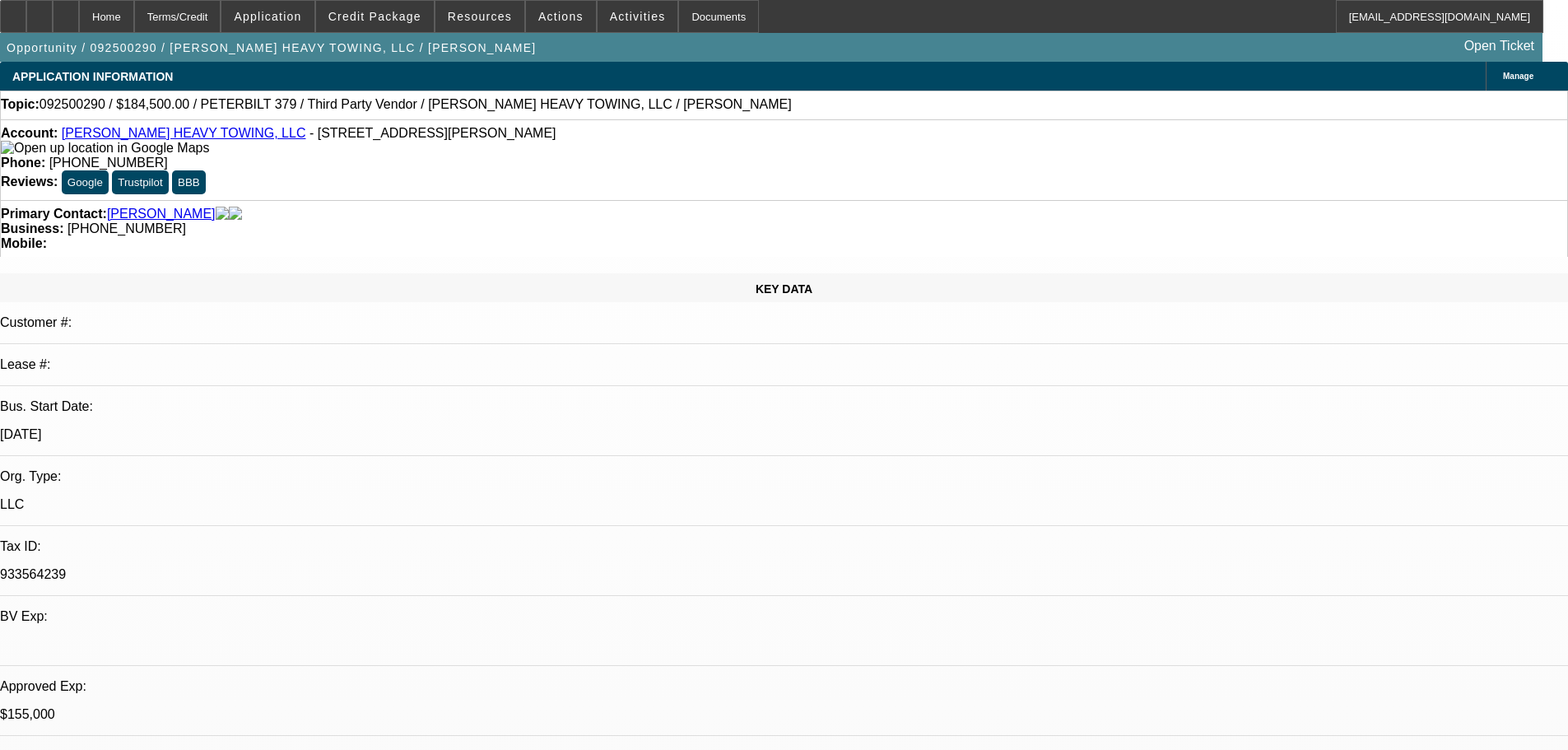
select select "0"
select select "6"
select select "0"
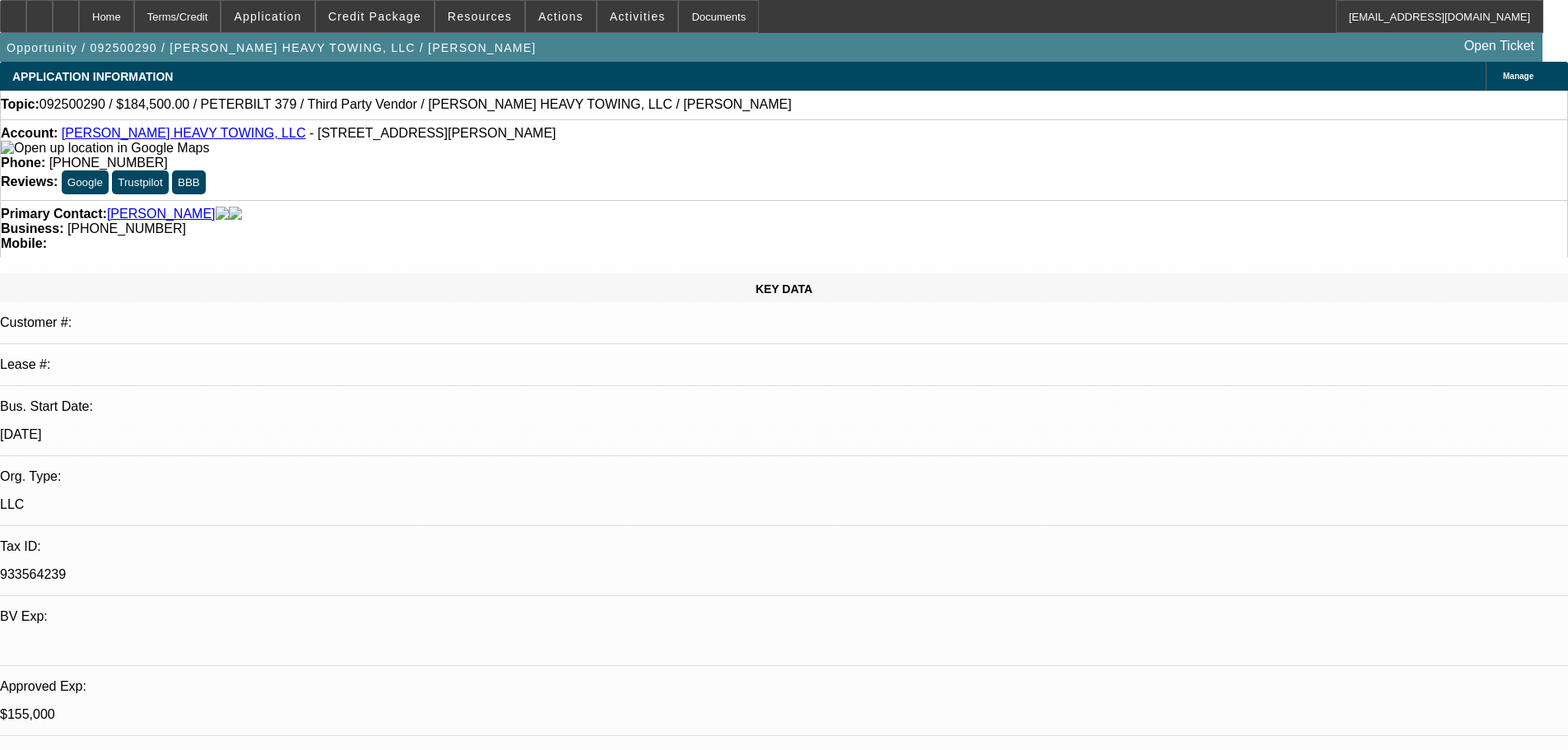
select select "2"
select select "0"
select select "6"
select select "0.1"
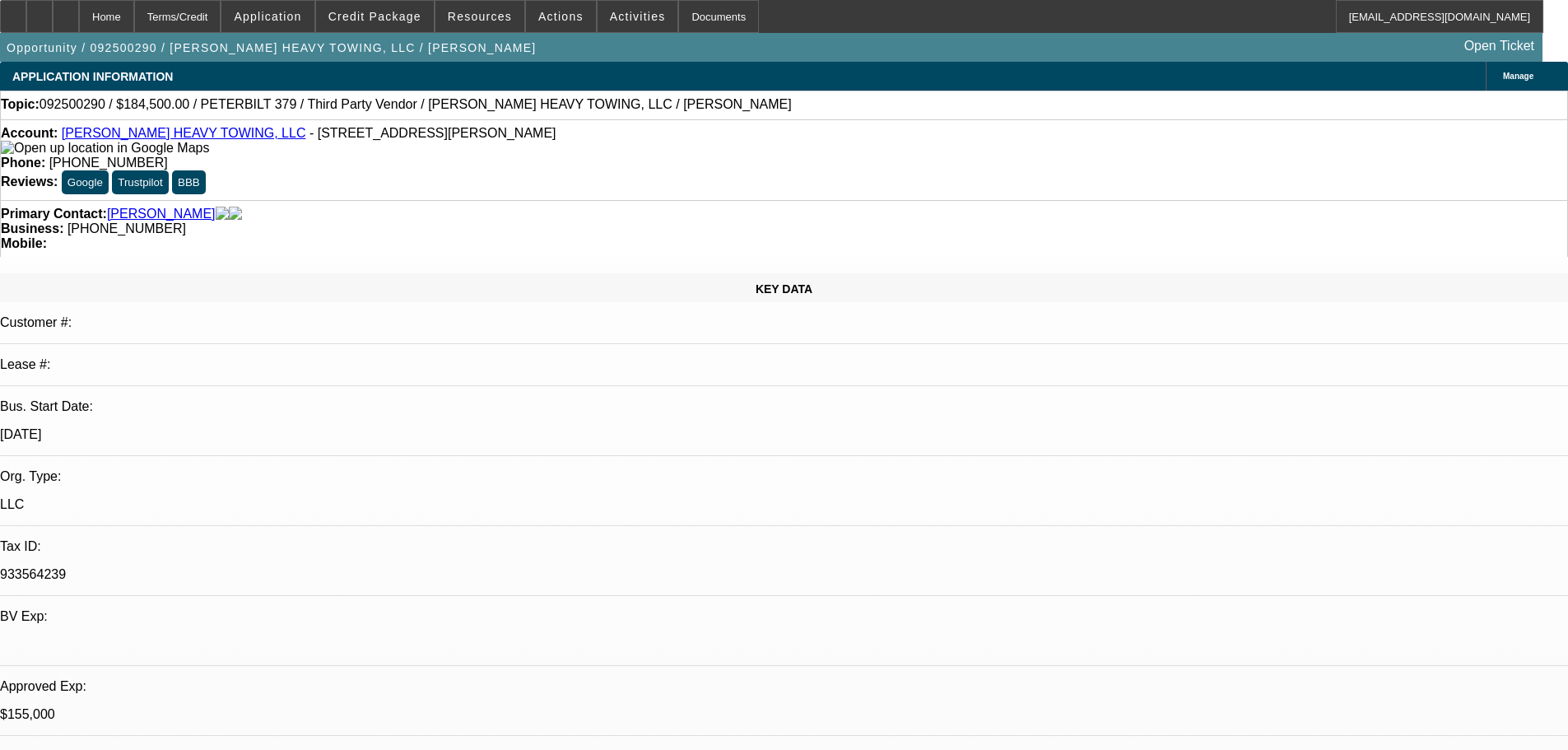
select select "2"
select select "0"
select select "6"
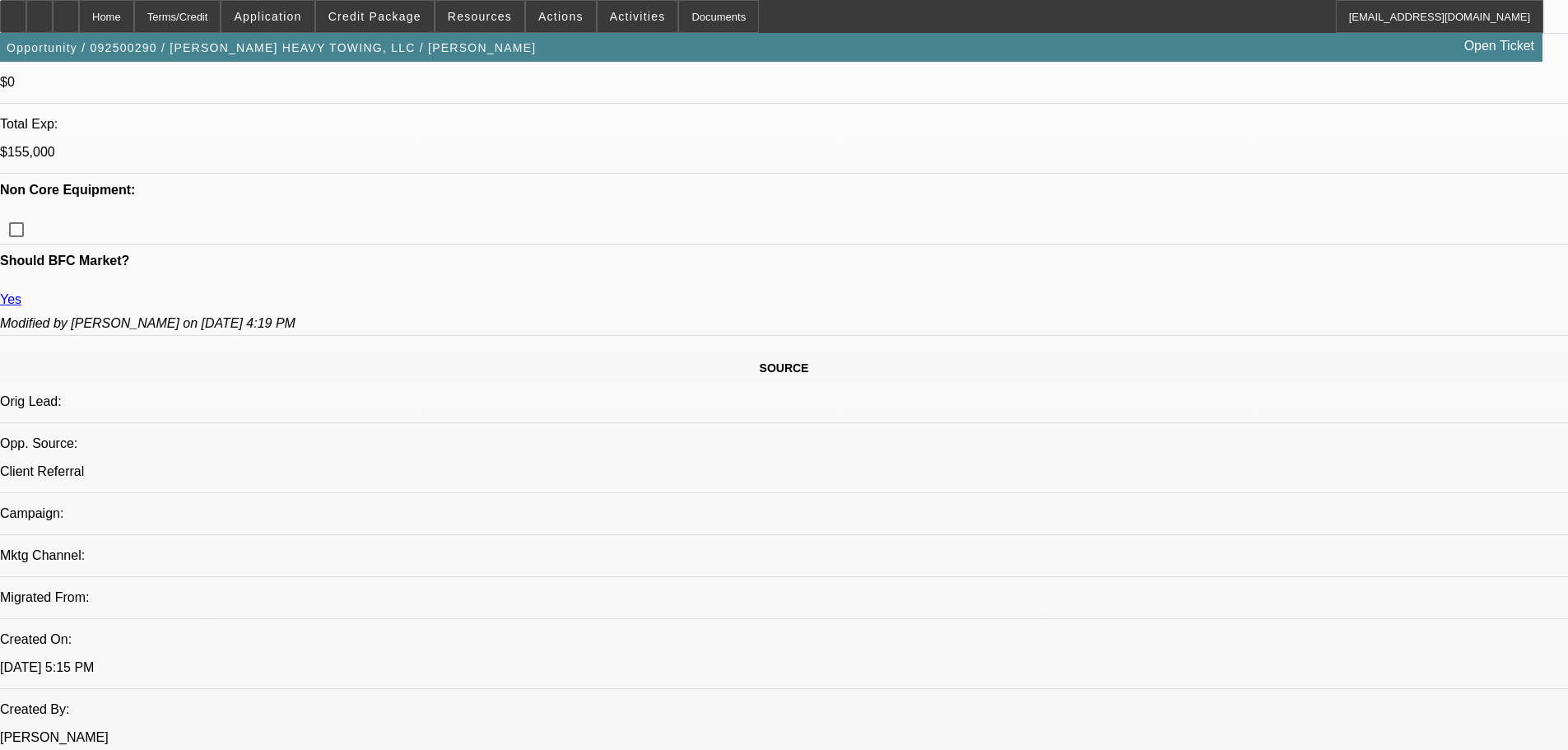
scroll to position [412, 0]
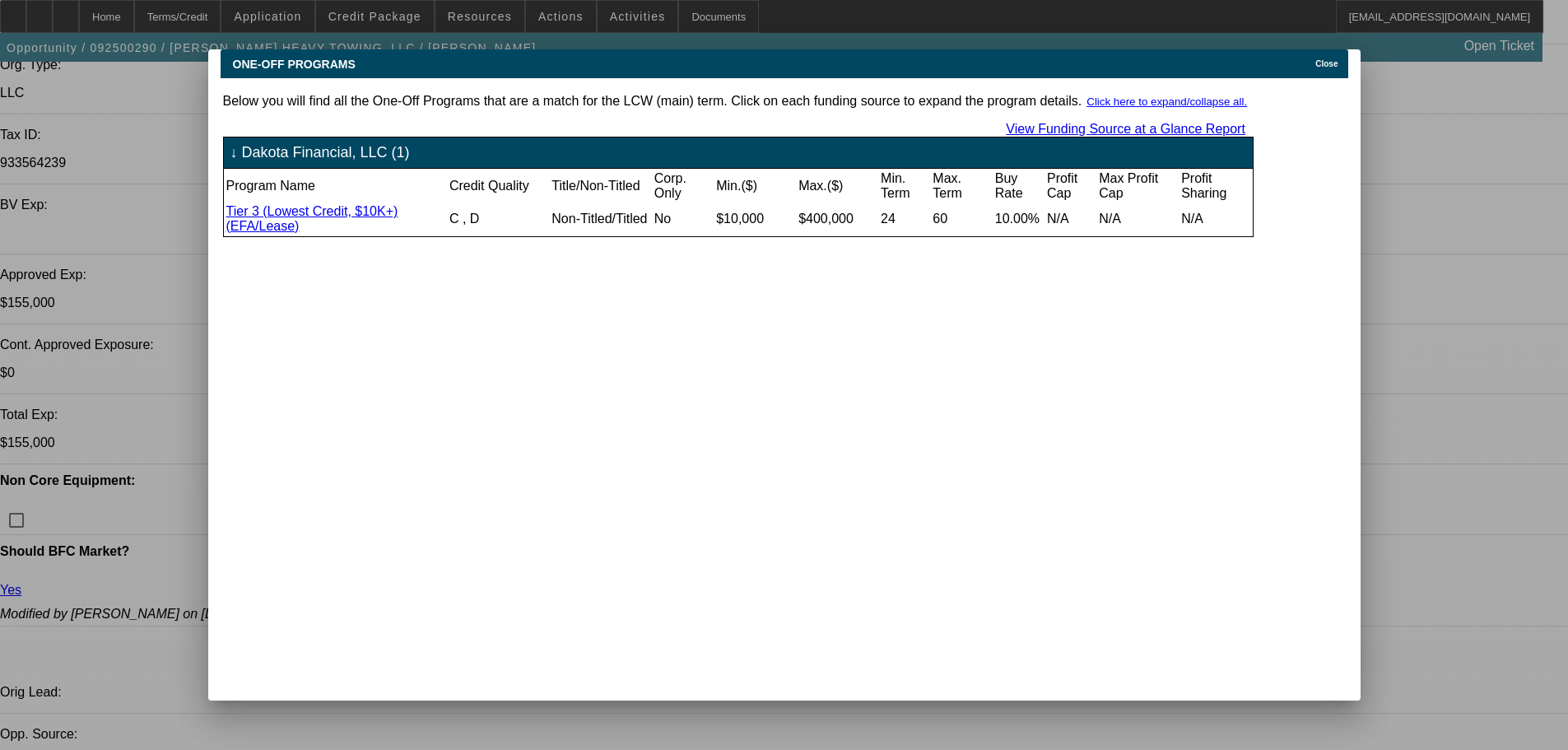
click at [1319, 57] on div "Close" at bounding box center [1329, 59] width 37 height 19
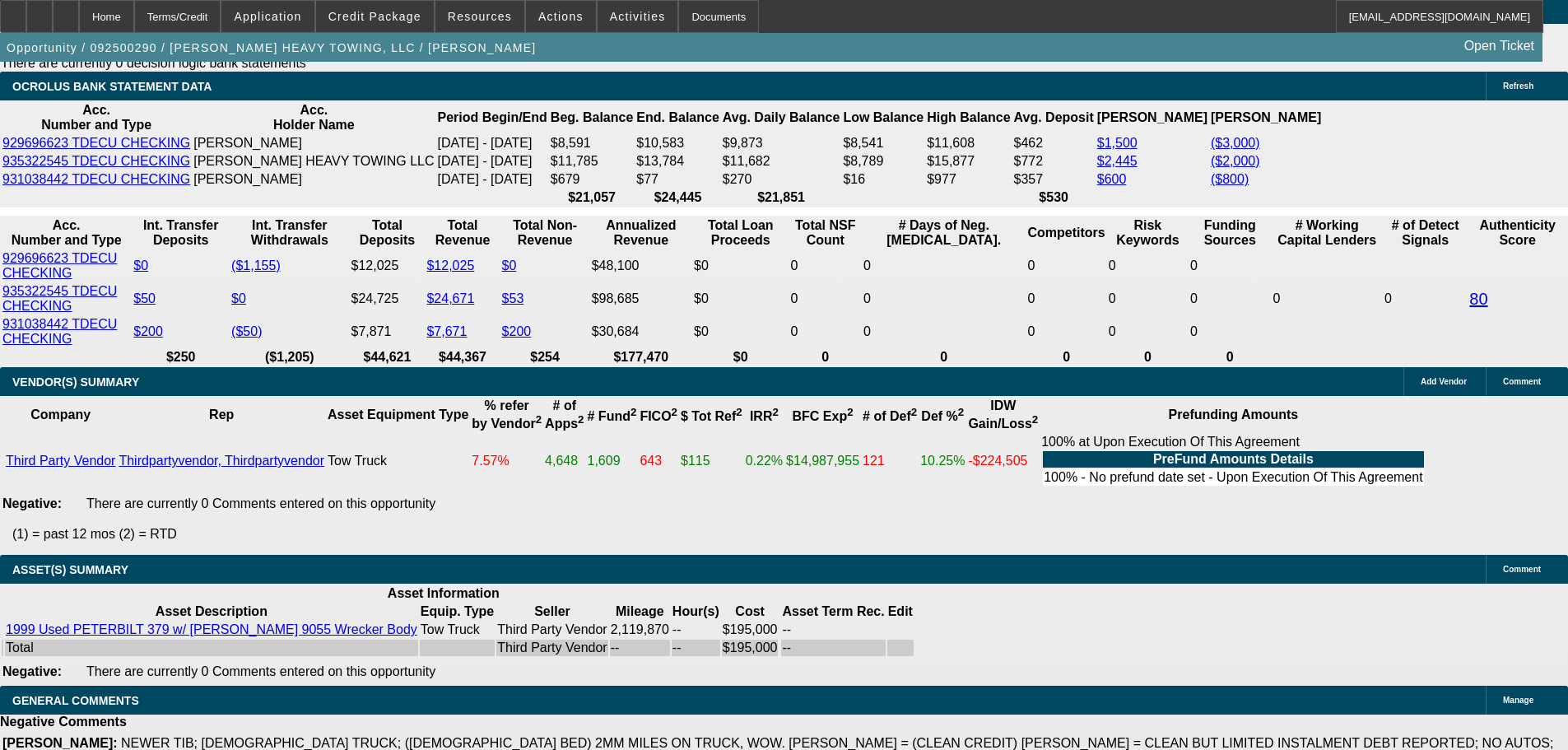
scroll to position [3212, 0]
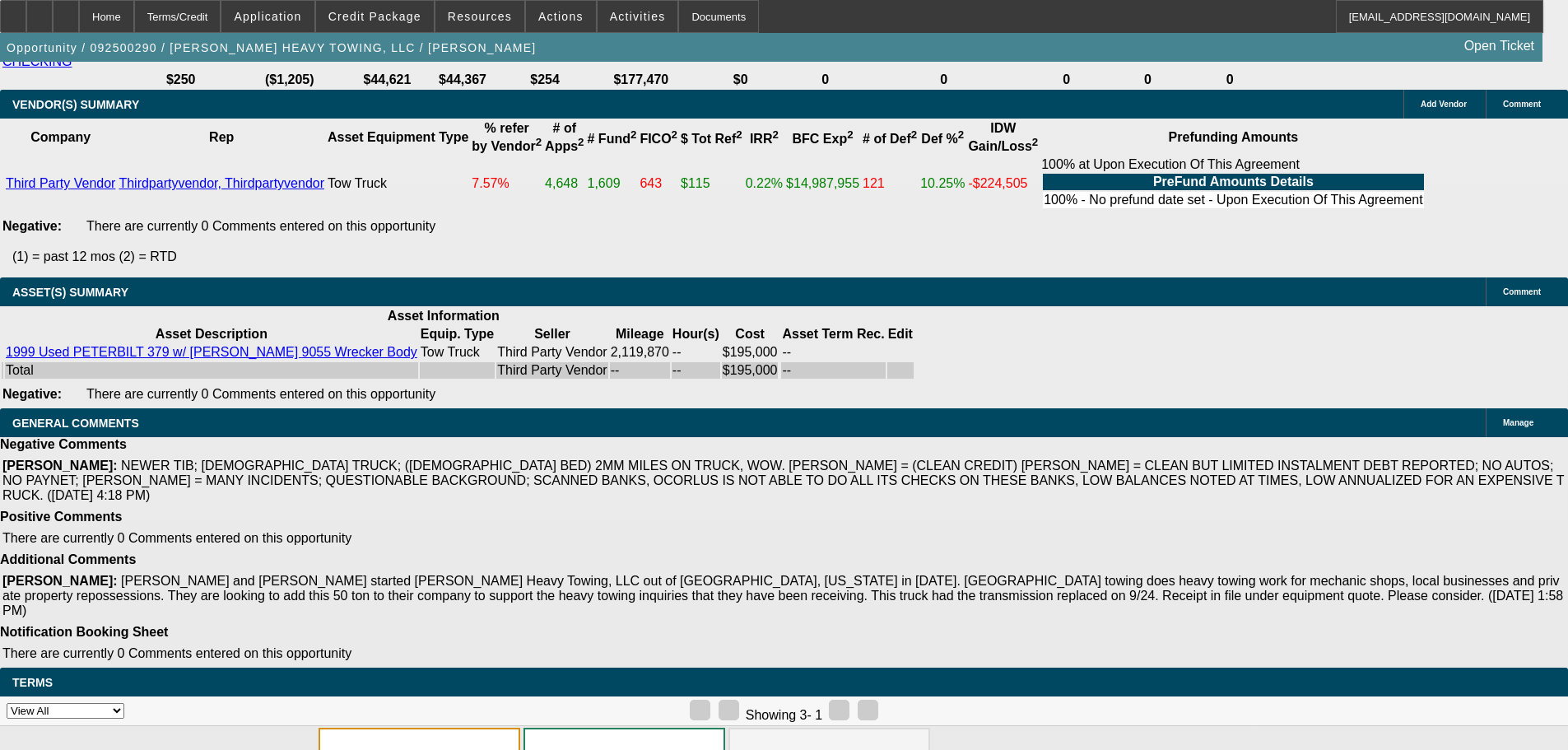
select select "6"
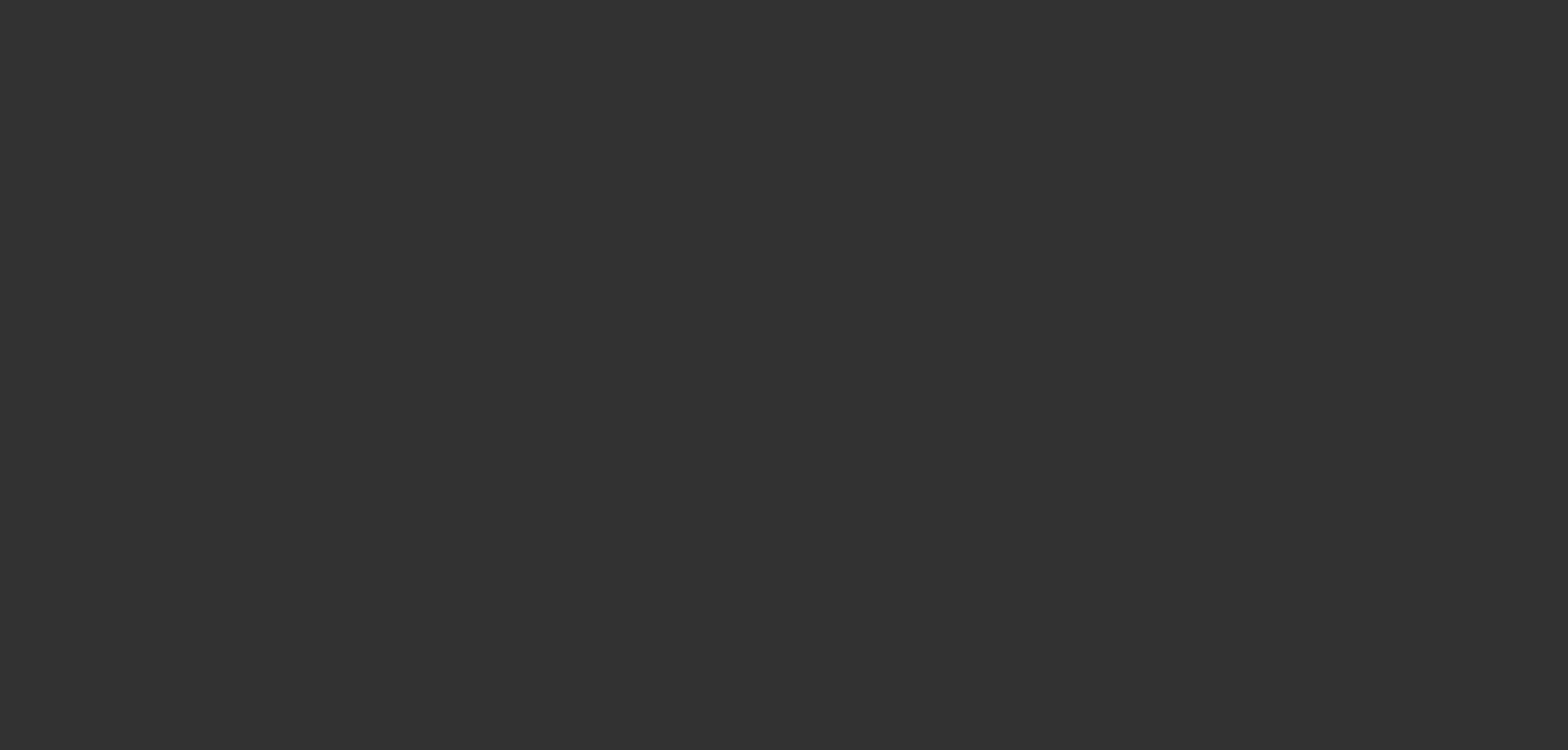
scroll to position [0, 0]
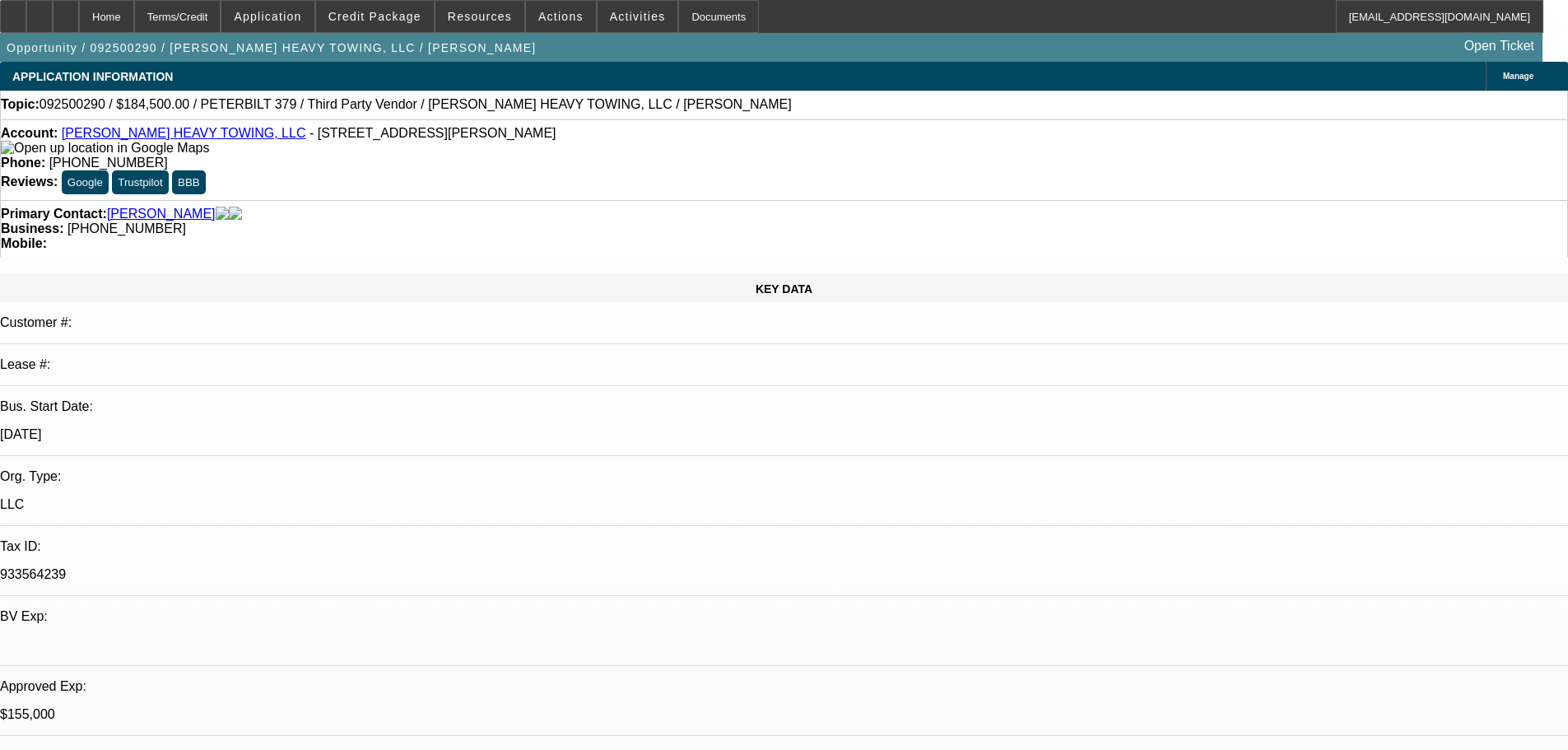
type textarea "Sorry, with the deal as it is, it won't qualify anywhere."
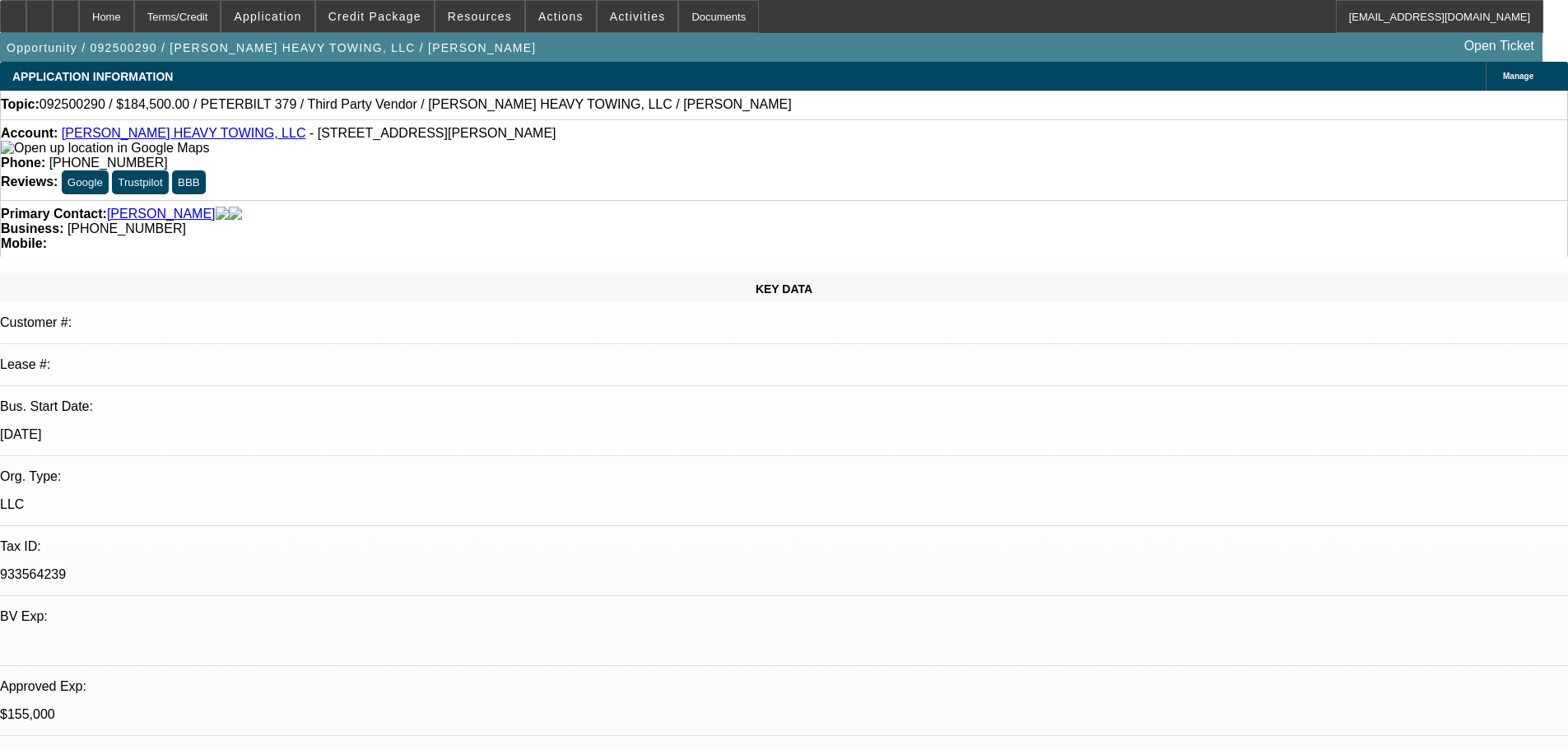
checkbox input "true"
type textarea "Sorry, with the deal as it is, it won't qualify anywhere. Not enough of anythin…"
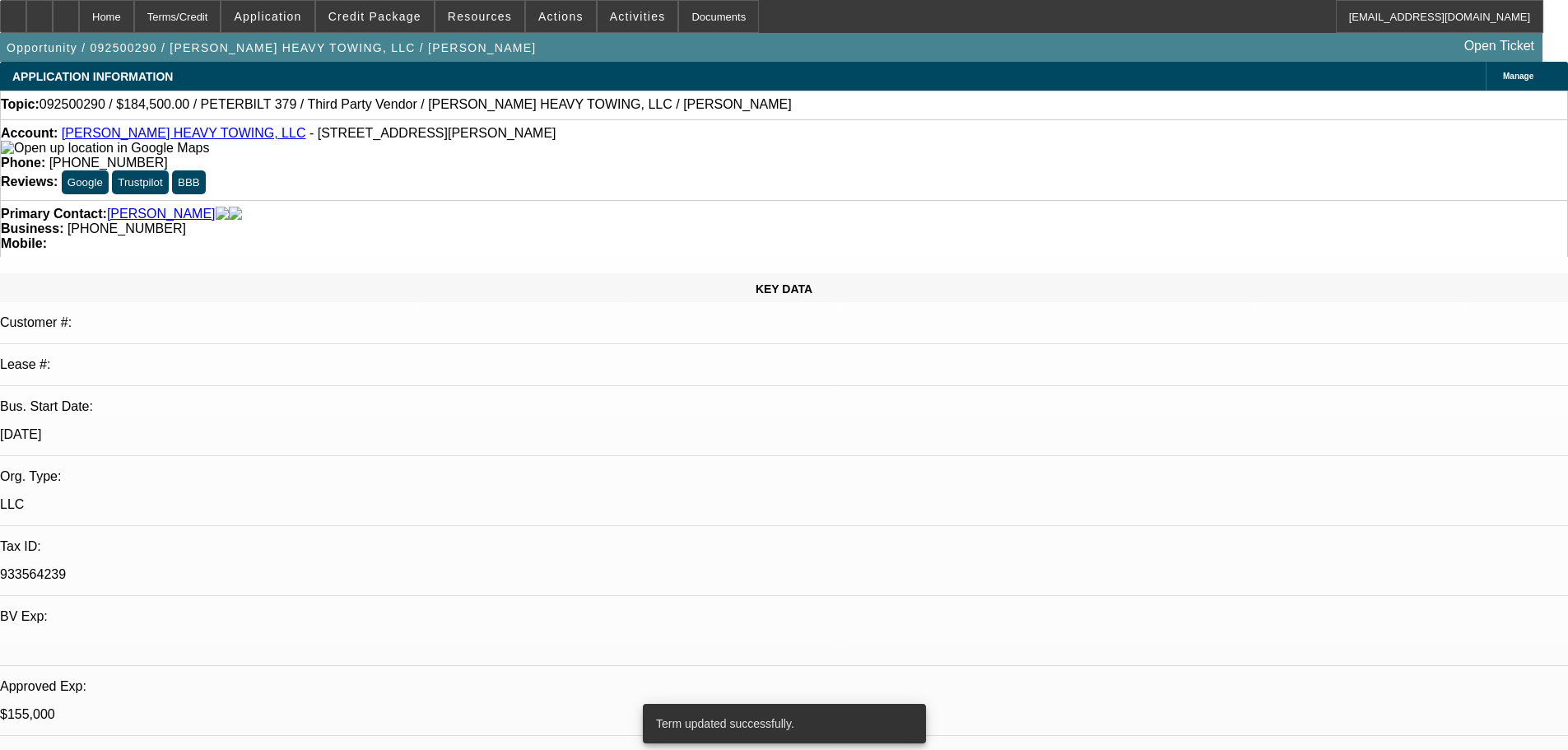
select select "0"
select select "6"
select select "0"
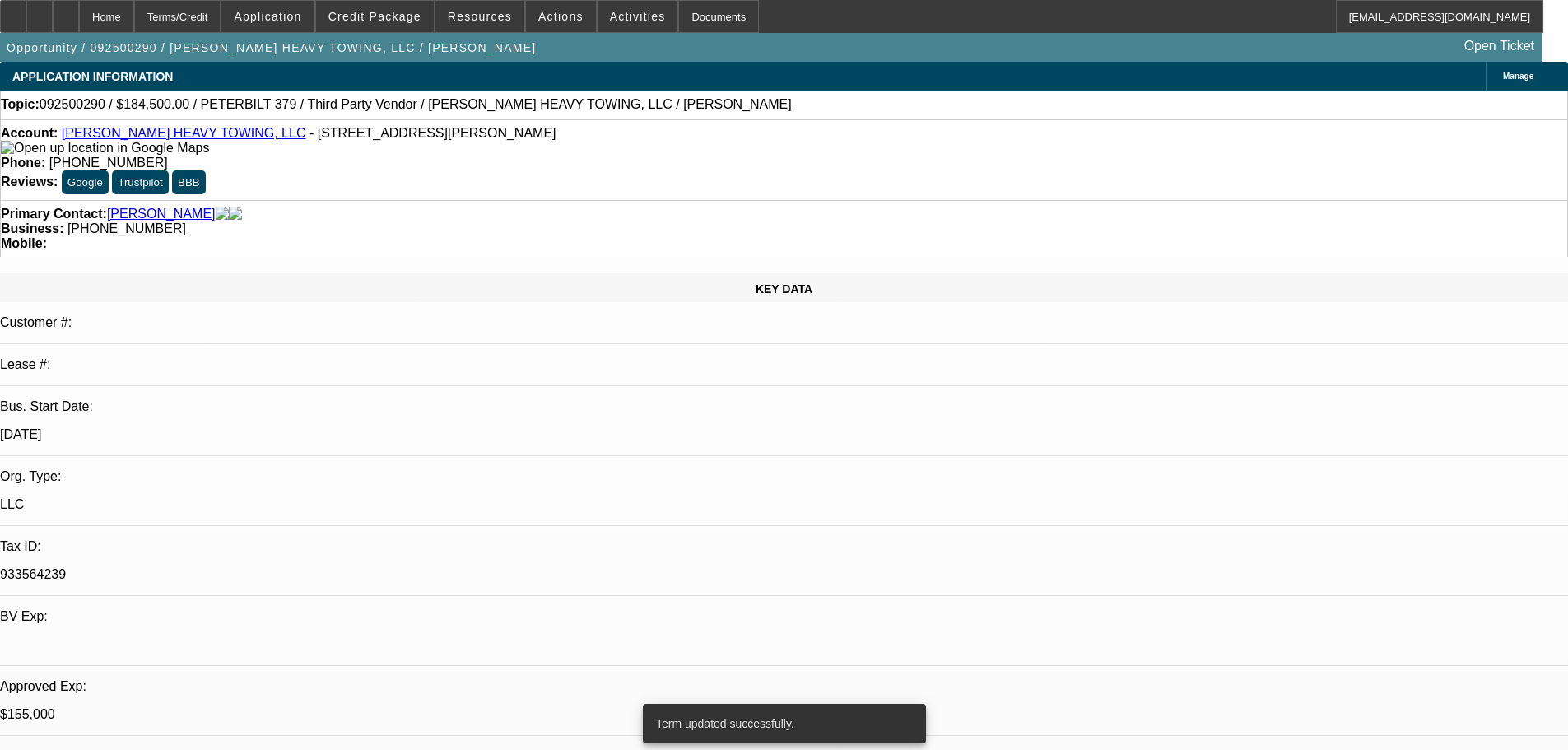
select select "0"
select select "6"
select select "0"
select select "2"
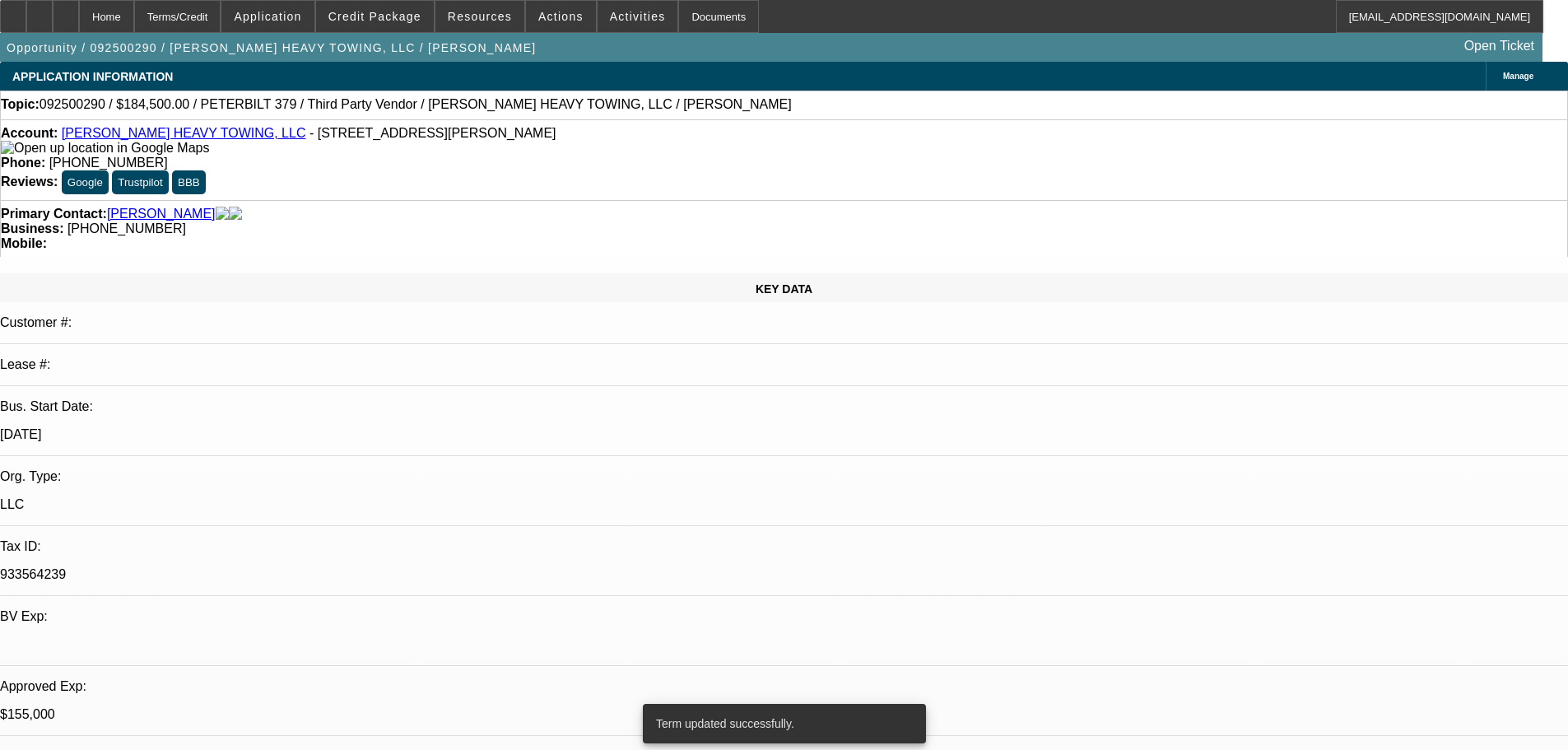
select select "2"
select select "0"
select select "6"
select select "0.1"
select select "2"
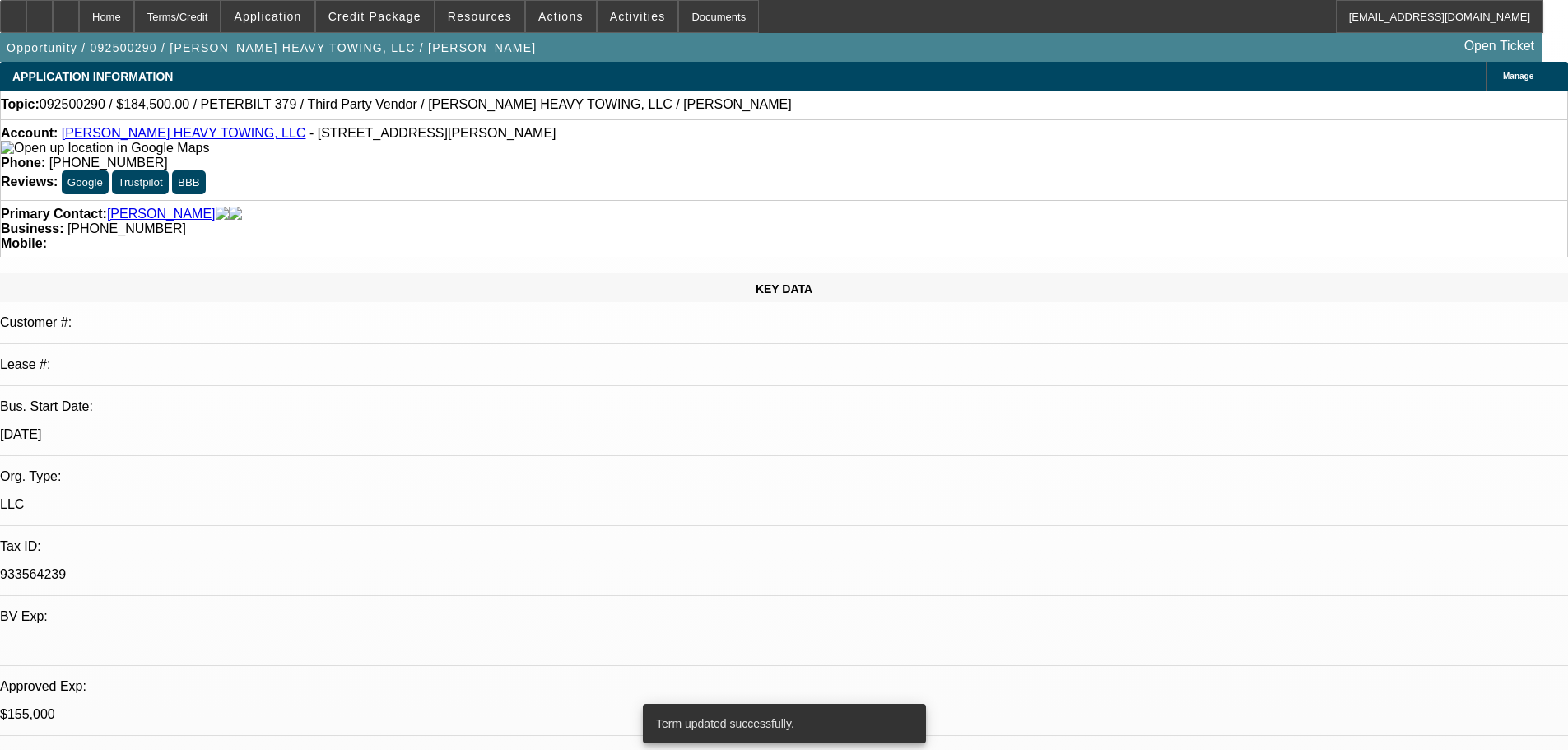
select select "2"
select select "0"
select select "6"
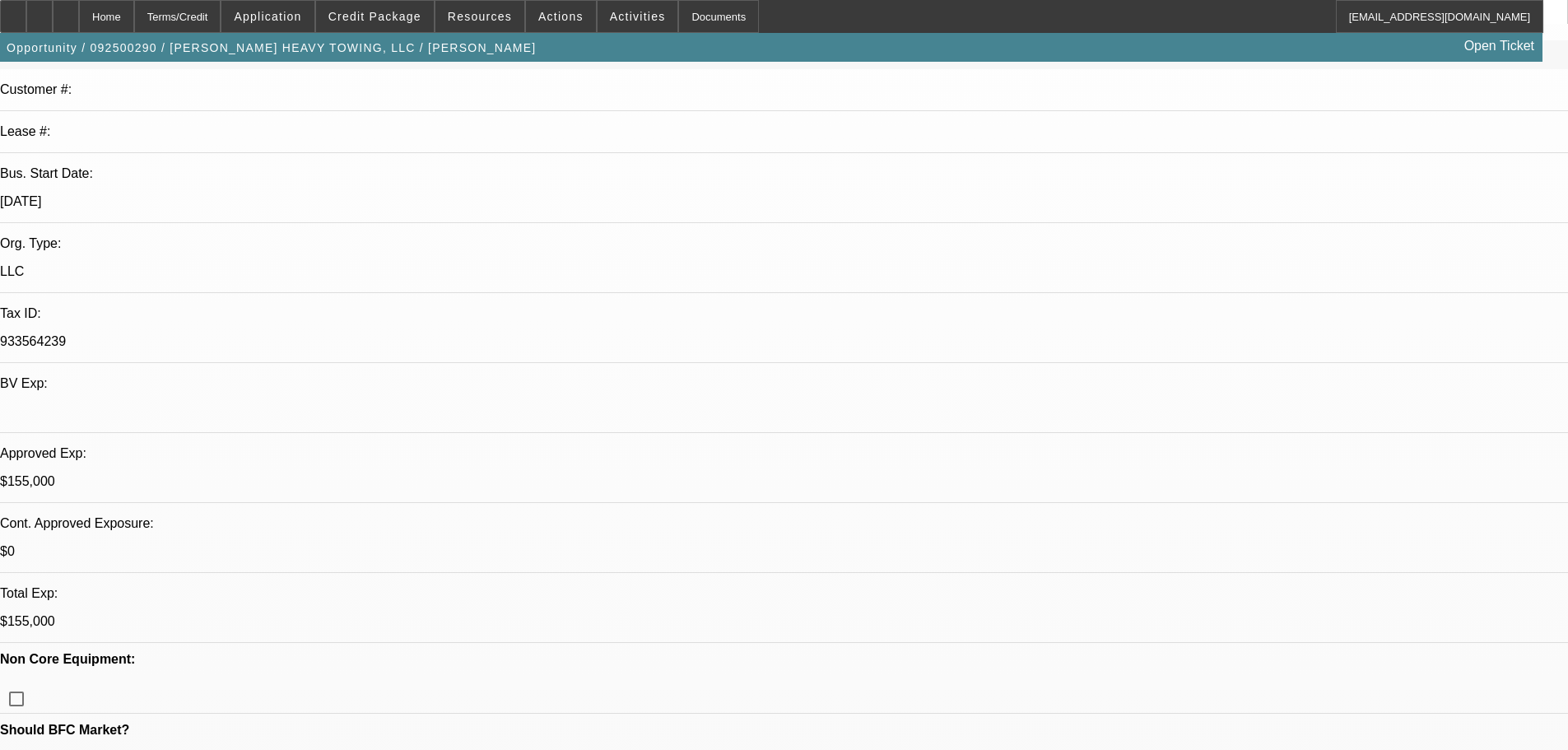
scroll to position [247, 0]
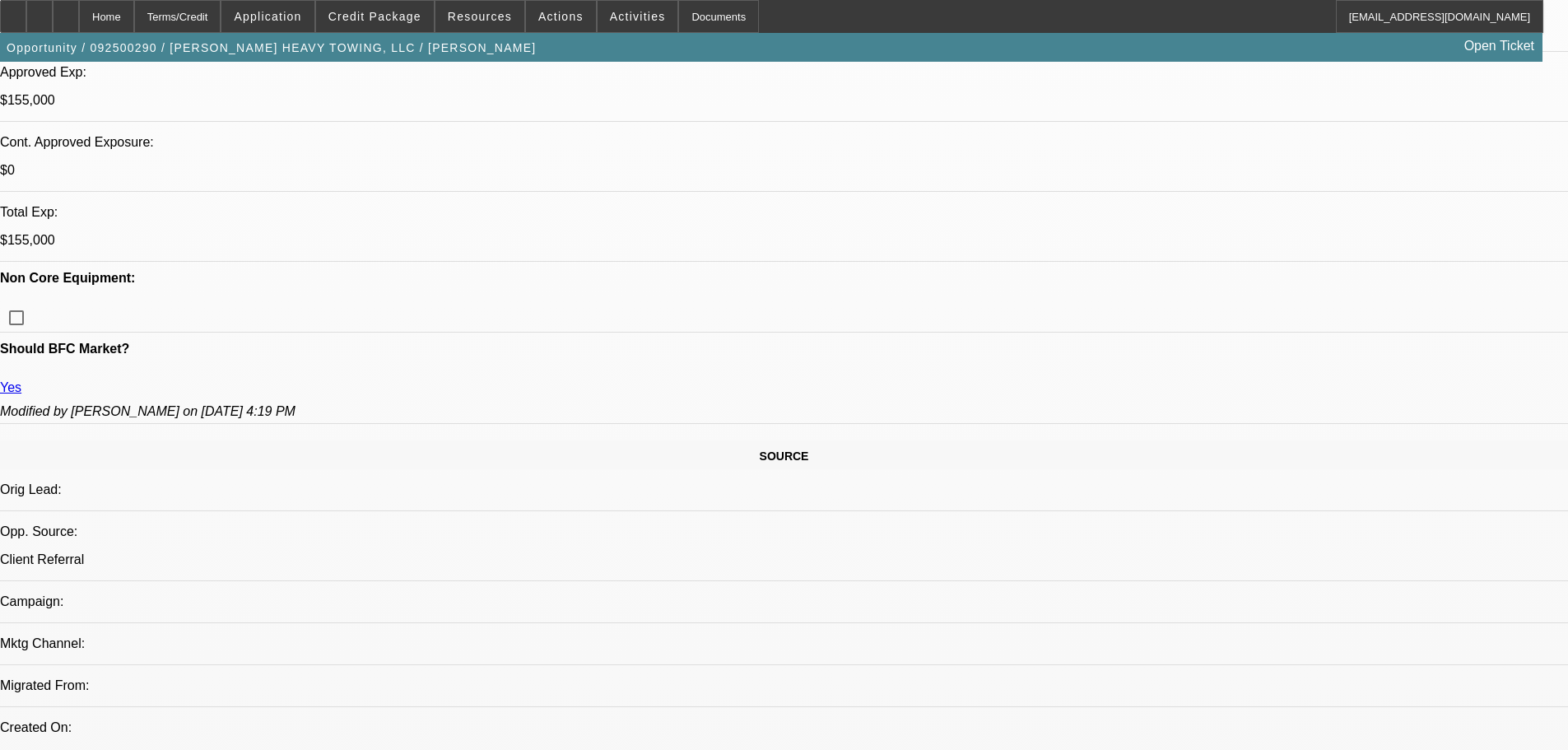
scroll to position [329, 0]
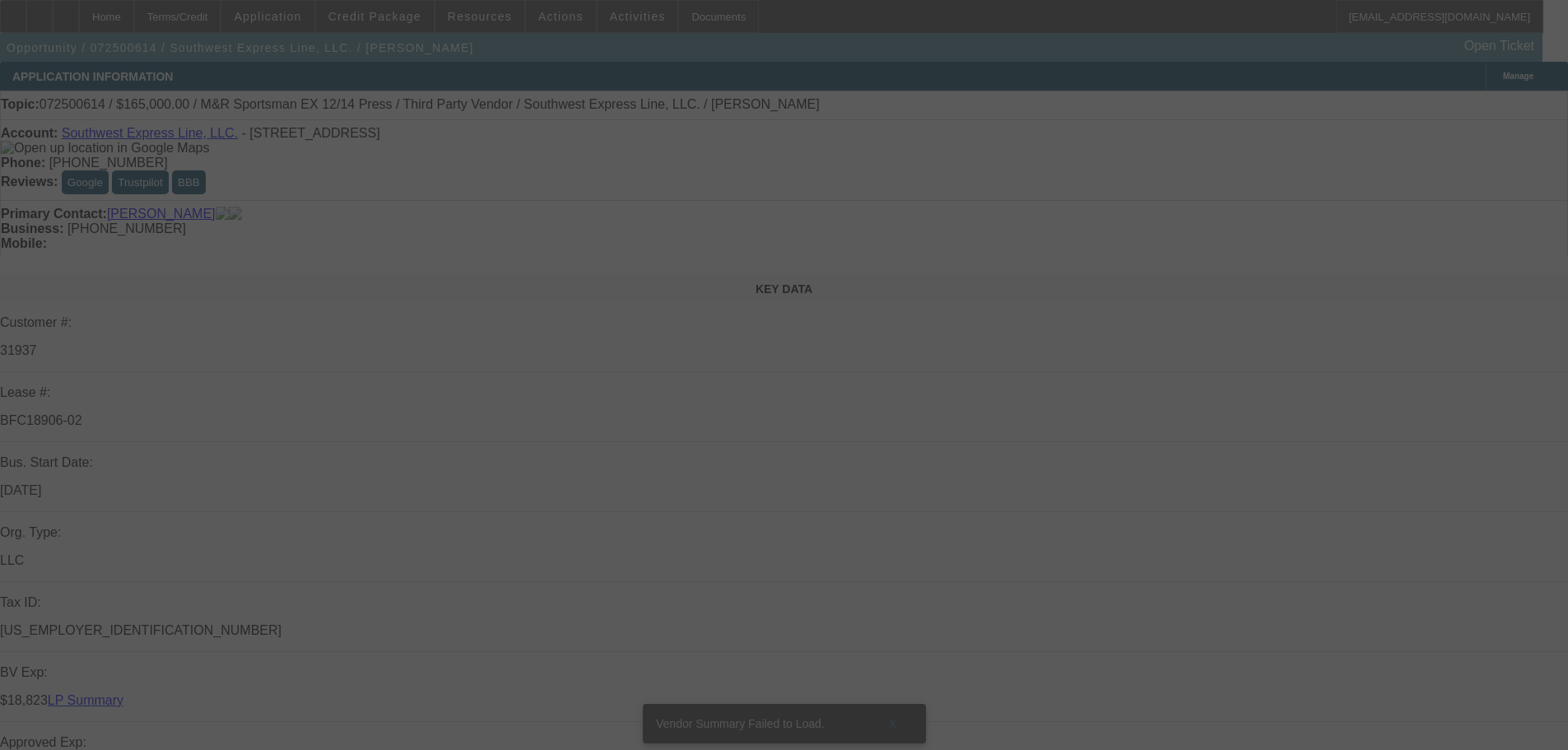
select select "0"
select select "2"
select select "0.1"
select select "4"
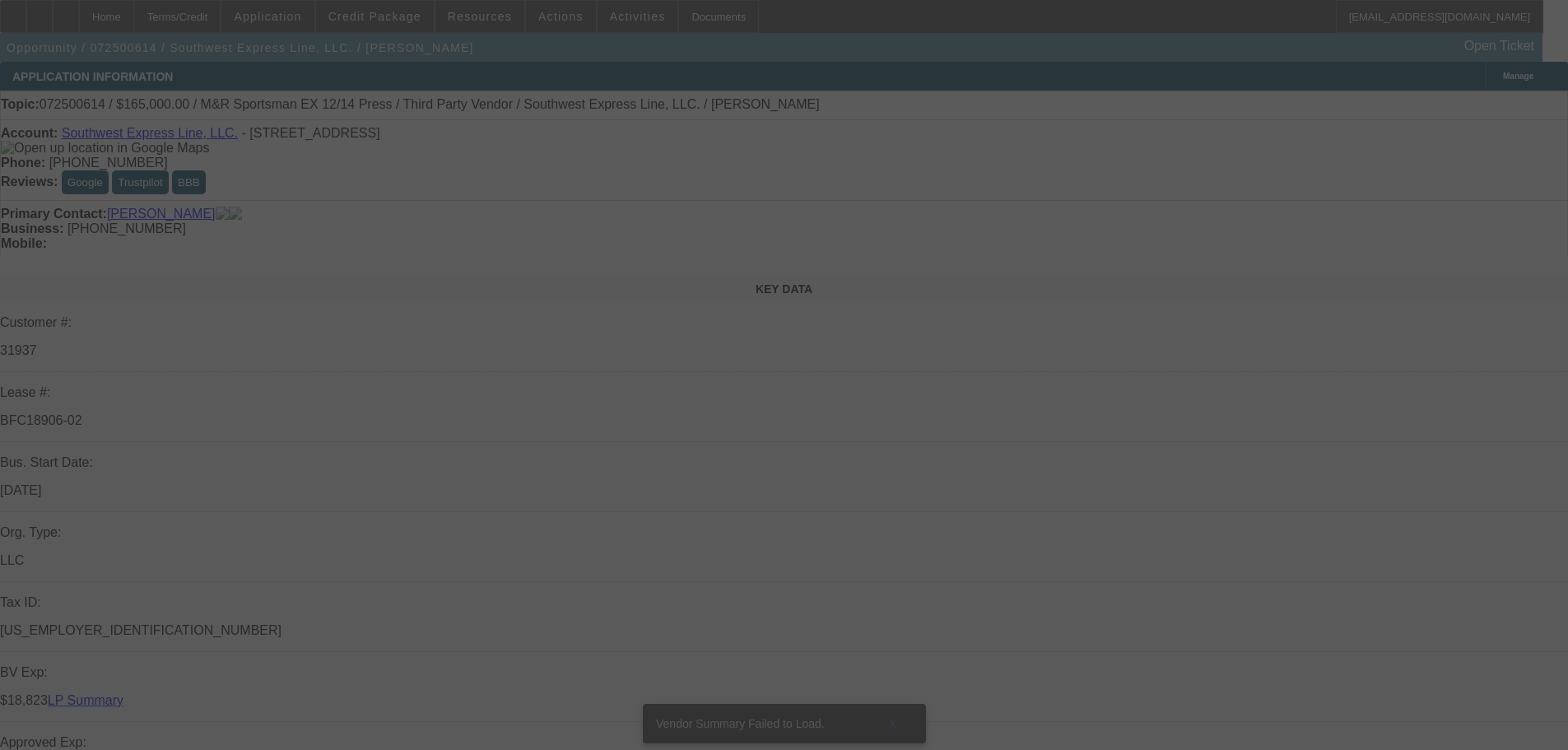
select select "0"
select select "2"
select select "0.1"
select select "4"
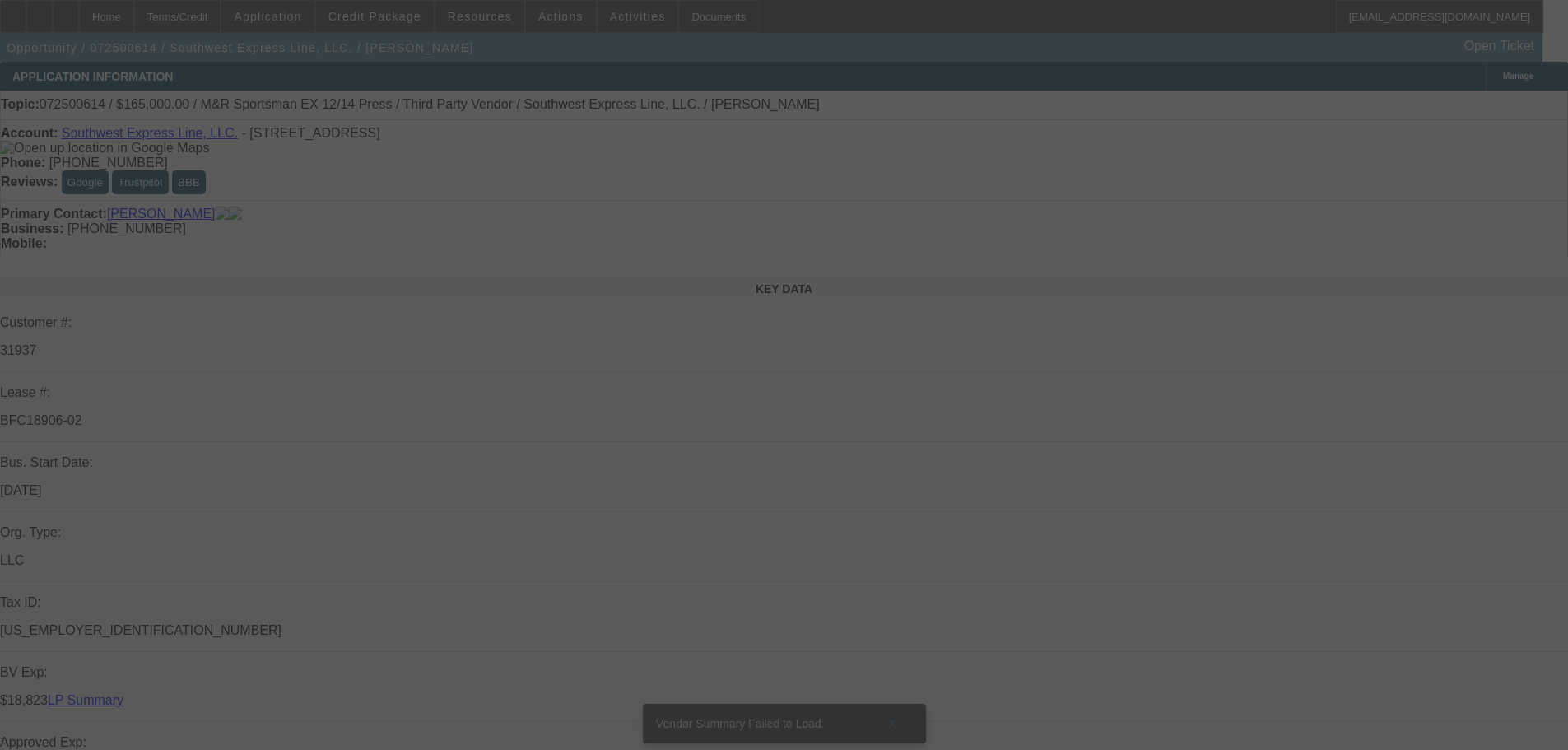
select select "0"
select select "2"
select select "0.1"
select select "4"
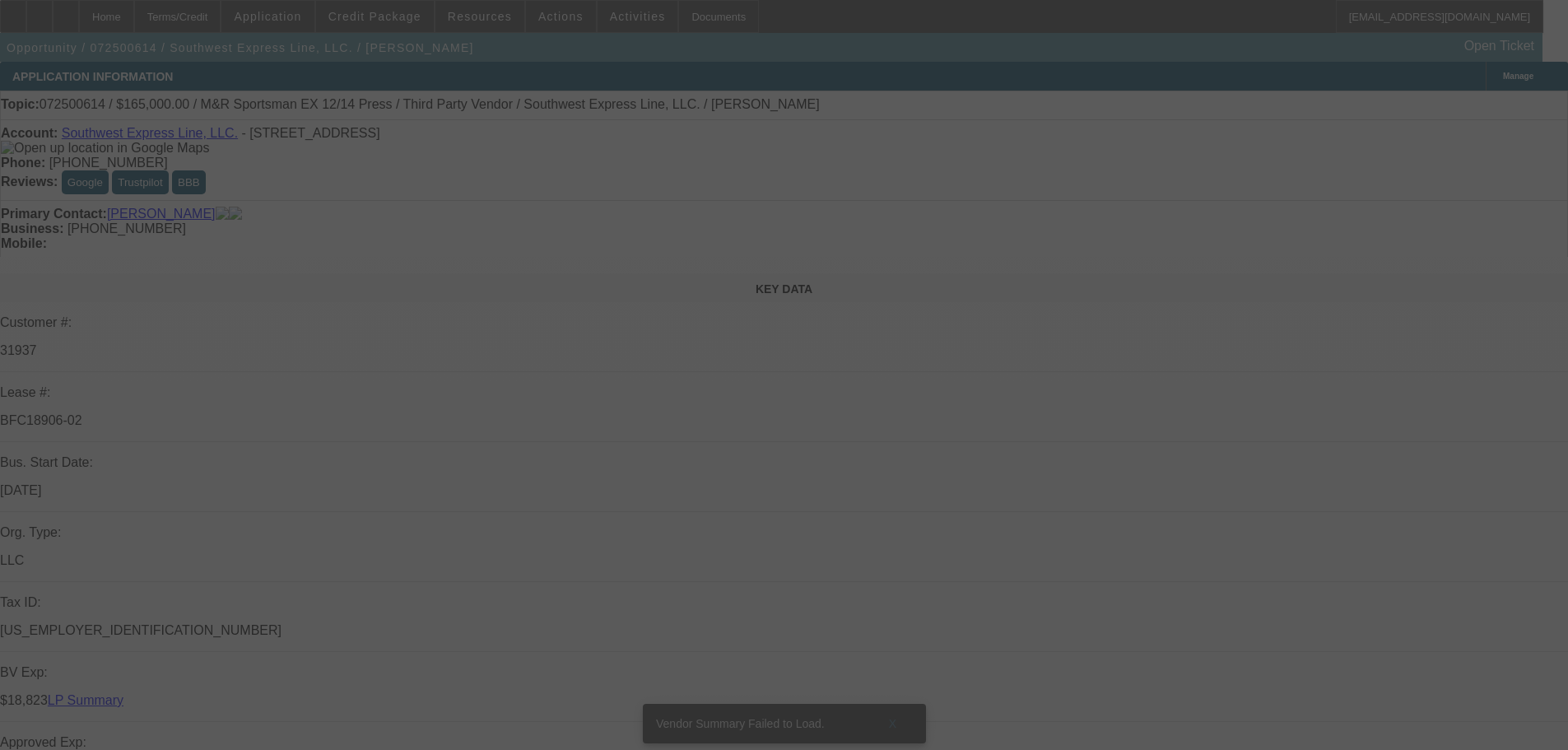
select select "0"
select select "2"
select select "0.1"
select select "4"
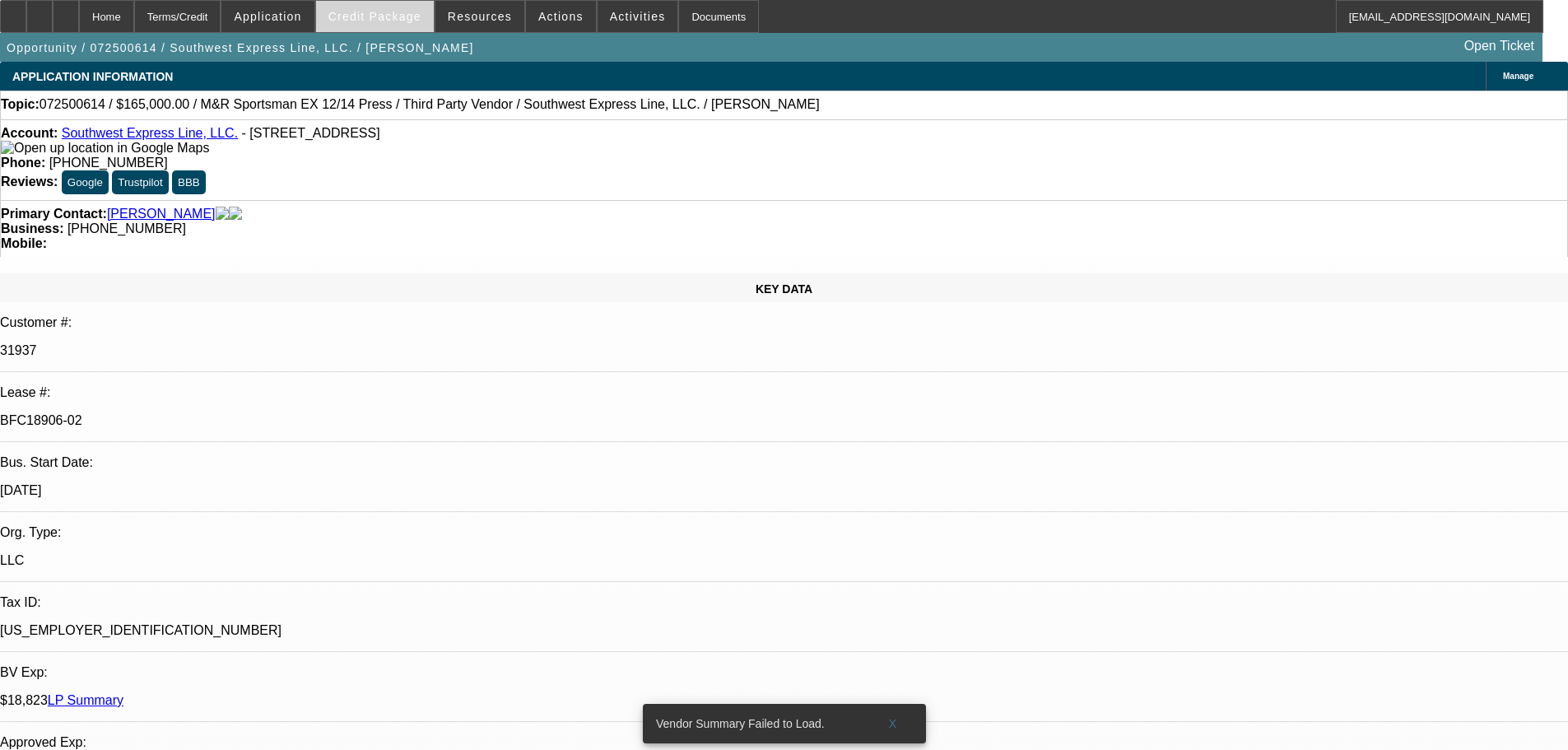
click at [394, 9] on span at bounding box center [374, 16] width 118 height 39
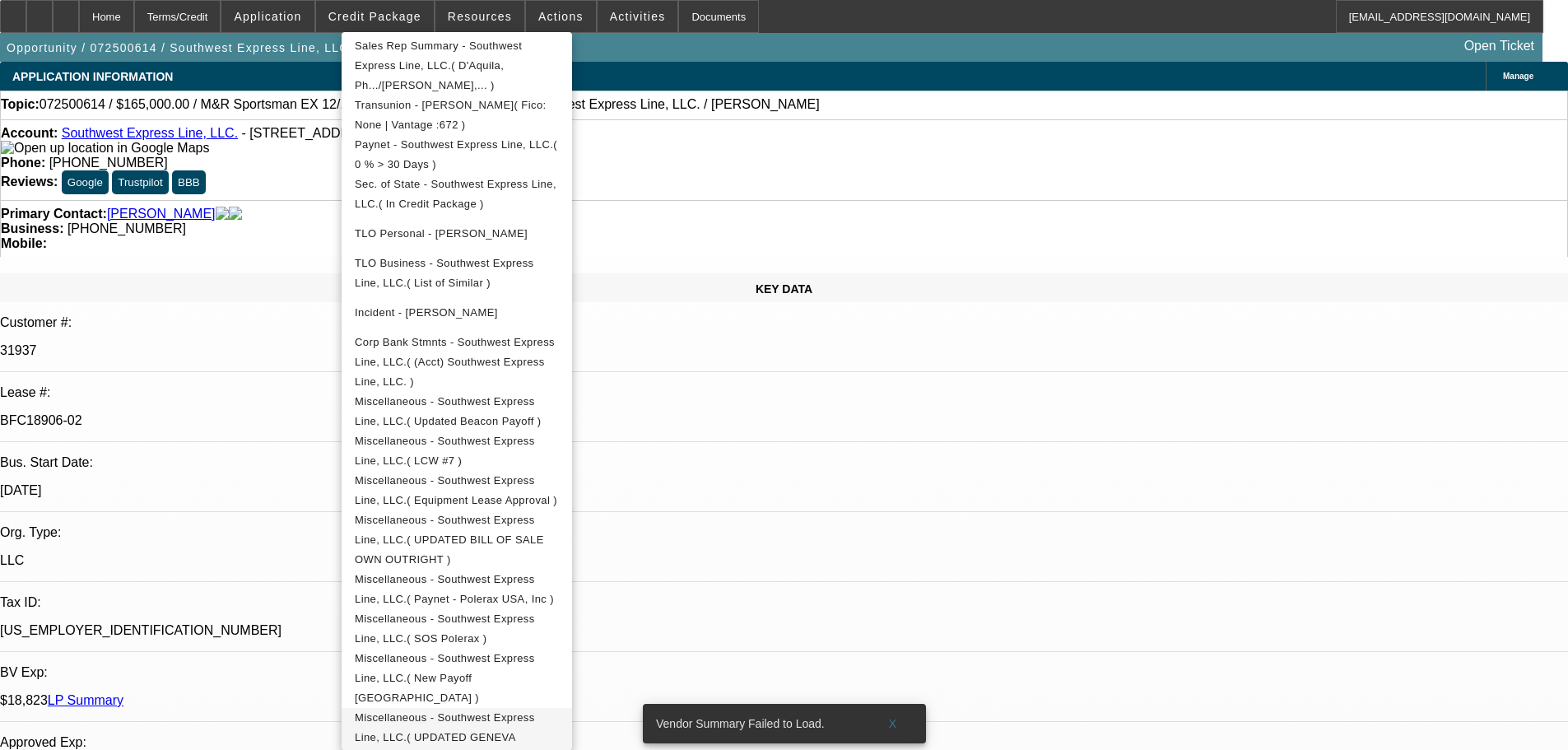
scroll to position [557, 0]
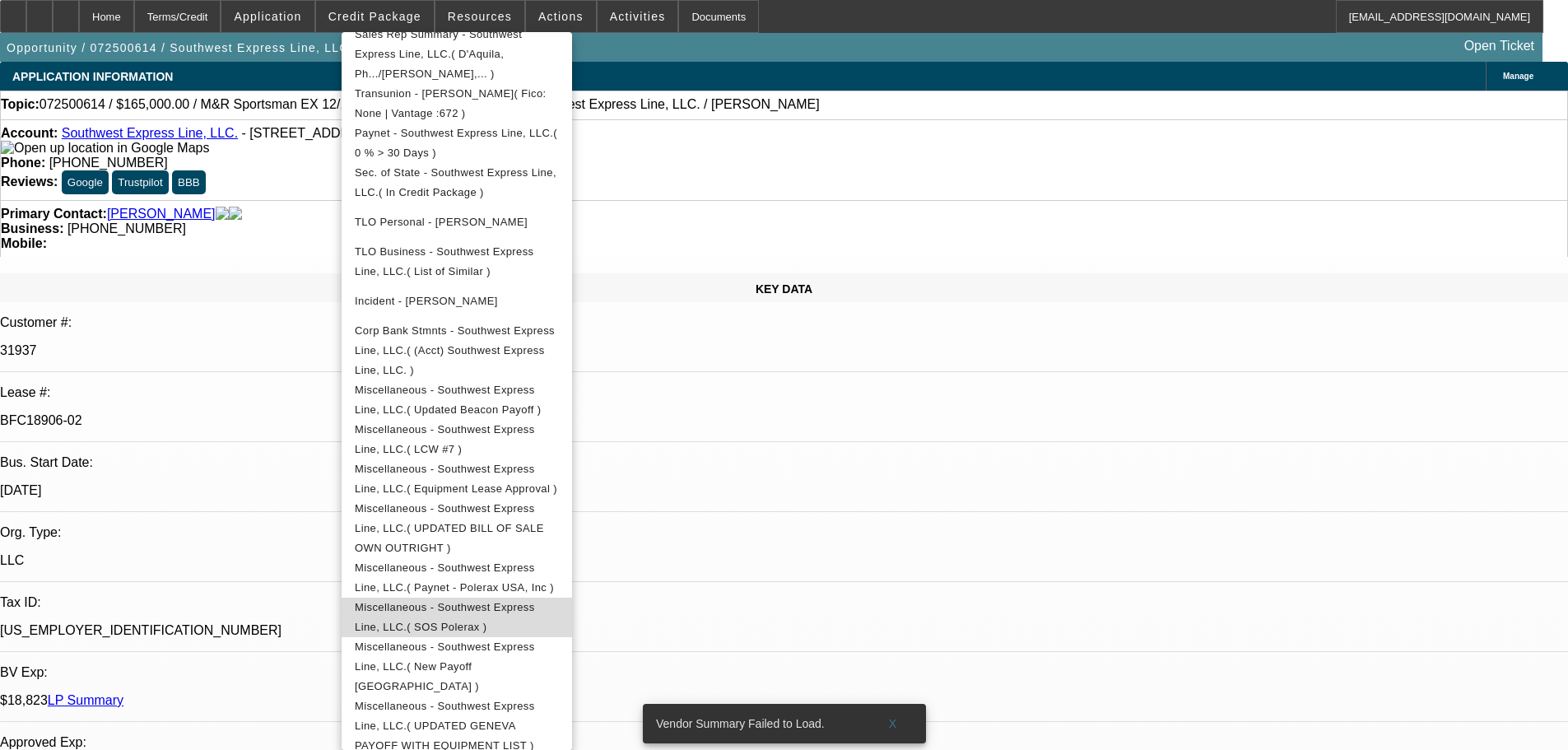
click at [505, 601] on span "Miscellaneous - Southwest Express Line, LLC.( SOS Polerax )" at bounding box center [444, 617] width 180 height 32
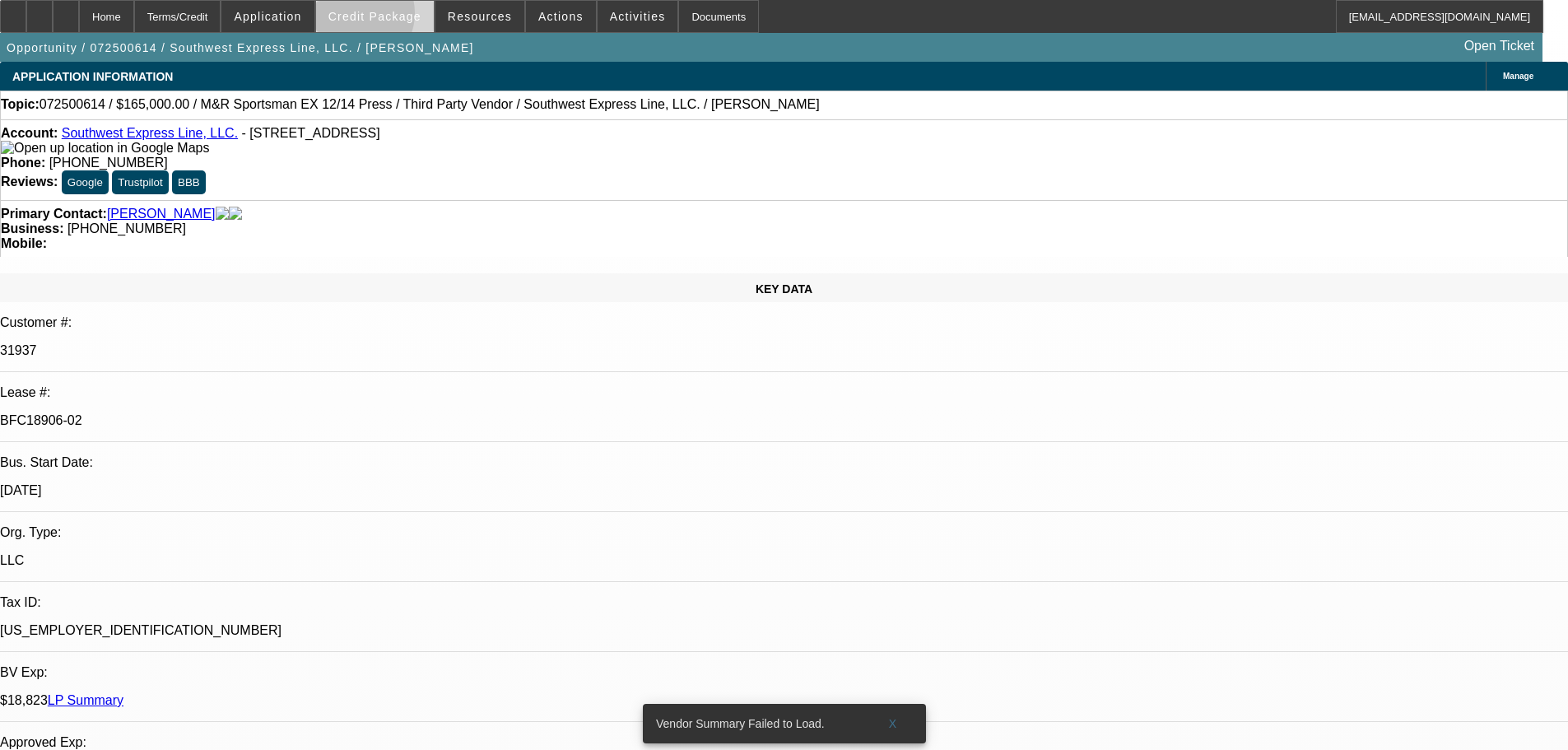
click at [382, 17] on span "Credit Package" at bounding box center [374, 16] width 93 height 13
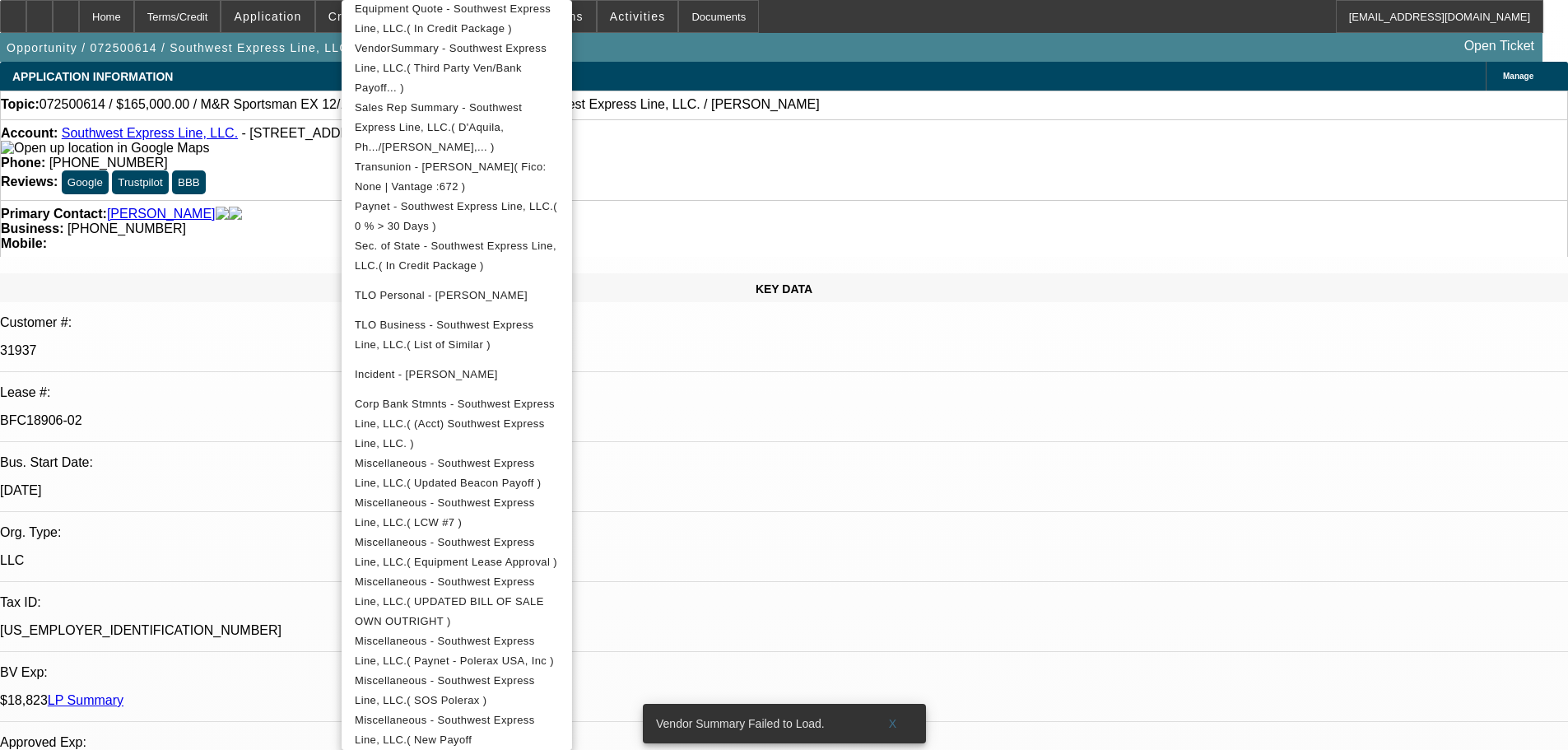
scroll to position [494, 0]
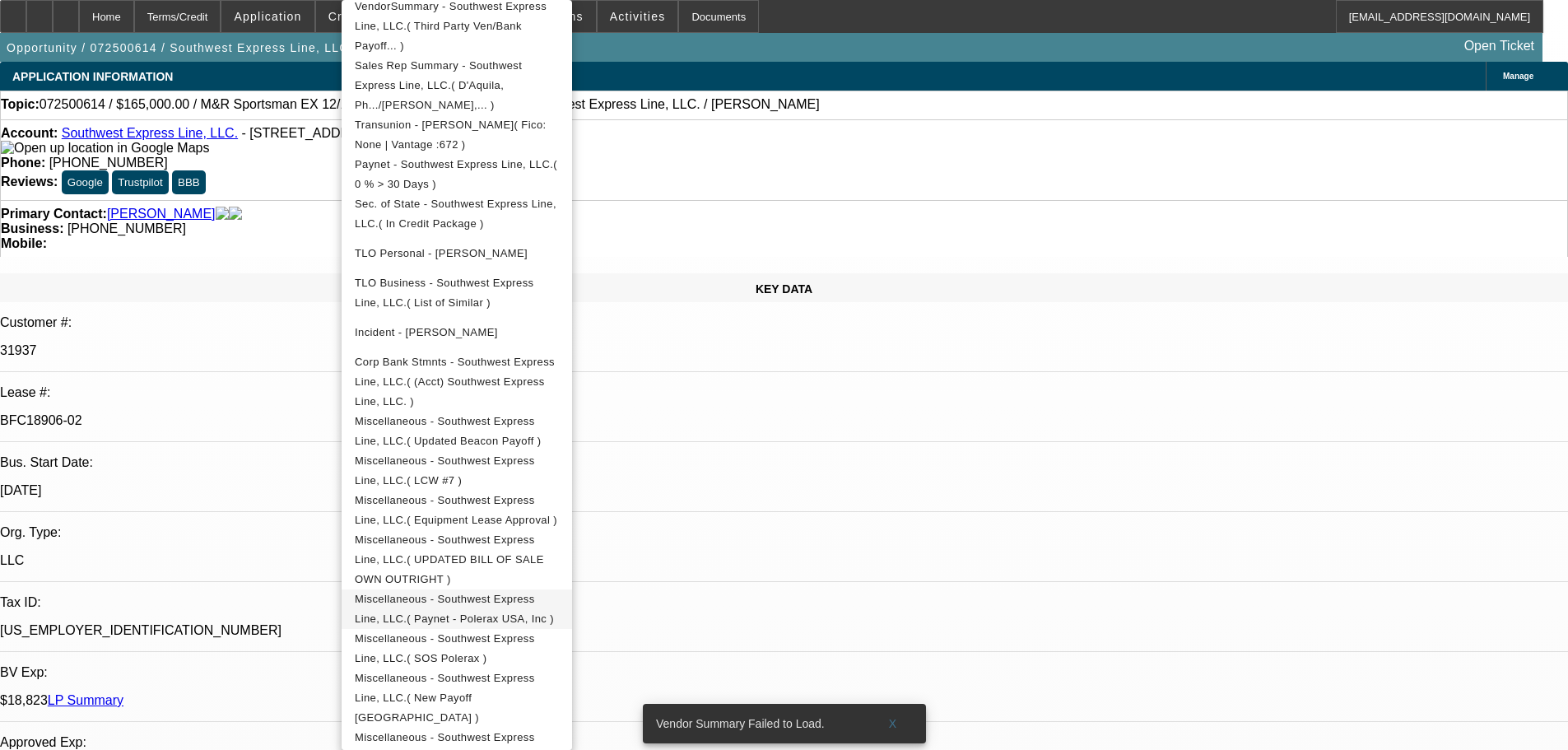
click at [572, 590] on button "Miscellaneous - Southwest Express Line, LLC.( Paynet - Polerax USA, Inc )" at bounding box center [456, 609] width 231 height 39
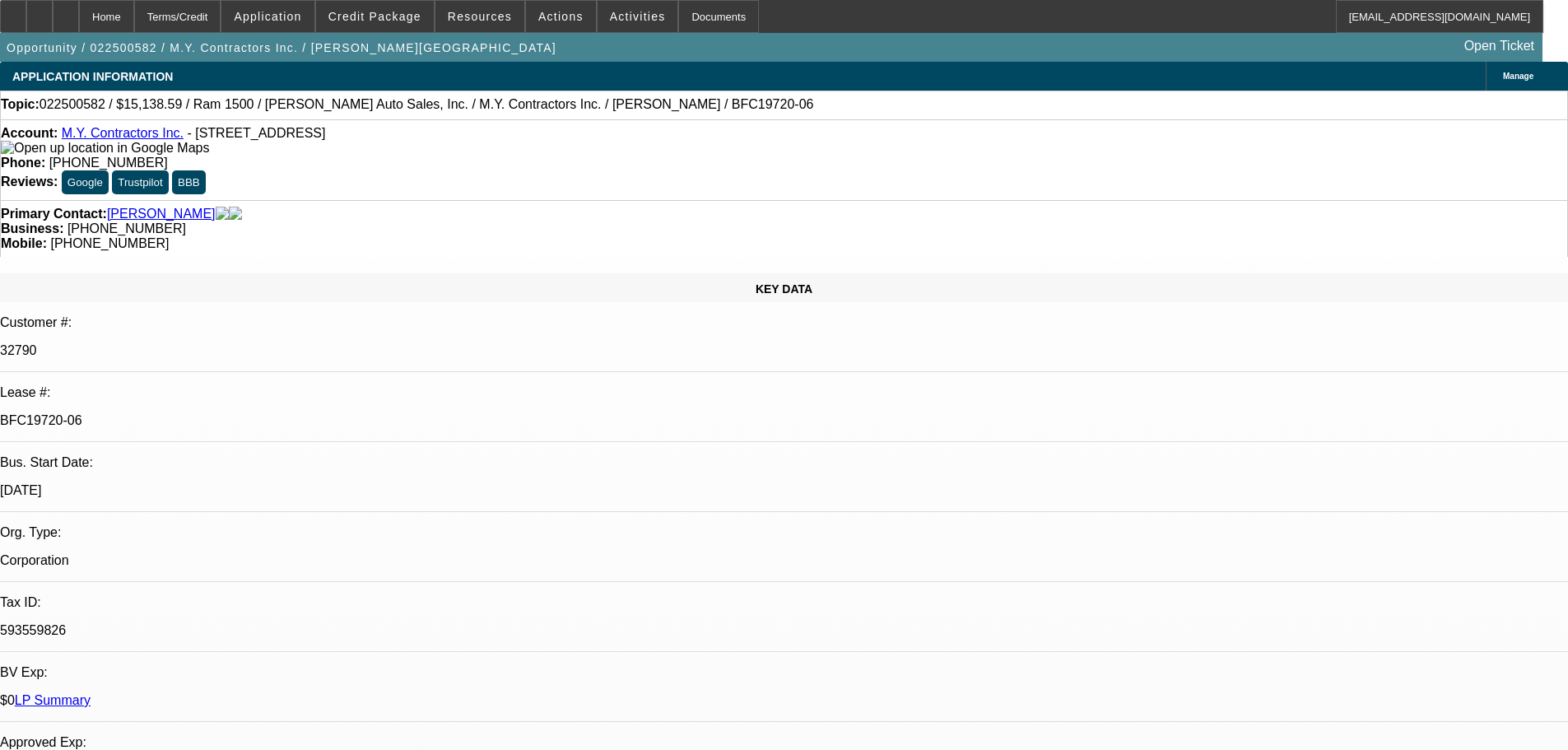
select select "0"
select select "3"
select select "0"
select select "6"
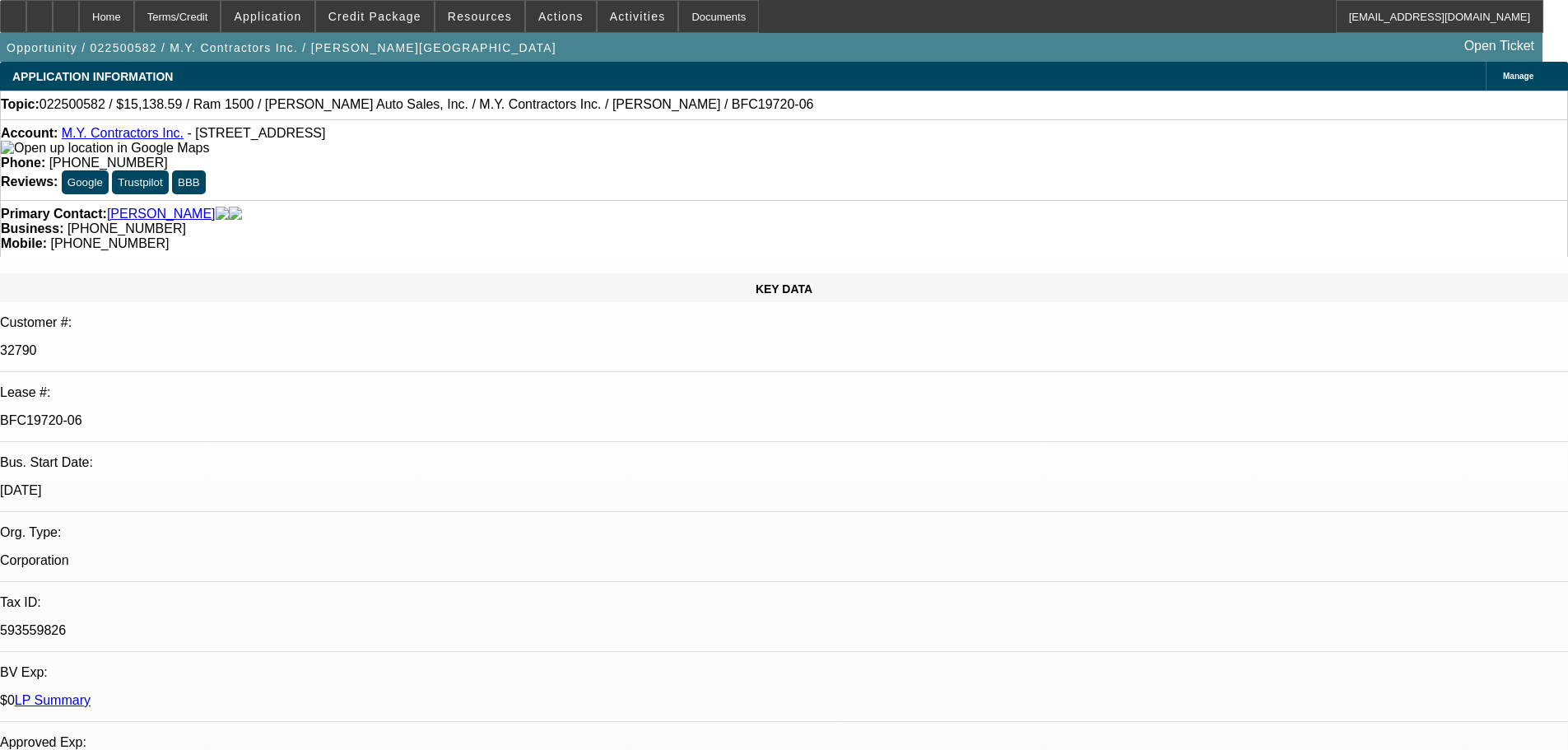
select select "0"
select select "6"
select select "0"
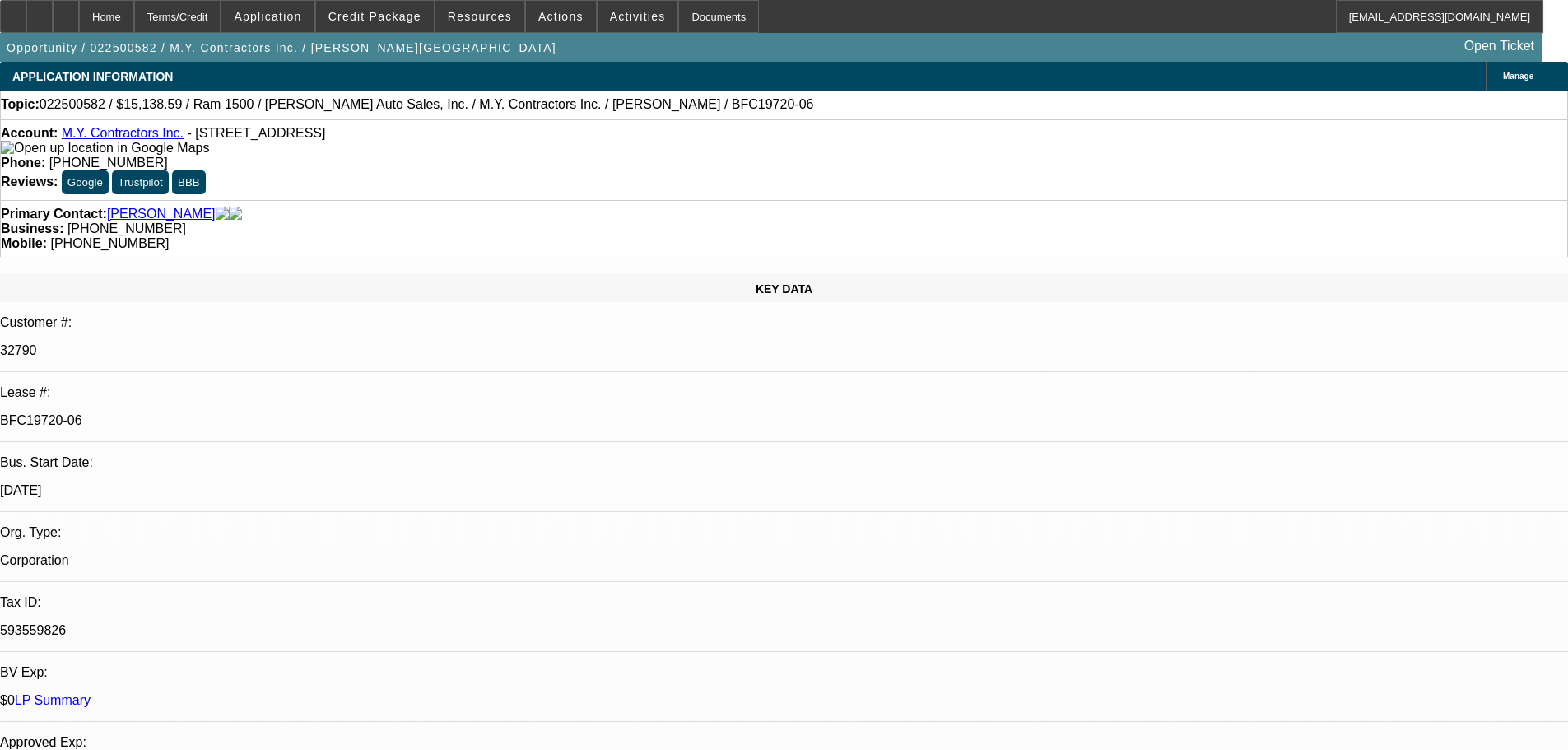
select select "0"
select select "6"
select select "0"
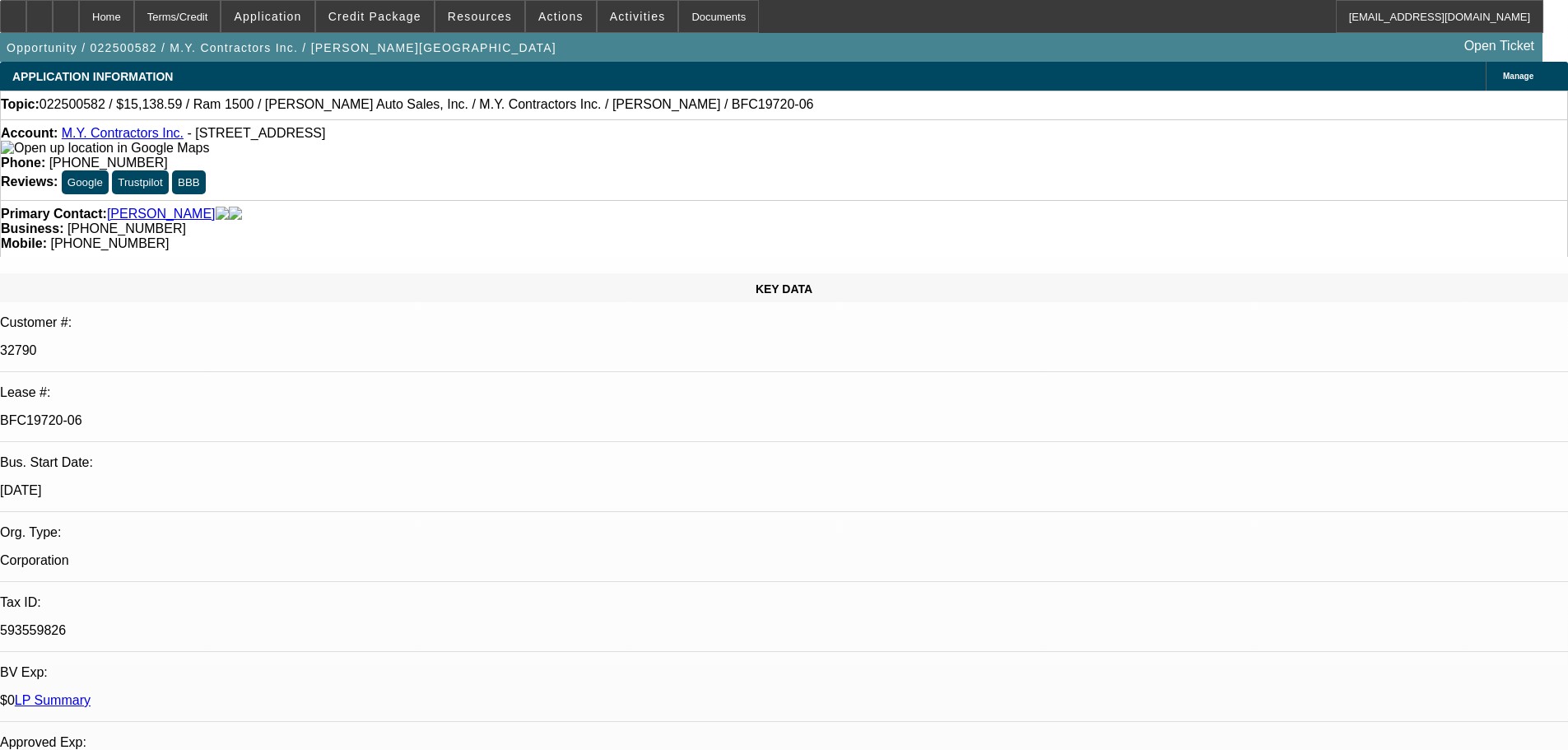
select select "0"
select select "6"
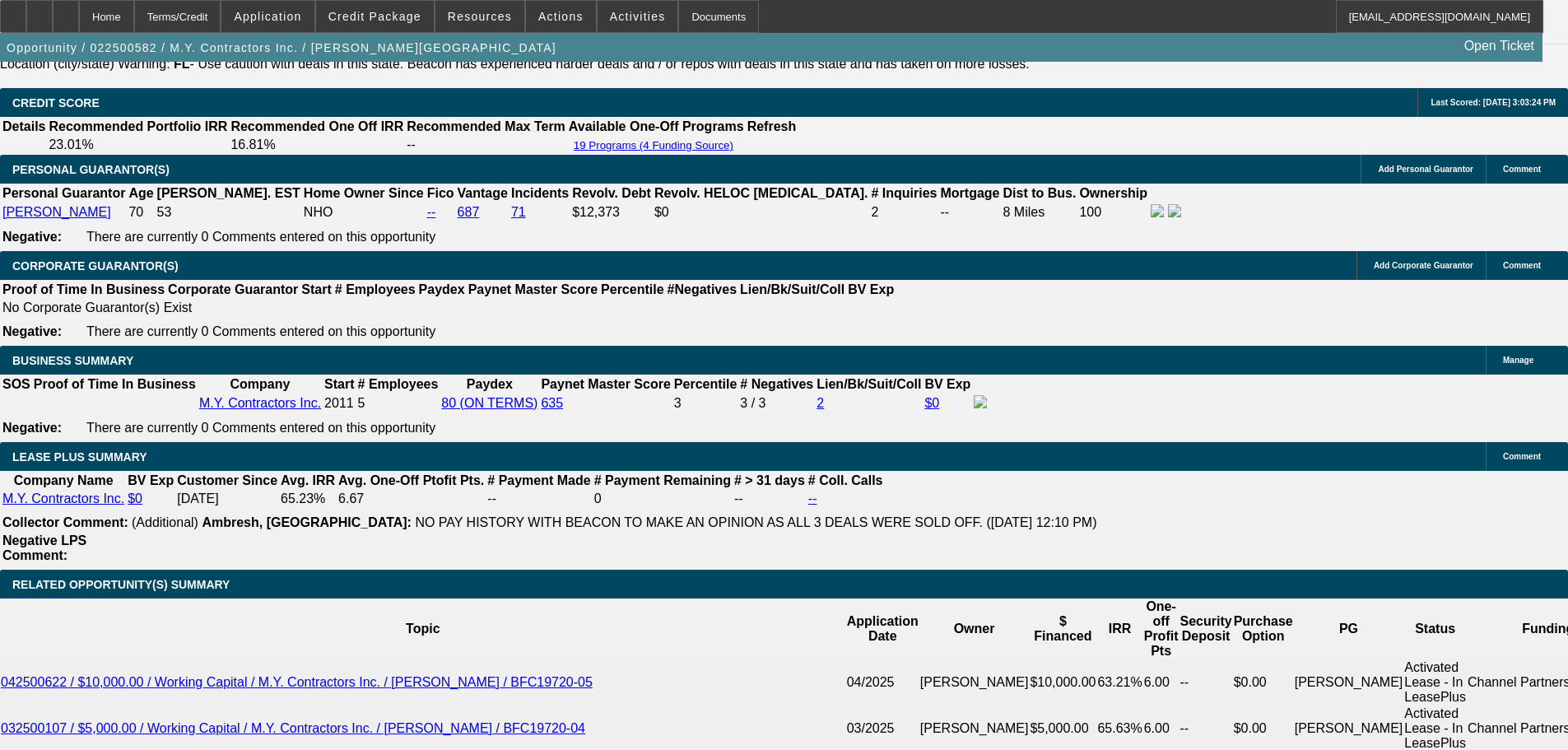
scroll to position [2409, 0]
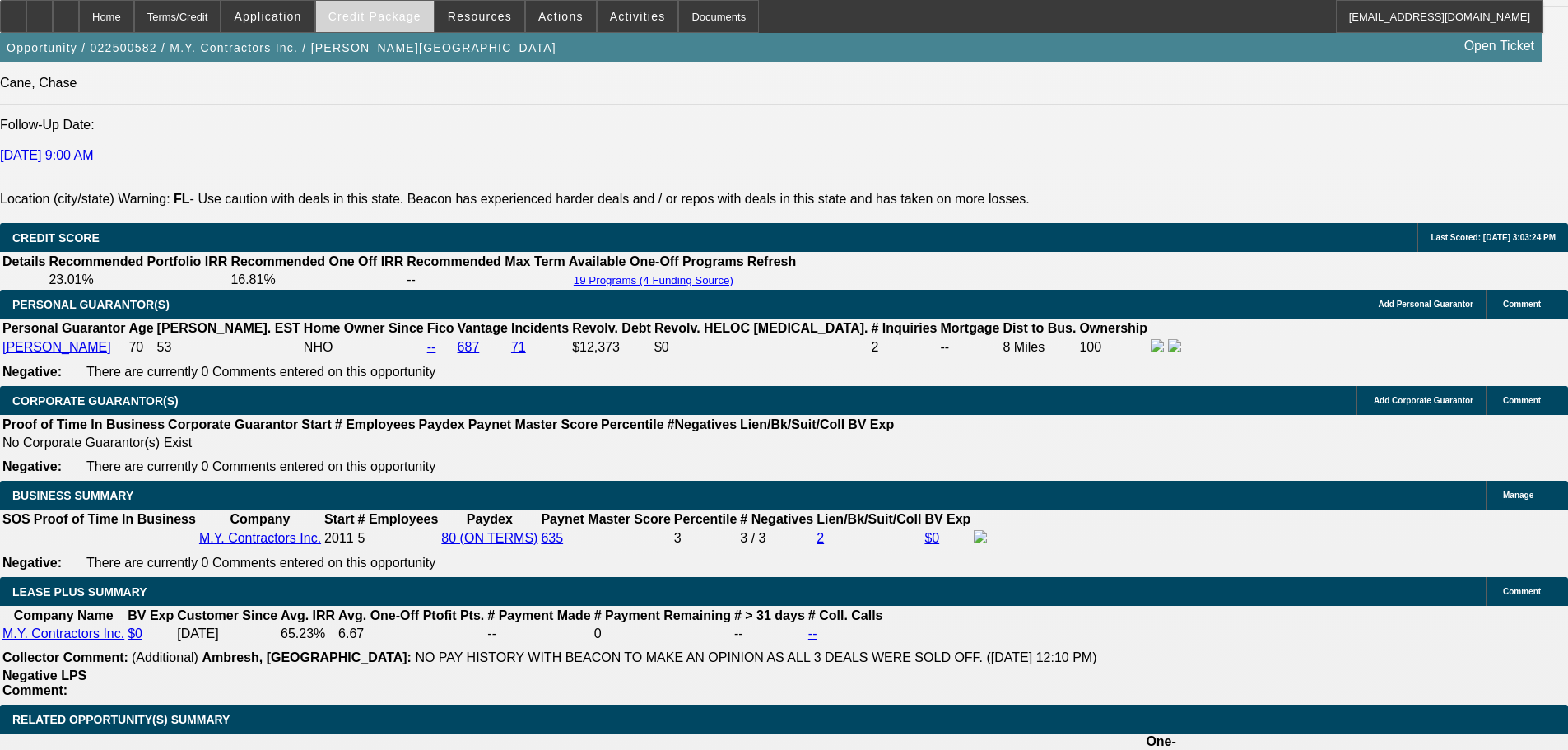
click at [363, 21] on span "Credit Package" at bounding box center [374, 16] width 93 height 13
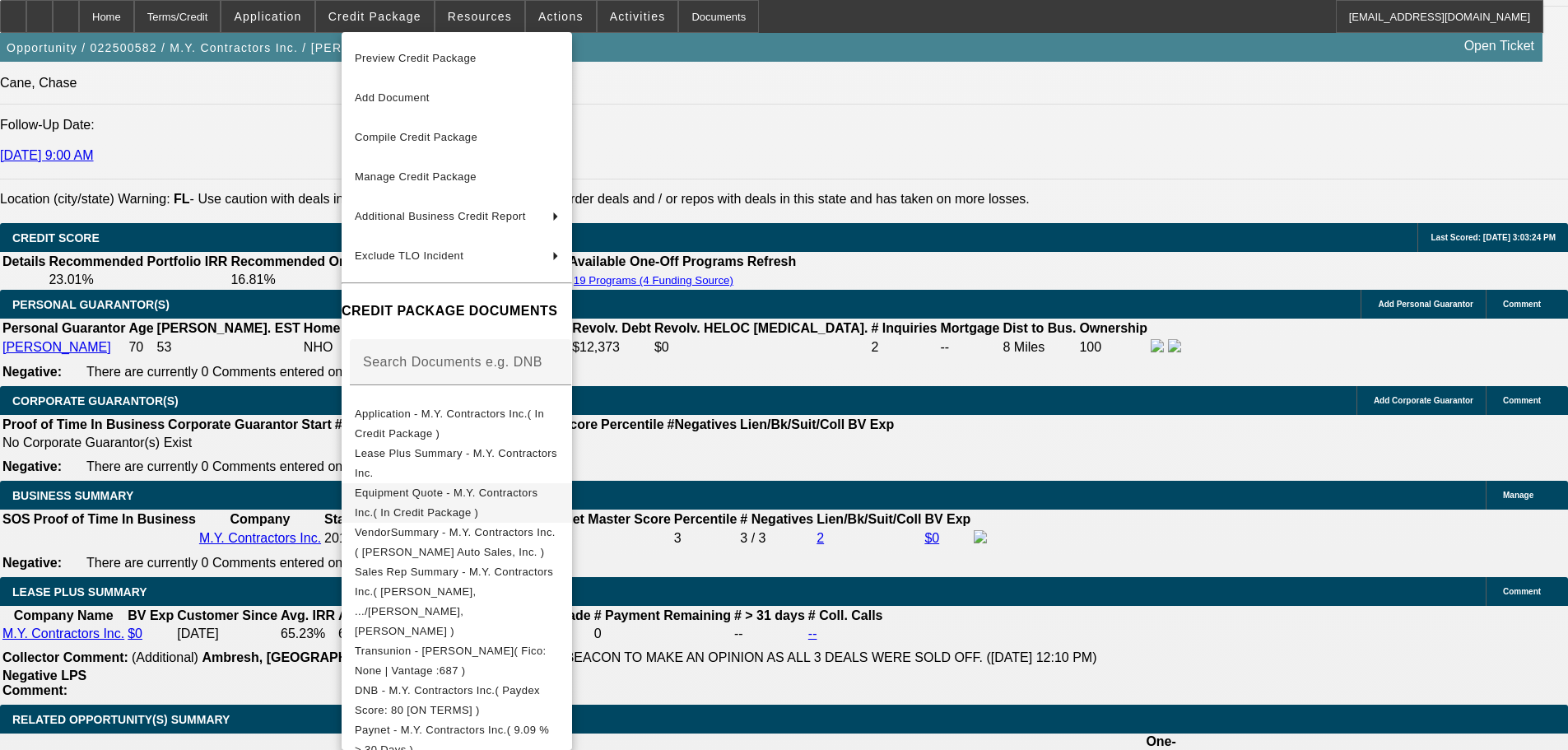
click at [429, 498] on span "Equipment Quote - M.Y. Contractors Inc.( In Credit Package )" at bounding box center [446, 503] width 183 height 32
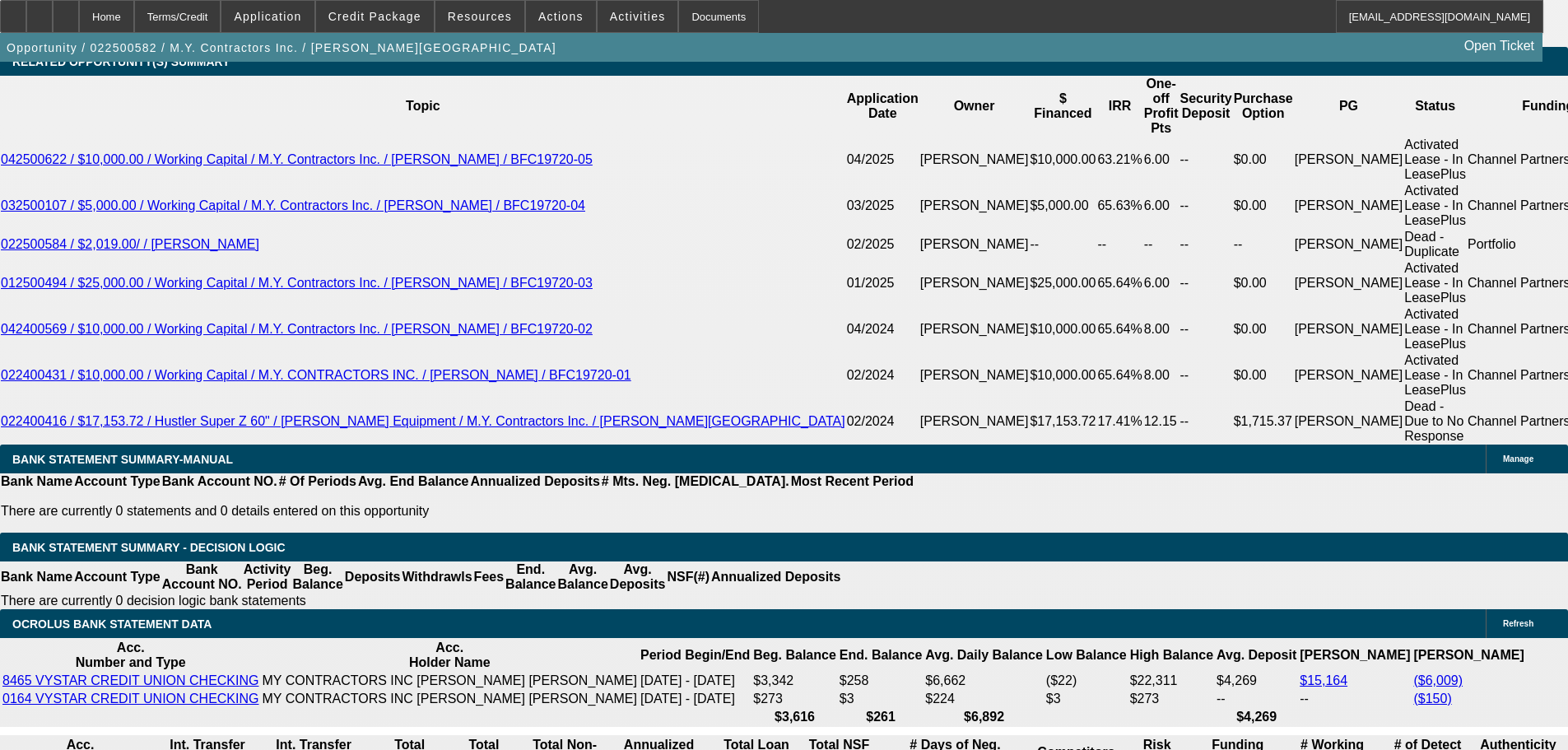
scroll to position [3069, 0]
